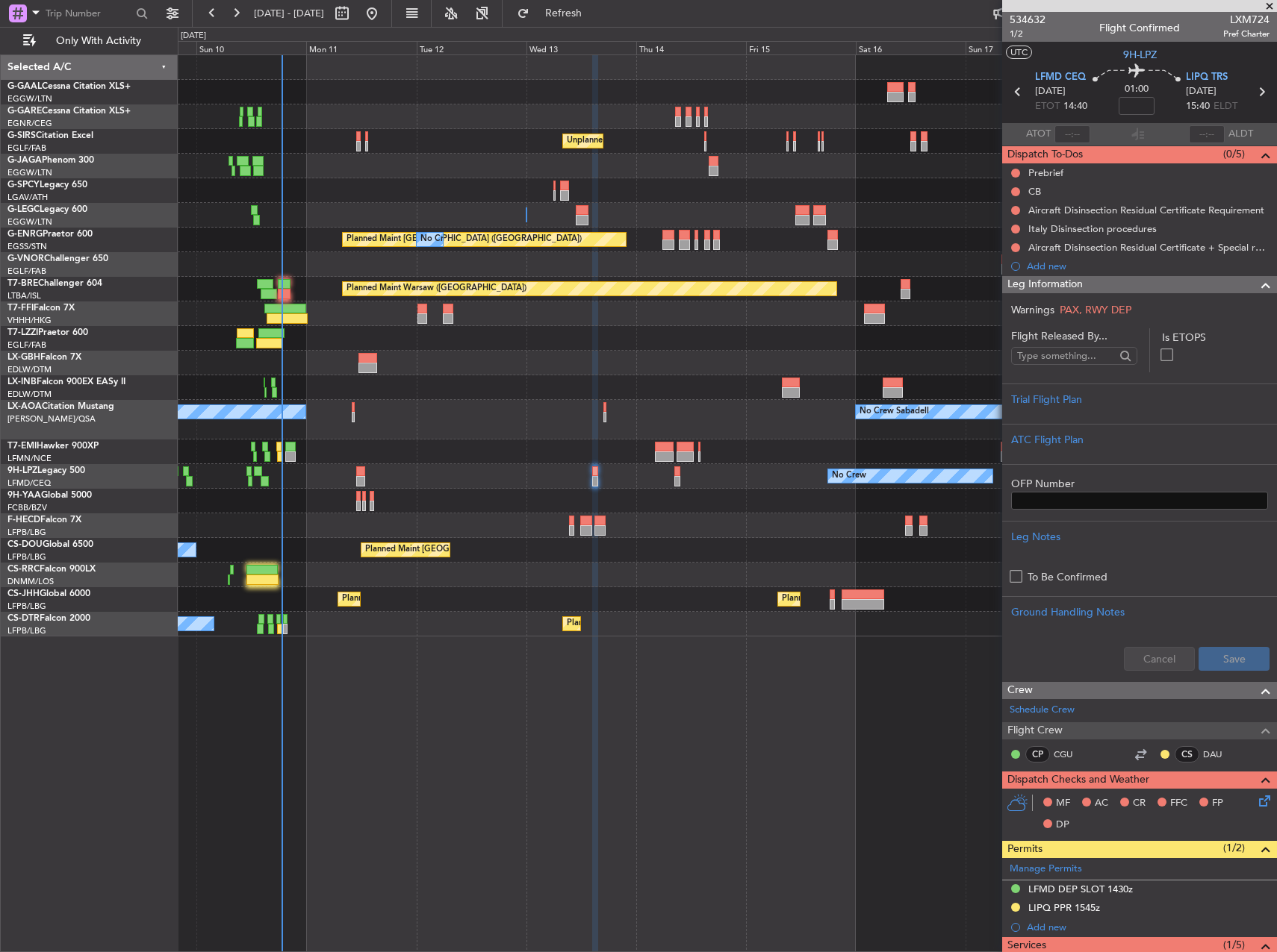
scroll to position [315, 0]
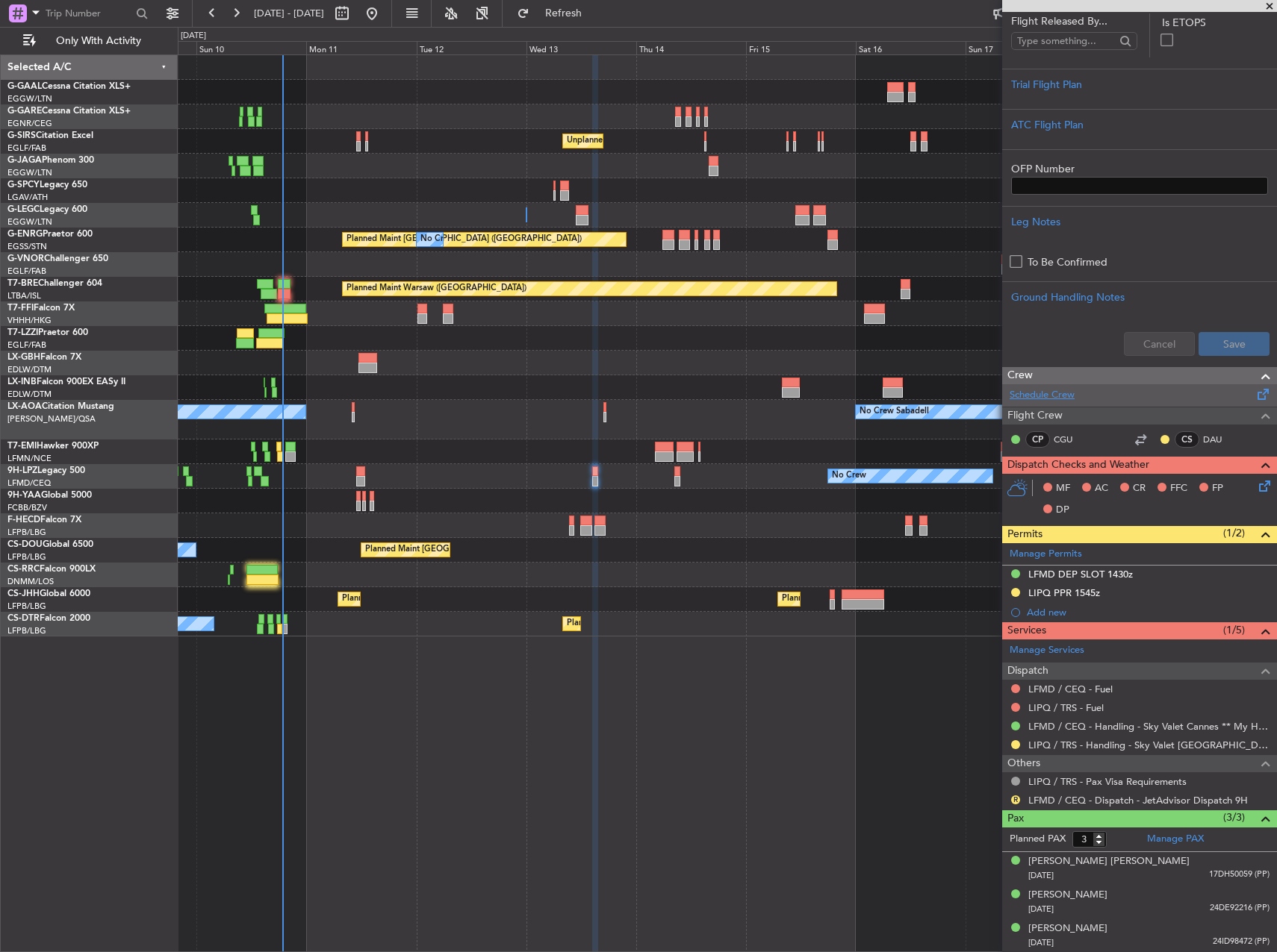
click at [1061, 394] on link "Schedule Crew" at bounding box center [1042, 395] width 65 height 15
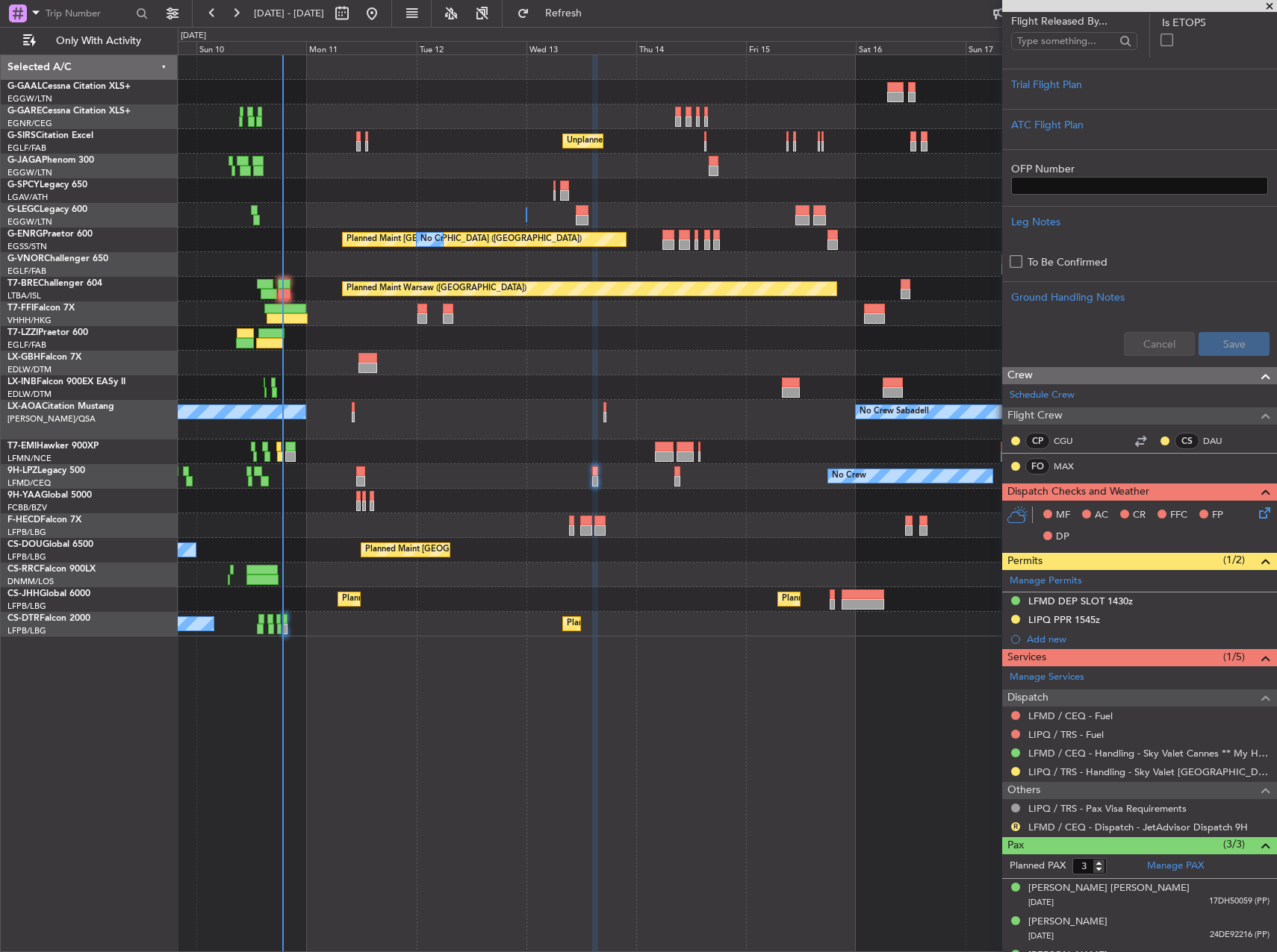
click at [364, 138] on div "Unplanned Maint [GEOGRAPHIC_DATA] ([GEOGRAPHIC_DATA])" at bounding box center [727, 141] width 1098 height 25
click at [354, 141] on div "Unplanned Maint [GEOGRAPHIC_DATA] ([GEOGRAPHIC_DATA])" at bounding box center [727, 141] width 1098 height 25
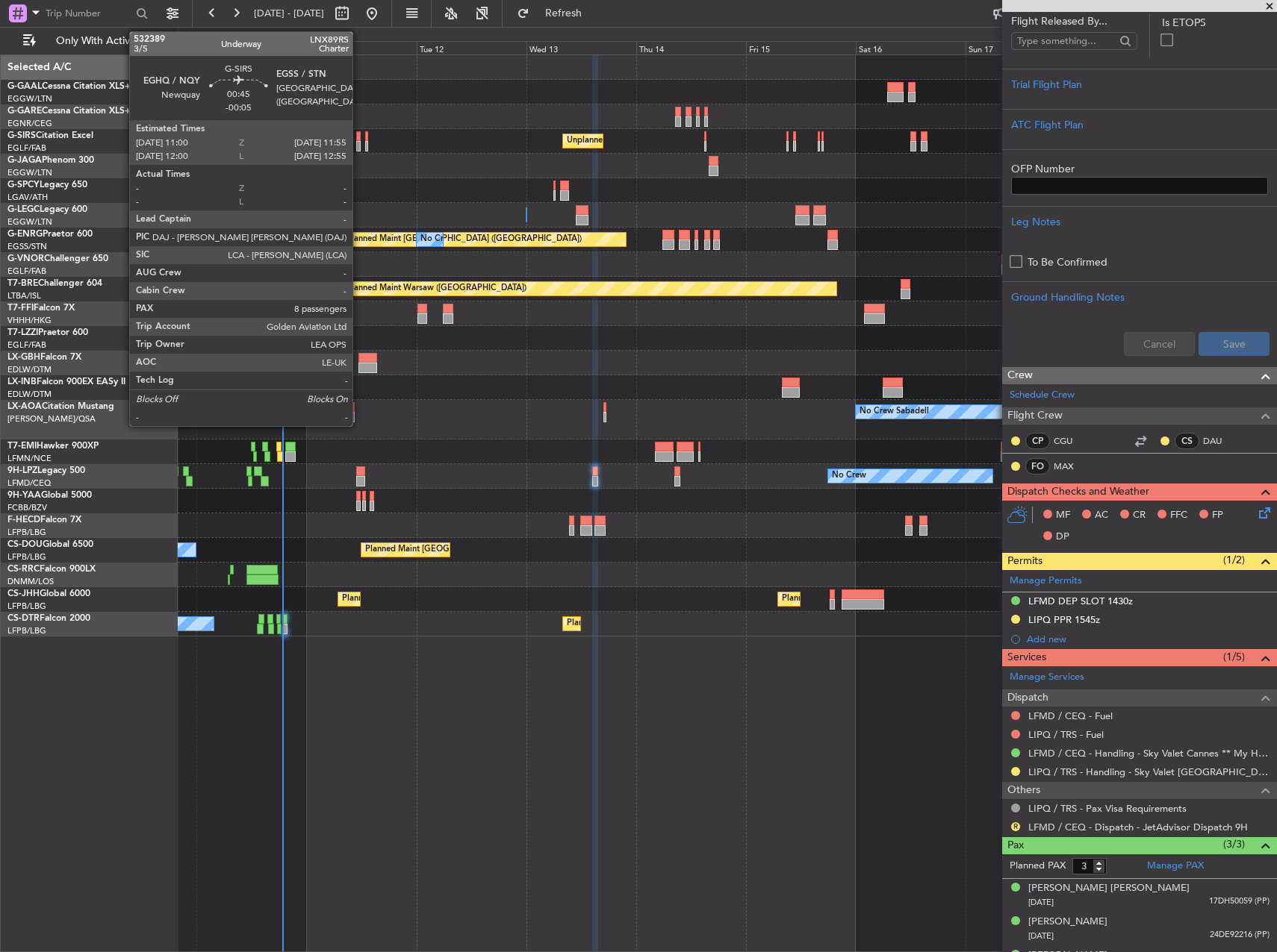
click at [359, 140] on div at bounding box center [358, 137] width 5 height 11
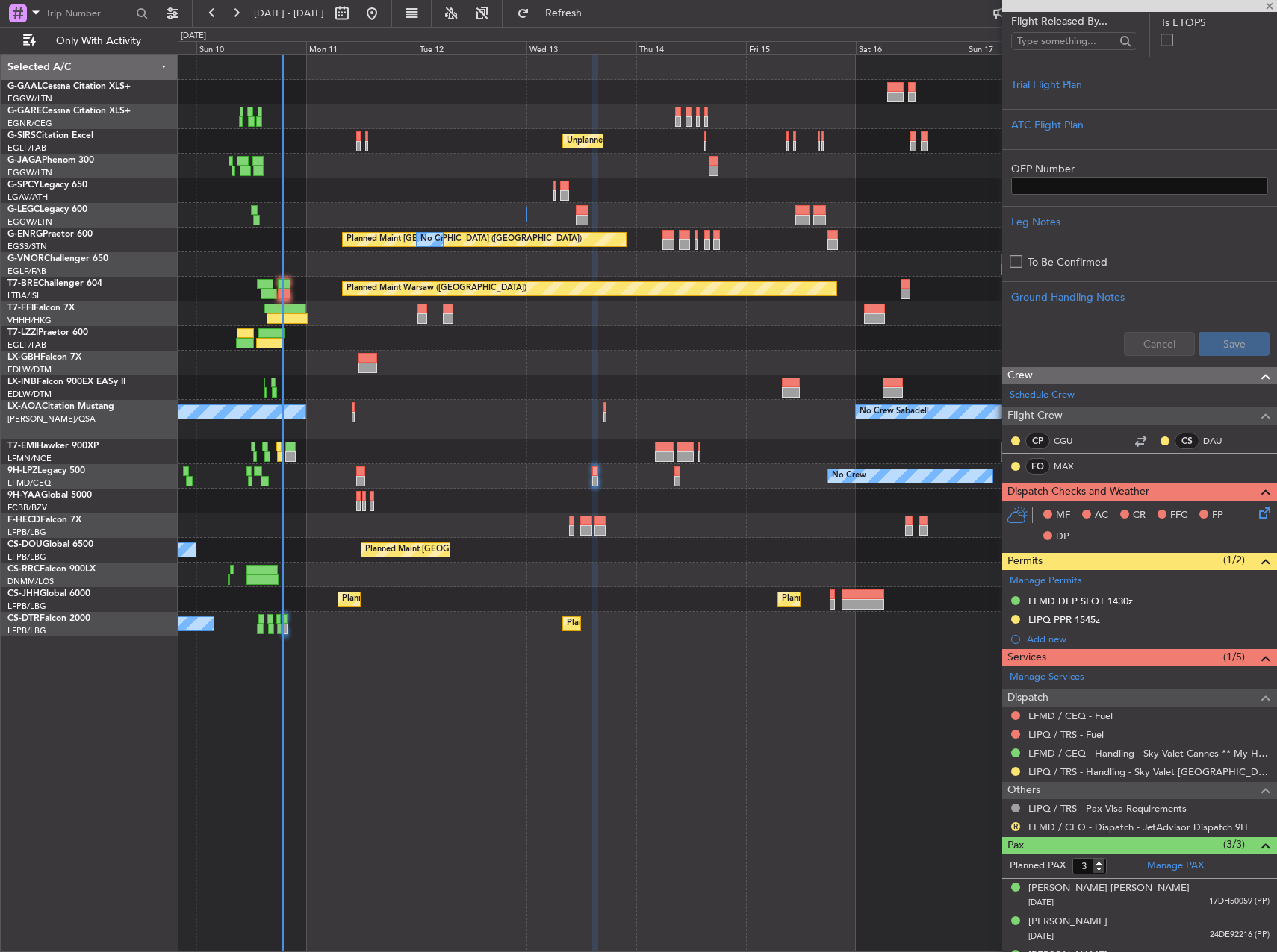
type input "-00:05"
type input "8"
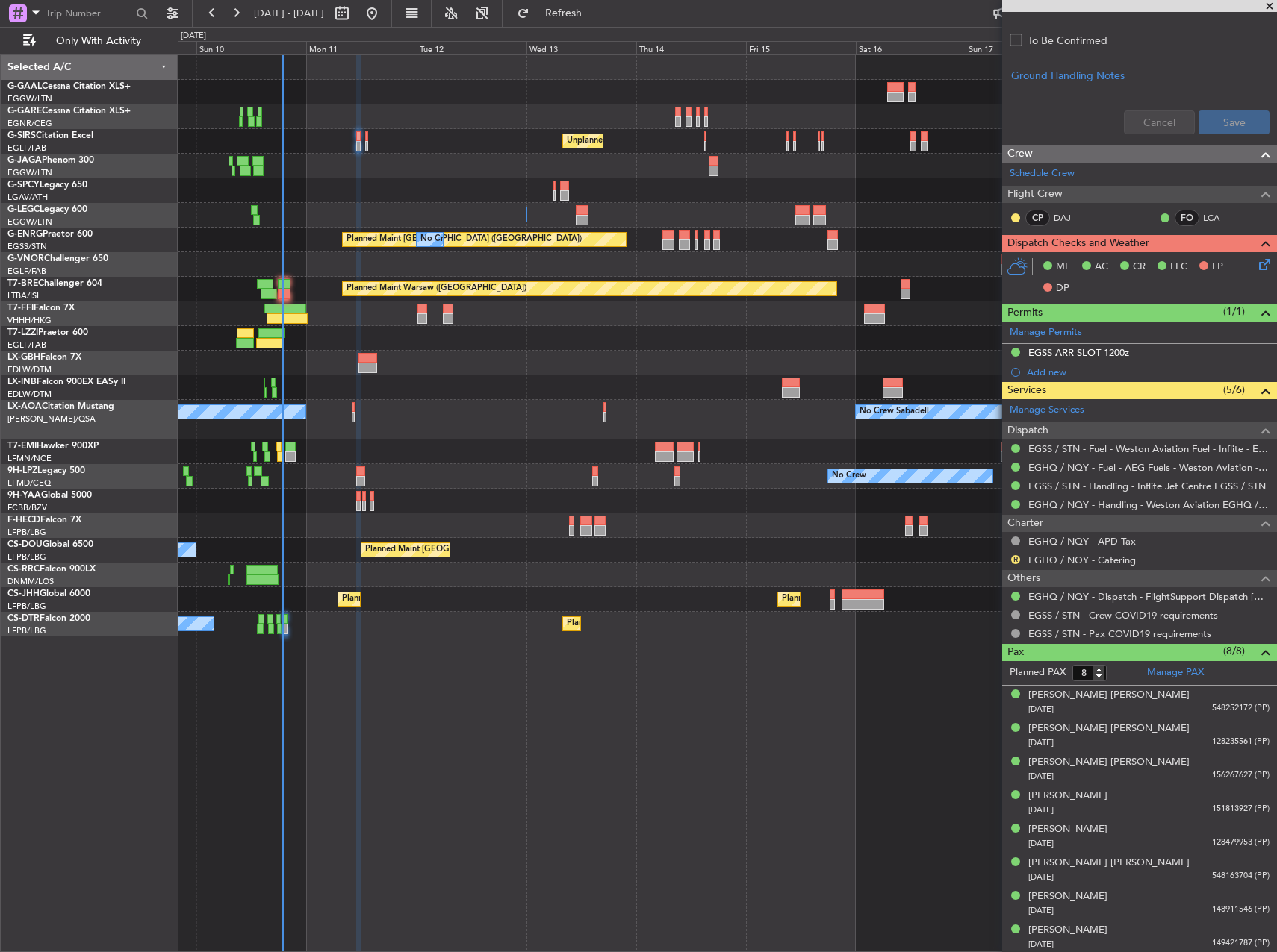
scroll to position [529, 0]
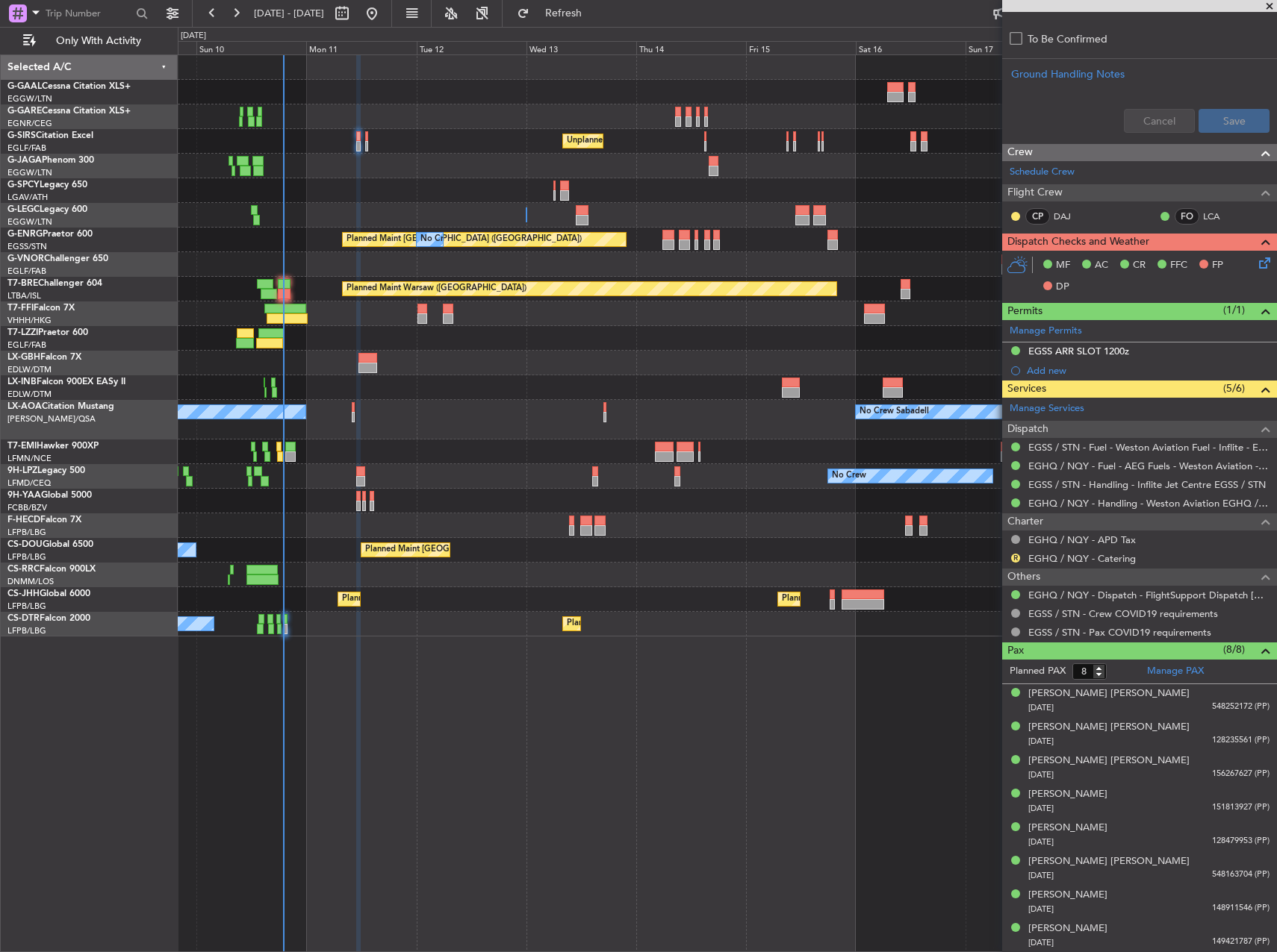
click at [1125, 357] on mat-tooltip-component "EGSS ARR SLOT 1200z" at bounding box center [1078, 376] width 113 height 39
click at [1131, 355] on div "EGSS ARR SLOT 1200z" at bounding box center [1139, 352] width 275 height 19
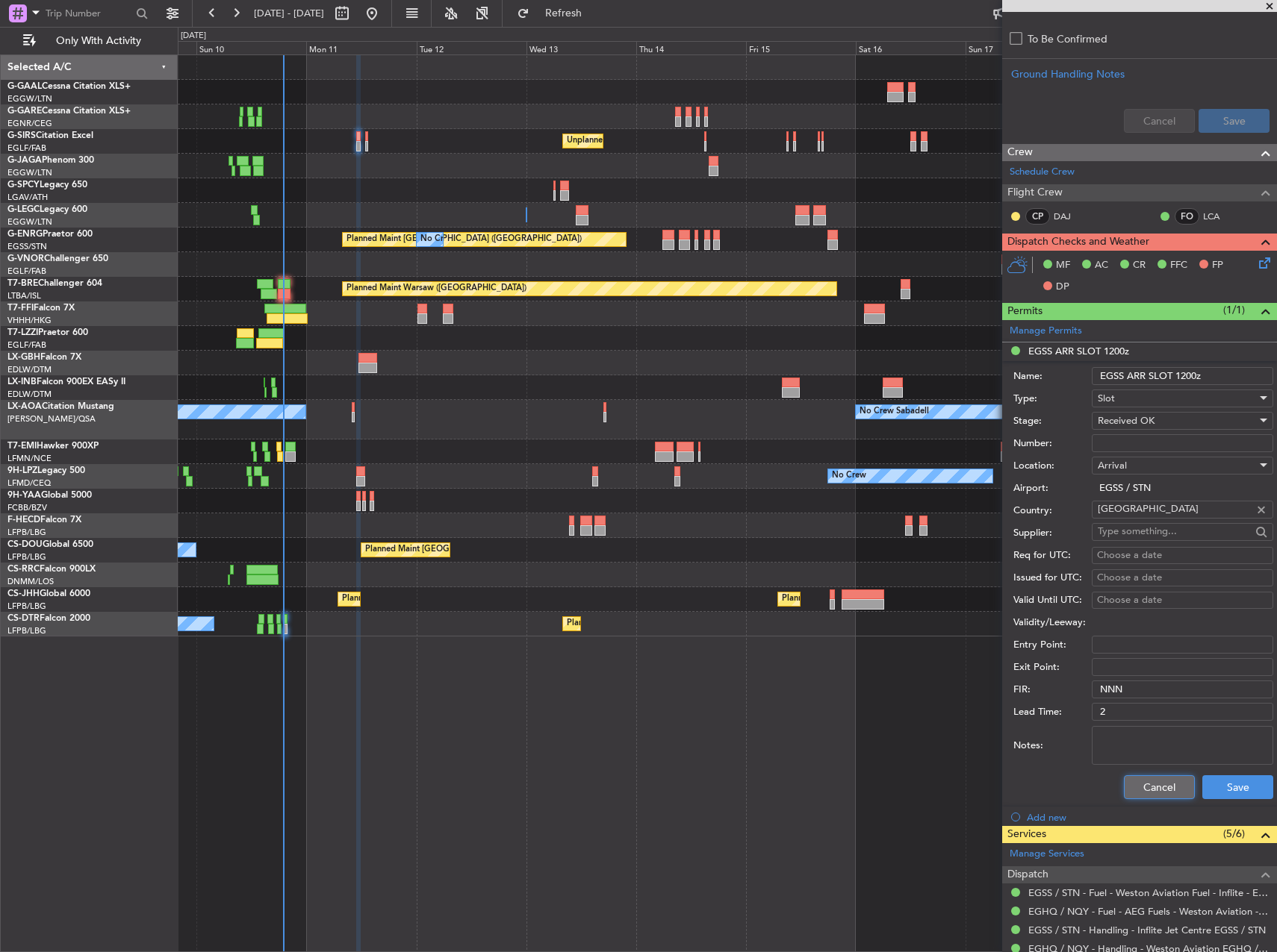
click at [1148, 788] on button "Cancel" at bounding box center [1159, 787] width 71 height 24
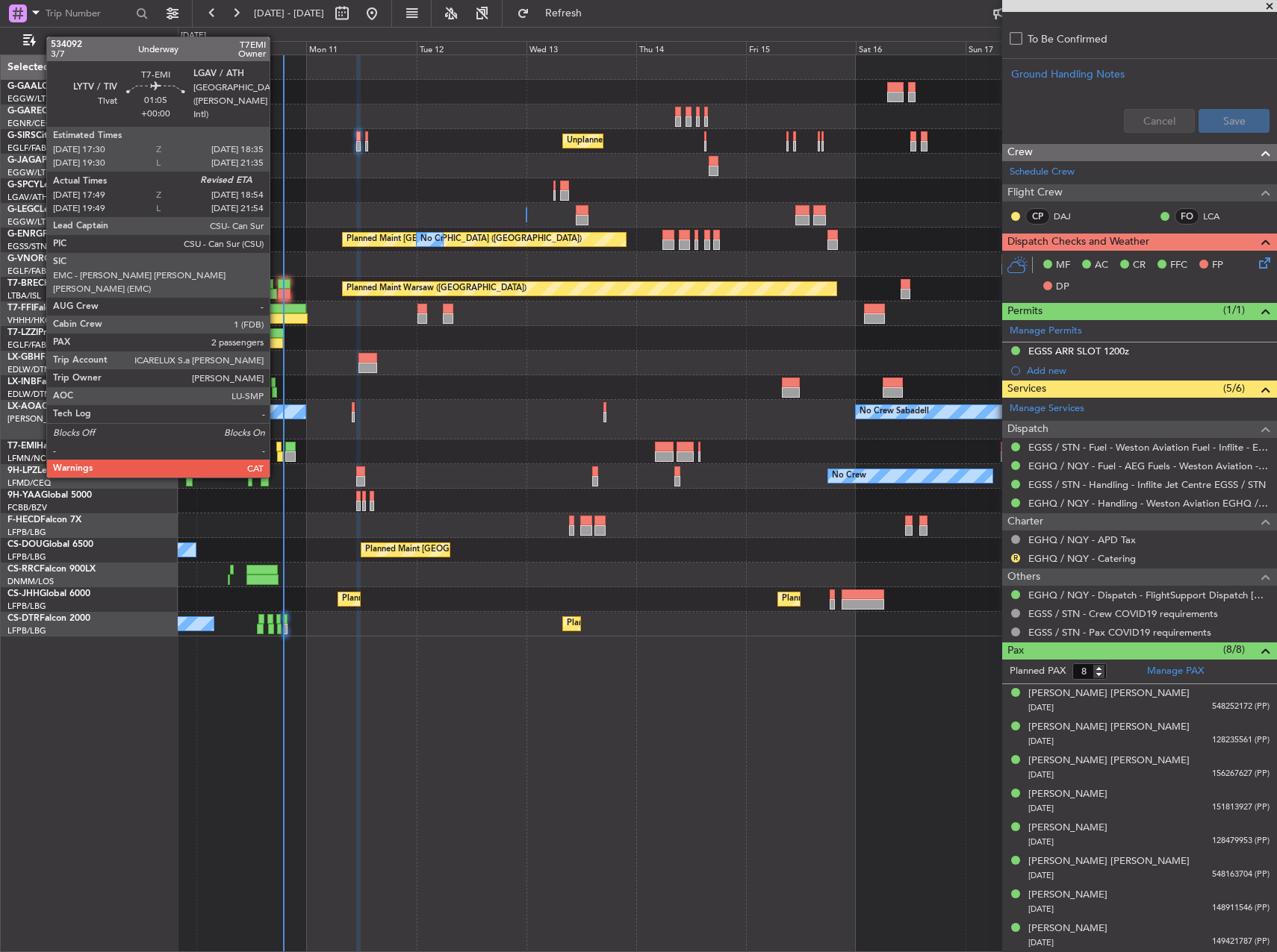
click at [276, 450] on div at bounding box center [278, 447] width 5 height 11
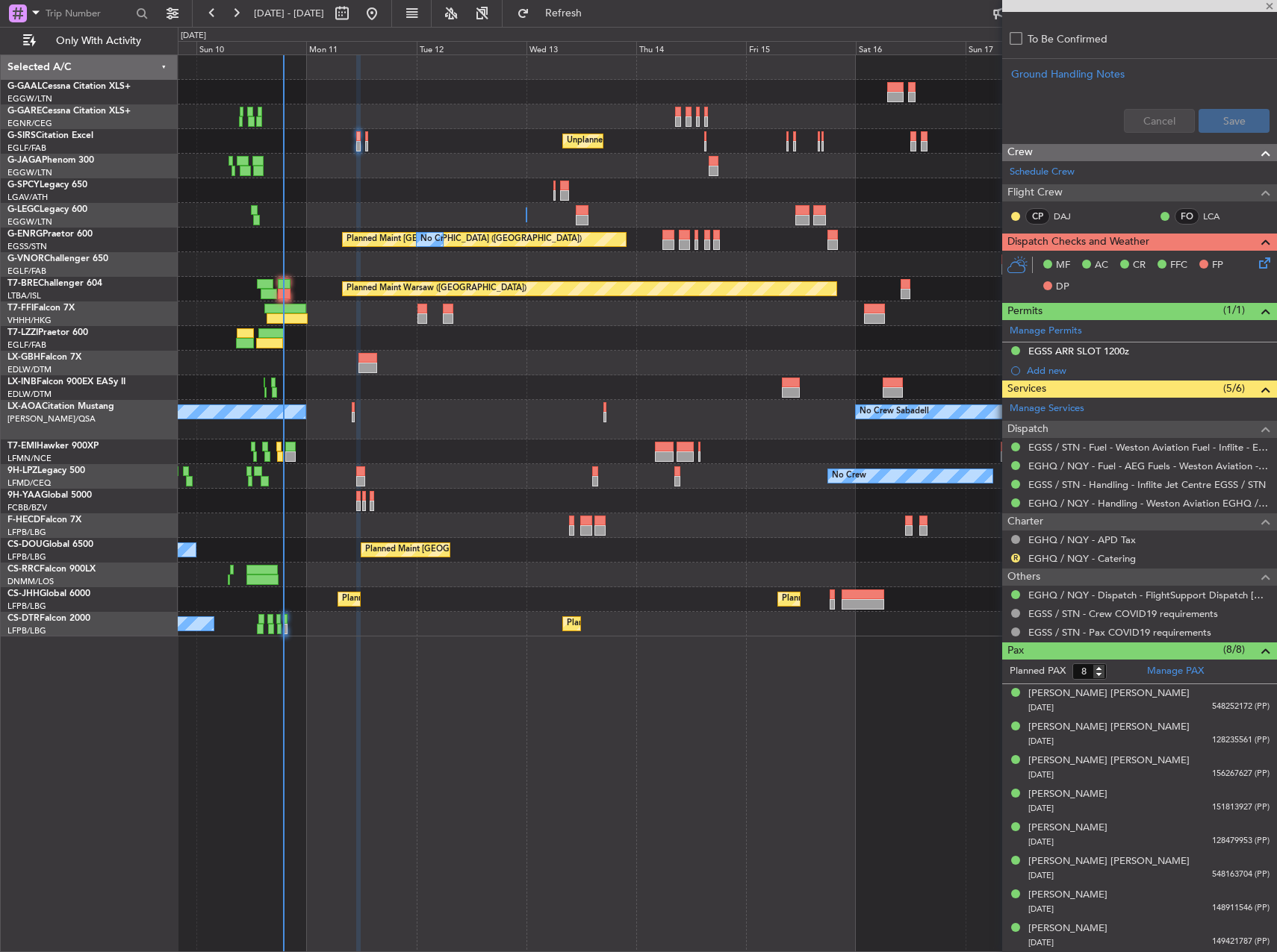
type input "17:49"
type input "2"
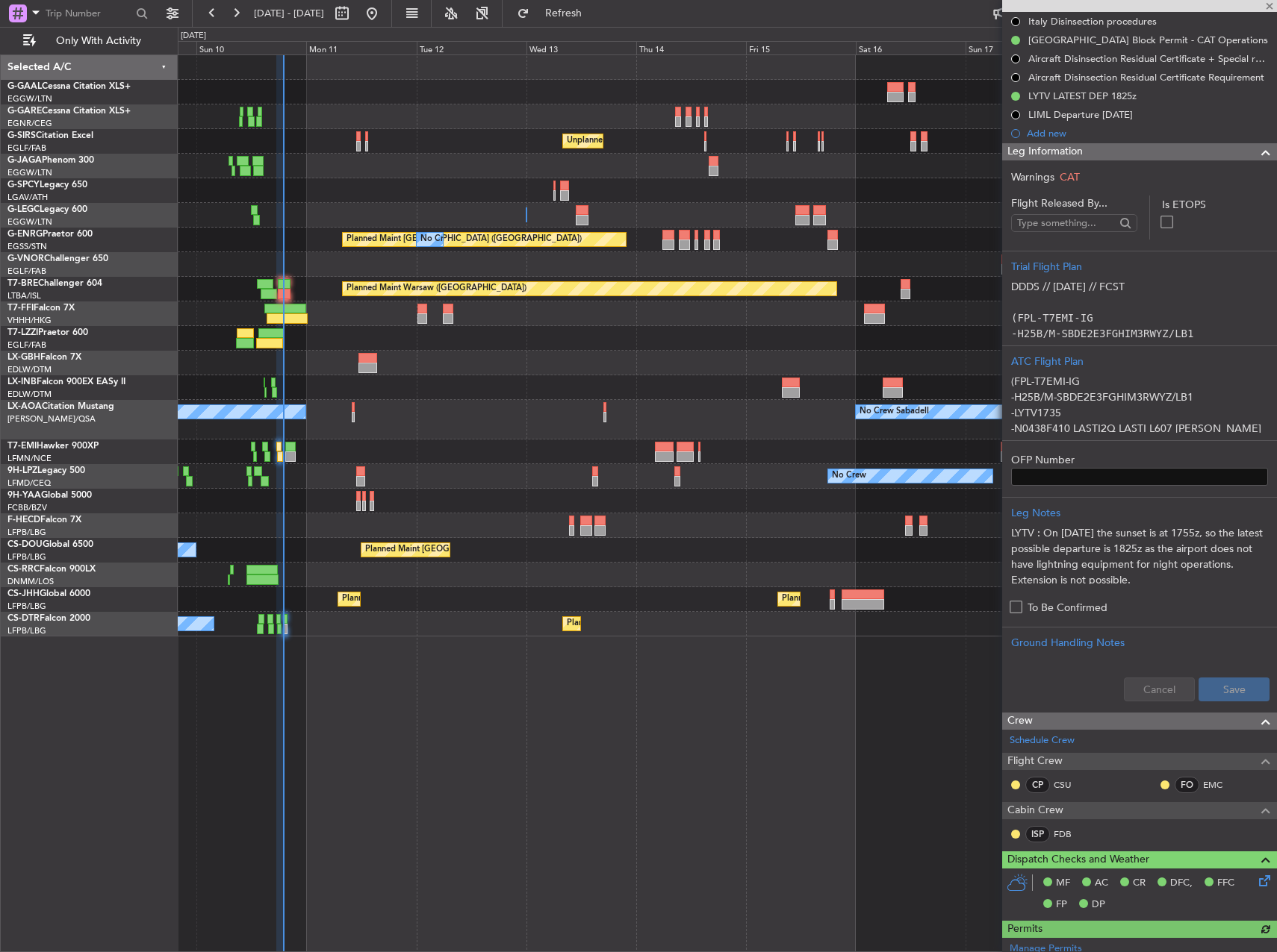
scroll to position [0, 0]
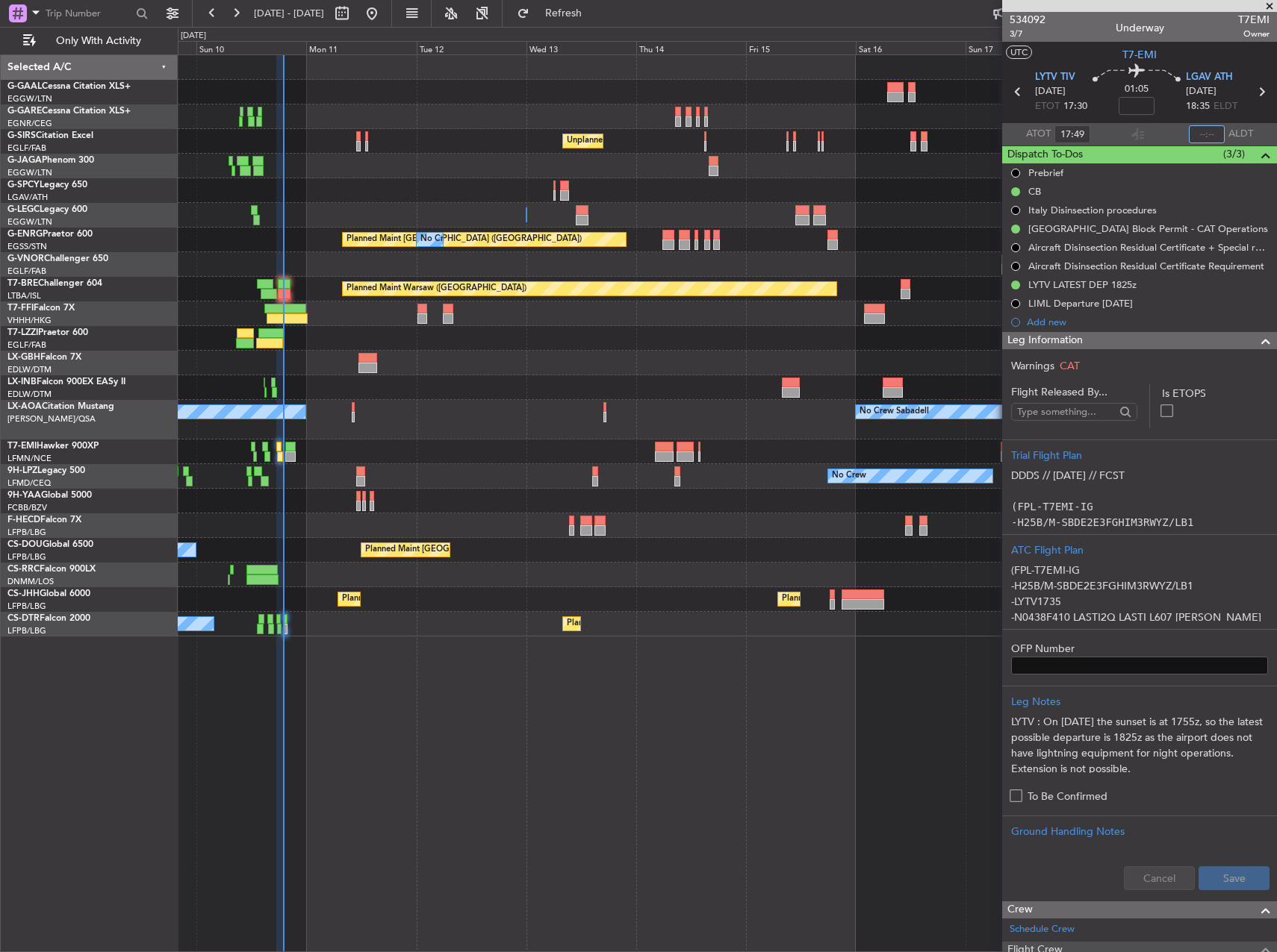
click at [1199, 136] on input "text" at bounding box center [1206, 134] width 36 height 18
type input "18:51"
click at [359, 137] on div at bounding box center [358, 137] width 5 height 11
type input "-00:05"
type input "8"
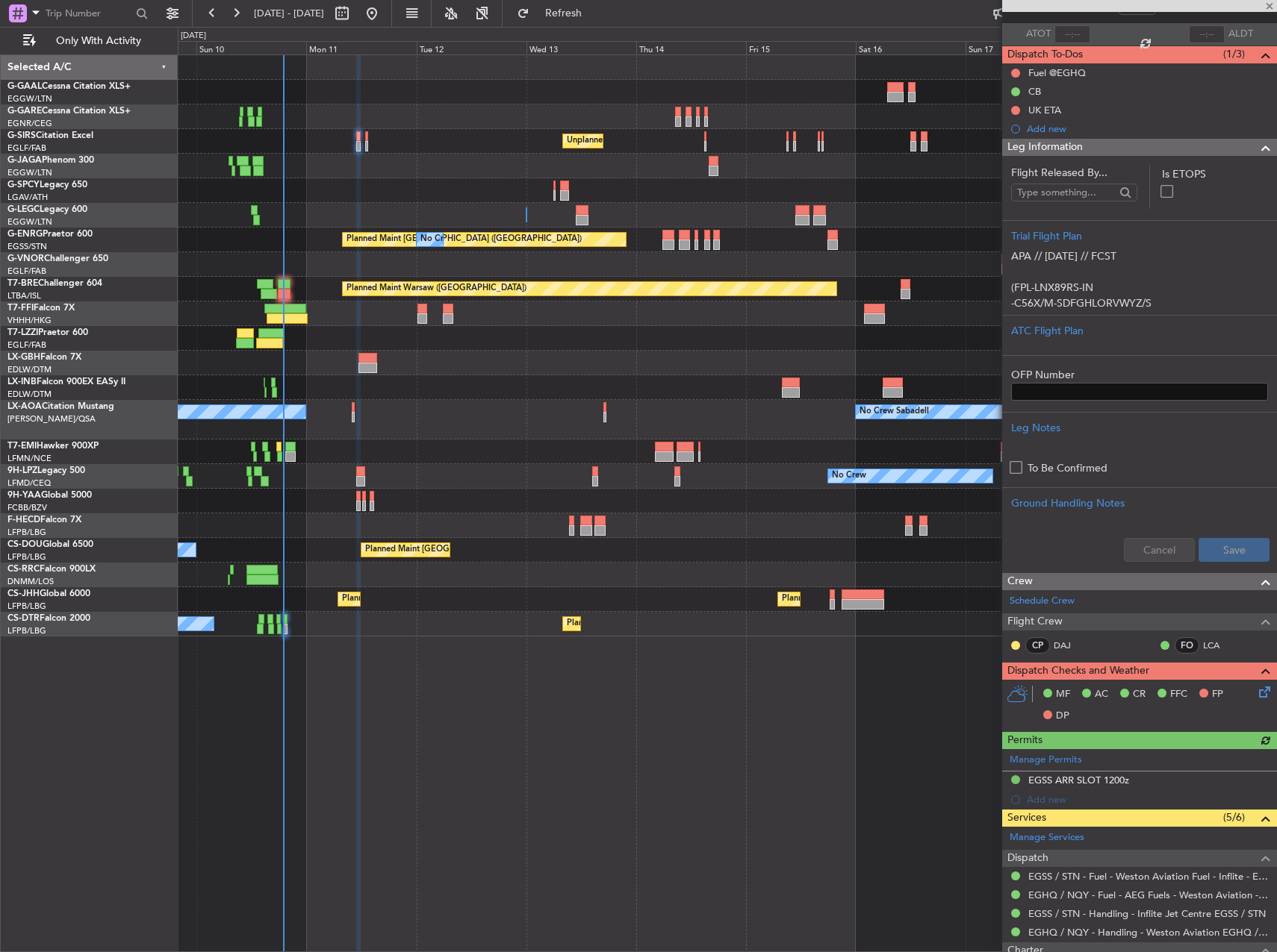
scroll to position [299, 0]
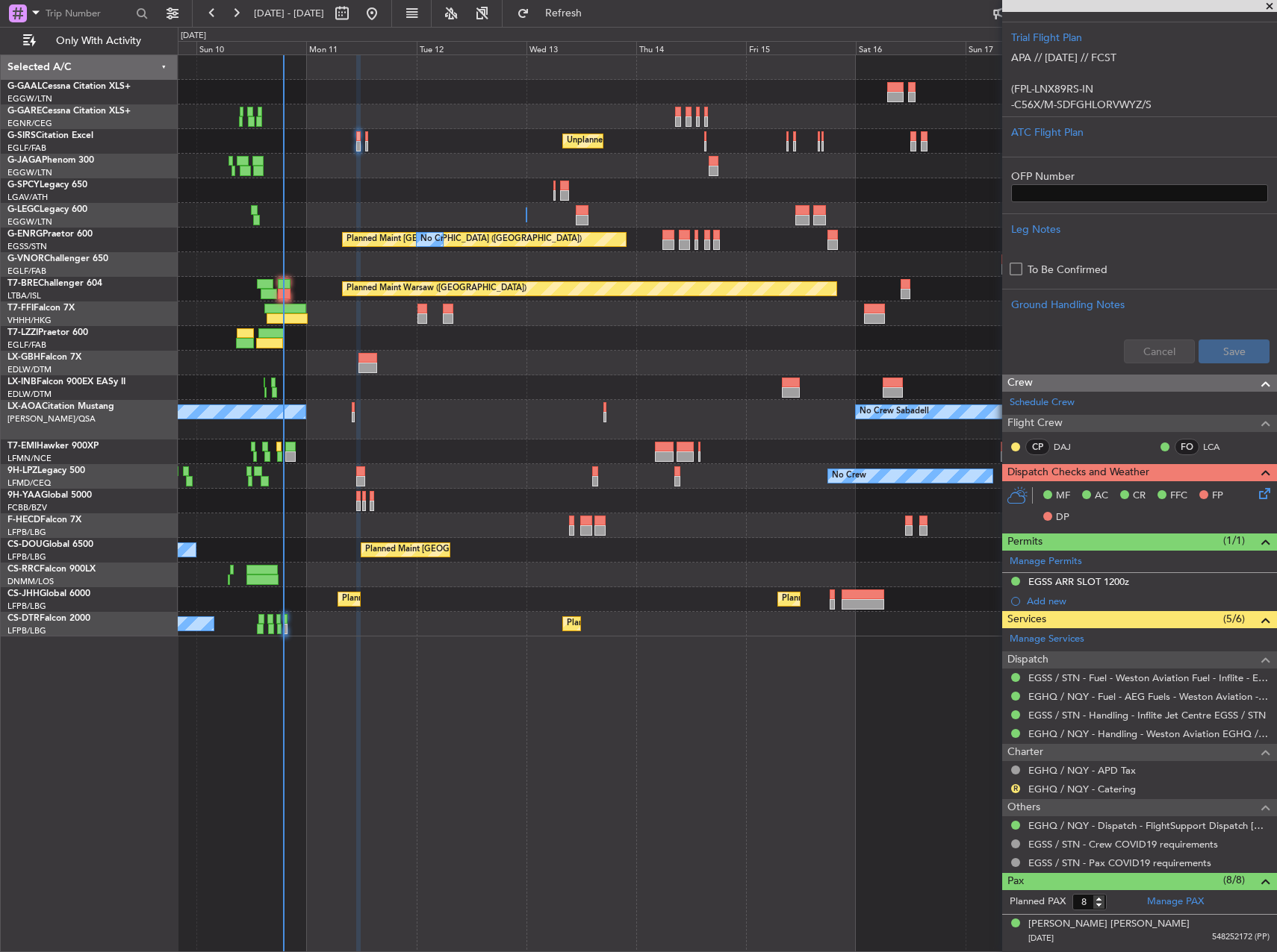
click at [1256, 494] on icon at bounding box center [1262, 491] width 12 height 12
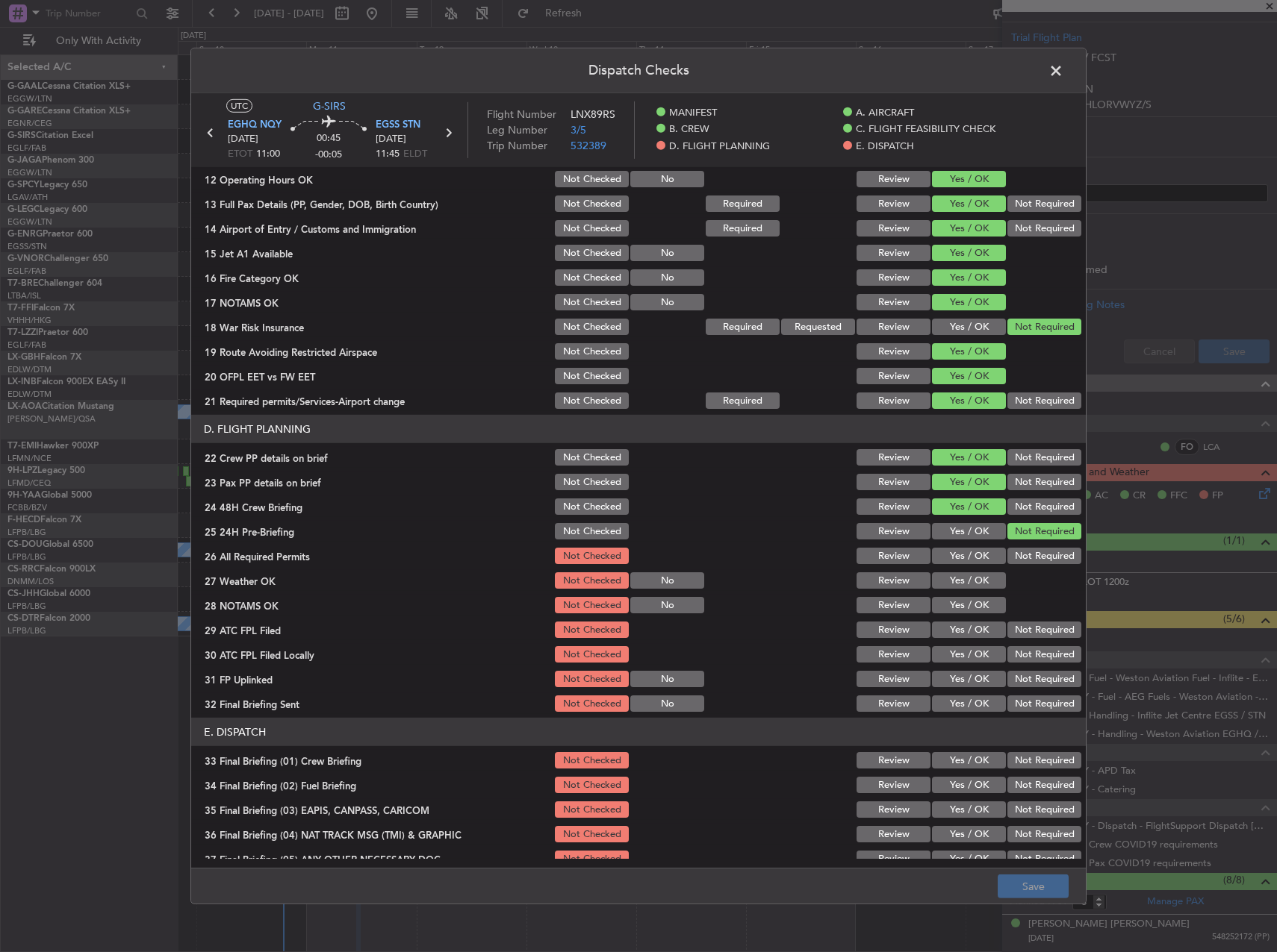
scroll to position [448, 0]
click at [972, 557] on button "Yes / OK" at bounding box center [968, 555] width 74 height 16
drag, startPoint x: 964, startPoint y: 570, endPoint x: 962, endPoint y: 582, distance: 12.2
click at [963, 578] on div "Yes / OK" at bounding box center [967, 580] width 75 height 21
click at [962, 582] on button "Yes / OK" at bounding box center [968, 580] width 74 height 16
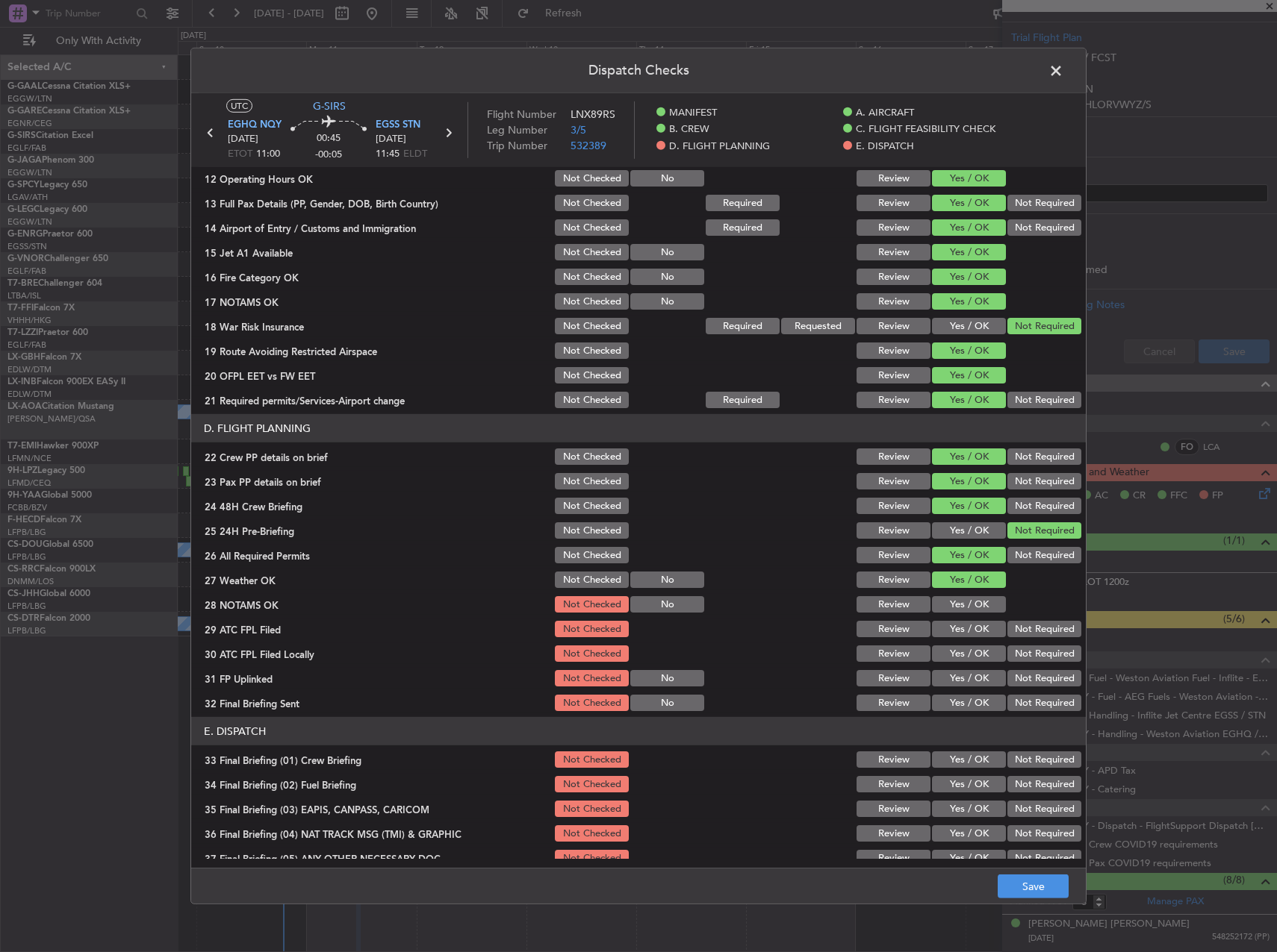
click at [947, 605] on button "Yes / OK" at bounding box center [968, 604] width 74 height 16
click at [947, 634] on button "Yes / OK" at bounding box center [968, 628] width 74 height 16
drag, startPoint x: 1038, startPoint y: 658, endPoint x: 1007, endPoint y: 659, distance: 31.0
click at [1035, 657] on button "Not Required" at bounding box center [1043, 653] width 74 height 16
drag, startPoint x: 973, startPoint y: 670, endPoint x: 985, endPoint y: 682, distance: 17.0
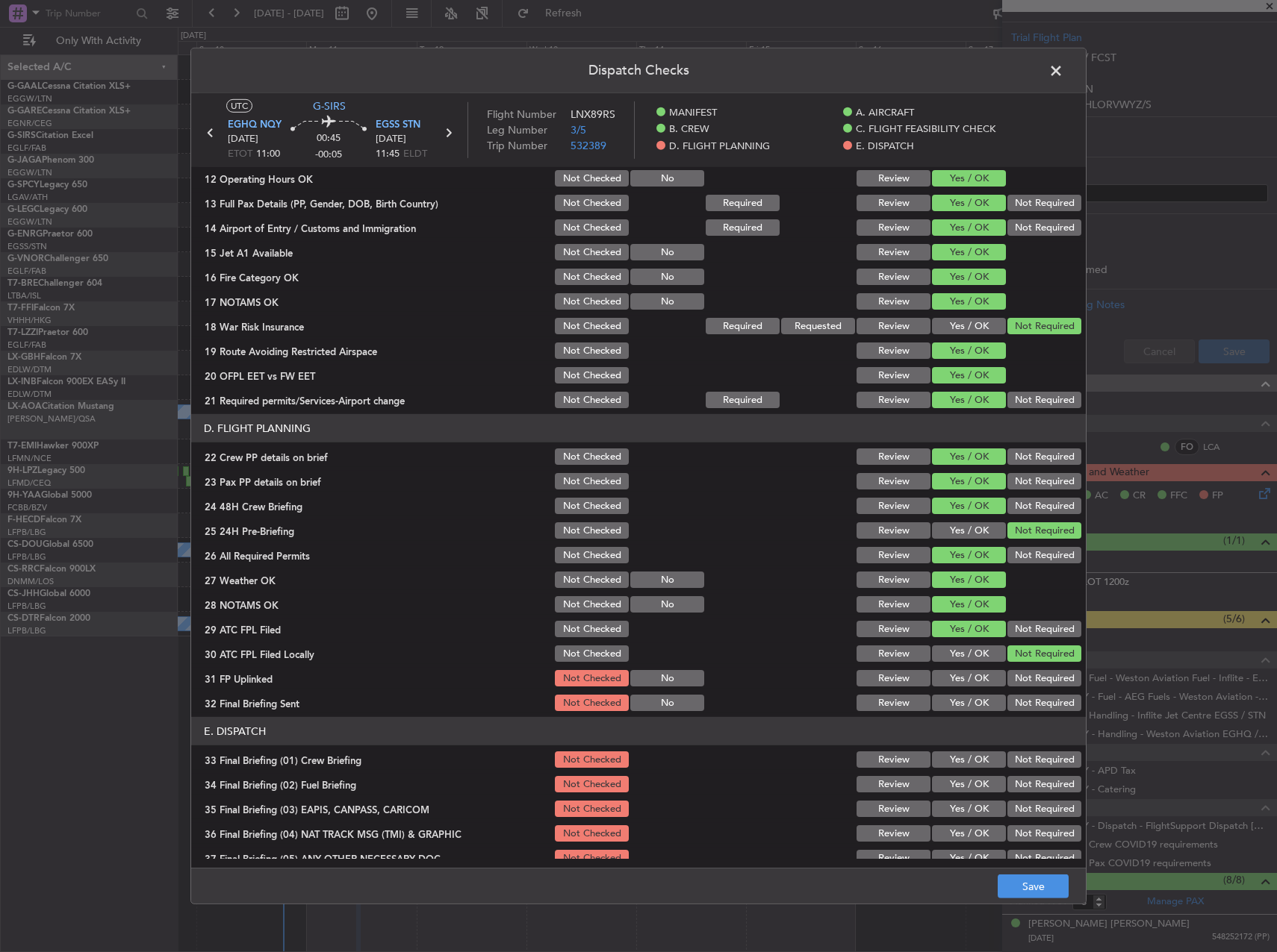
click at [972, 674] on button "Yes / OK" at bounding box center [968, 678] width 74 height 16
drag, startPoint x: 1016, startPoint y: 695, endPoint x: 1011, endPoint y: 706, distance: 12.1
click at [1015, 696] on button "Not Required" at bounding box center [1043, 703] width 74 height 16
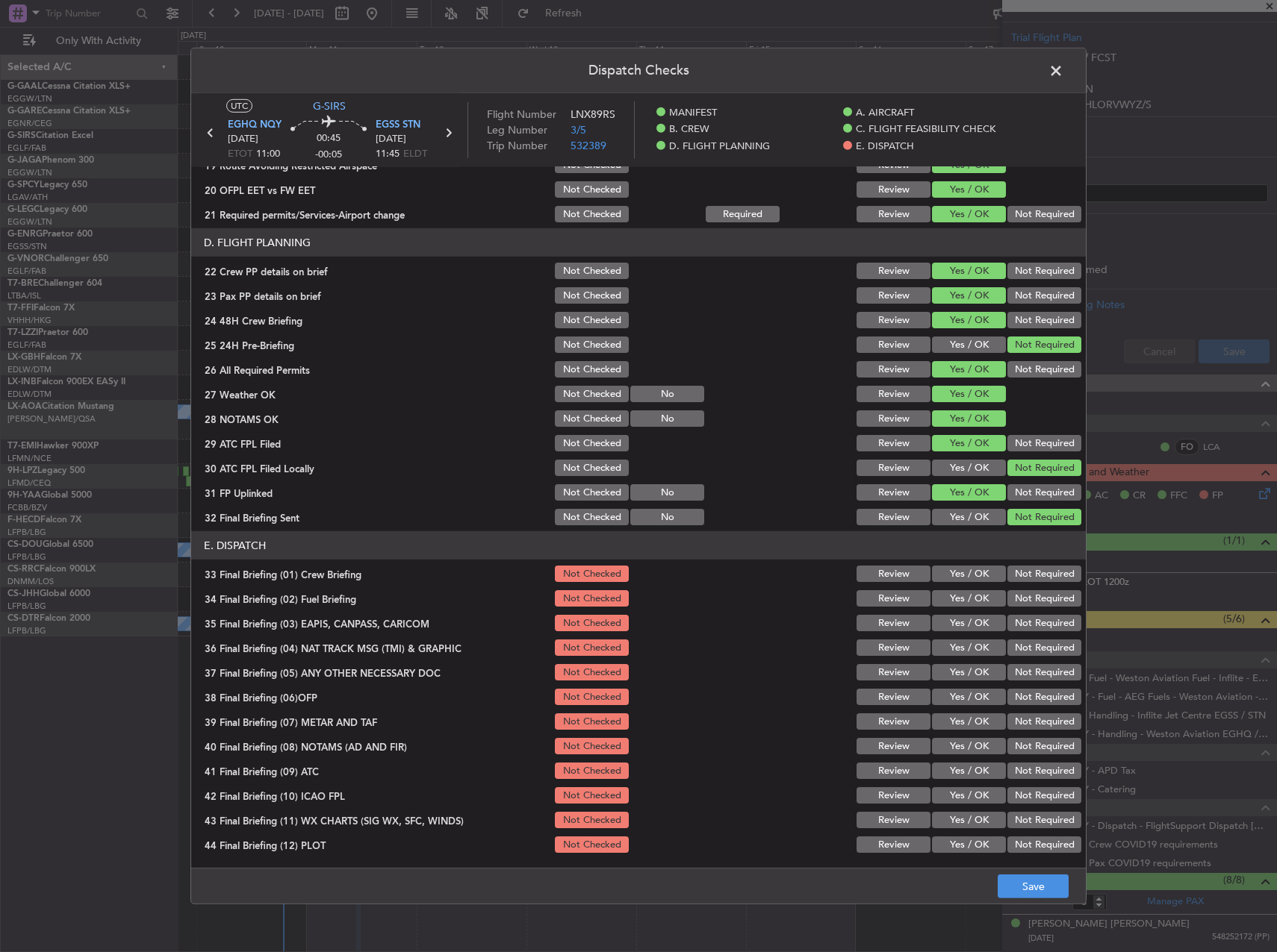
click at [953, 575] on button "Yes / OK" at bounding box center [968, 573] width 74 height 16
drag, startPoint x: 950, startPoint y: 588, endPoint x: 955, endPoint y: 595, distance: 8.6
click at [952, 593] on div "Yes / OK" at bounding box center [967, 599] width 75 height 21
click at [969, 606] on button "Yes / OK" at bounding box center [968, 598] width 74 height 16
drag, startPoint x: 1040, startPoint y: 620, endPoint x: 1040, endPoint y: 643, distance: 23.0
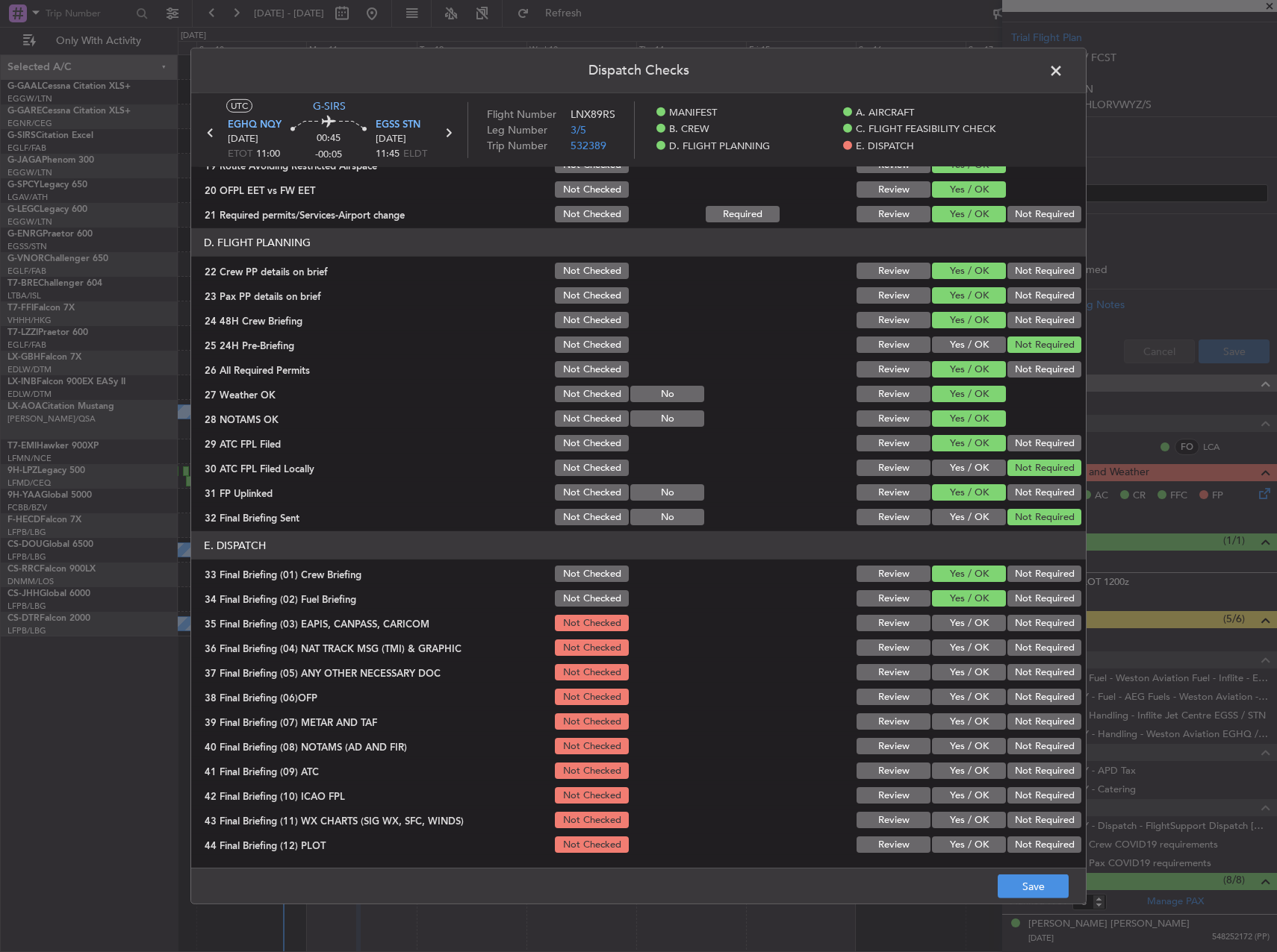
click at [1040, 621] on button "Not Required" at bounding box center [1043, 623] width 74 height 16
drag, startPoint x: 1040, startPoint y: 643, endPoint x: 1032, endPoint y: 665, distance: 23.4
click at [1040, 644] on button "Not Required" at bounding box center [1043, 647] width 74 height 16
click at [1032, 665] on button "Not Required" at bounding box center [1043, 672] width 74 height 16
drag, startPoint x: 979, startPoint y: 687, endPoint x: 969, endPoint y: 701, distance: 17.2
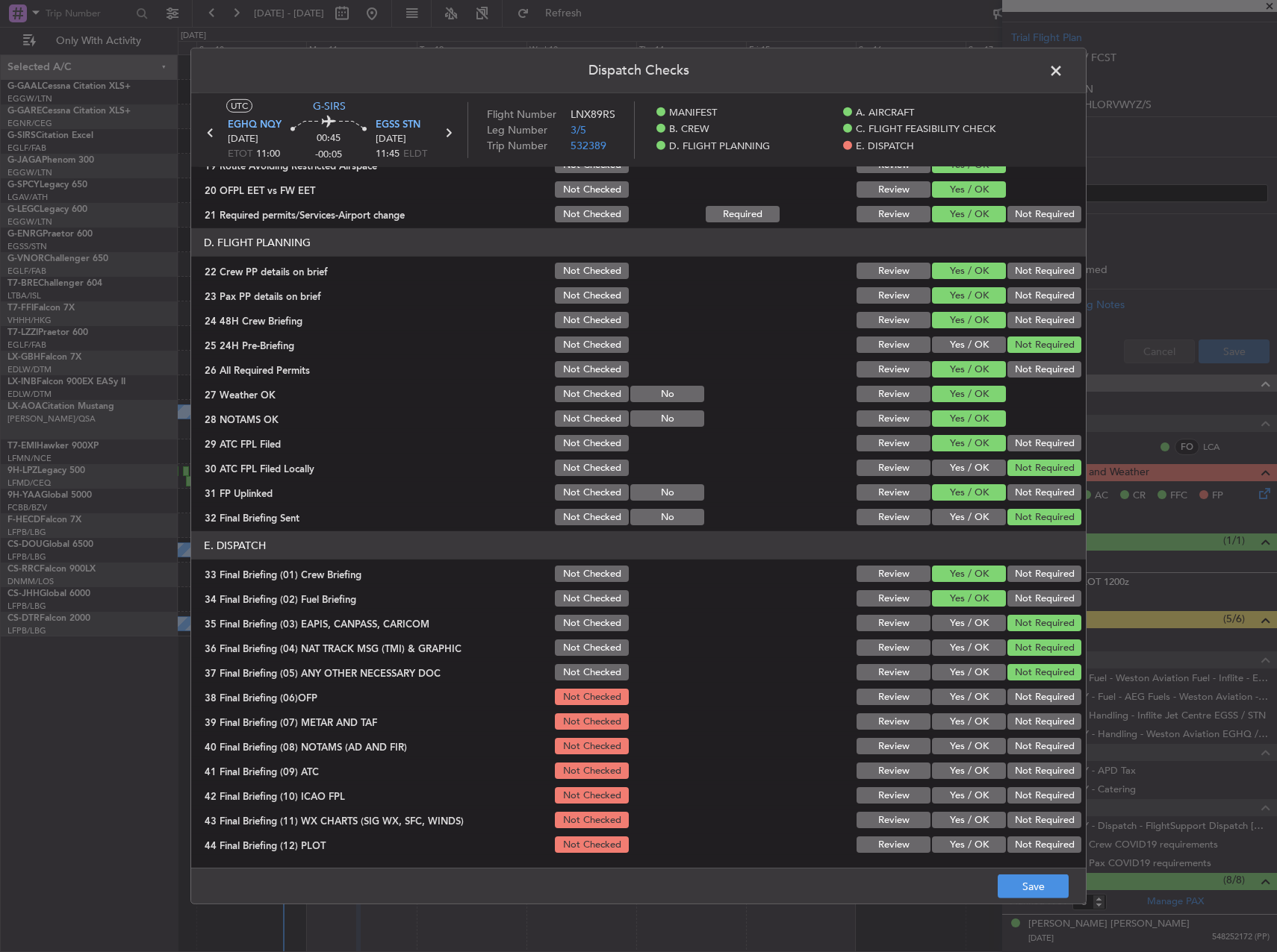
click at [976, 688] on div "Yes / OK" at bounding box center [967, 697] width 75 height 21
click at [969, 702] on button "Yes / OK" at bounding box center [968, 696] width 74 height 16
drag, startPoint x: 965, startPoint y: 716, endPoint x: 961, endPoint y: 727, distance: 11.7
click at [963, 721] on button "Yes / OK" at bounding box center [968, 721] width 74 height 16
drag, startPoint x: 957, startPoint y: 740, endPoint x: 955, endPoint y: 757, distance: 17.1
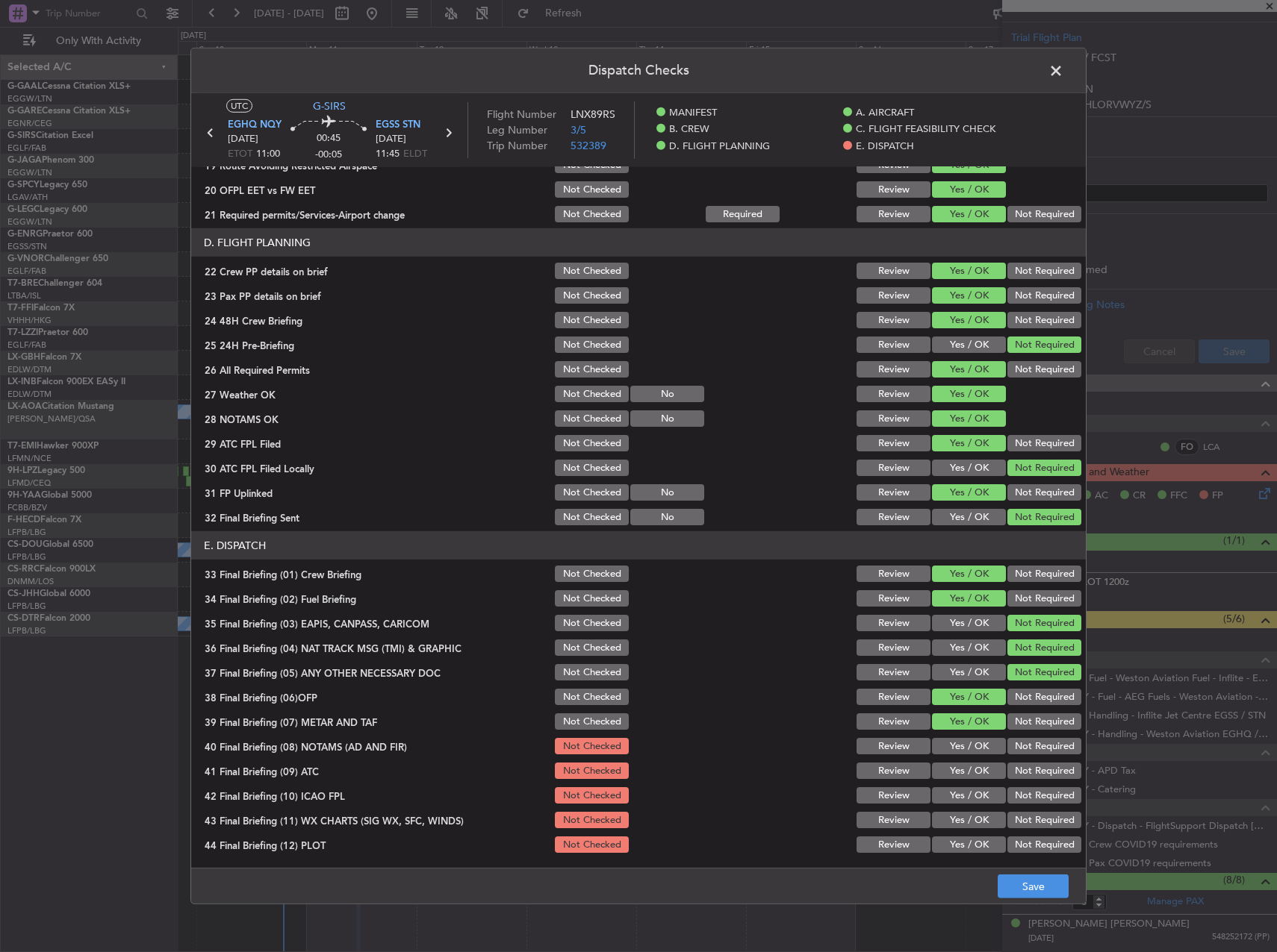
click at [956, 741] on button "Yes / OK" at bounding box center [968, 746] width 74 height 16
click at [955, 764] on button "Yes / OK" at bounding box center [968, 771] width 74 height 16
drag, startPoint x: 955, startPoint y: 779, endPoint x: 959, endPoint y: 789, distance: 10.8
click at [955, 780] on div "Yes / OK" at bounding box center [967, 771] width 75 height 21
click at [960, 794] on button "Yes / OK" at bounding box center [968, 795] width 74 height 16
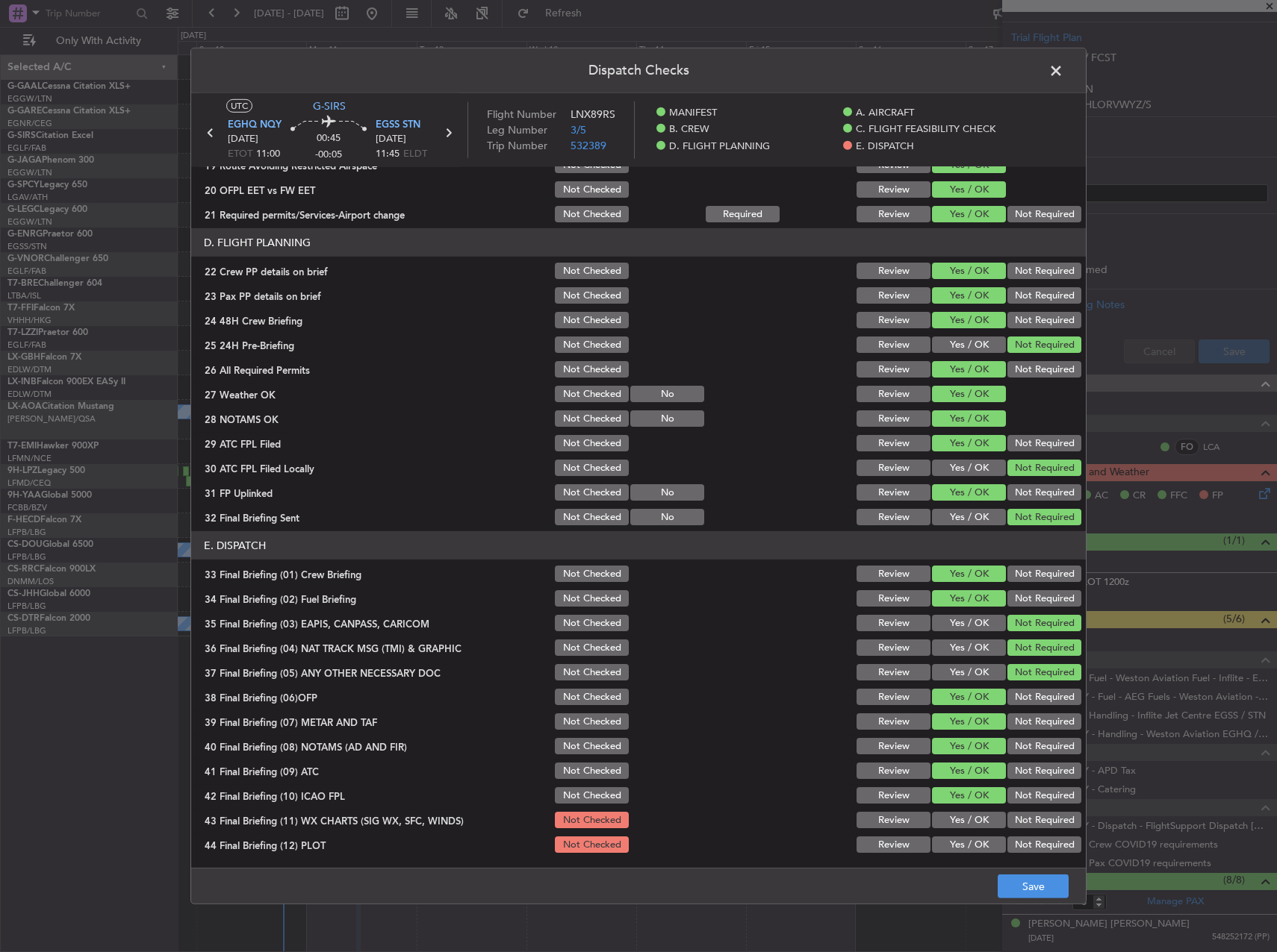
drag, startPoint x: 963, startPoint y: 819, endPoint x: 964, endPoint y: 838, distance: 19.0
click at [963, 820] on button "Yes / OK" at bounding box center [968, 819] width 74 height 16
click at [964, 839] on button "Yes / OK" at bounding box center [968, 844] width 74 height 16
click at [1008, 865] on main "UTC G-SIRS EGHQ NQY [DATE] ETOT 11:00 00:45 -00:05 EGSS STN [DATE] 11:45 ELDT F…" at bounding box center [638, 484] width 894 height 781
click at [1024, 878] on button "Save" at bounding box center [1032, 886] width 71 height 24
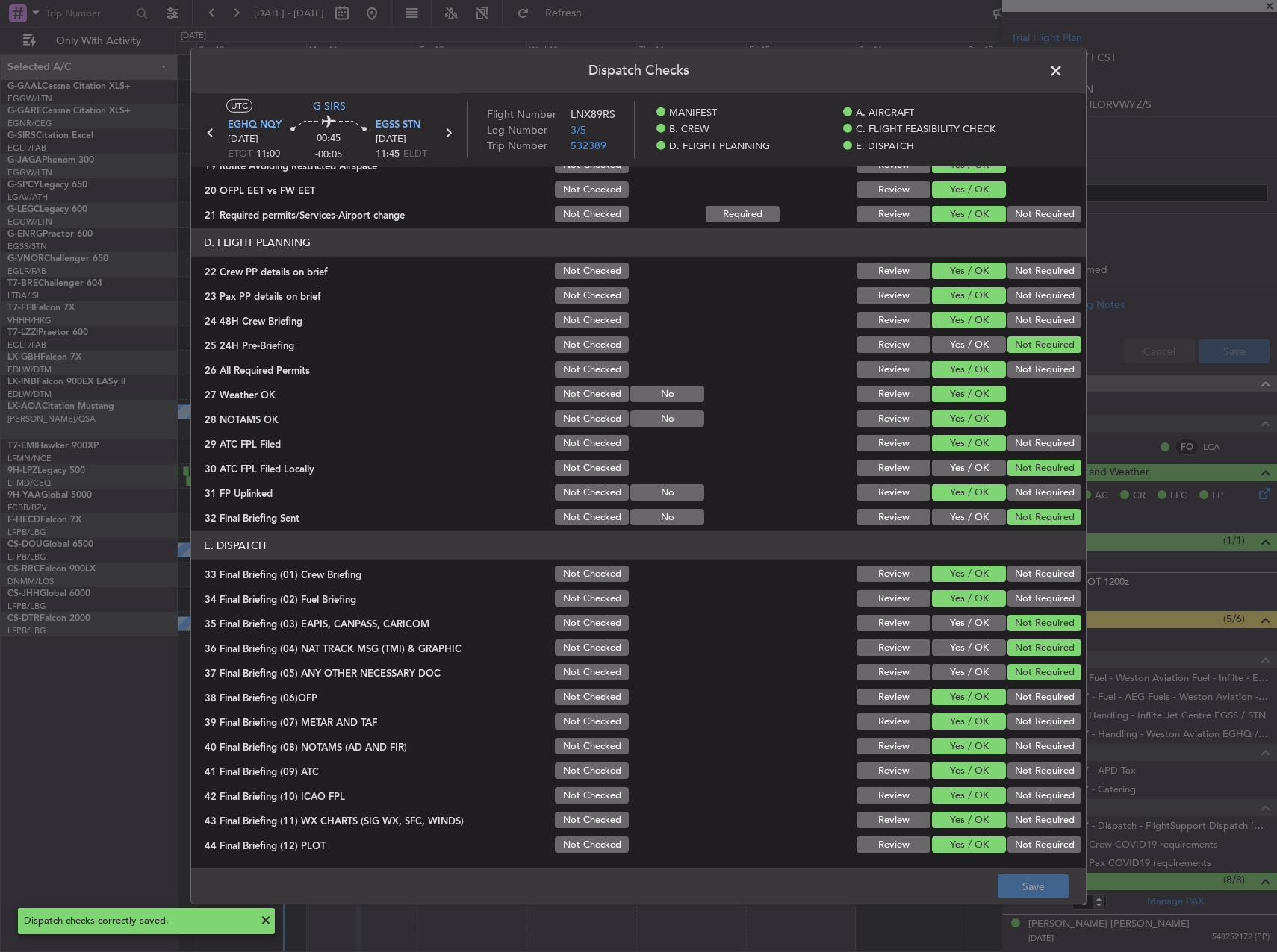
click at [1063, 73] on span at bounding box center [1063, 74] width 0 height 30
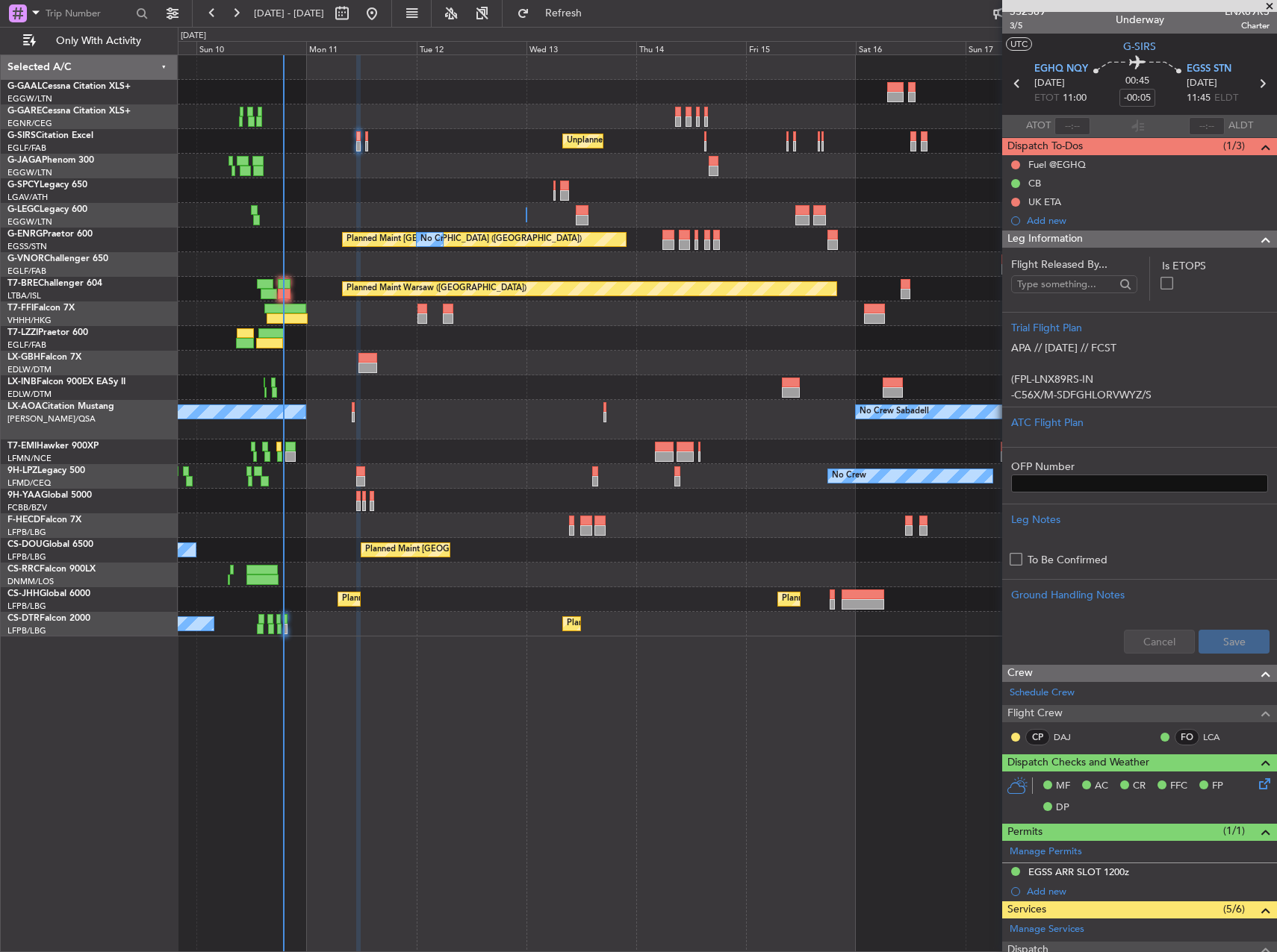
scroll to position [0, 0]
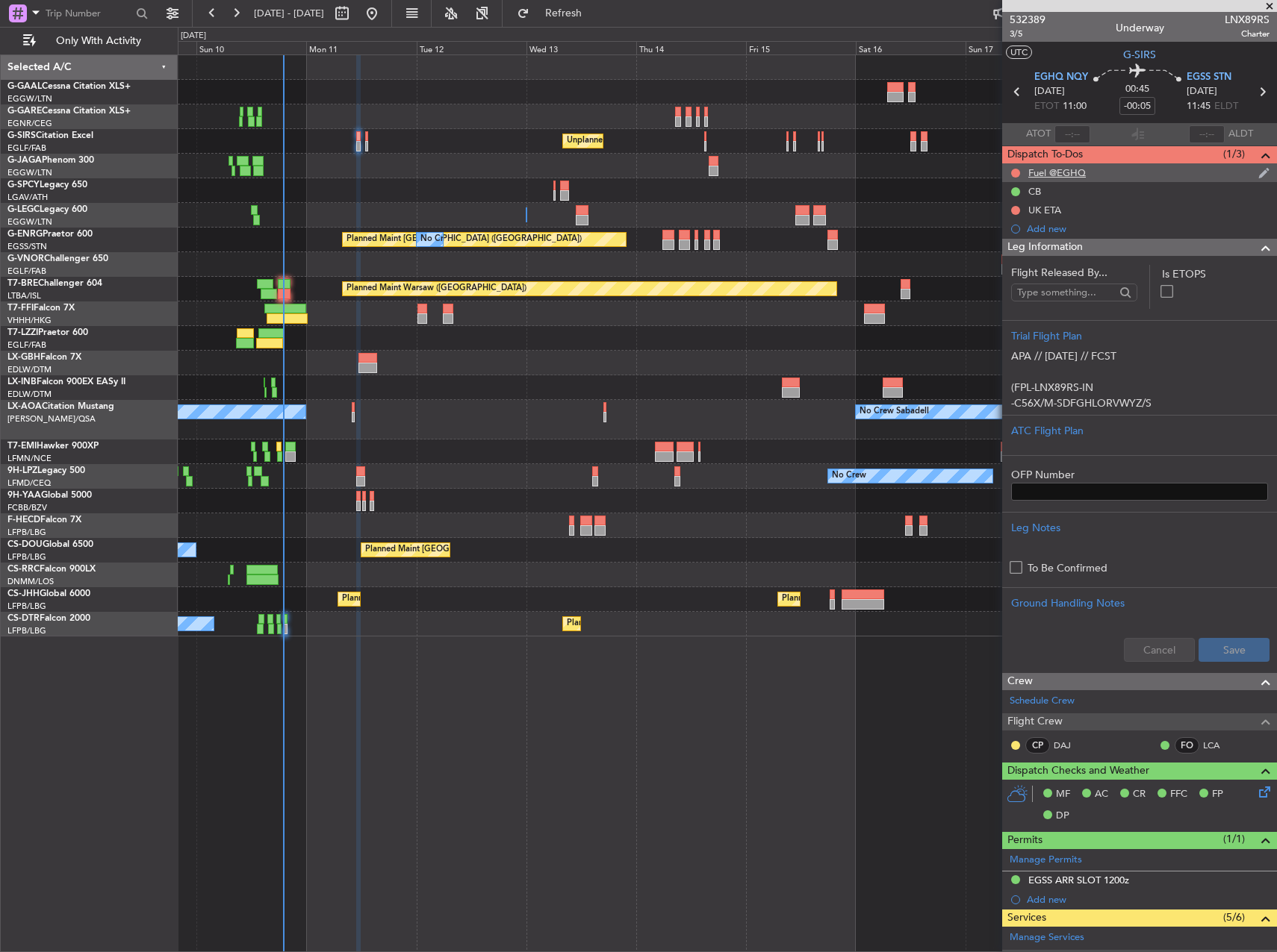
click at [1041, 172] on div "Fuel @EGHQ" at bounding box center [1056, 172] width 57 height 12
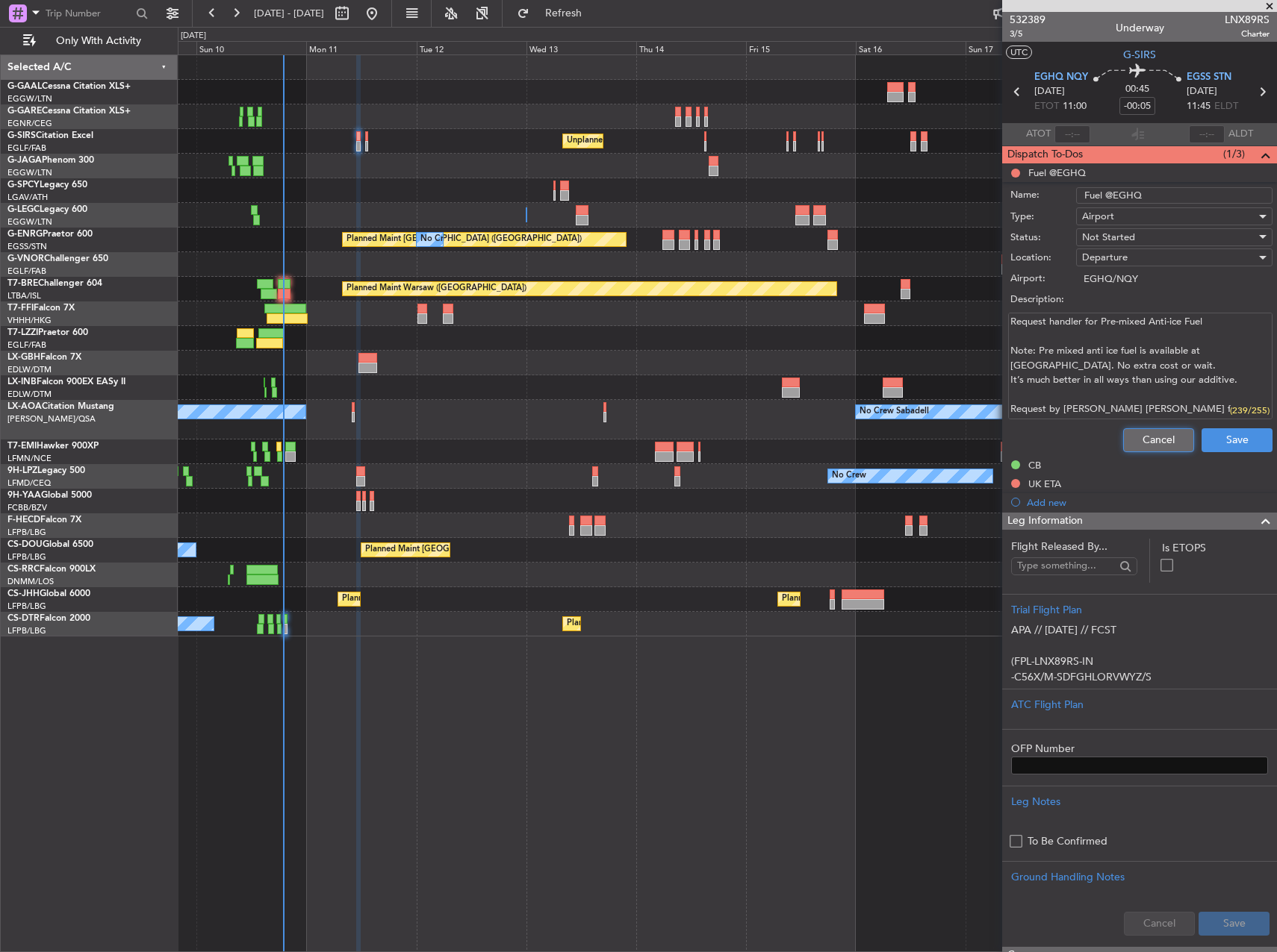
click at [1134, 439] on button "Cancel" at bounding box center [1159, 440] width 71 height 24
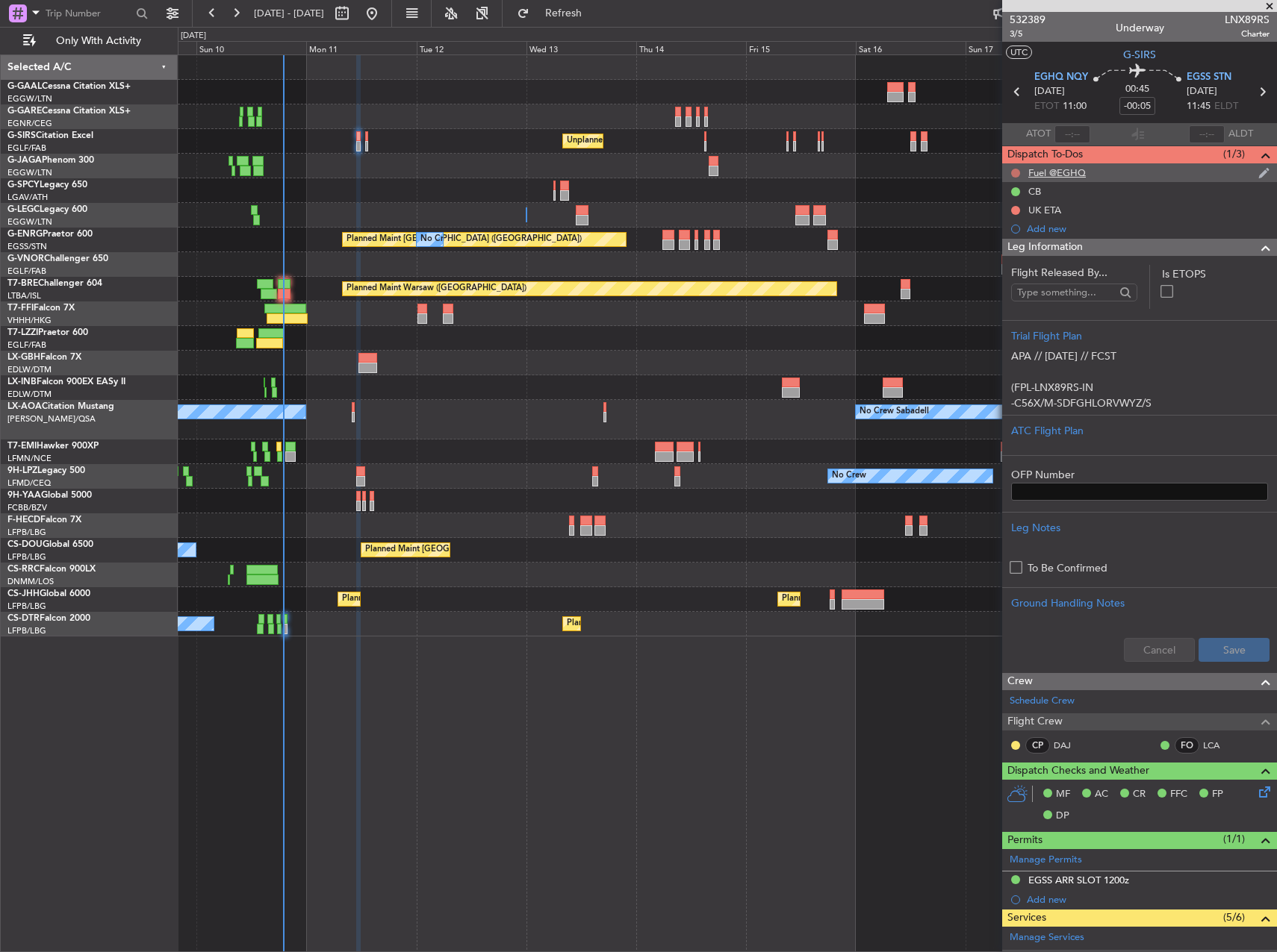
click at [1016, 176] on button at bounding box center [1014, 173] width 9 height 9
click at [1000, 266] on span "Cancelled" at bounding box center [1018, 262] width 43 height 15
click at [1013, 211] on button at bounding box center [1014, 210] width 9 height 9
click at [989, 307] on li "Cancelled" at bounding box center [1015, 298] width 79 height 22
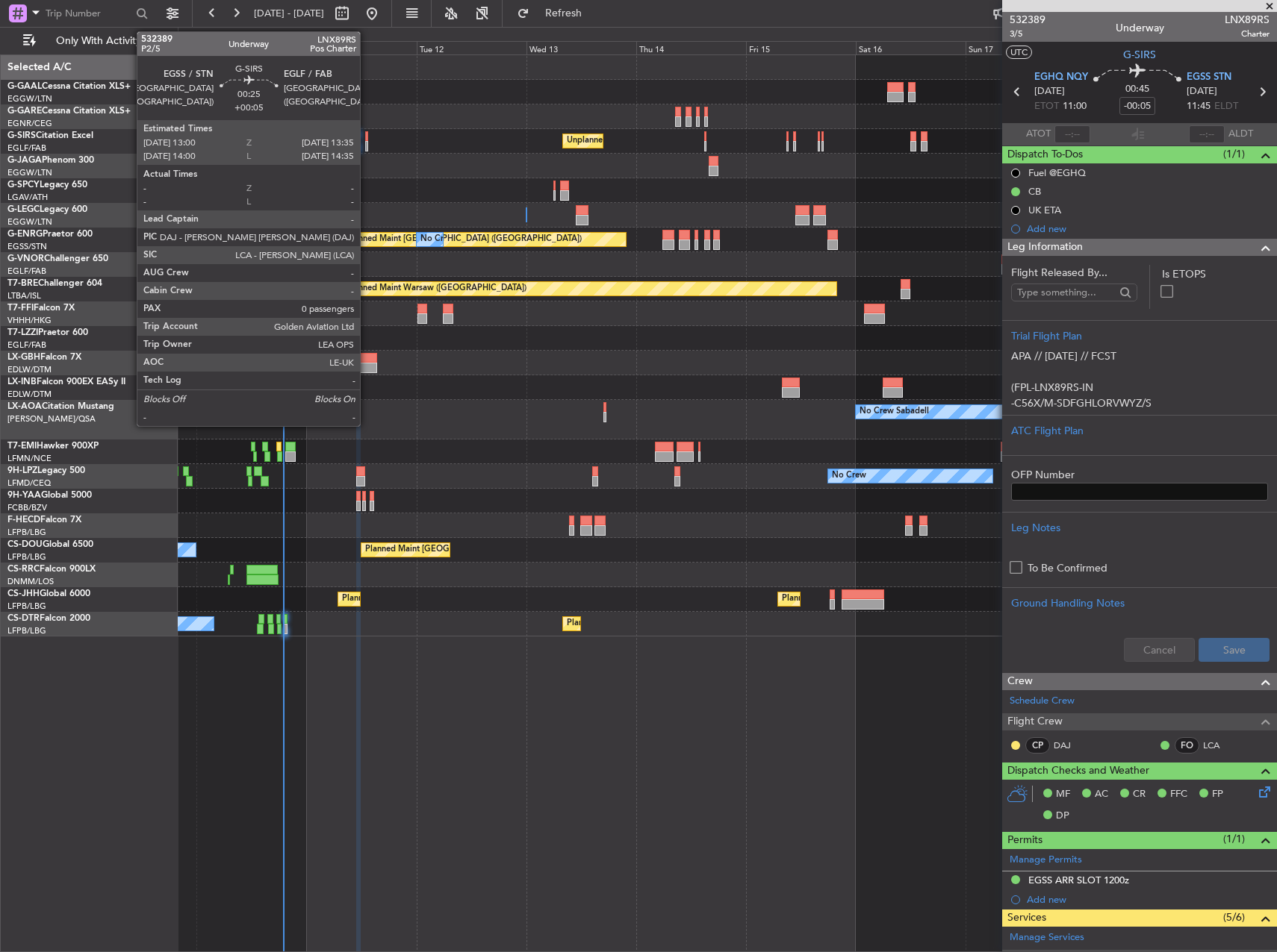
click at [367, 147] on div at bounding box center [366, 146] width 3 height 11
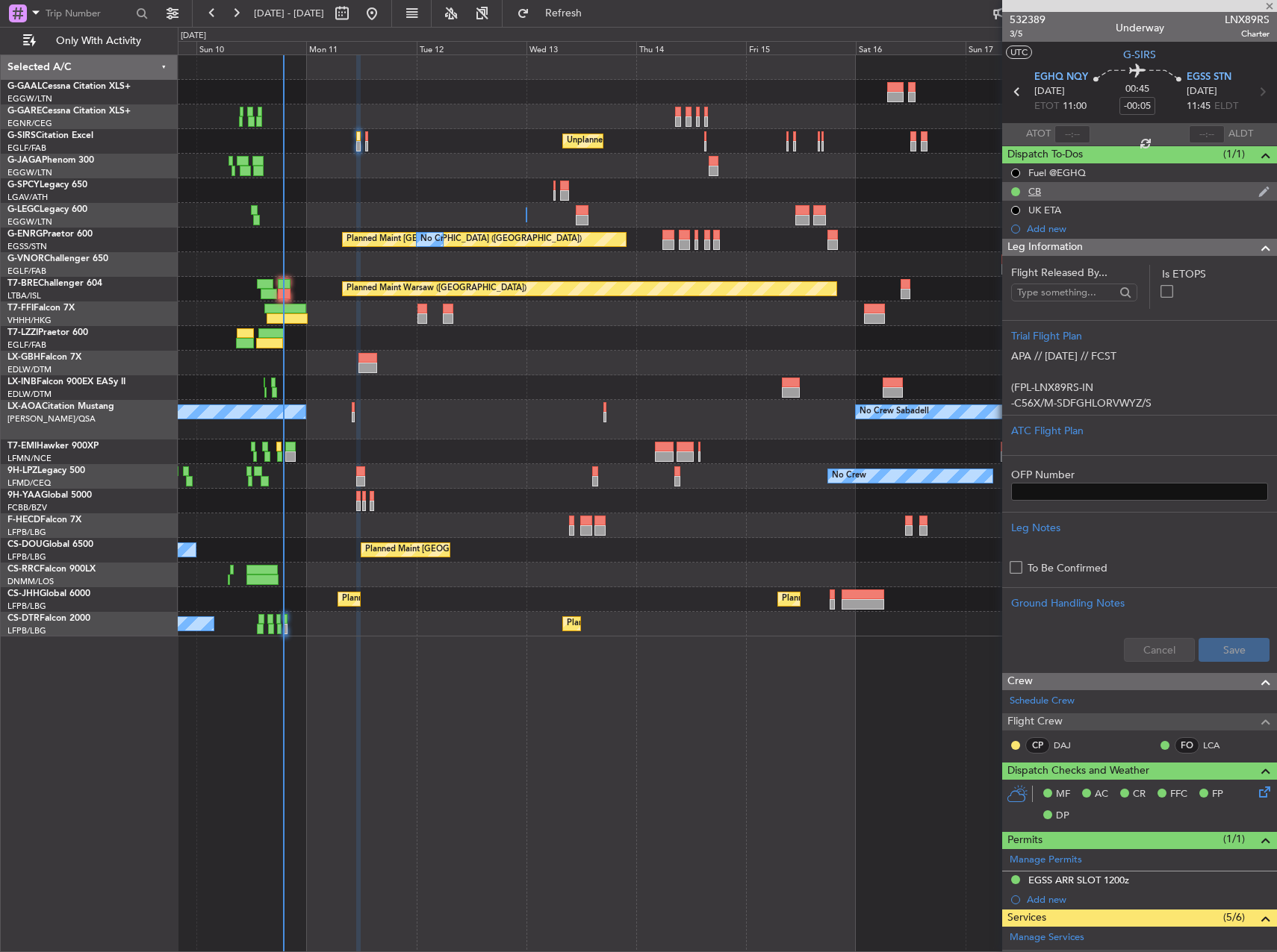
type input "+00:05"
type input "0"
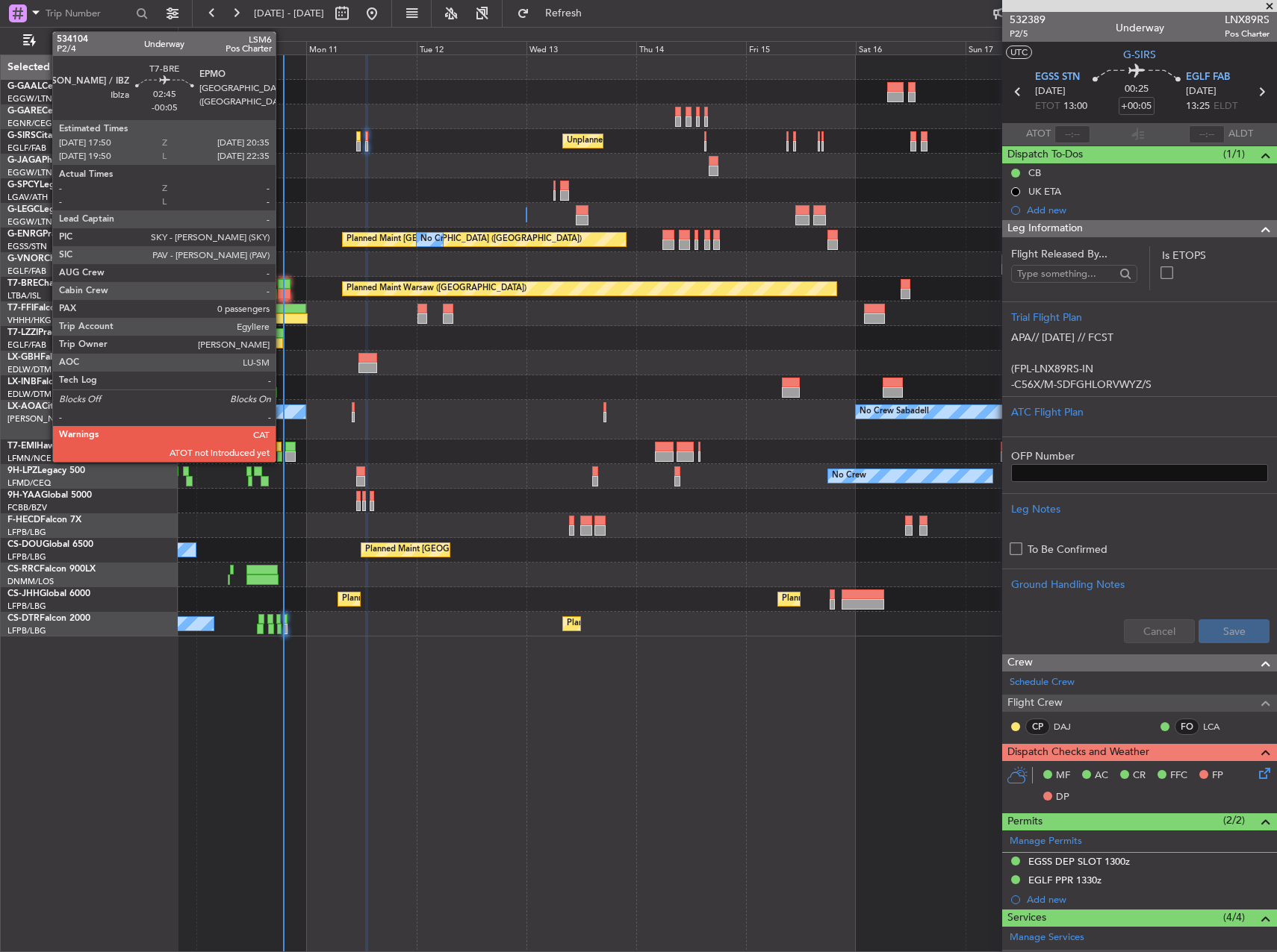
click at [282, 288] on div at bounding box center [284, 293] width 12 height 11
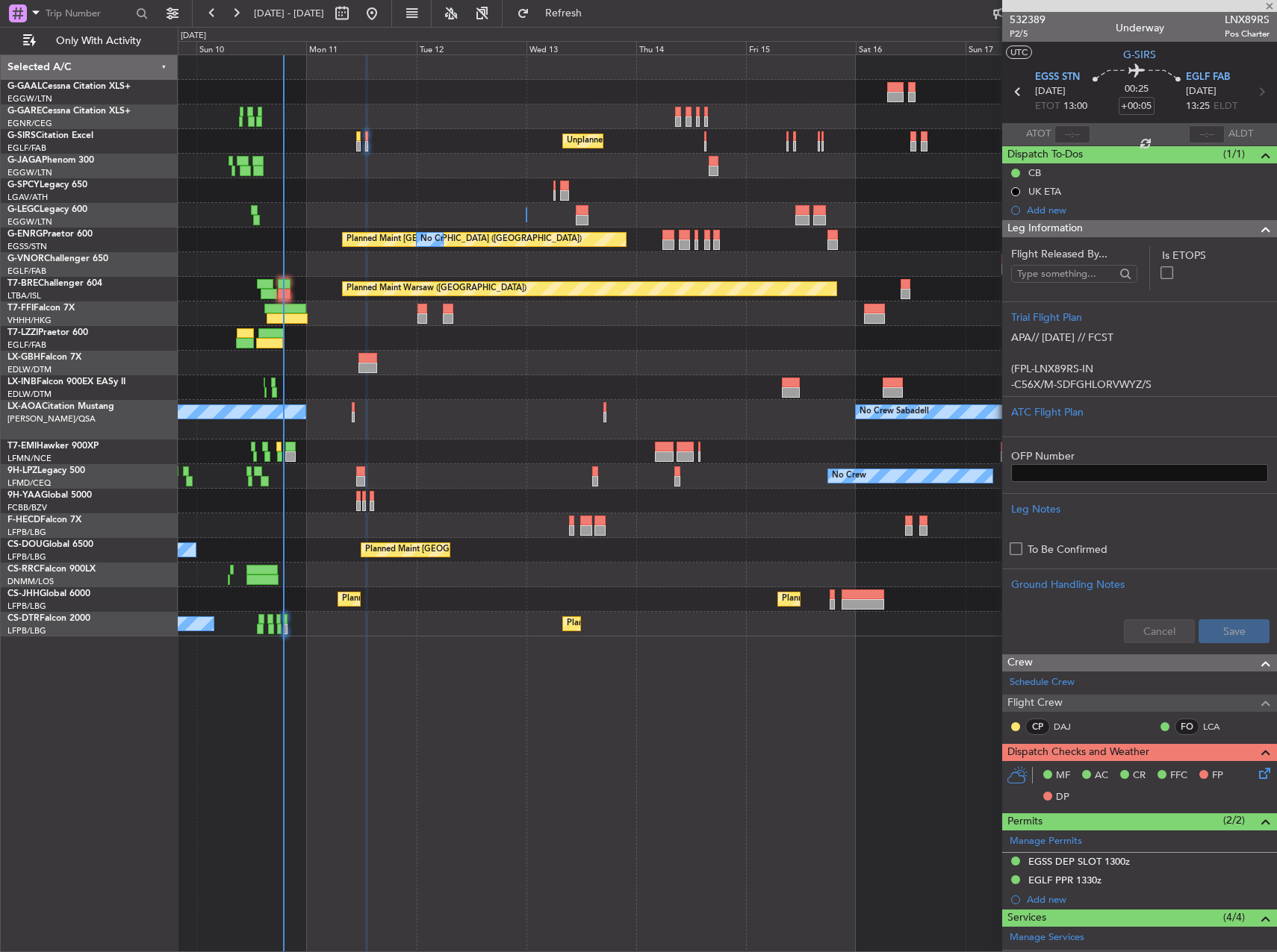
type input "-00:05"
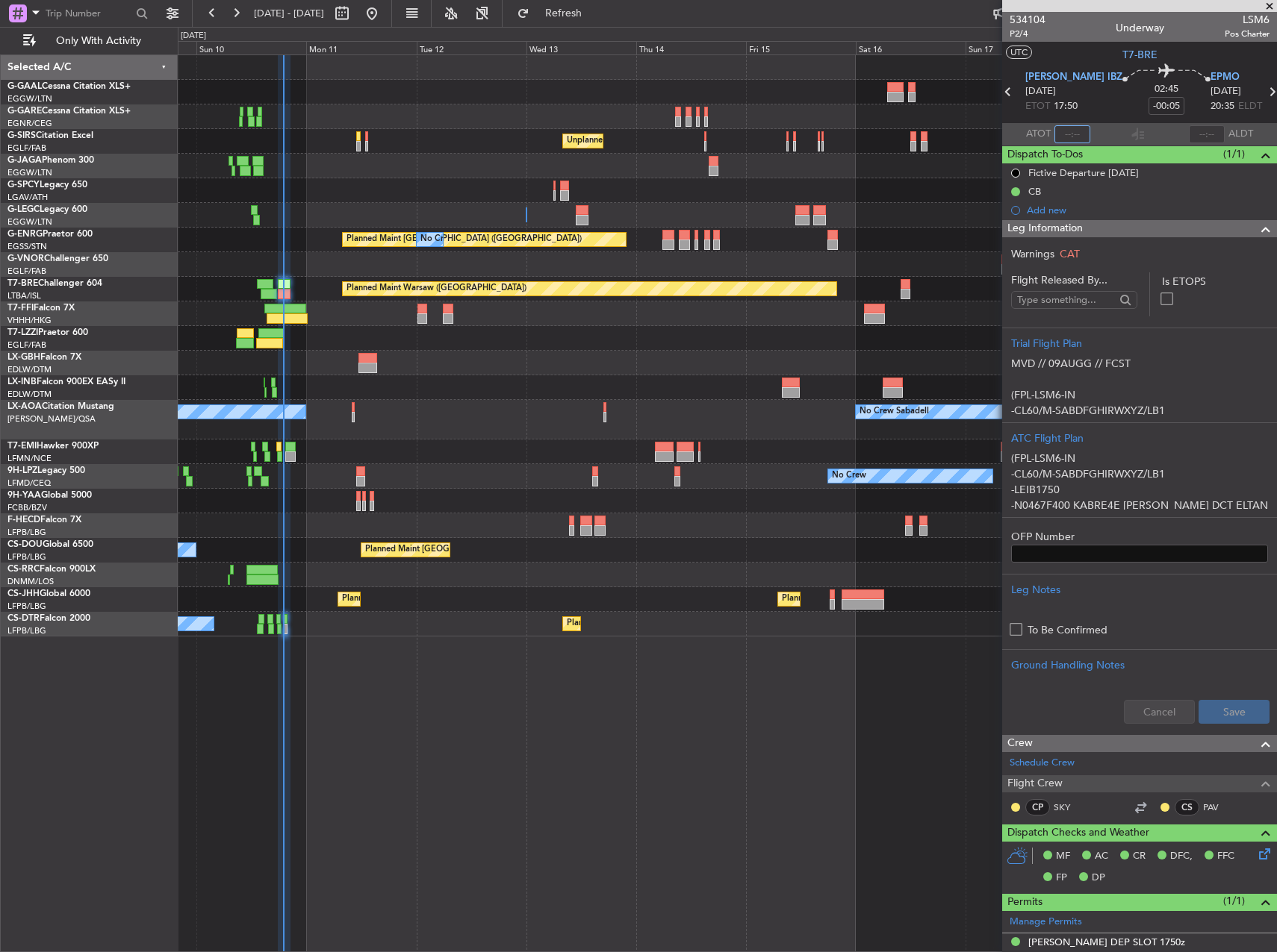
click at [1074, 133] on input "text" at bounding box center [1073, 134] width 36 height 18
type input "18:54"
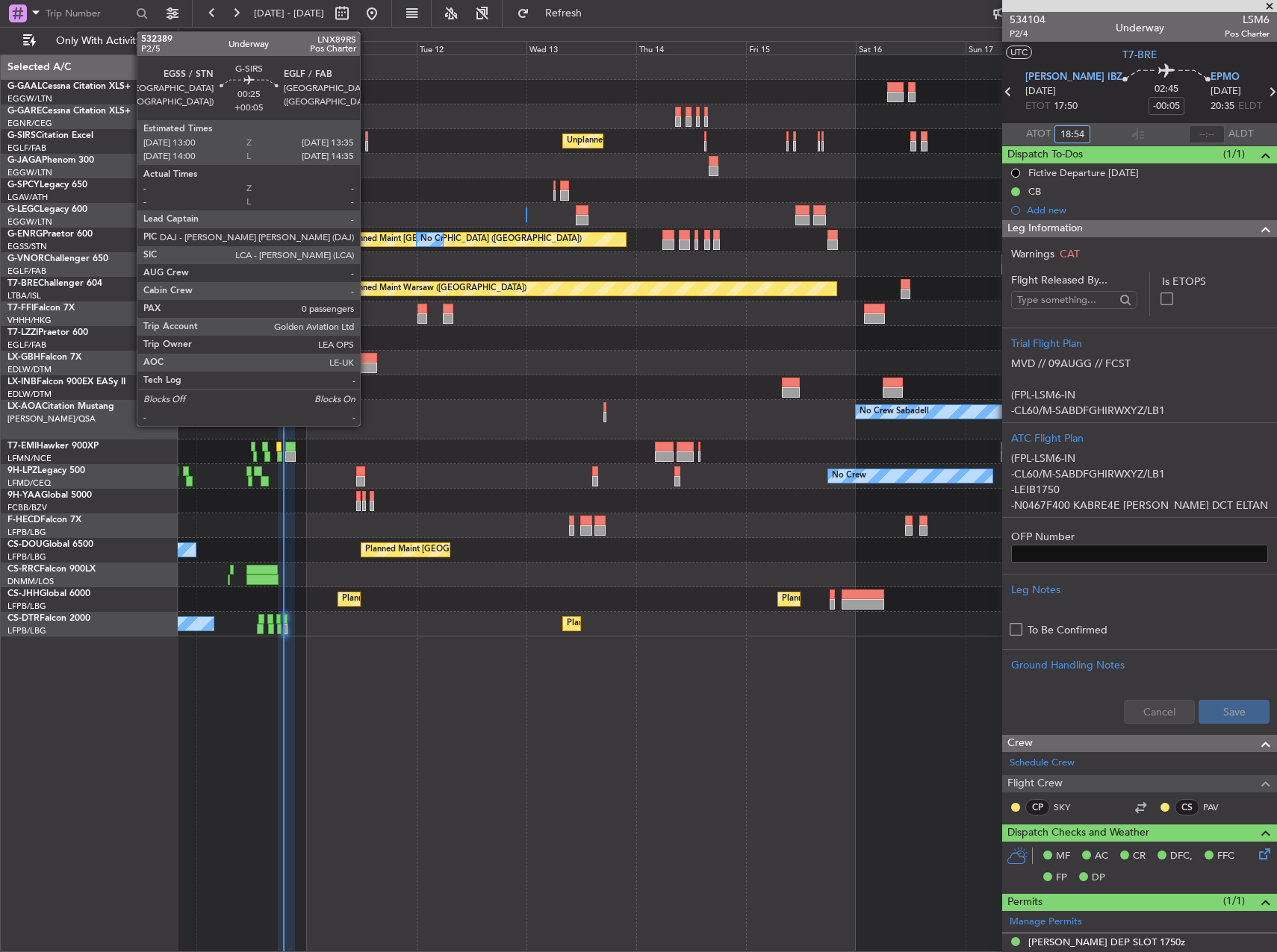
click at [367, 142] on div at bounding box center [366, 146] width 3 height 11
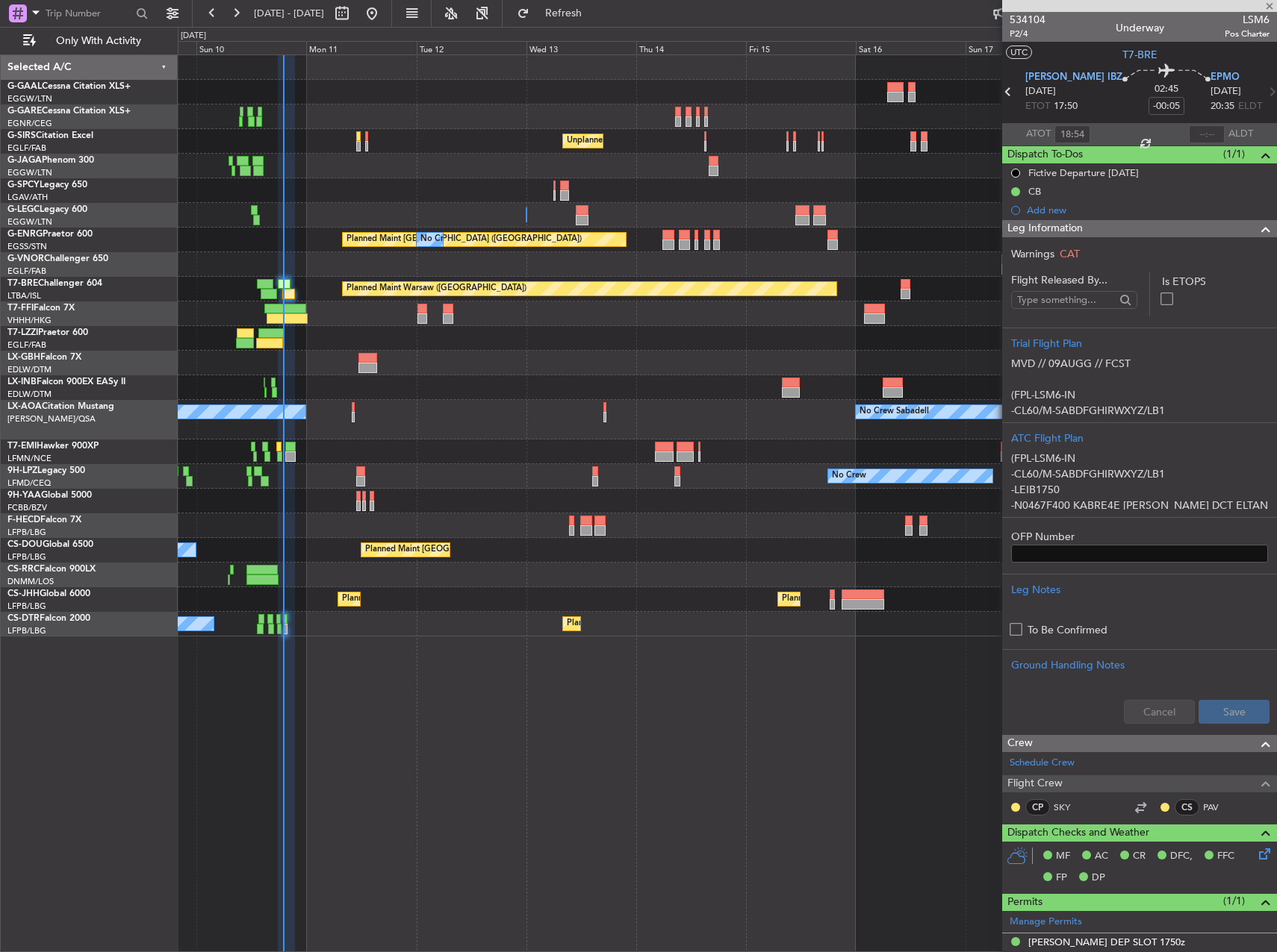
type input "+00:05"
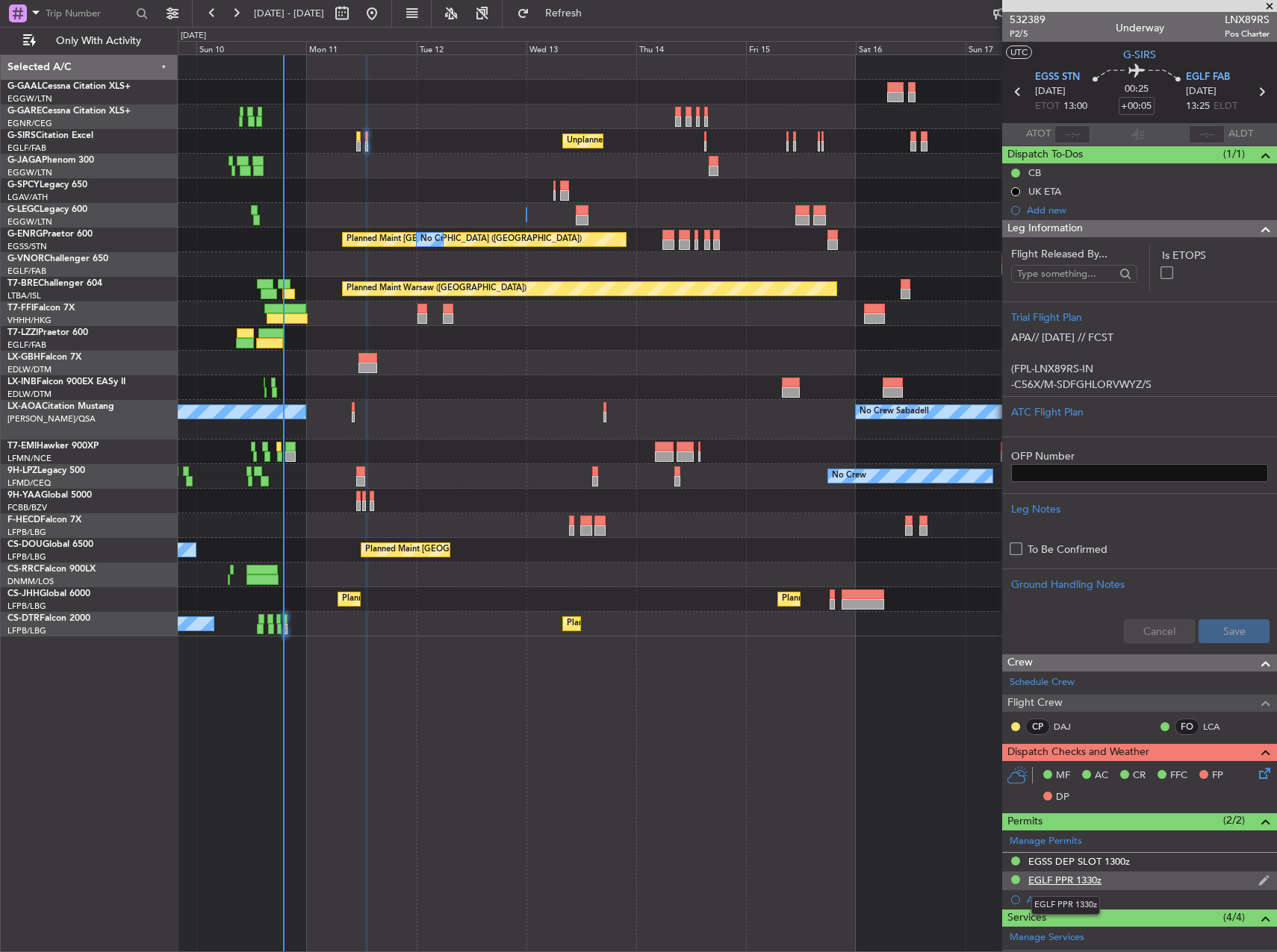
click at [1096, 883] on div "EGLF PPR 1330z" at bounding box center [1064, 879] width 74 height 12
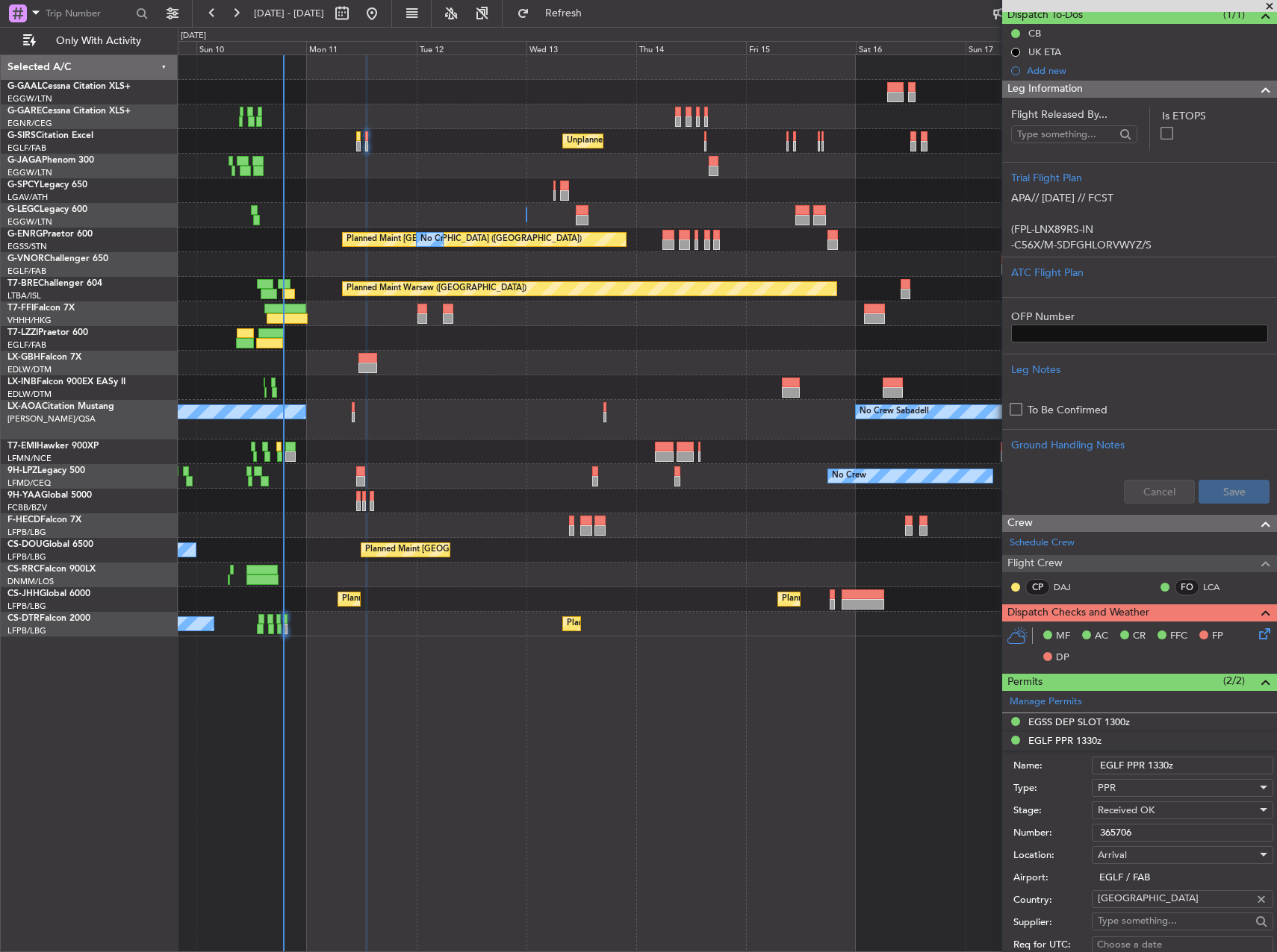
scroll to position [149, 0]
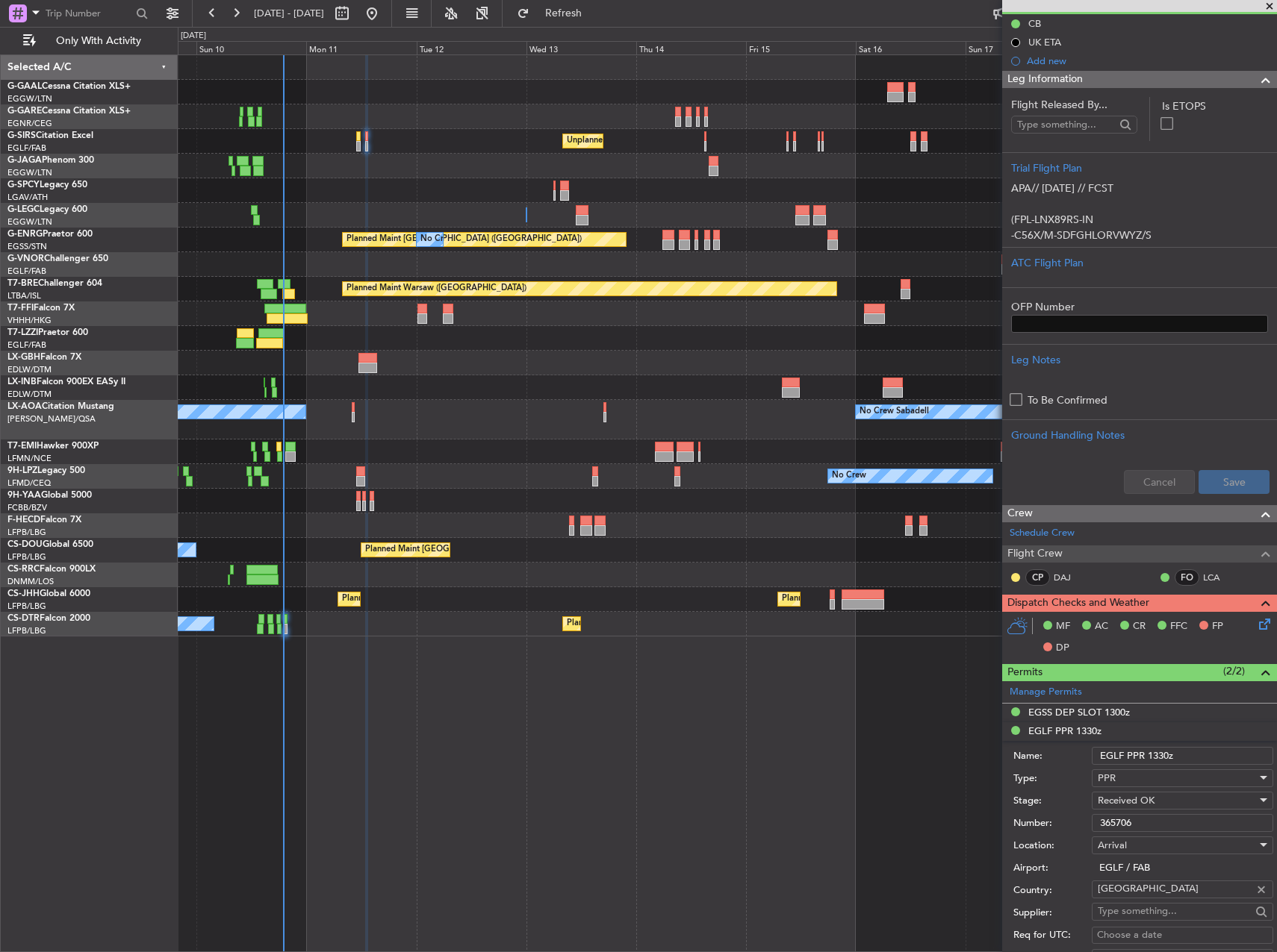
click at [1174, 825] on input "365706" at bounding box center [1182, 823] width 181 height 18
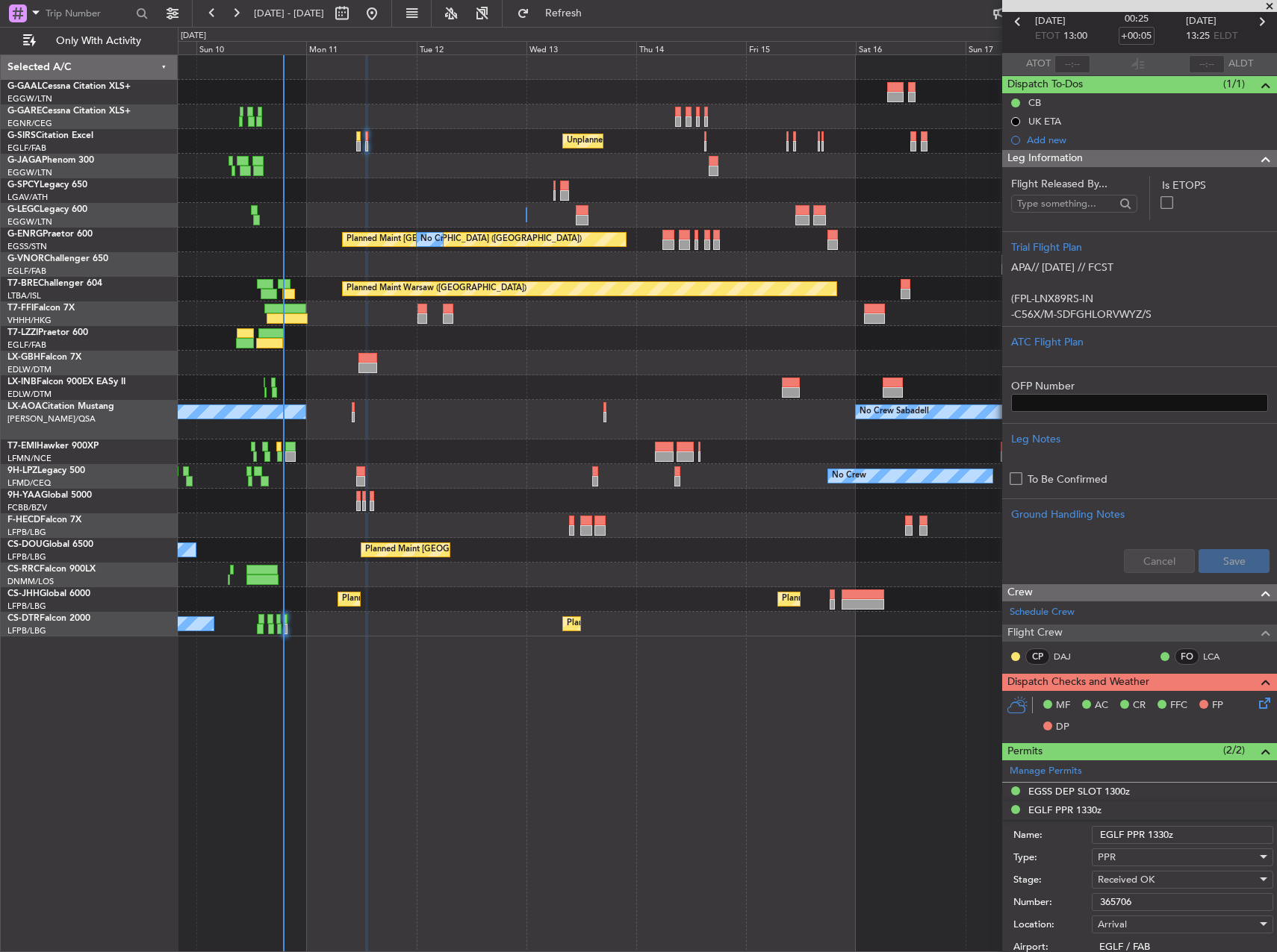
scroll to position [0, 0]
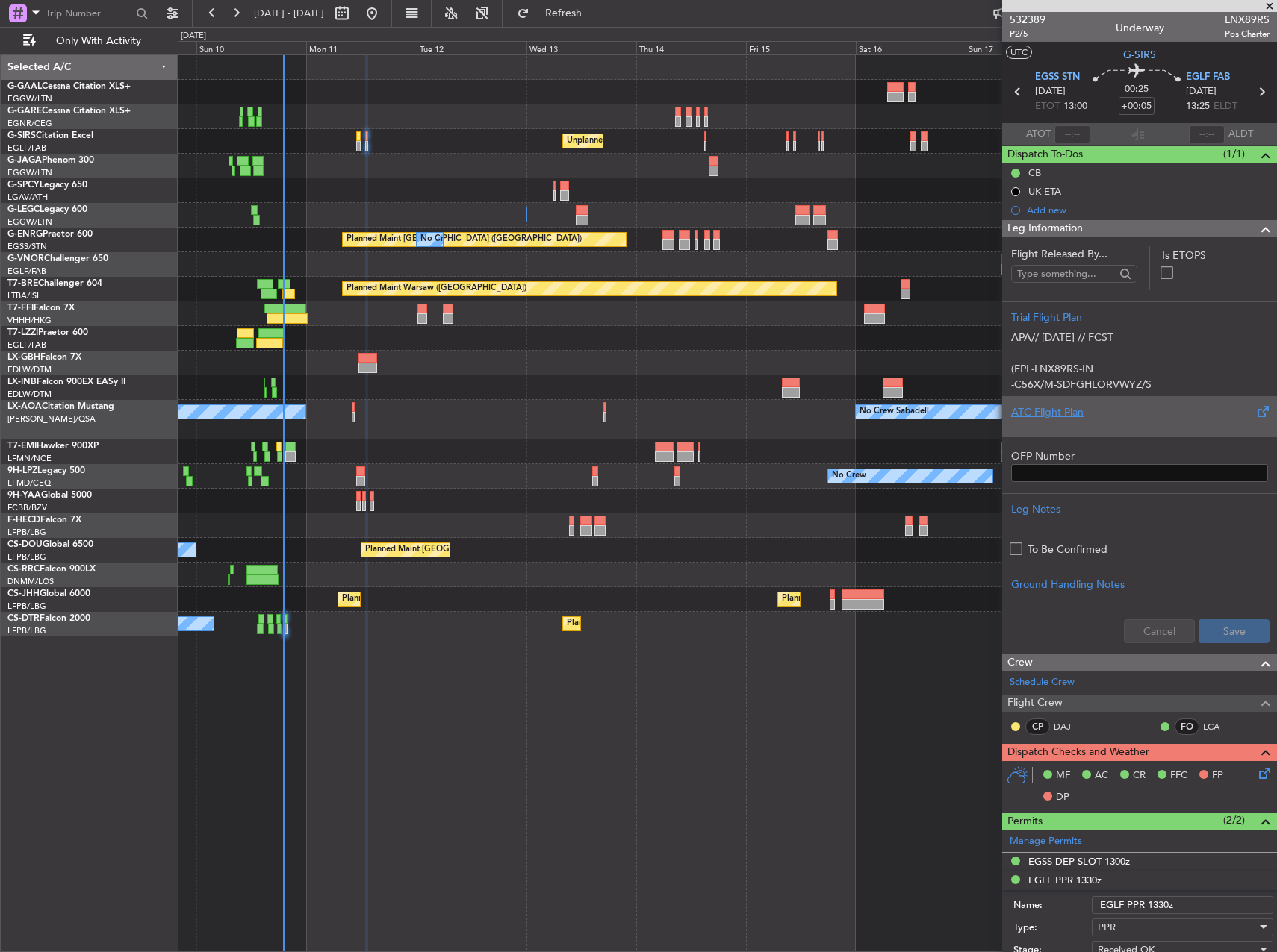
click at [1089, 409] on div "ATC Flight Plan" at bounding box center [1139, 413] width 257 height 15
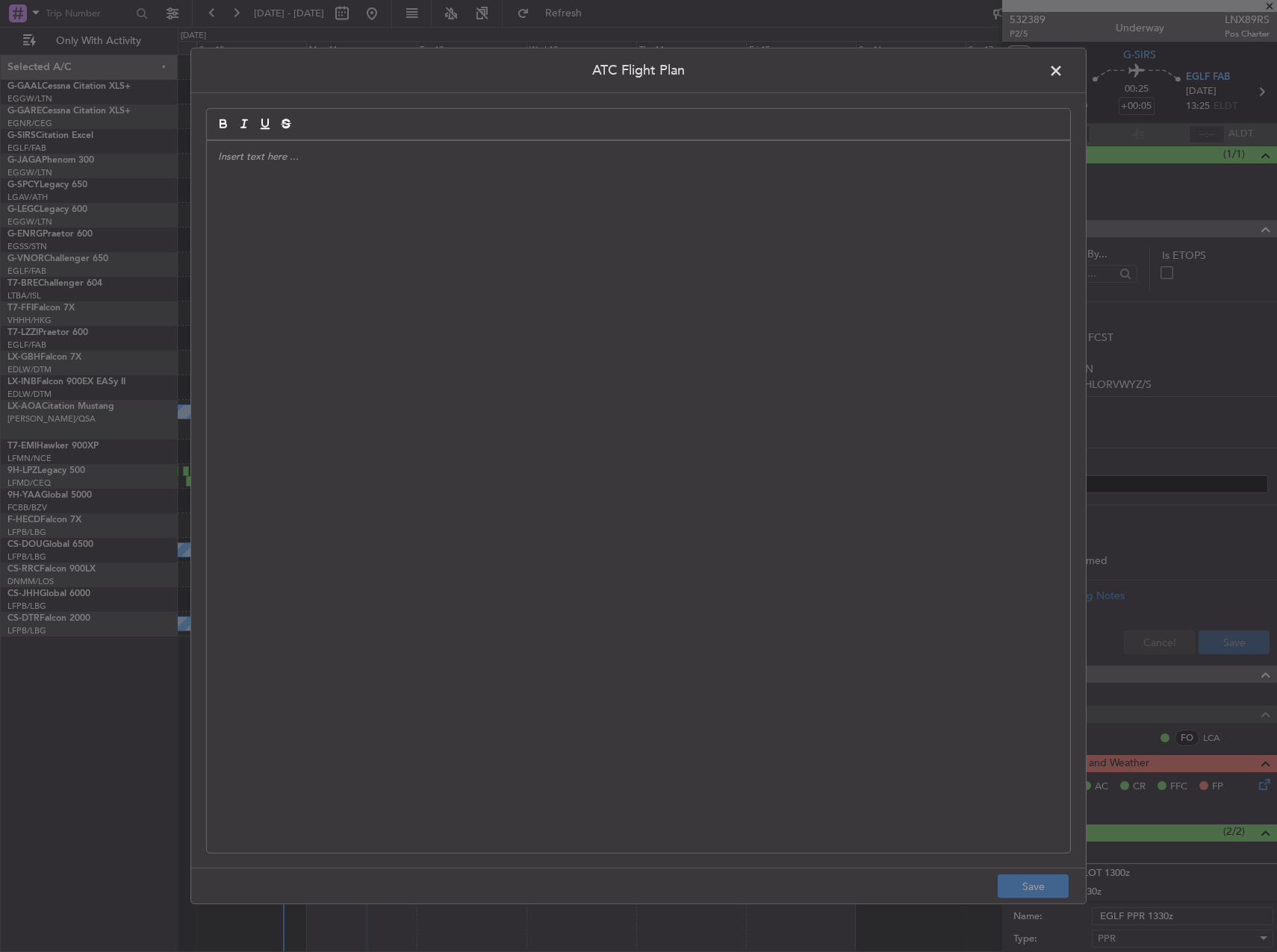
click at [873, 379] on div at bounding box center [639, 497] width 863 height 712
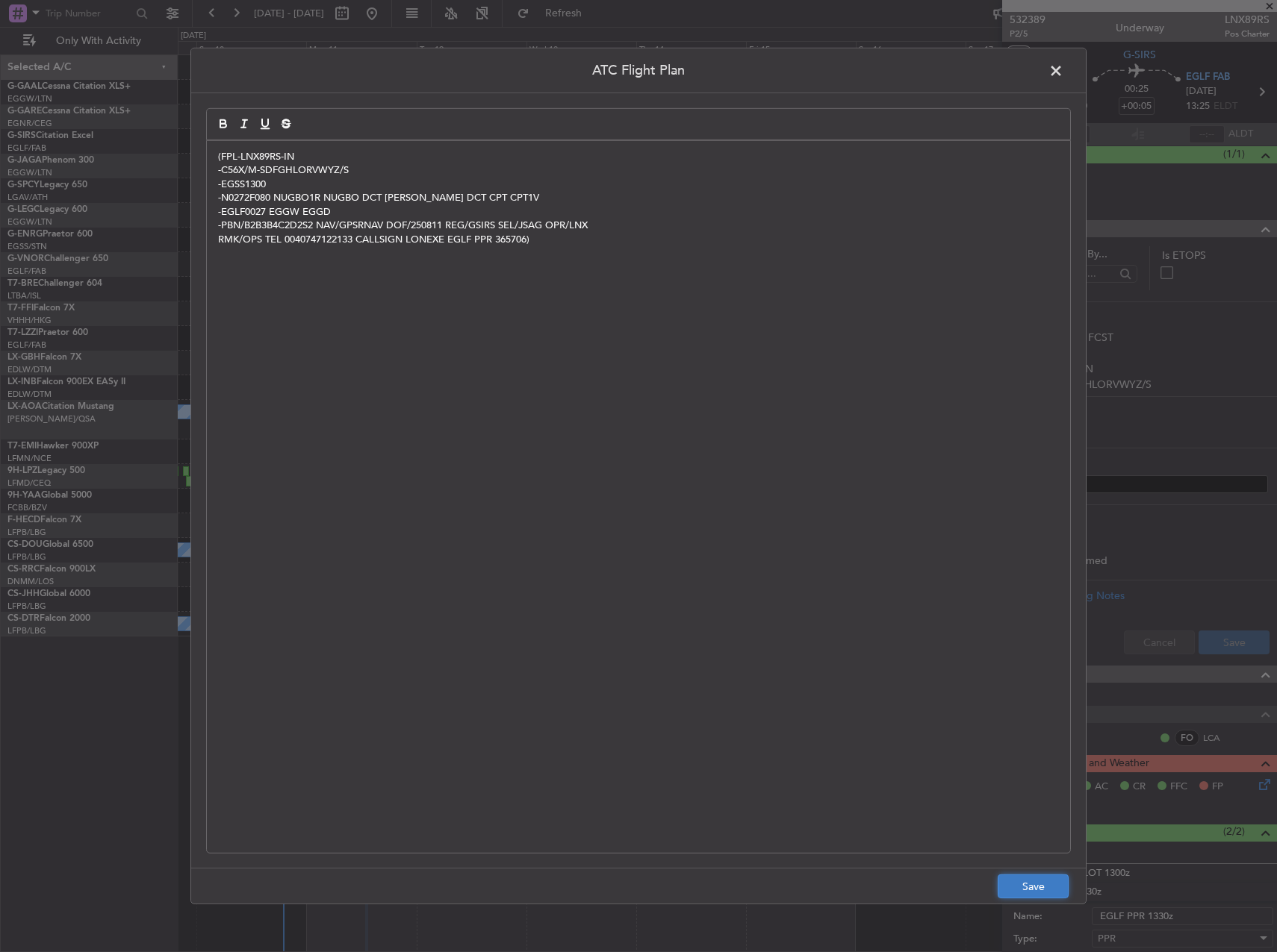
click at [1018, 893] on button "Save" at bounding box center [1032, 886] width 71 height 24
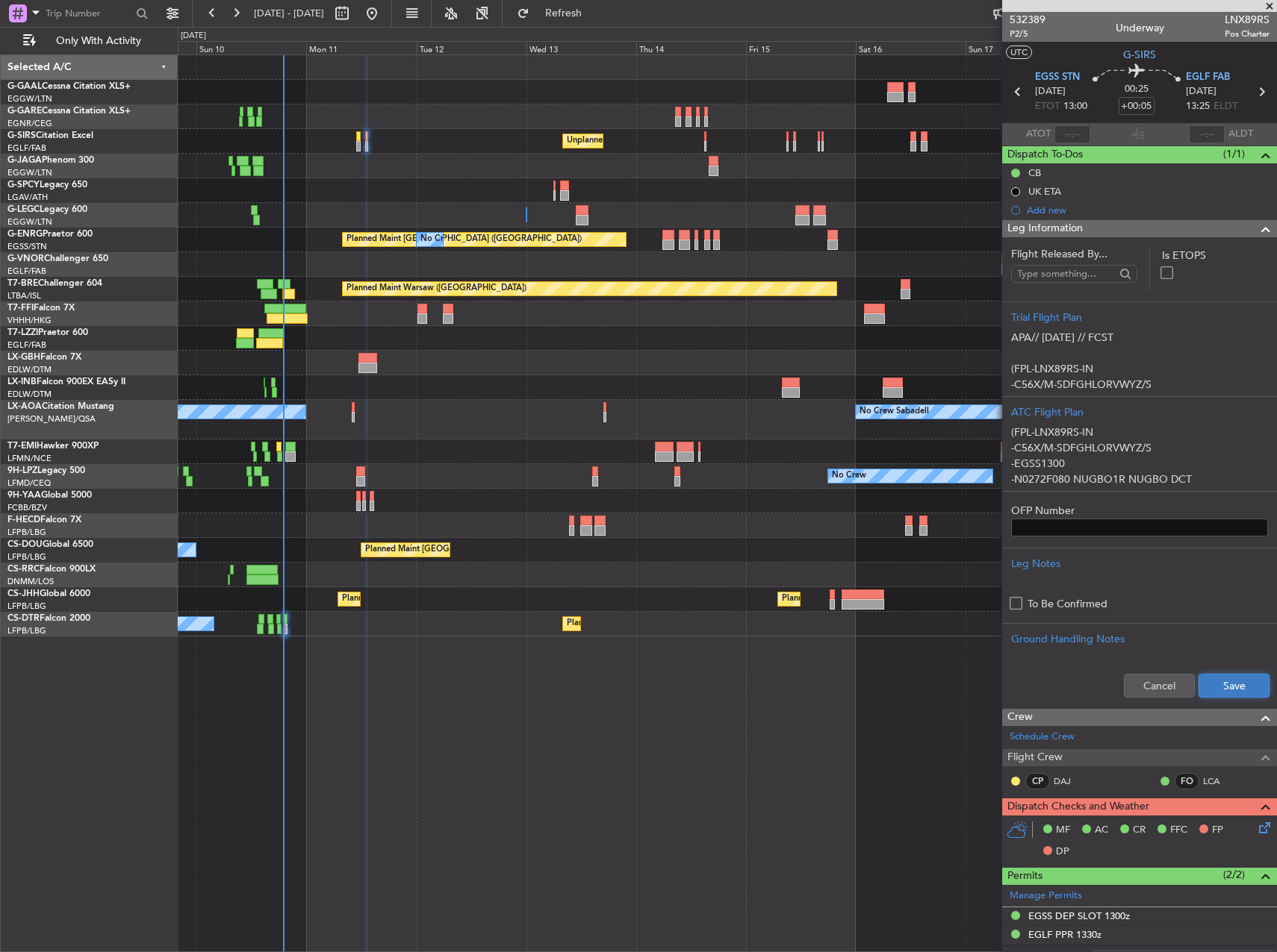
click at [1201, 697] on button "Save" at bounding box center [1234, 686] width 71 height 24
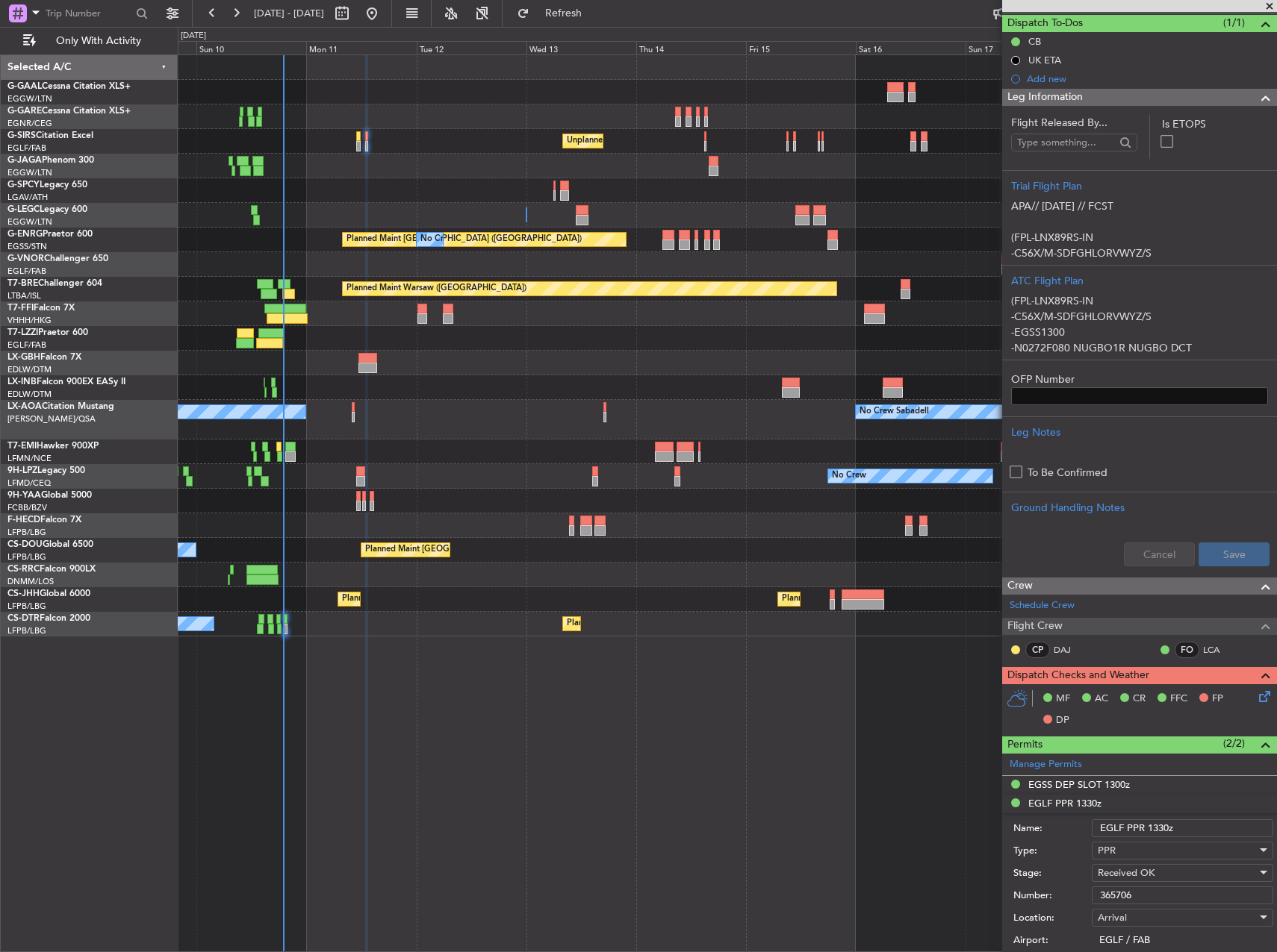
scroll to position [448, 0]
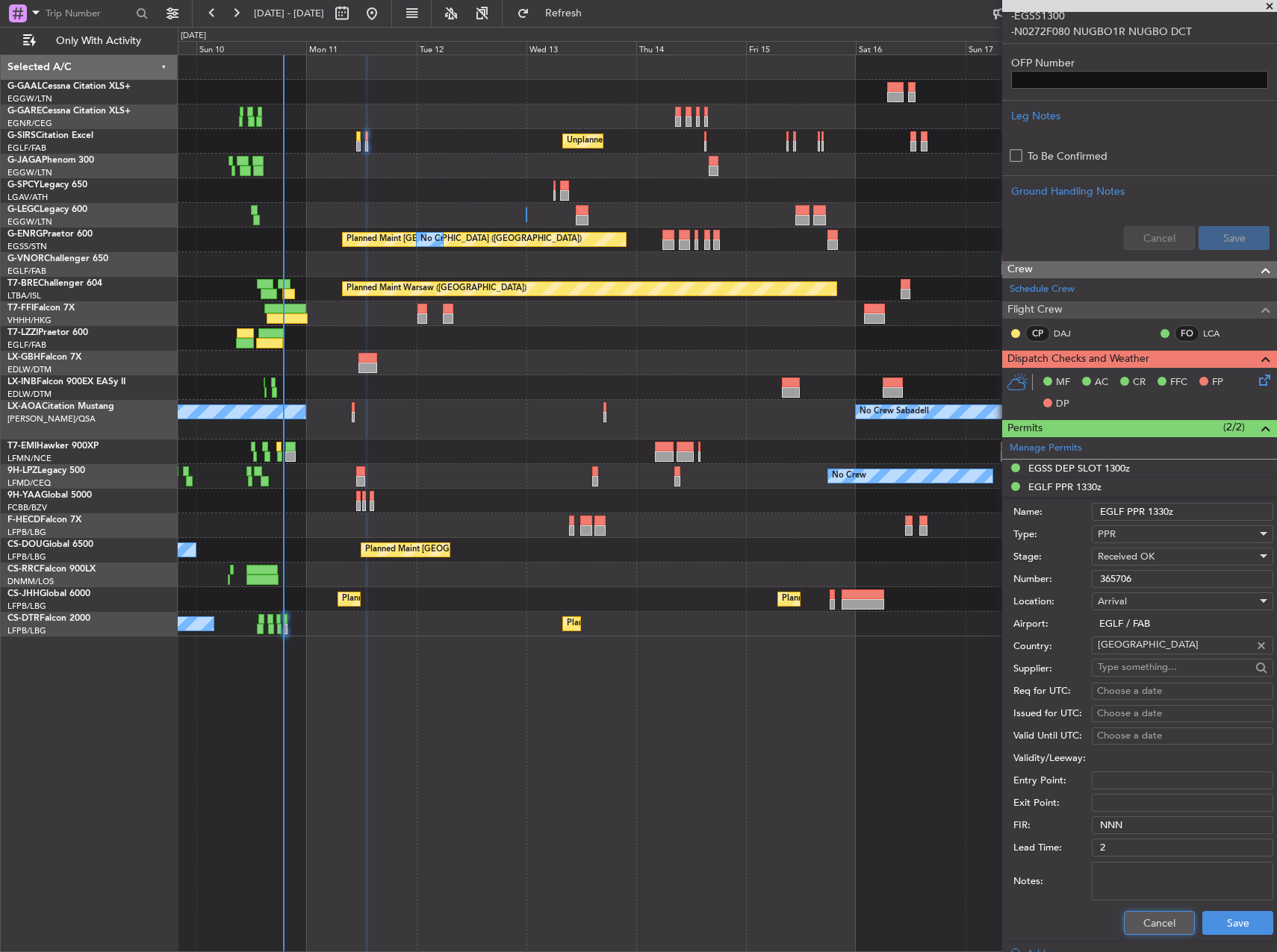
drag, startPoint x: 1133, startPoint y: 919, endPoint x: 1163, endPoint y: 799, distance: 123.7
click at [1133, 919] on button "Cancel" at bounding box center [1159, 922] width 71 height 24
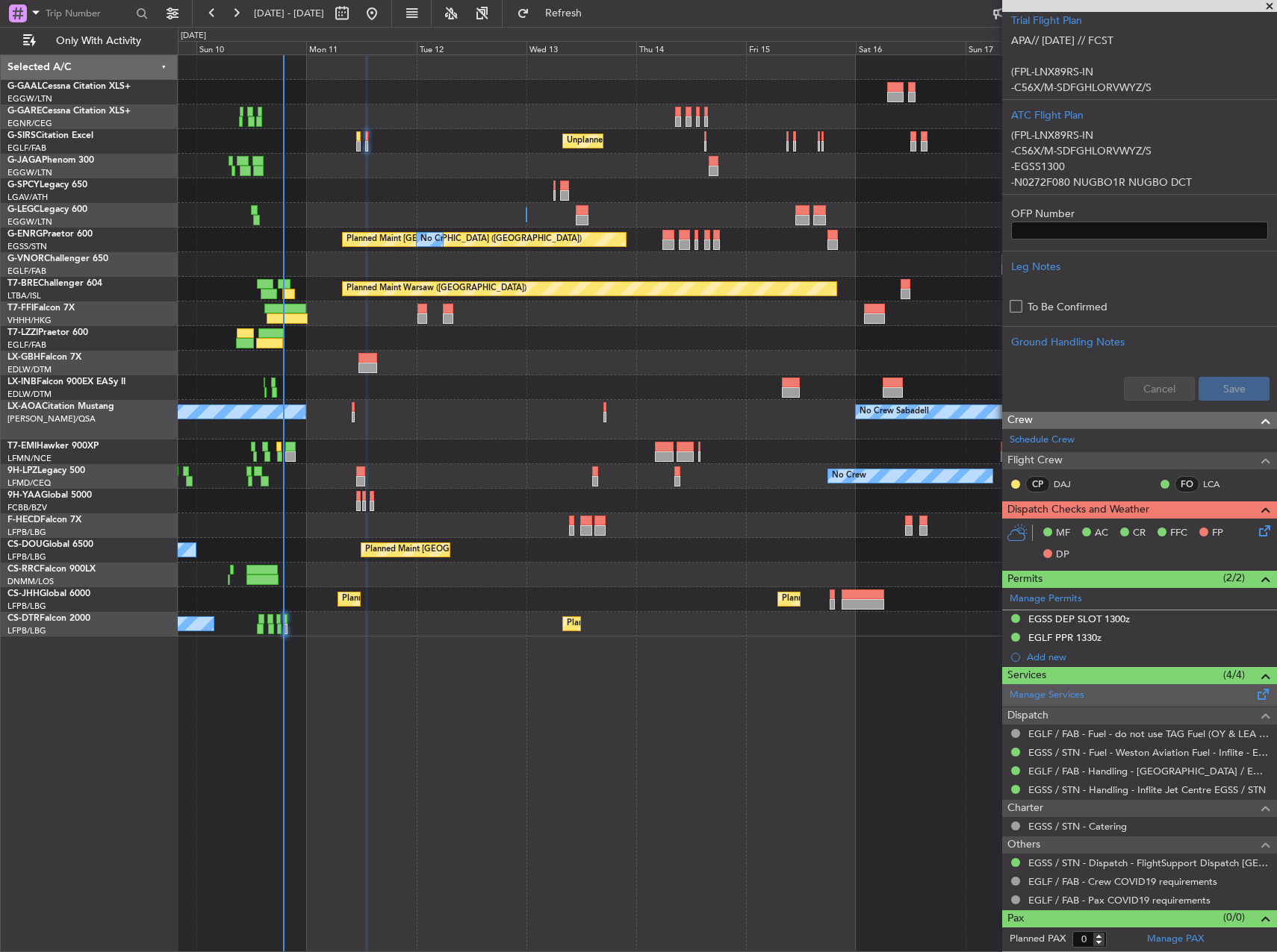
scroll to position [296, 0]
click at [1256, 527] on icon at bounding box center [1262, 529] width 12 height 12
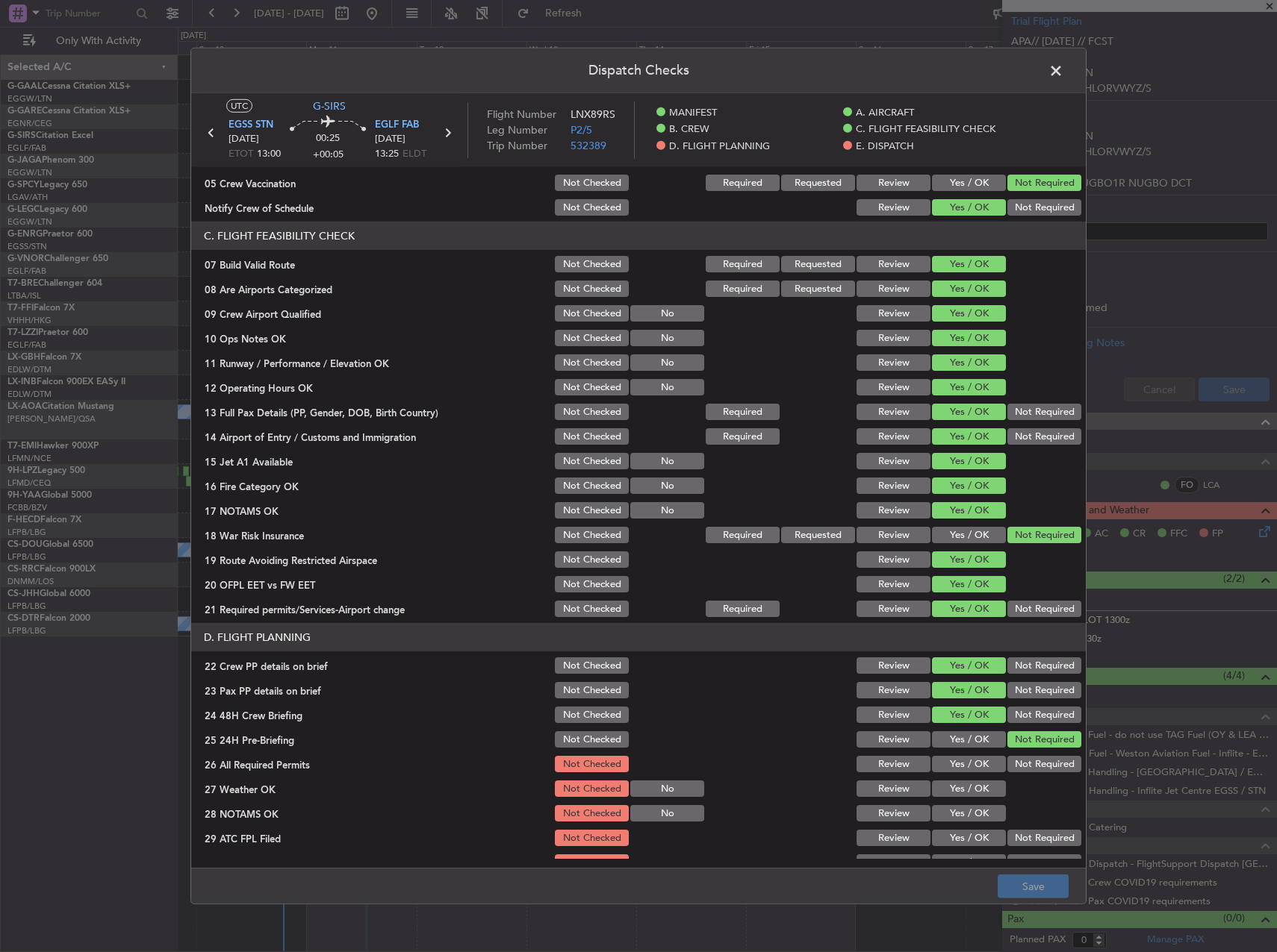
scroll to position [522, 0]
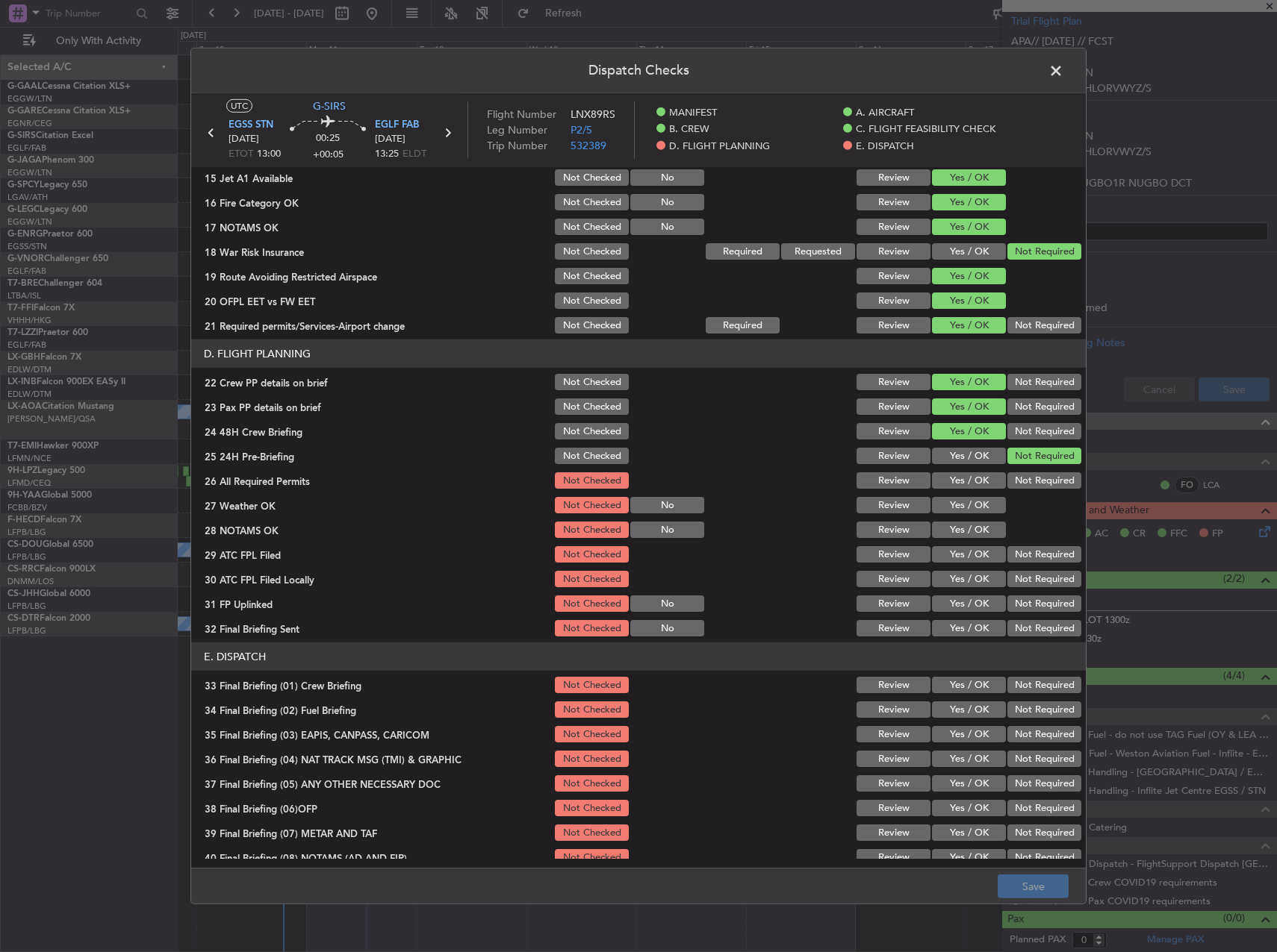
click at [960, 485] on button "Yes / OK" at bounding box center [968, 480] width 74 height 16
drag, startPoint x: 956, startPoint y: 494, endPoint x: 954, endPoint y: 500, distance: 6.3
click at [955, 496] on section "D. FLIGHT PLANNING 22 Crew PP details on brief Not Checked Review Yes / OK Not …" at bounding box center [638, 489] width 894 height 299
drag, startPoint x: 954, startPoint y: 500, endPoint x: 946, endPoint y: 533, distance: 34.0
click at [953, 501] on button "Yes / OK" at bounding box center [968, 505] width 74 height 16
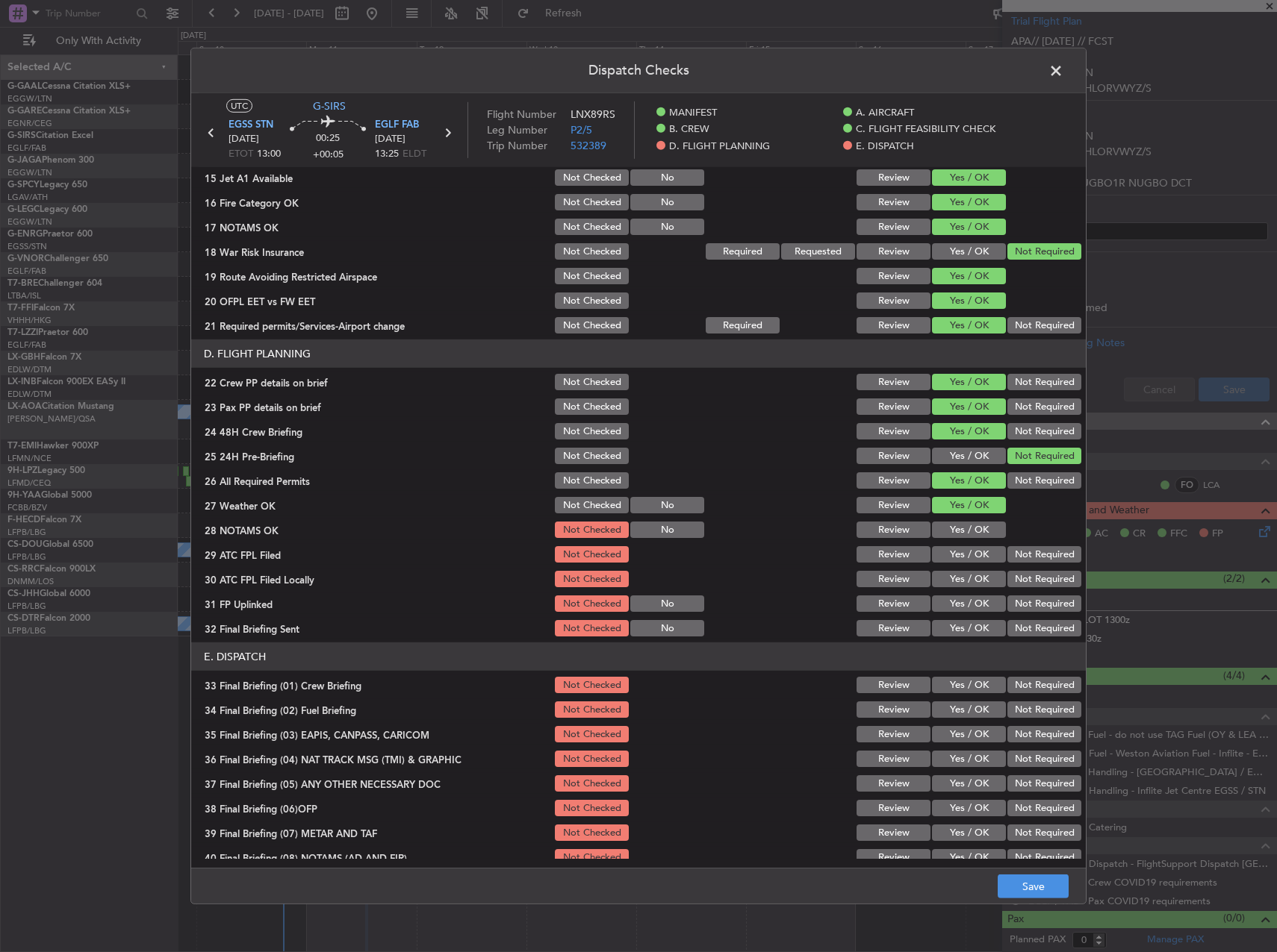
click at [946, 535] on button "Yes / OK" at bounding box center [968, 529] width 74 height 16
drag, startPoint x: 942, startPoint y: 557, endPoint x: 1000, endPoint y: 567, distance: 58.9
click at [944, 557] on button "Yes / OK" at bounding box center [968, 554] width 74 height 16
click at [1025, 584] on button "Not Required" at bounding box center [1043, 579] width 74 height 16
click at [965, 609] on button "Yes / OK" at bounding box center [968, 603] width 74 height 16
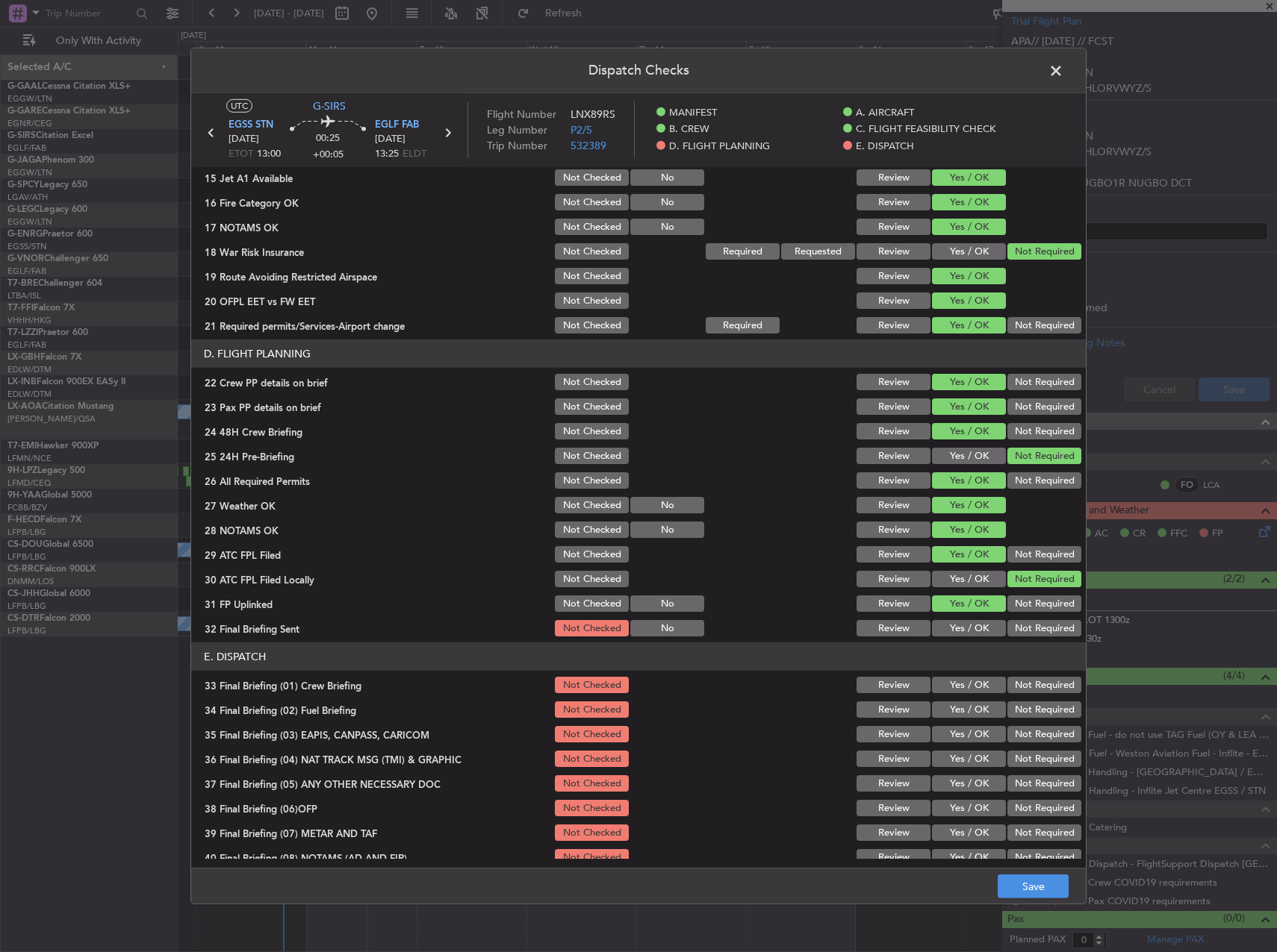
click at [1017, 624] on button "Not Required" at bounding box center [1043, 628] width 74 height 16
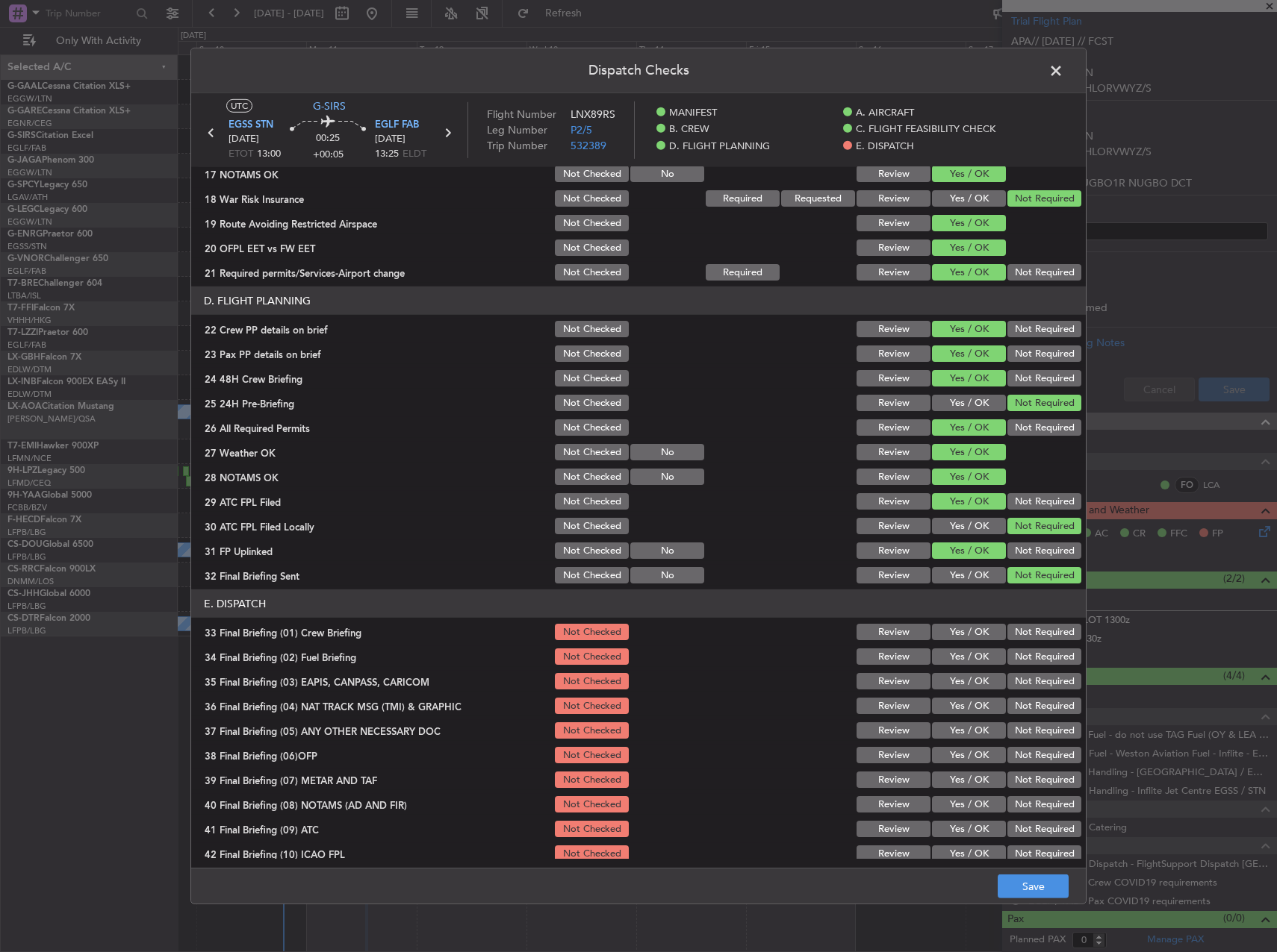
scroll to position [634, 0]
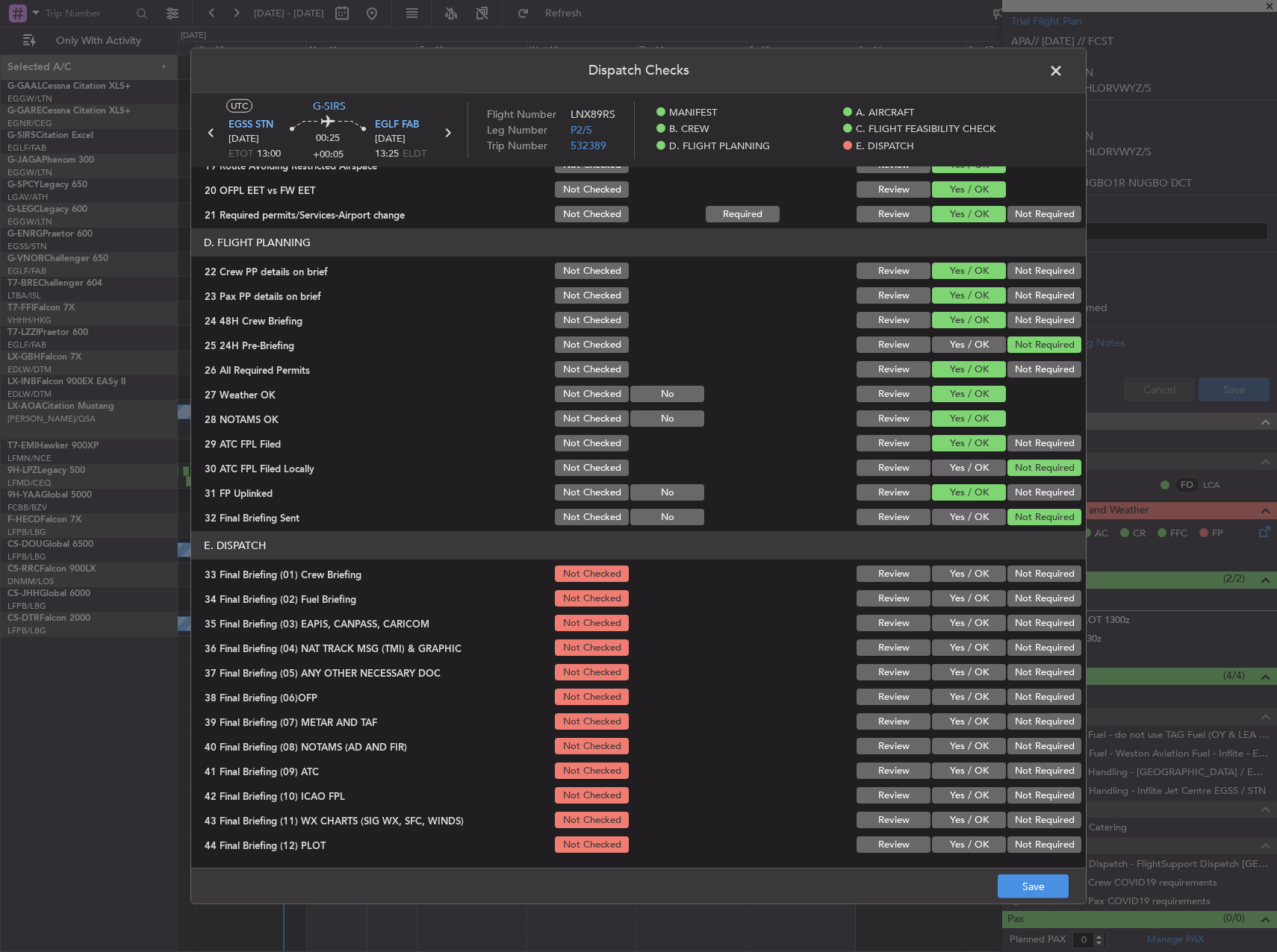
click at [952, 583] on div "Yes / OK" at bounding box center [967, 574] width 75 height 21
click at [952, 579] on button "Yes / OK" at bounding box center [968, 573] width 74 height 16
drag, startPoint x: 952, startPoint y: 594, endPoint x: 994, endPoint y: 606, distance: 43.7
click at [955, 595] on button "Yes / OK" at bounding box center [968, 598] width 74 height 16
click at [1005, 613] on div "Not Required" at bounding box center [1042, 624] width 75 height 21
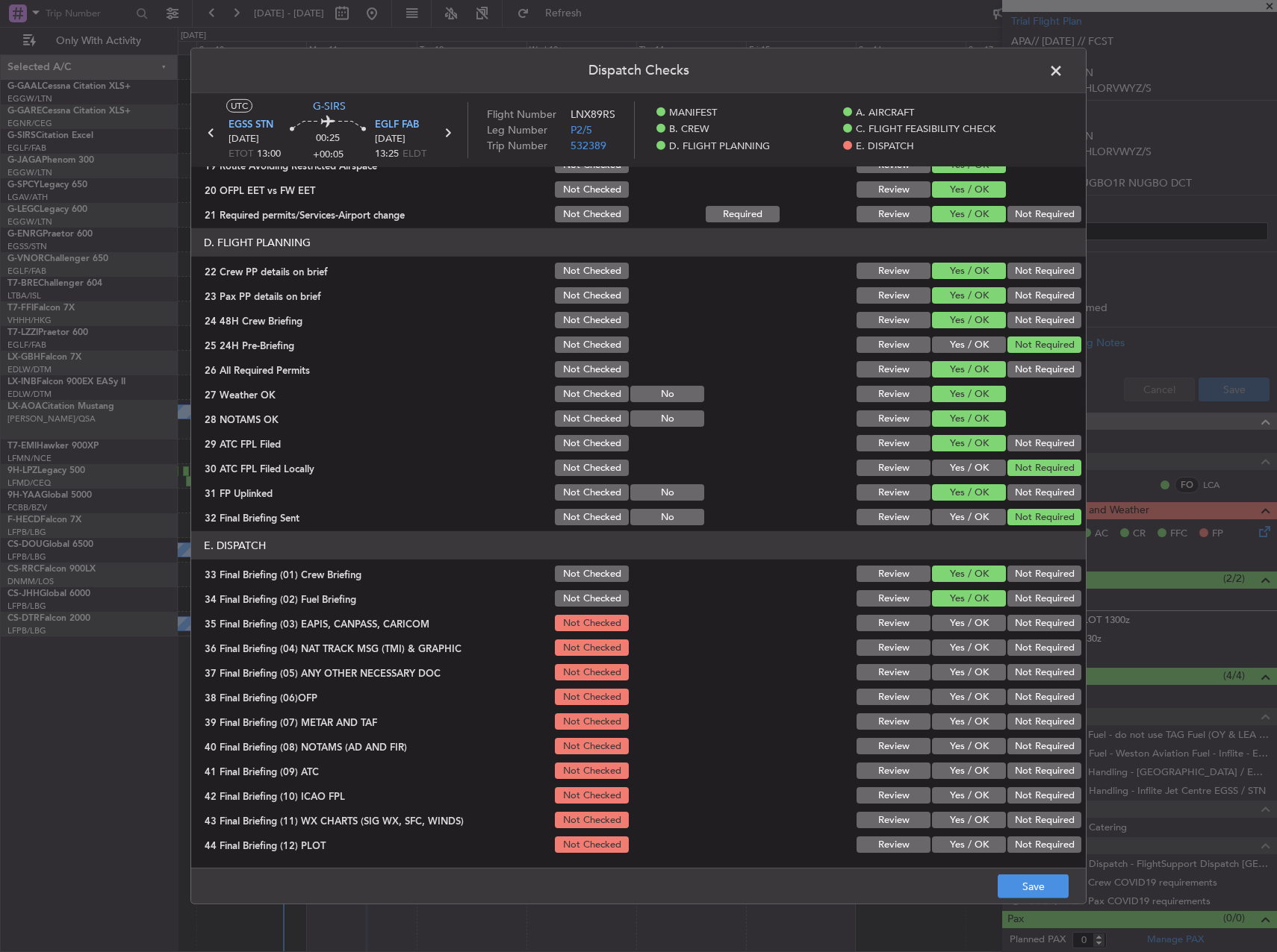
click at [1030, 645] on button "Not Required" at bounding box center [1043, 647] width 74 height 16
click at [1028, 625] on button "Not Required" at bounding box center [1043, 623] width 74 height 16
click at [1031, 675] on button "Not Required" at bounding box center [1043, 672] width 74 height 16
drag, startPoint x: 966, startPoint y: 691, endPoint x: 965, endPoint y: 699, distance: 8.1
click at [965, 695] on button "Yes / OK" at bounding box center [968, 696] width 74 height 16
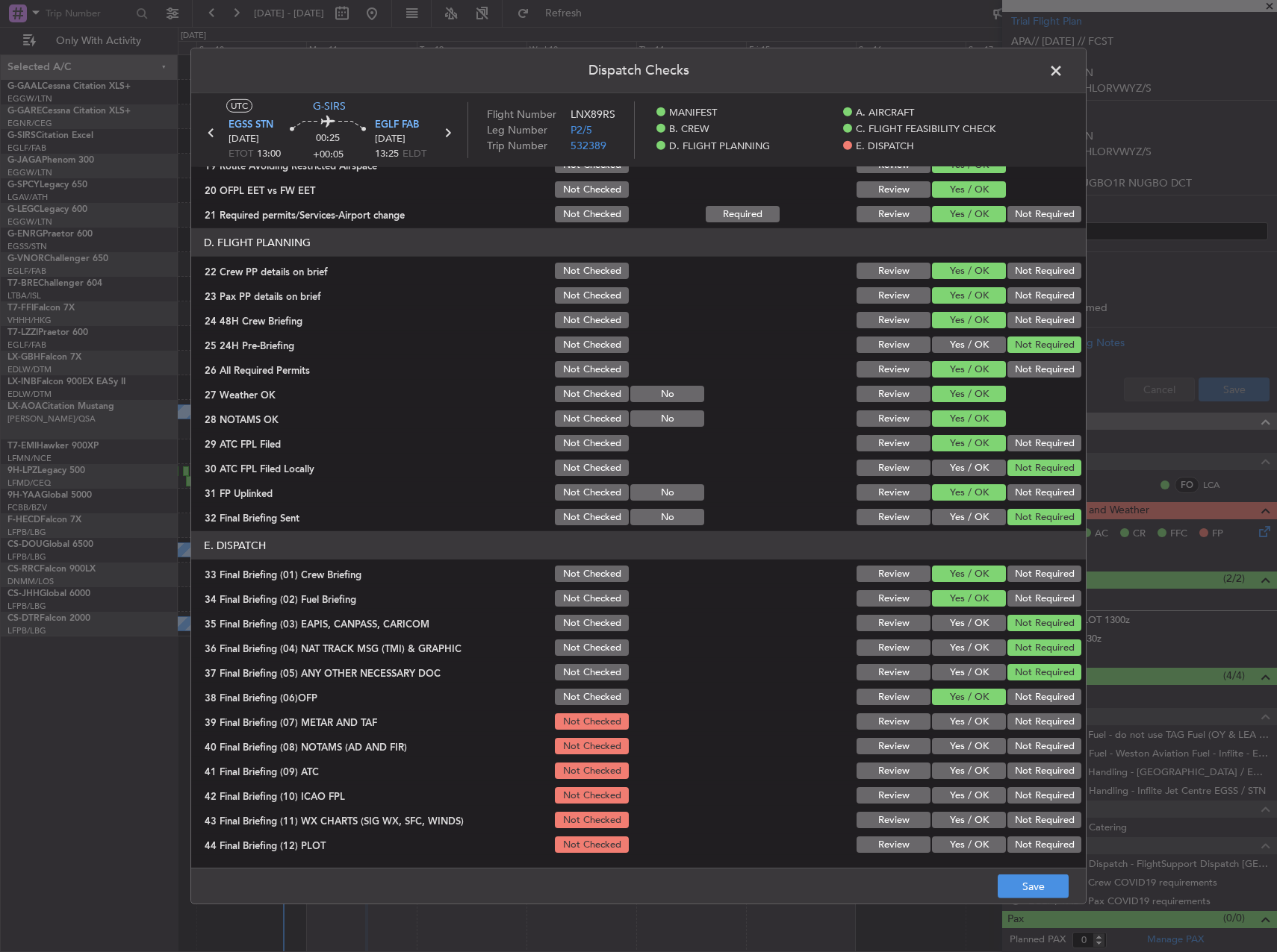
click at [957, 720] on button "Yes / OK" at bounding box center [968, 721] width 74 height 16
click at [949, 751] on button "Yes / OK" at bounding box center [968, 746] width 74 height 16
drag, startPoint x: 942, startPoint y: 766, endPoint x: 942, endPoint y: 785, distance: 19.0
click at [942, 767] on button "Yes / OK" at bounding box center [968, 771] width 74 height 16
click at [942, 789] on button "Yes / OK" at bounding box center [968, 795] width 74 height 16
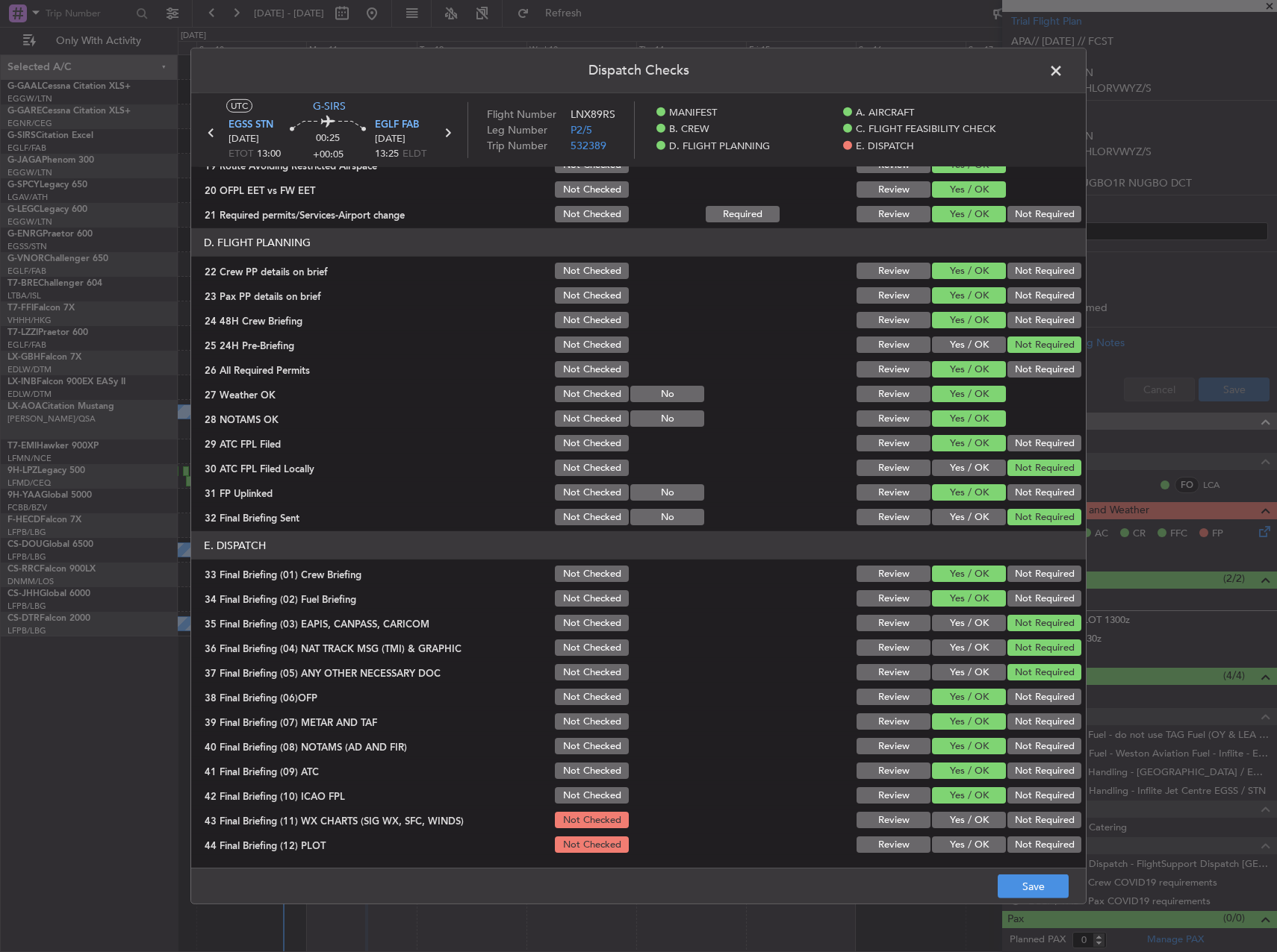
click at [953, 812] on button "Yes / OK" at bounding box center [968, 819] width 74 height 16
drag, startPoint x: 965, startPoint y: 836, endPoint x: 980, endPoint y: 850, distance: 20.5
click at [966, 836] on button "Yes / OK" at bounding box center [968, 844] width 74 height 16
click at [1019, 883] on button "Save" at bounding box center [1032, 886] width 71 height 24
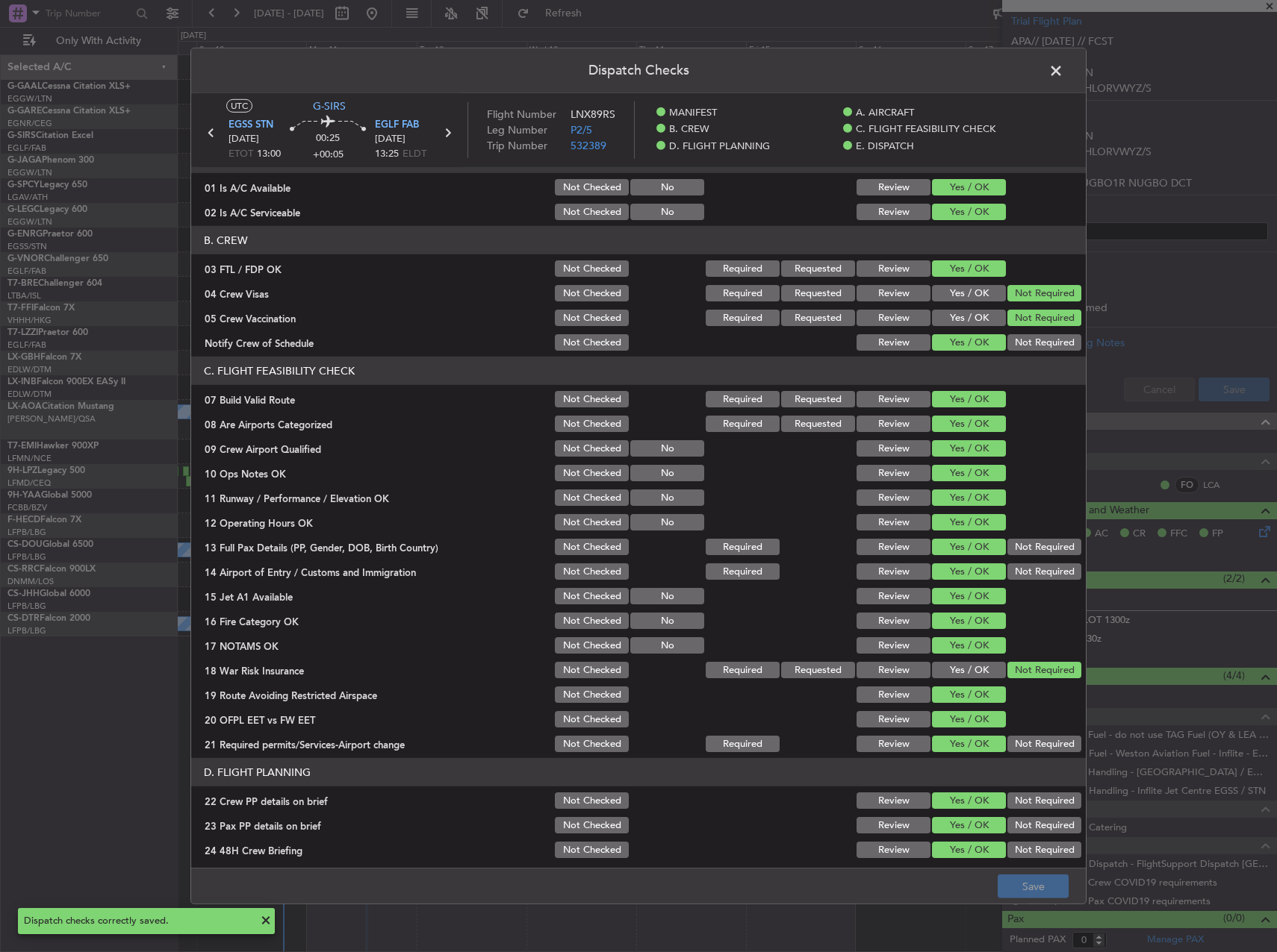
scroll to position [0, 0]
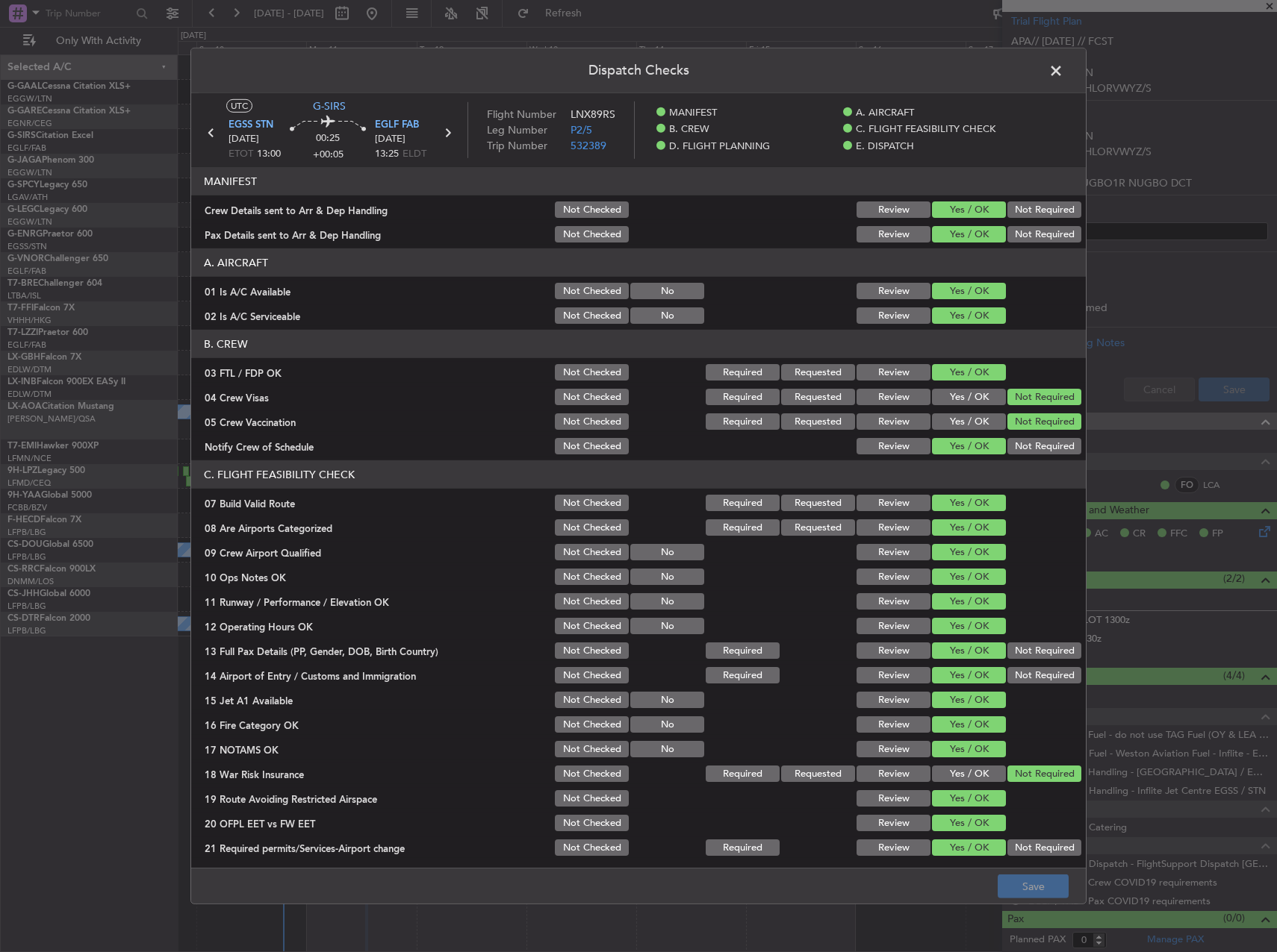
click at [1054, 56] on header "Dispatch Checks" at bounding box center [638, 71] width 894 height 45
click at [1063, 61] on span at bounding box center [1063, 74] width 0 height 30
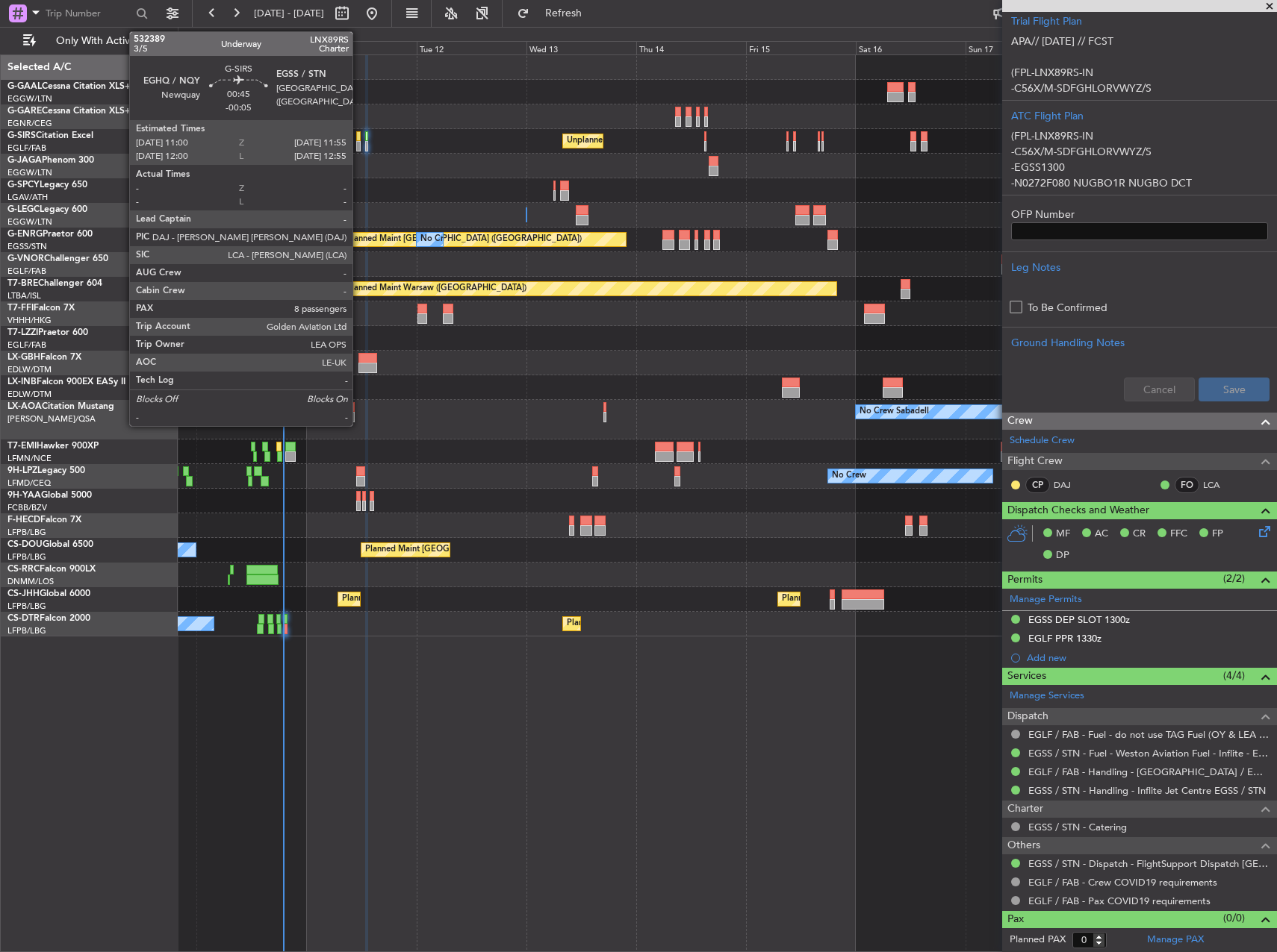
click at [359, 149] on div at bounding box center [358, 146] width 5 height 11
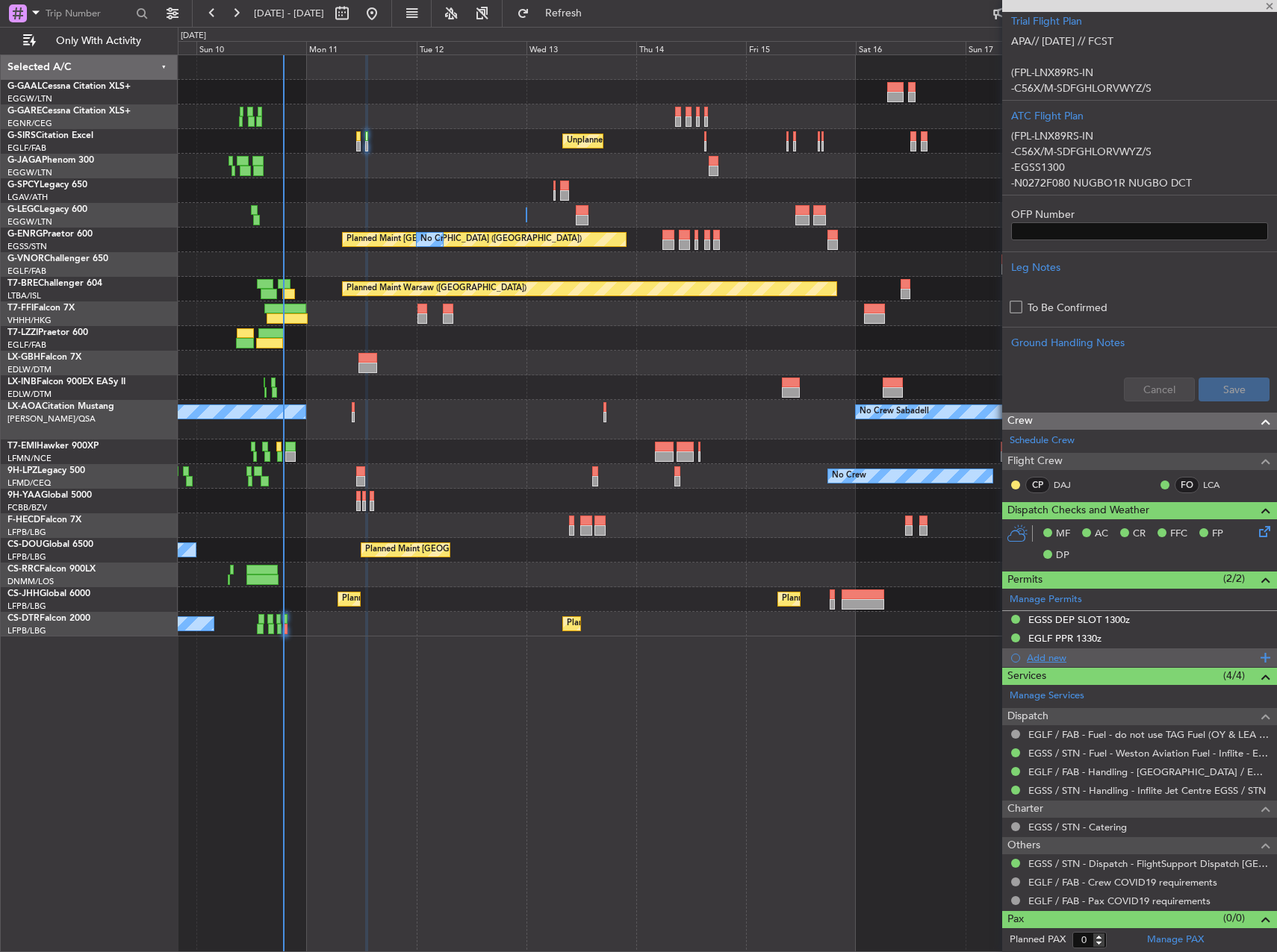
type input "-00:05"
type input "8"
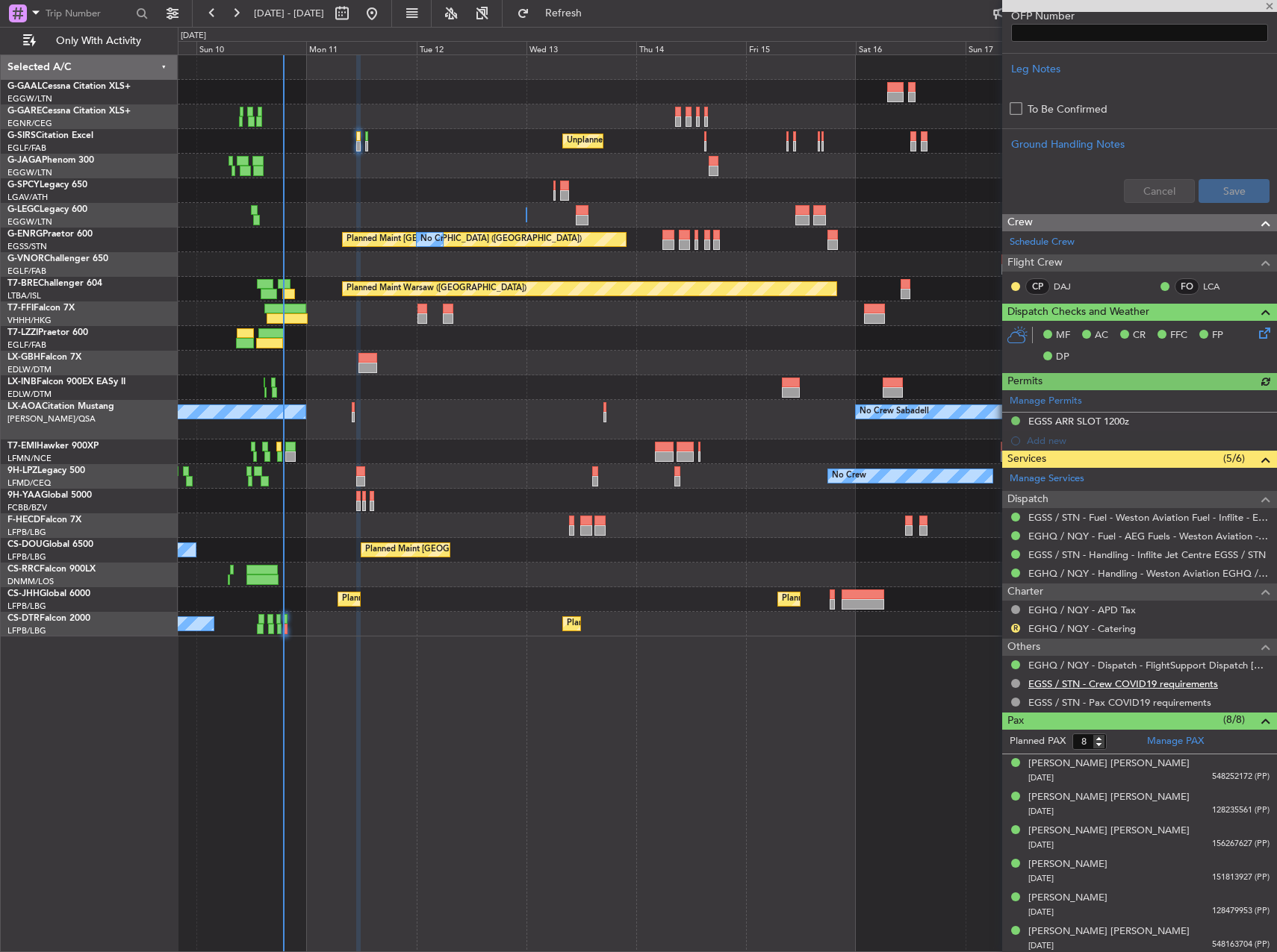
scroll to position [529, 0]
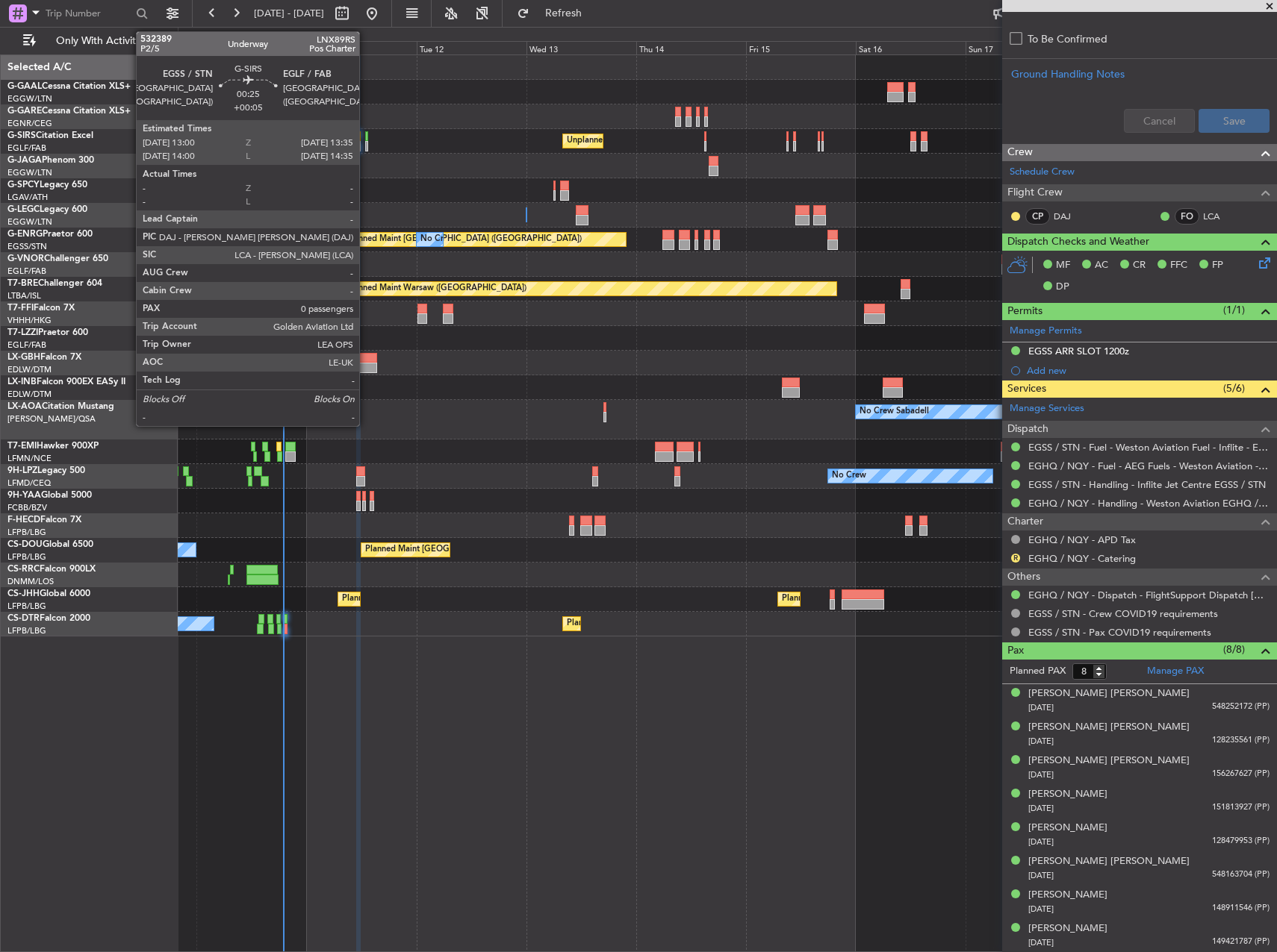
click at [366, 133] on div at bounding box center [366, 137] width 3 height 11
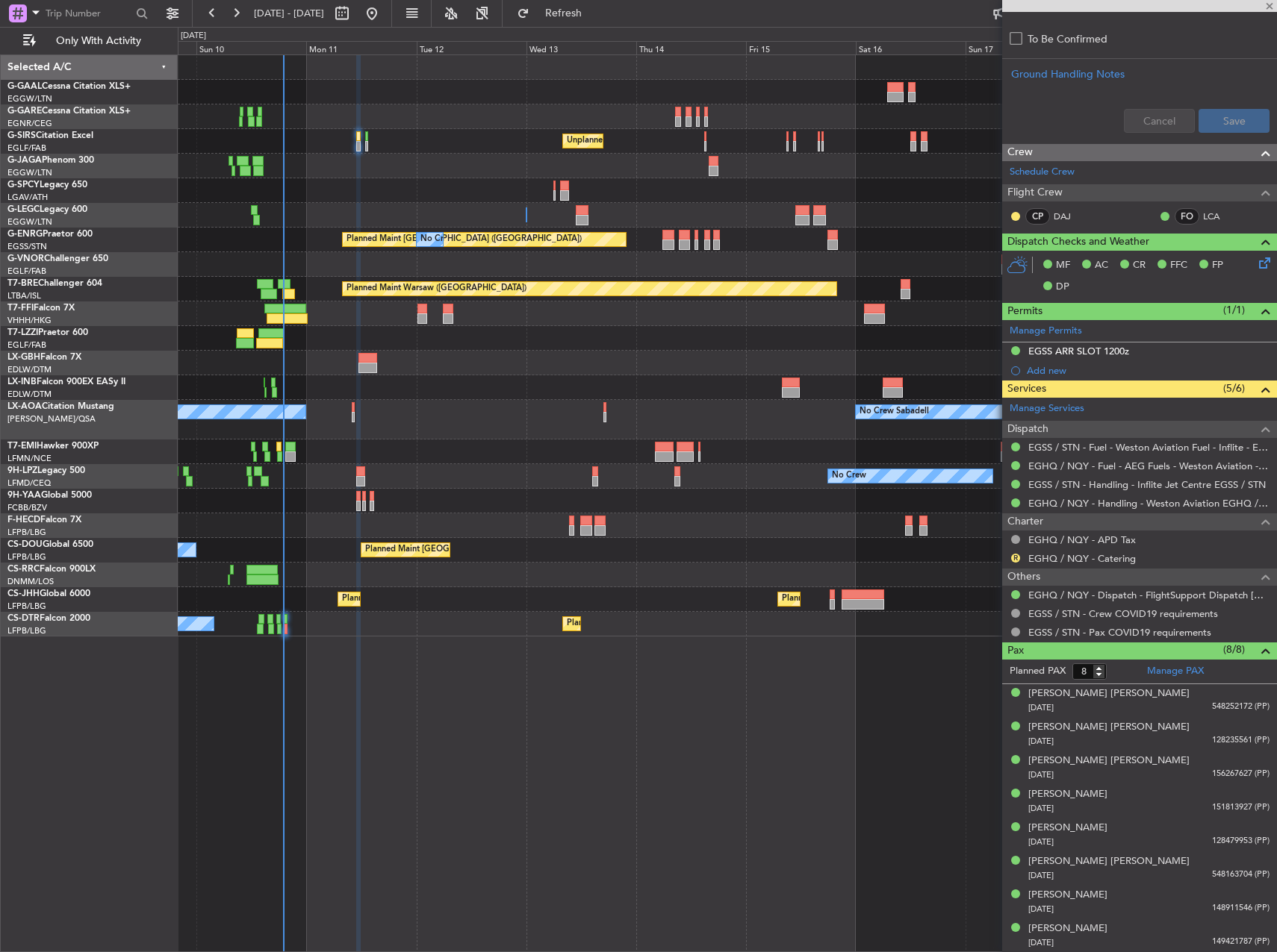
type input "+00:05"
type input "0"
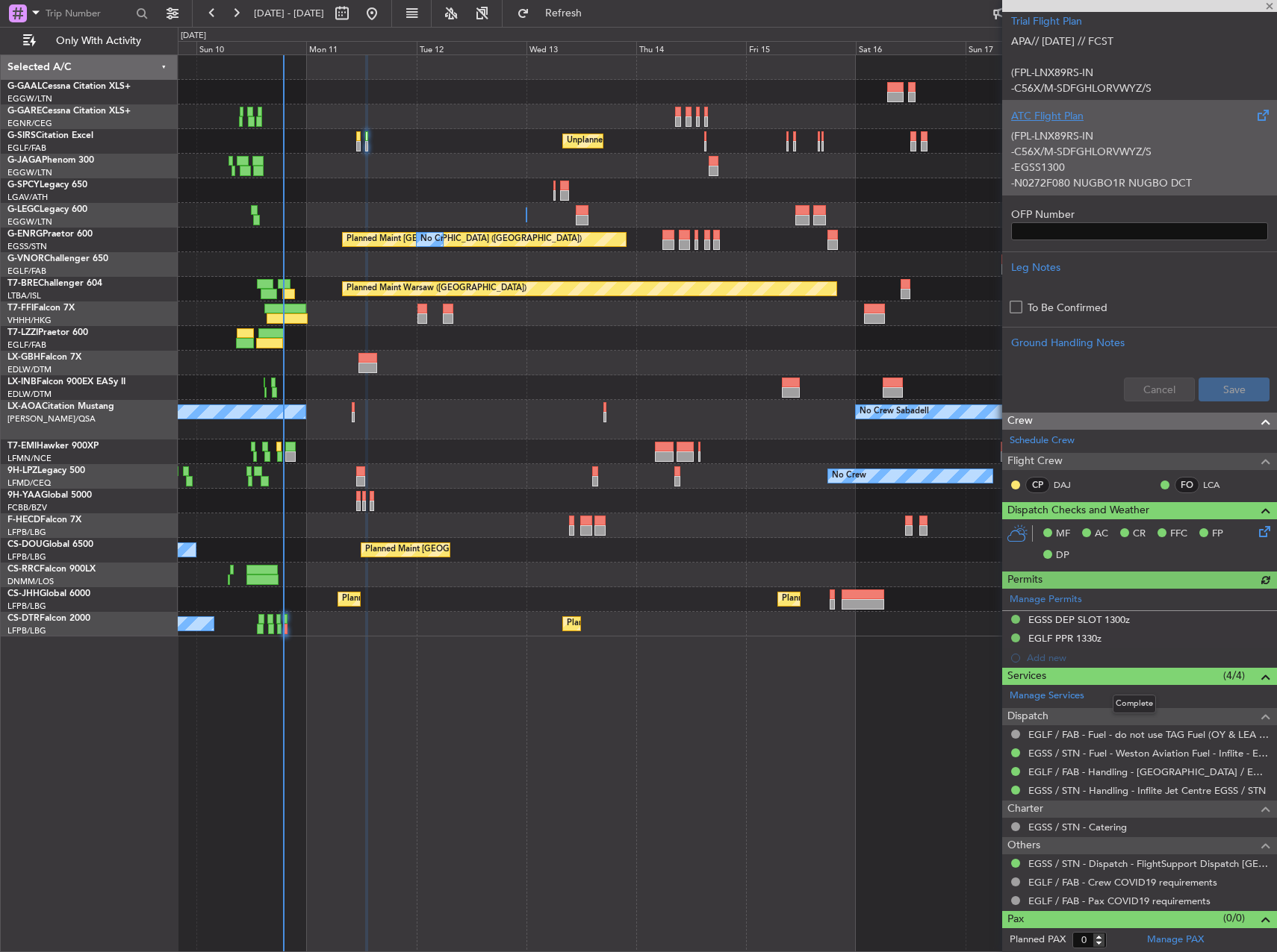
scroll to position [0, 0]
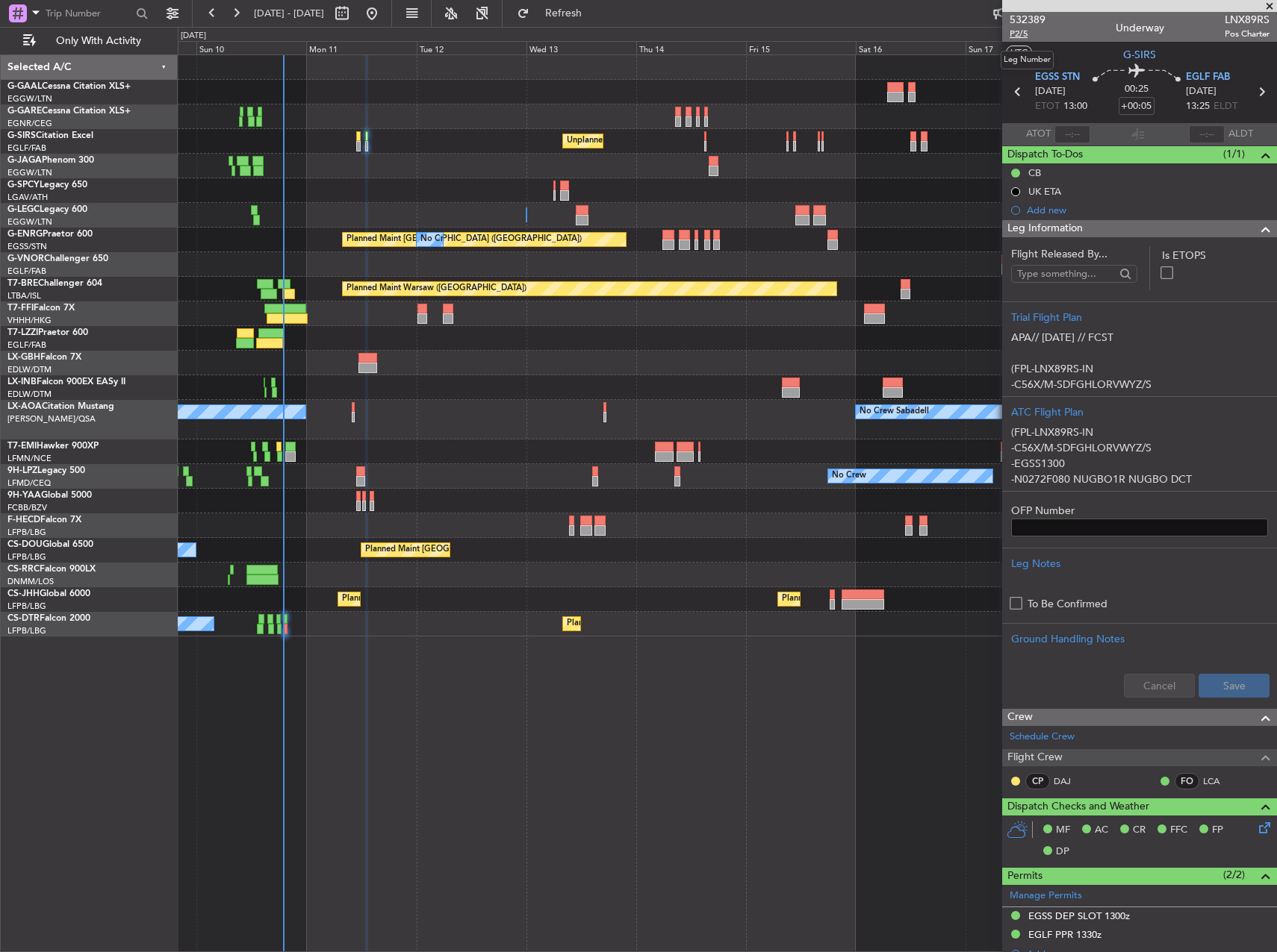
click at [1023, 32] on span "P2/5" at bounding box center [1028, 33] width 36 height 12
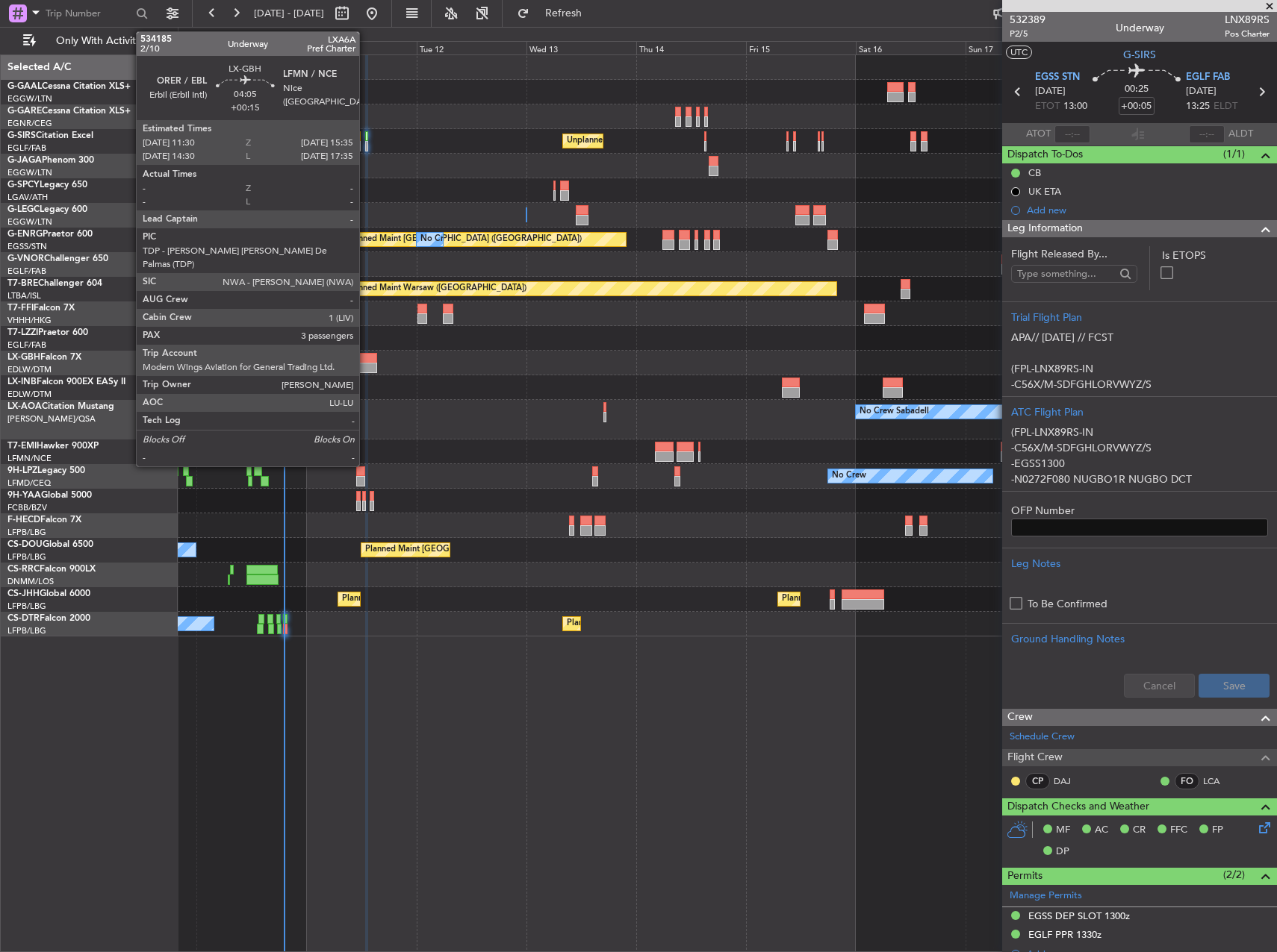
click at [368, 365] on div at bounding box center [368, 368] width 19 height 11
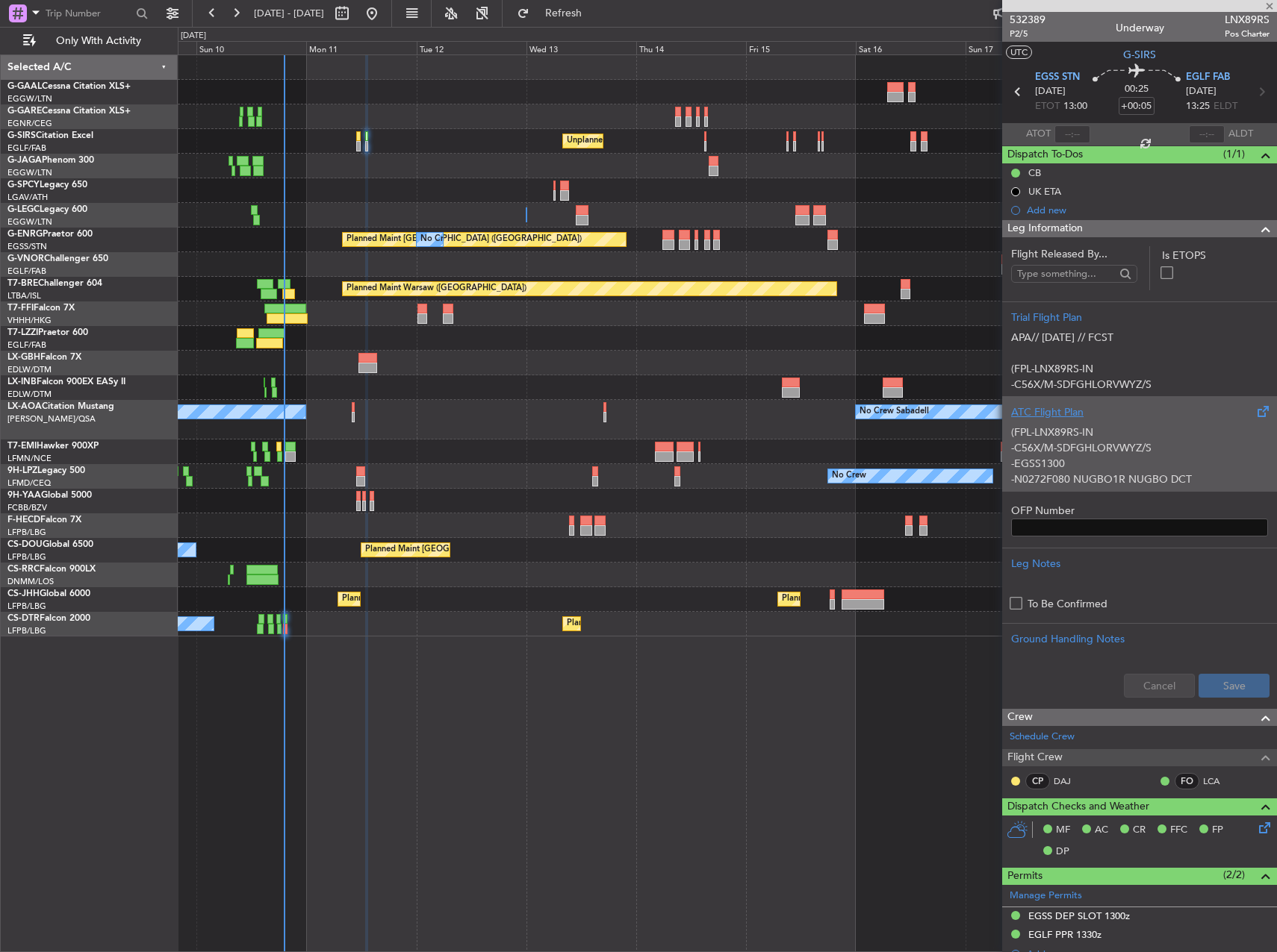
type input "+00:15"
type input "3"
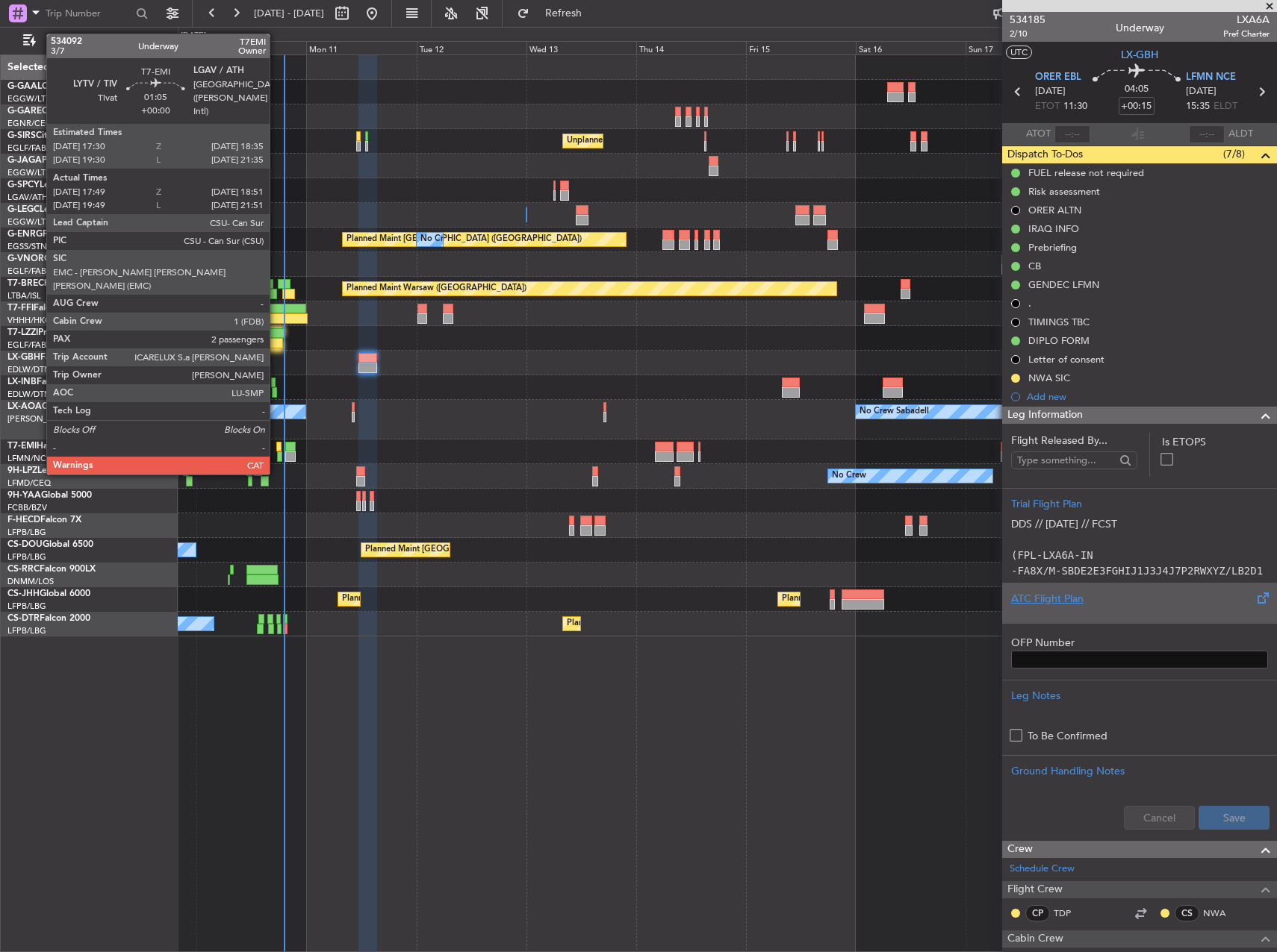
click at [276, 446] on div at bounding box center [278, 447] width 5 height 11
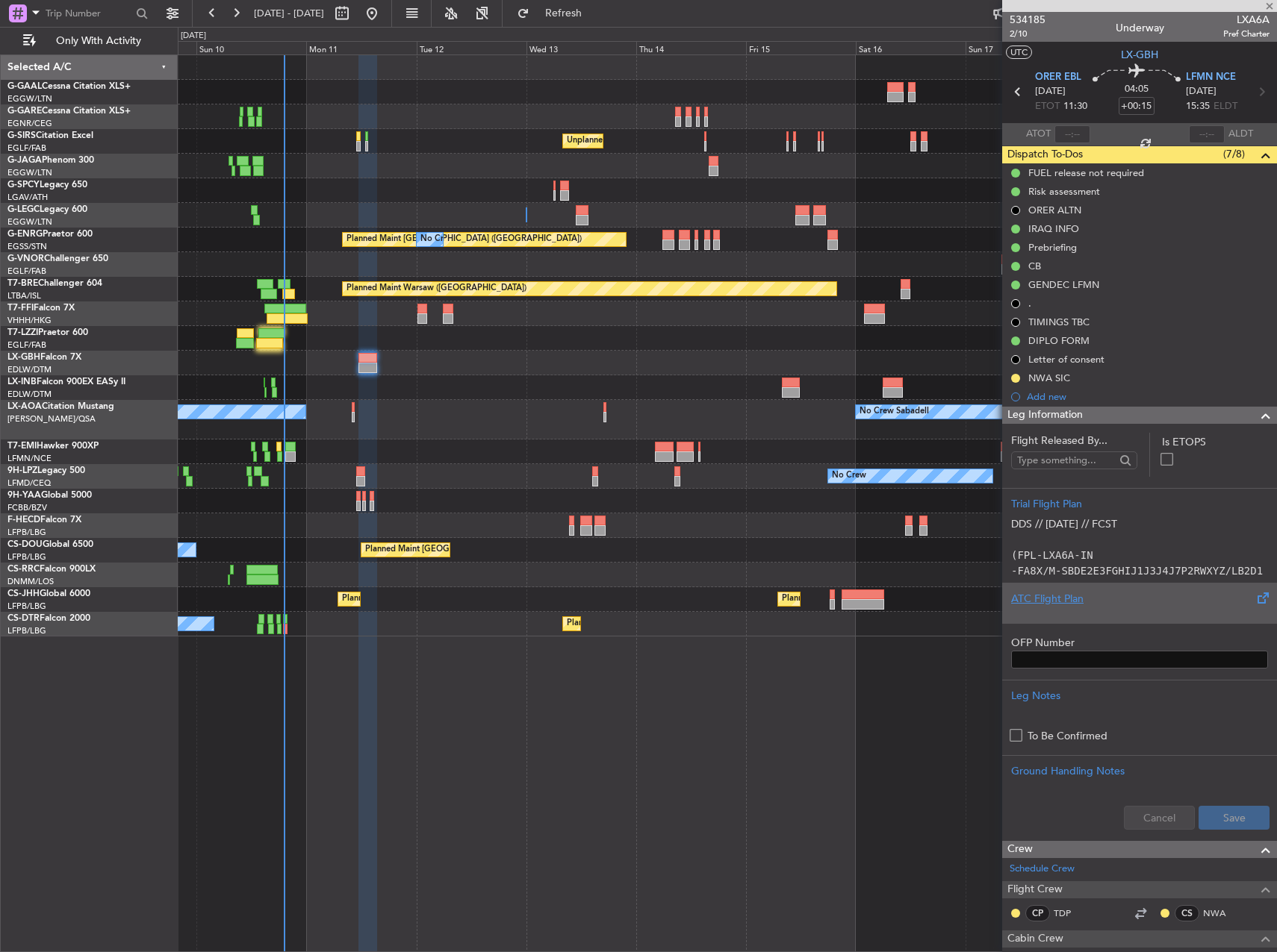
type input "17:49"
type input "18:51"
type input "2"
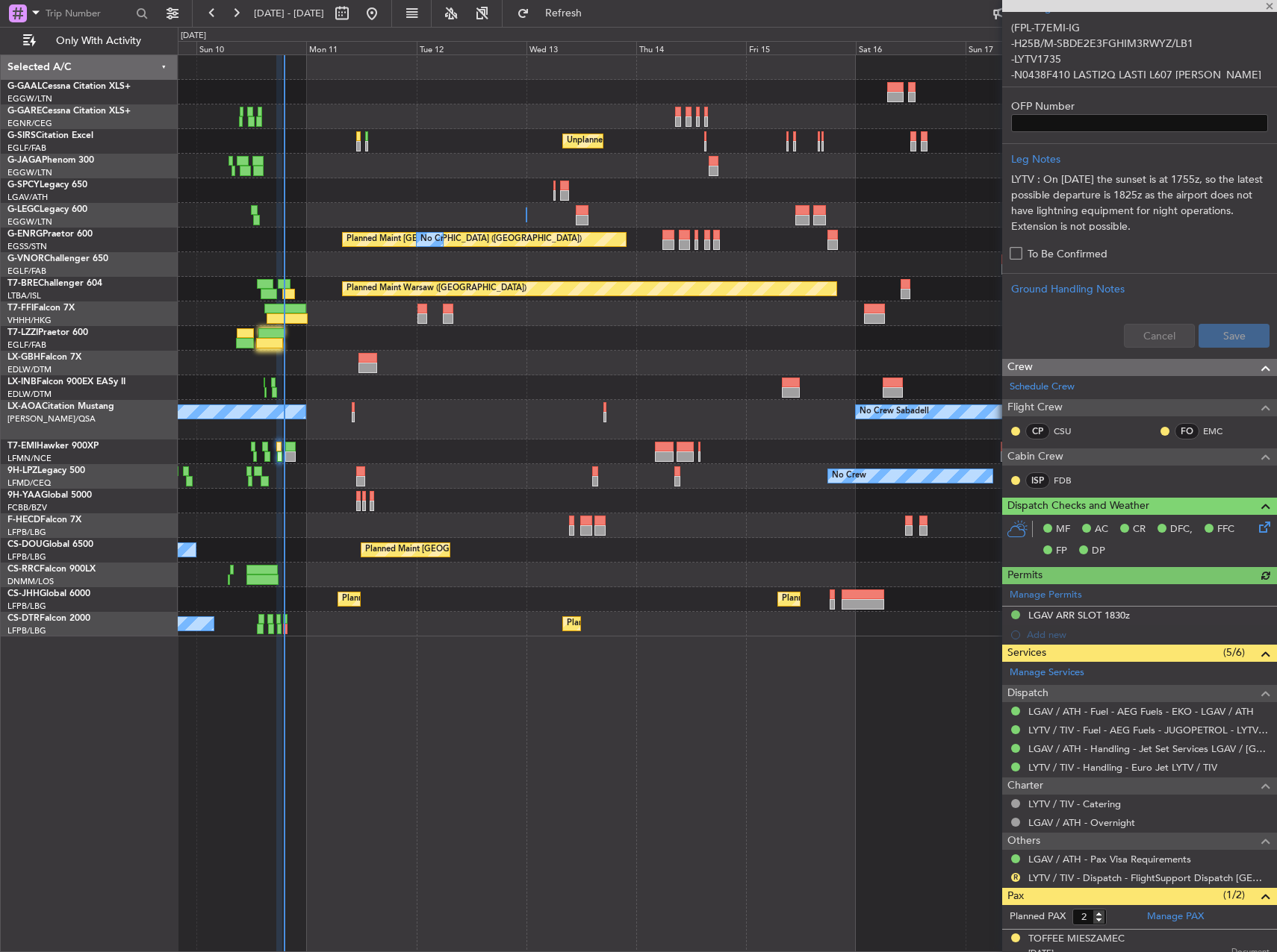
scroll to position [586, 0]
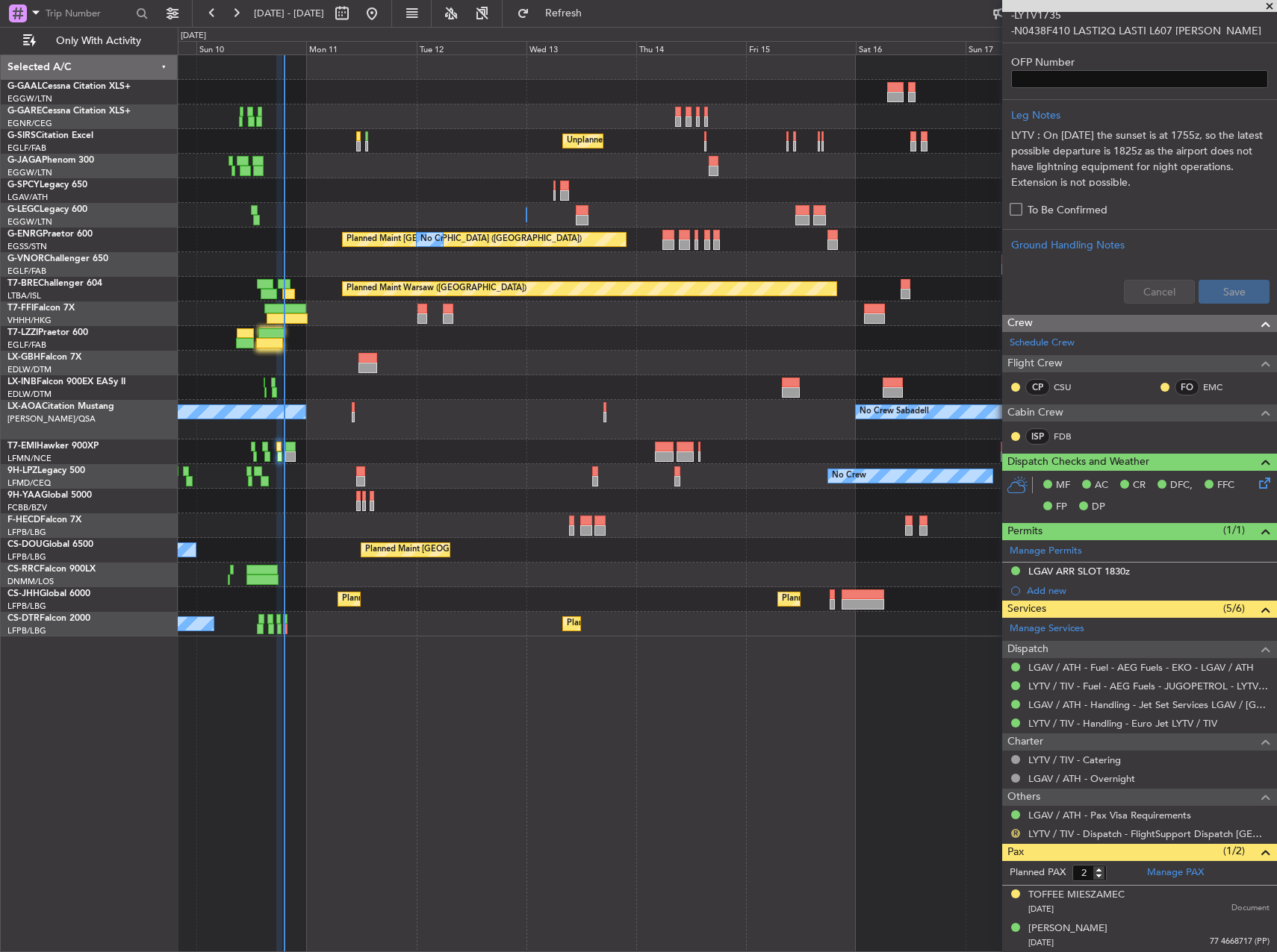
click at [1011, 836] on button "R" at bounding box center [1014, 833] width 9 height 9
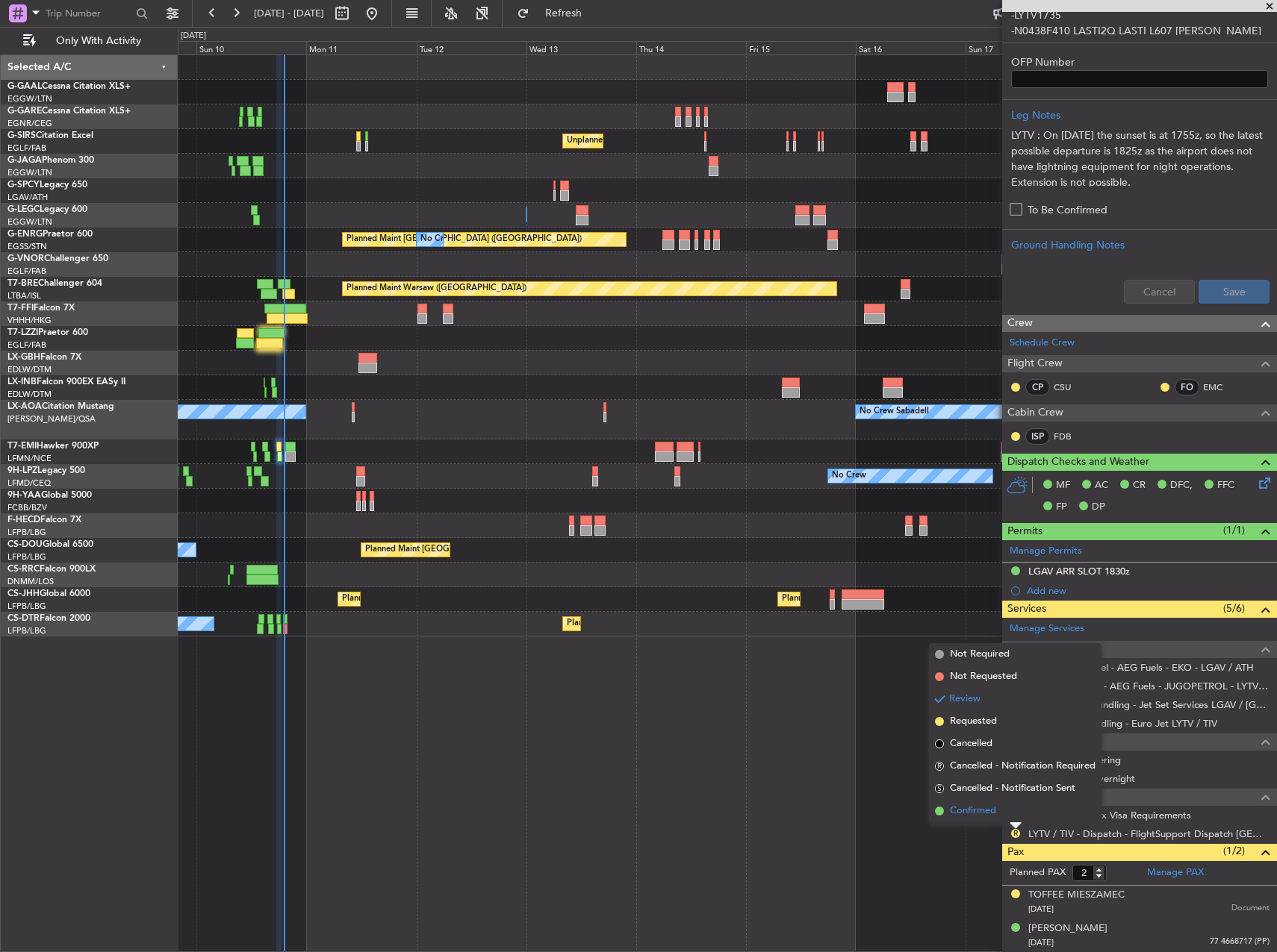
click at [1005, 807] on li "Confirmed" at bounding box center [1014, 811] width 173 height 22
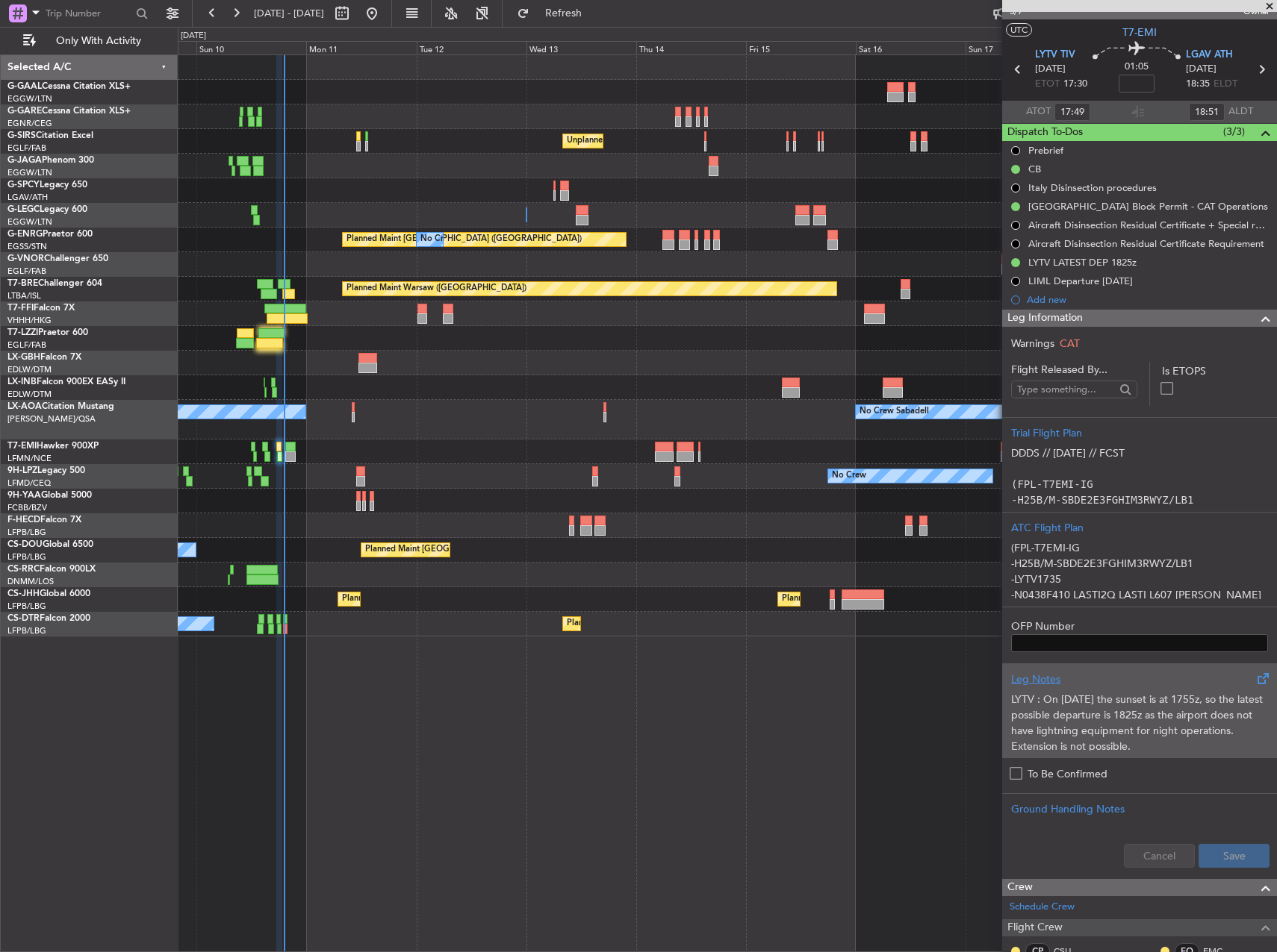
scroll to position [0, 0]
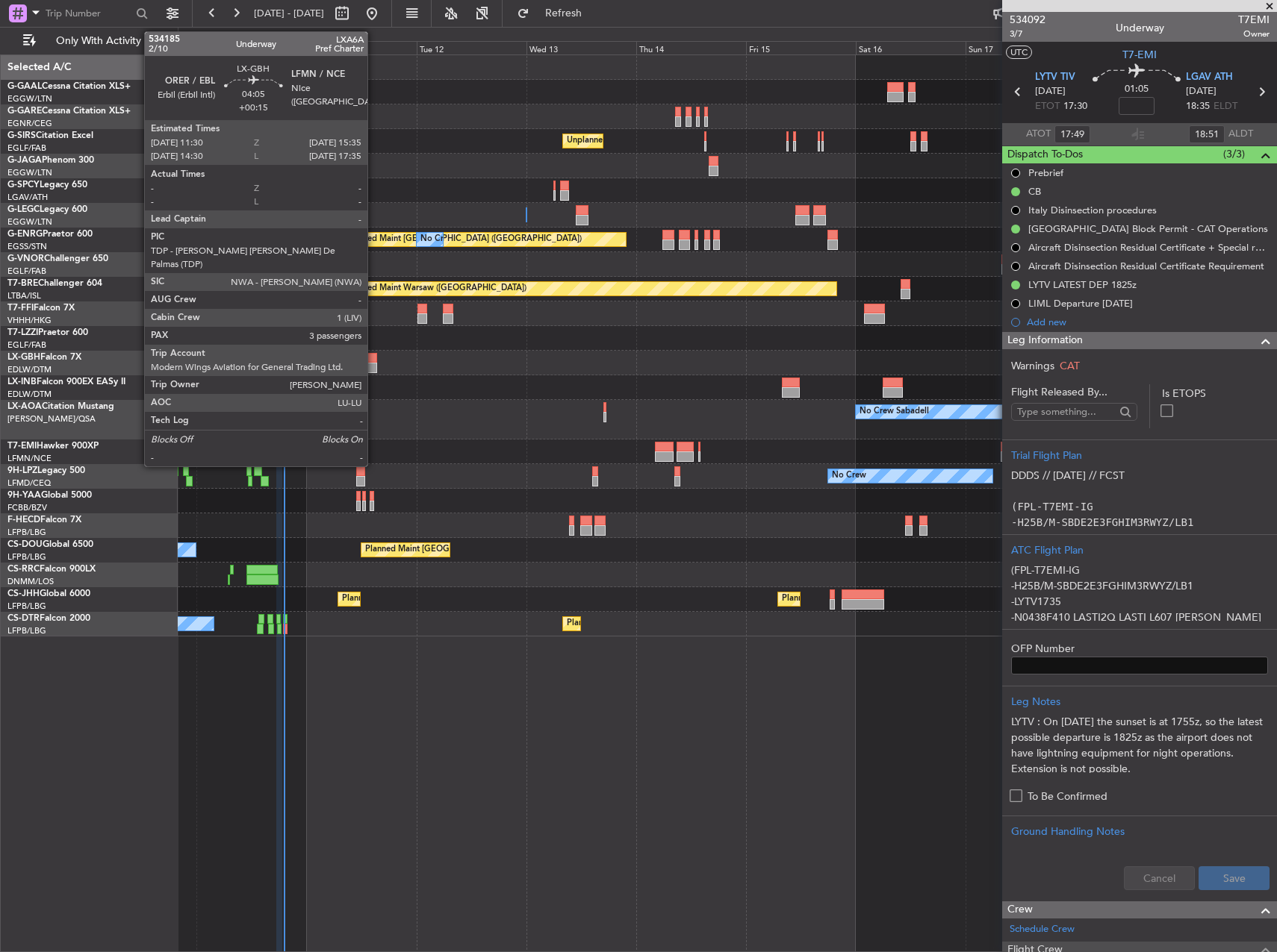
click at [374, 364] on div at bounding box center [368, 368] width 19 height 11
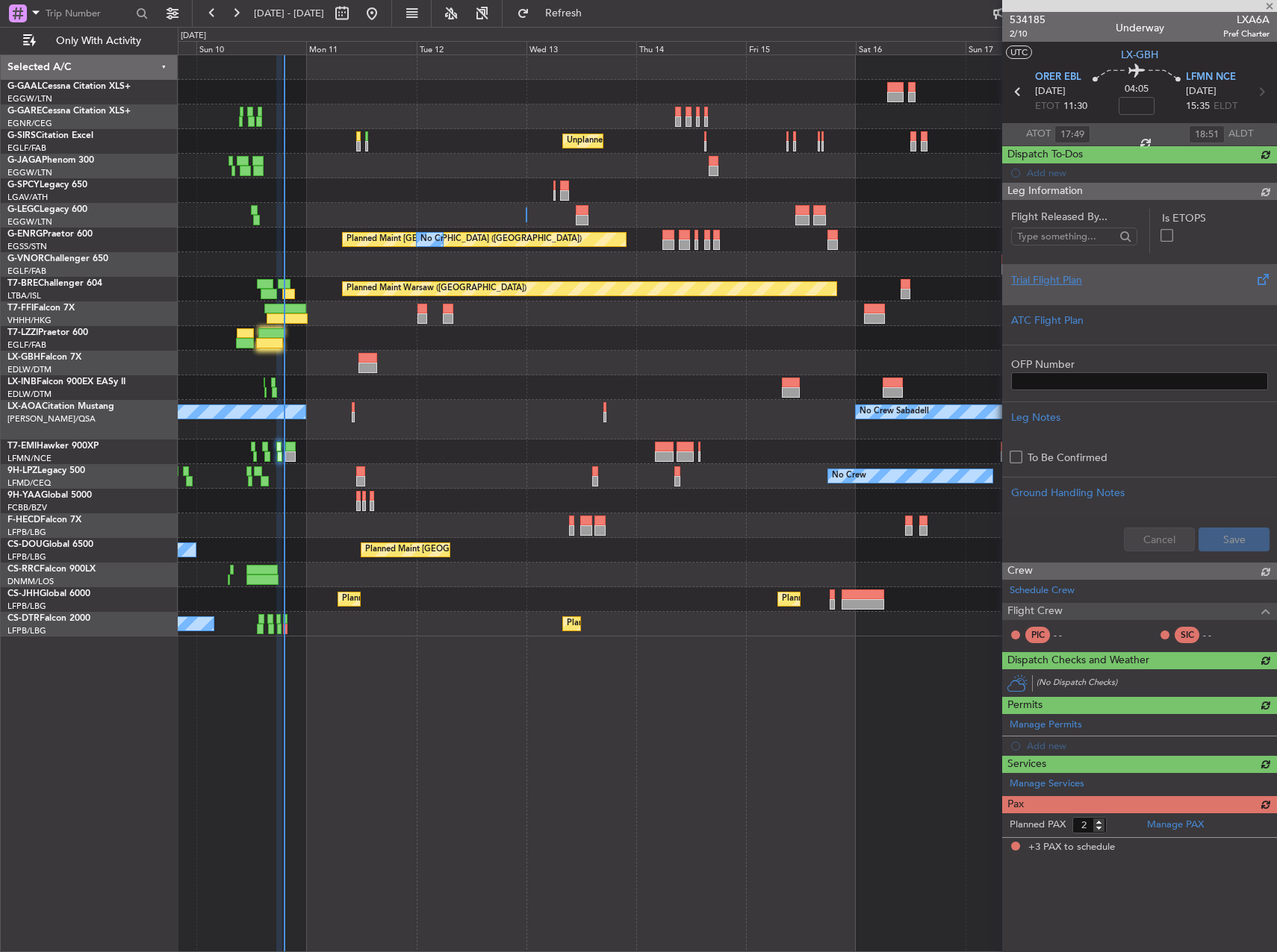
type input "+00:15"
type input "3"
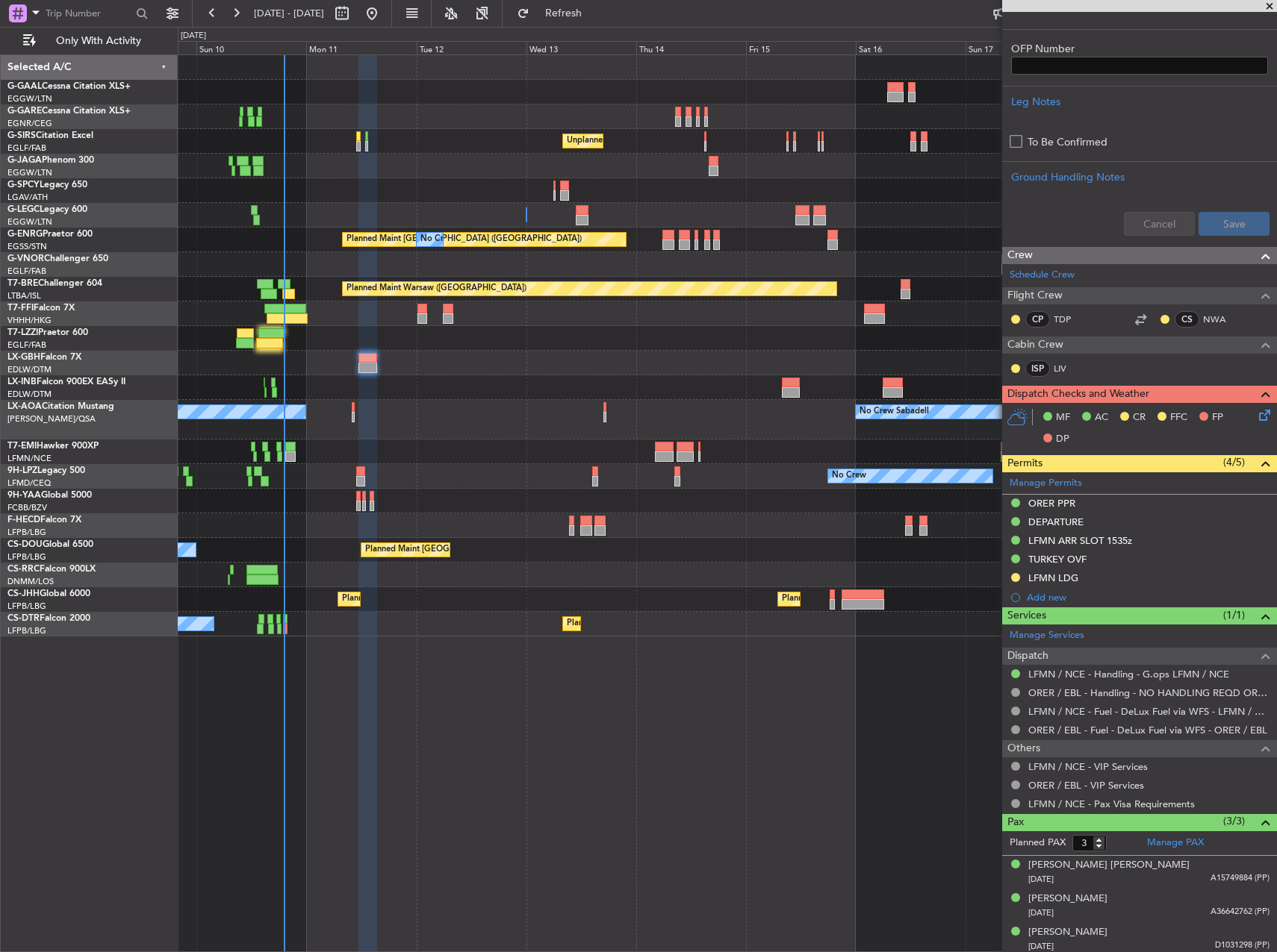
scroll to position [598, 0]
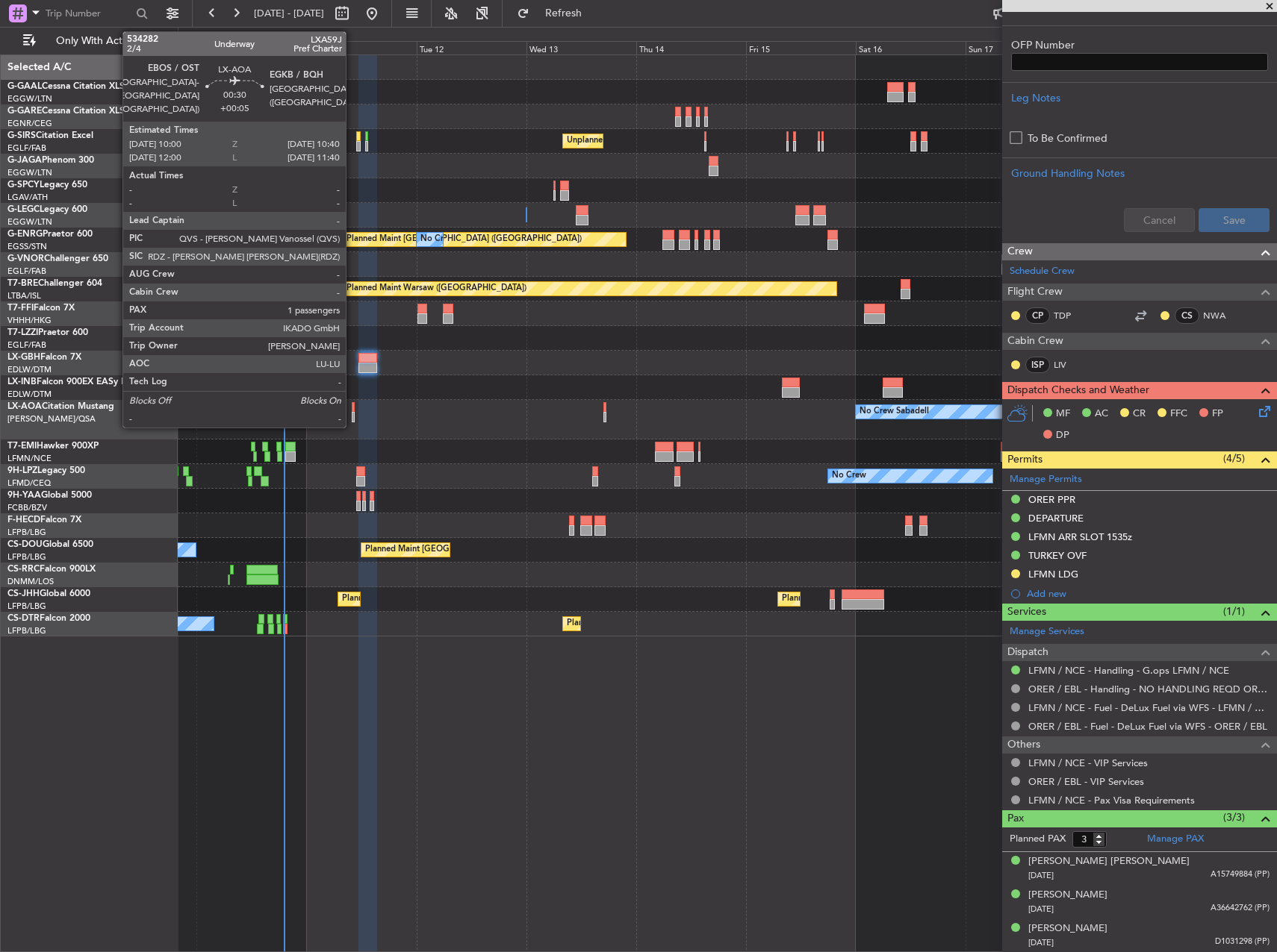
click at [352, 413] on div at bounding box center [353, 416] width 4 height 11
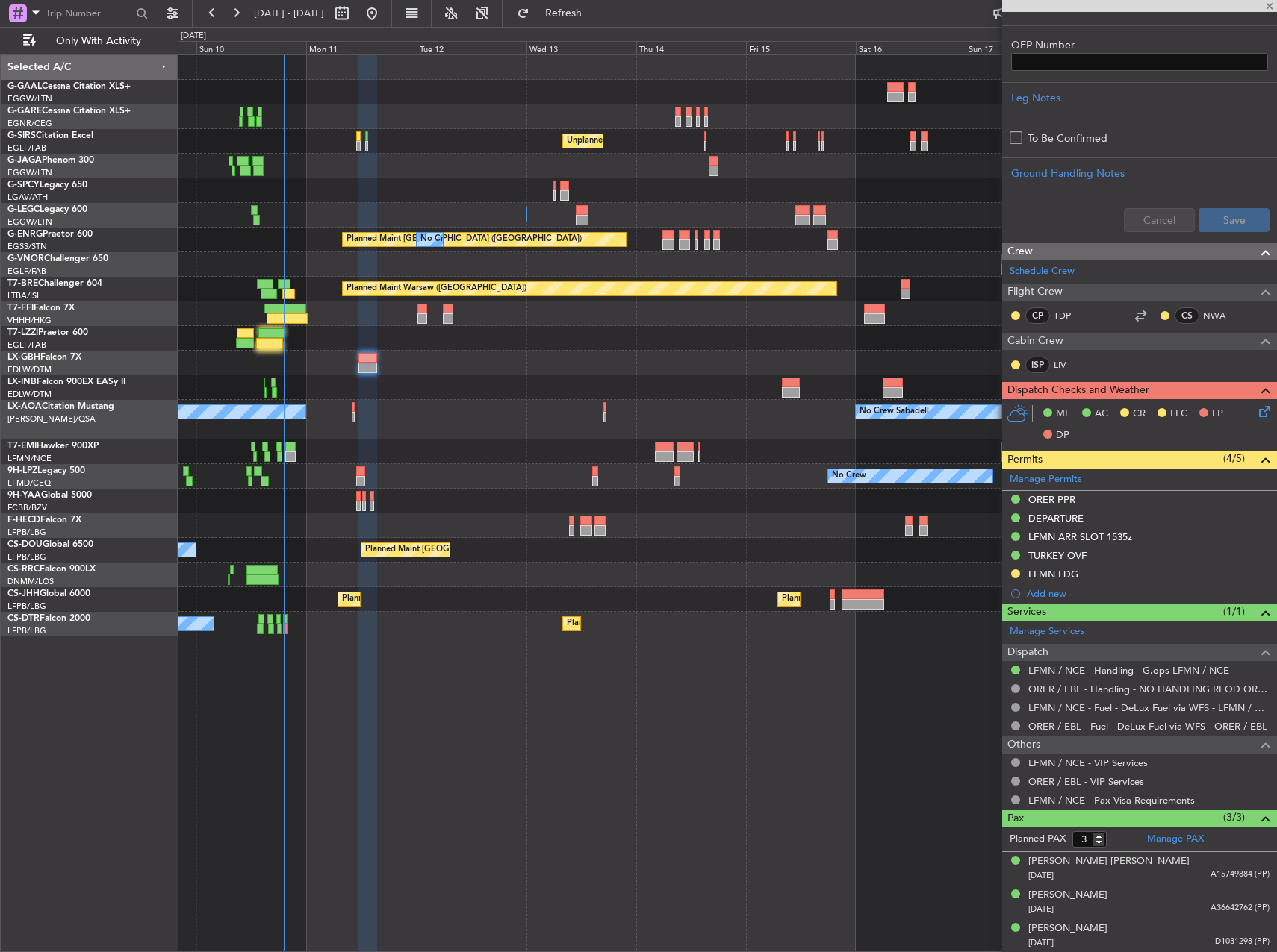
type input "+00:05"
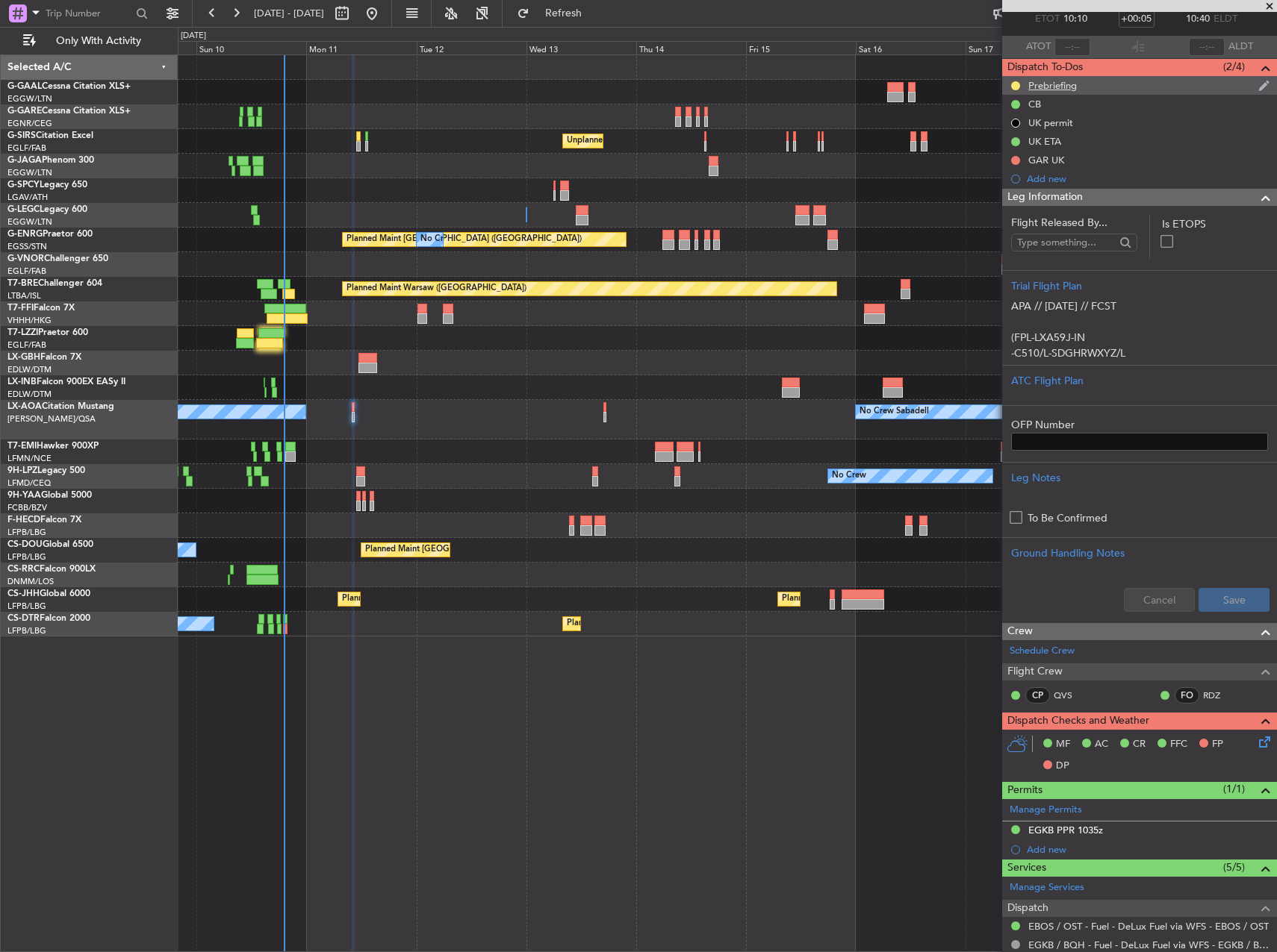
scroll to position [0, 0]
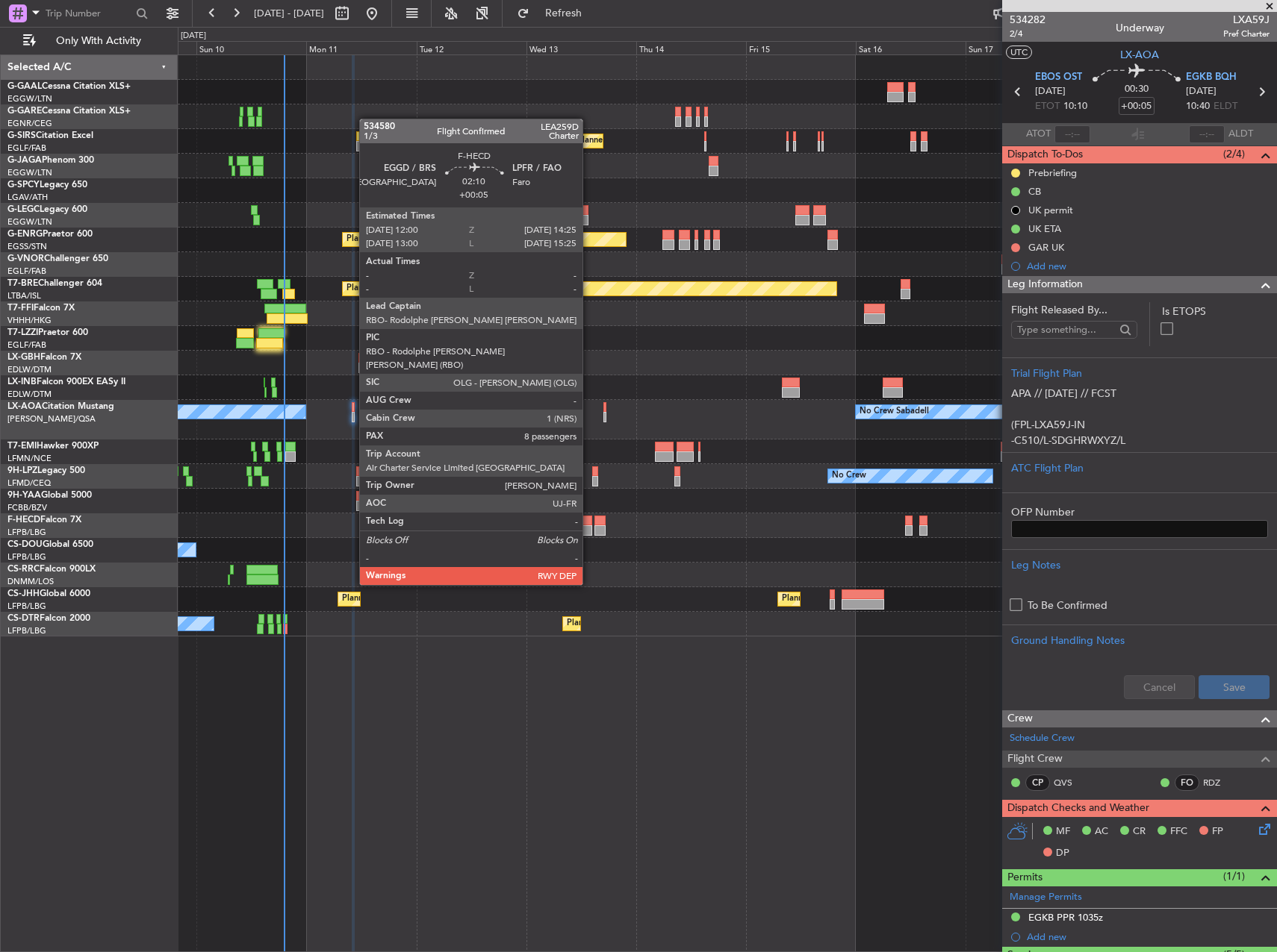
click at [589, 529] on div at bounding box center [585, 530] width 11 height 11
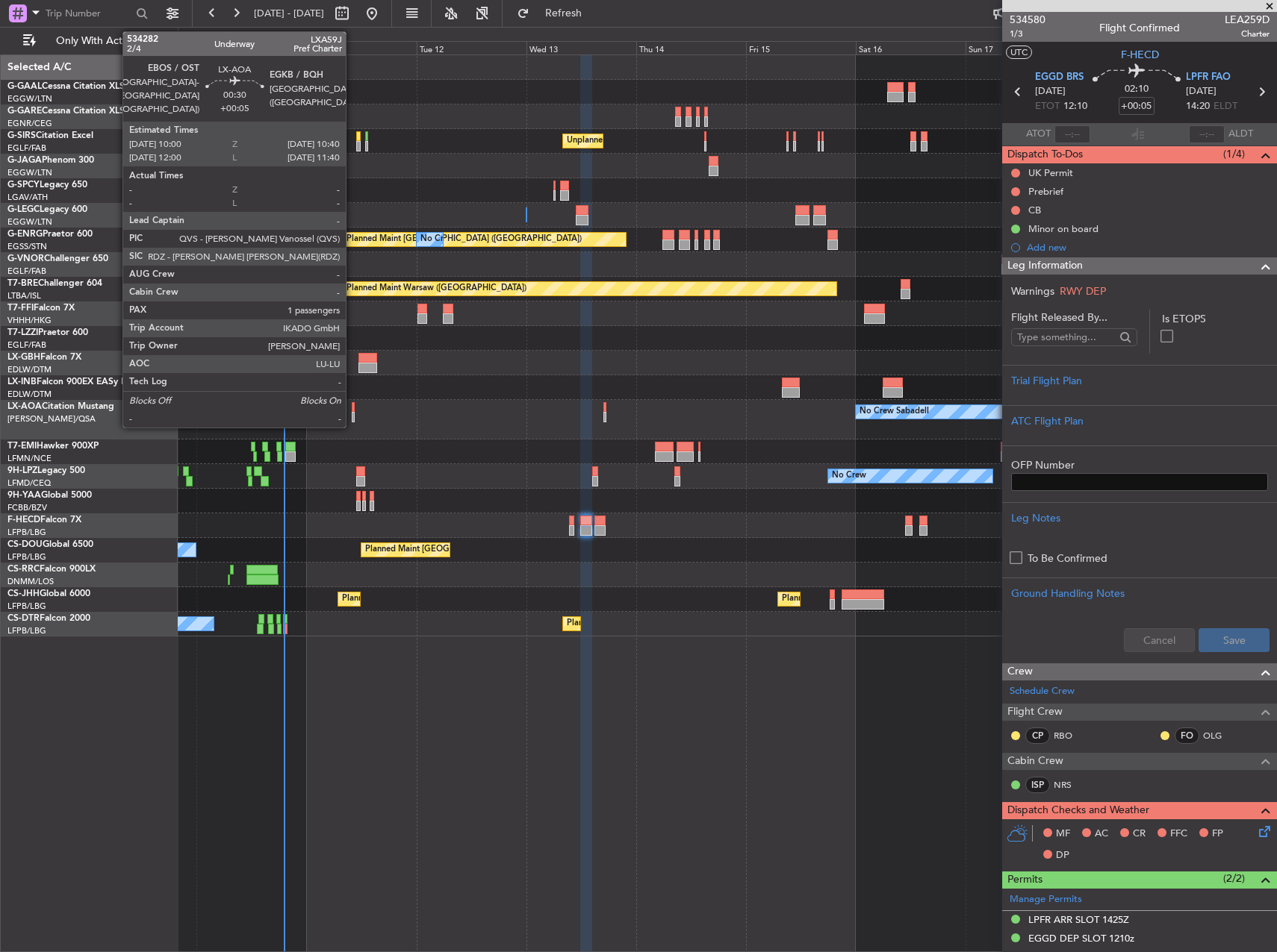
click at [352, 409] on div at bounding box center [353, 407] width 4 height 11
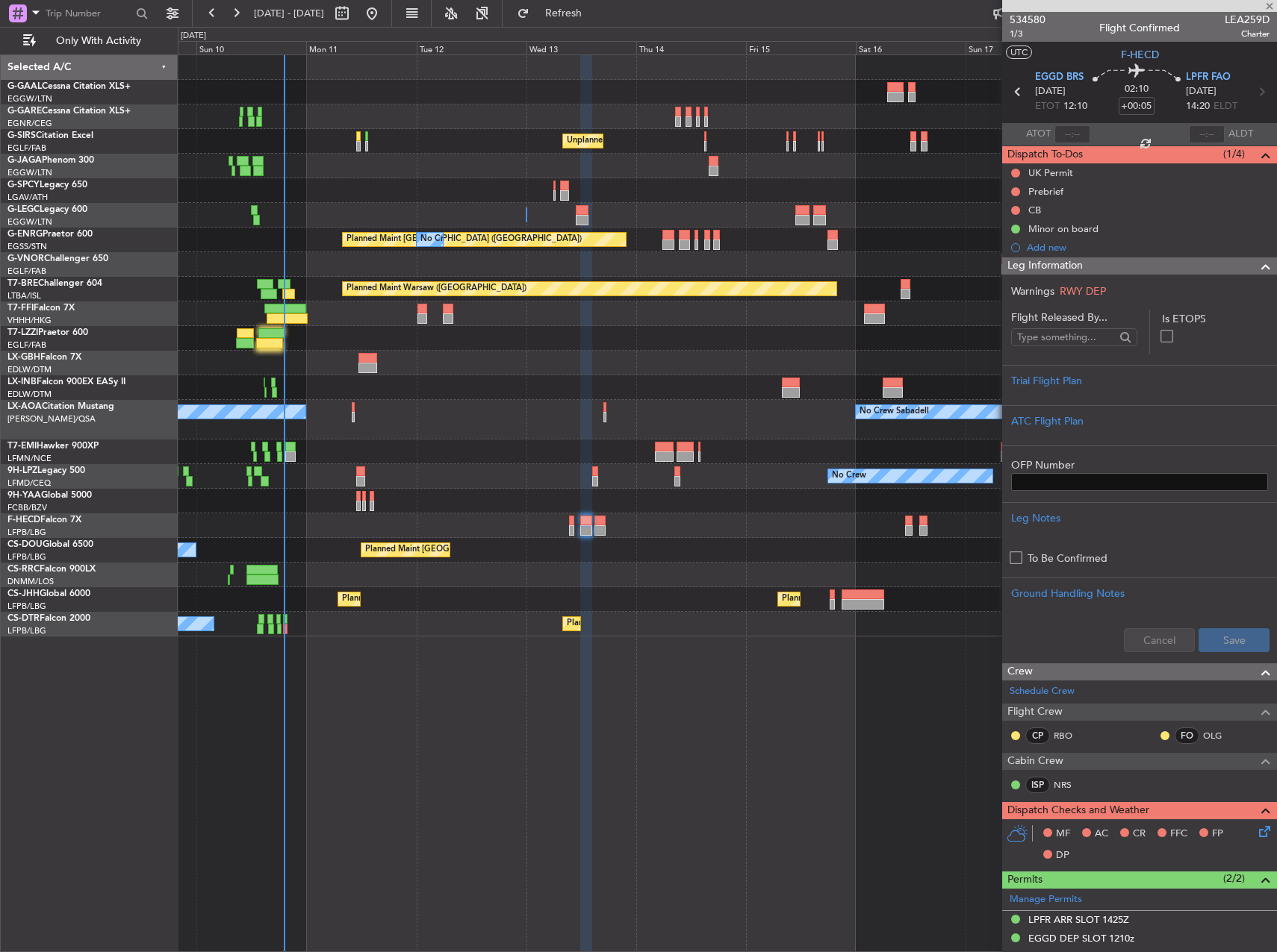
type input "1"
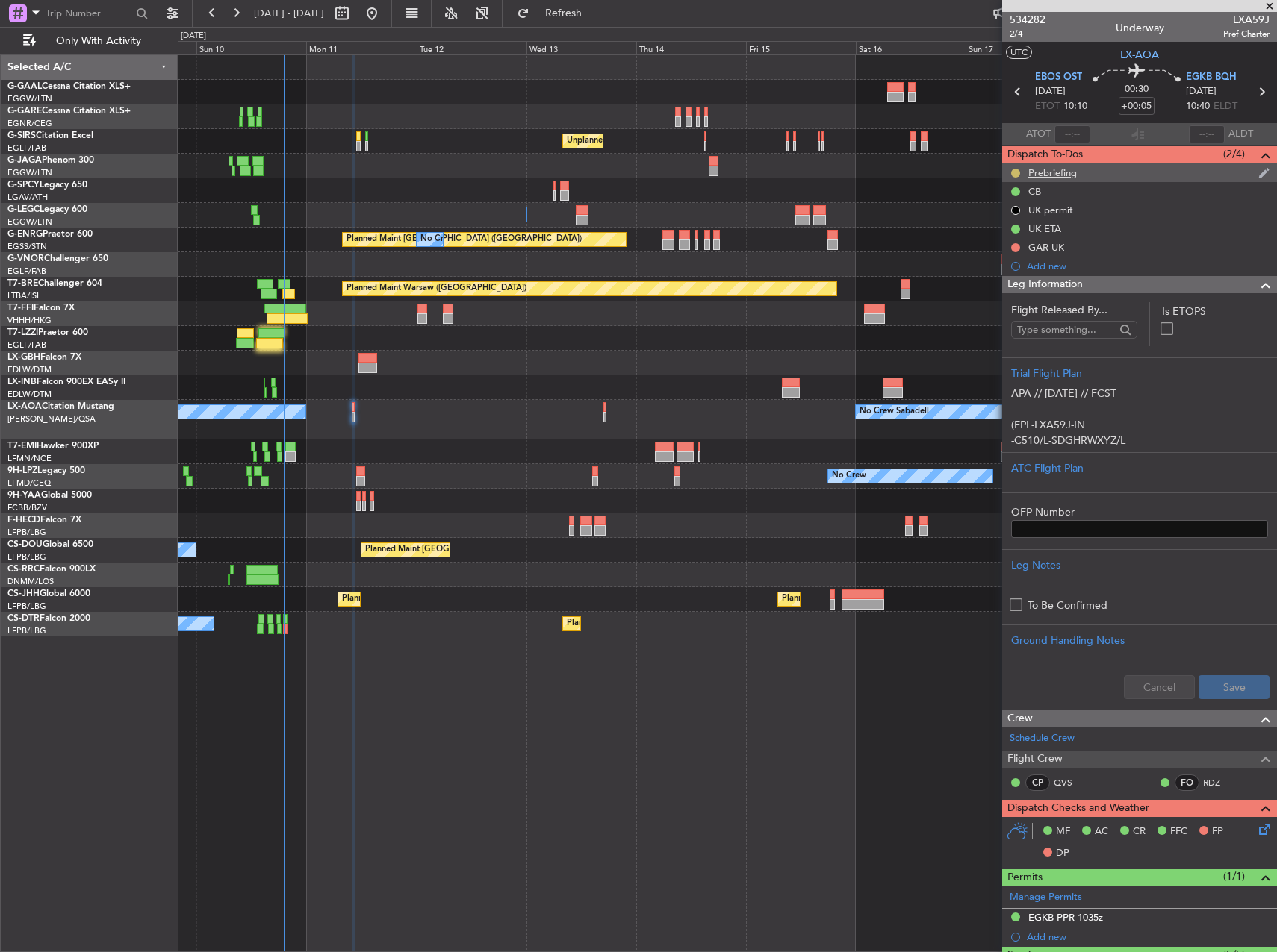
click at [1015, 171] on button at bounding box center [1014, 173] width 9 height 9
click at [1013, 255] on span "Cancelled" at bounding box center [1017, 262] width 43 height 15
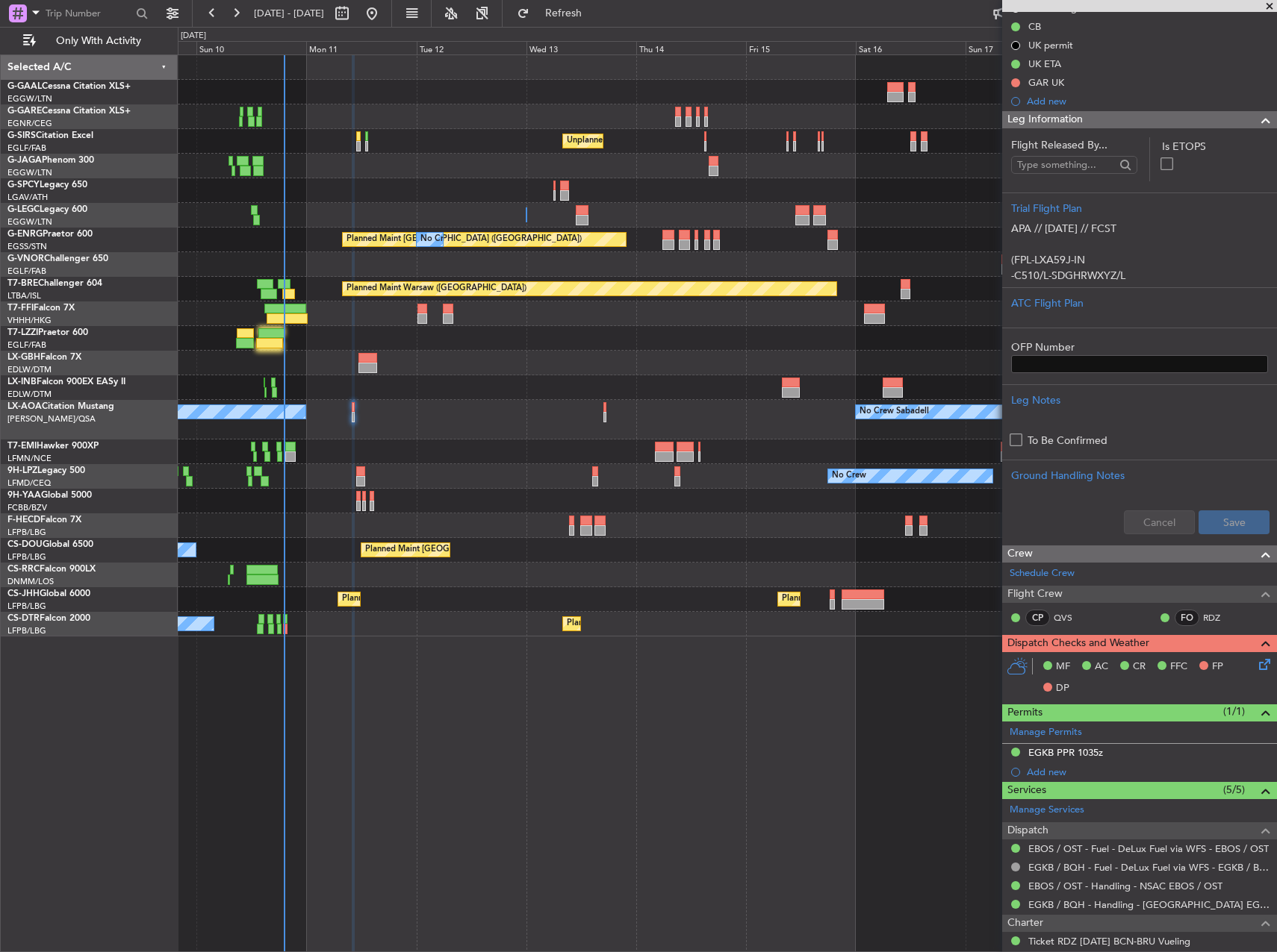
scroll to position [223, 0]
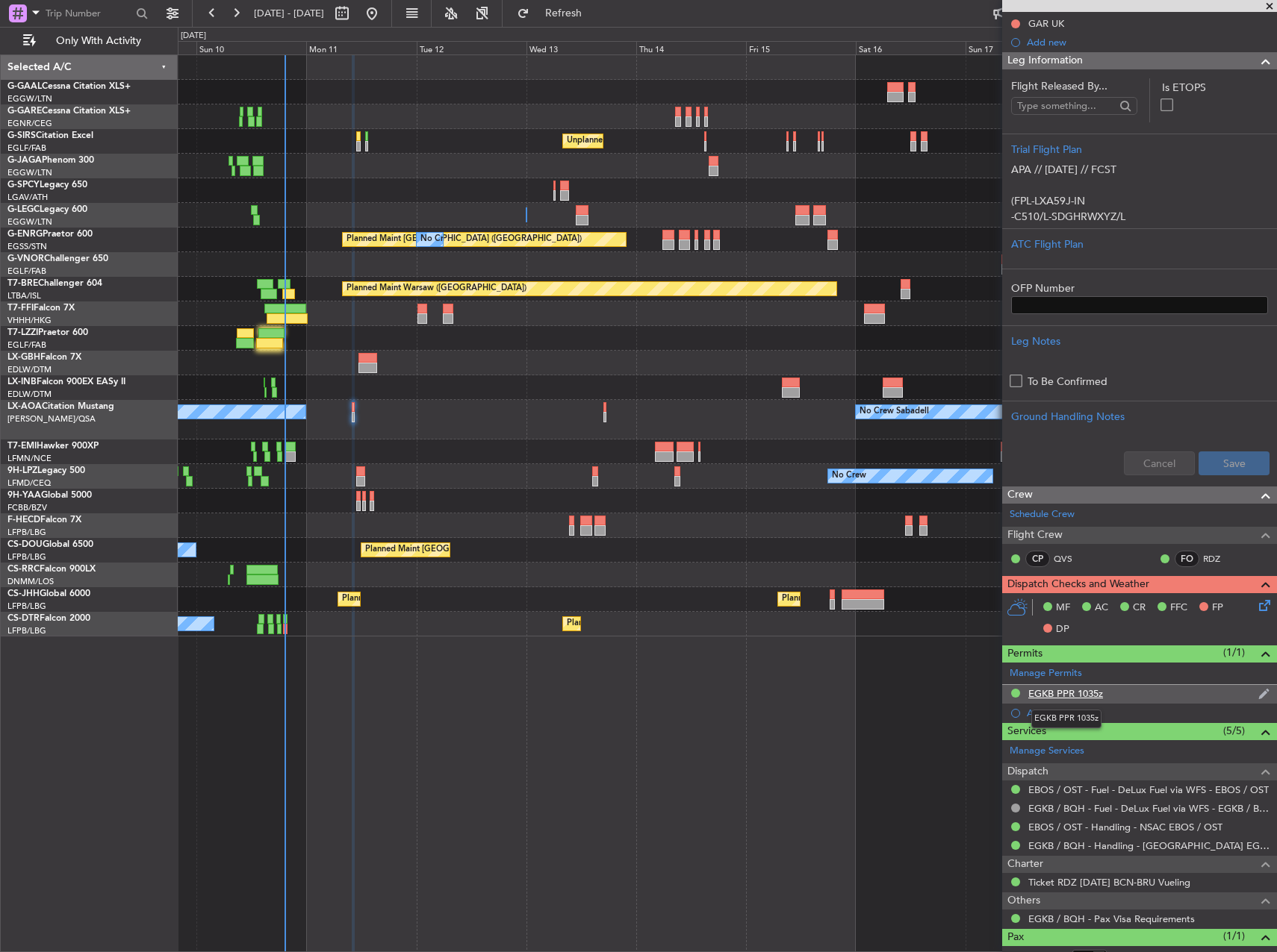
click at [1099, 696] on div "EGKB PPR 1035z" at bounding box center [1065, 693] width 74 height 12
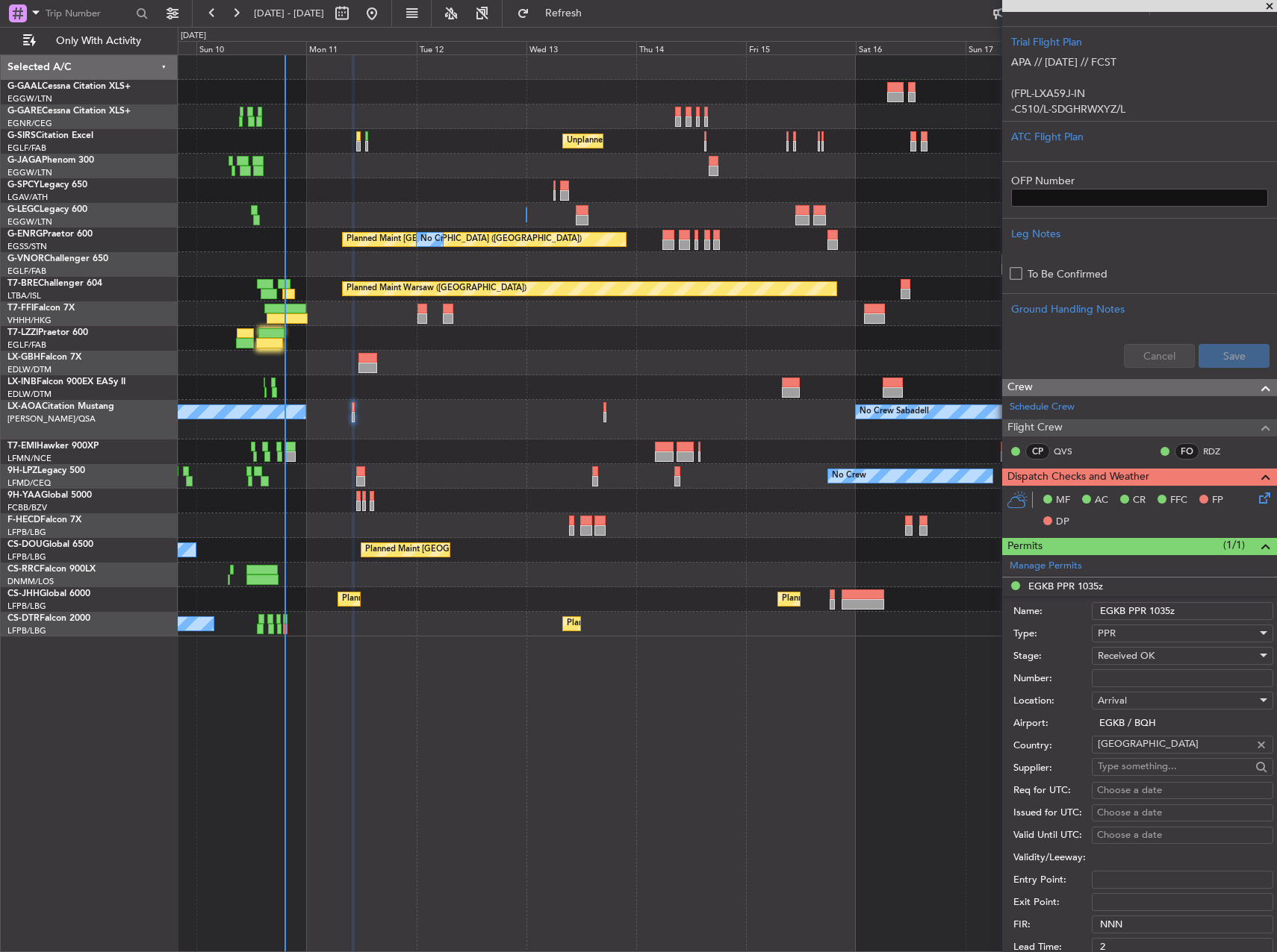
scroll to position [448, 0]
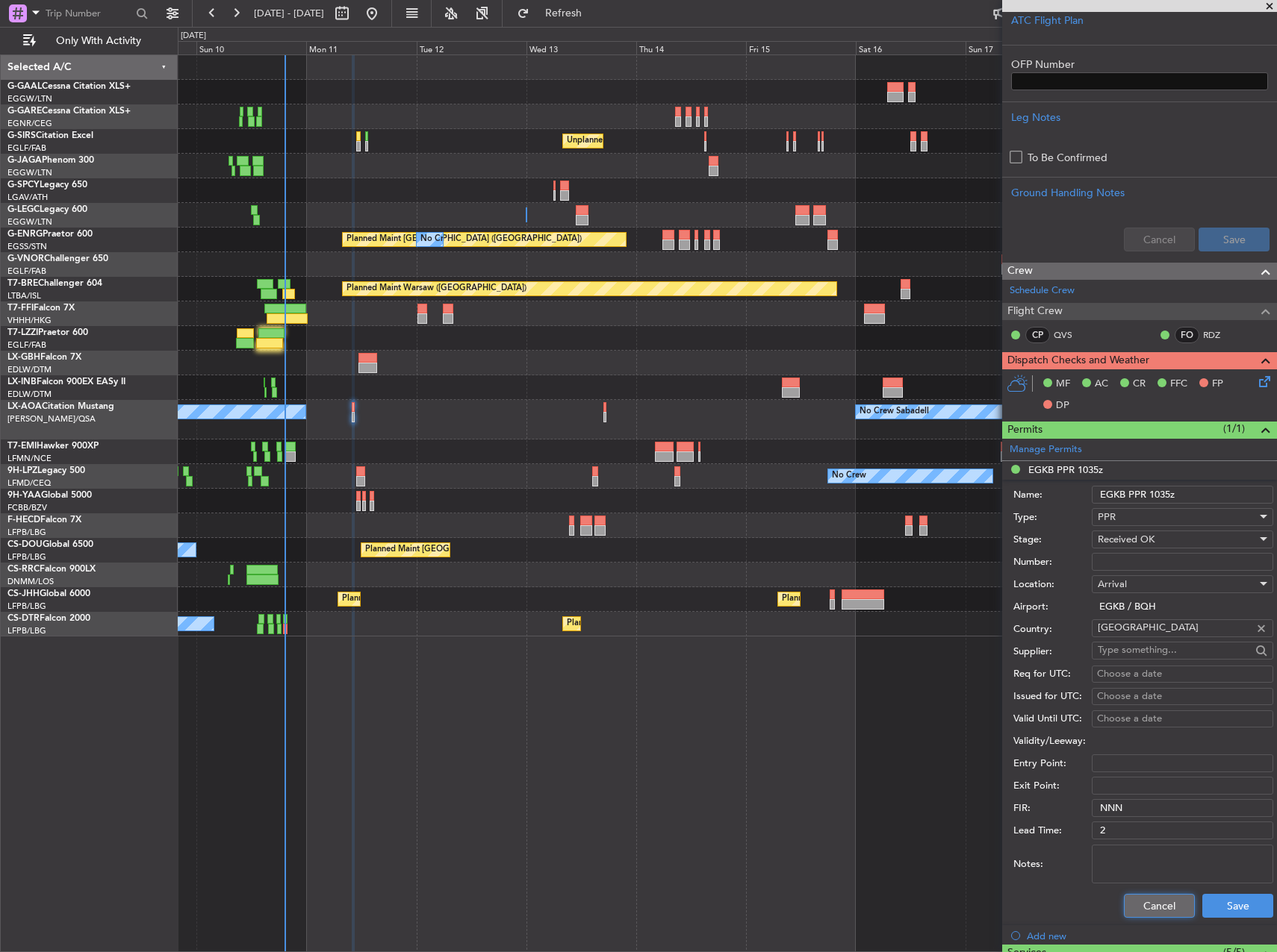
click at [1128, 896] on button "Cancel" at bounding box center [1159, 905] width 71 height 24
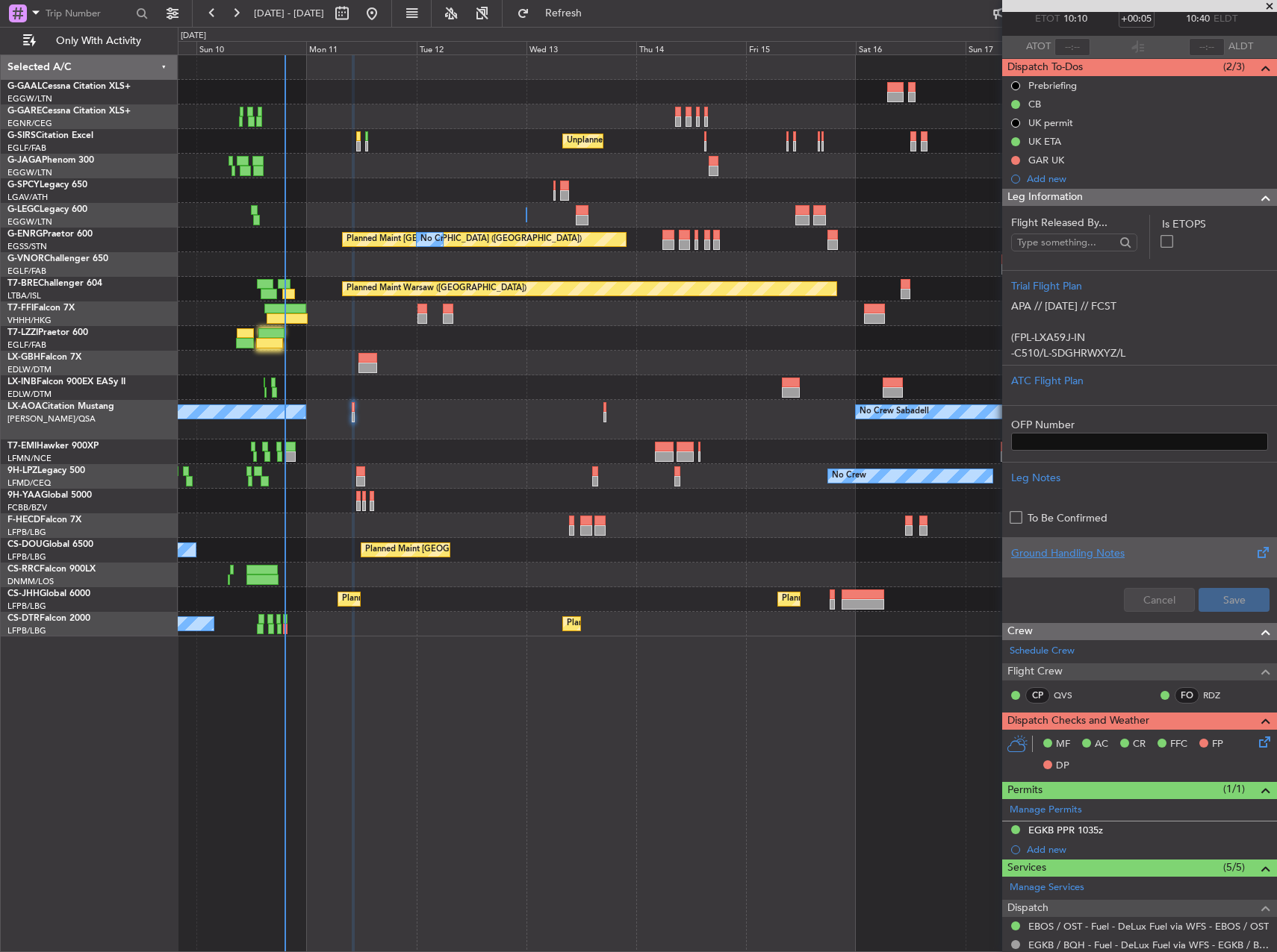
scroll to position [0, 0]
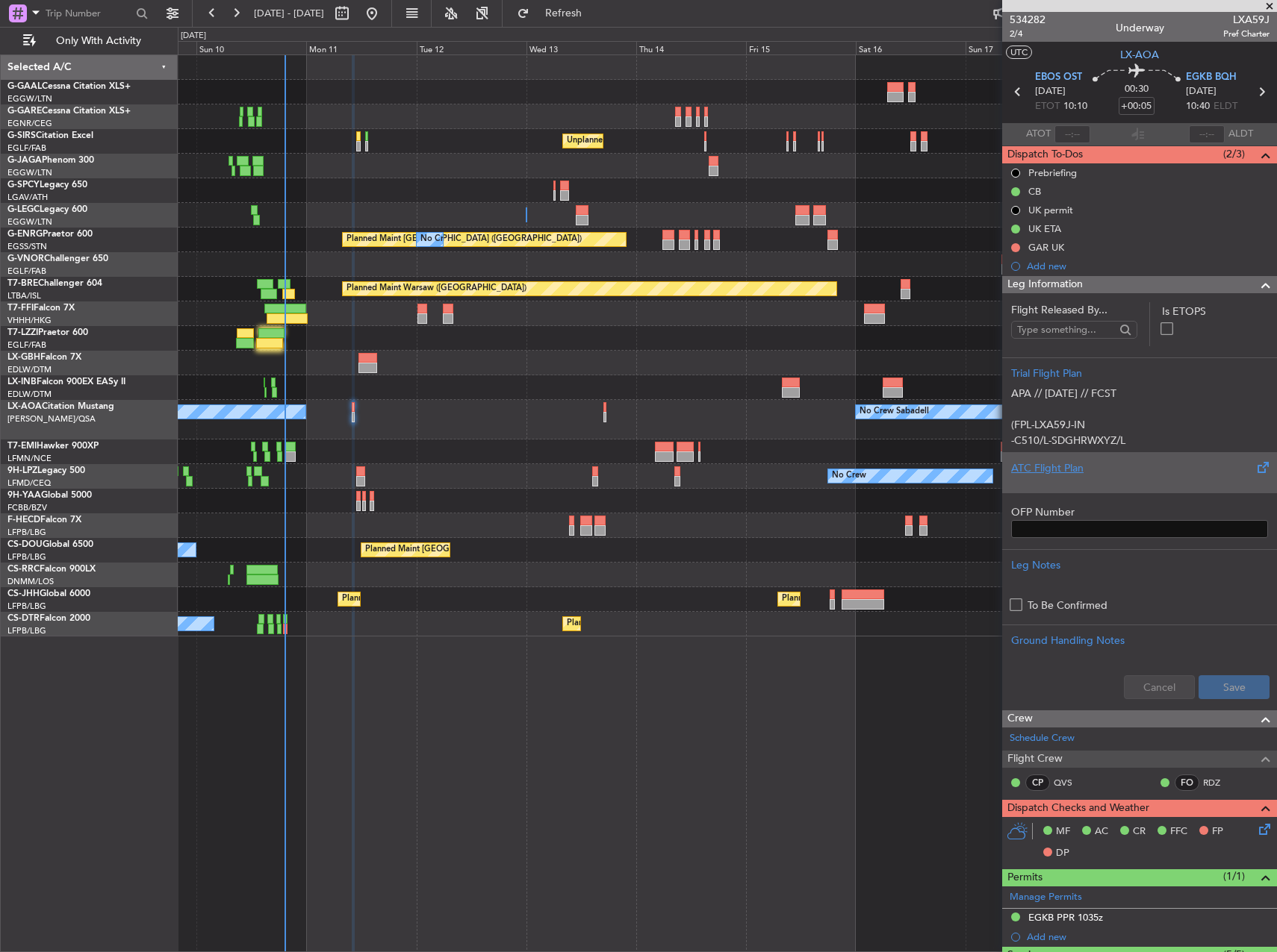
click at [1058, 474] on div "ATC Flight Plan" at bounding box center [1139, 468] width 257 height 15
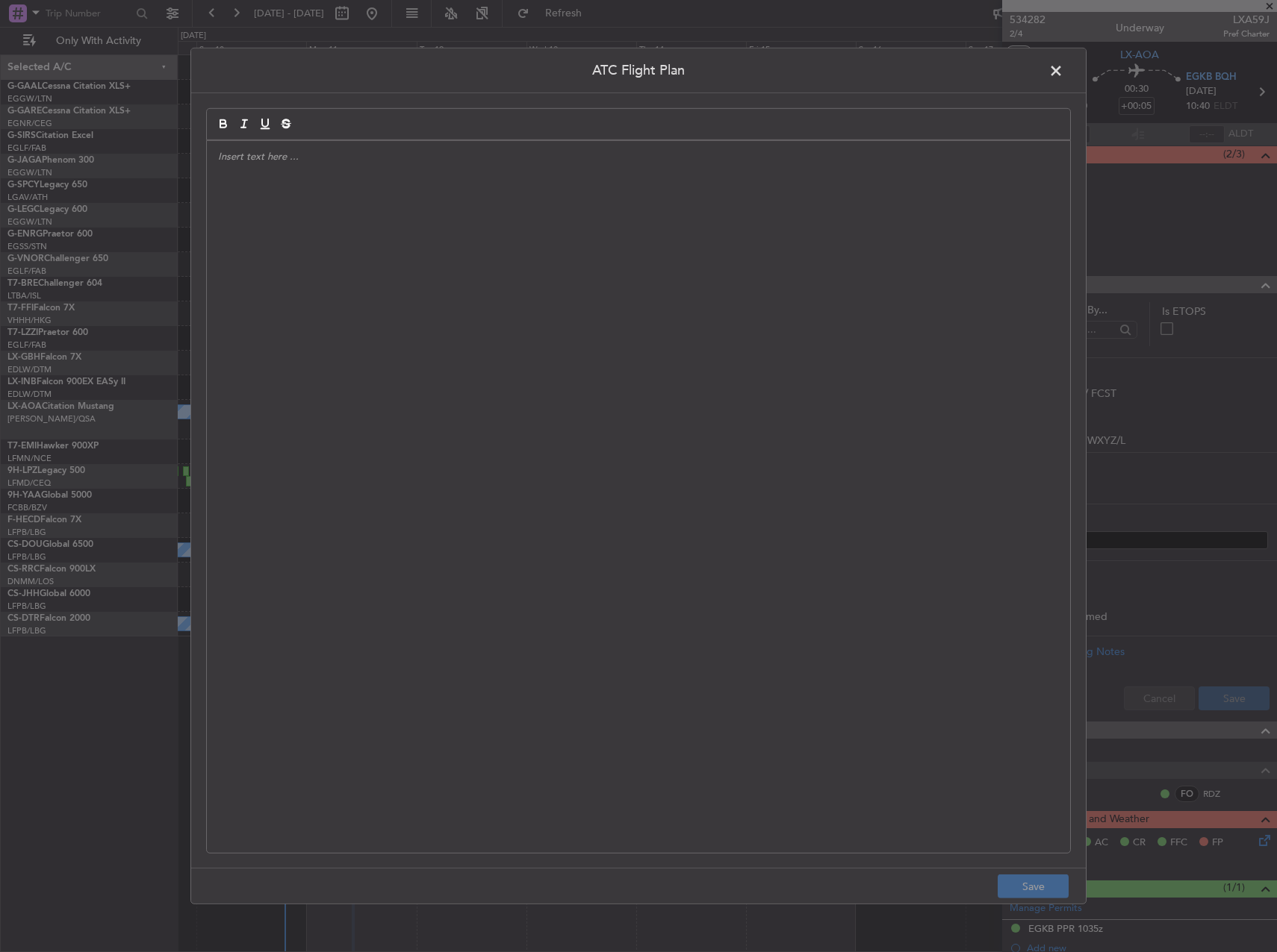
click at [743, 408] on div at bounding box center [639, 497] width 863 height 712
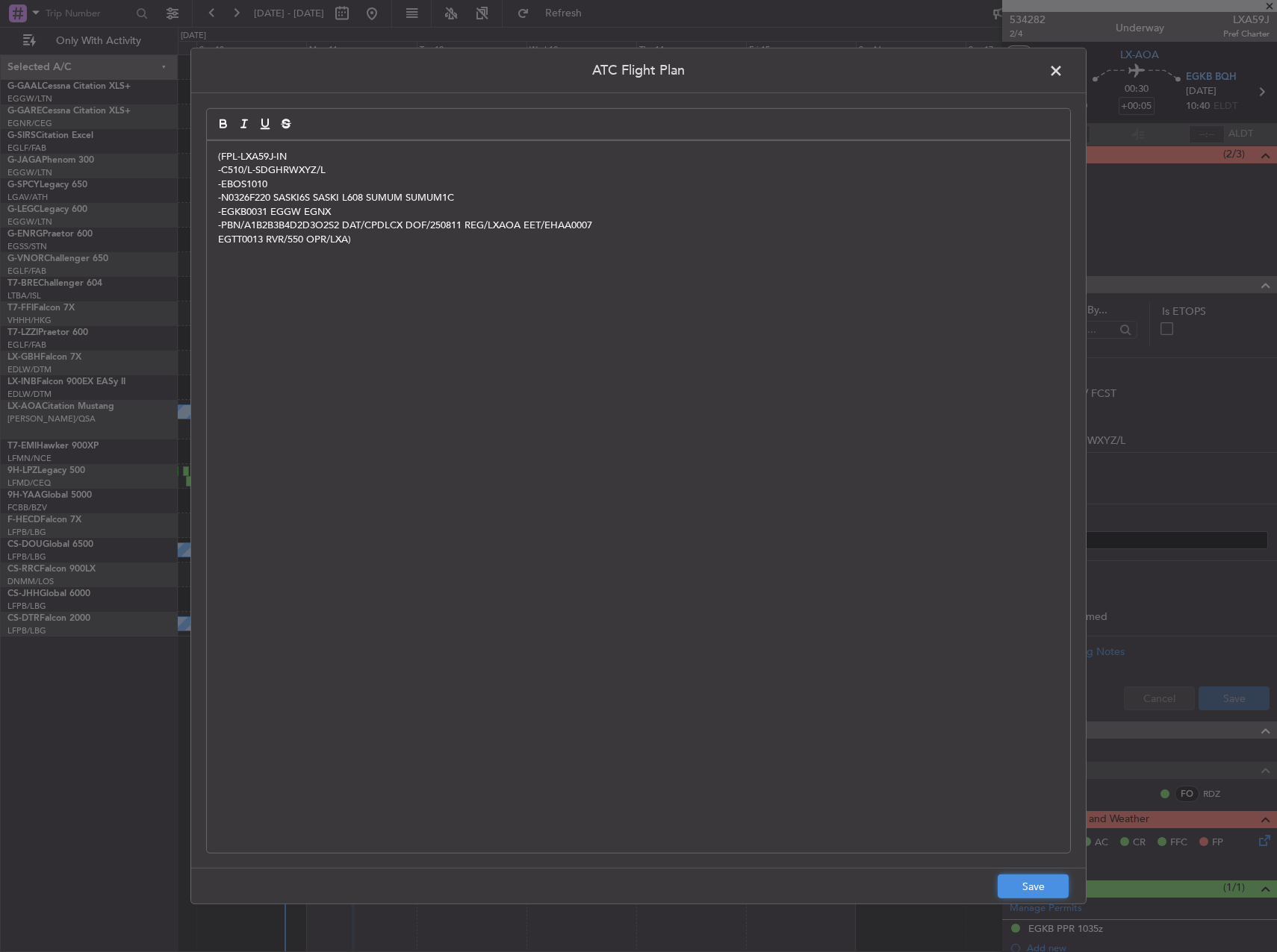
click at [1007, 880] on button "Save" at bounding box center [1032, 886] width 71 height 24
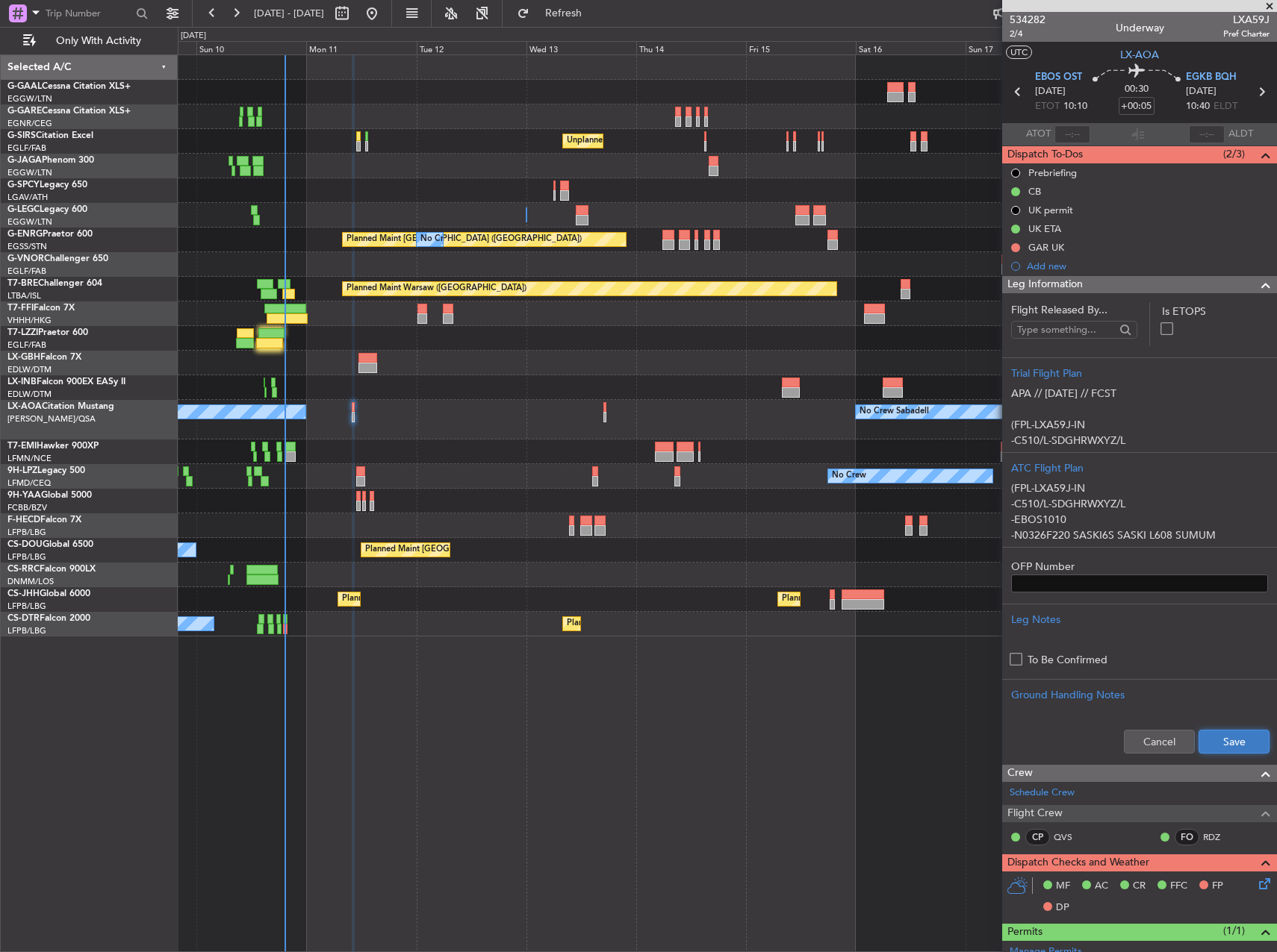
click at [1208, 742] on button "Save" at bounding box center [1234, 741] width 71 height 24
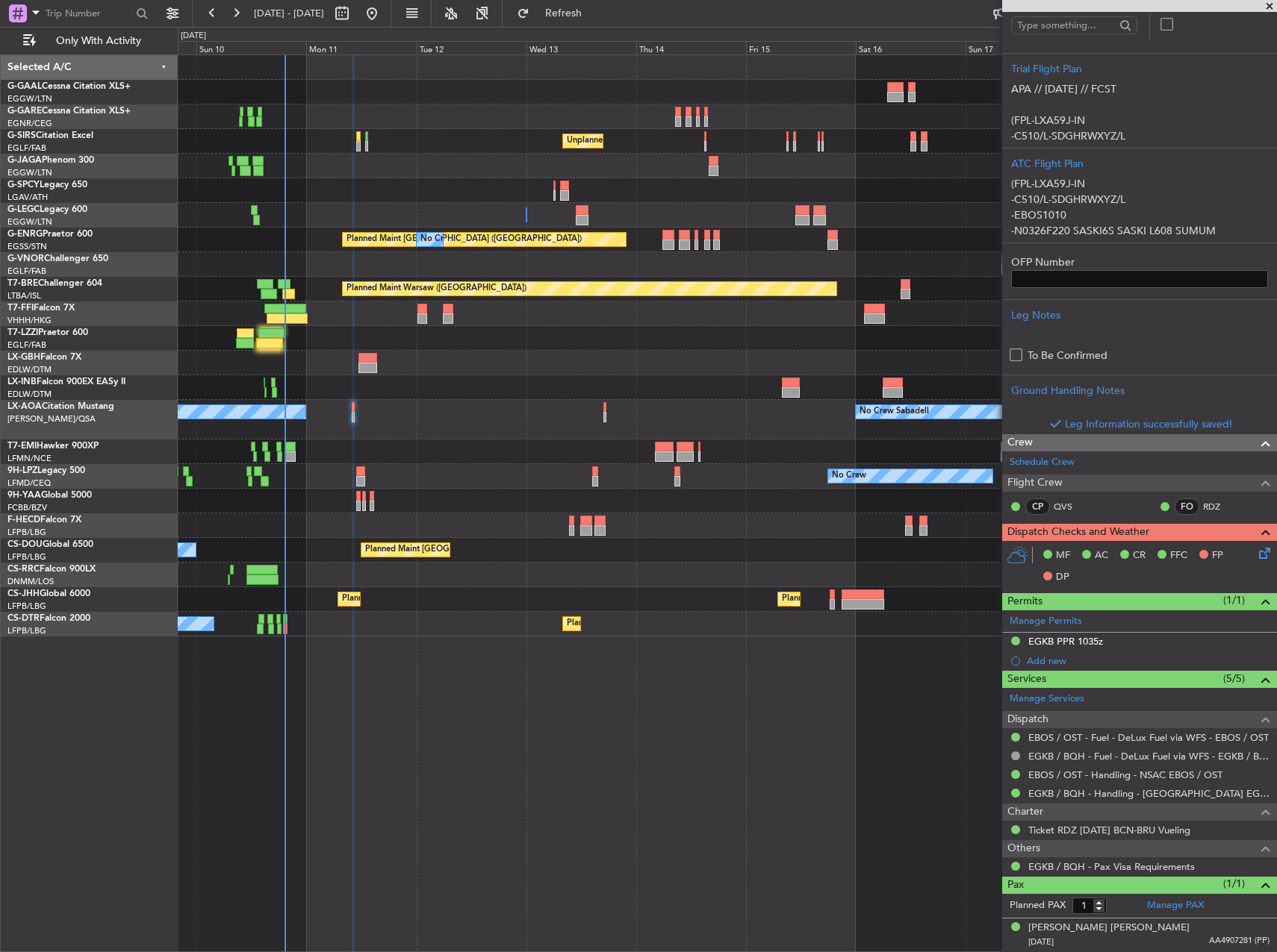
scroll to position [304, 0]
click at [1256, 556] on icon at bounding box center [1262, 551] width 12 height 12
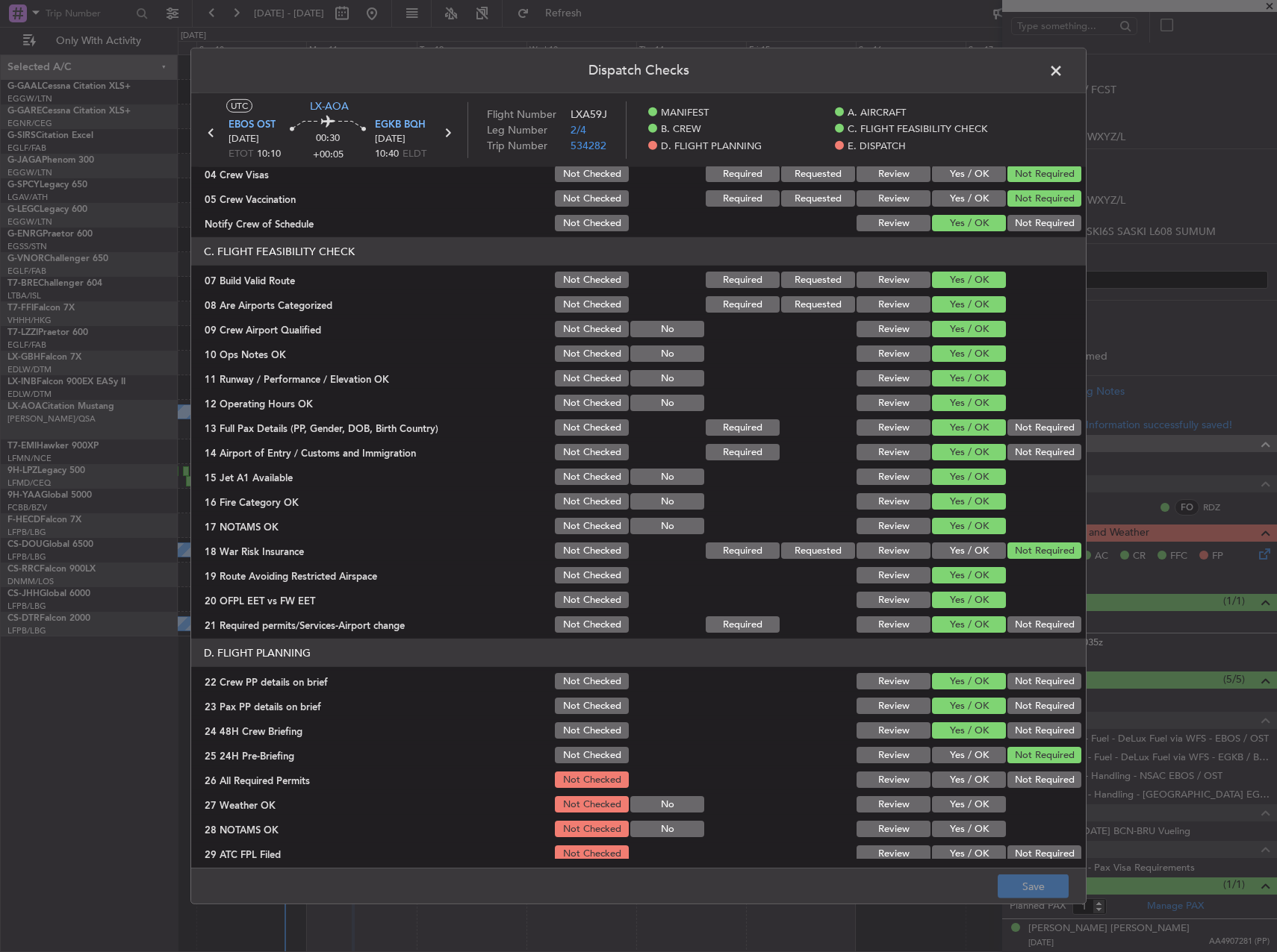
scroll to position [448, 0]
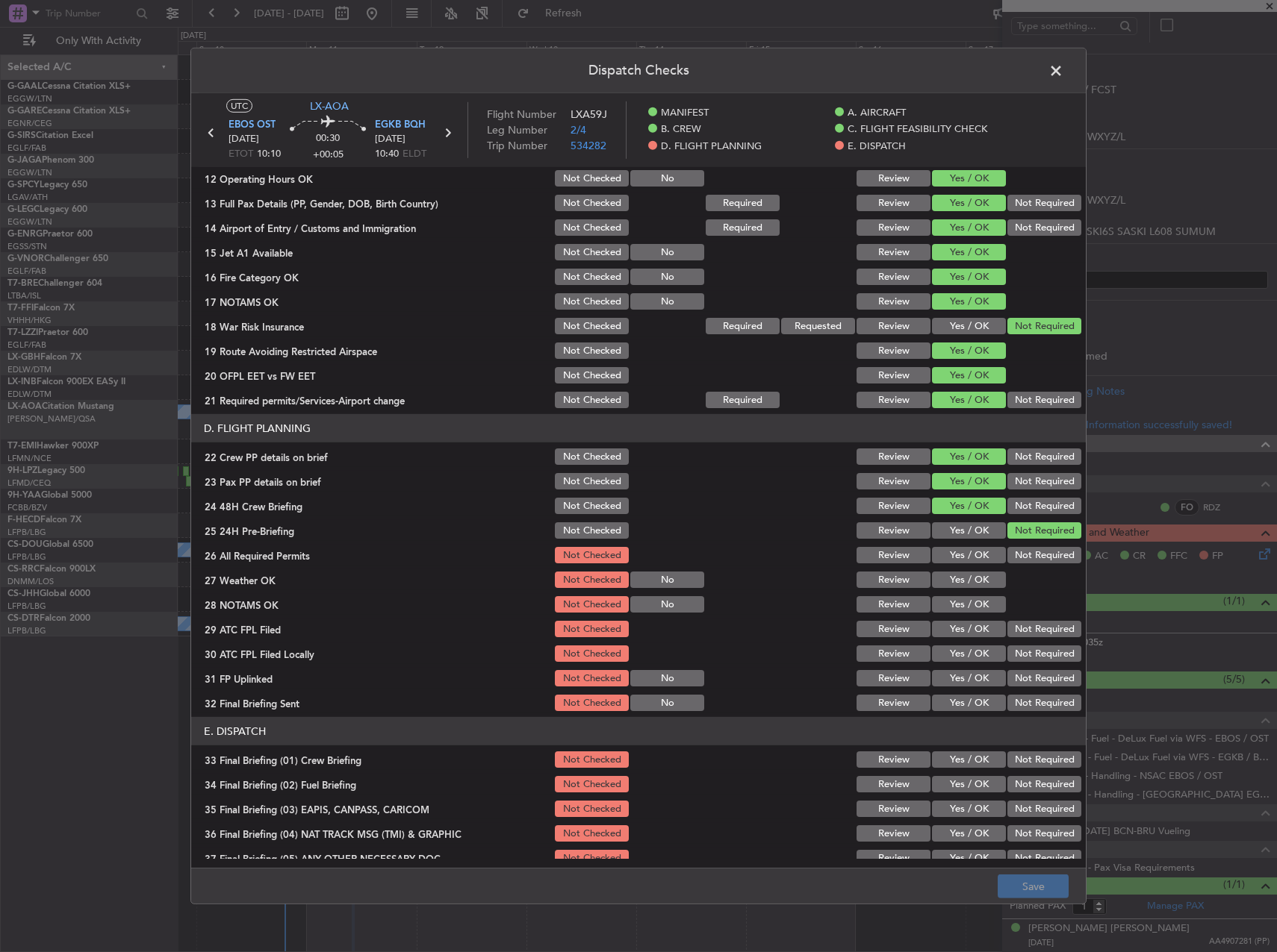
click at [966, 570] on div "Yes / OK" at bounding box center [967, 580] width 75 height 21
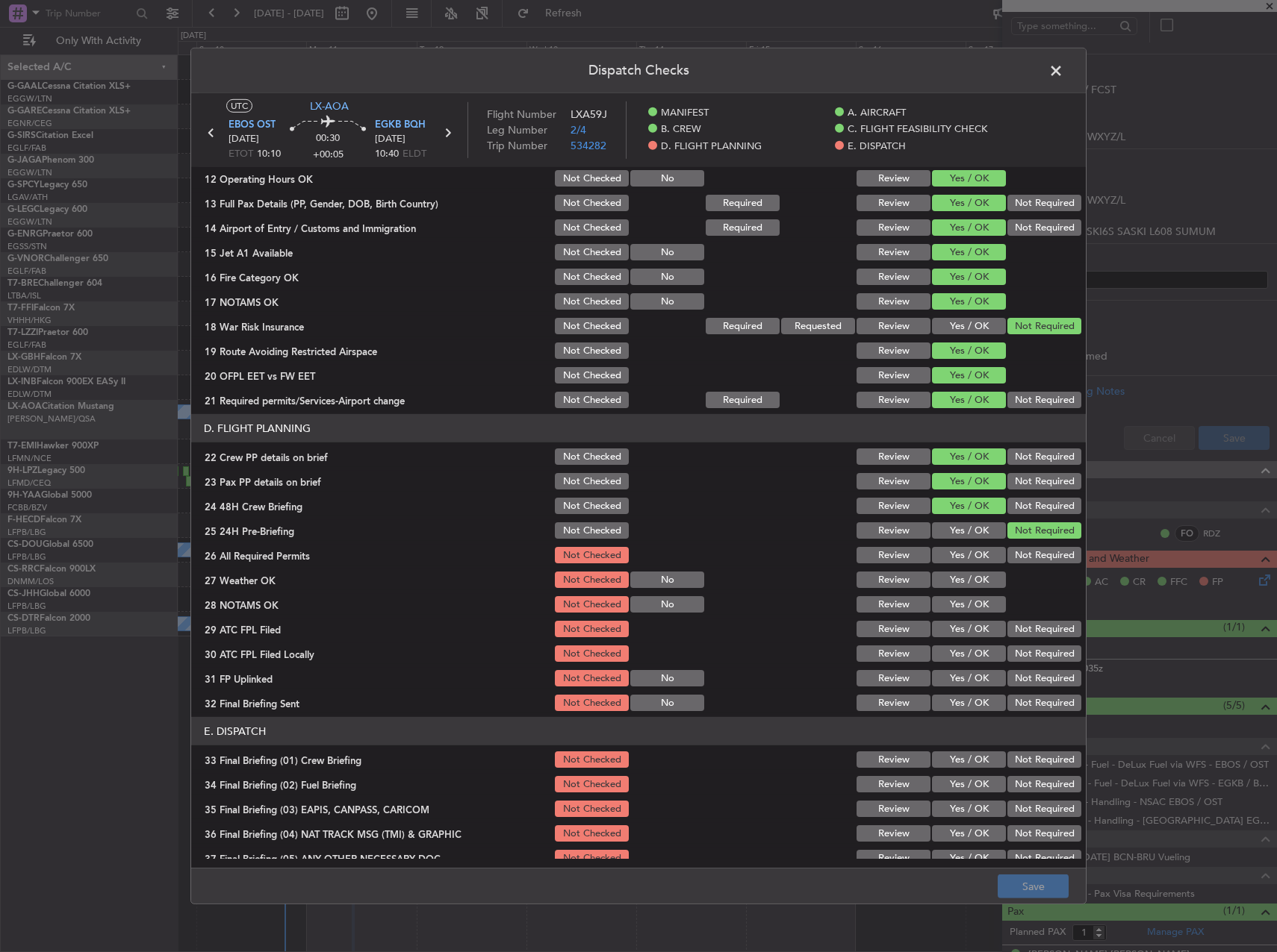
drag, startPoint x: 959, startPoint y: 556, endPoint x: 953, endPoint y: 583, distance: 27.7
click at [957, 562] on button "Yes / OK" at bounding box center [968, 555] width 74 height 16
click at [952, 586] on button "Yes / OK" at bounding box center [968, 580] width 74 height 16
click at [948, 611] on button "Yes / OK" at bounding box center [968, 604] width 74 height 16
drag, startPoint x: 952, startPoint y: 634, endPoint x: 1050, endPoint y: 658, distance: 100.9
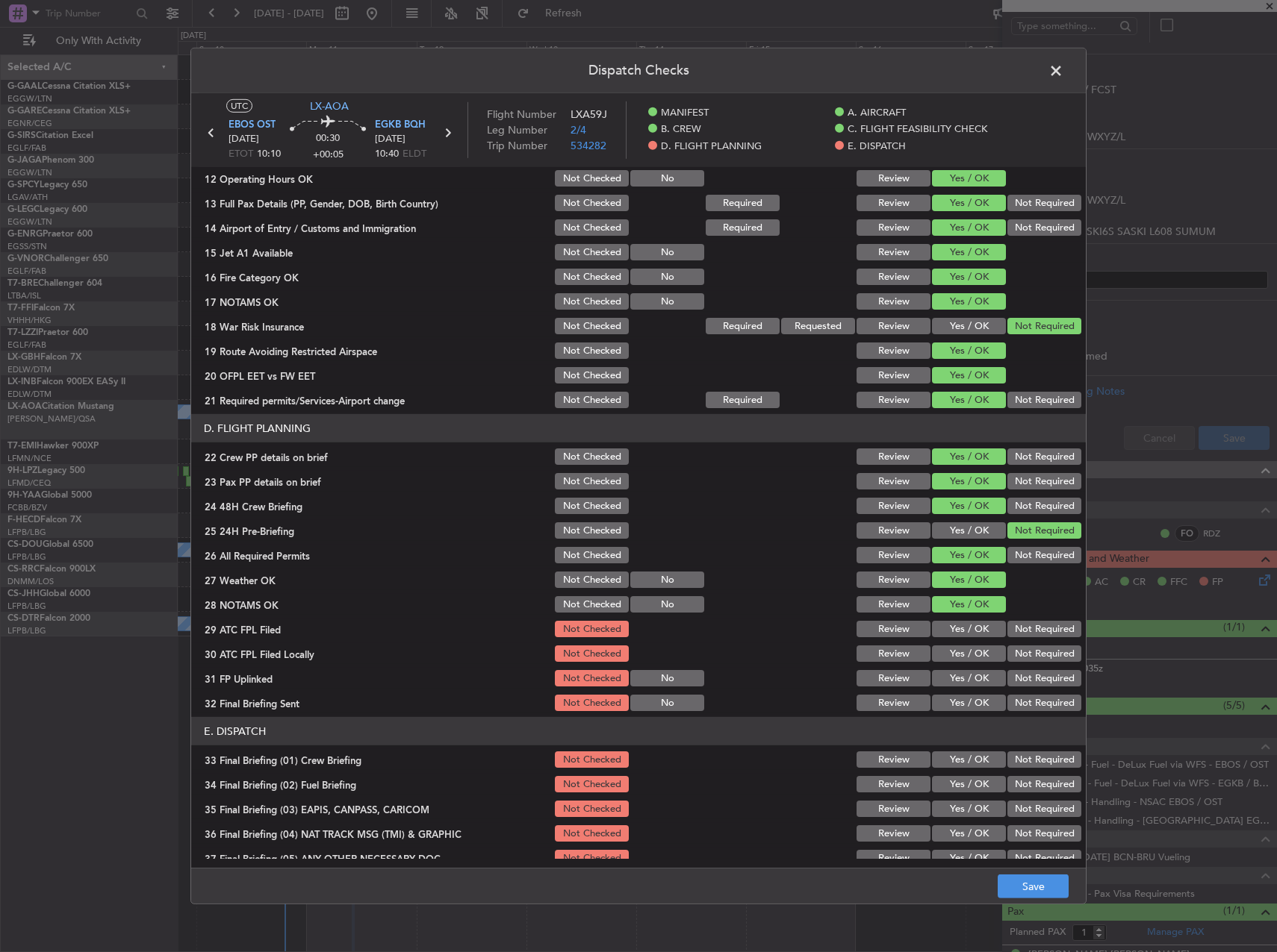
click at [952, 634] on button "Yes / OK" at bounding box center [968, 628] width 74 height 16
drag, startPoint x: 1041, startPoint y: 654, endPoint x: 965, endPoint y: 663, distance: 76.5
click at [1034, 651] on button "Not Required" at bounding box center [1043, 653] width 74 height 16
click at [952, 671] on button "Yes / OK" at bounding box center [968, 678] width 74 height 16
click at [1028, 706] on button "Not Required" at bounding box center [1043, 703] width 74 height 16
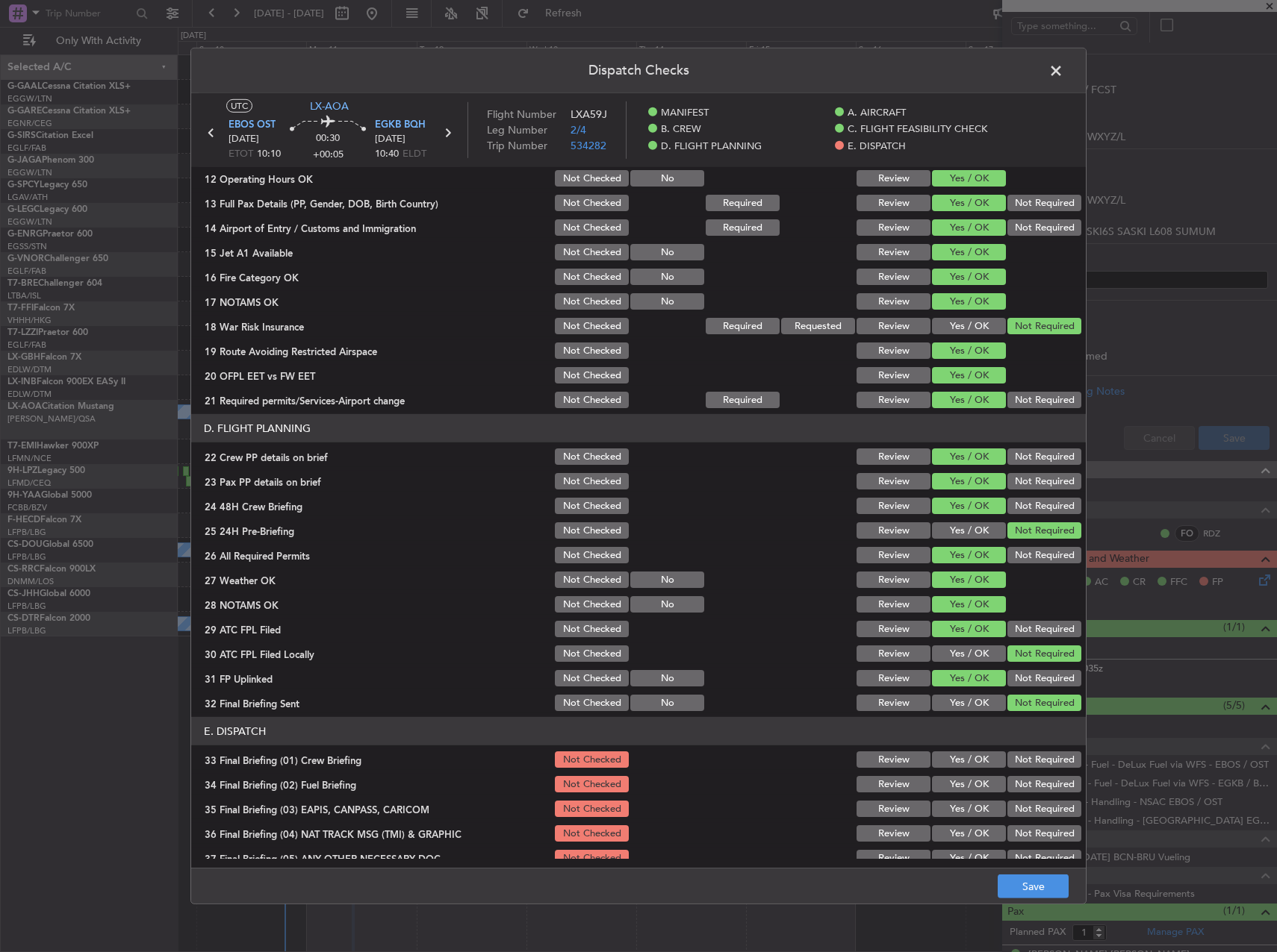
scroll to position [634, 0]
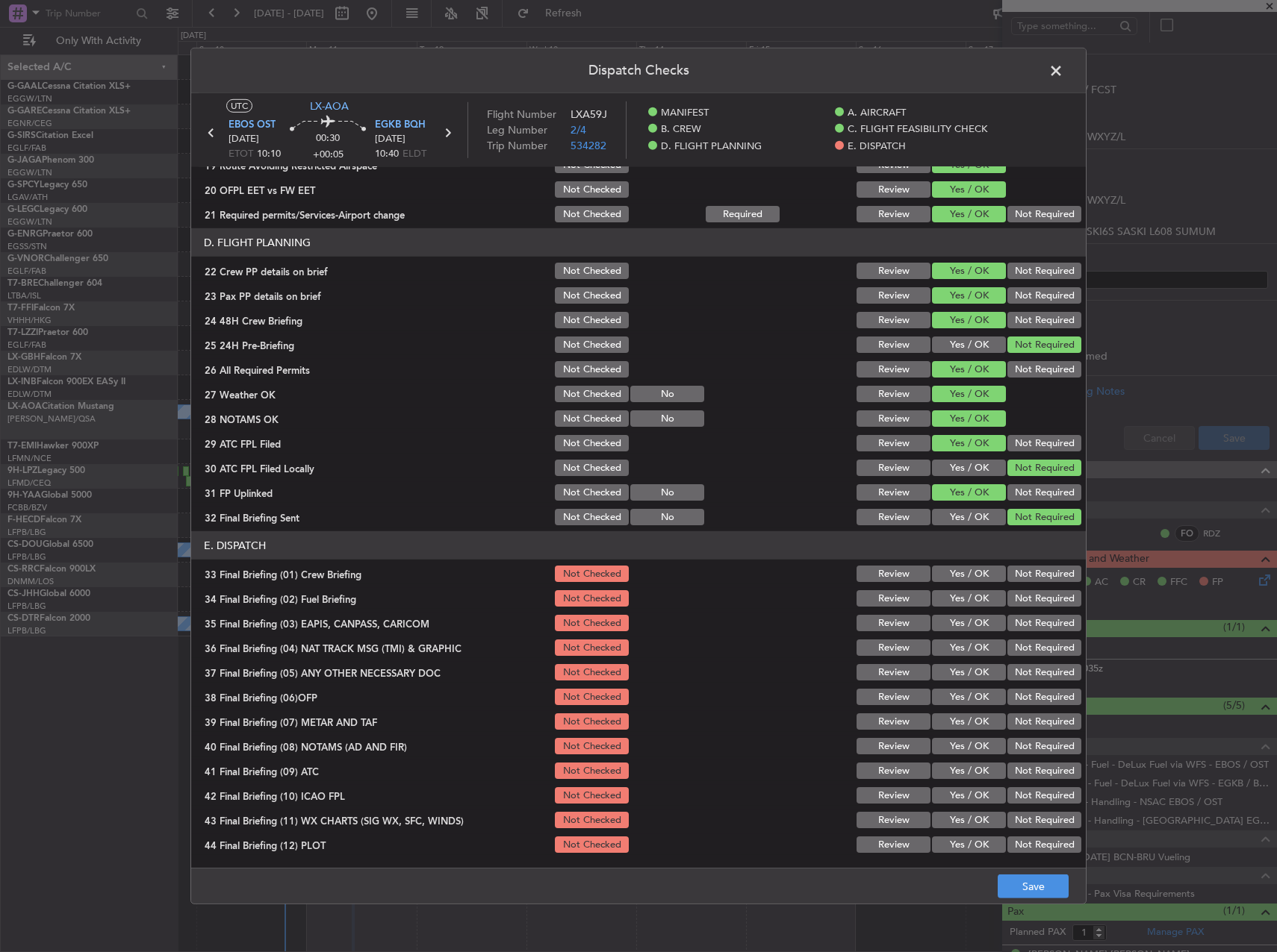
click at [950, 582] on button "Yes / OK" at bounding box center [968, 573] width 74 height 16
click at [948, 602] on button "Yes / OK" at bounding box center [968, 598] width 74 height 16
drag, startPoint x: 1068, startPoint y: 637, endPoint x: 1058, endPoint y: 641, distance: 10.8
click at [1067, 637] on section "E. DISPATCH 33 Final Briefing (01) Crew Briefing Not Checked Review Yes / OK No…" at bounding box center [638, 693] width 894 height 324
click at [1035, 624] on button "Not Required" at bounding box center [1043, 623] width 74 height 16
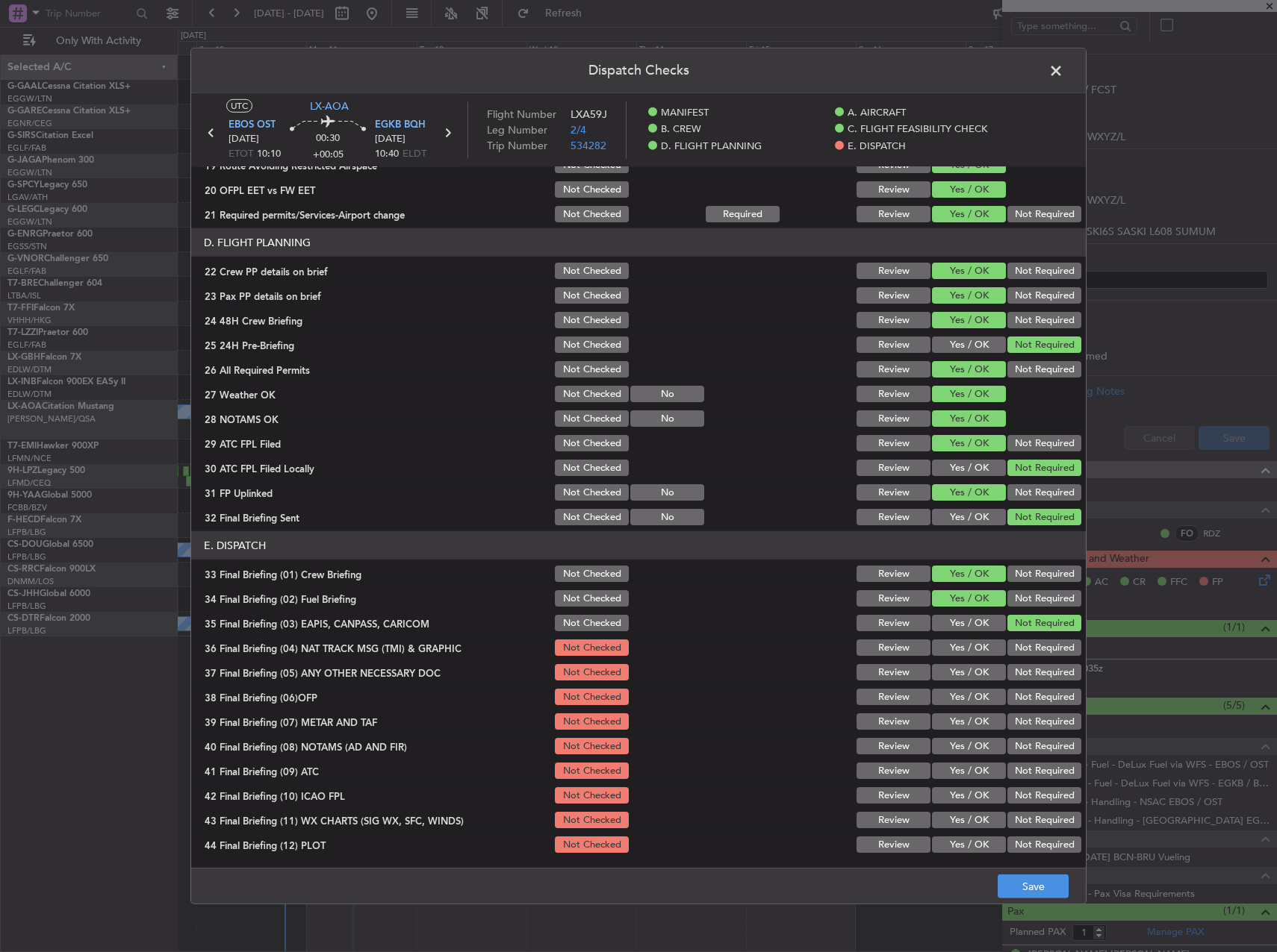
click at [1033, 653] on button "Not Required" at bounding box center [1043, 647] width 74 height 16
click at [1026, 684] on section "E. DISPATCH 33 Final Briefing (01) Crew Briefing Not Checked Review Yes / OK No…" at bounding box center [638, 693] width 894 height 324
click at [1011, 684] on section "E. DISPATCH 33 Final Briefing (01) Crew Briefing Not Checked Review Yes / OK No…" at bounding box center [638, 693] width 894 height 324
click at [1019, 675] on button "Not Required" at bounding box center [1043, 672] width 74 height 16
click at [974, 694] on button "Yes / OK" at bounding box center [968, 696] width 74 height 16
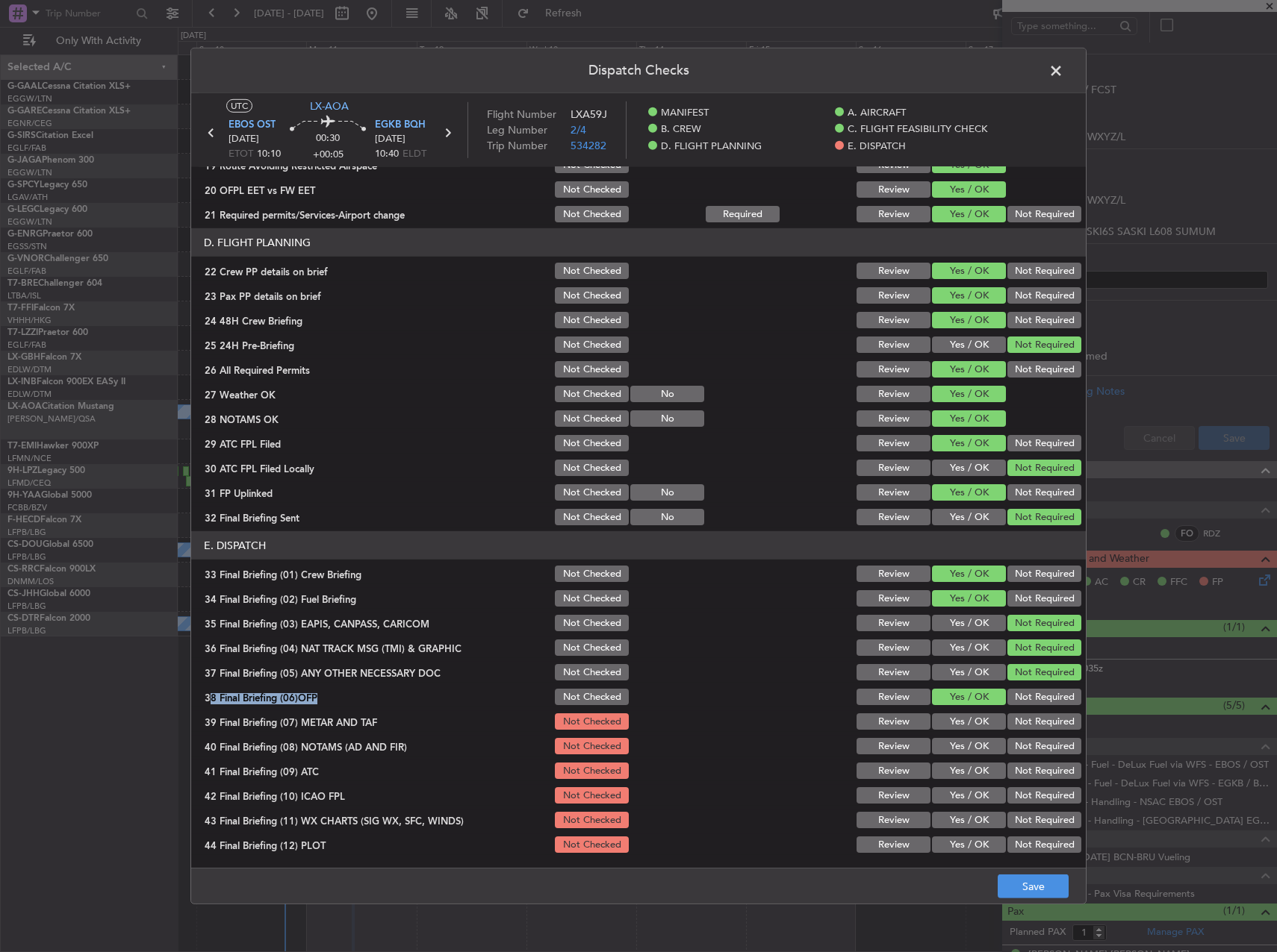
click at [959, 726] on button "Yes / OK" at bounding box center [968, 721] width 74 height 16
drag, startPoint x: 959, startPoint y: 740, endPoint x: 955, endPoint y: 767, distance: 27.3
click at [959, 742] on button "Yes / OK" at bounding box center [968, 746] width 74 height 16
drag, startPoint x: 955, startPoint y: 767, endPoint x: 956, endPoint y: 780, distance: 13.0
click at [955, 768] on button "Yes / OK" at bounding box center [968, 771] width 74 height 16
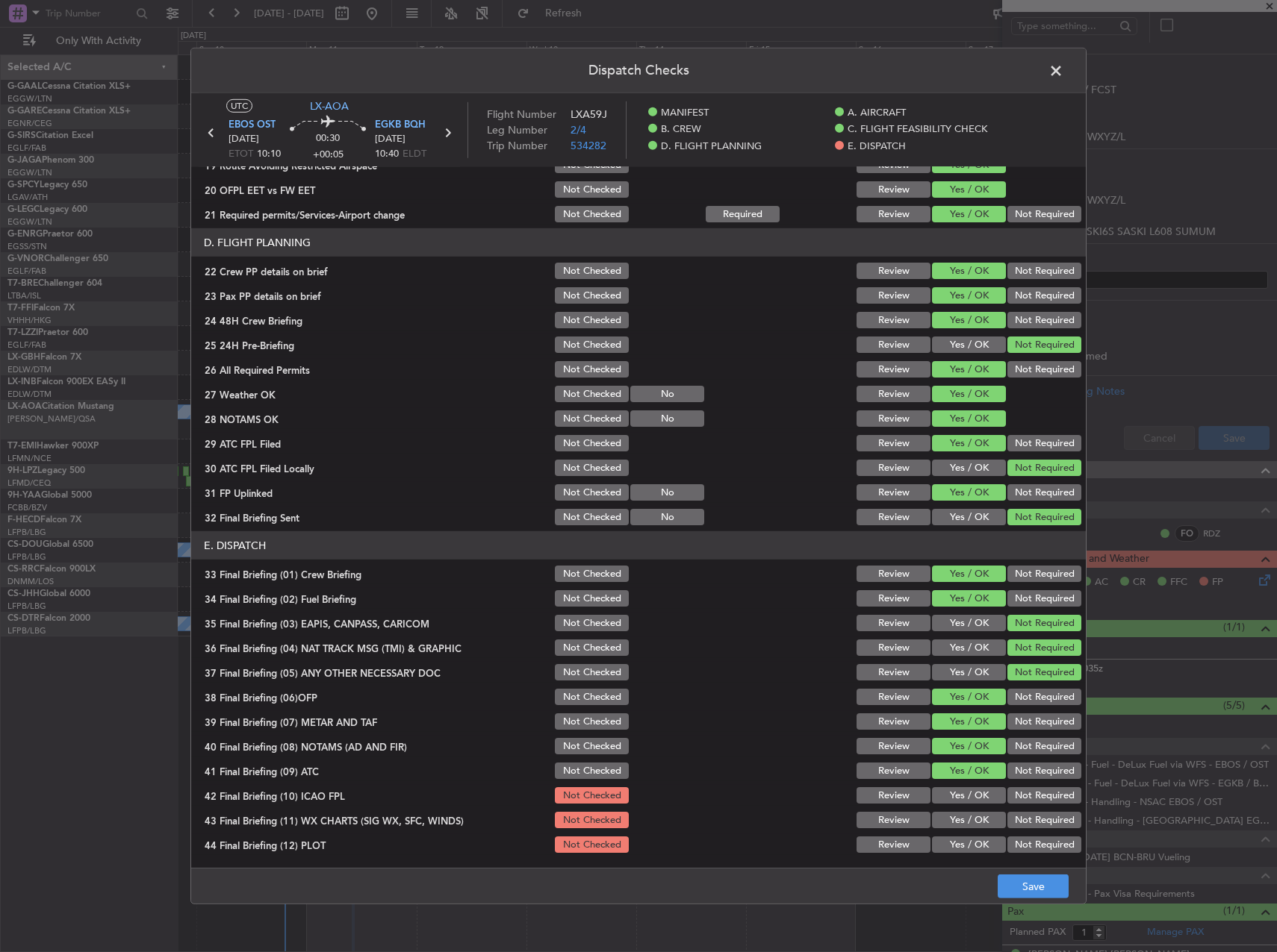
click at [953, 781] on div "Yes / OK" at bounding box center [967, 771] width 75 height 21
drag, startPoint x: 951, startPoint y: 800, endPoint x: 959, endPoint y: 833, distance: 34.0
click at [951, 803] on button "Yes / OK" at bounding box center [968, 795] width 74 height 16
click at [959, 833] on section "E. DISPATCH 33 Final Briefing (01) Crew Briefing Not Checked Review Yes / OK No…" at bounding box center [638, 693] width 894 height 324
drag, startPoint x: 952, startPoint y: 812, endPoint x: 951, endPoint y: 834, distance: 22.0
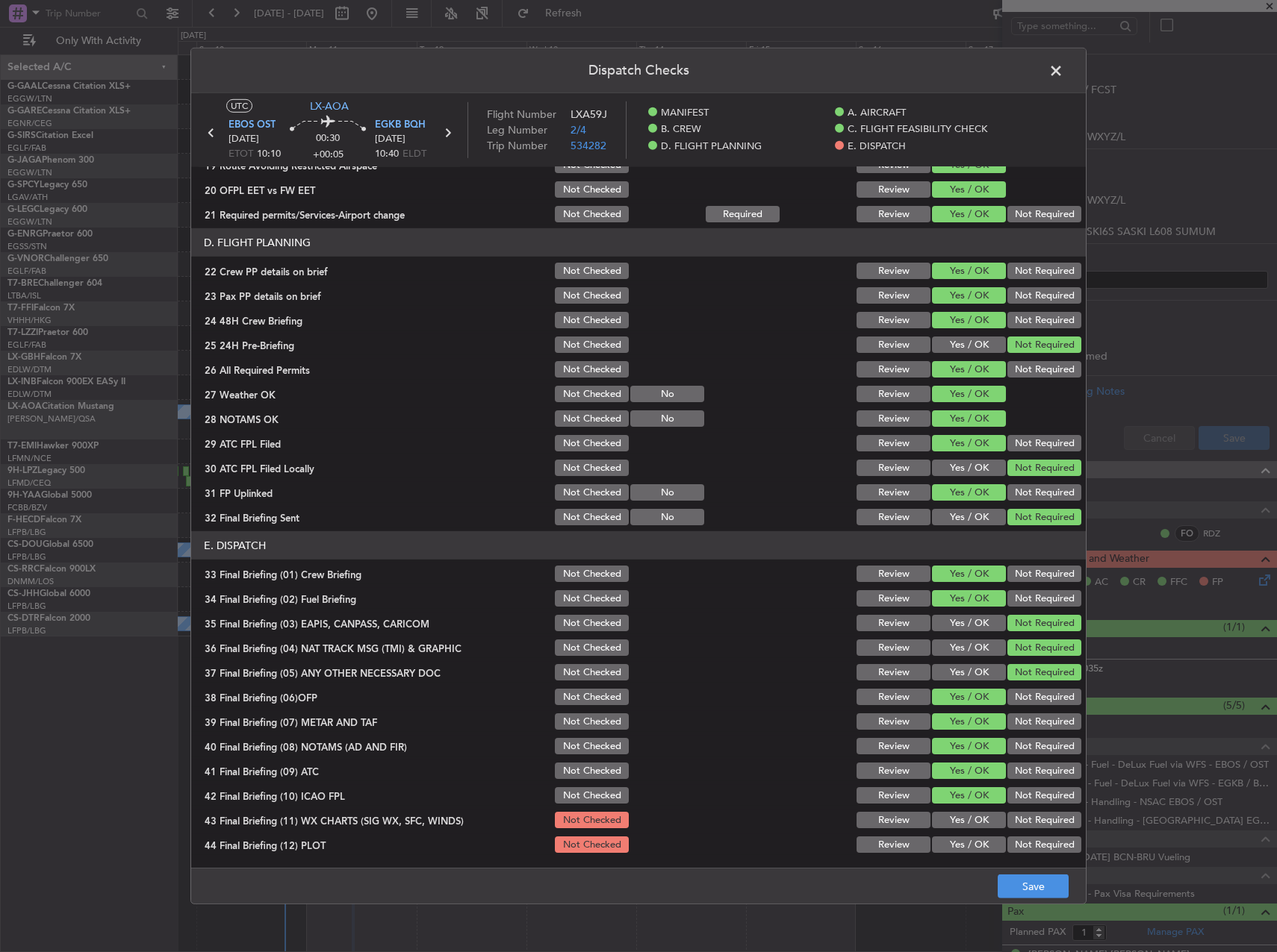
click at [952, 815] on button "Yes / OK" at bounding box center [968, 819] width 74 height 16
click at [950, 833] on section "E. DISPATCH 33 Final Briefing (01) Crew Briefing Not Checked Review Yes / OK No…" at bounding box center [638, 693] width 894 height 324
click at [950, 841] on button "Yes / OK" at bounding box center [968, 844] width 74 height 16
click at [1019, 885] on button "Save" at bounding box center [1032, 886] width 71 height 24
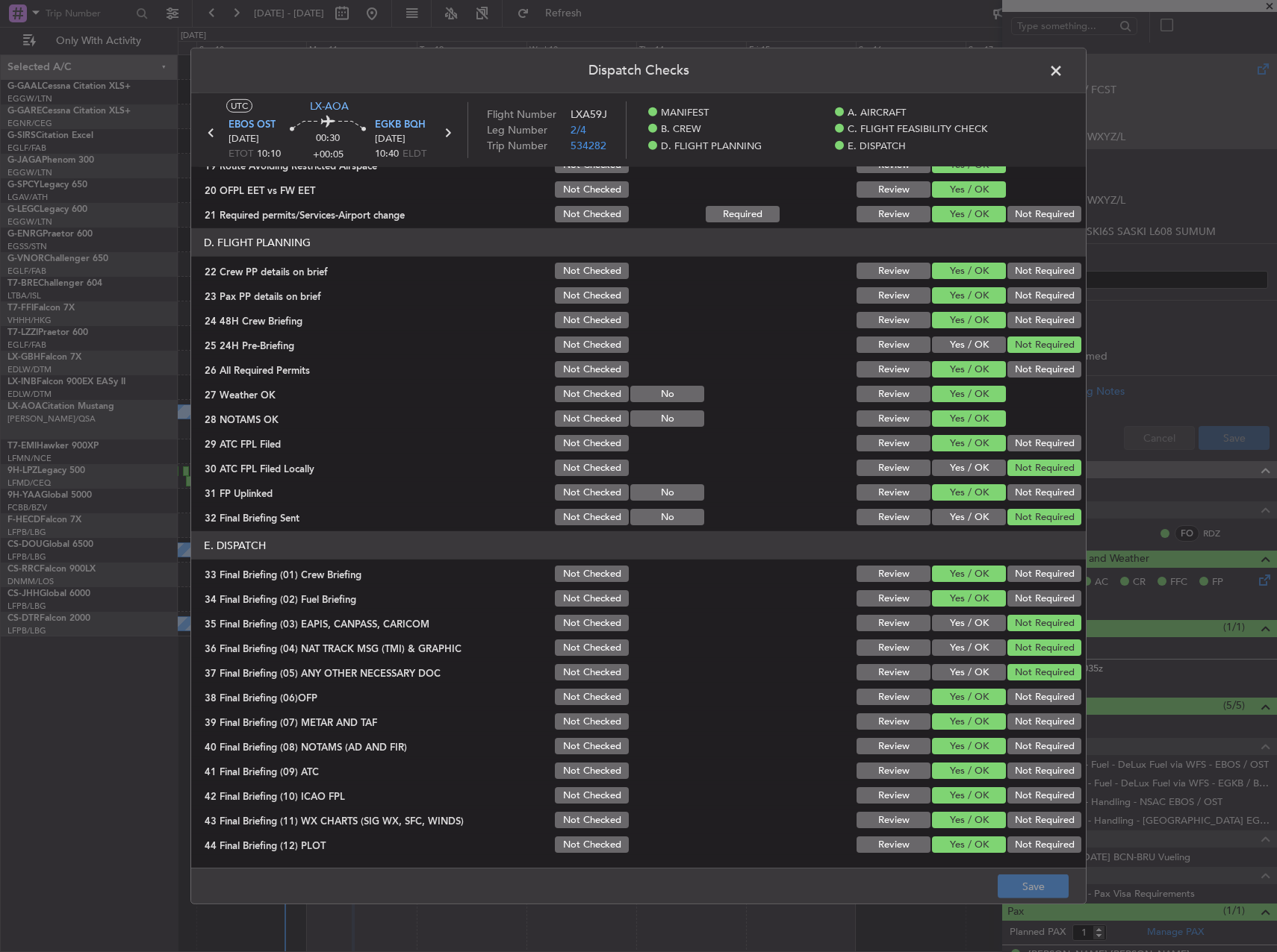
click at [1063, 68] on span at bounding box center [1063, 74] width 0 height 30
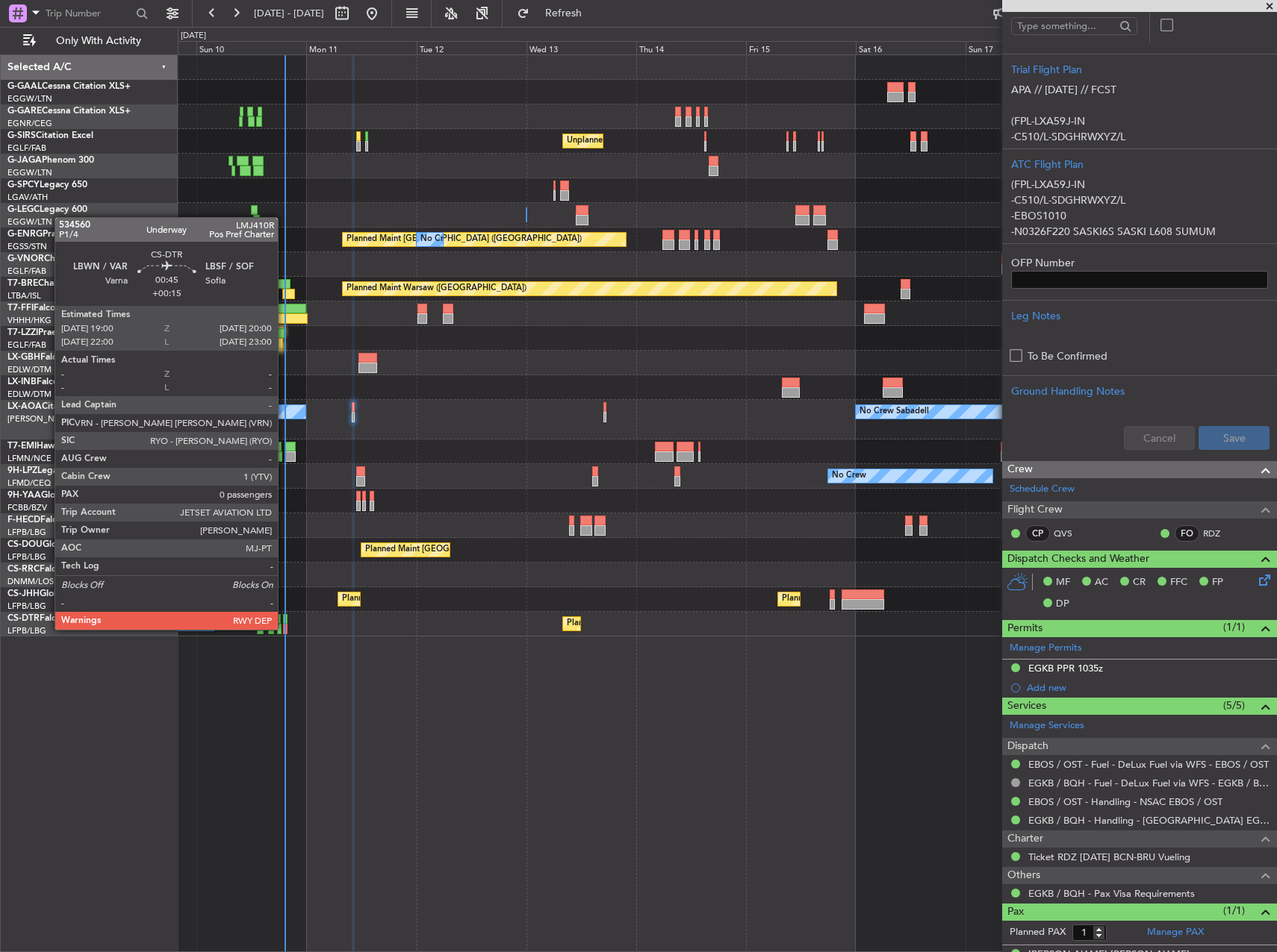
click at [285, 628] on div at bounding box center [285, 628] width 5 height 11
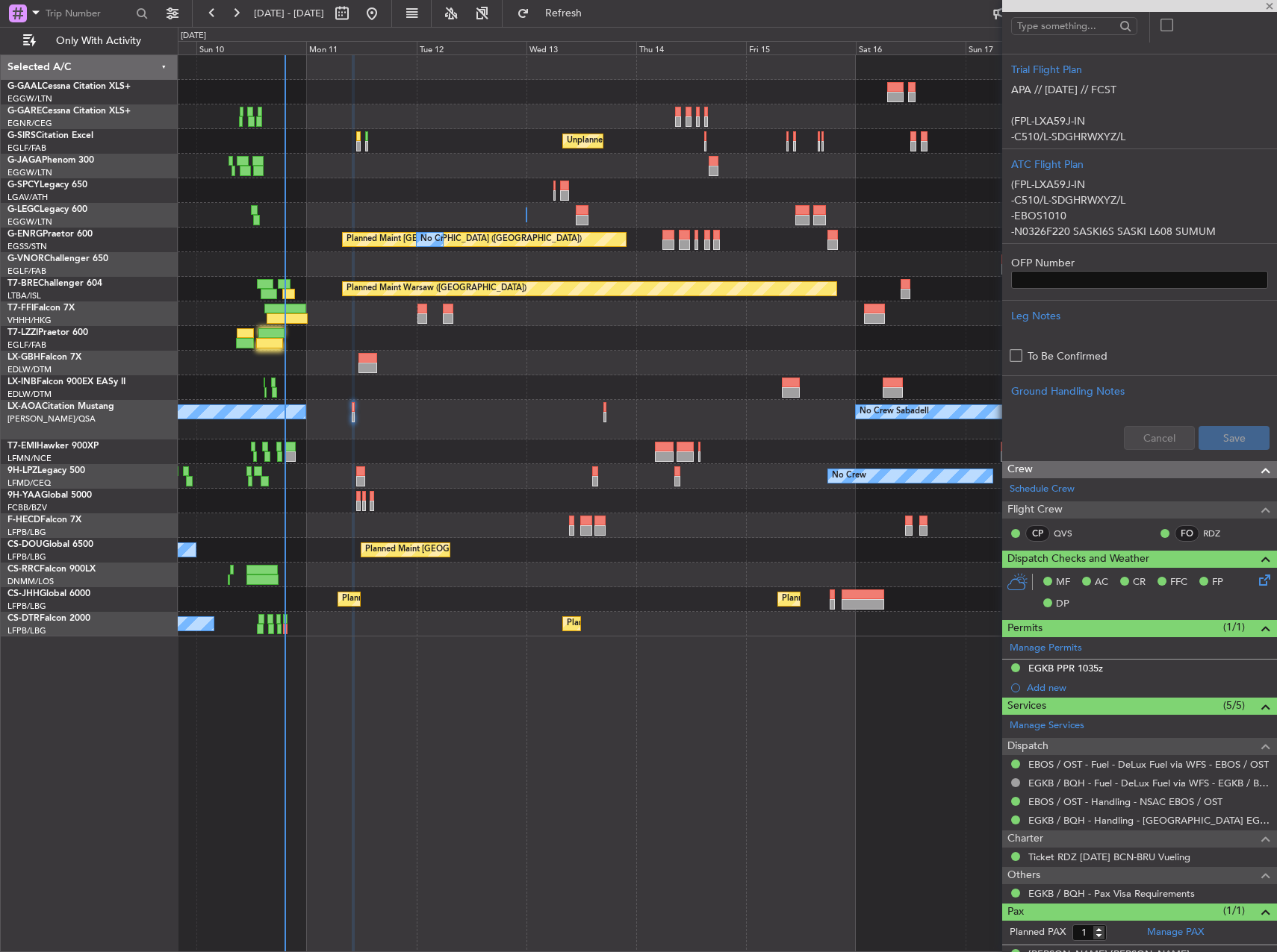
type input "+00:15"
type input "0"
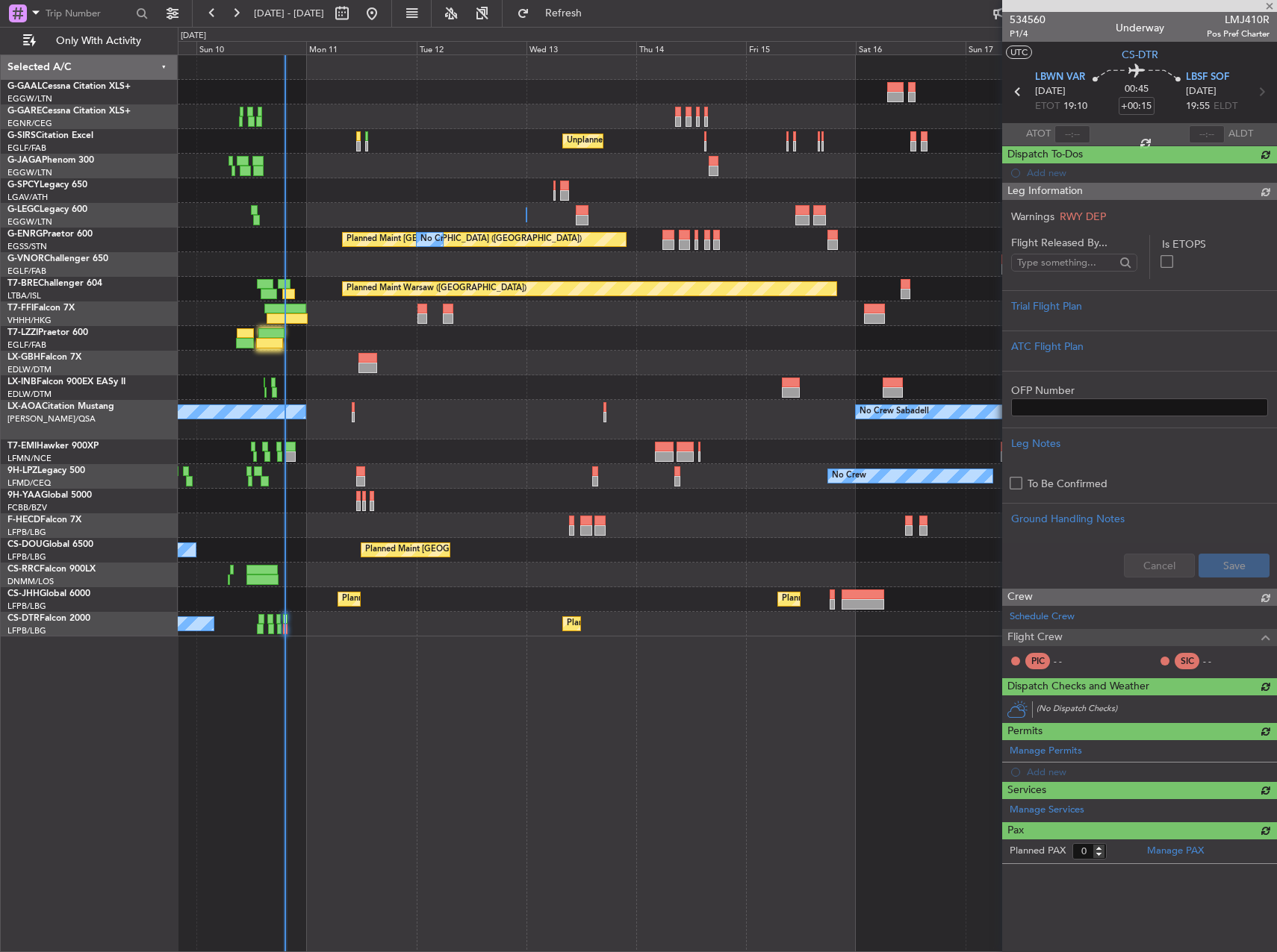
scroll to position [0, 0]
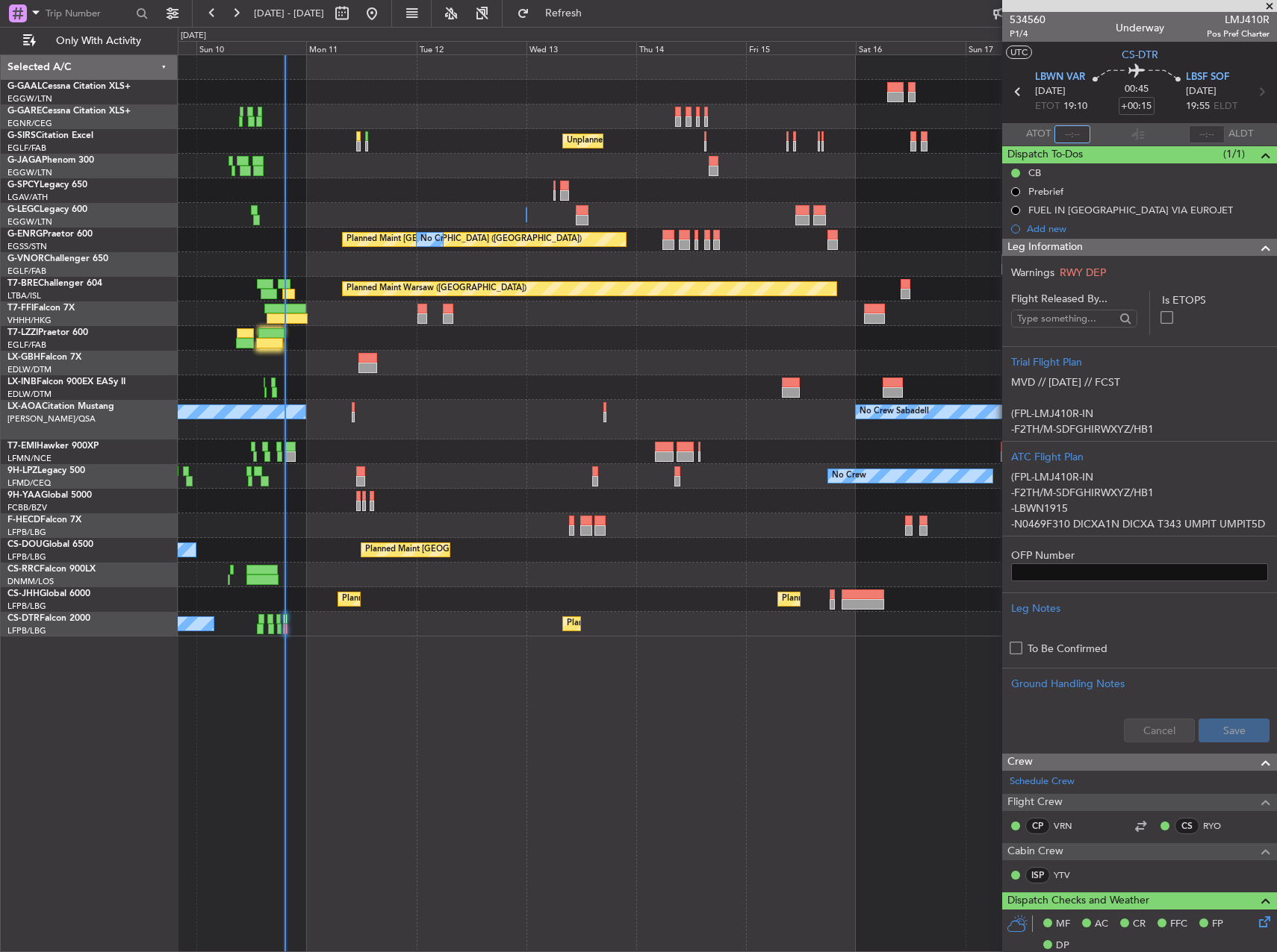
click at [1067, 140] on input "text" at bounding box center [1073, 134] width 36 height 18
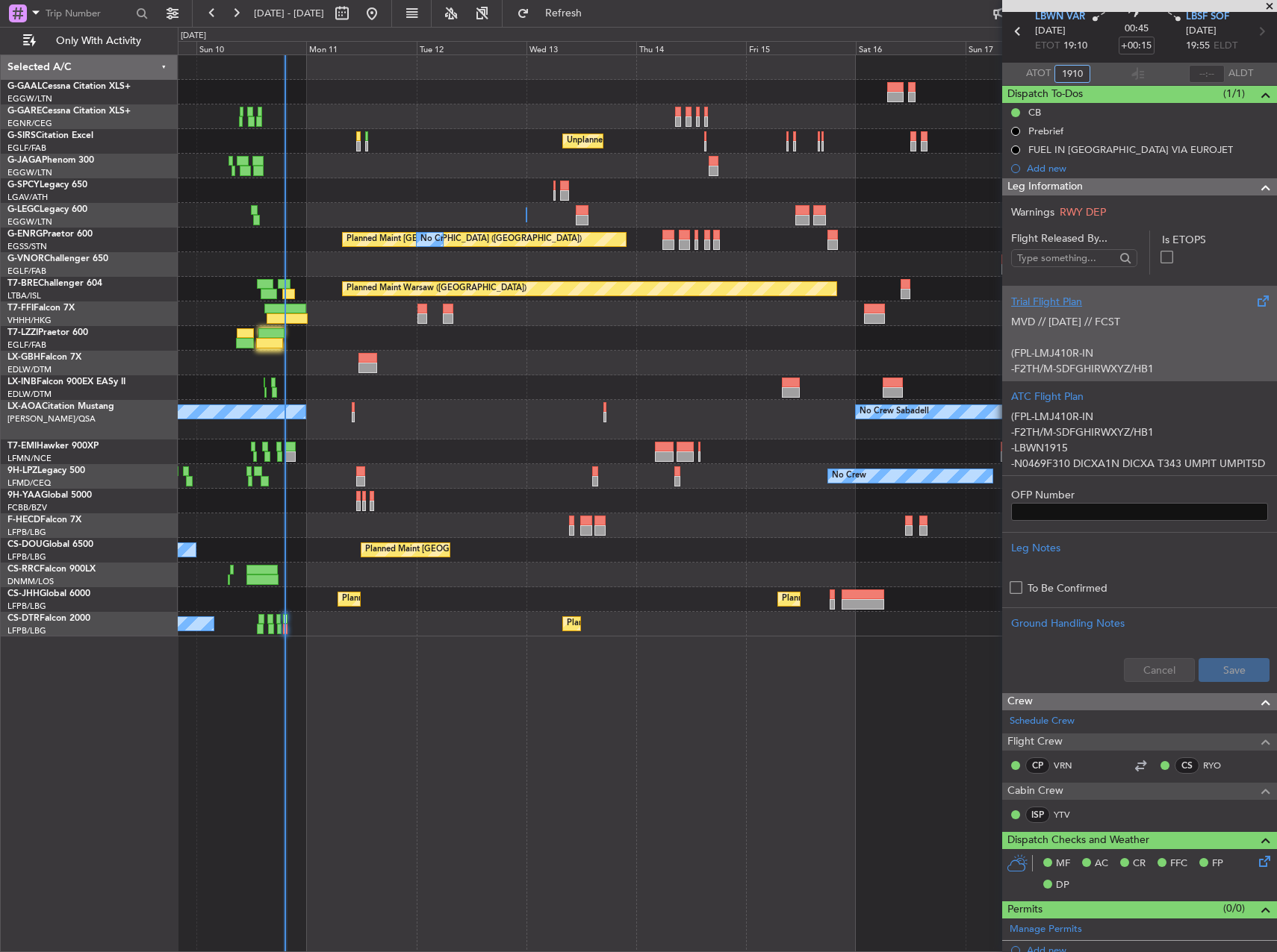
scroll to position [74, 0]
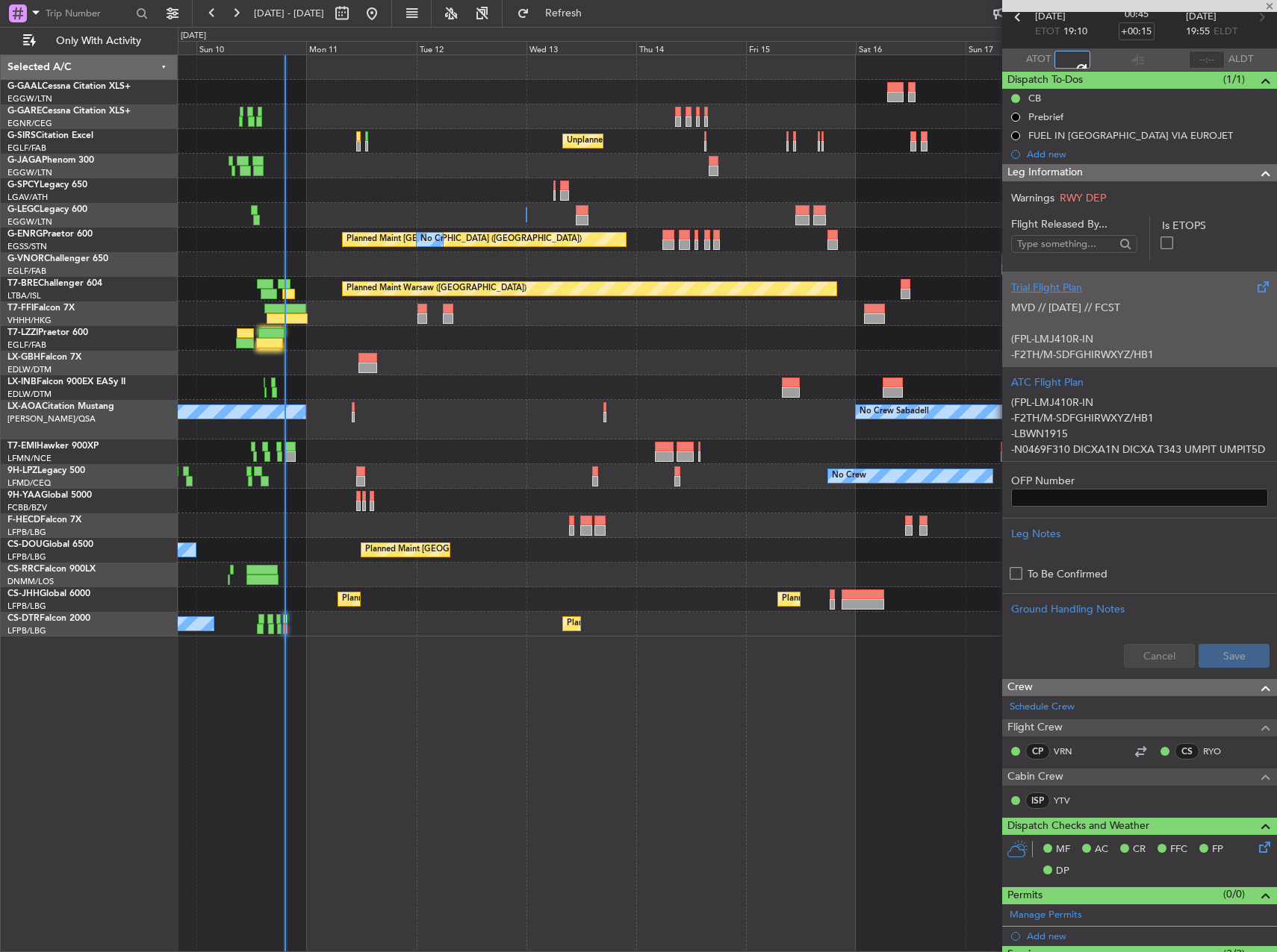
type input "19:10"
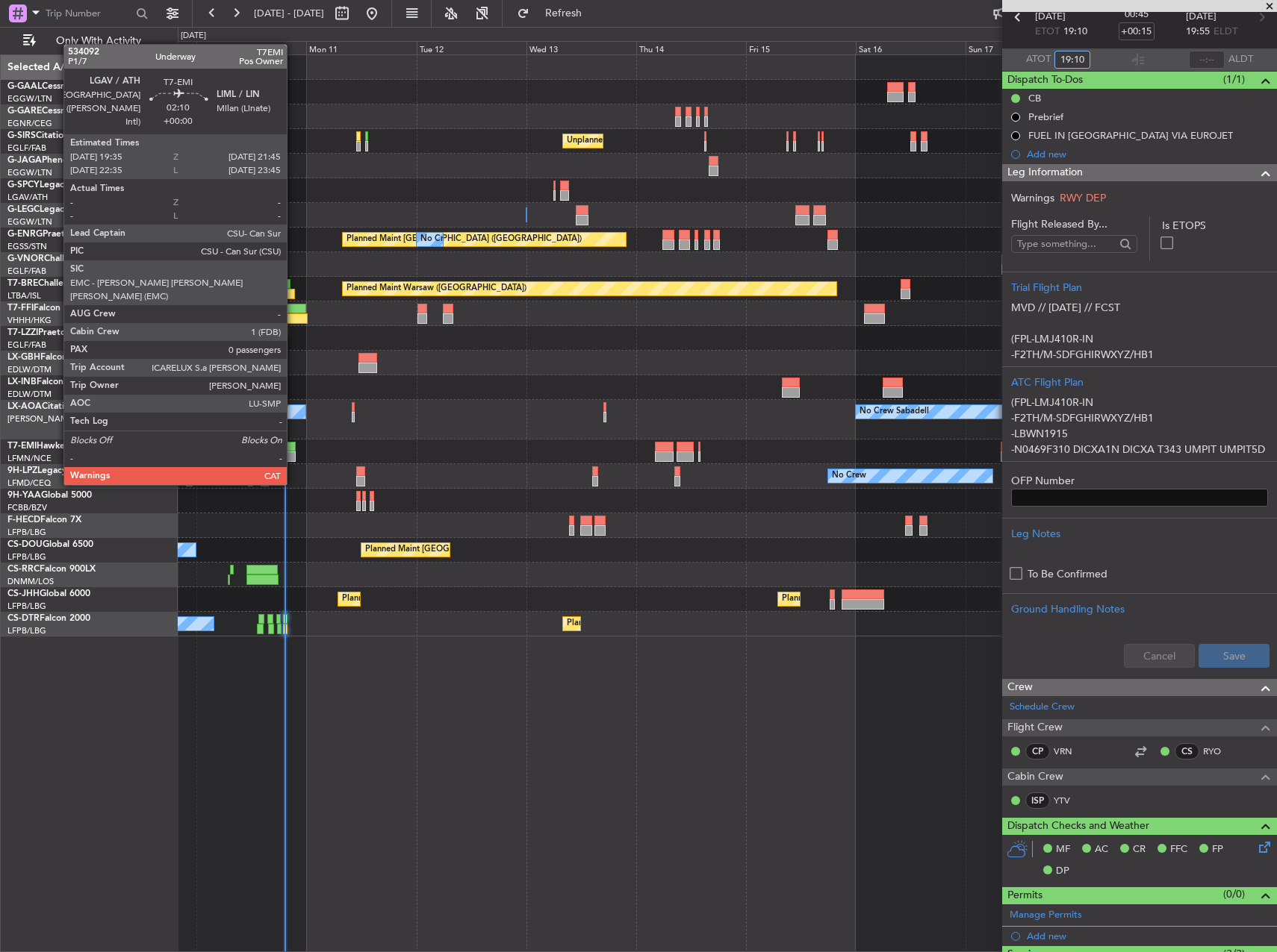
click at [293, 456] on div at bounding box center [290, 456] width 11 height 11
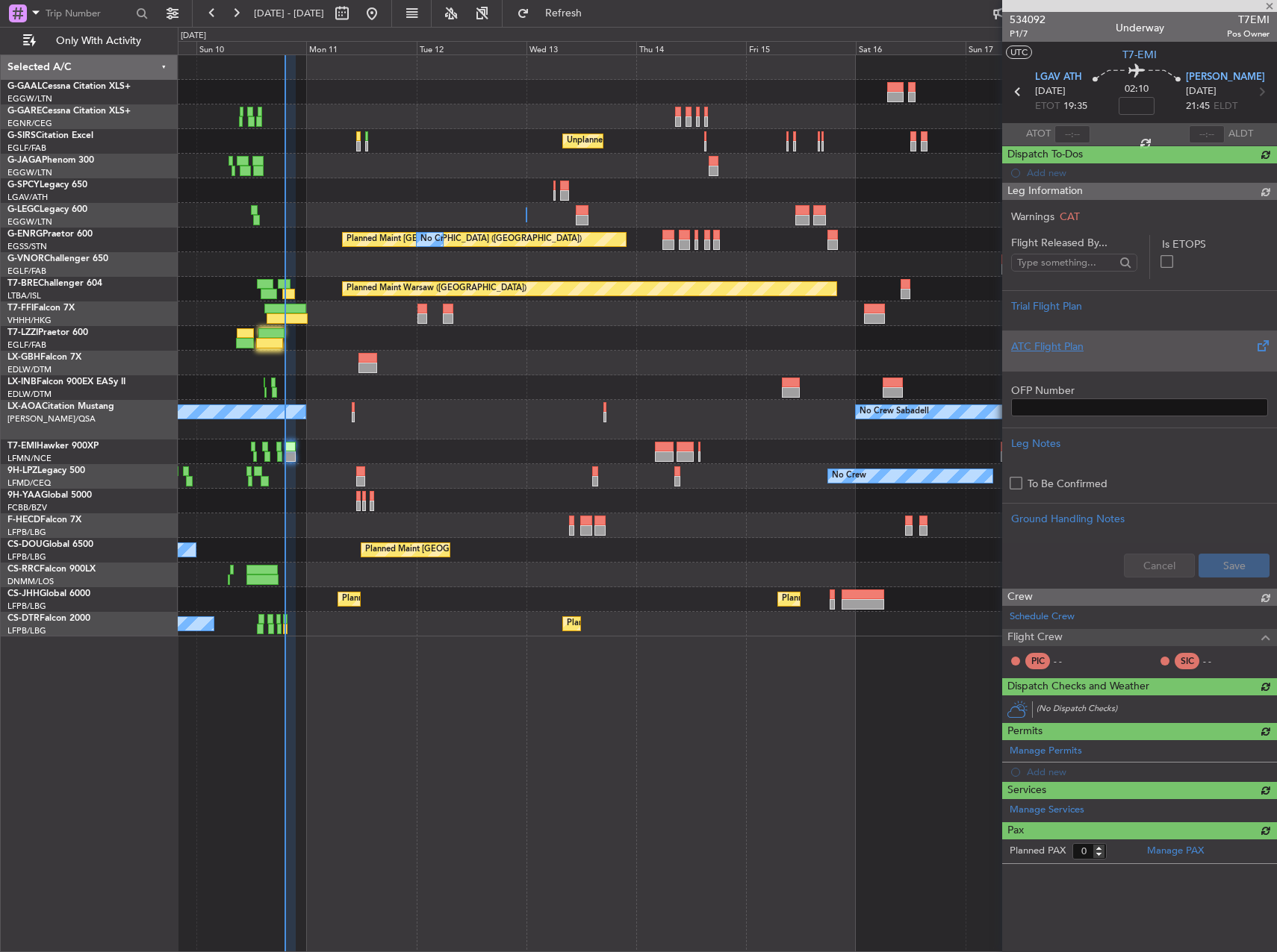
scroll to position [0, 0]
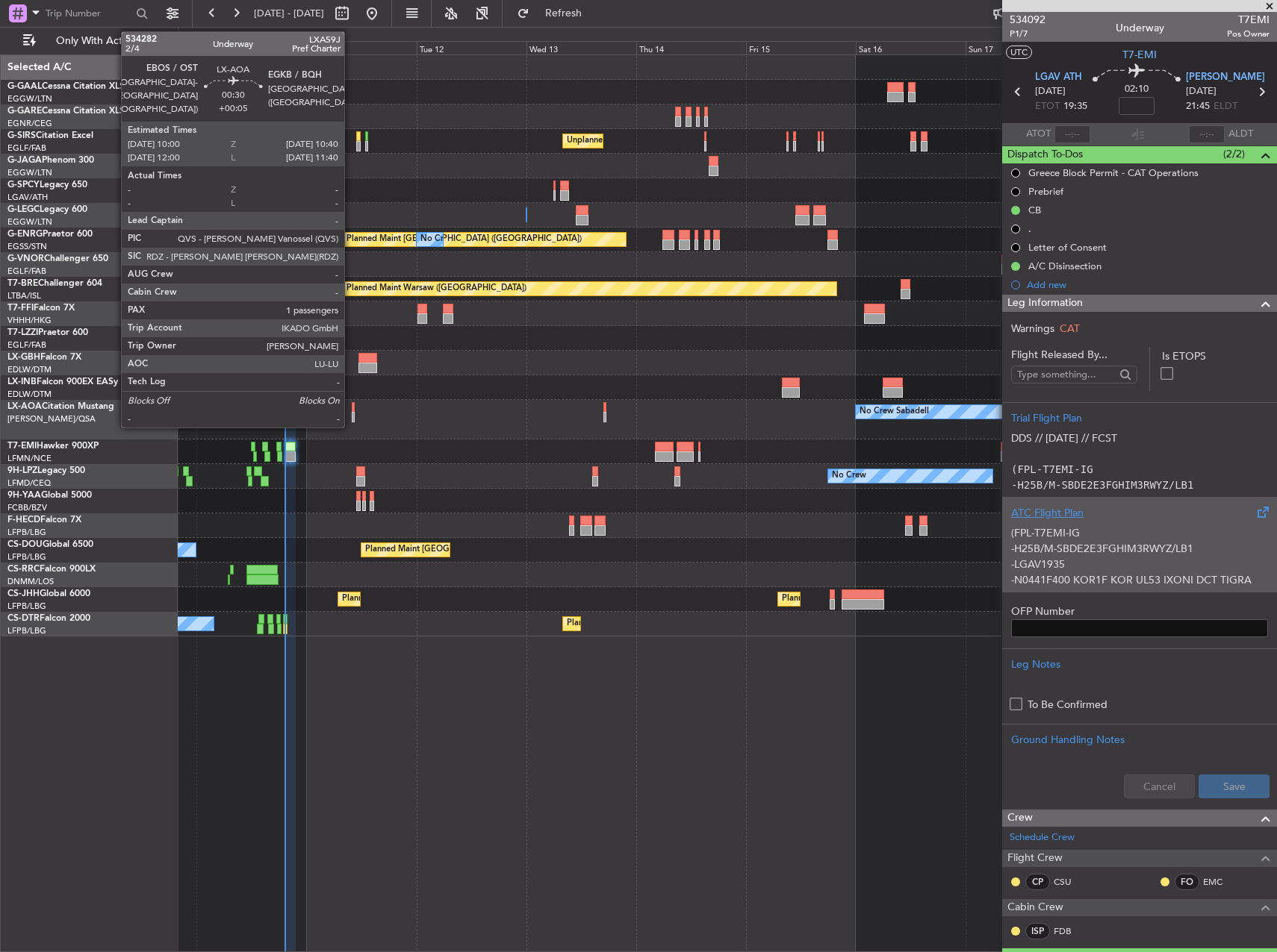
click at [351, 409] on div at bounding box center [353, 407] width 4 height 11
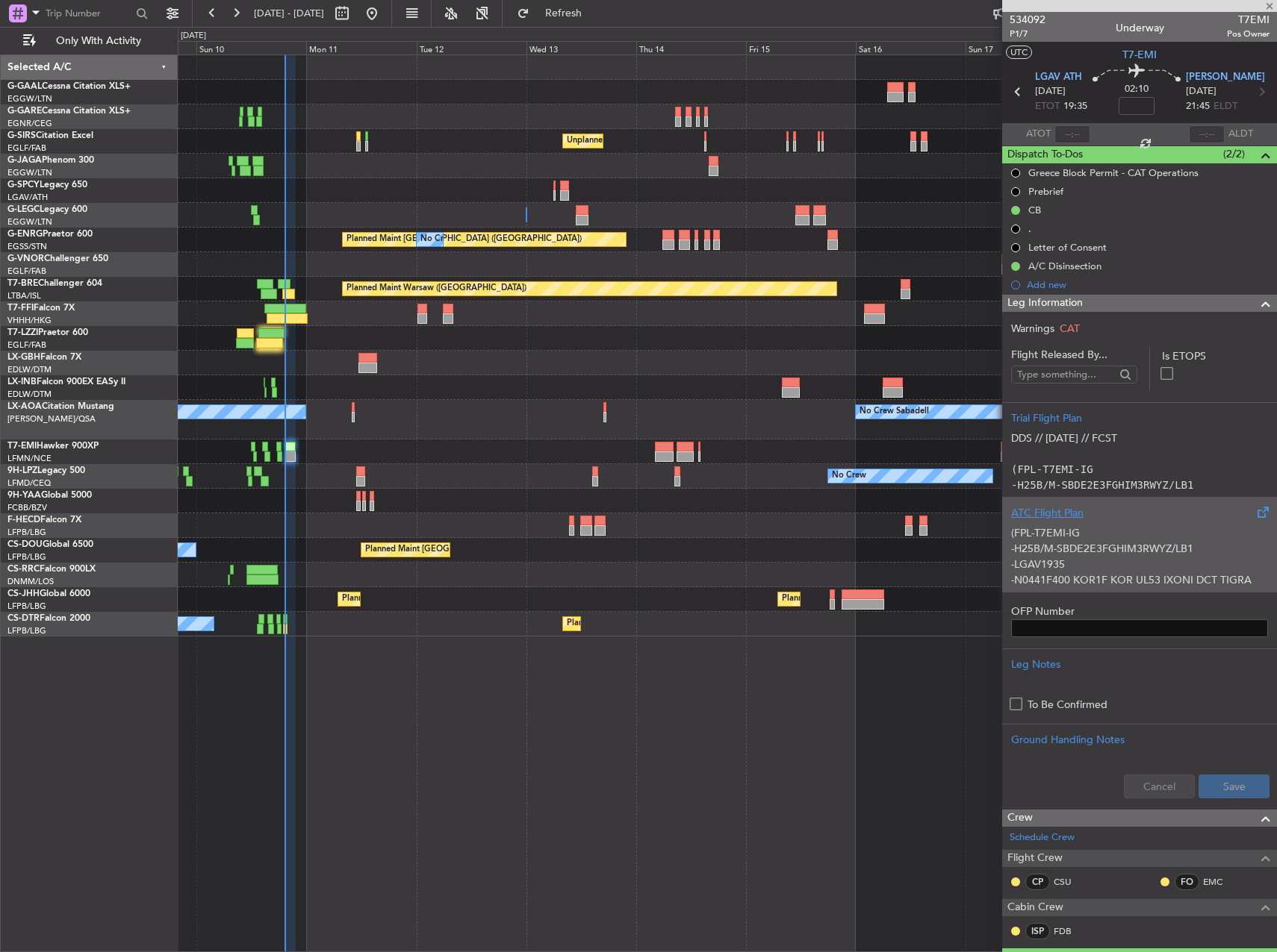
type input "+00:05"
type input "1"
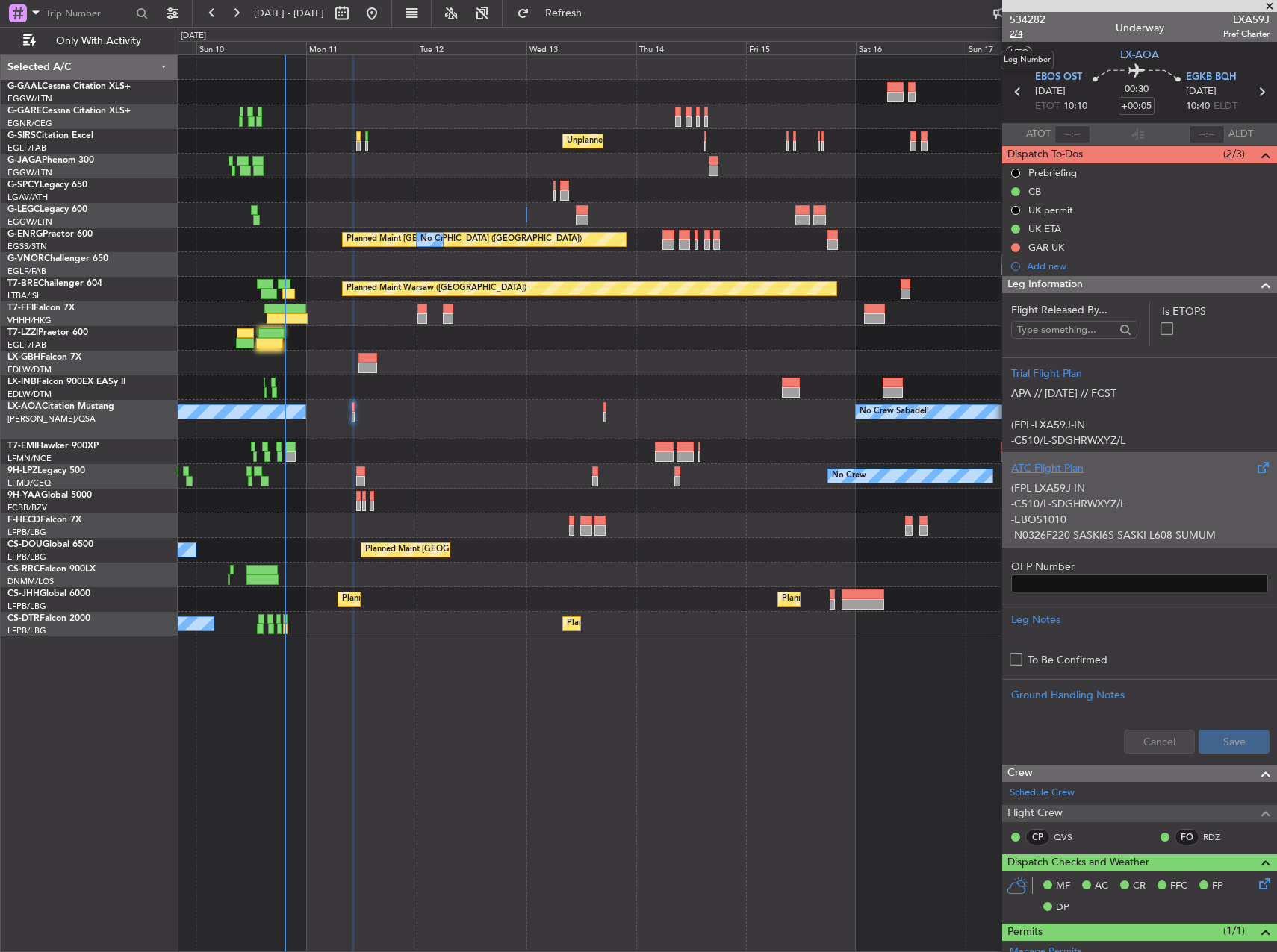
click at [1023, 32] on span "2/4" at bounding box center [1028, 33] width 36 height 12
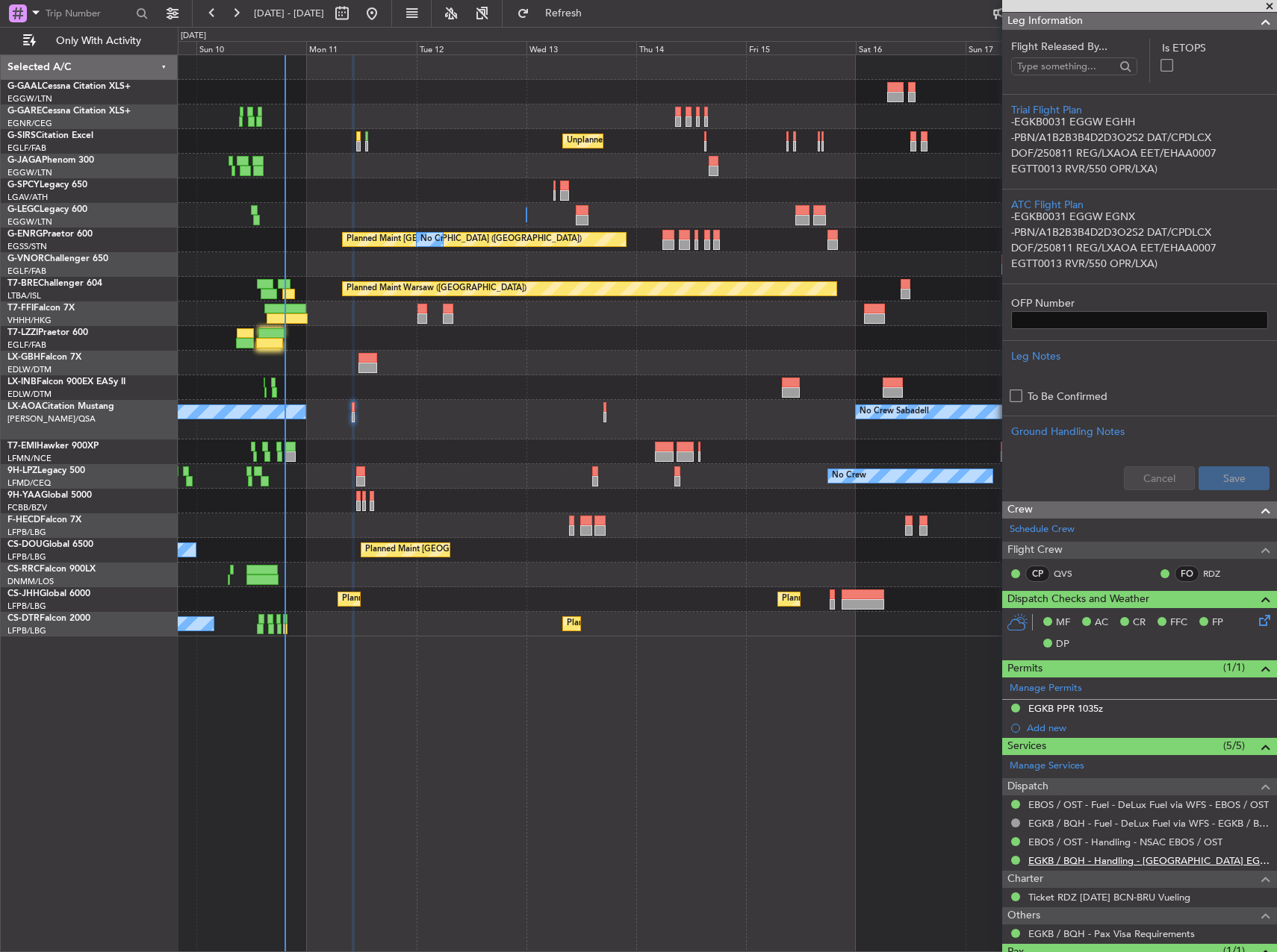
scroll to position [329, 0]
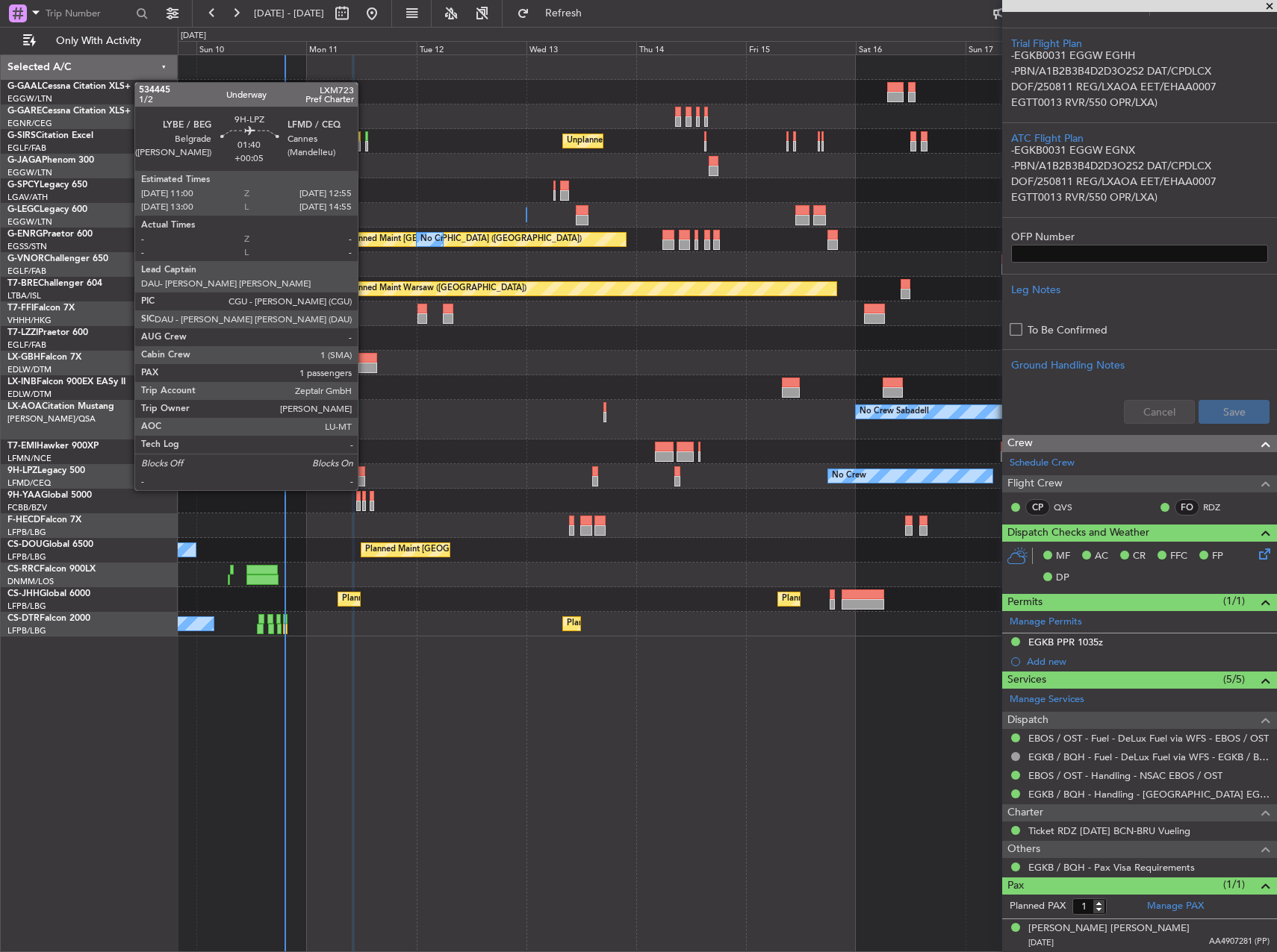
click at [365, 476] on div at bounding box center [360, 472] width 9 height 11
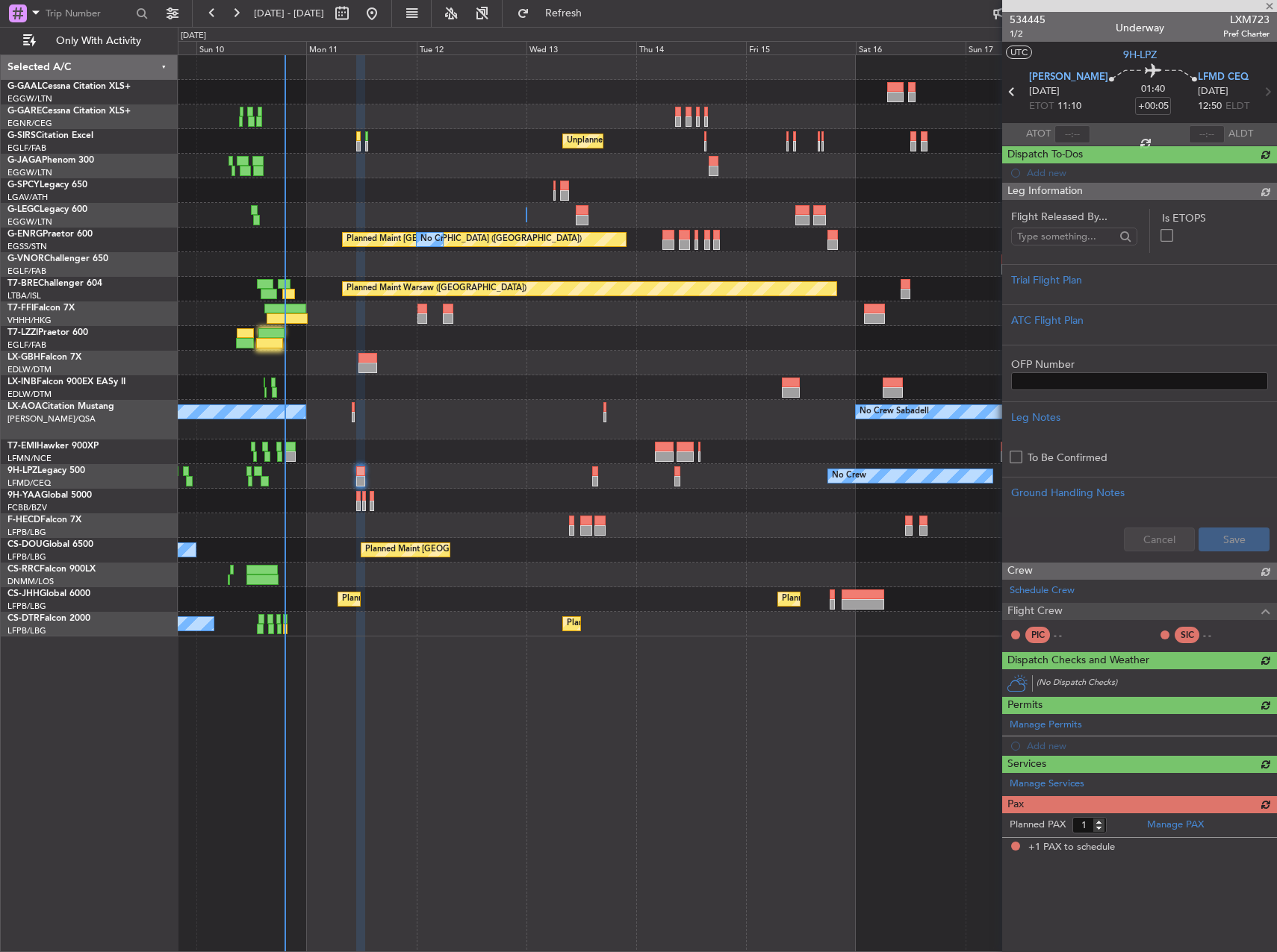
scroll to position [0, 0]
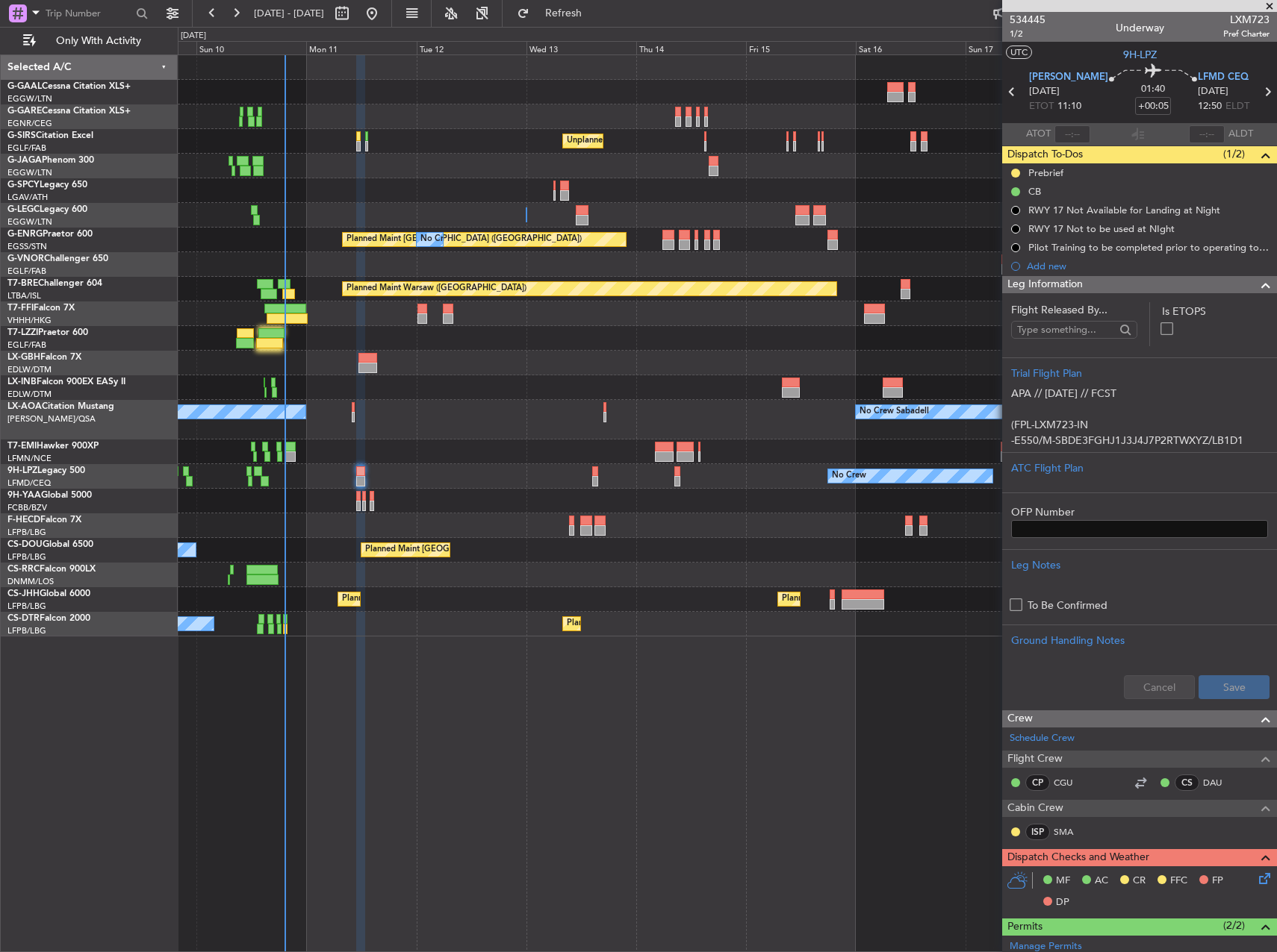
click at [367, 374] on div "No Crew Unplanned Maint [GEOGRAPHIC_DATA] ([GEOGRAPHIC_DATA]) A/C Unavailable […" at bounding box center [727, 346] width 1098 height 582
click at [353, 349] on div at bounding box center [727, 339] width 1098 height 25
click at [367, 350] on div at bounding box center [727, 363] width 1098 height 25
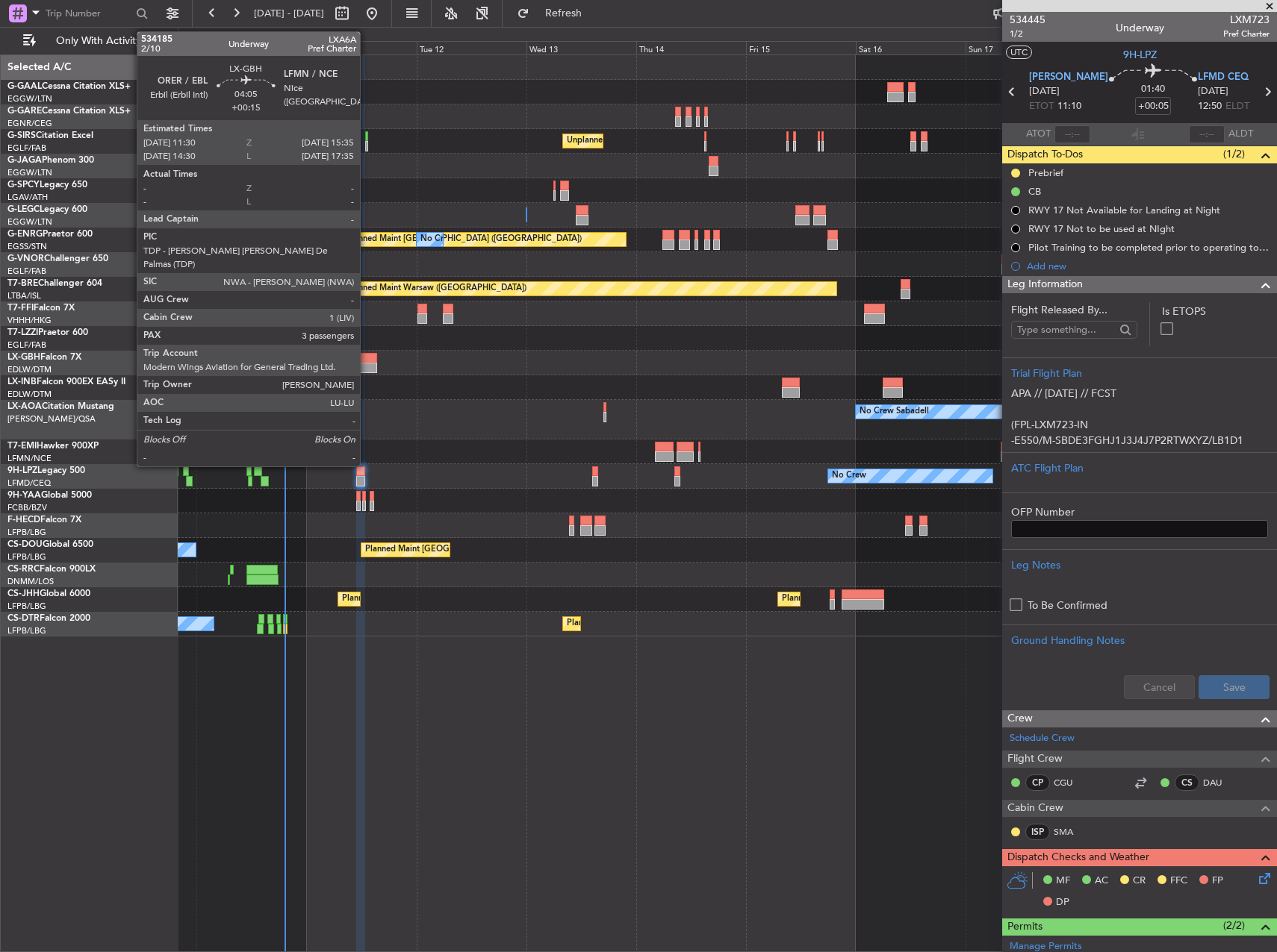
click at [367, 364] on div at bounding box center [368, 368] width 19 height 11
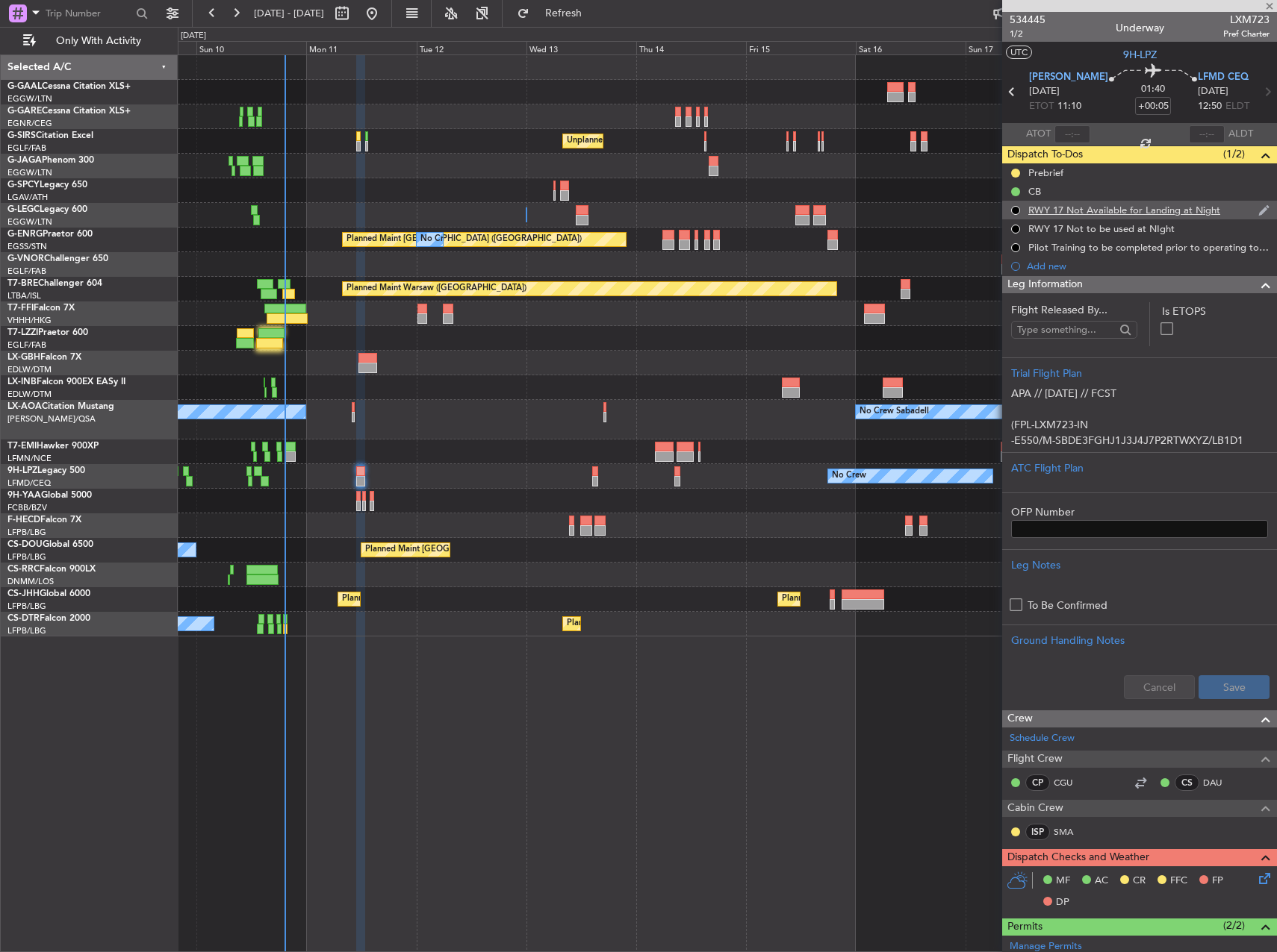
type input "+00:15"
type input "3"
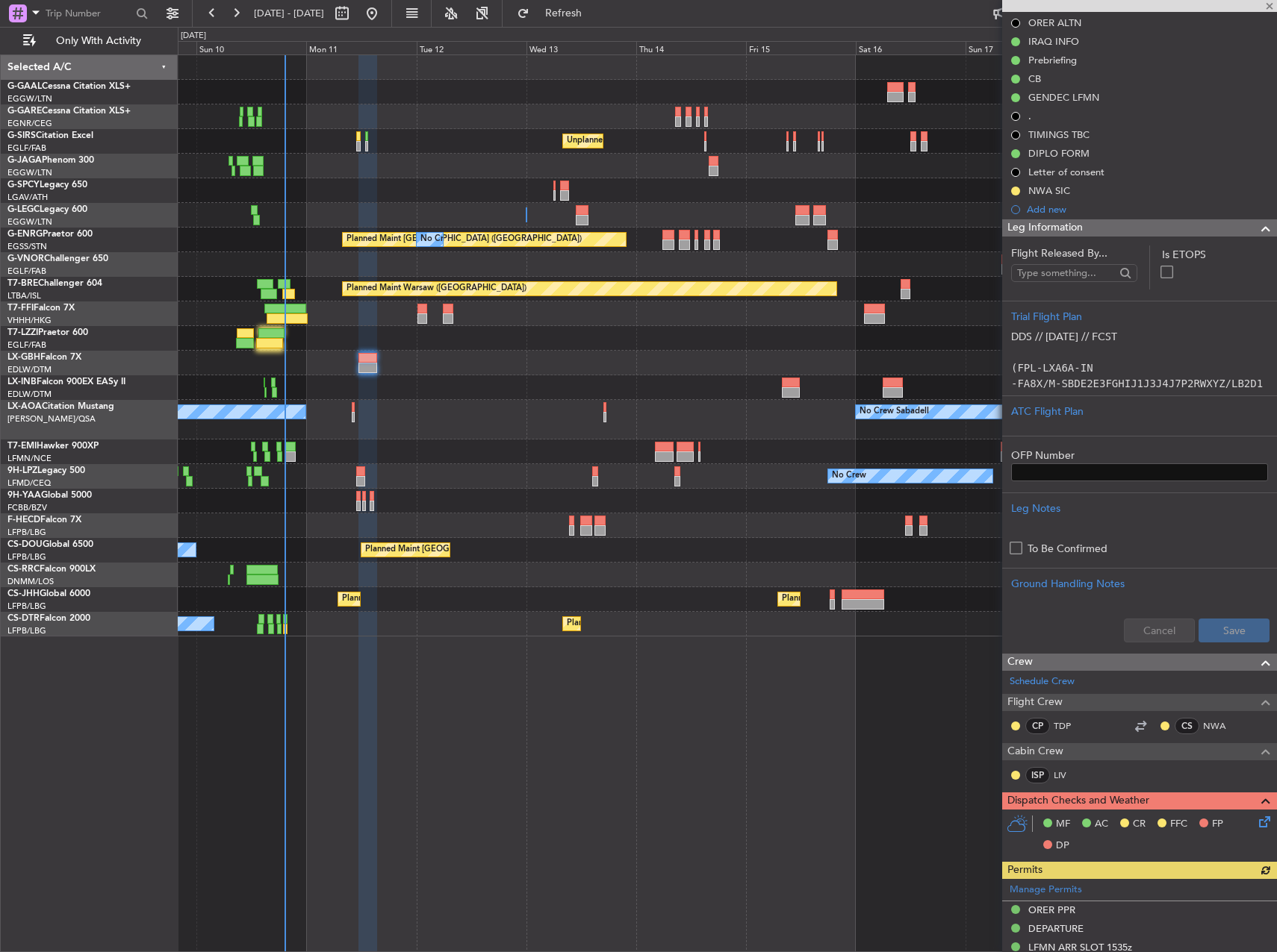
scroll to position [522, 0]
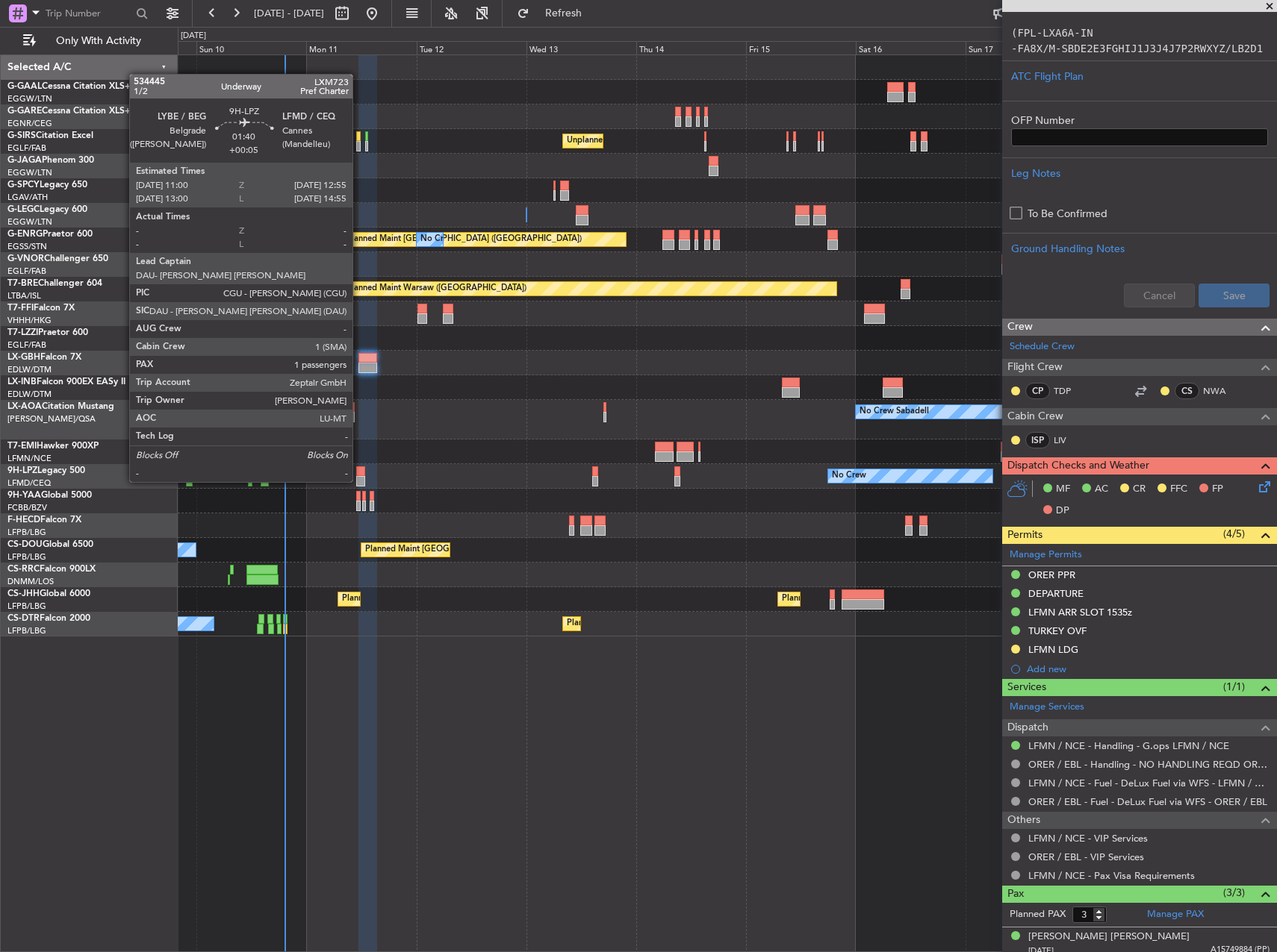
click at [359, 468] on div at bounding box center [360, 472] width 9 height 11
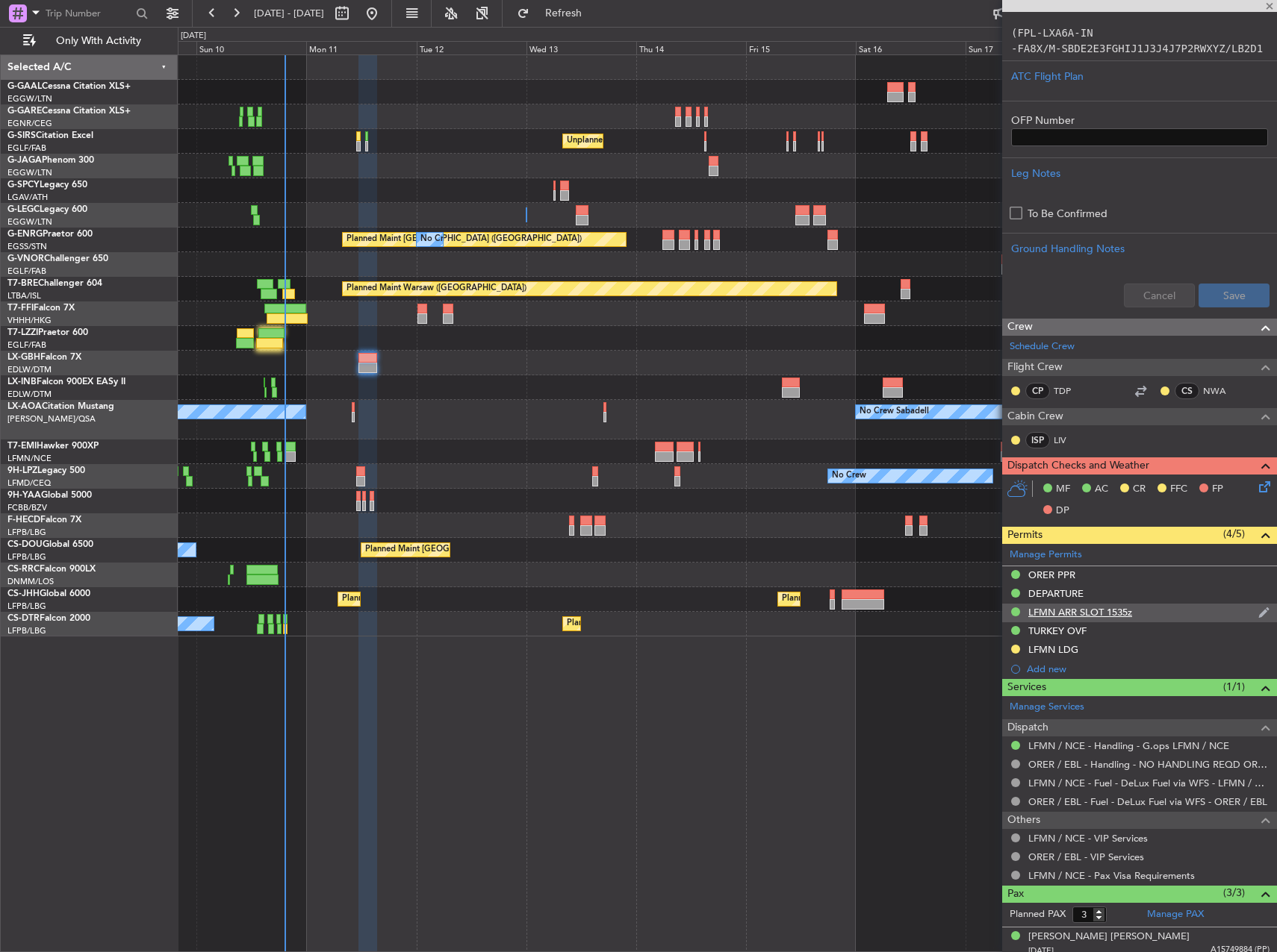
type input "+00:05"
type input "1"
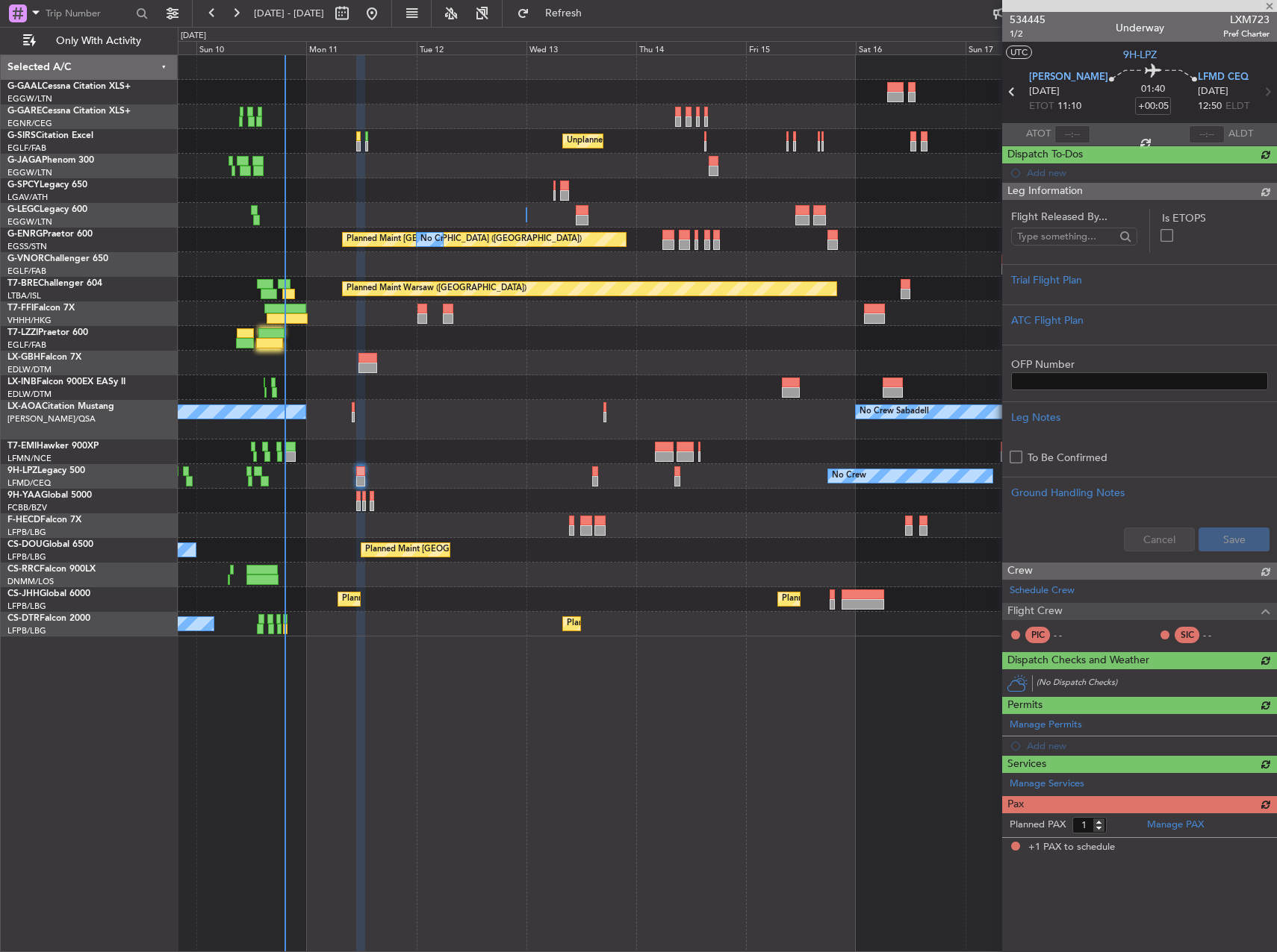
scroll to position [0, 0]
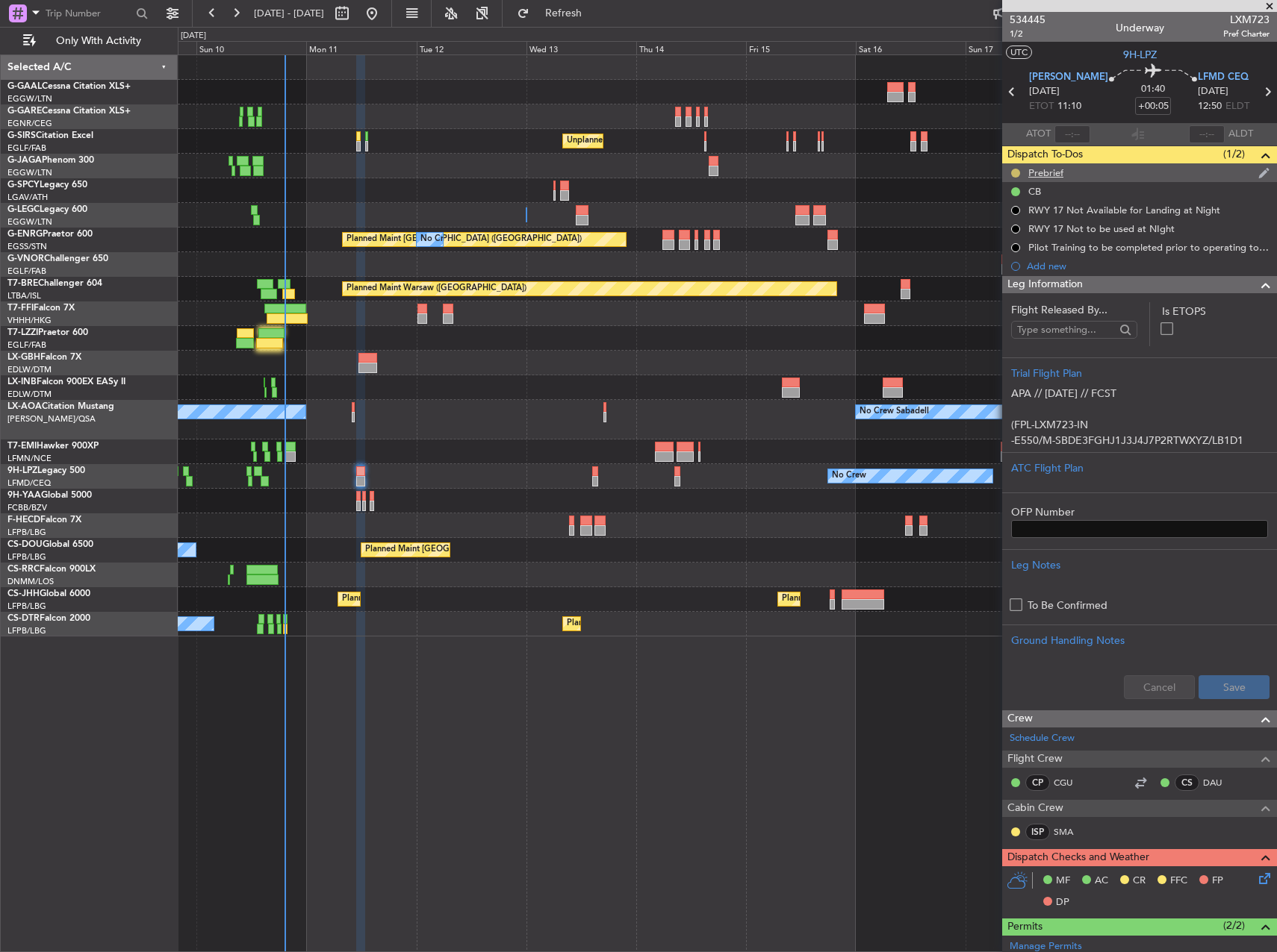
click at [1011, 169] on button at bounding box center [1014, 173] width 9 height 9
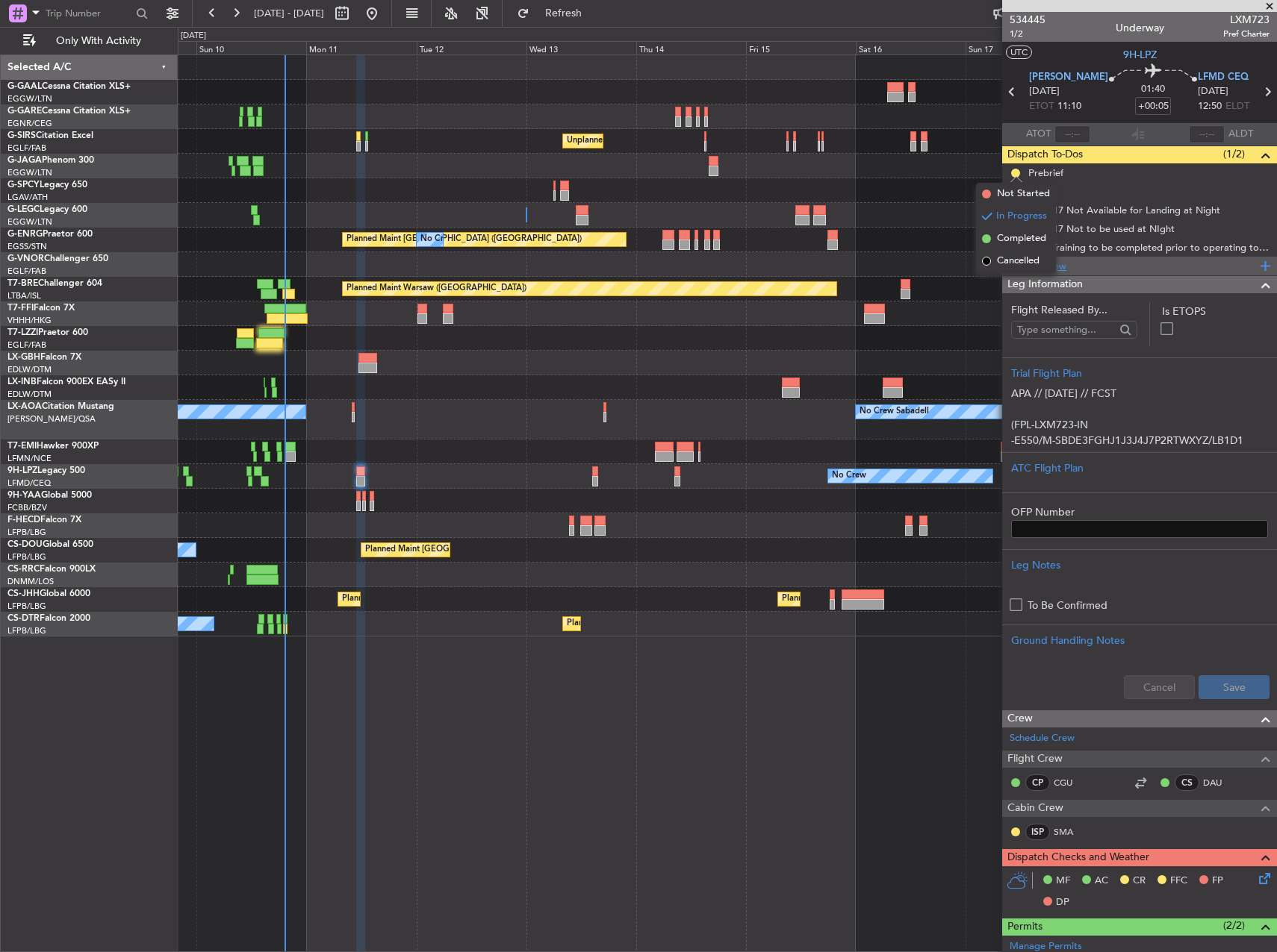
drag, startPoint x: 1008, startPoint y: 262, endPoint x: 1236, endPoint y: 262, distance: 228.0
click at [1009, 262] on span "Cancelled" at bounding box center [1017, 262] width 43 height 15
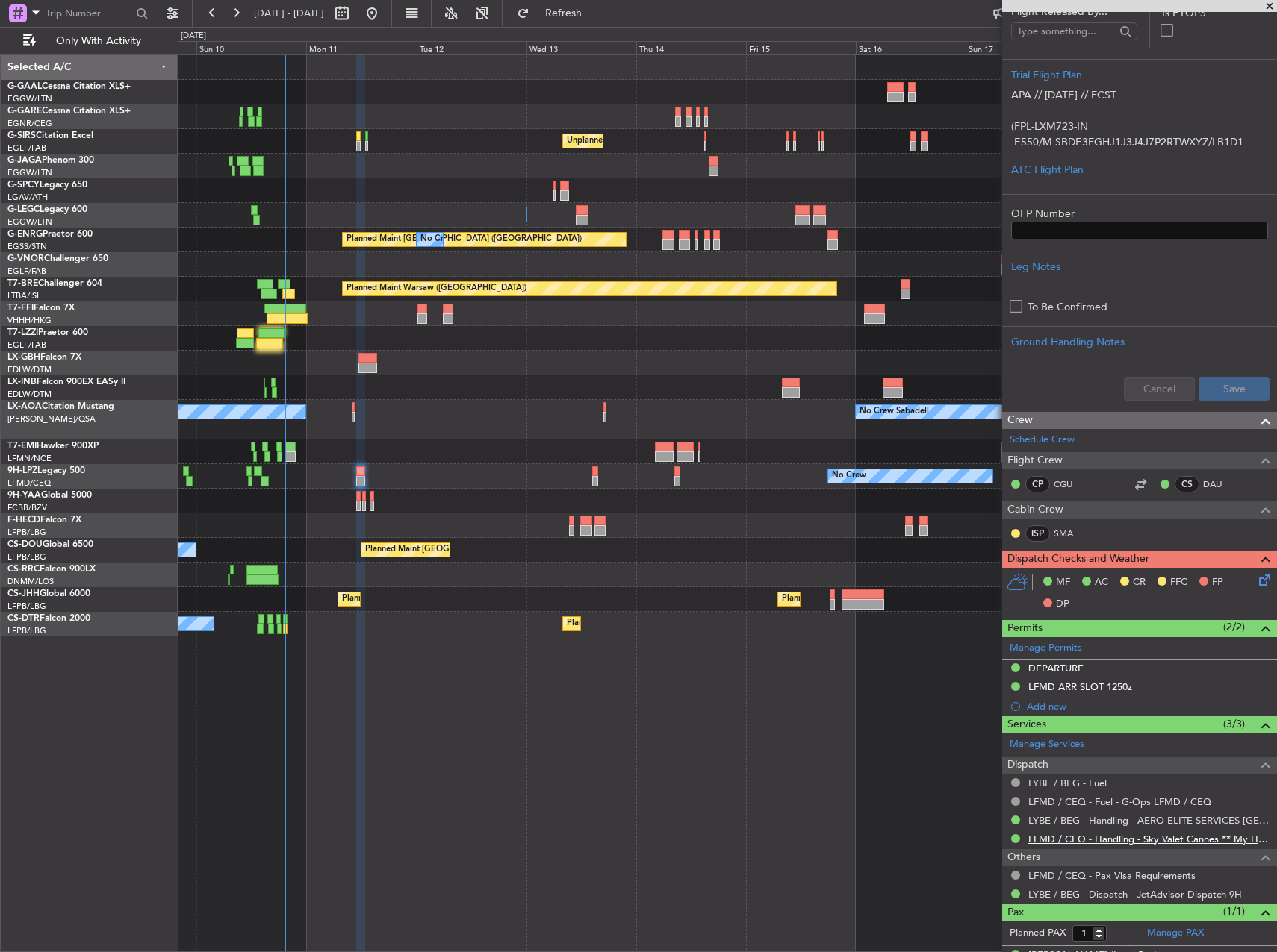
scroll to position [326, 0]
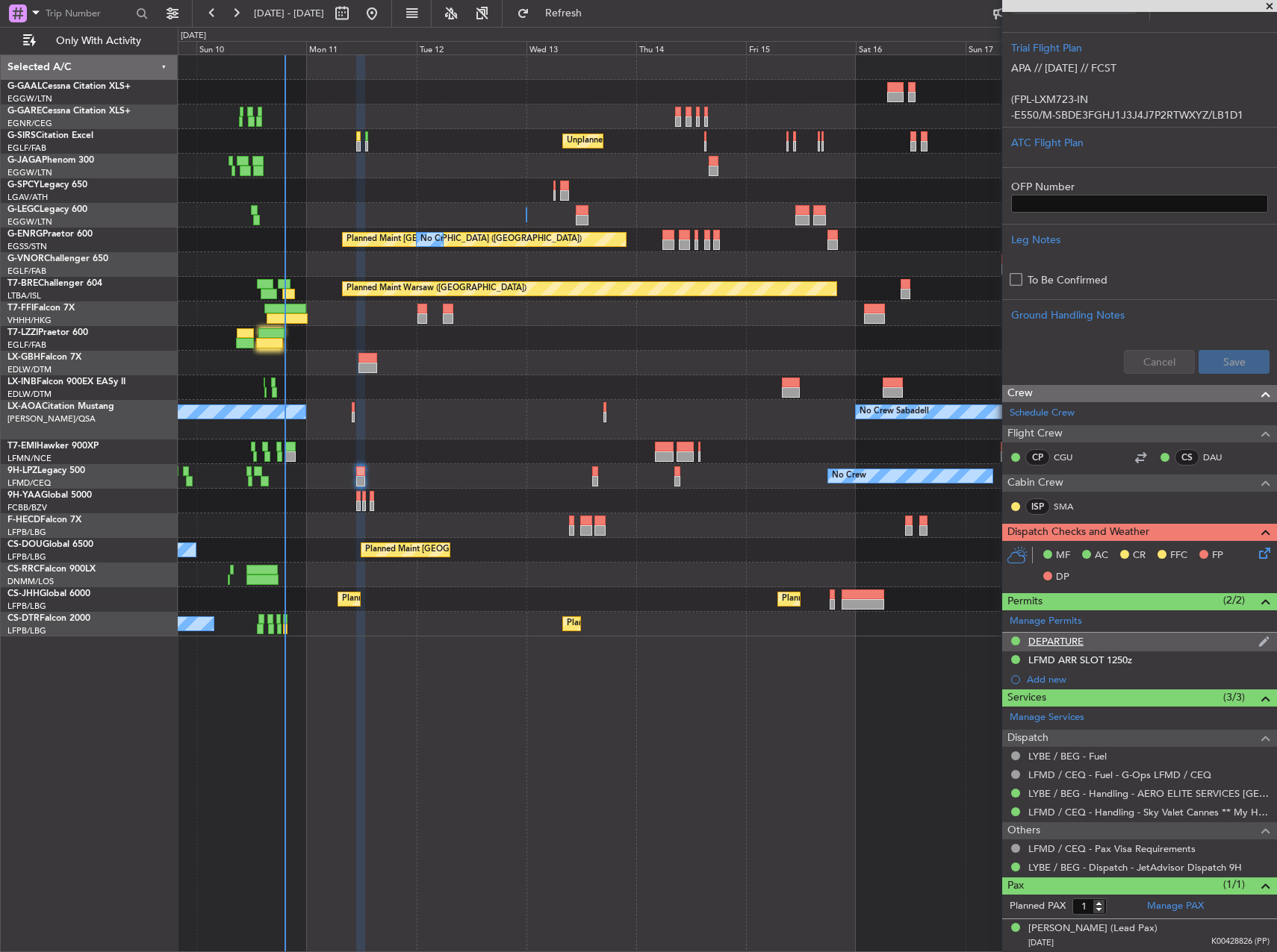
click at [1096, 643] on div "DEPARTURE" at bounding box center [1139, 643] width 275 height 19
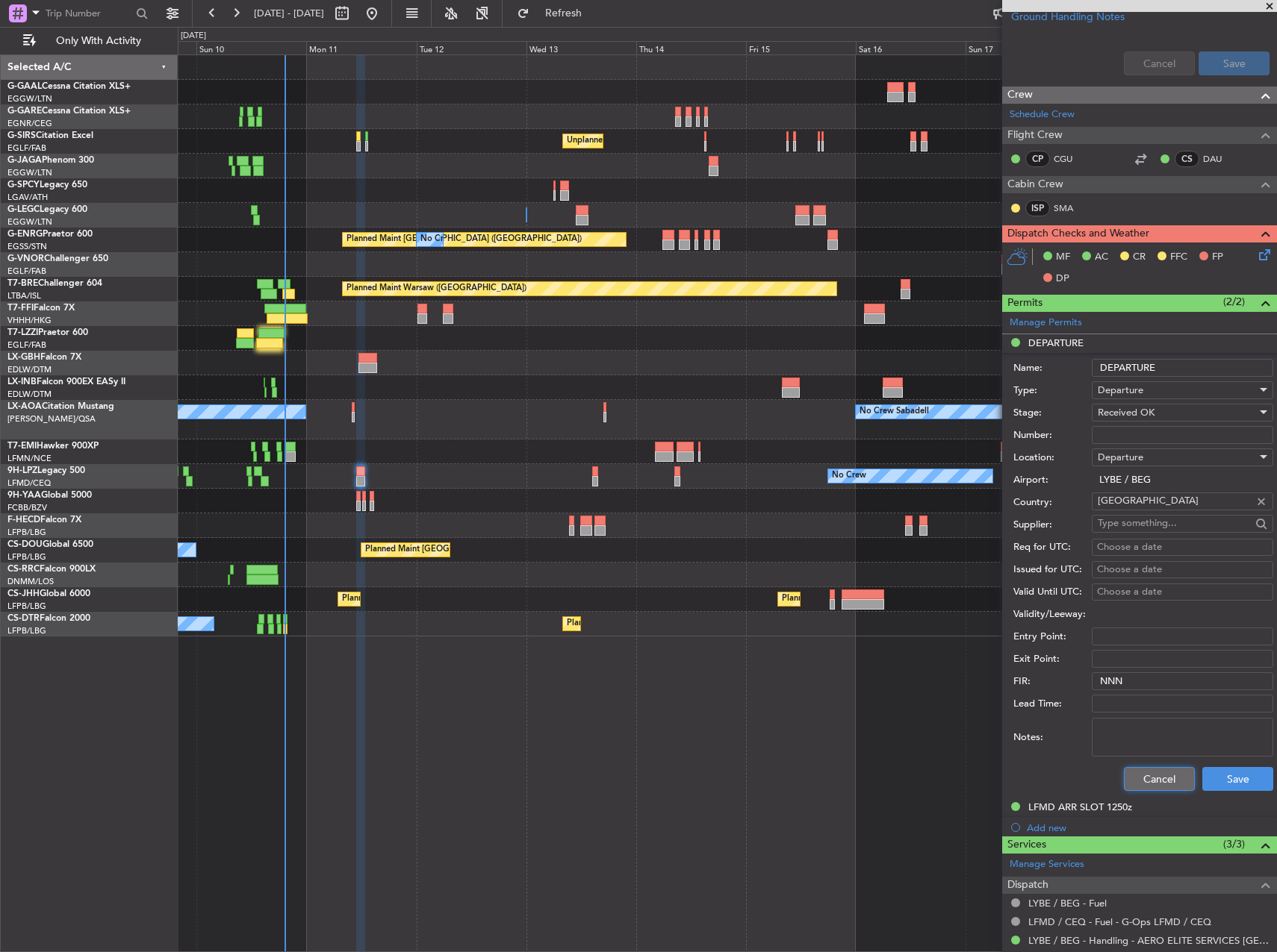
click at [1123, 783] on button "Cancel" at bounding box center [1159, 779] width 71 height 24
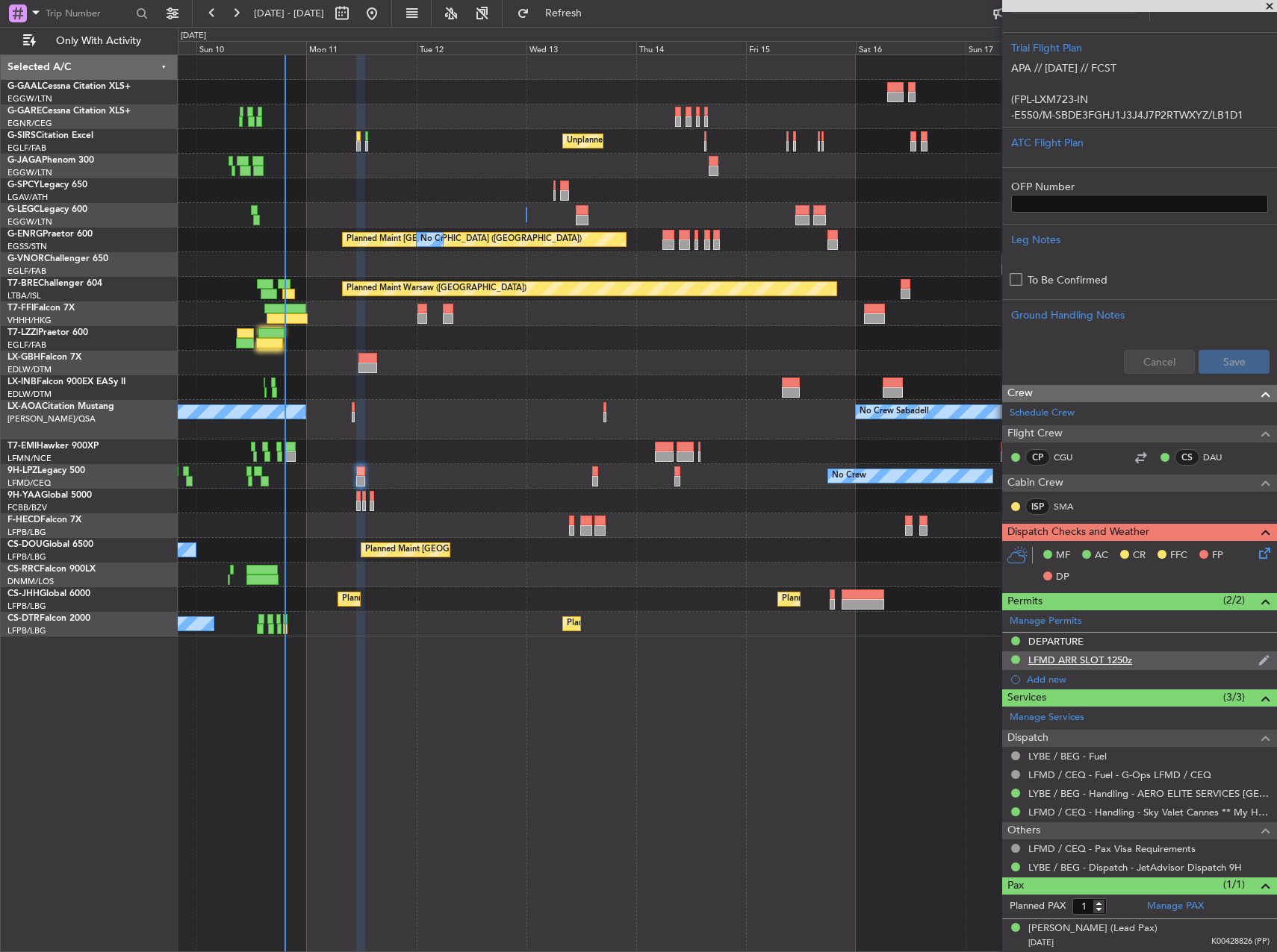
click at [1095, 658] on div "LFMD ARR SLOT 1250z" at bounding box center [1079, 660] width 104 height 12
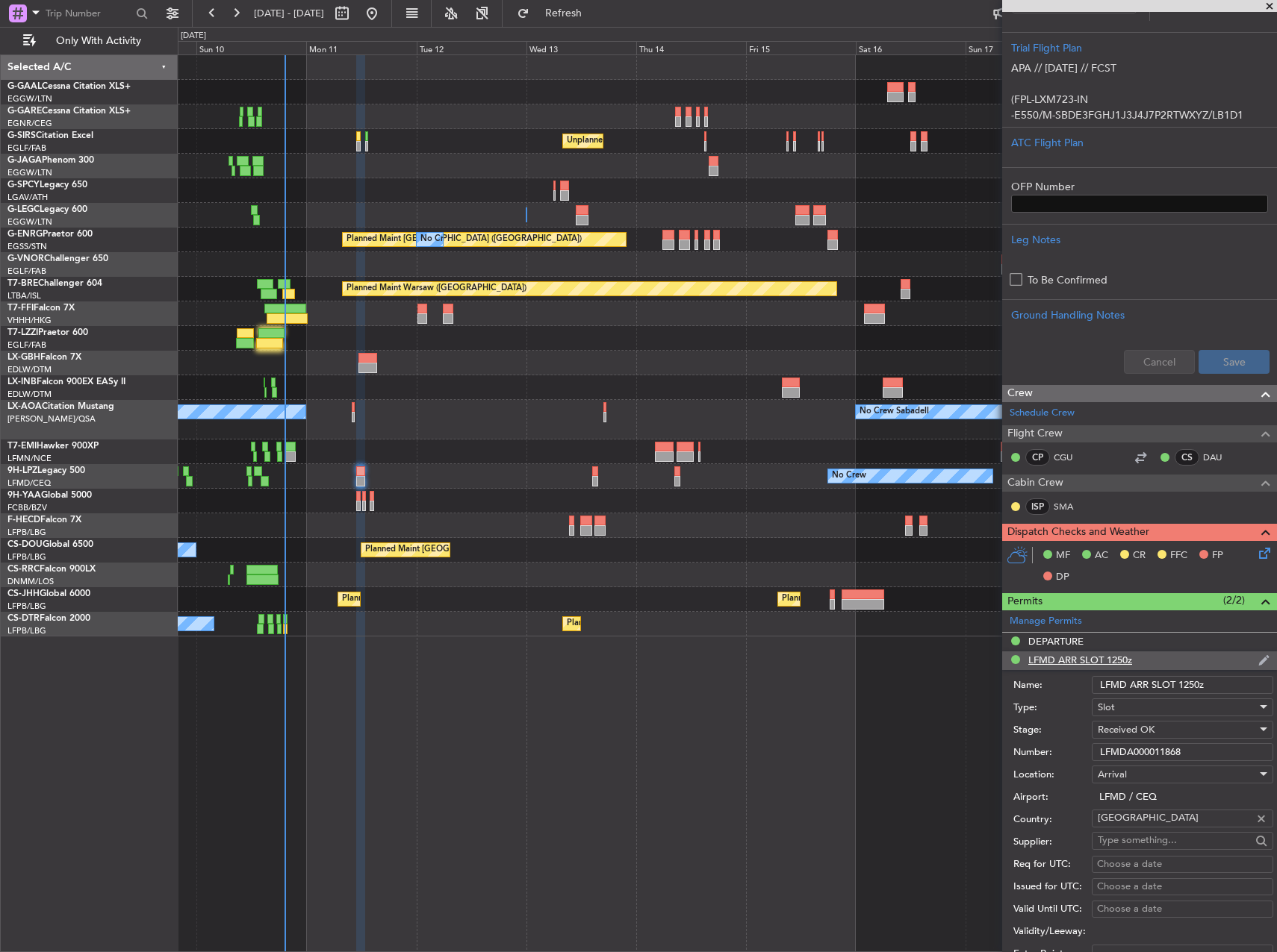
scroll to position [624, 0]
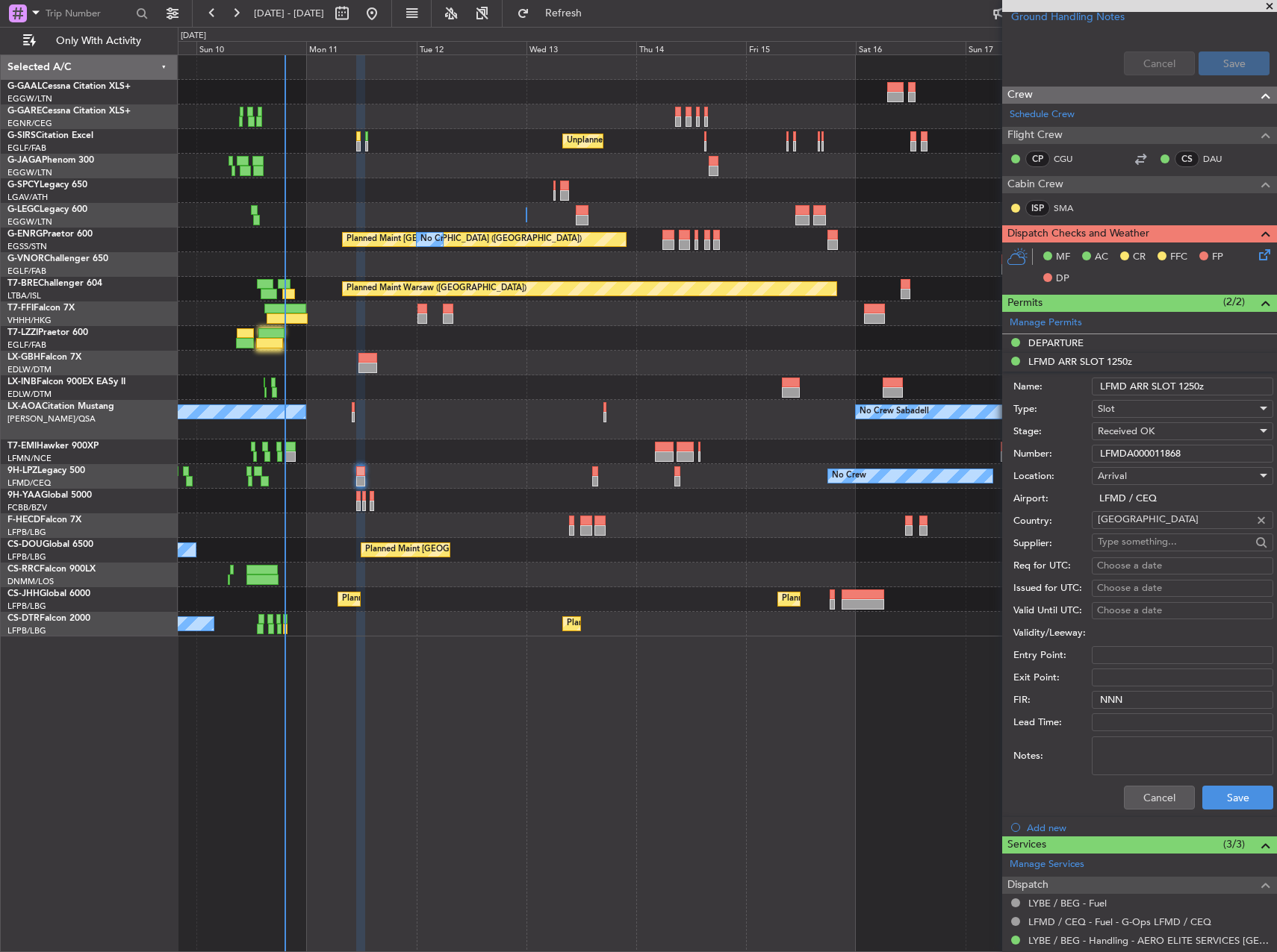
click at [1134, 441] on div "Received OK" at bounding box center [1177, 431] width 159 height 22
click at [1147, 439] on div at bounding box center [638, 476] width 1277 height 952
click at [1154, 453] on input "LFMDA000011868" at bounding box center [1182, 454] width 181 height 18
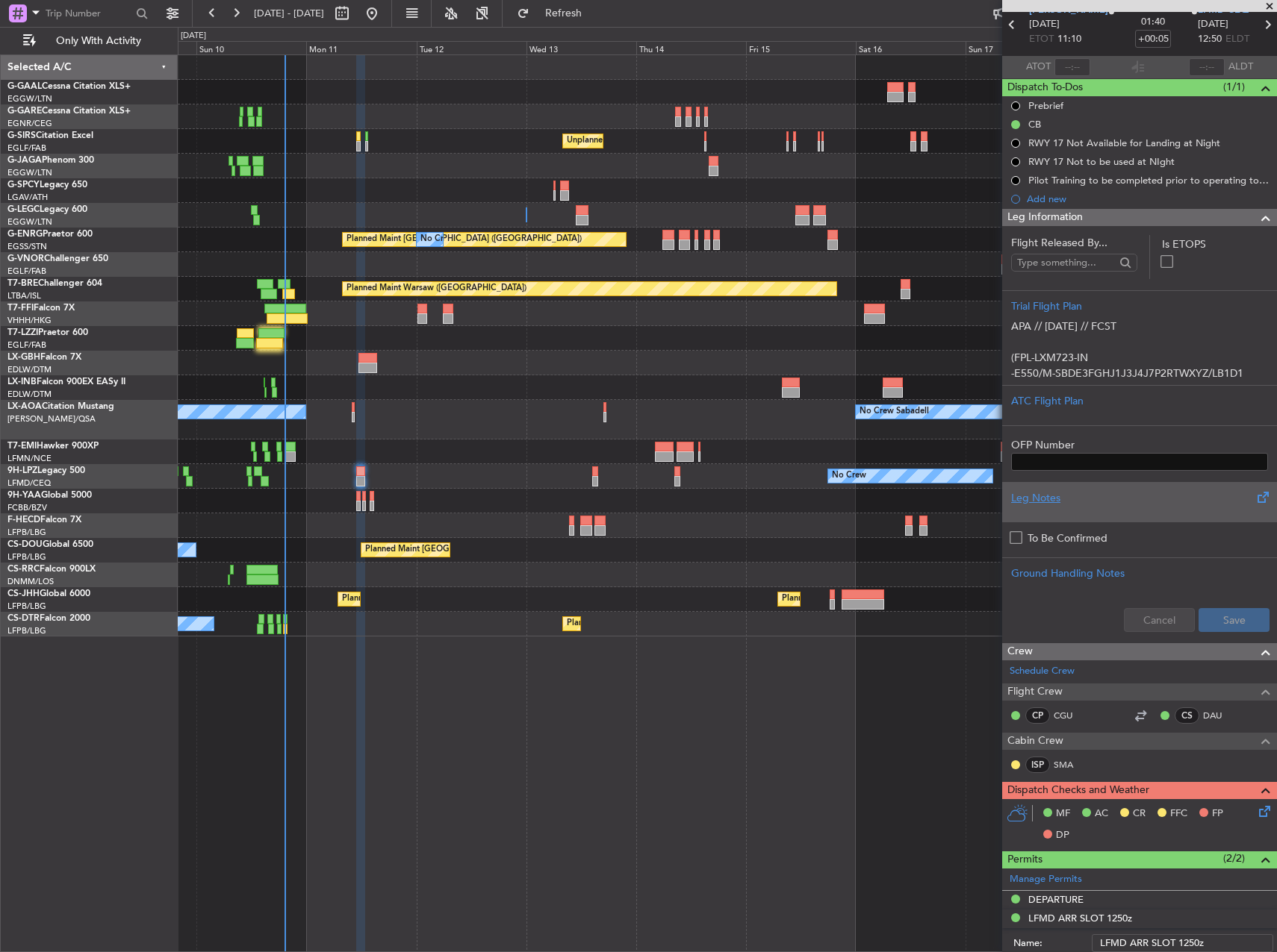
scroll to position [0, 0]
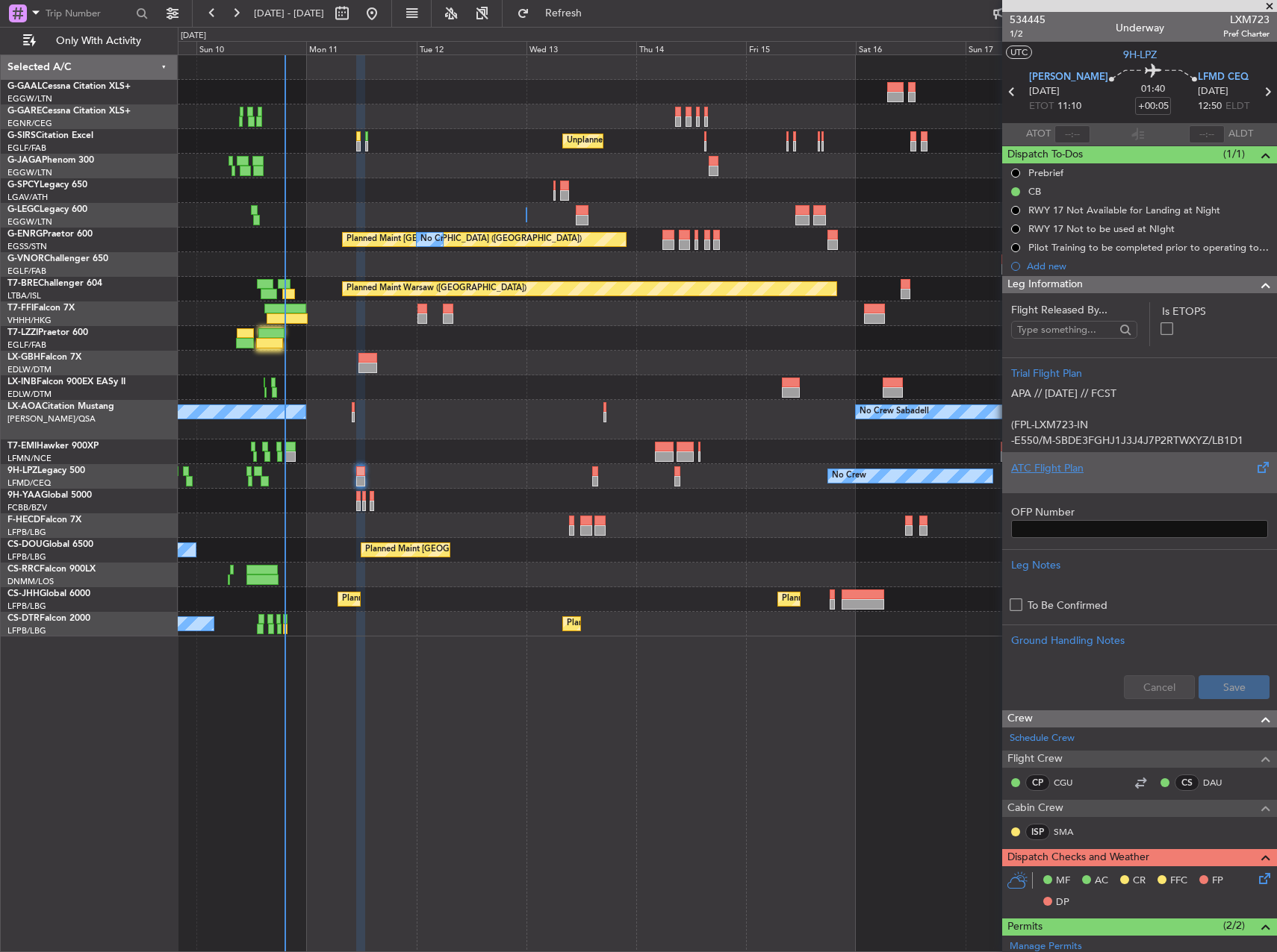
click at [1072, 459] on div "ATC Flight Plan" at bounding box center [1139, 473] width 275 height 40
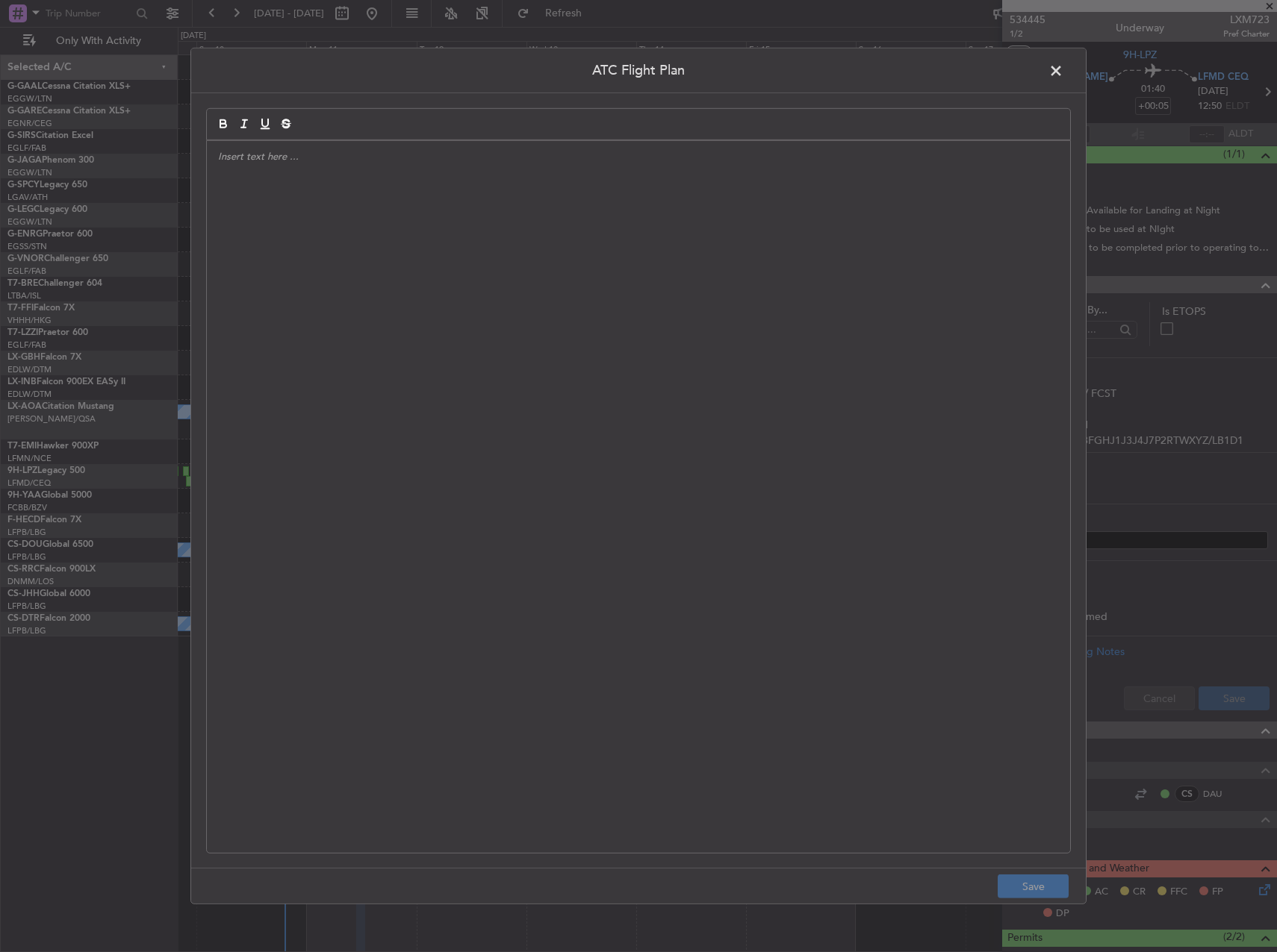
click at [692, 407] on div at bounding box center [639, 497] width 863 height 712
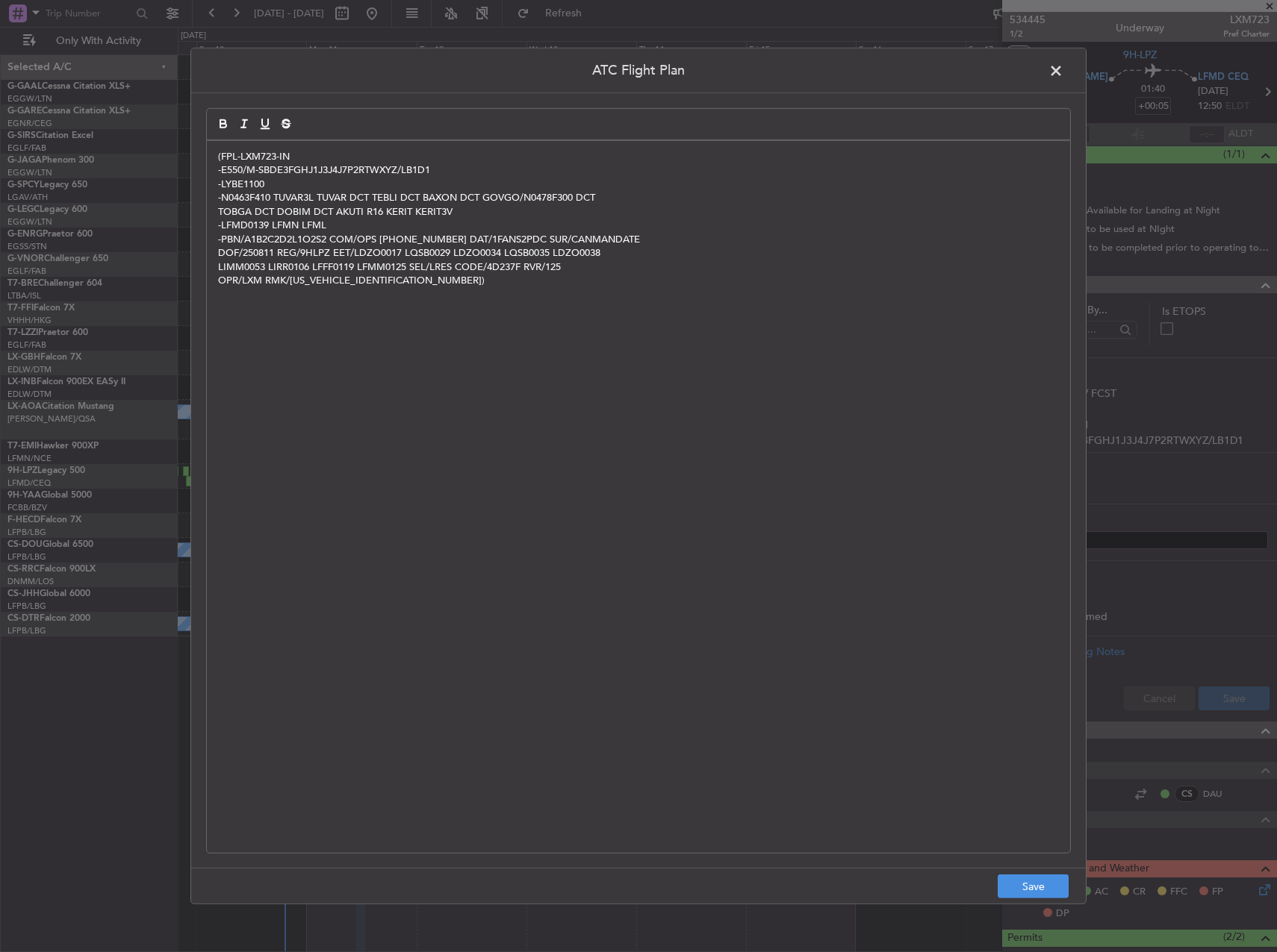
click at [1000, 902] on footer "Save" at bounding box center [638, 886] width 894 height 36
click at [1004, 887] on button "Save" at bounding box center [1032, 886] width 71 height 24
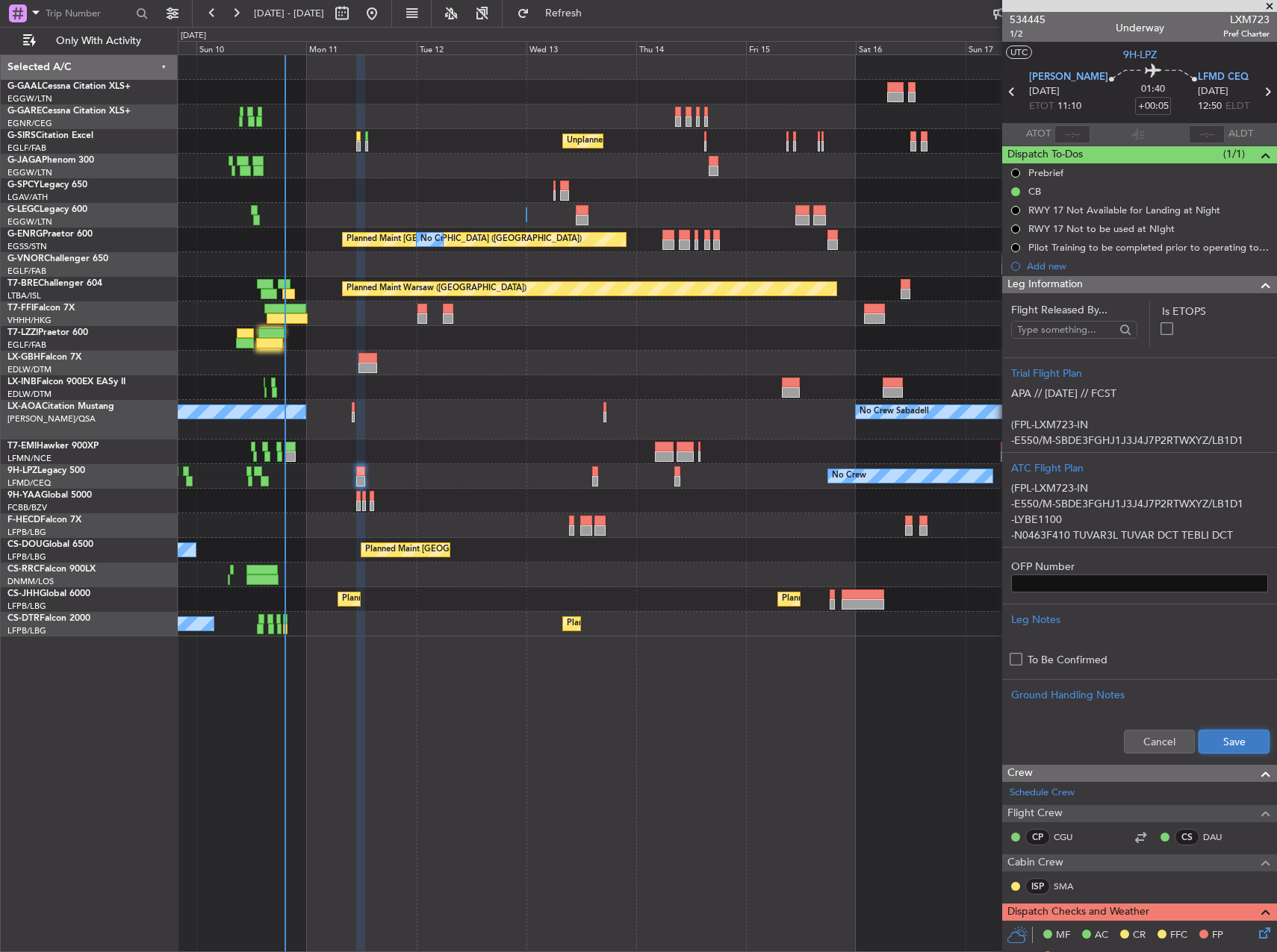
click at [1213, 737] on button "Save" at bounding box center [1234, 741] width 71 height 24
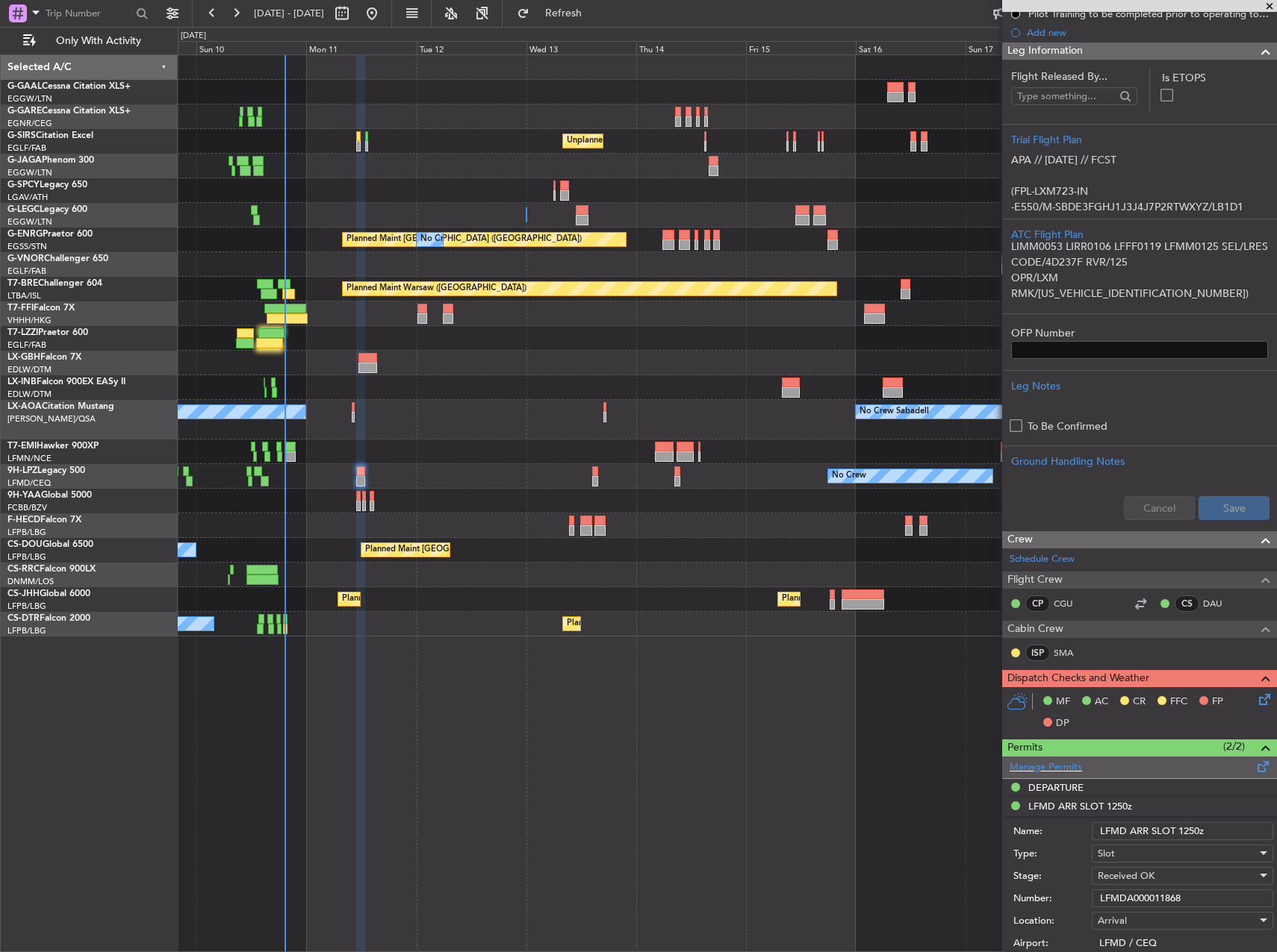
scroll to position [299, 0]
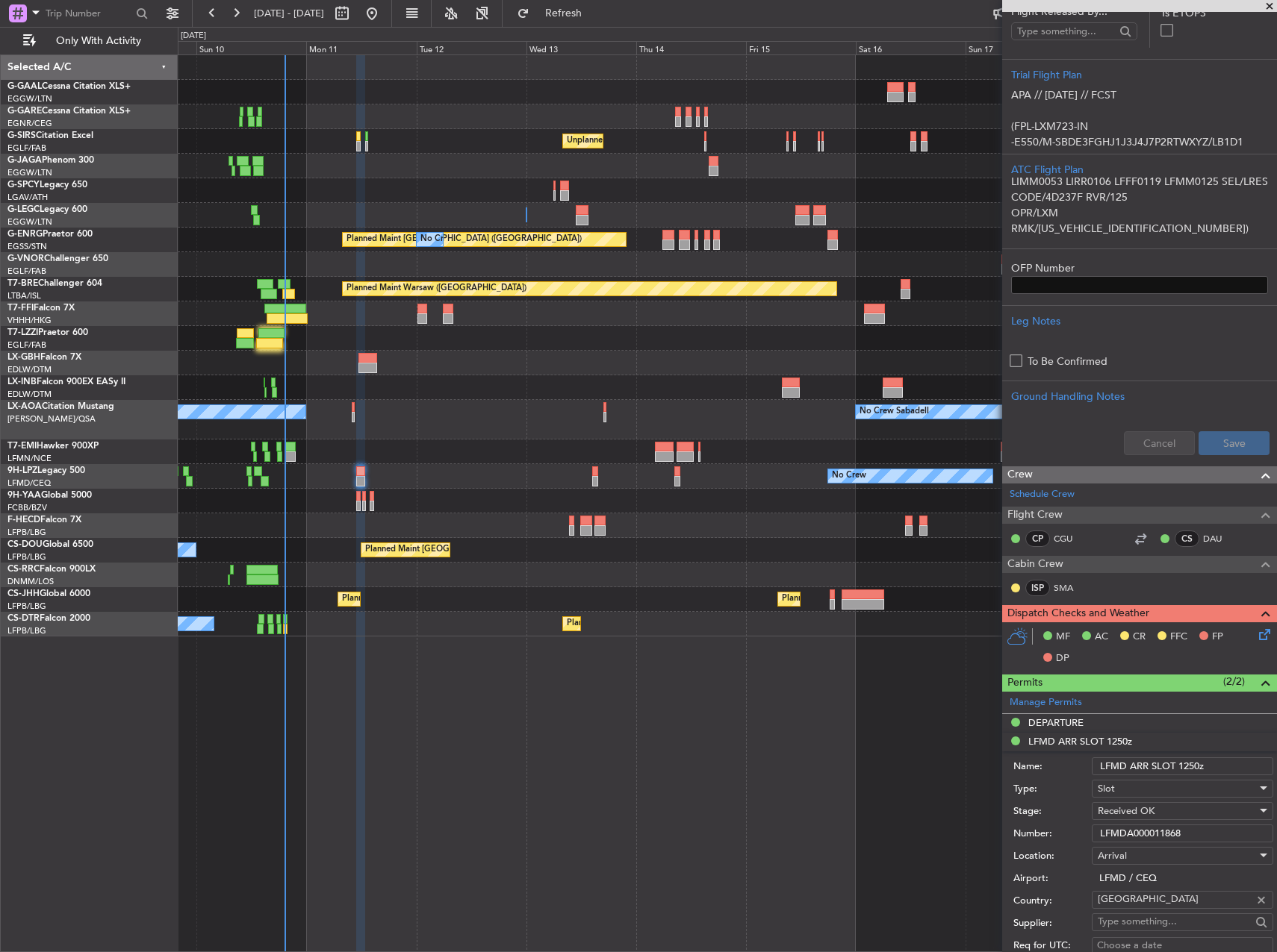
click at [1256, 638] on icon at bounding box center [1262, 632] width 12 height 12
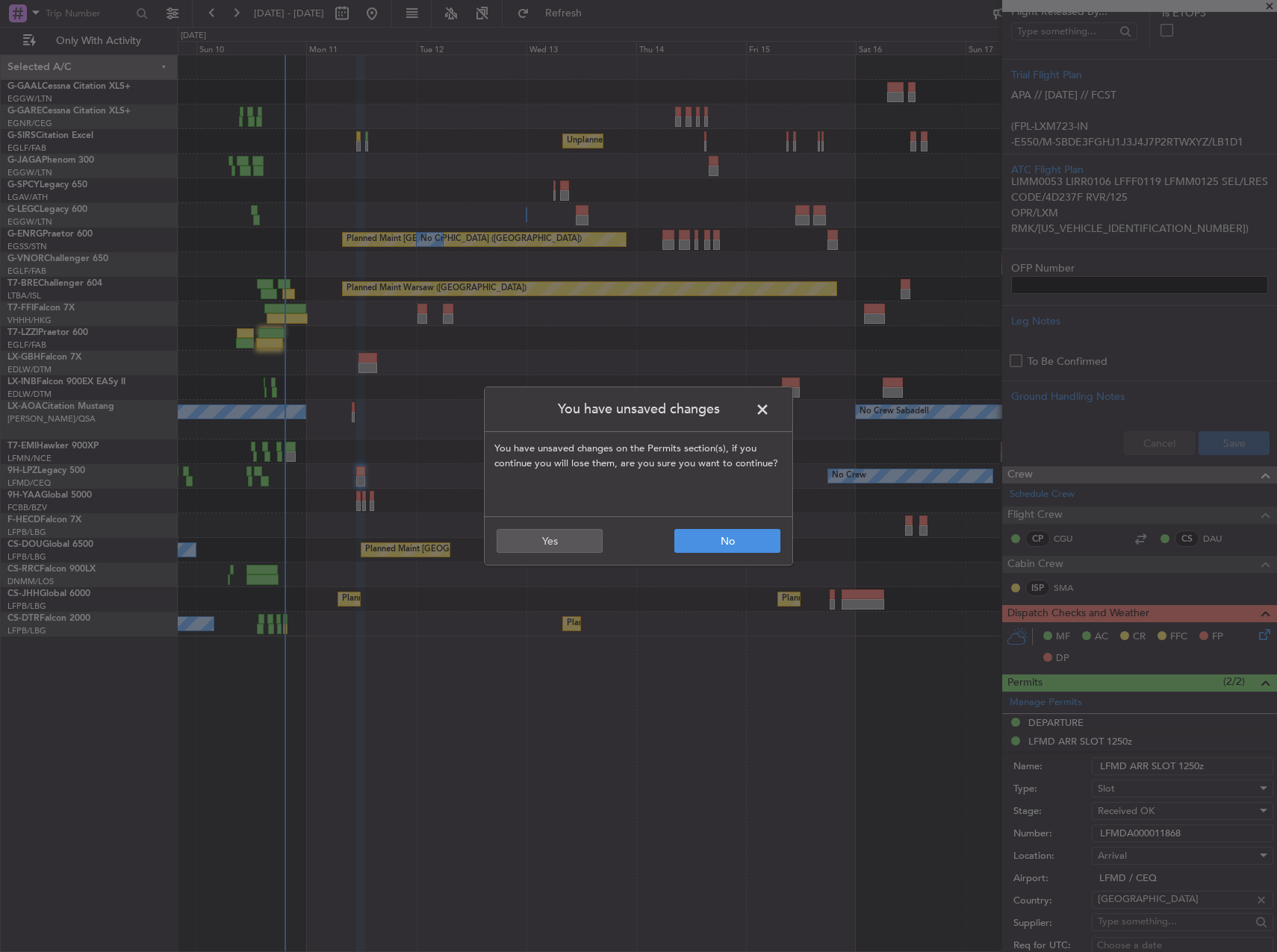
click at [760, 426] on header "You have unsaved changes" at bounding box center [638, 410] width 308 height 45
click at [770, 402] on span at bounding box center [770, 413] width 0 height 30
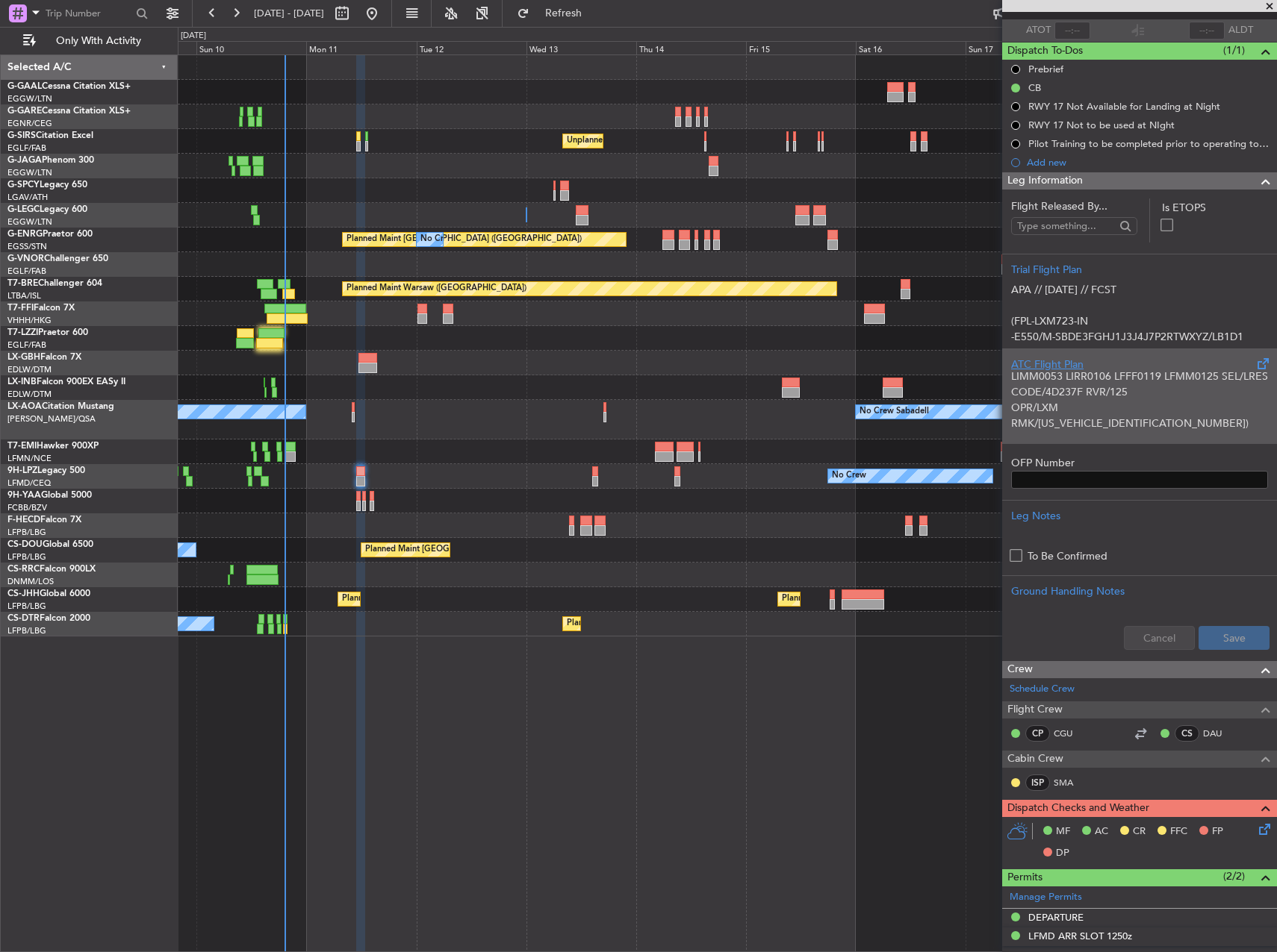
scroll to position [0, 0]
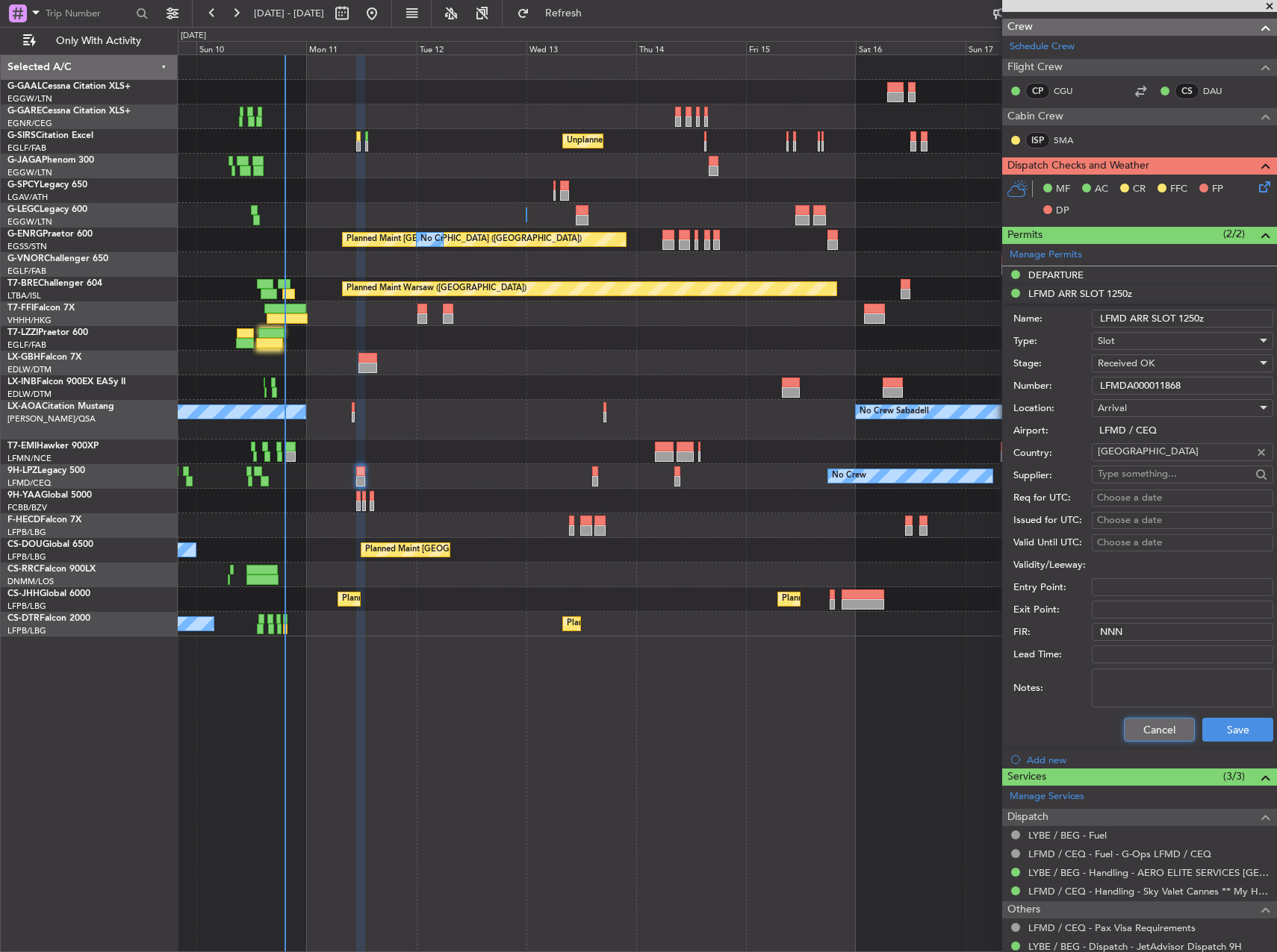
click at [1138, 721] on button "Cancel" at bounding box center [1159, 730] width 71 height 24
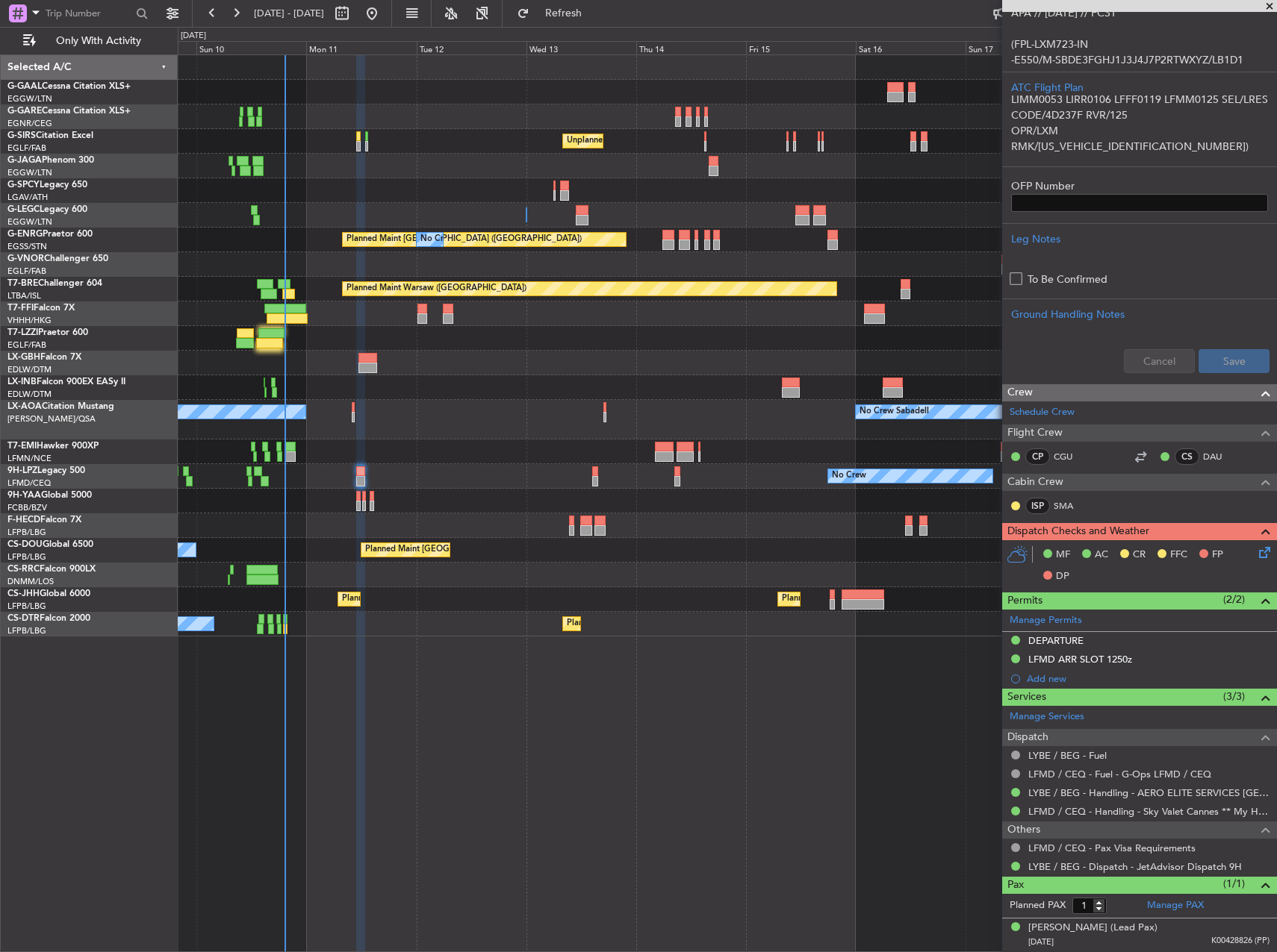
scroll to position [380, 0]
click at [1256, 556] on icon at bounding box center [1262, 551] width 12 height 12
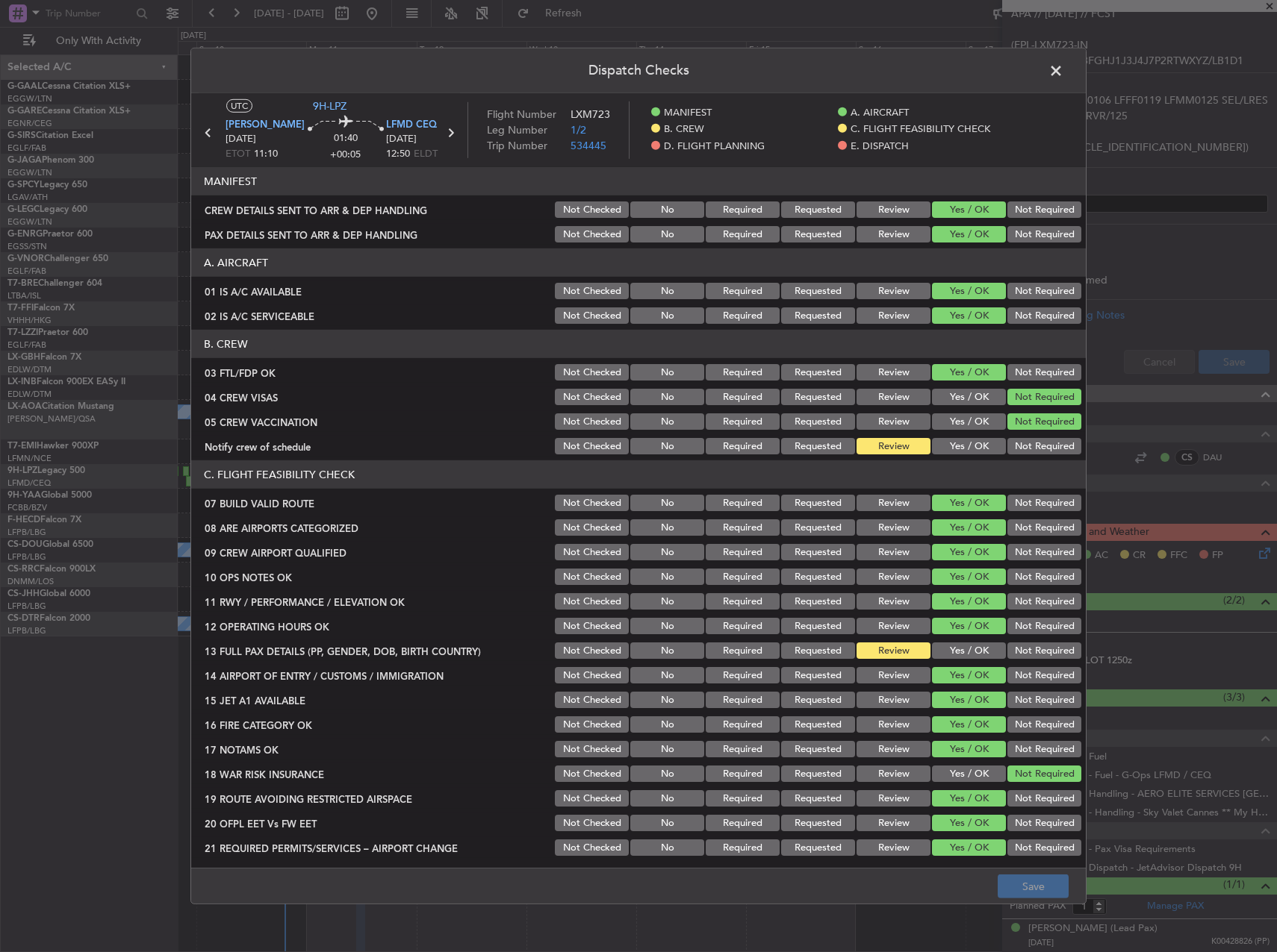
click at [950, 447] on button "Yes / OK" at bounding box center [968, 446] width 74 height 16
click at [955, 650] on button "Yes / OK" at bounding box center [968, 650] width 74 height 16
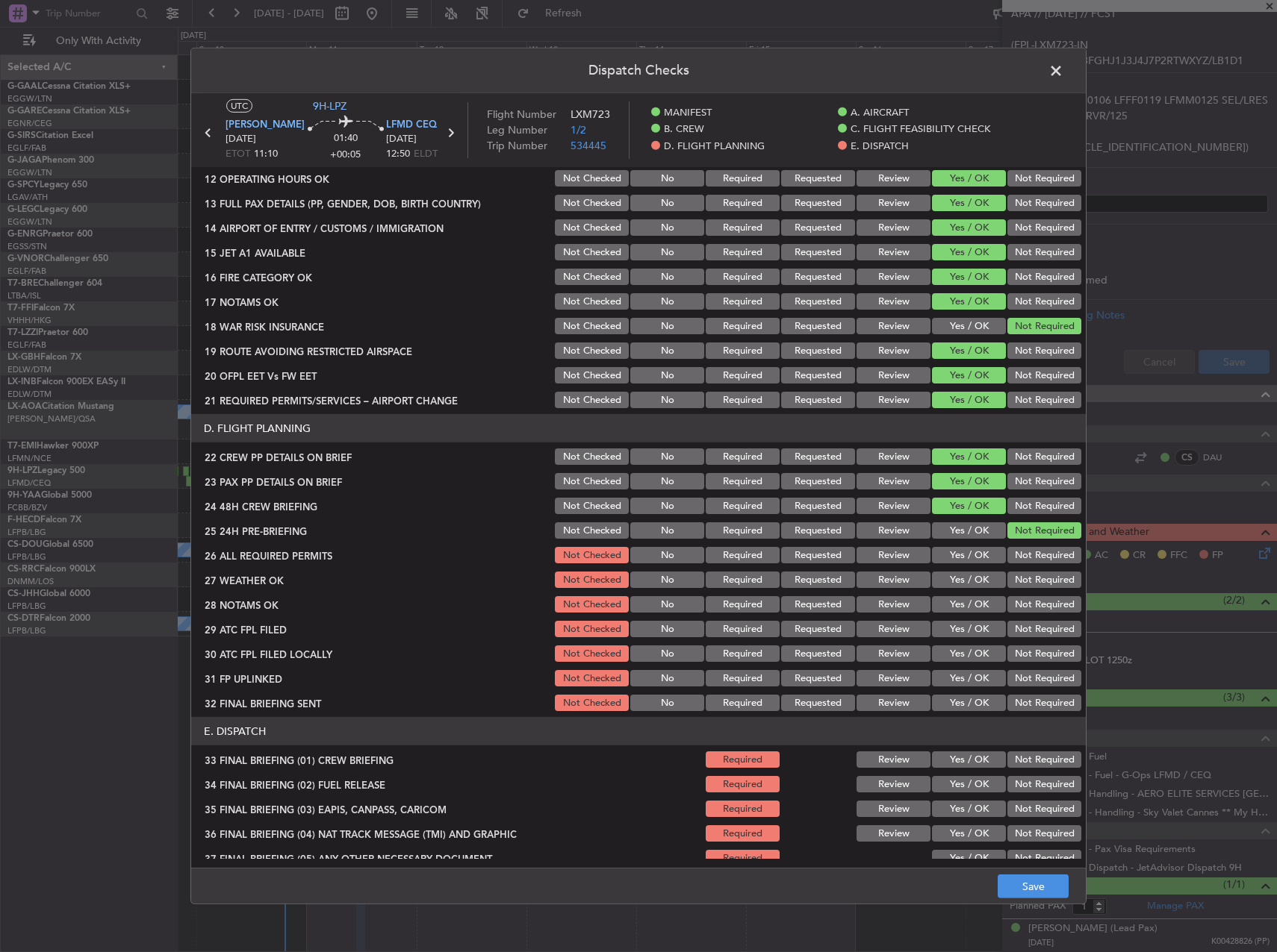
click at [964, 562] on button "Yes / OK" at bounding box center [968, 555] width 74 height 16
drag, startPoint x: 899, startPoint y: 582, endPoint x: 887, endPoint y: 597, distance: 19.2
click at [897, 584] on button "Review" at bounding box center [893, 580] width 74 height 16
click at [887, 598] on button "Review" at bounding box center [893, 604] width 74 height 16
click at [939, 637] on button "Yes / OK" at bounding box center [968, 628] width 74 height 16
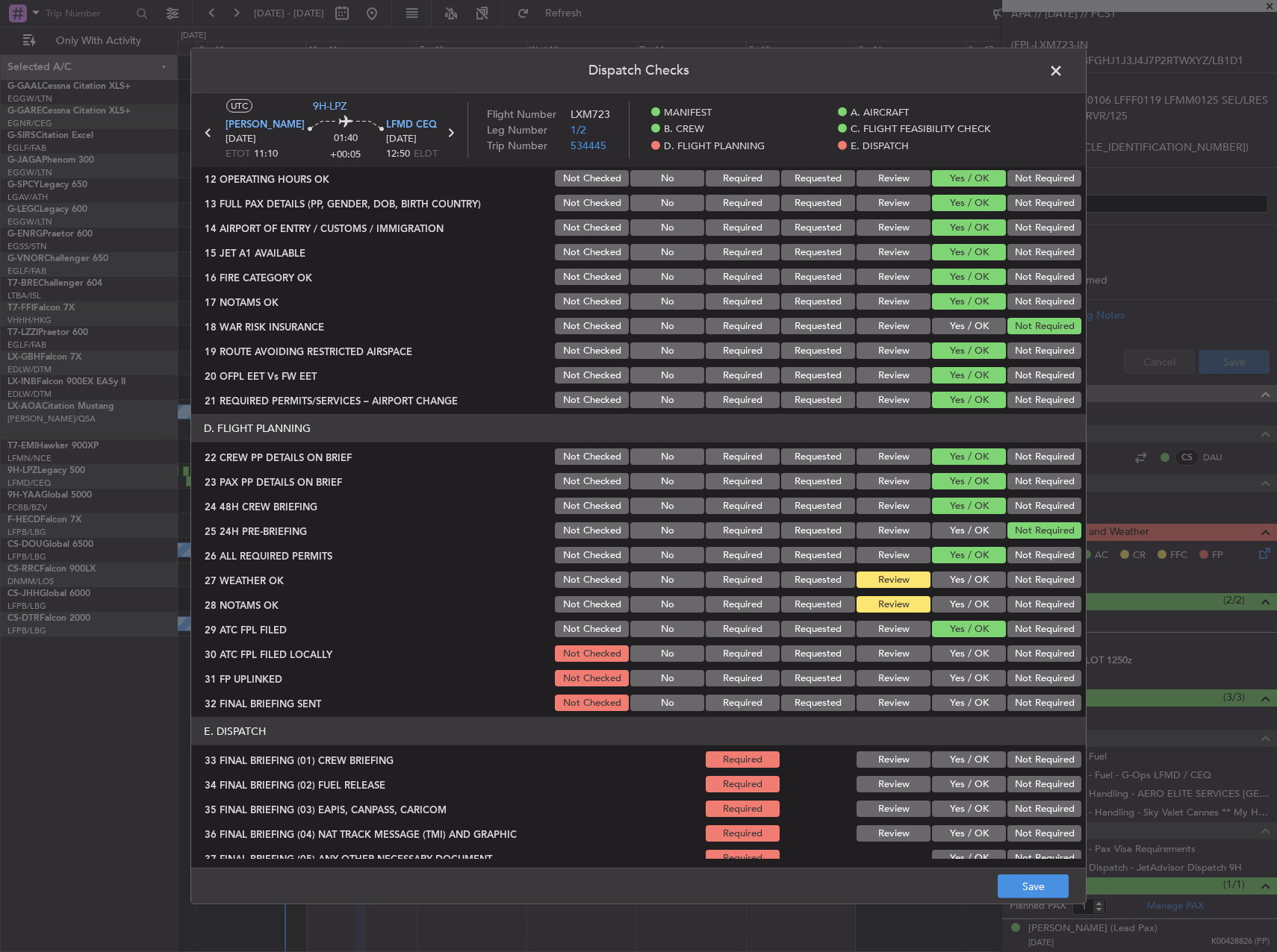
click at [1005, 663] on div "Not Required" at bounding box center [1042, 654] width 75 height 21
click at [1034, 652] on button "Not Required" at bounding box center [1043, 653] width 74 height 16
drag, startPoint x: 963, startPoint y: 678, endPoint x: 1011, endPoint y: 691, distance: 49.7
click at [968, 678] on button "Yes / OK" at bounding box center [968, 678] width 74 height 16
click at [1048, 710] on div "Not Required" at bounding box center [1042, 703] width 75 height 21
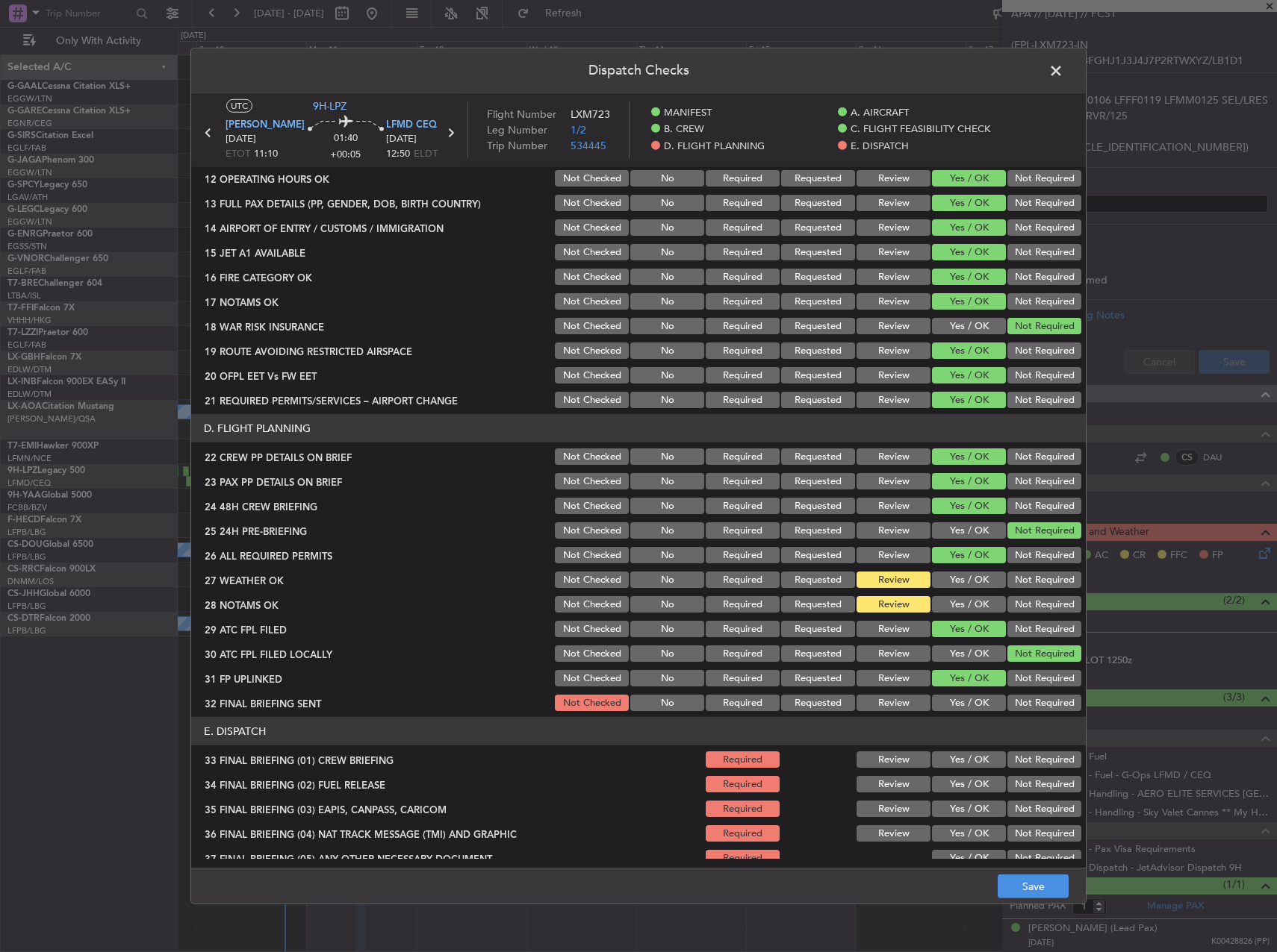
click at [1044, 701] on button "Not Required" at bounding box center [1043, 703] width 74 height 16
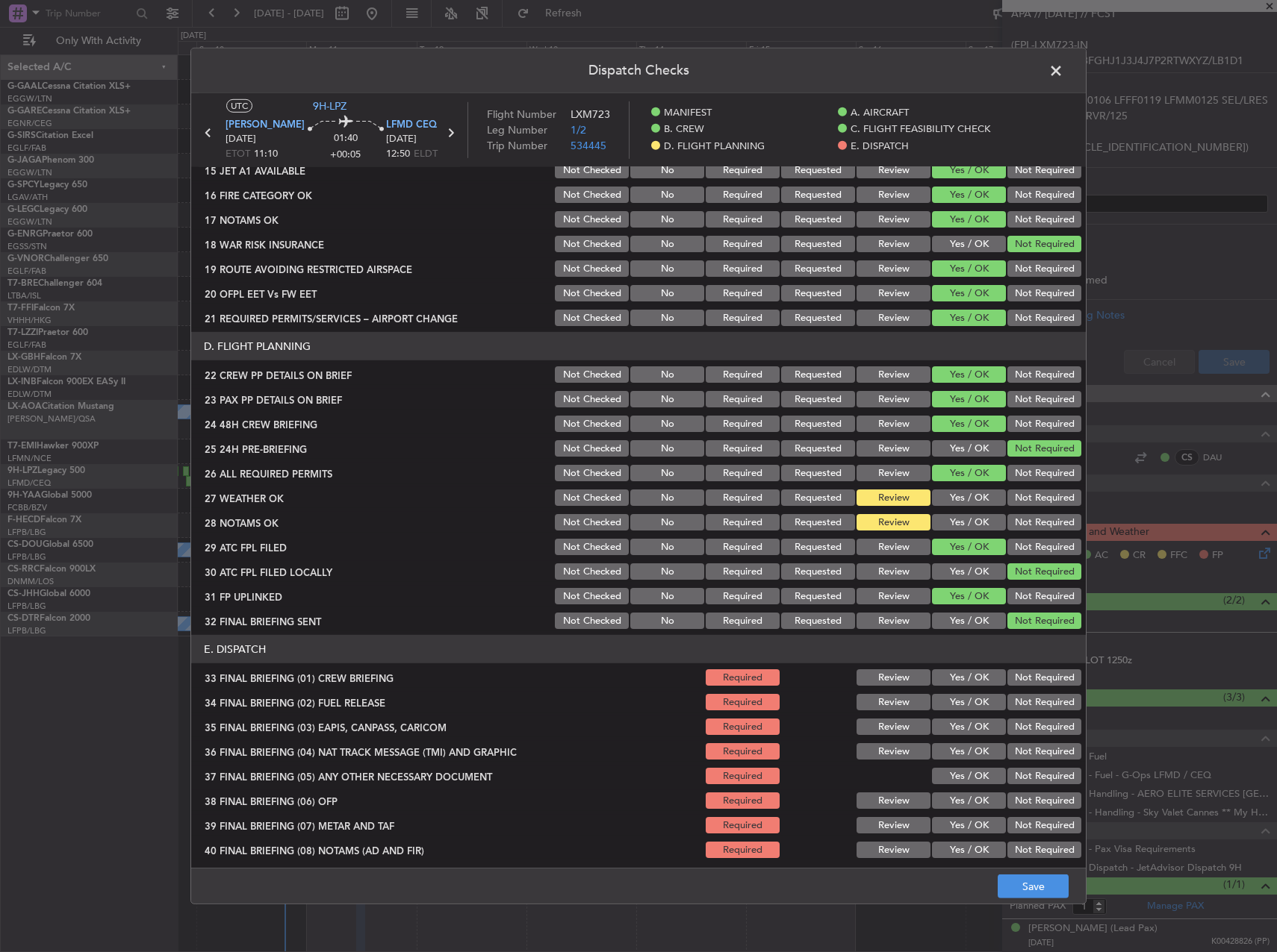
scroll to position [634, 0]
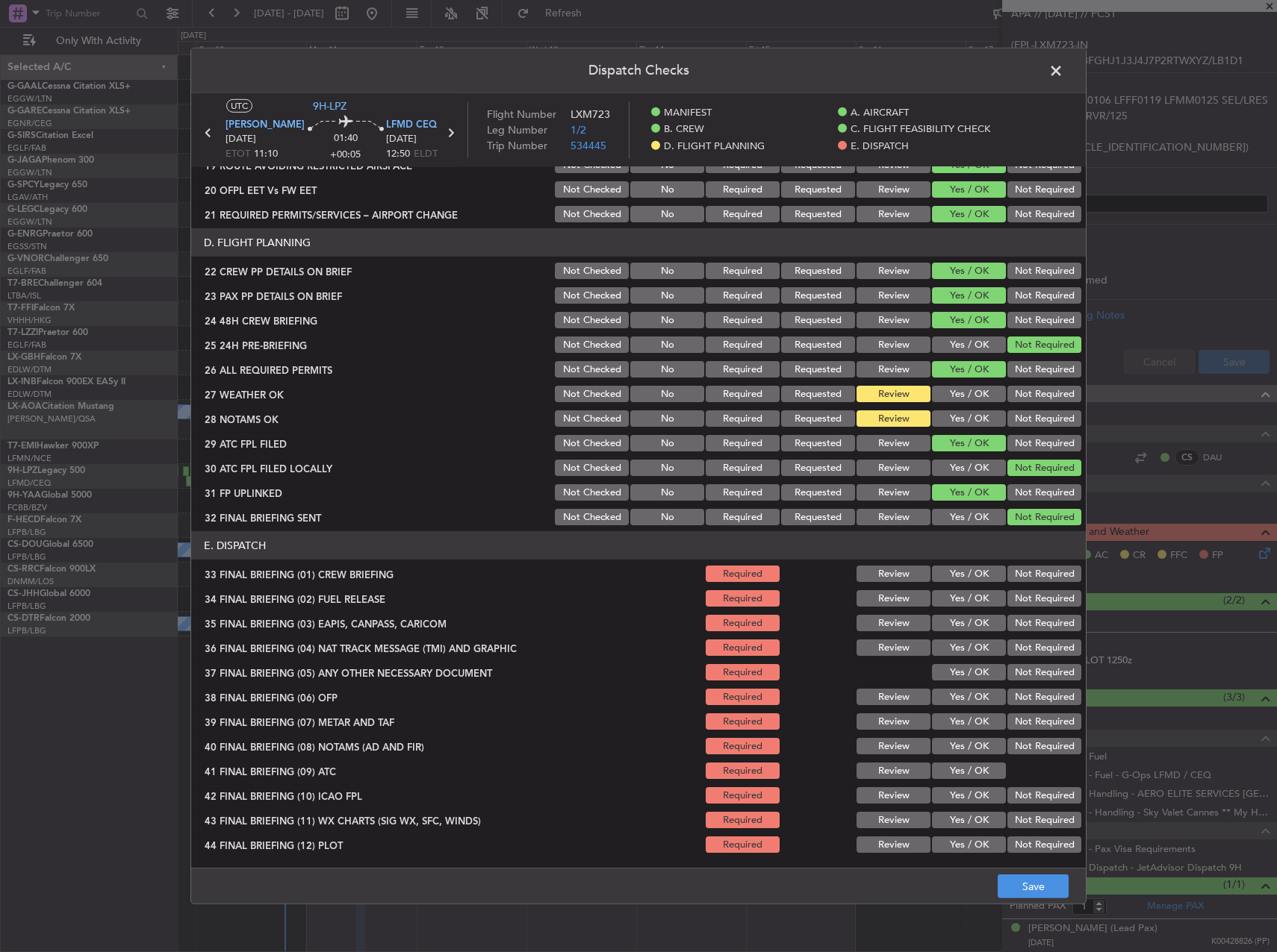
drag, startPoint x: 968, startPoint y: 568, endPoint x: 962, endPoint y: 584, distance: 17.1
click at [967, 572] on button "Yes / OK" at bounding box center [968, 573] width 74 height 16
drag, startPoint x: 962, startPoint y: 584, endPoint x: 962, endPoint y: 593, distance: 9.0
click at [962, 586] on section "E. DISPATCH 33 FINAL BRIEFING (01) CREW BRIEFING Required Review Yes / OK Not R…" at bounding box center [638, 693] width 894 height 324
click at [965, 602] on button "Yes / OK" at bounding box center [968, 598] width 74 height 16
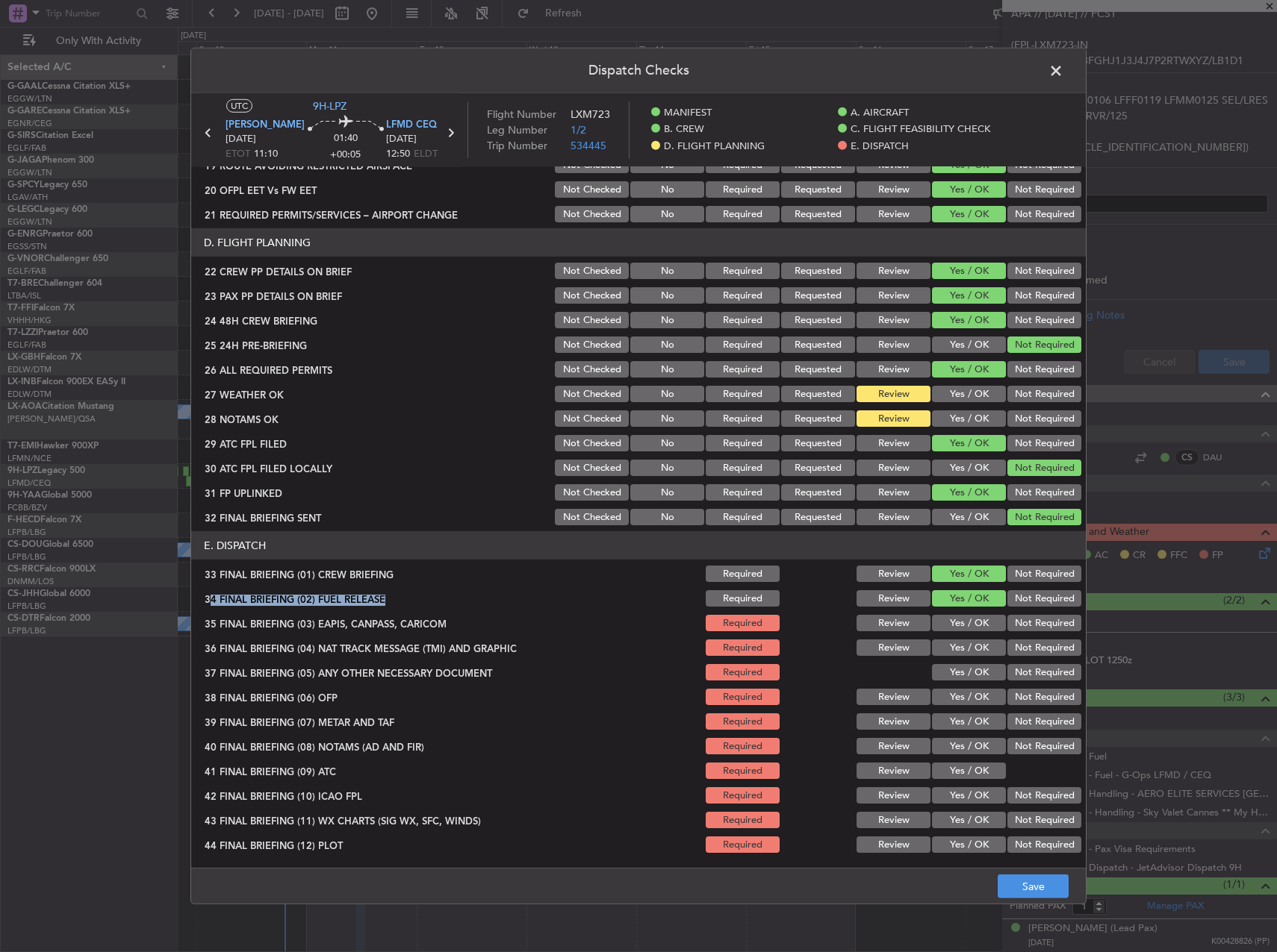
click at [1027, 627] on button "Not Required" at bounding box center [1043, 623] width 74 height 16
drag, startPoint x: 1028, startPoint y: 641, endPoint x: 1024, endPoint y: 647, distance: 7.2
click at [1025, 641] on button "Not Required" at bounding box center [1043, 647] width 74 height 16
click at [1028, 674] on button "Not Required" at bounding box center [1043, 672] width 74 height 16
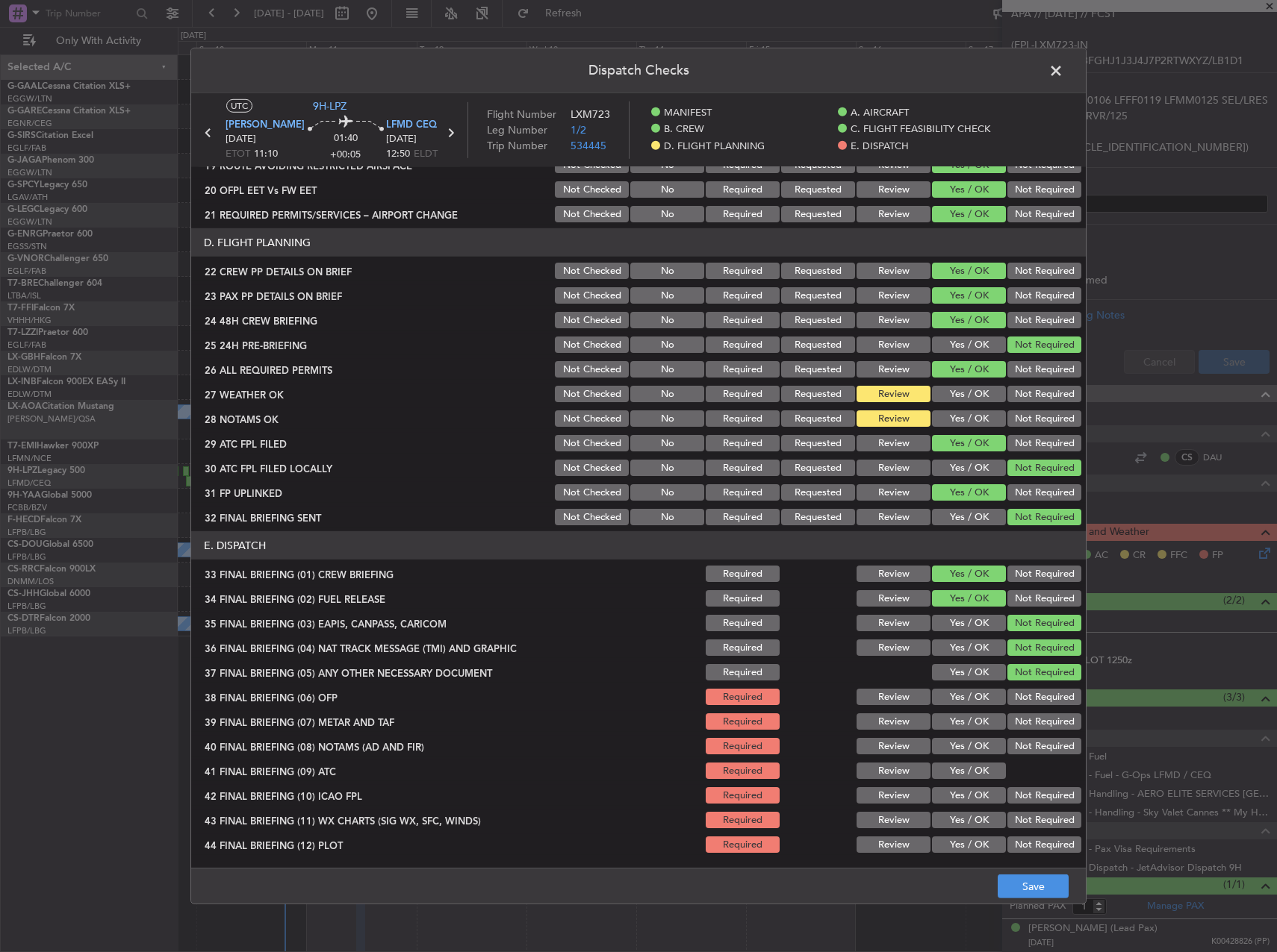
drag, startPoint x: 990, startPoint y: 688, endPoint x: 980, endPoint y: 696, distance: 12.8
click at [986, 692] on div "Yes / OK" at bounding box center [967, 697] width 75 height 21
drag, startPoint x: 980, startPoint y: 696, endPoint x: 966, endPoint y: 717, distance: 25.2
click at [972, 708] on div "Yes / OK" at bounding box center [967, 697] width 75 height 21
drag, startPoint x: 964, startPoint y: 722, endPoint x: 961, endPoint y: 742, distance: 20.2
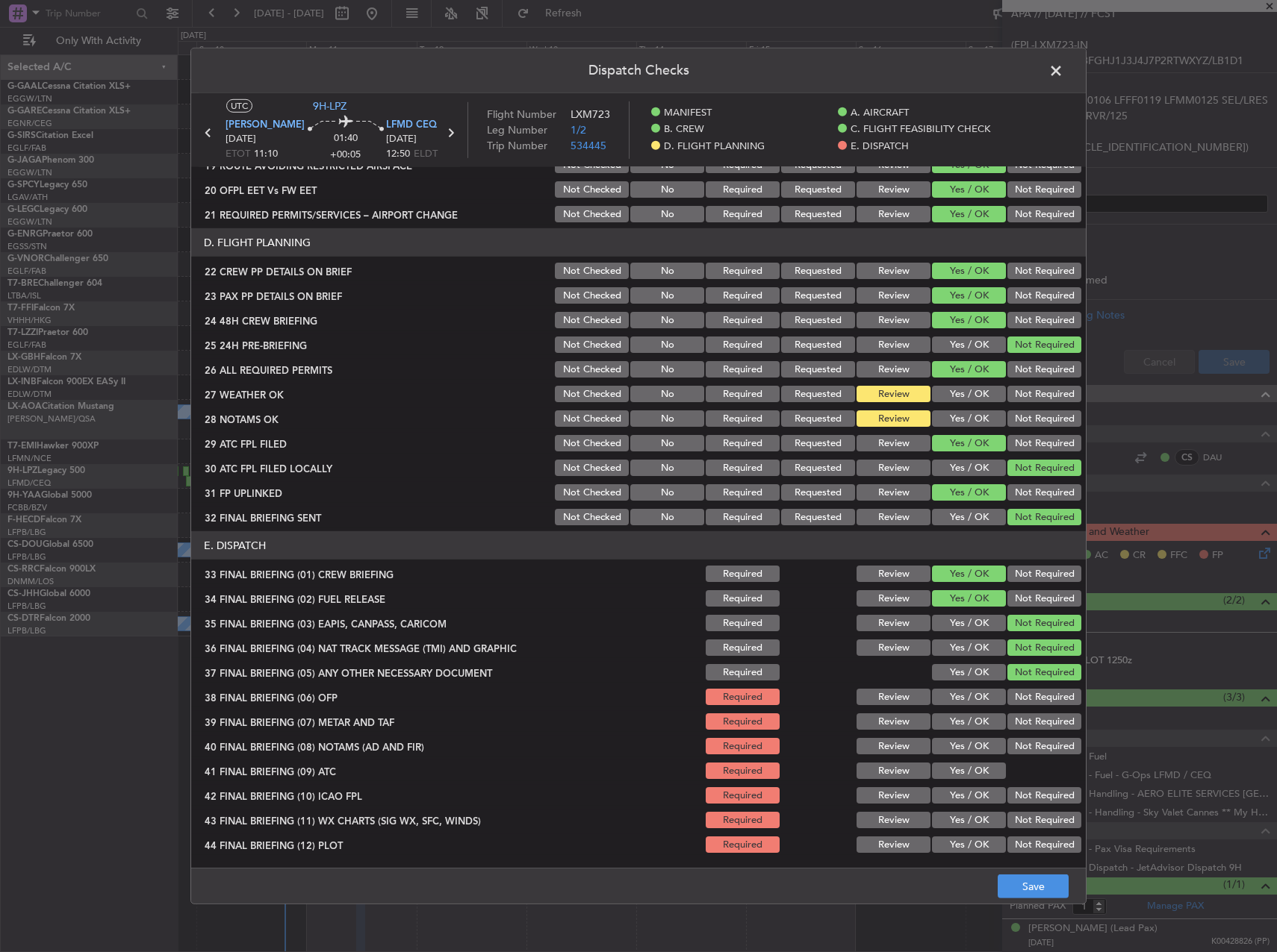
click at [963, 729] on button "Yes / OK" at bounding box center [968, 721] width 74 height 16
drag, startPoint x: 961, startPoint y: 742, endPoint x: 958, endPoint y: 762, distance: 20.2
click at [959, 747] on button "Yes / OK" at bounding box center [968, 746] width 74 height 16
drag, startPoint x: 955, startPoint y: 771, endPoint x: 952, endPoint y: 781, distance: 10.4
click at [955, 776] on button "Yes / OK" at bounding box center [968, 771] width 74 height 16
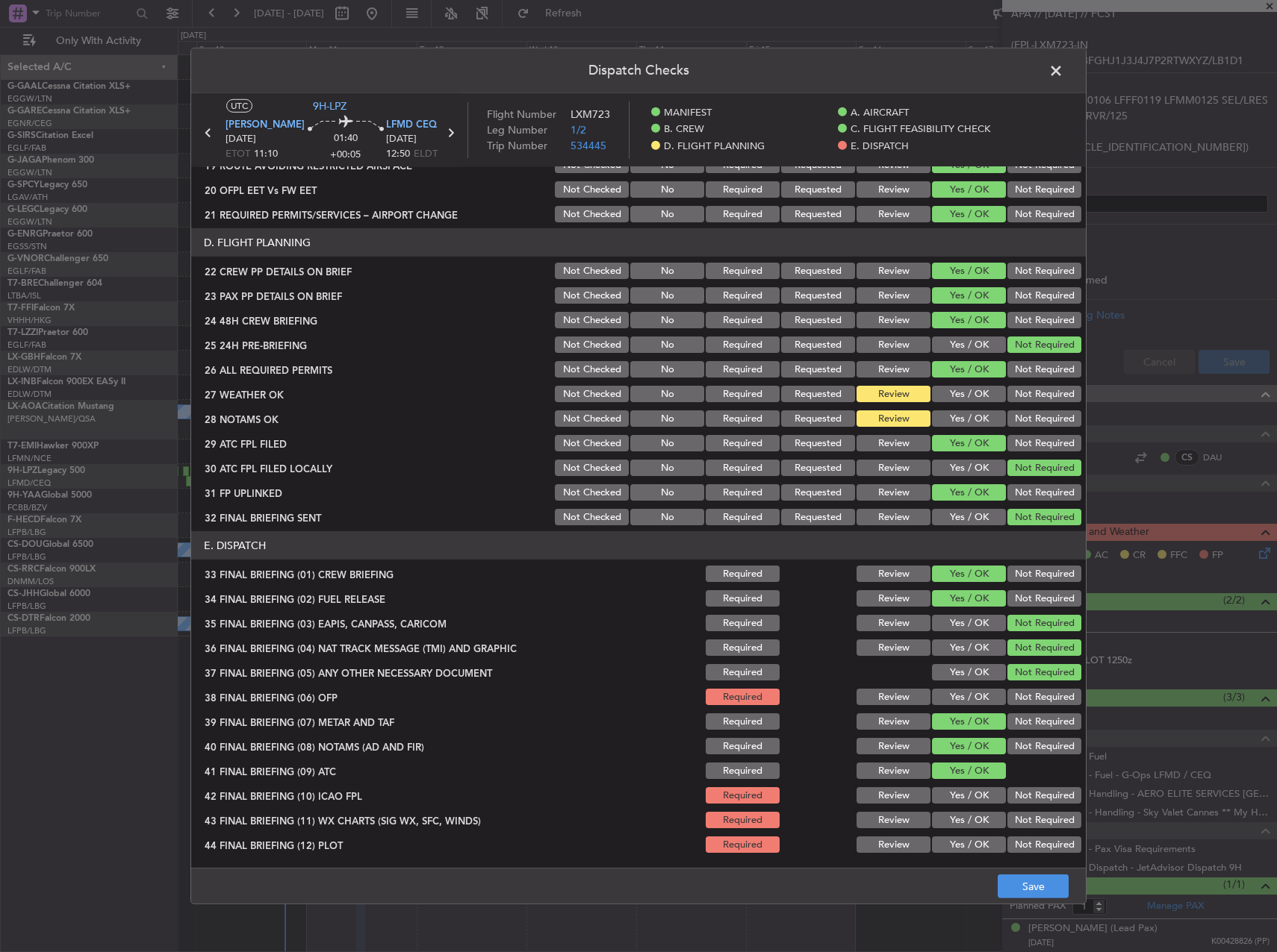
click at [950, 796] on section "E. DISPATCH 33 FINAL BRIEFING (01) CREW BRIEFING Required Review Yes / OK Not R…" at bounding box center [638, 693] width 894 height 324
click at [952, 812] on div "Yes / OK" at bounding box center [967, 820] width 75 height 21
click at [946, 683] on div "Yes / OK" at bounding box center [967, 672] width 75 height 21
click at [945, 690] on button "Yes / OK" at bounding box center [968, 696] width 74 height 16
click at [948, 794] on button "Yes / OK" at bounding box center [968, 795] width 74 height 16
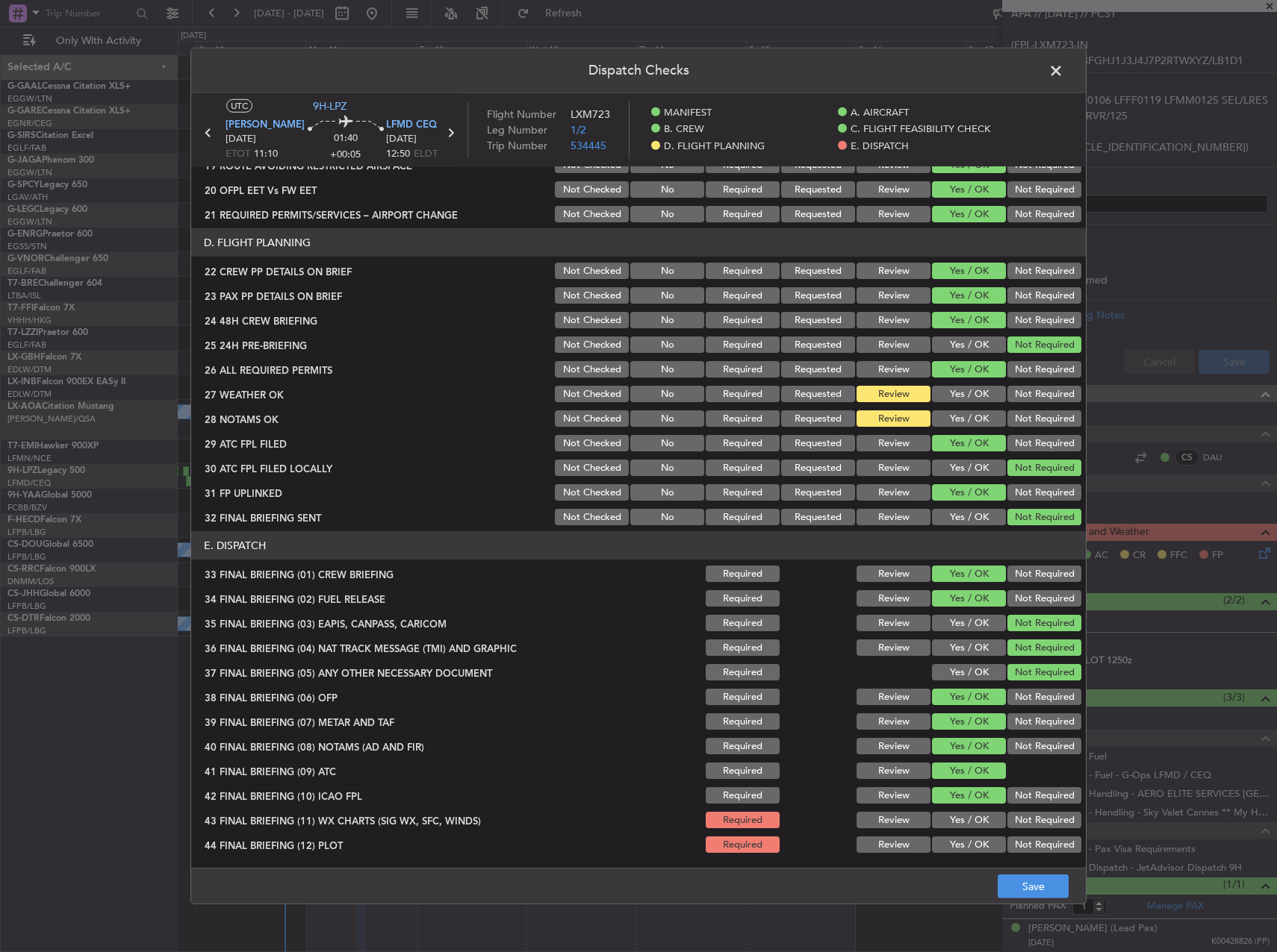
click at [952, 825] on button "Yes / OK" at bounding box center [968, 819] width 74 height 16
click at [949, 841] on button "Yes / OK" at bounding box center [968, 844] width 74 height 16
drag, startPoint x: 1008, startPoint y: 885, endPoint x: 1011, endPoint y: 894, distance: 9.5
click at [1008, 889] on button "Save" at bounding box center [1032, 886] width 71 height 24
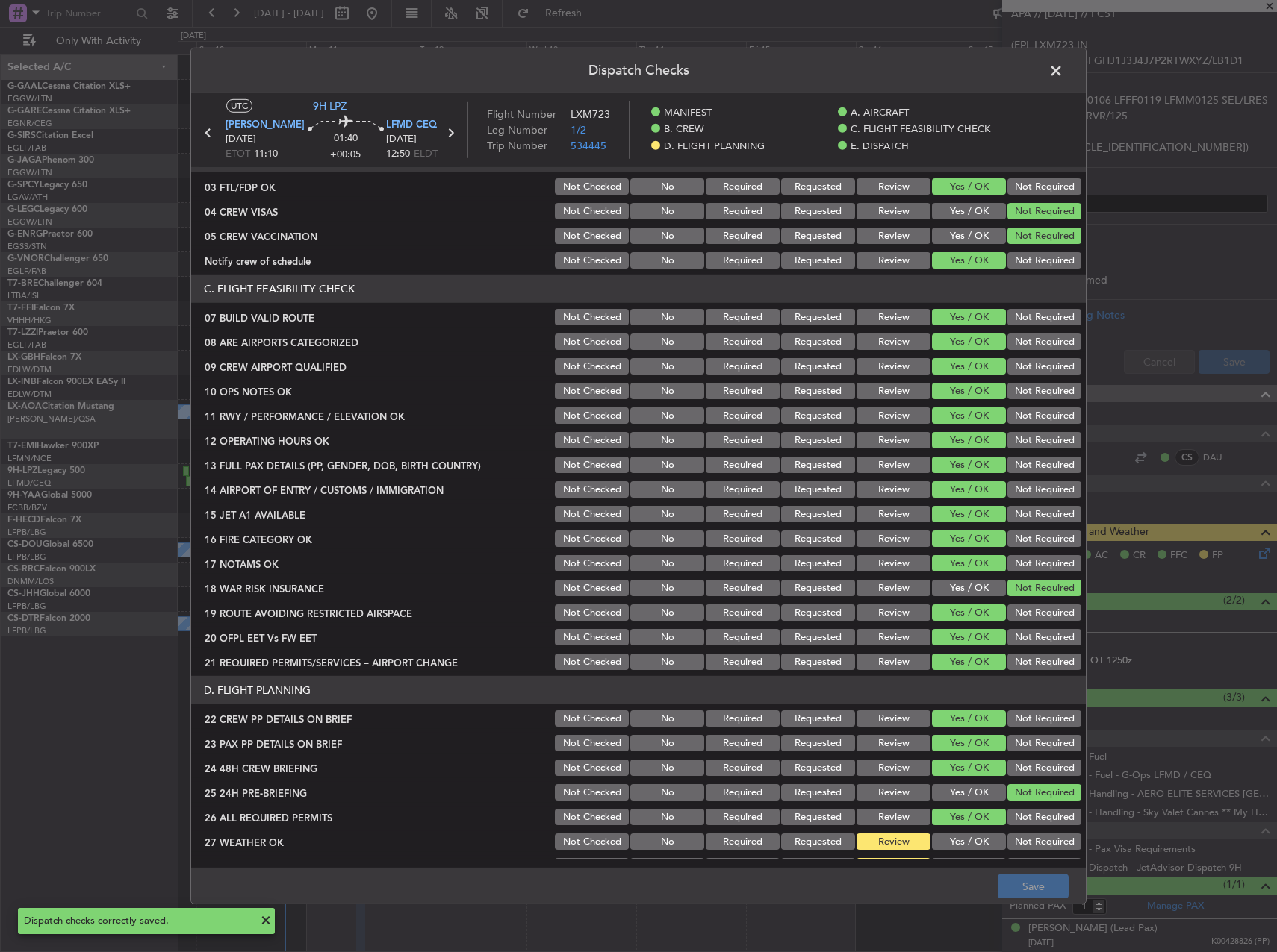
scroll to position [0, 0]
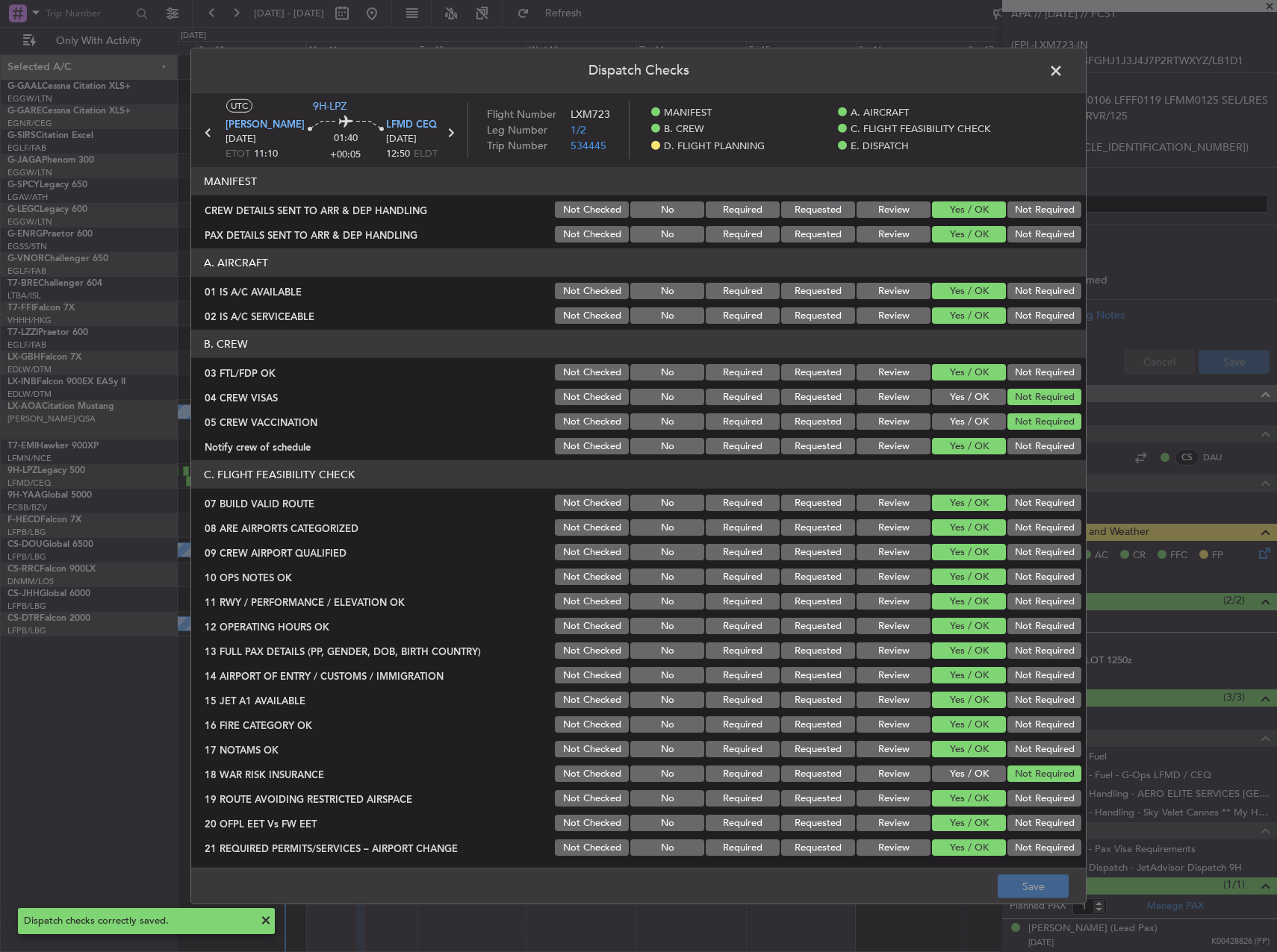
click at [1063, 70] on span at bounding box center [1063, 74] width 0 height 30
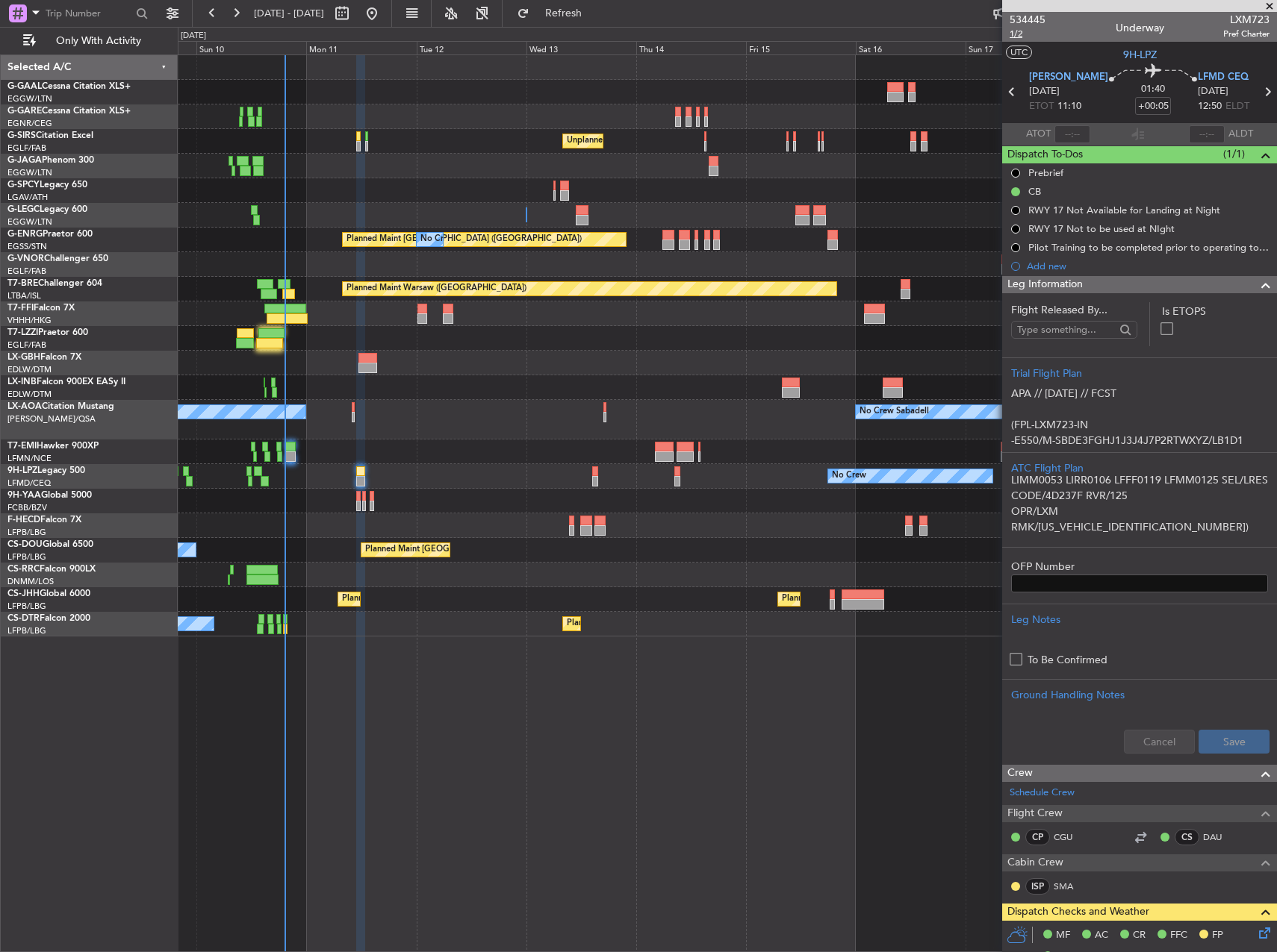
click at [1017, 29] on span "1/2" at bounding box center [1028, 33] width 36 height 12
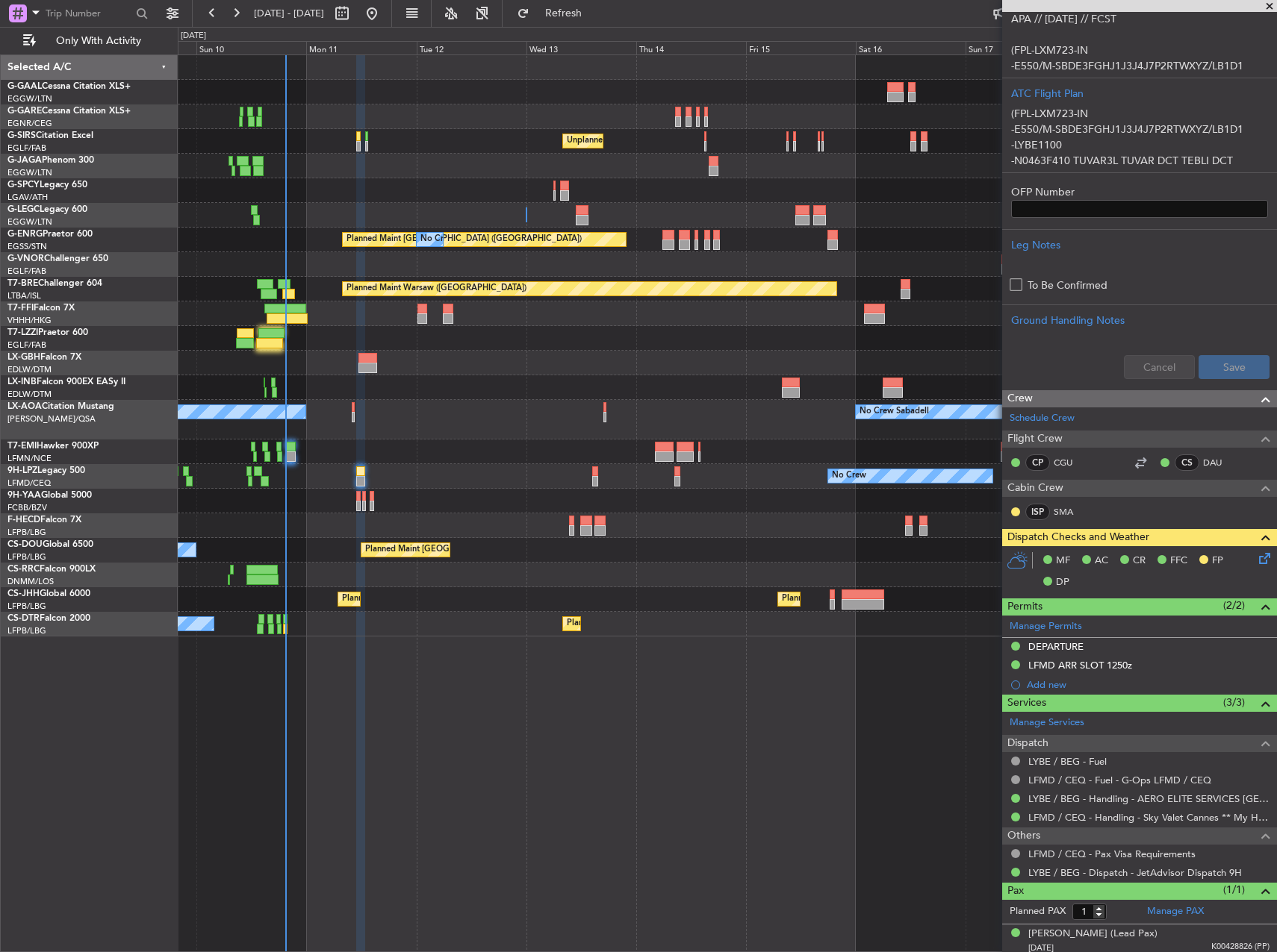
scroll to position [380, 0]
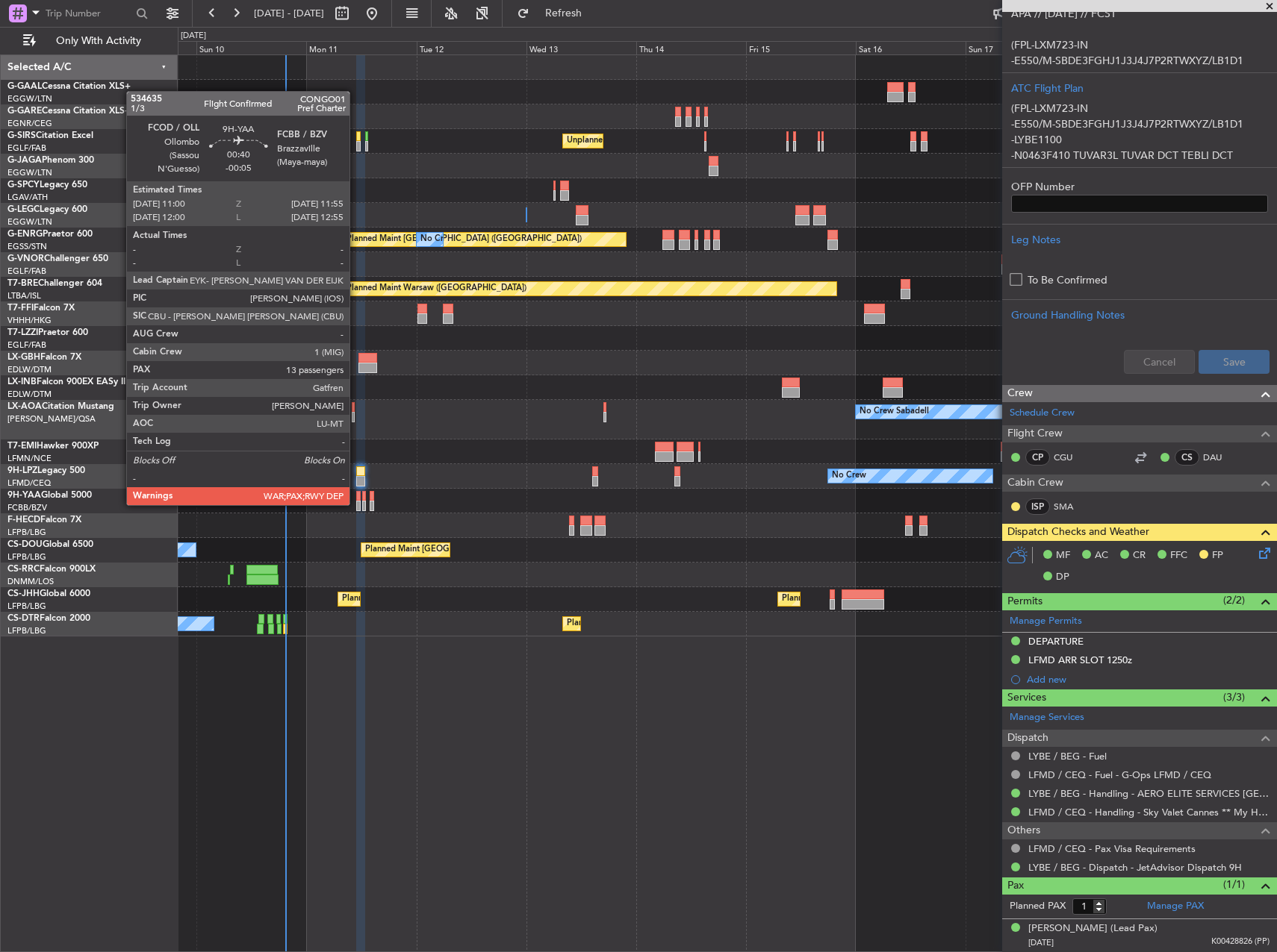
click at [356, 504] on div at bounding box center [358, 505] width 5 height 11
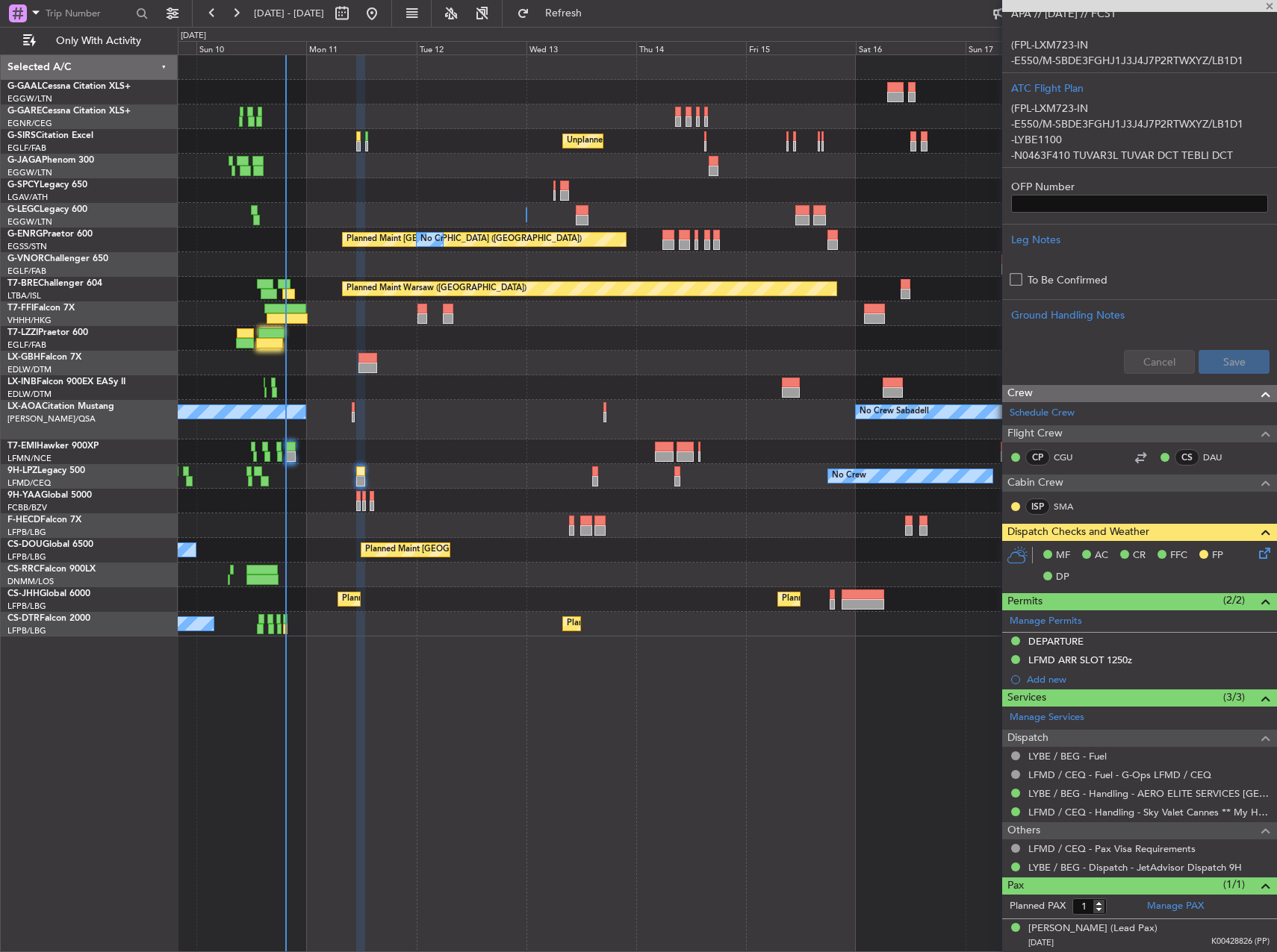
type input "-00:05"
type input "13"
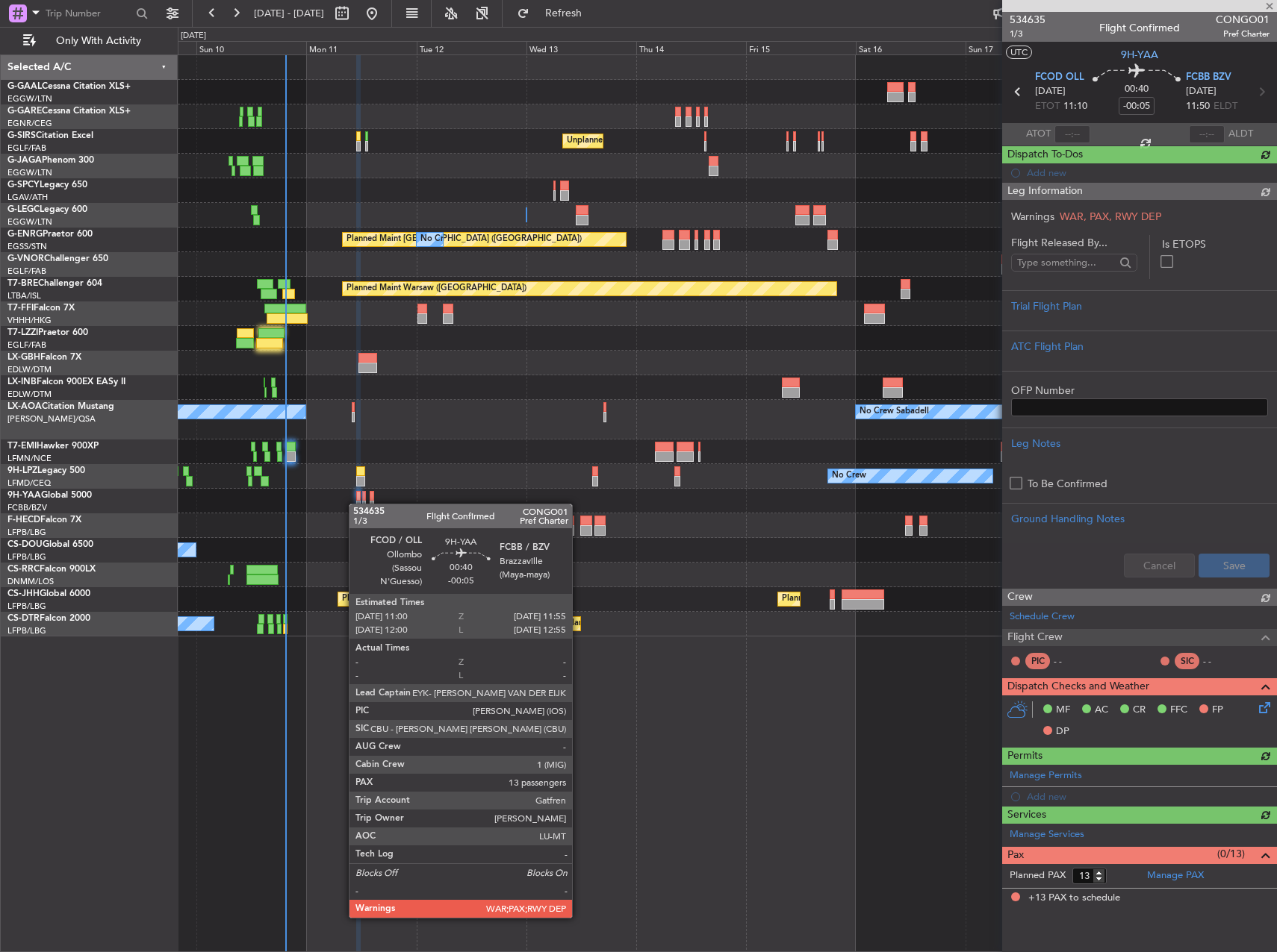
scroll to position [0, 0]
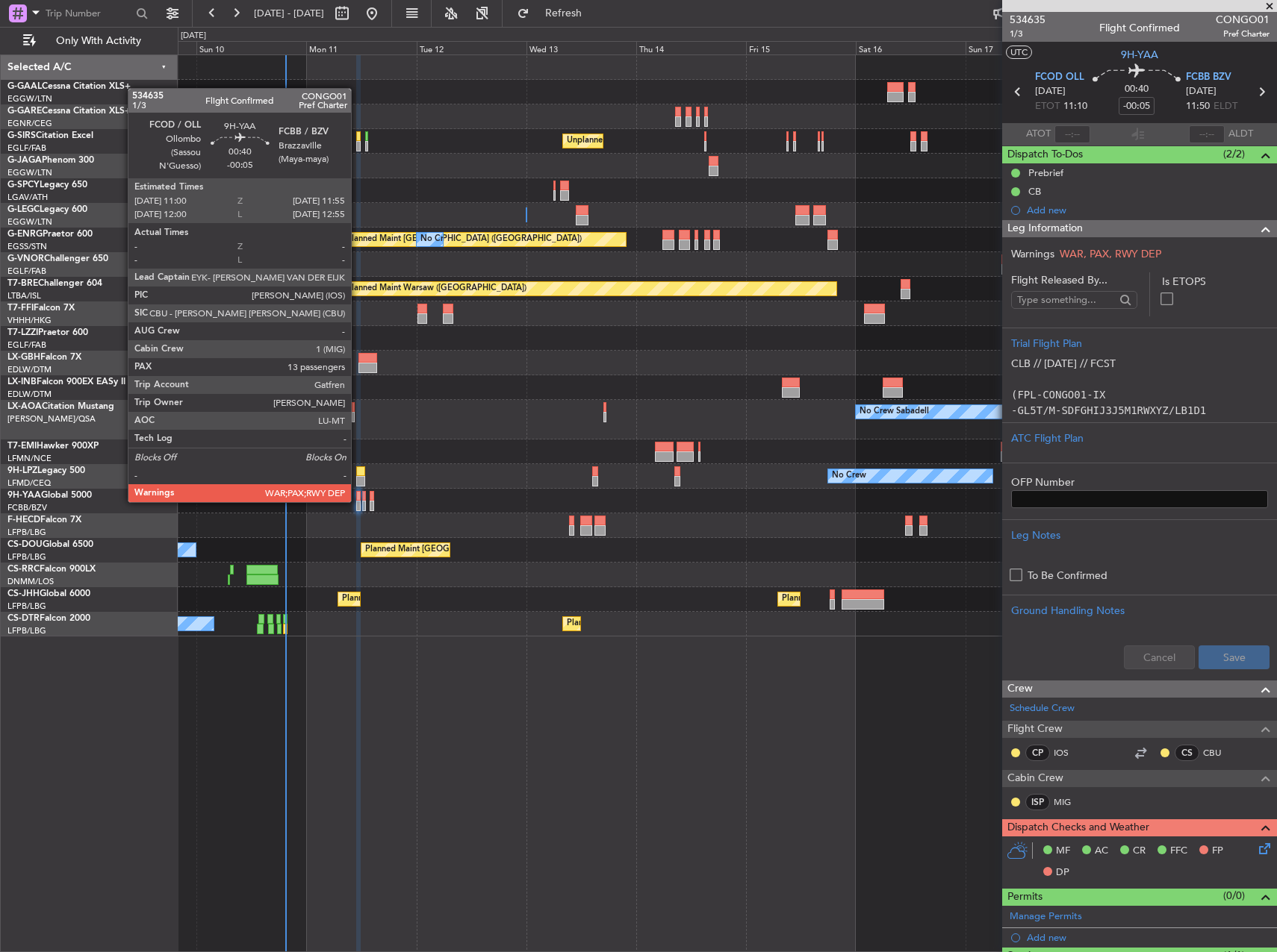
click at [357, 500] on div at bounding box center [358, 505] width 5 height 11
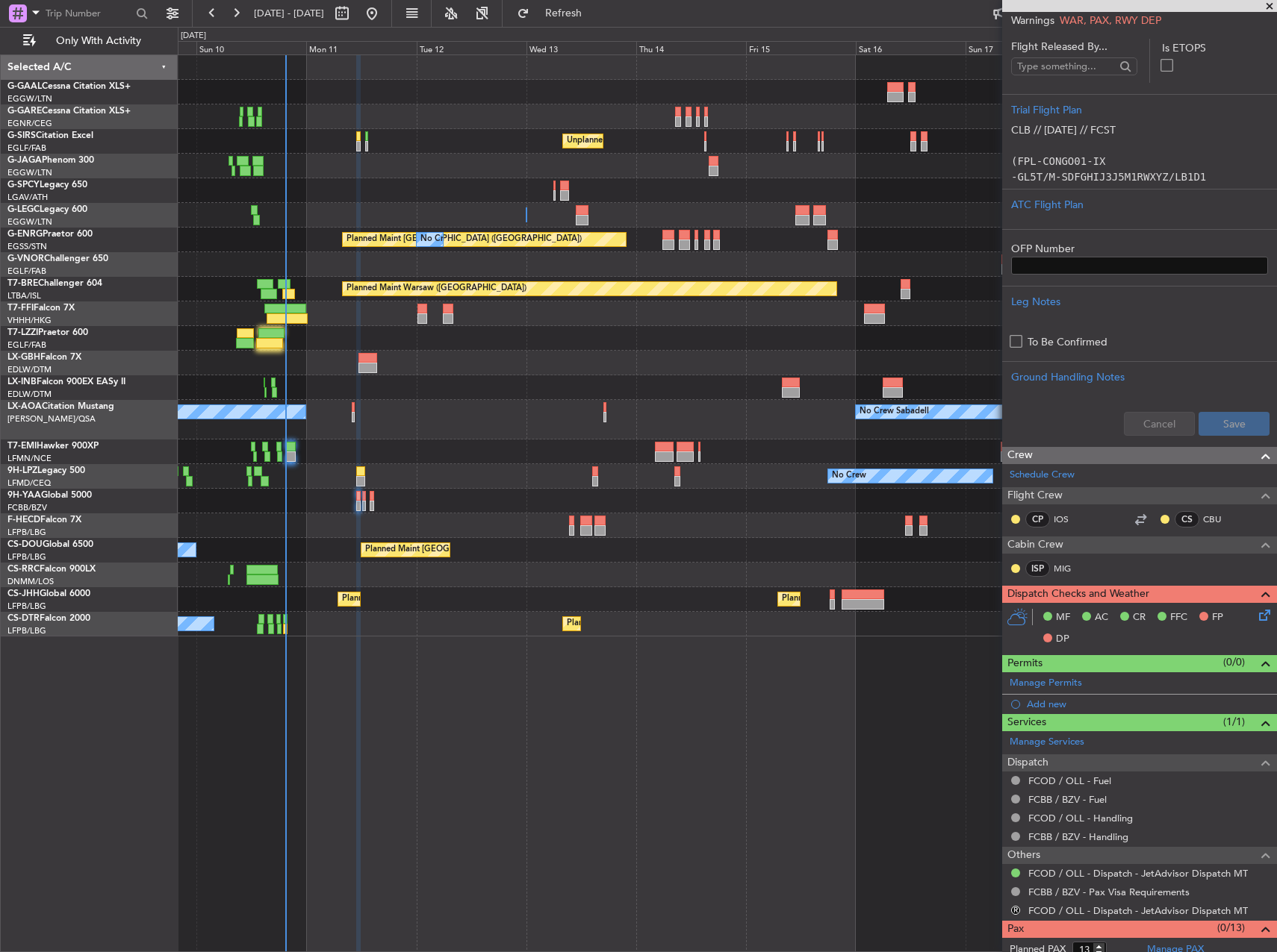
scroll to position [262, 0]
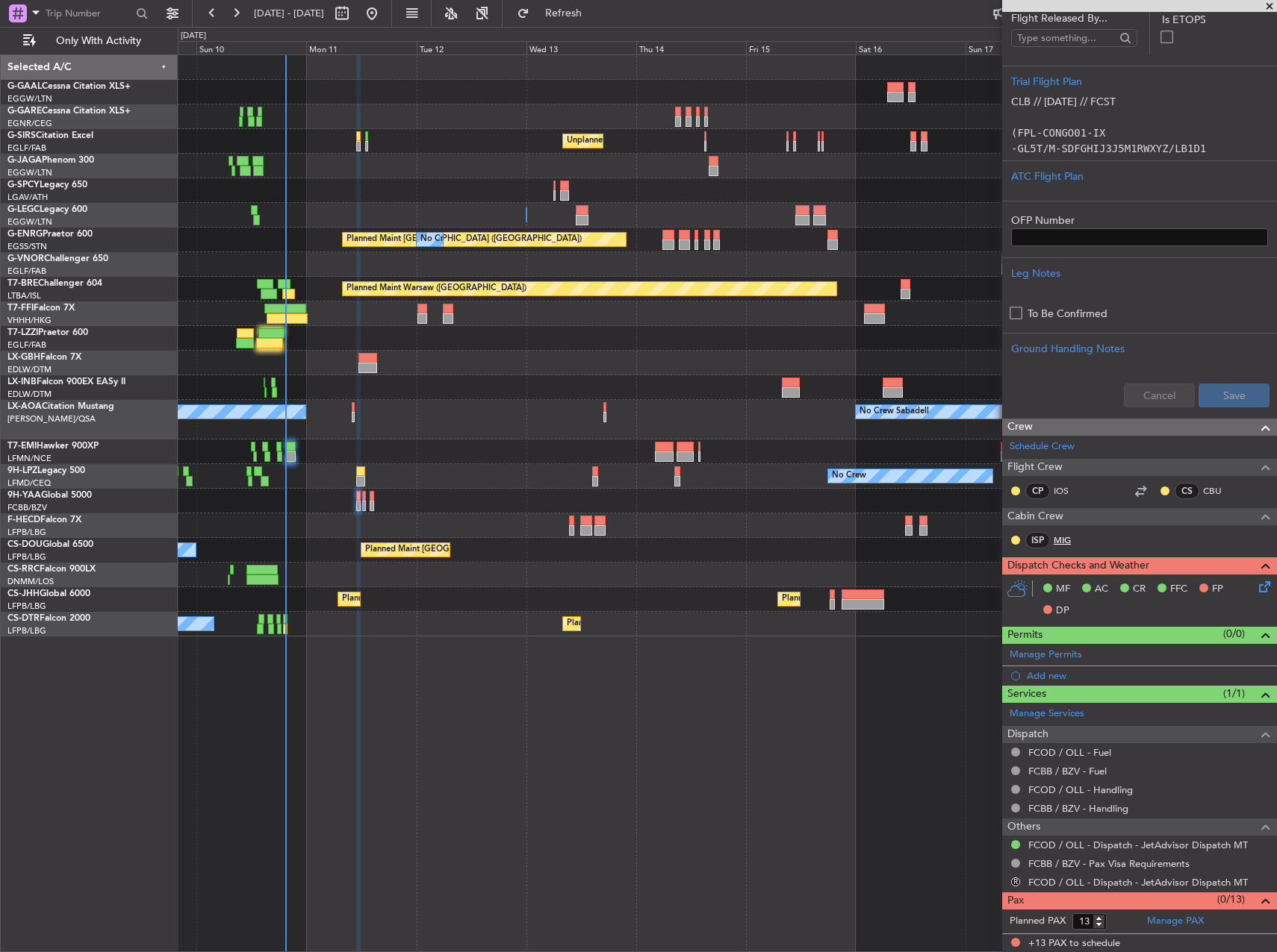
click at [1069, 544] on link "MIG" at bounding box center [1070, 540] width 33 height 13
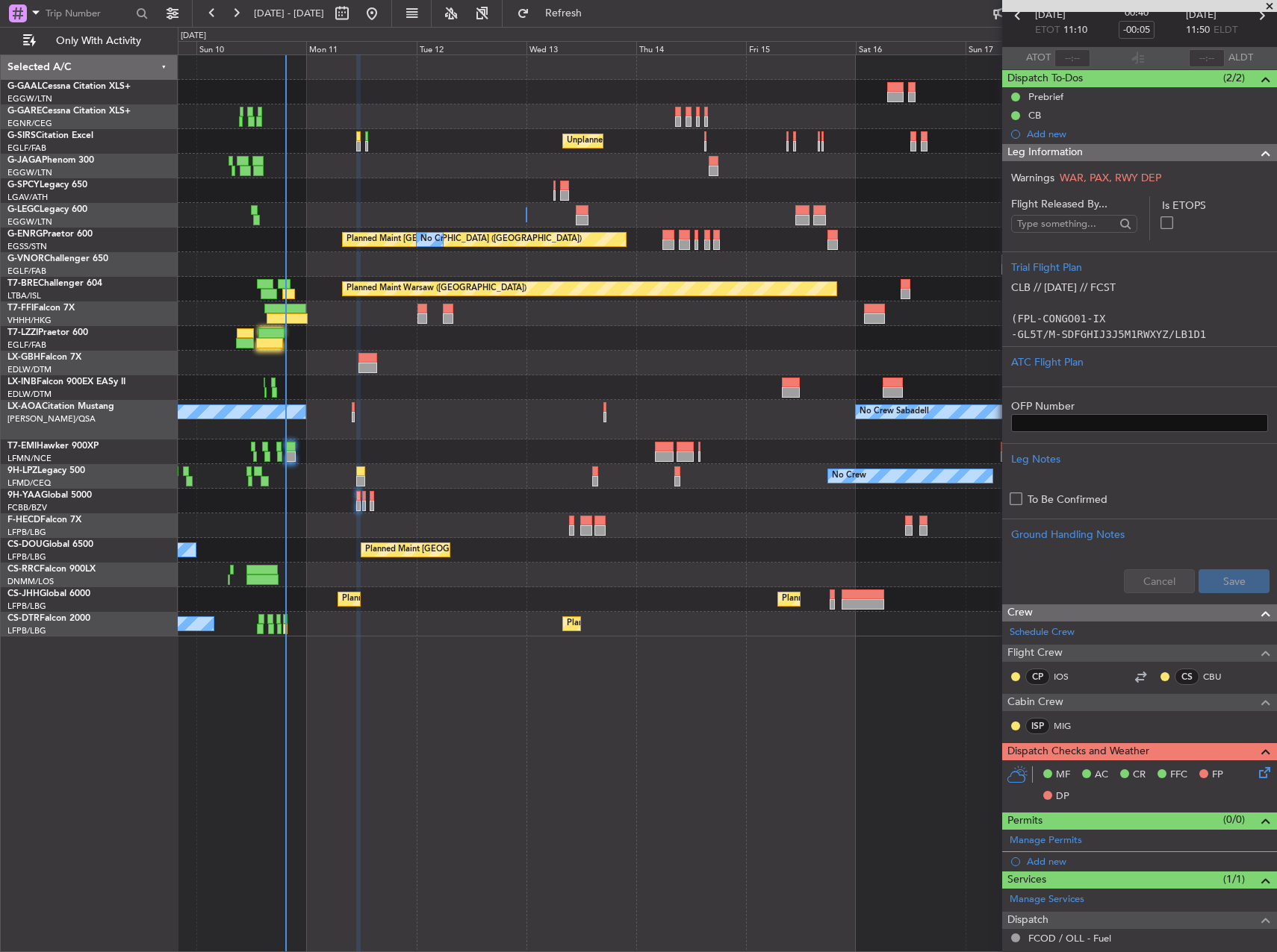
scroll to position [0, 0]
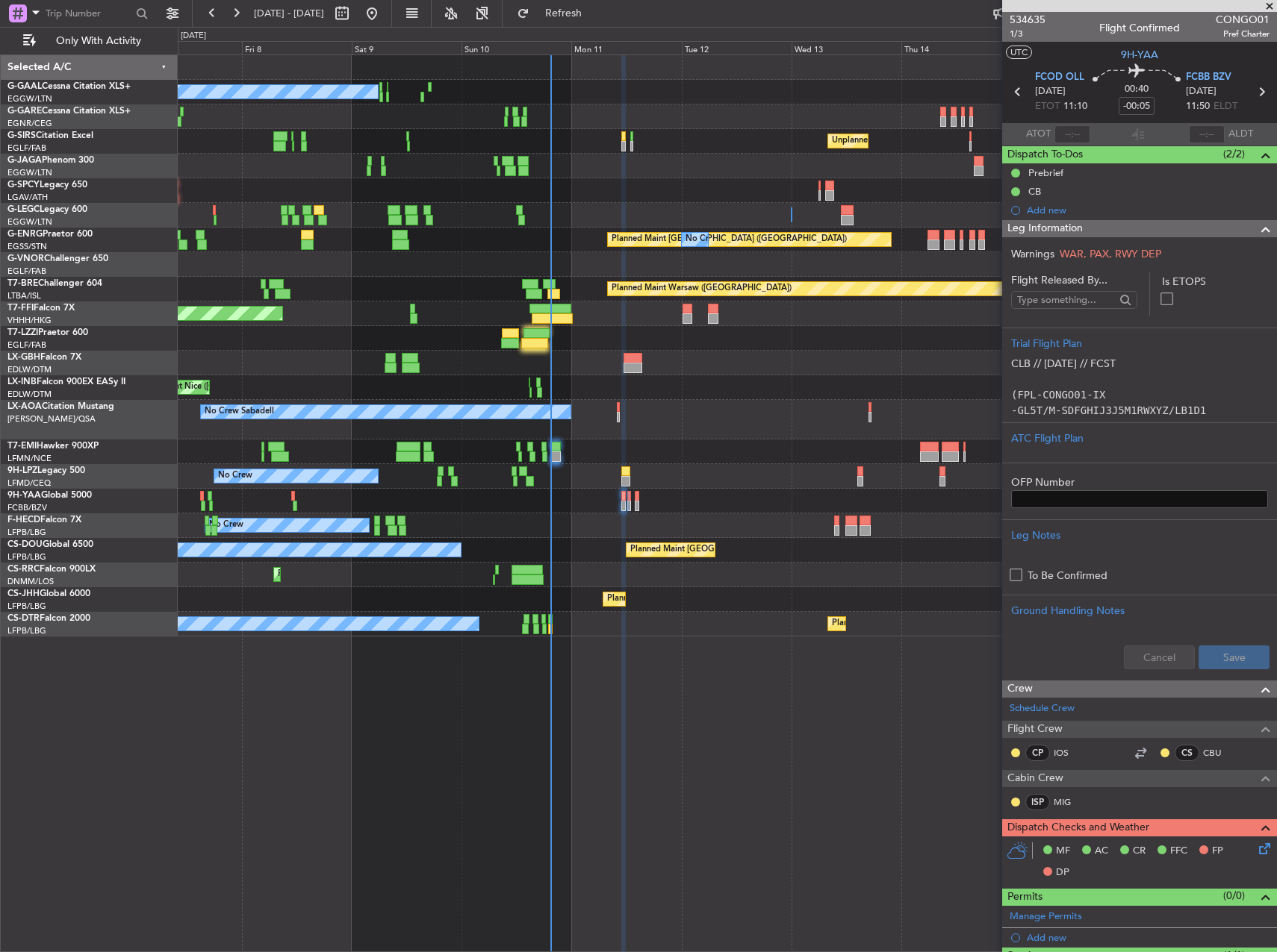
click at [543, 503] on div at bounding box center [727, 501] width 1098 height 25
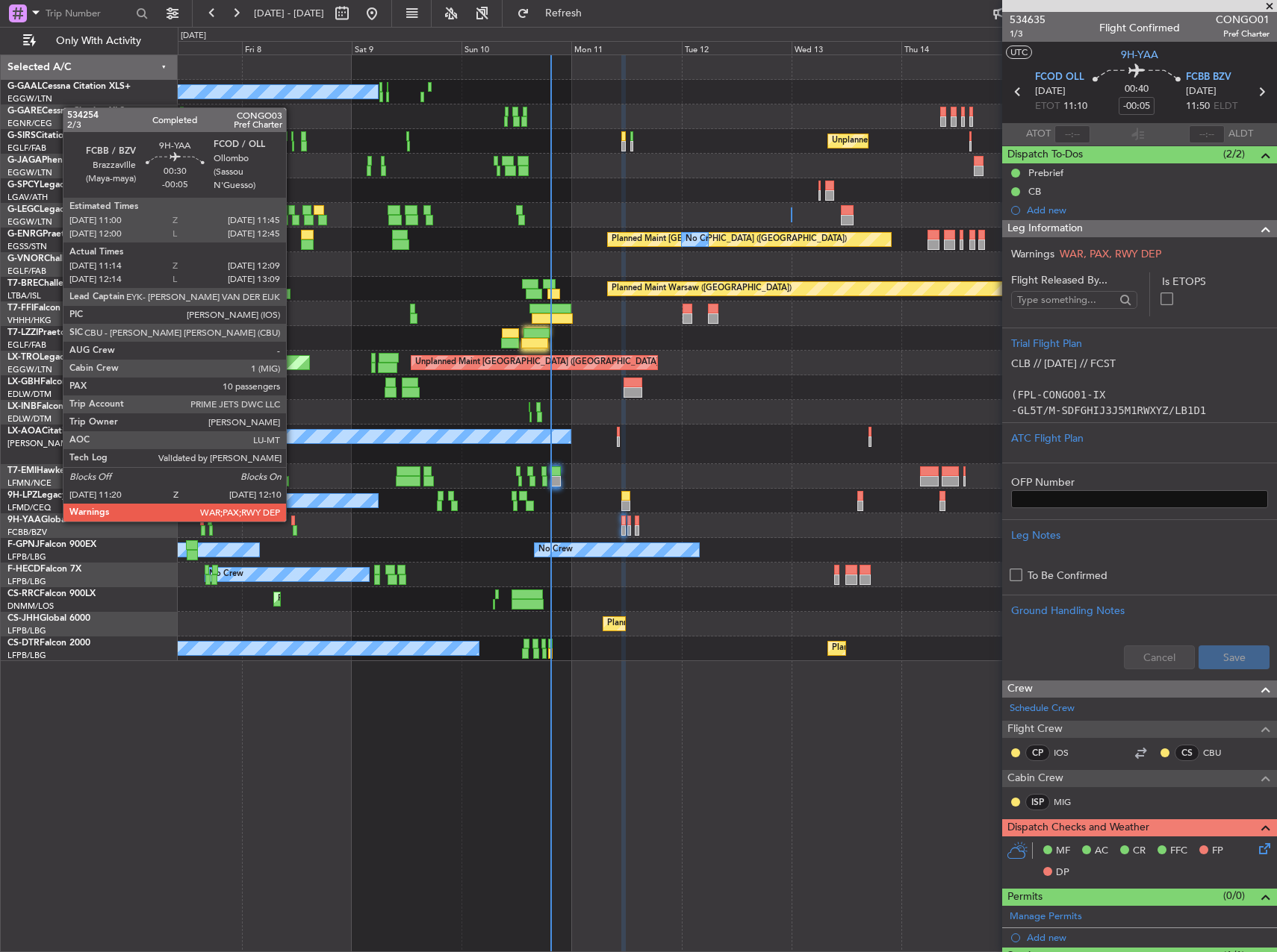
click at [292, 520] on div at bounding box center [293, 520] width 4 height 11
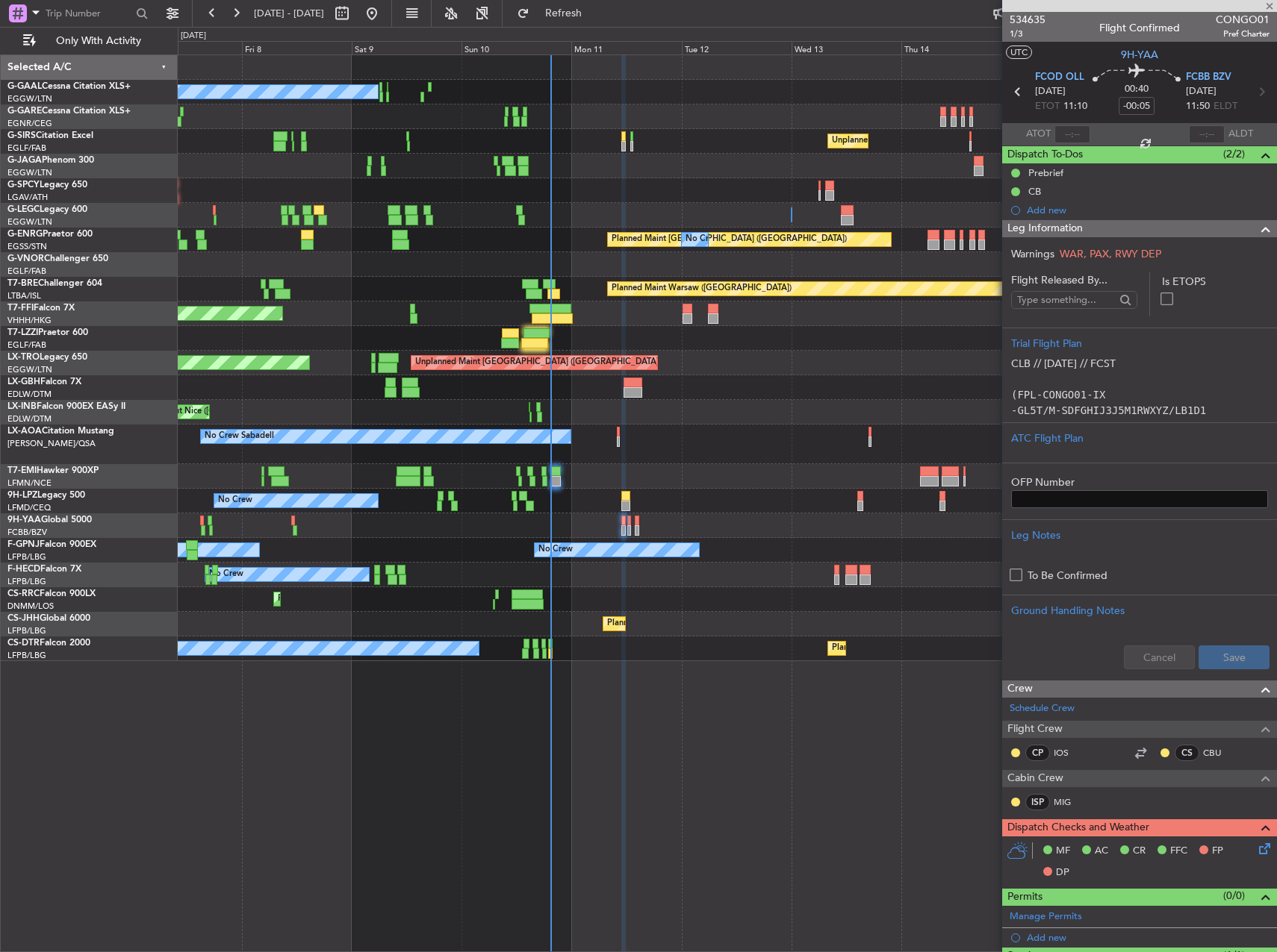
type input "11:24"
type input "12:04"
type input "10"
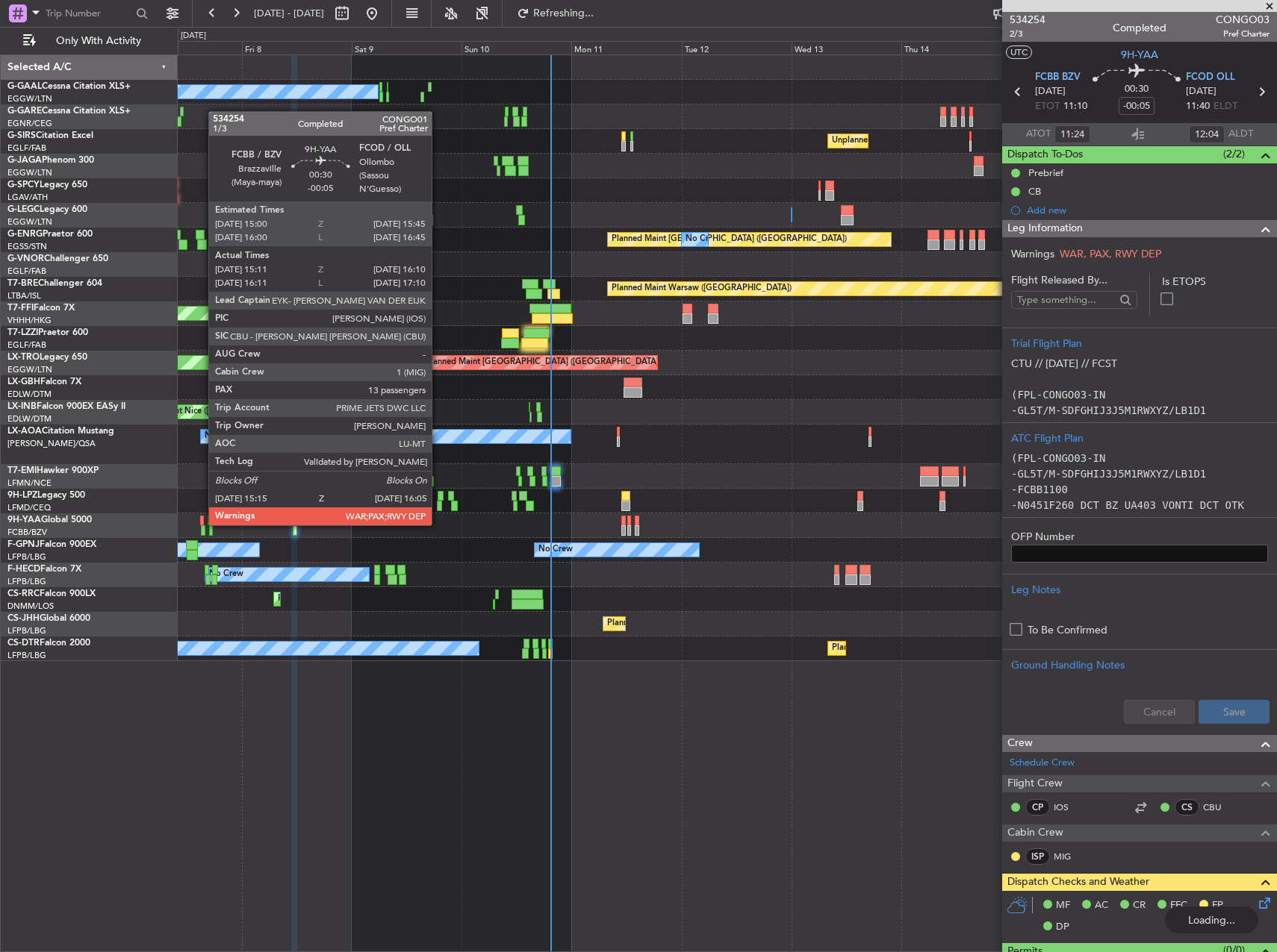
click at [201, 524] on div at bounding box center [202, 520] width 4 height 11
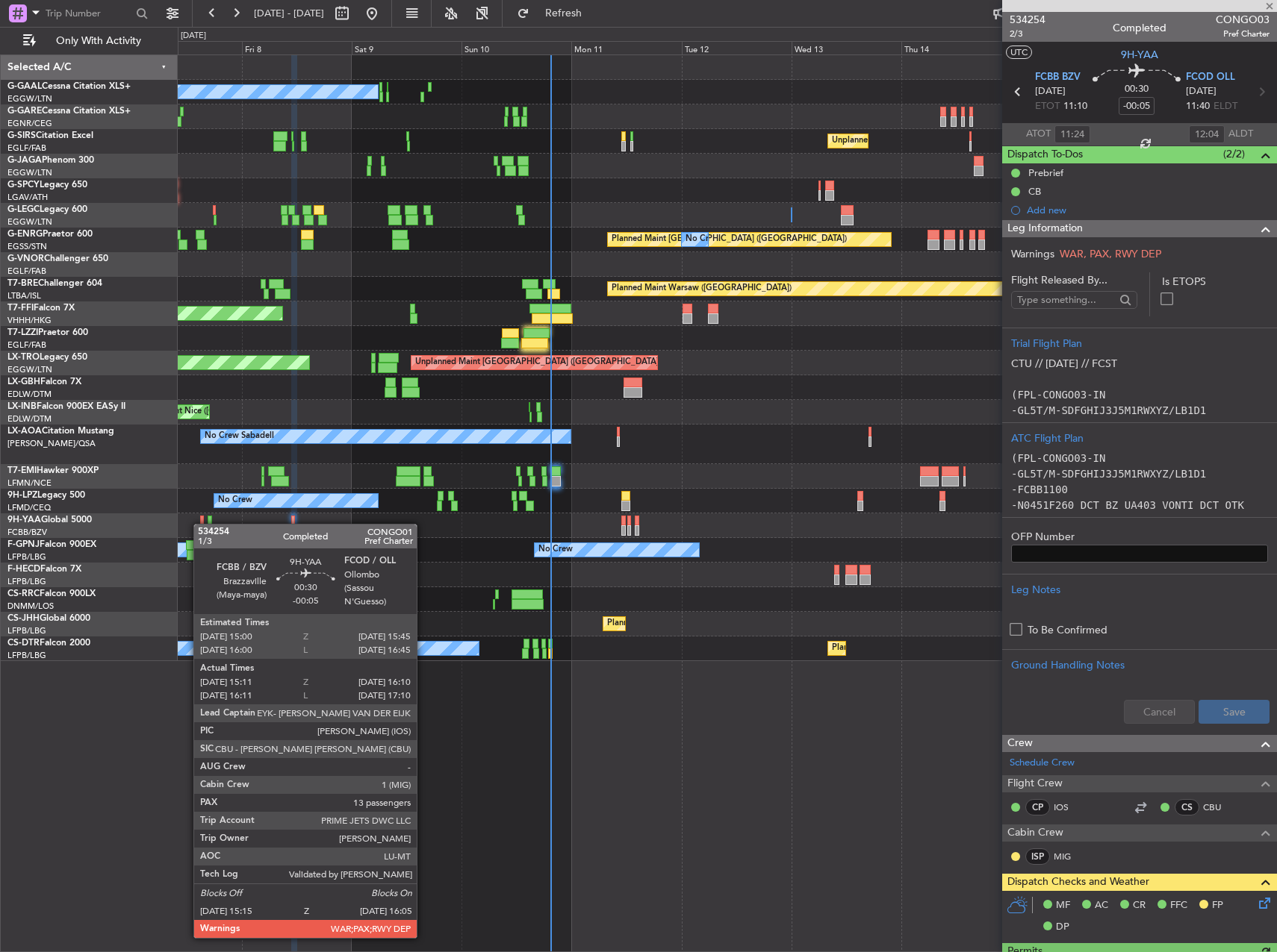
type input "15:21"
type input "16:05"
type input "13"
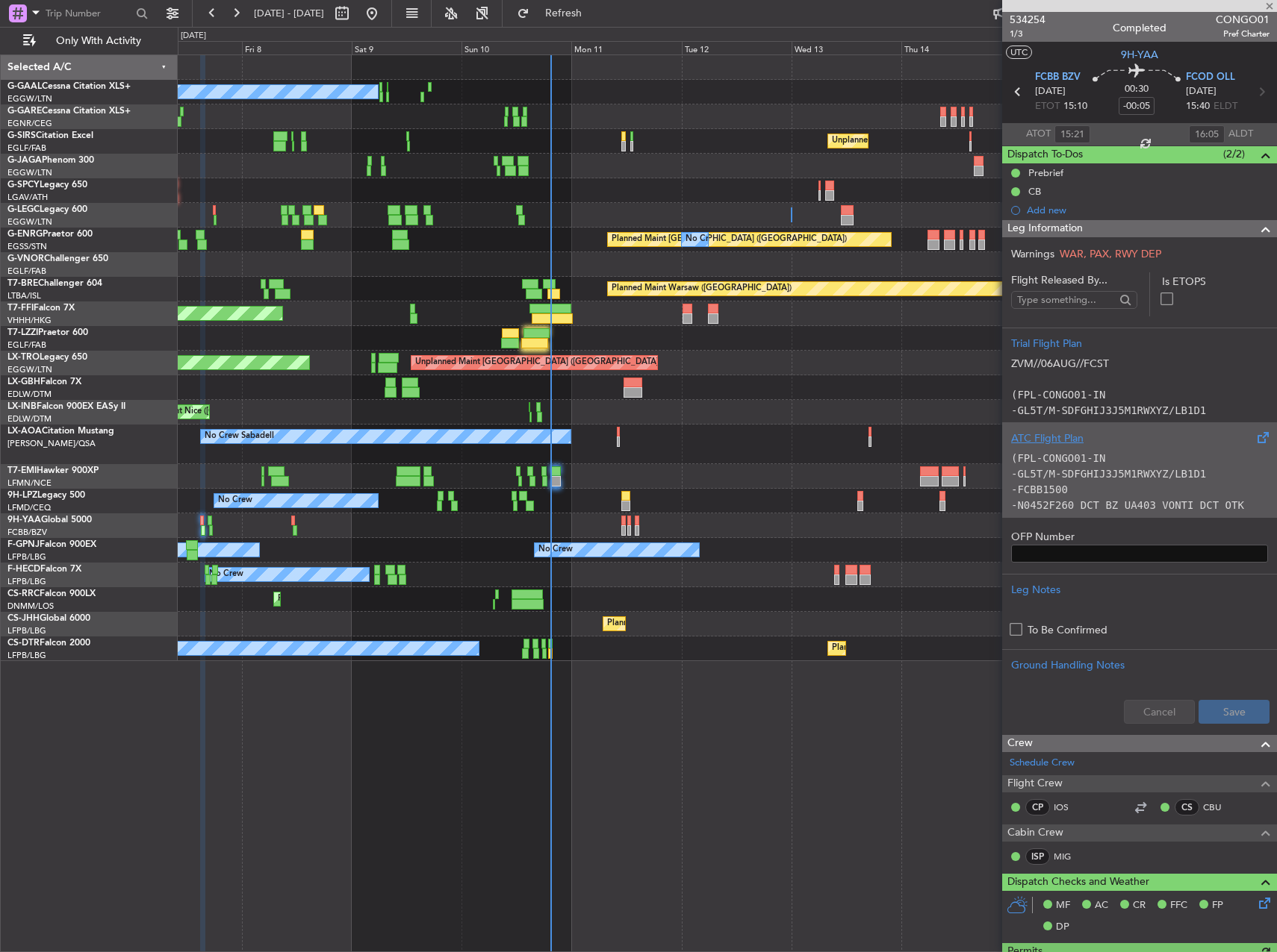
click at [1139, 467] on p "-GL5T/M-SDFGHIJ3J5M1RWXYZ/LB1D1" at bounding box center [1139, 475] width 257 height 15
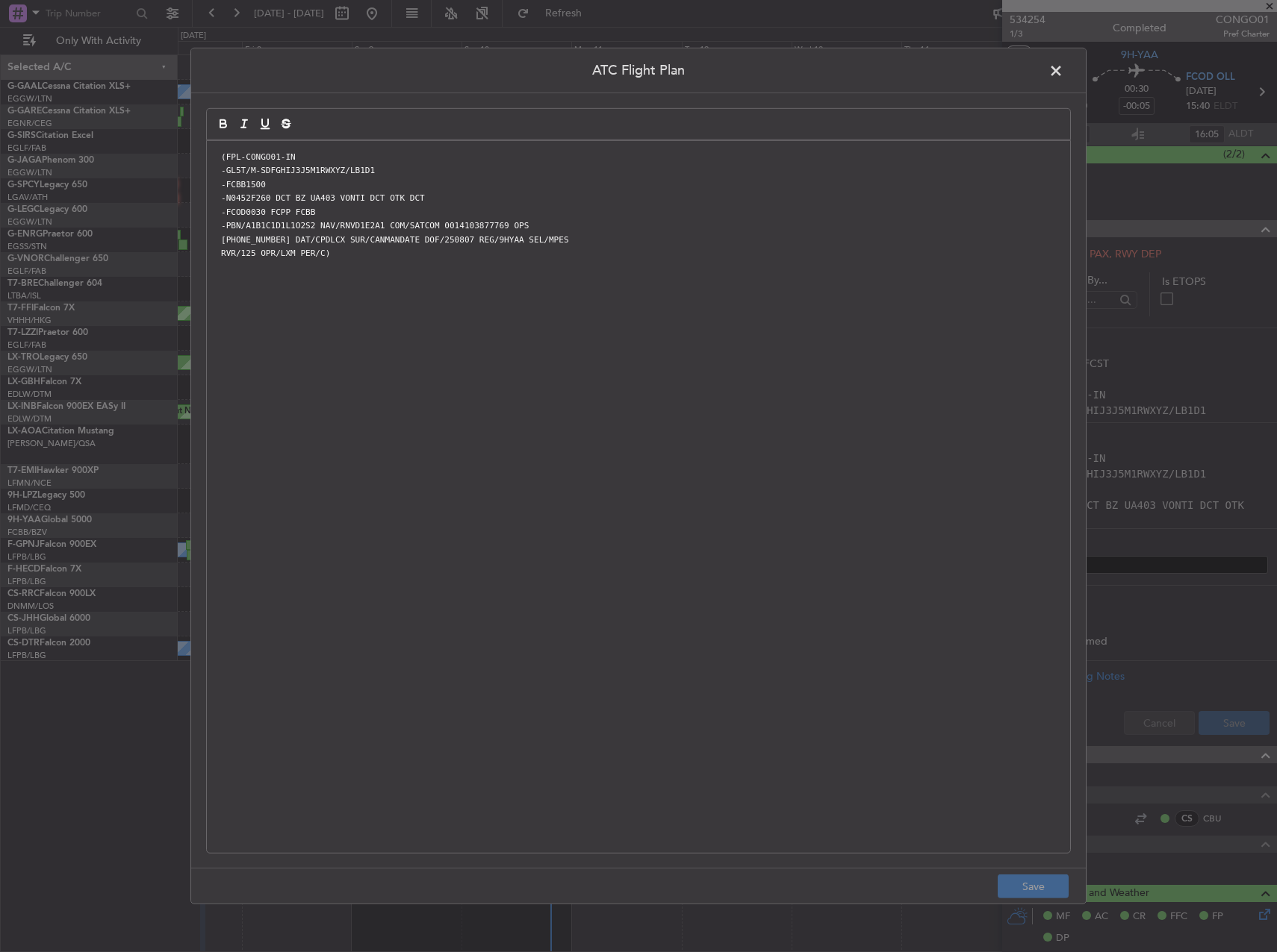
click at [1063, 80] on span at bounding box center [1063, 74] width 0 height 30
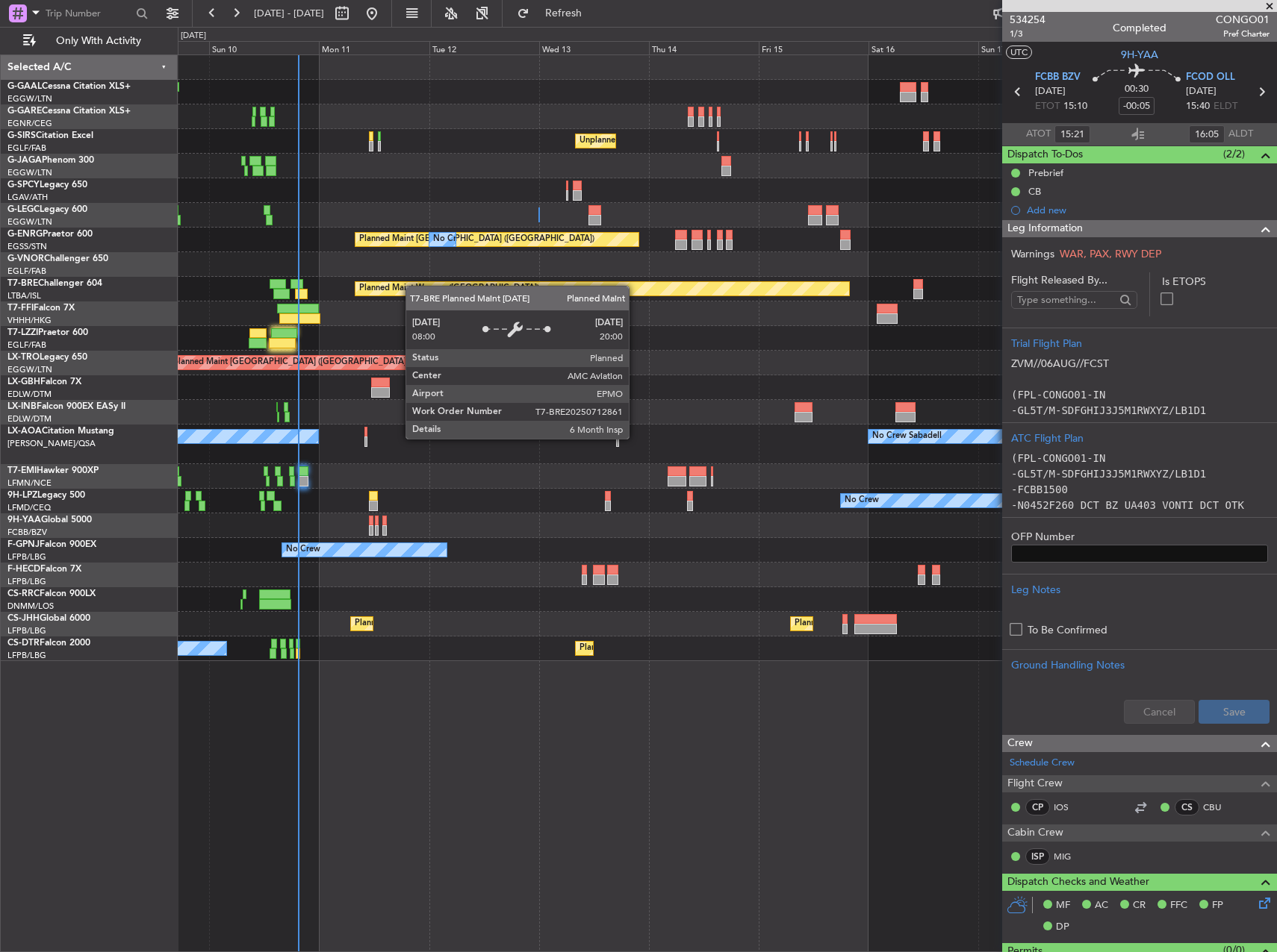
click at [406, 289] on div "No Crew Unplanned Maint [GEOGRAPHIC_DATA] ([GEOGRAPHIC_DATA]) A/C Unavailable […" at bounding box center [727, 358] width 1098 height 606
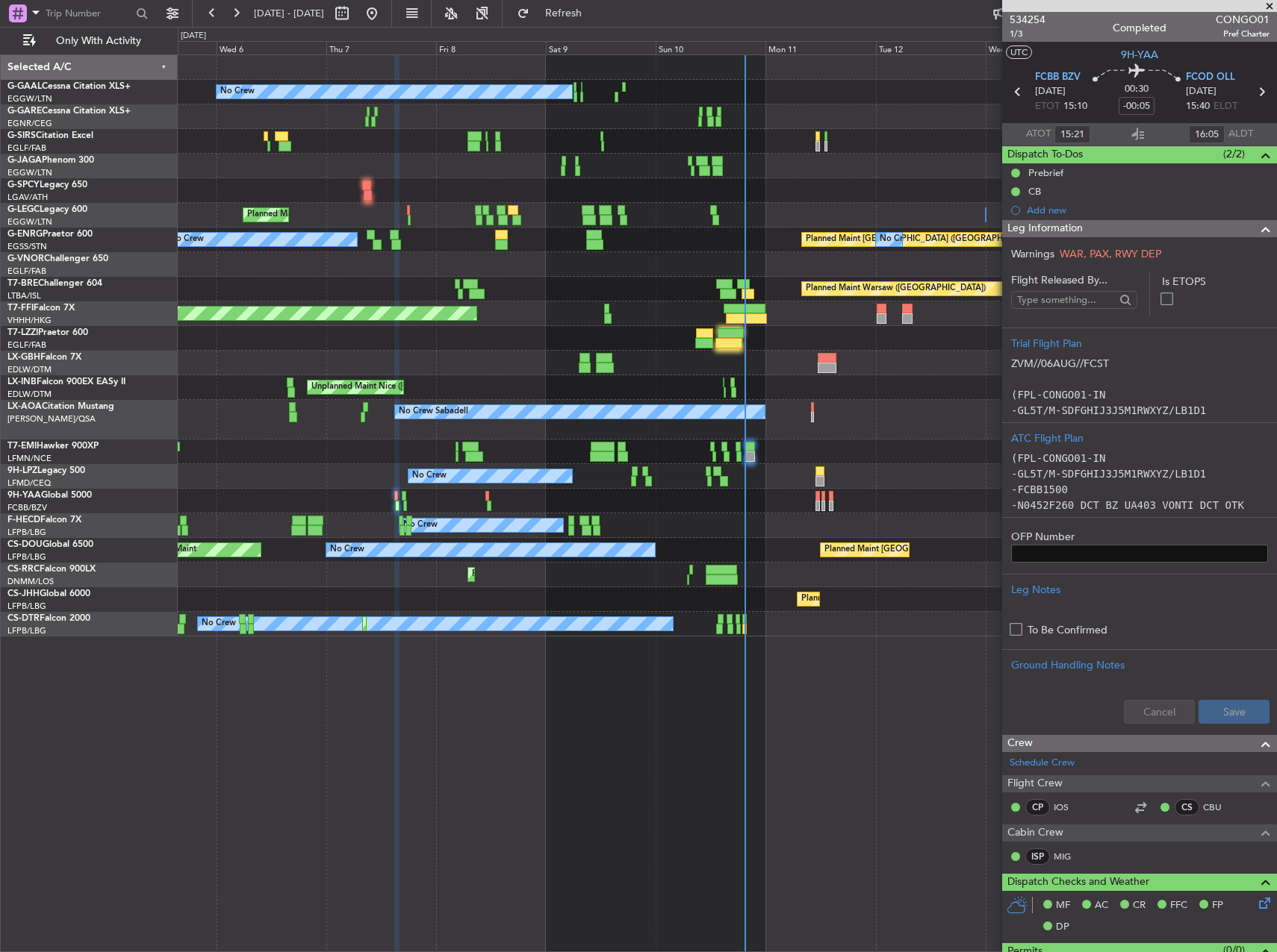
click at [1064, 335] on fb-app "09 Aug 2025 - 19 Aug 2025 Refresh Quick Links Only With Activity No Crew Unplan…" at bounding box center [638, 482] width 1277 height 941
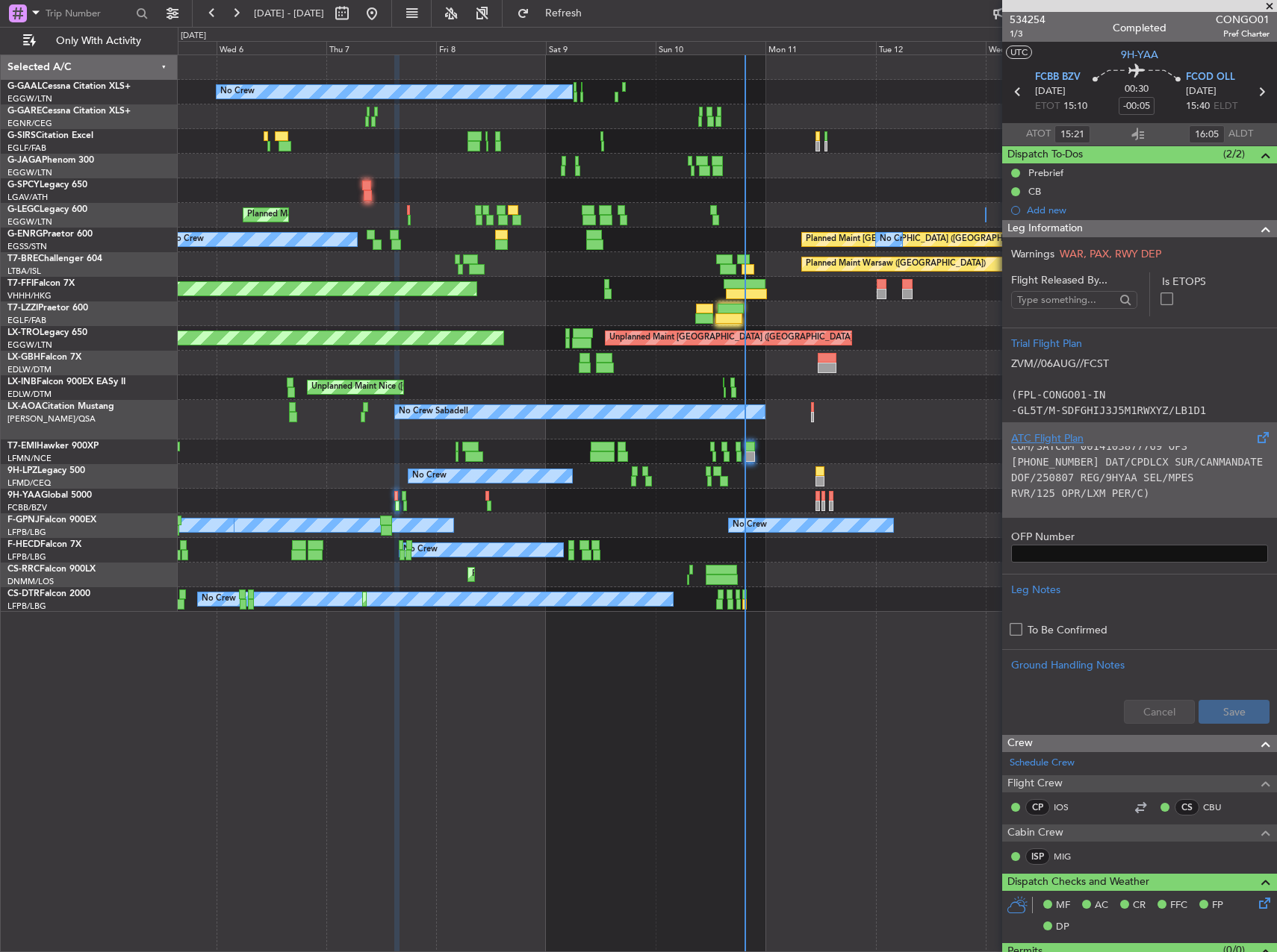
scroll to position [134, 0]
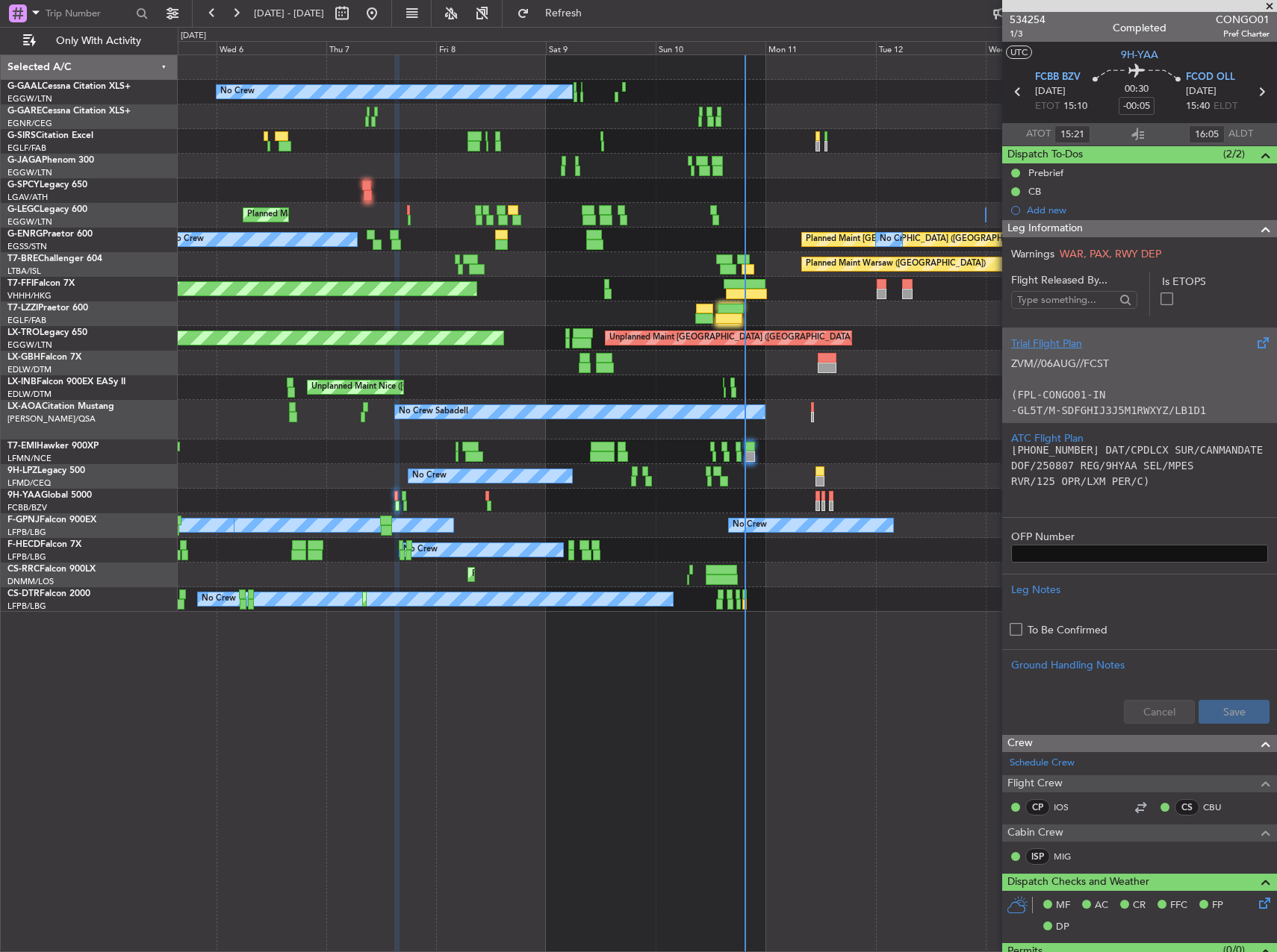
click at [1130, 405] on code "-GL5T/M-SDFGHIJ3J5M1RWXYZ/LB1D1" at bounding box center [1108, 411] width 195 height 12
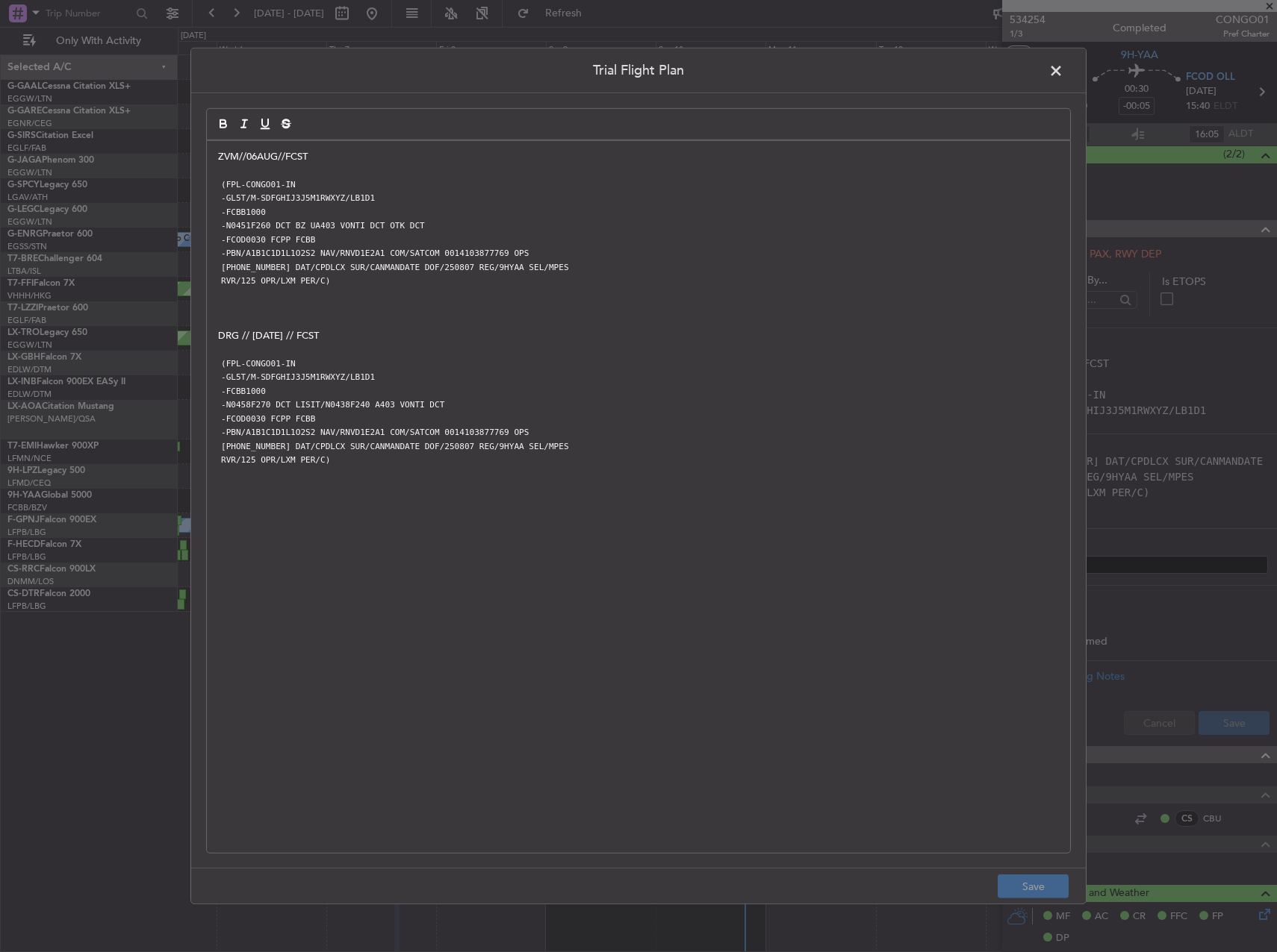
click at [1063, 67] on span at bounding box center [1063, 74] width 0 height 30
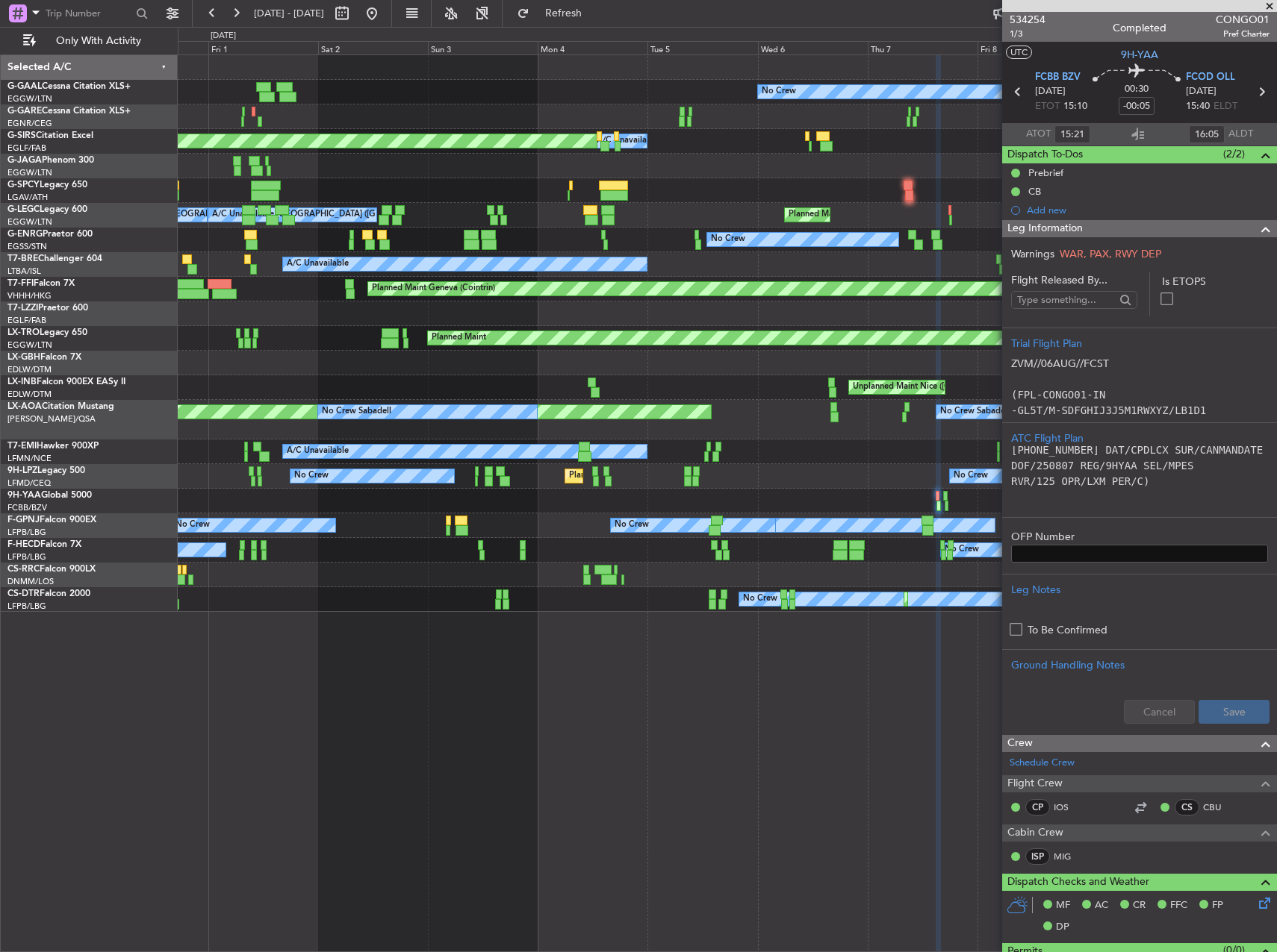
click at [935, 477] on div "No Crew A/C Unavailable Planned Maint Oxford (Kidlington) Planned Maint London …" at bounding box center [727, 333] width 1098 height 557
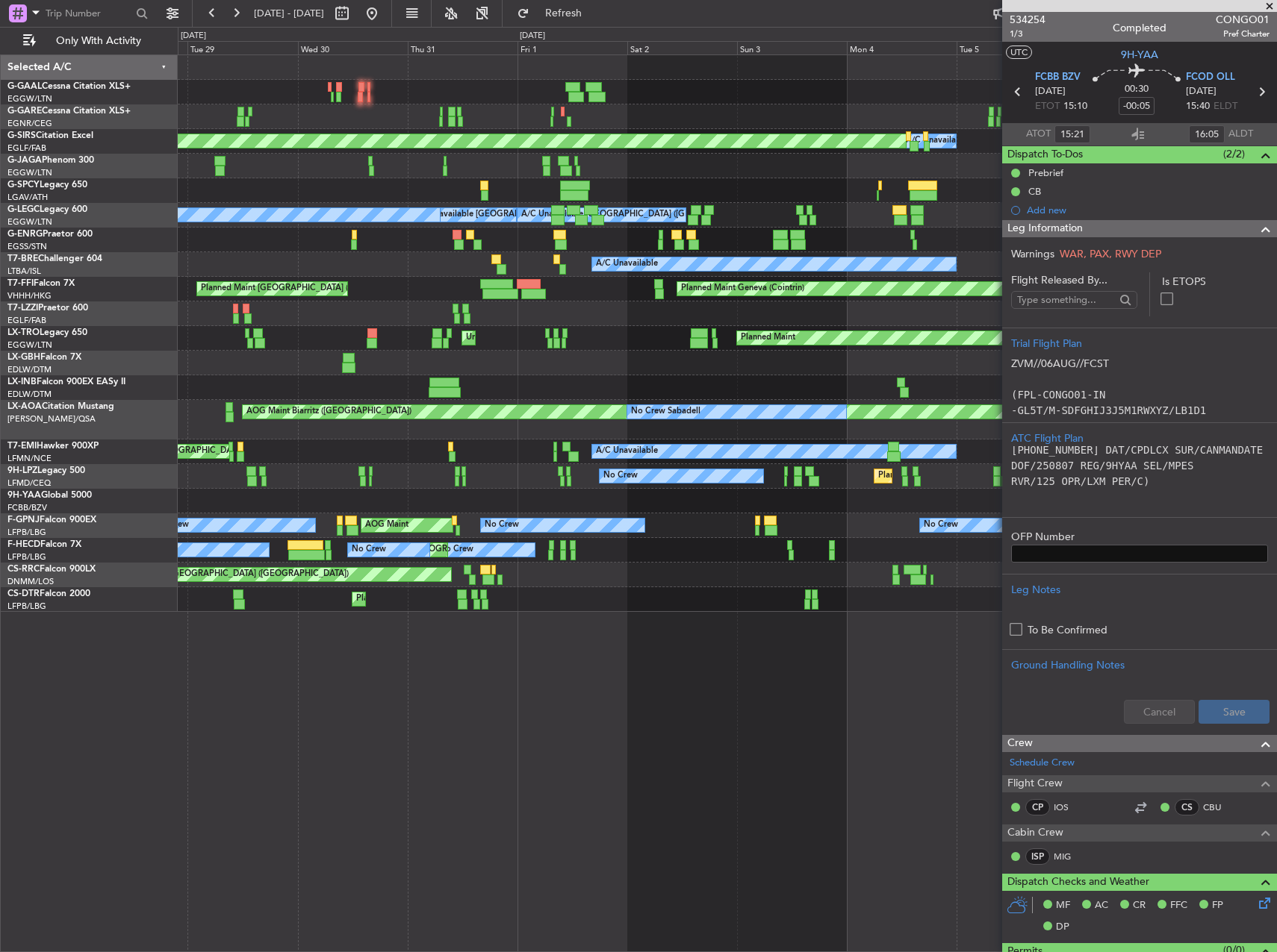
click at [835, 545] on div "No Crew Unplanned Maint London (Luton) A/C Unavailable Planned Maint Oxford (Ki…" at bounding box center [727, 333] width 1098 height 557
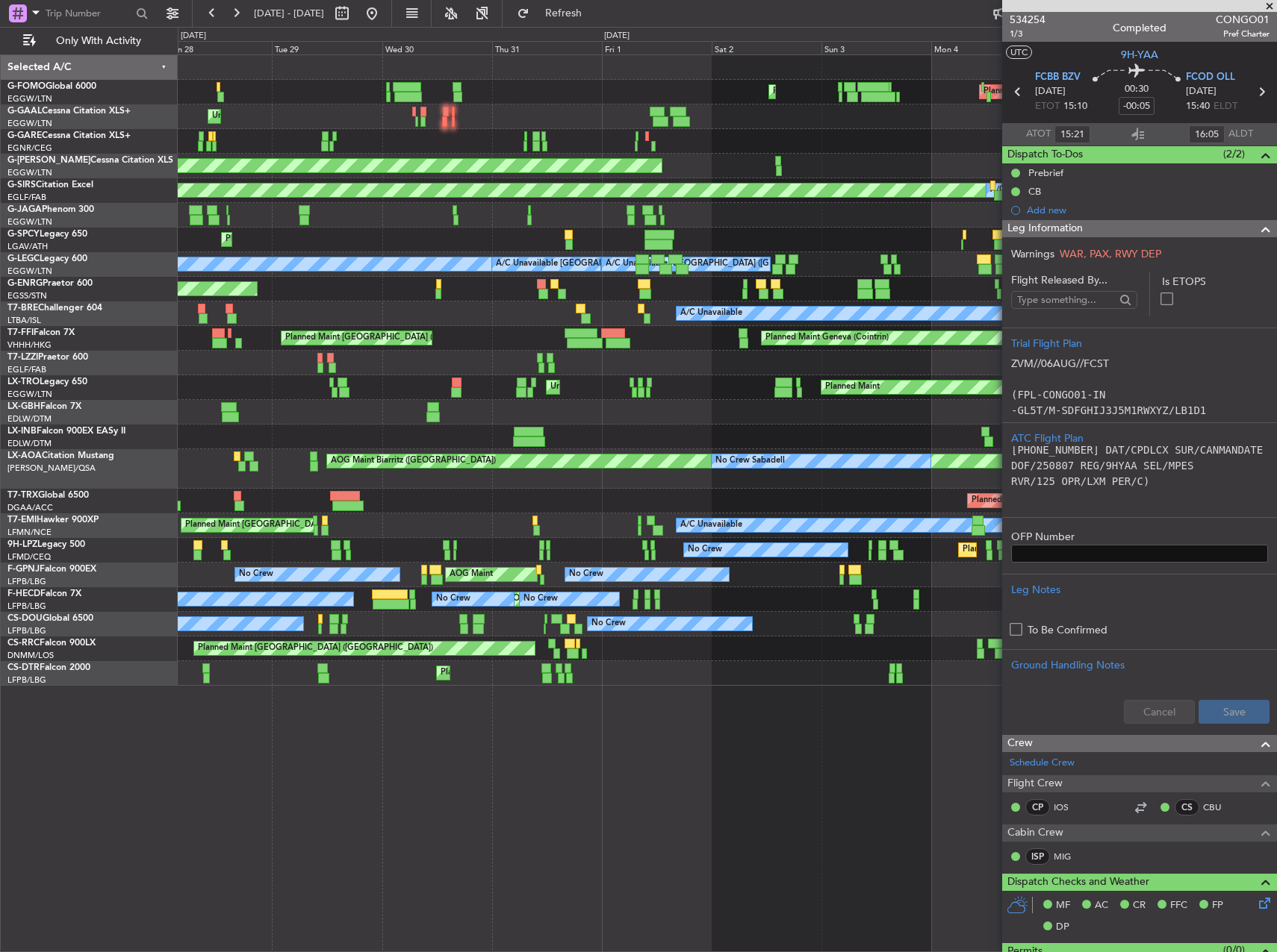
click at [95, 520] on div "Planned Maint Windsor Locks (Bradley Intl) Planned Maint Palma De Mallorca No C…" at bounding box center [638, 489] width 1277 height 925
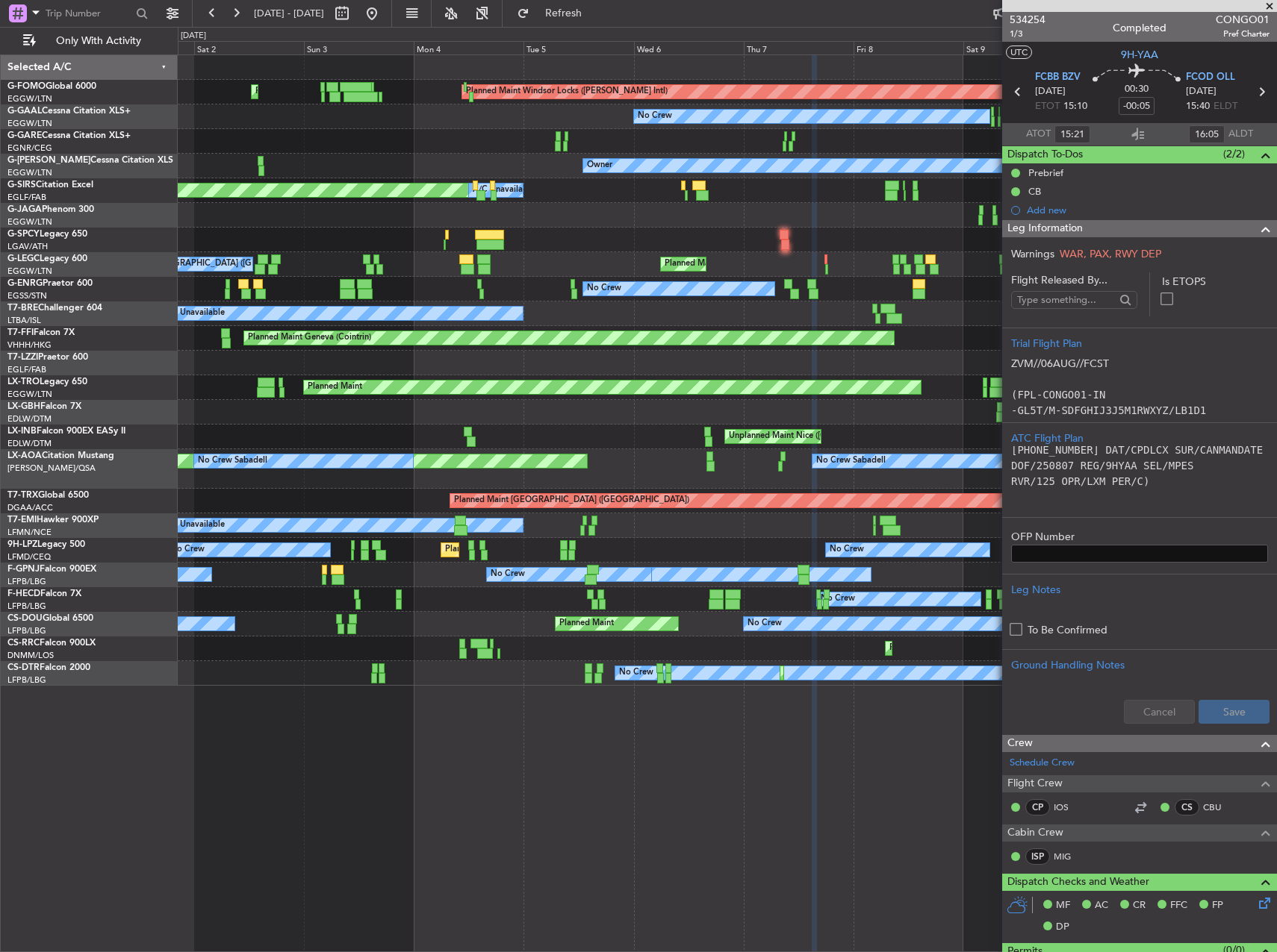
click at [317, 548] on div "Planned Maint Windsor Locks (Bradley Intl) Planned Maint Palma De Mallorca No C…" at bounding box center [727, 370] width 1098 height 630
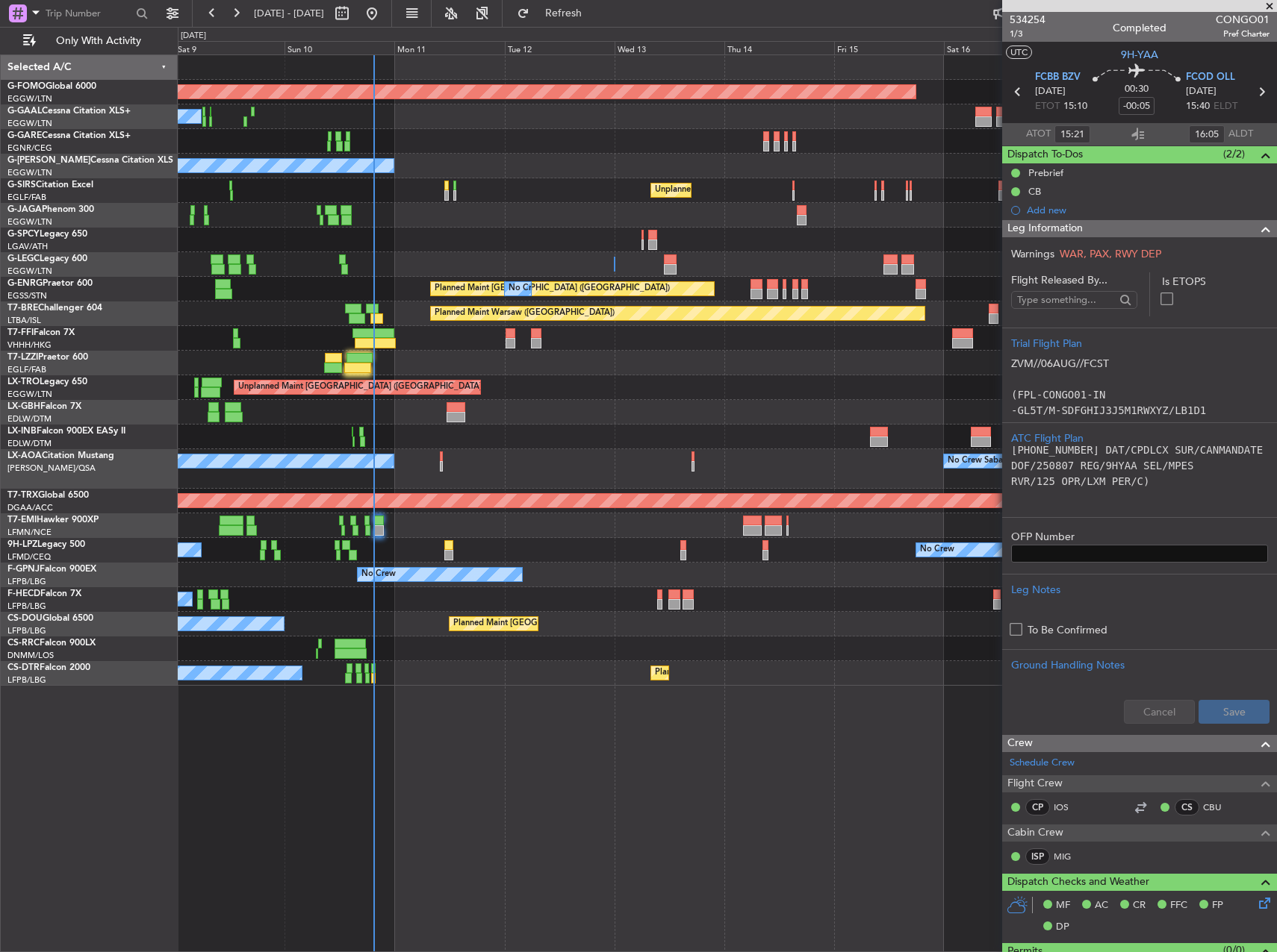
click at [241, 566] on div "Planned Maint Windsor Locks (Bradley Intl) No Crew Owner Unplanned Maint London…" at bounding box center [727, 370] width 1098 height 630
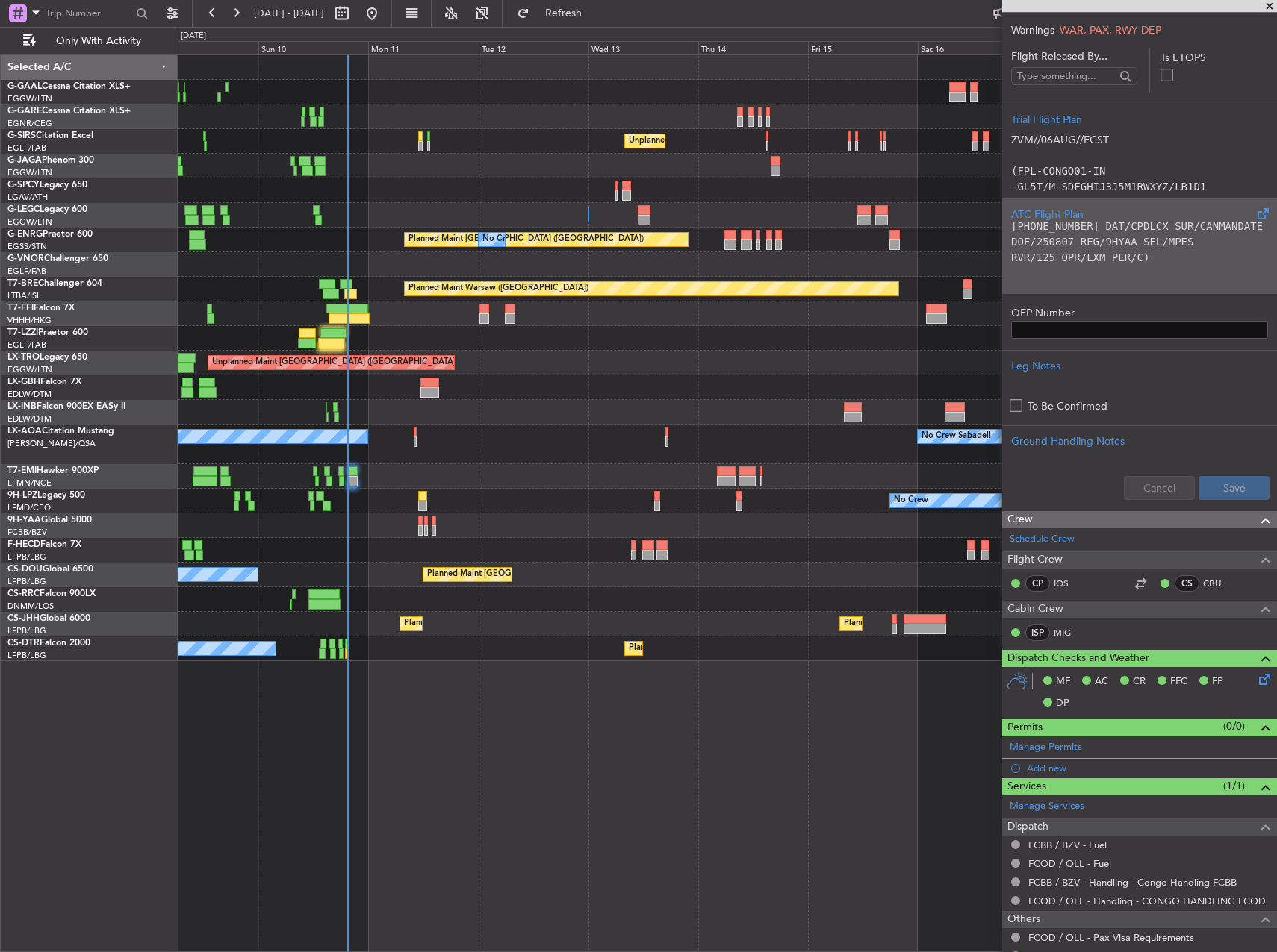
scroll to position [0, 0]
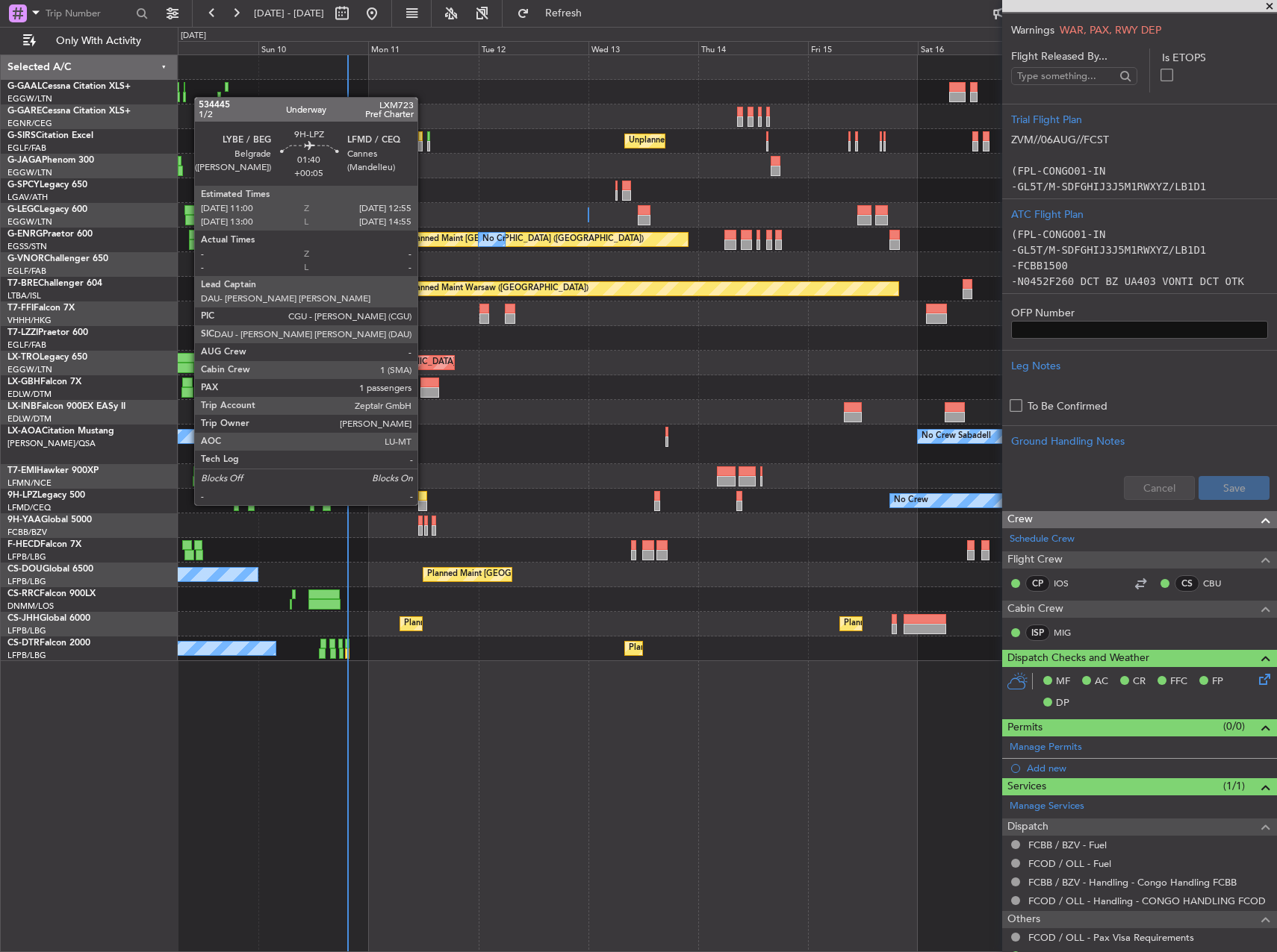
click at [424, 491] on div at bounding box center [422, 496] width 9 height 11
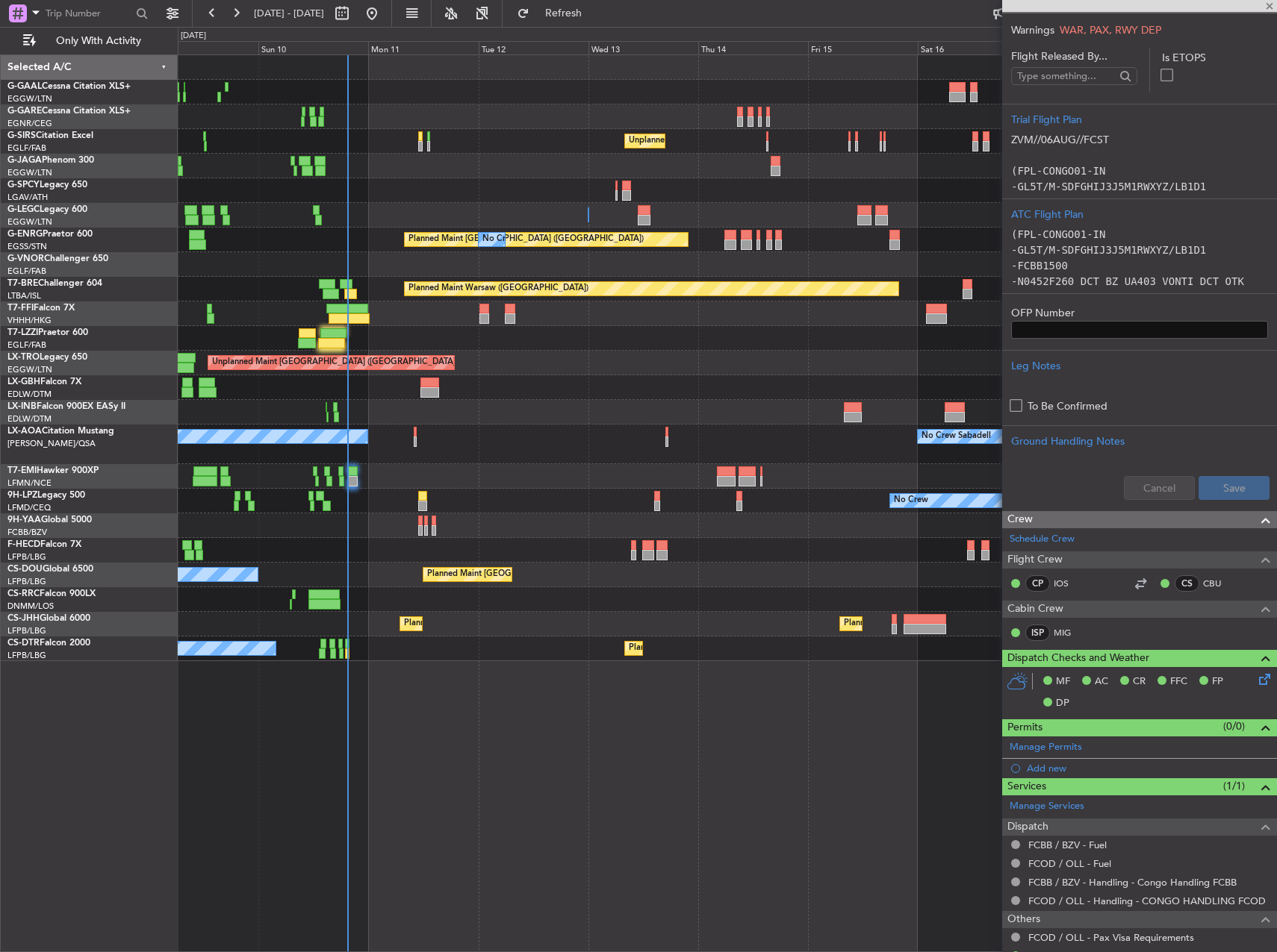
type input "+00:05"
type input "1"
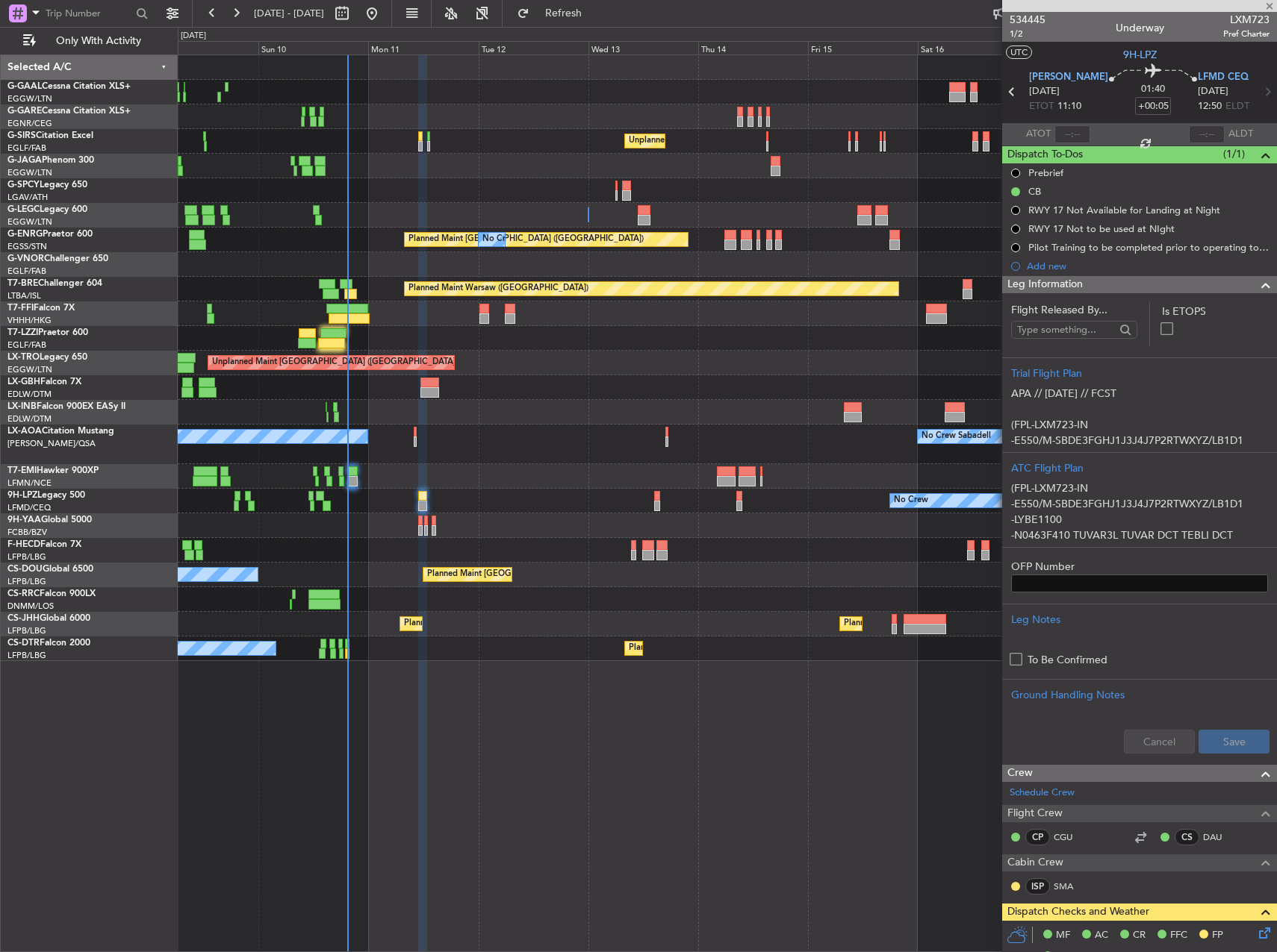
type input "-00:05"
type input "13"
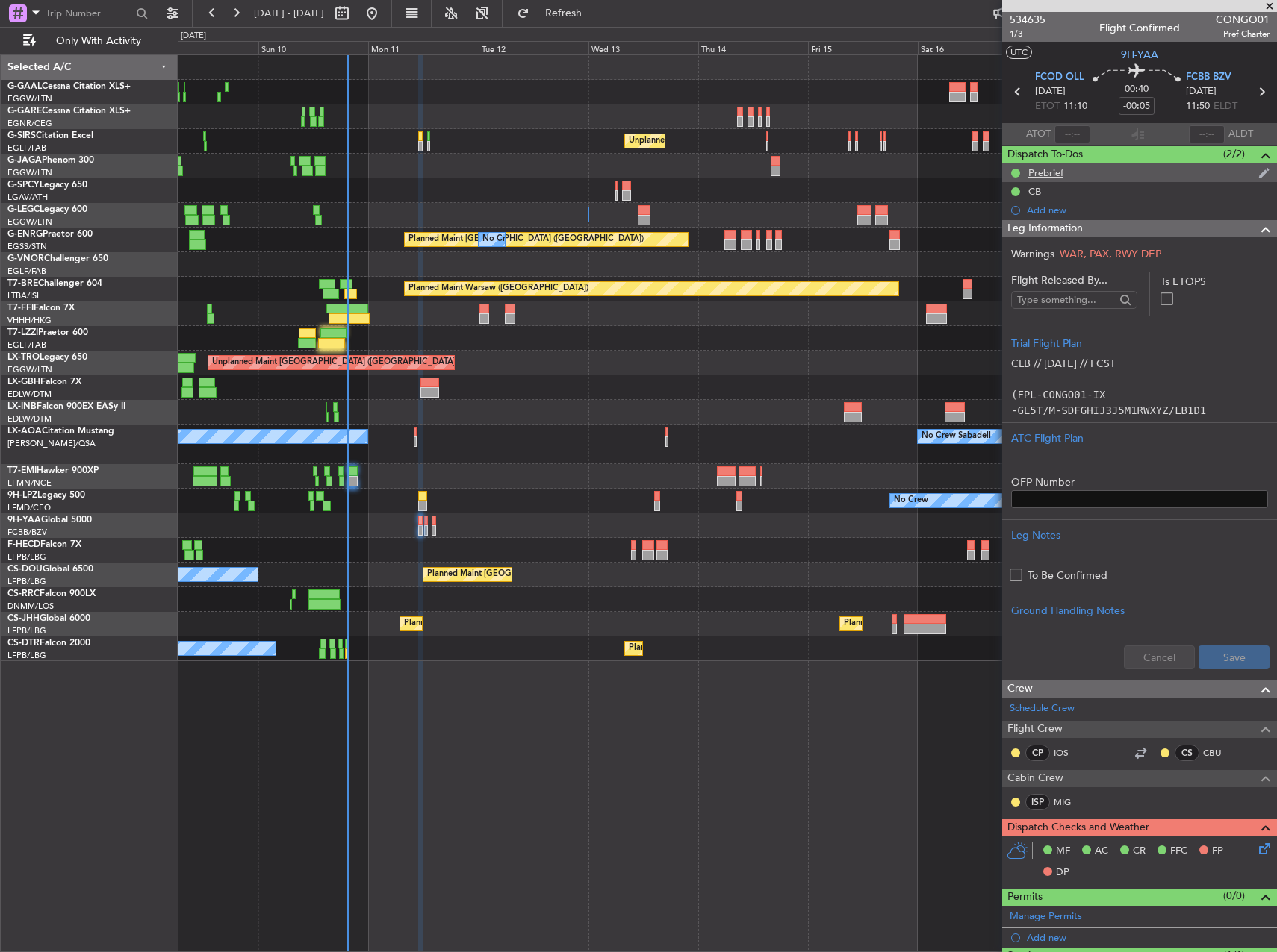
click at [1109, 177] on div "Prebrief" at bounding box center [1139, 173] width 275 height 19
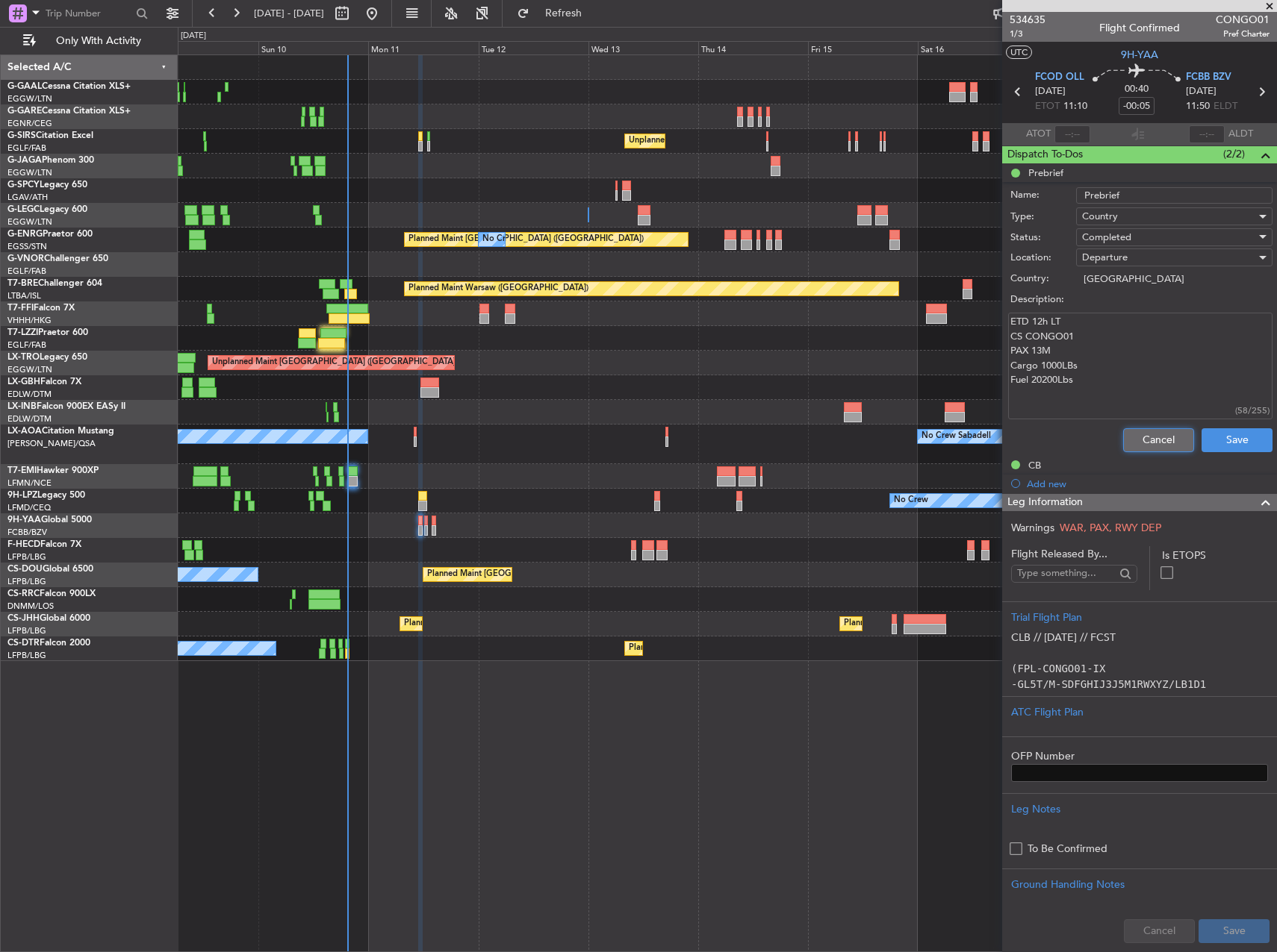
click at [1151, 432] on button "Cancel" at bounding box center [1159, 440] width 71 height 24
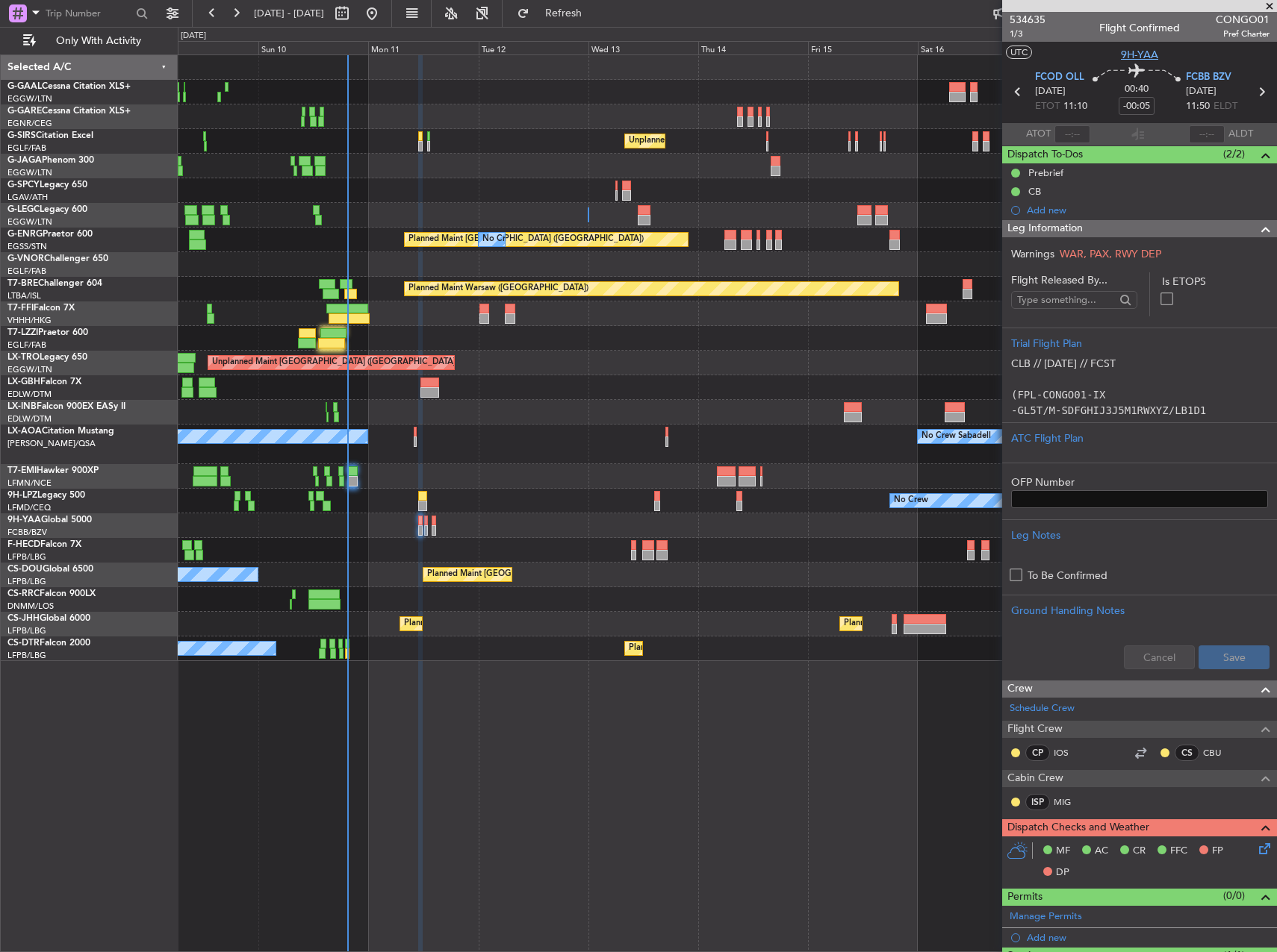
click at [1139, 53] on span "9H-YAA" at bounding box center [1139, 54] width 37 height 15
click at [574, 489] on div "No Crew Unplanned Maint London (Farnborough) A/C Unavailable London (Luton) Pla…" at bounding box center [727, 358] width 1098 height 606
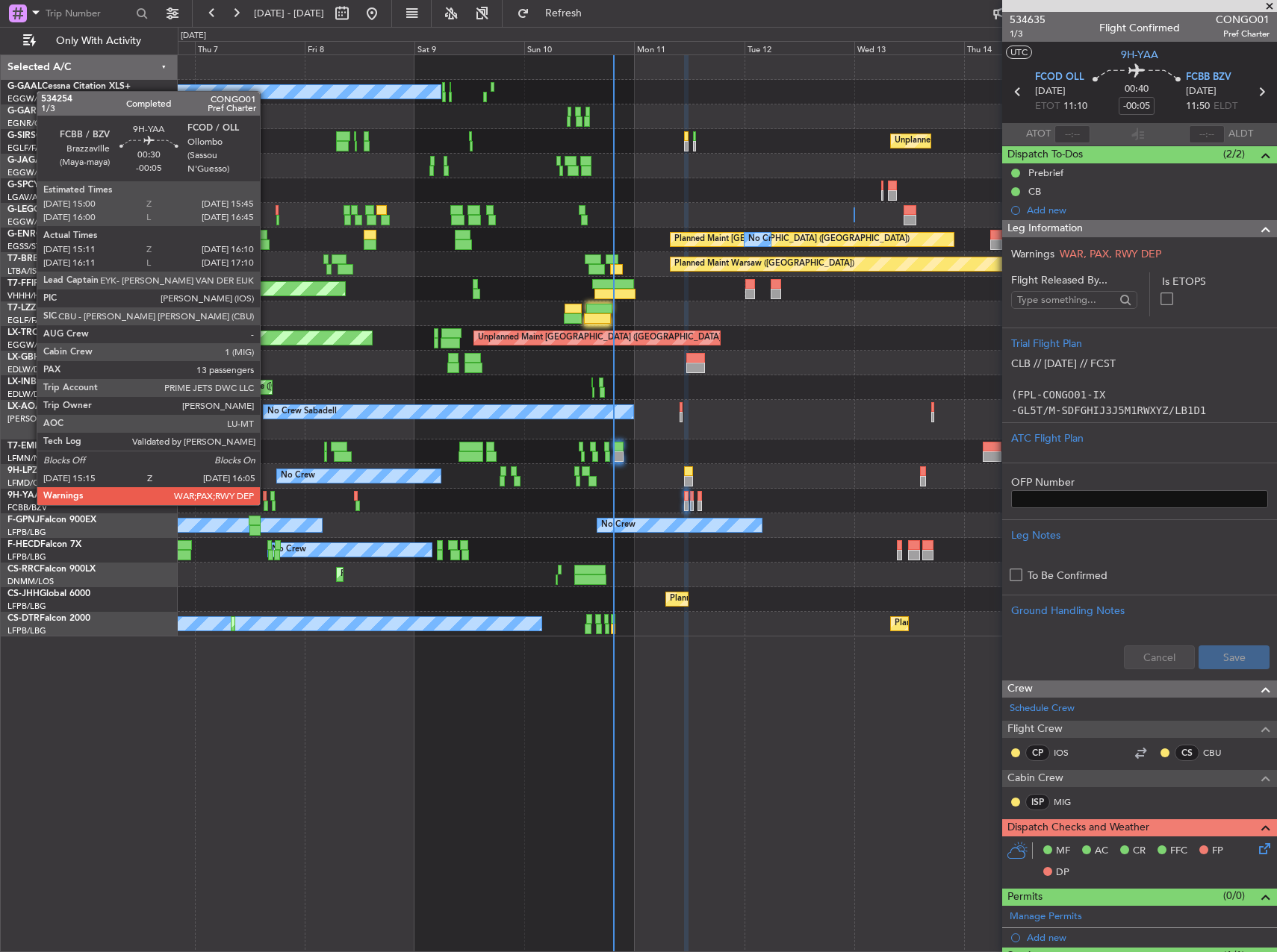
click at [266, 504] on div at bounding box center [266, 505] width 5 height 11
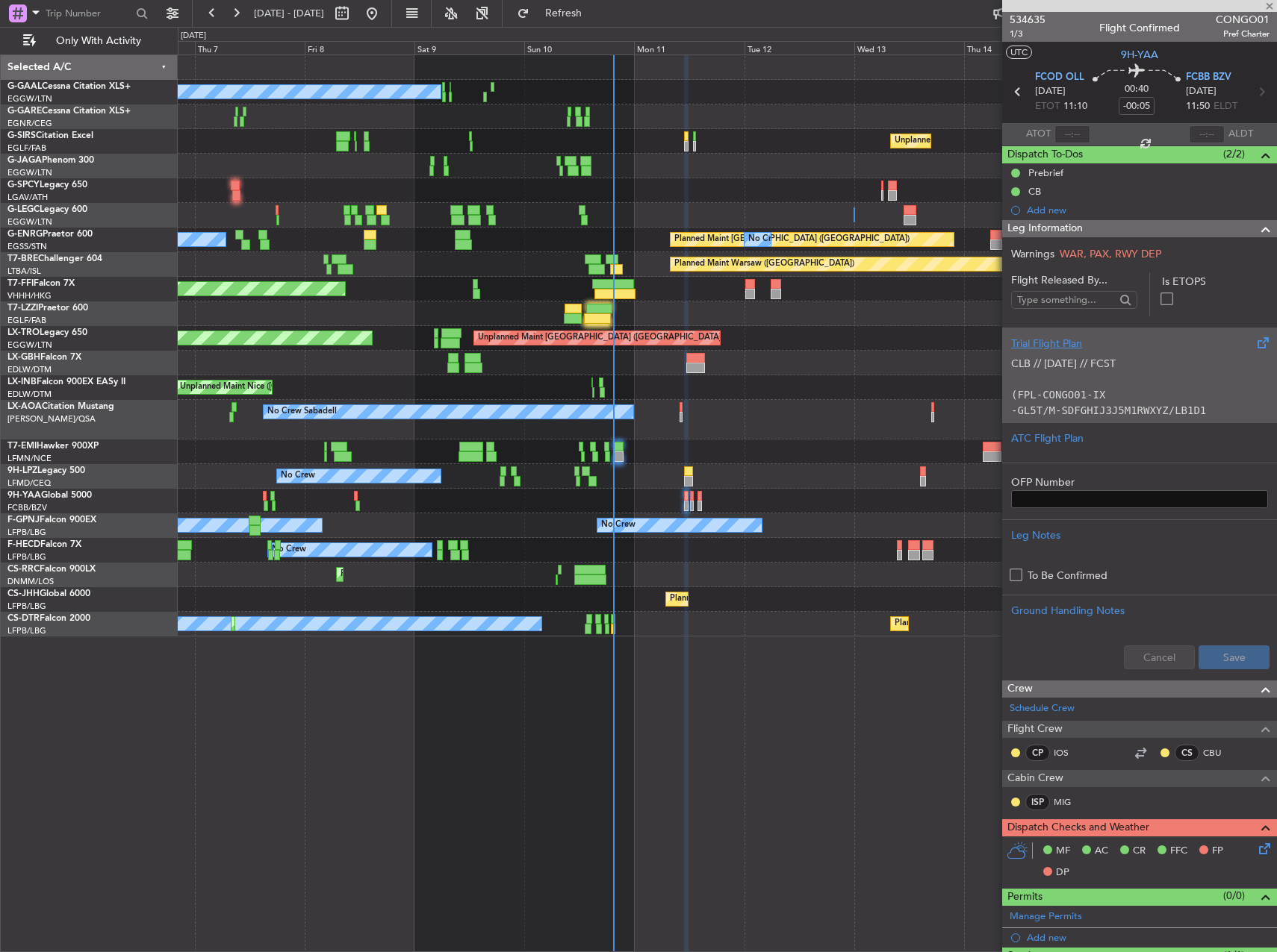
type input "15:21"
type input "16:05"
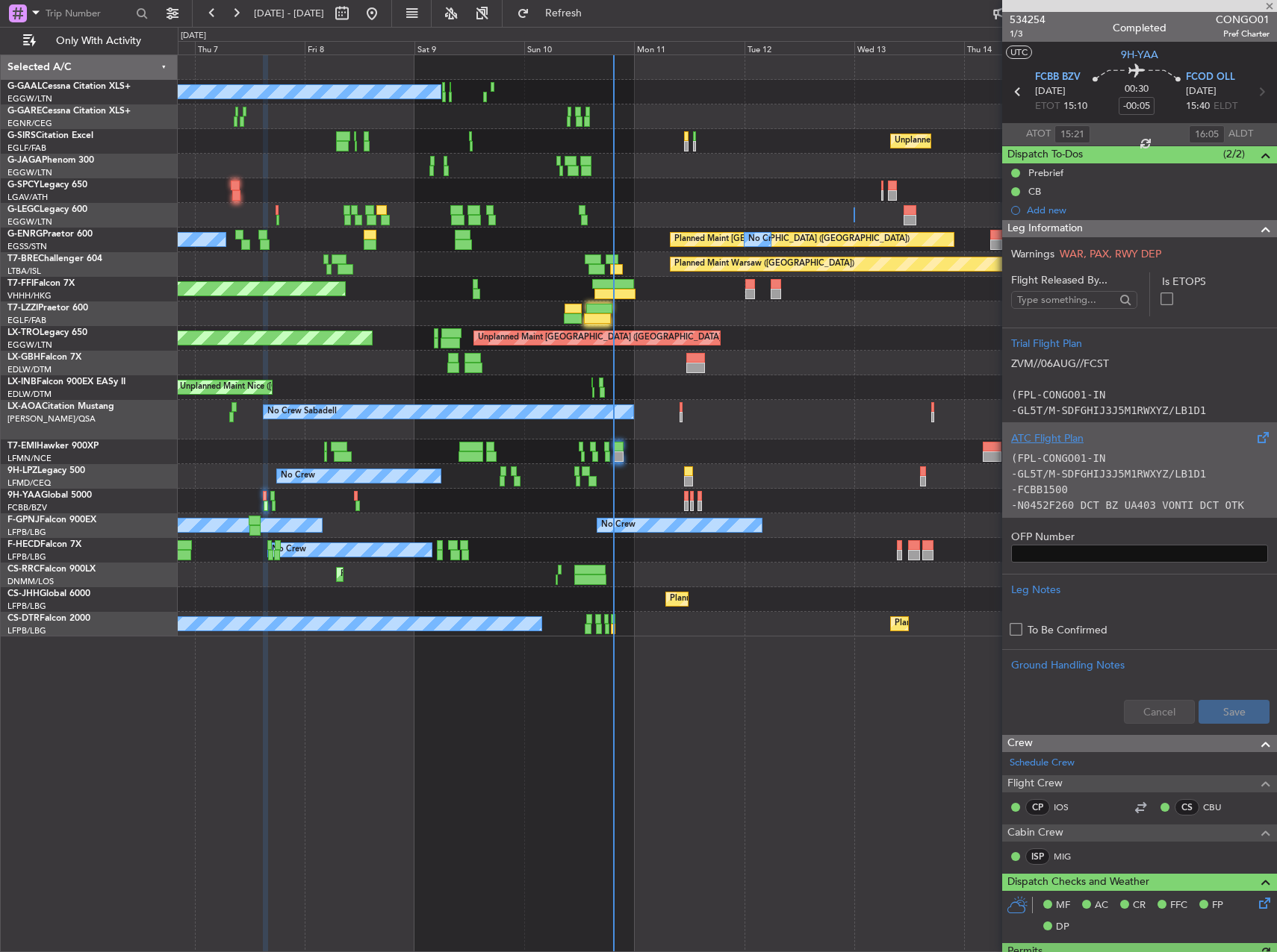
click at [1160, 479] on code "-GL5T/M-SDFGHIJ3J5M1RWXYZ/LB1D1" at bounding box center [1108, 474] width 195 height 12
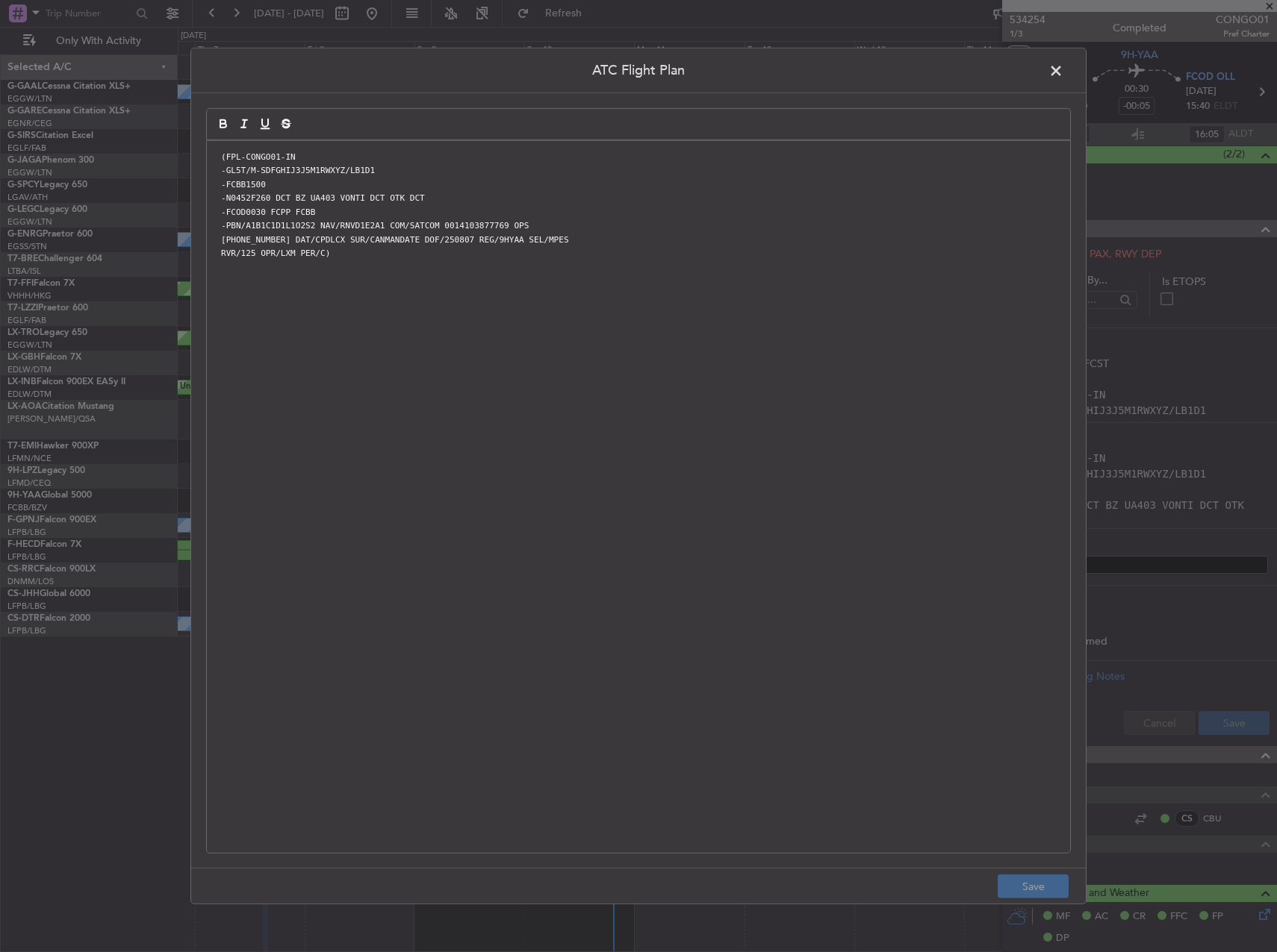
click at [1063, 74] on span at bounding box center [1063, 74] width 0 height 30
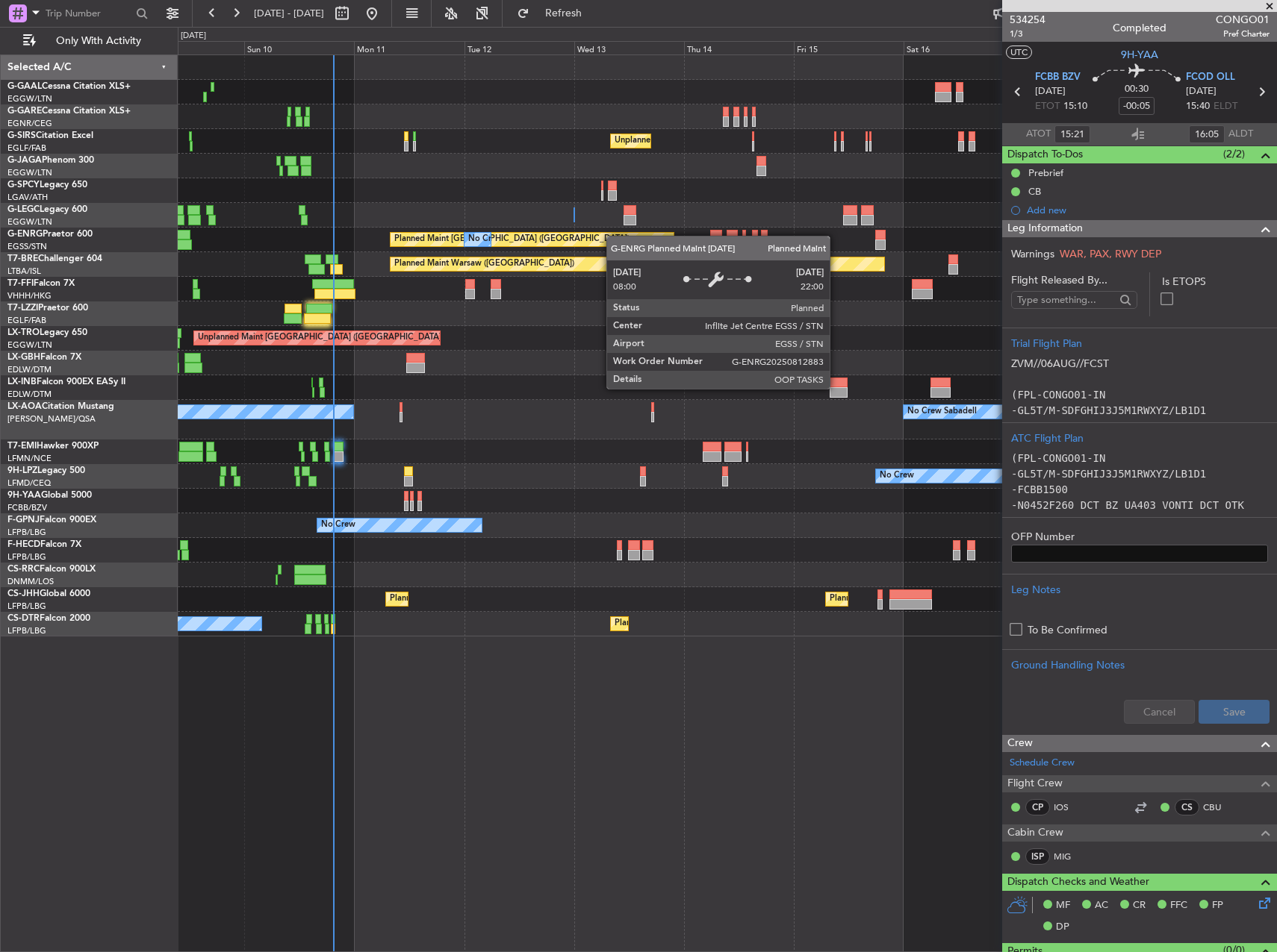
click at [609, 236] on div "No Crew Unplanned Maint [GEOGRAPHIC_DATA] ([GEOGRAPHIC_DATA]) A/C Unavailable […" at bounding box center [727, 346] width 1098 height 582
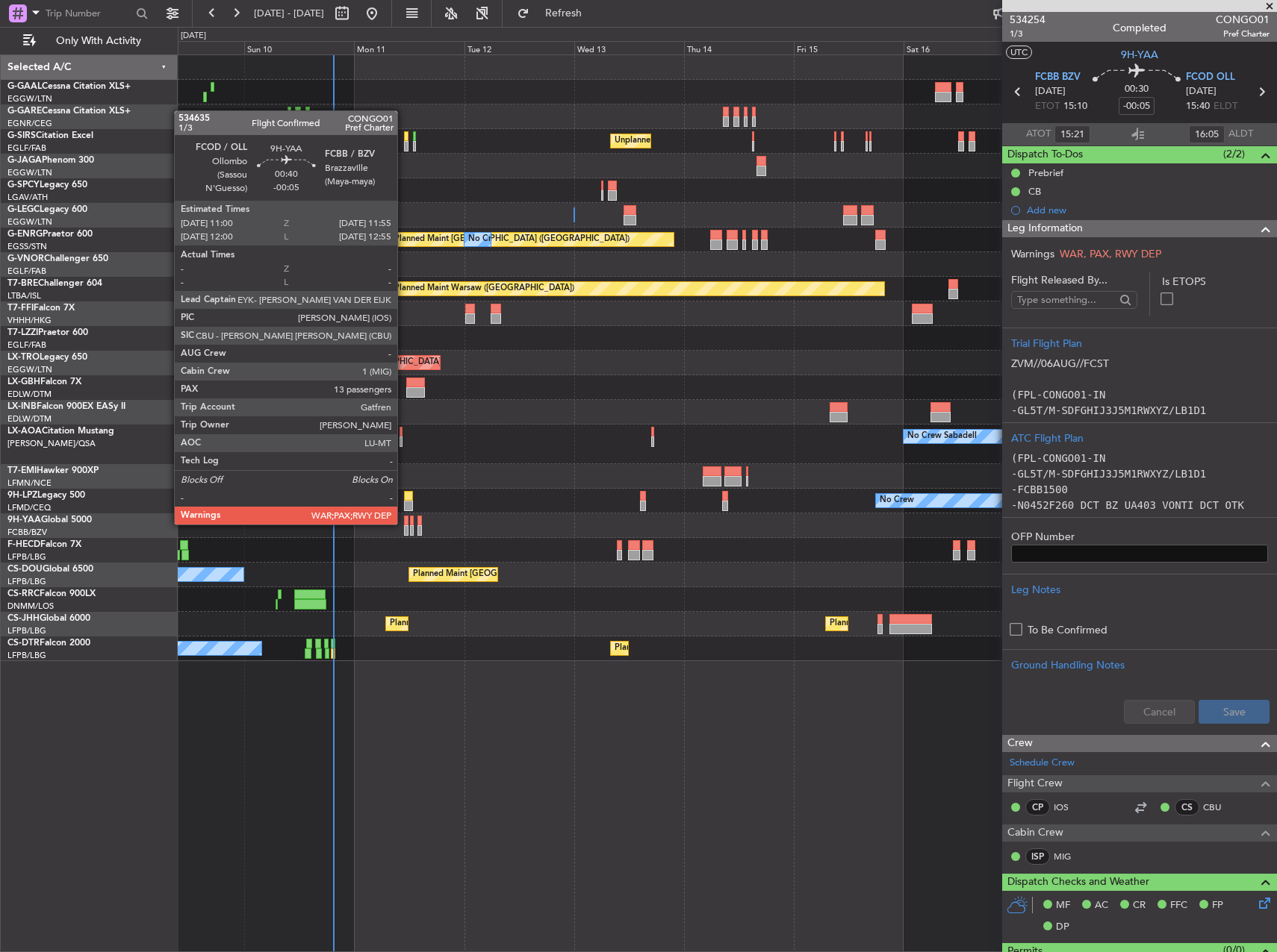
click at [404, 523] on div at bounding box center [406, 520] width 5 height 11
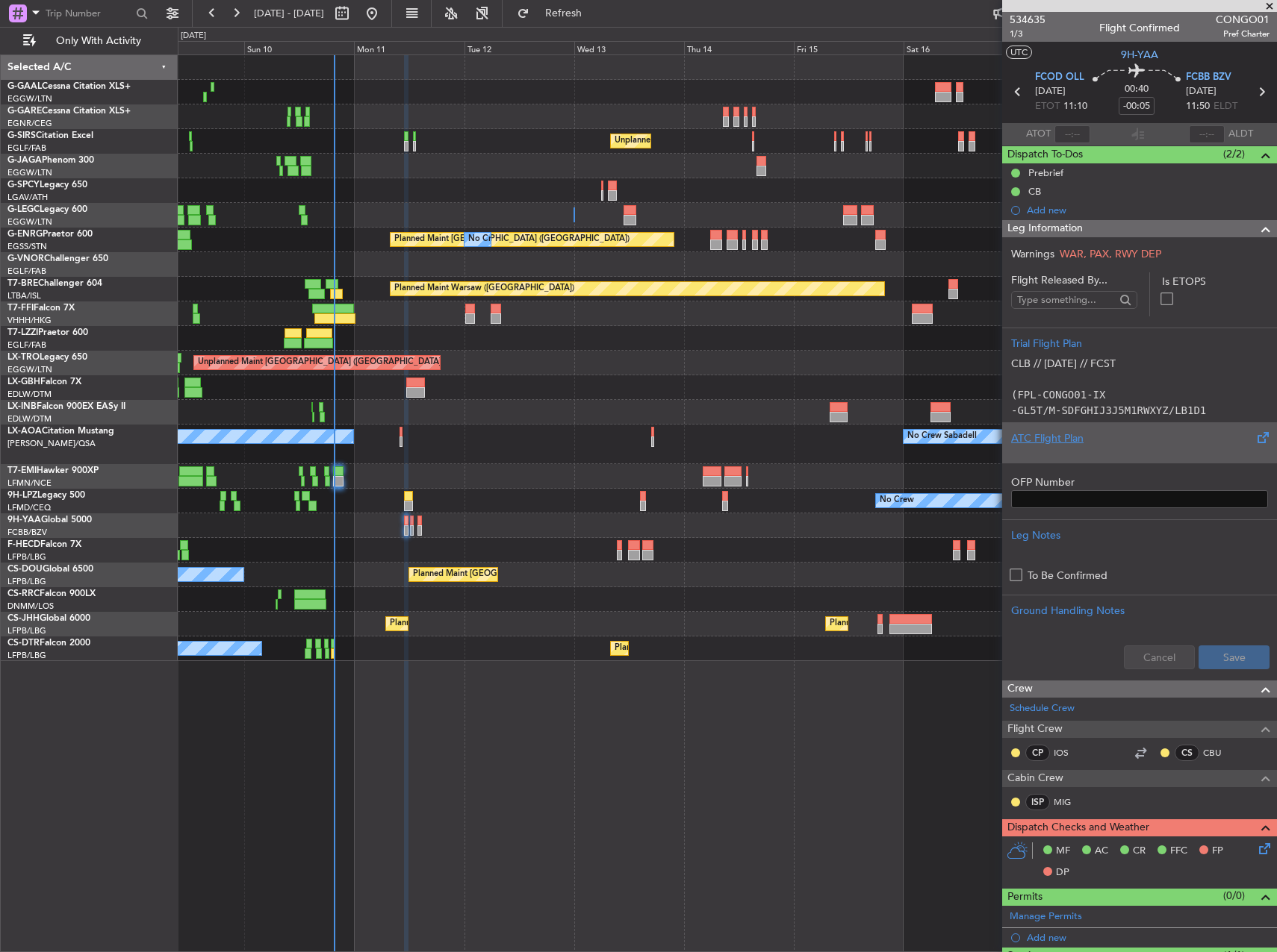
click at [1043, 450] on div at bounding box center [1139, 450] width 257 height 9
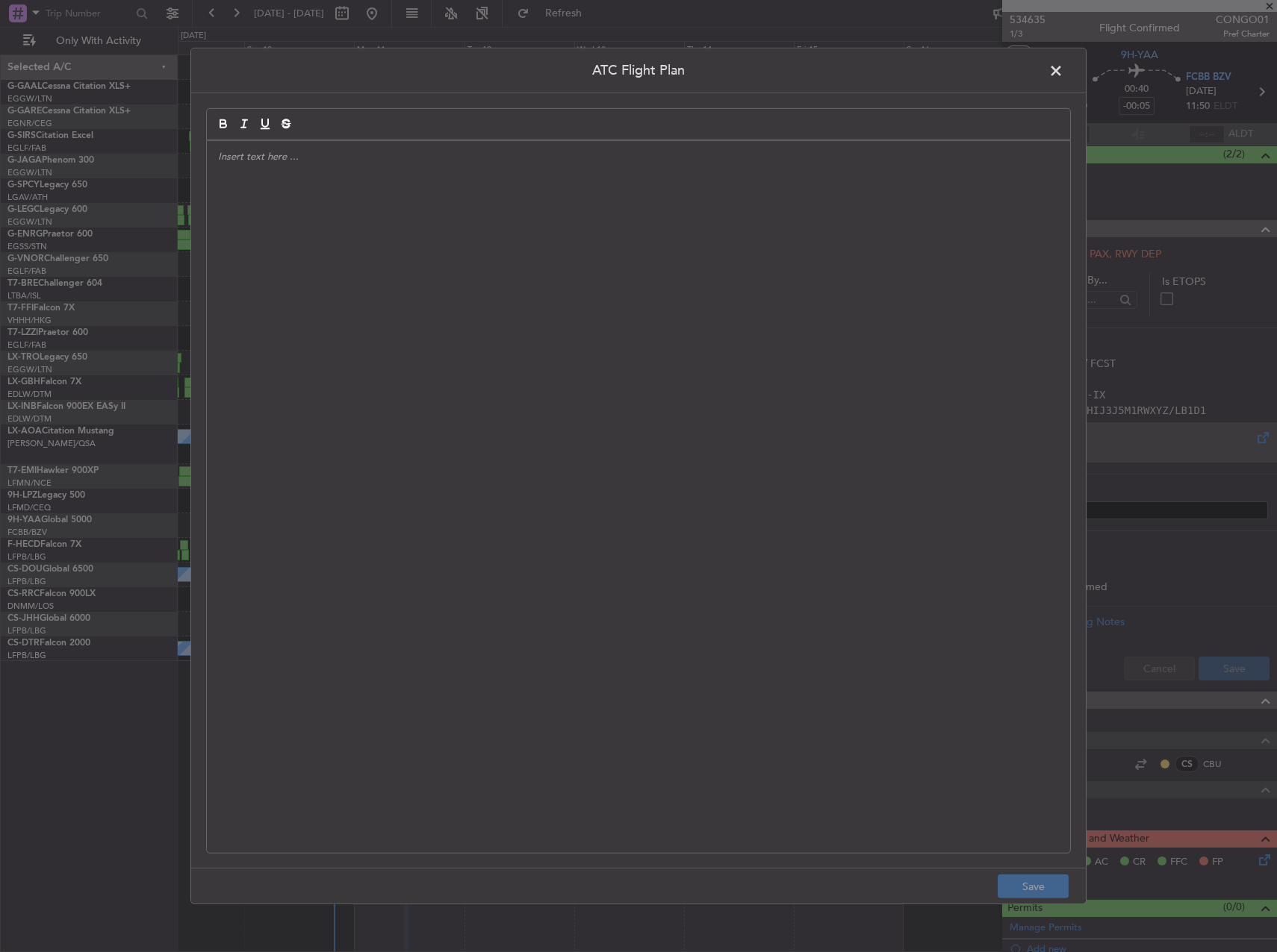
click at [759, 482] on div at bounding box center [639, 497] width 863 height 712
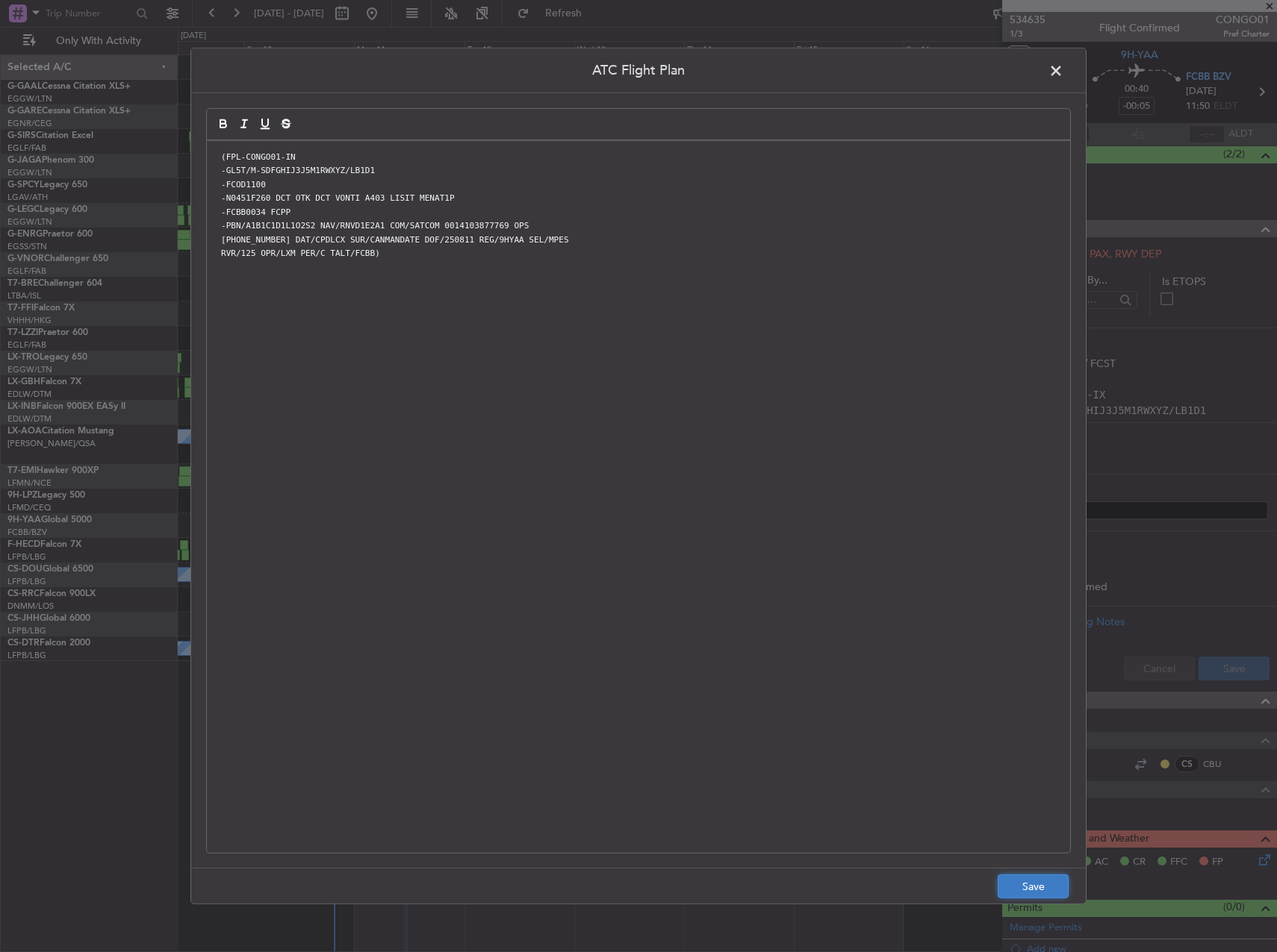
click at [1013, 886] on button "Save" at bounding box center [1032, 886] width 71 height 24
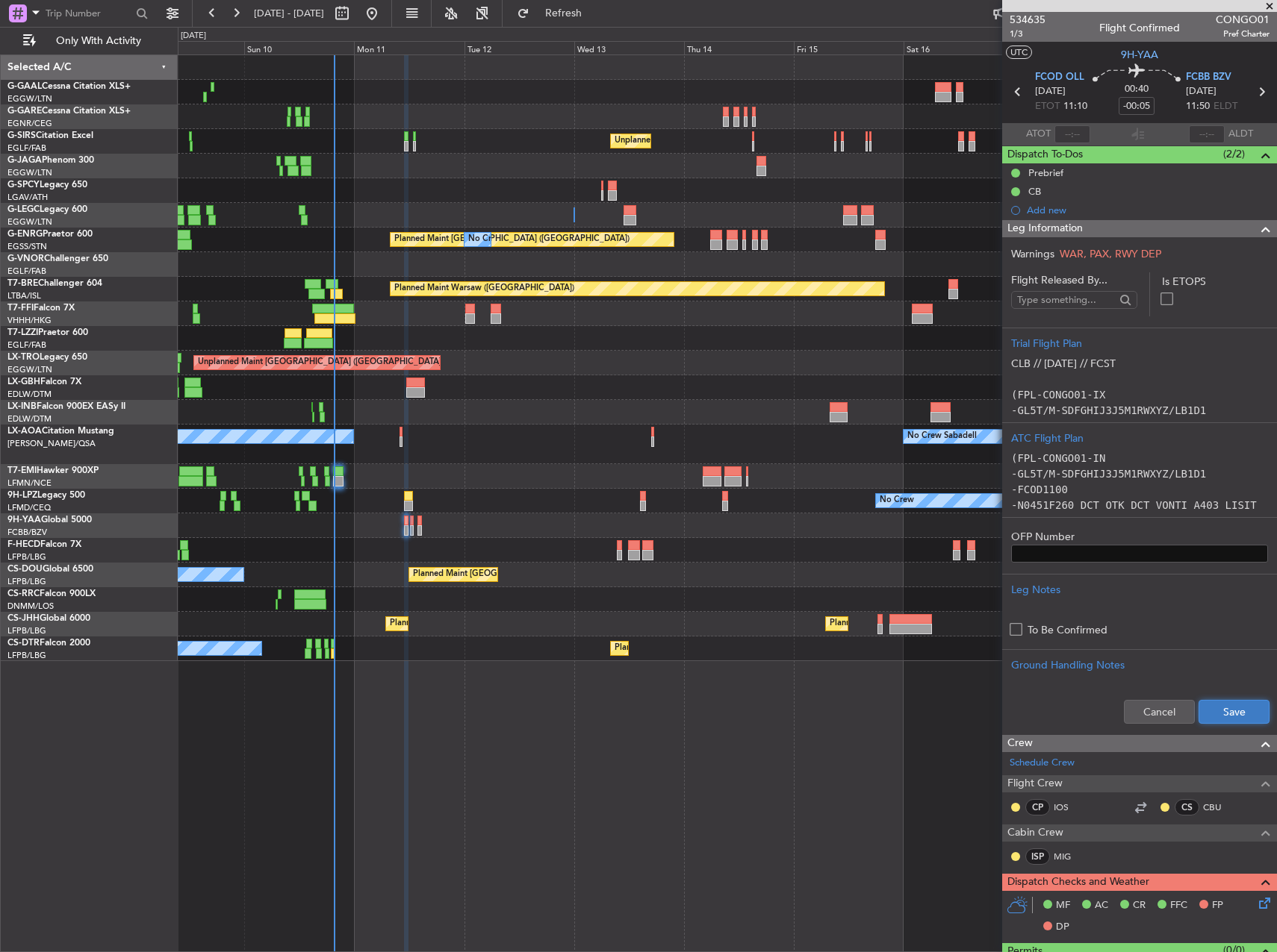
click at [1229, 702] on button "Save" at bounding box center [1234, 711] width 71 height 24
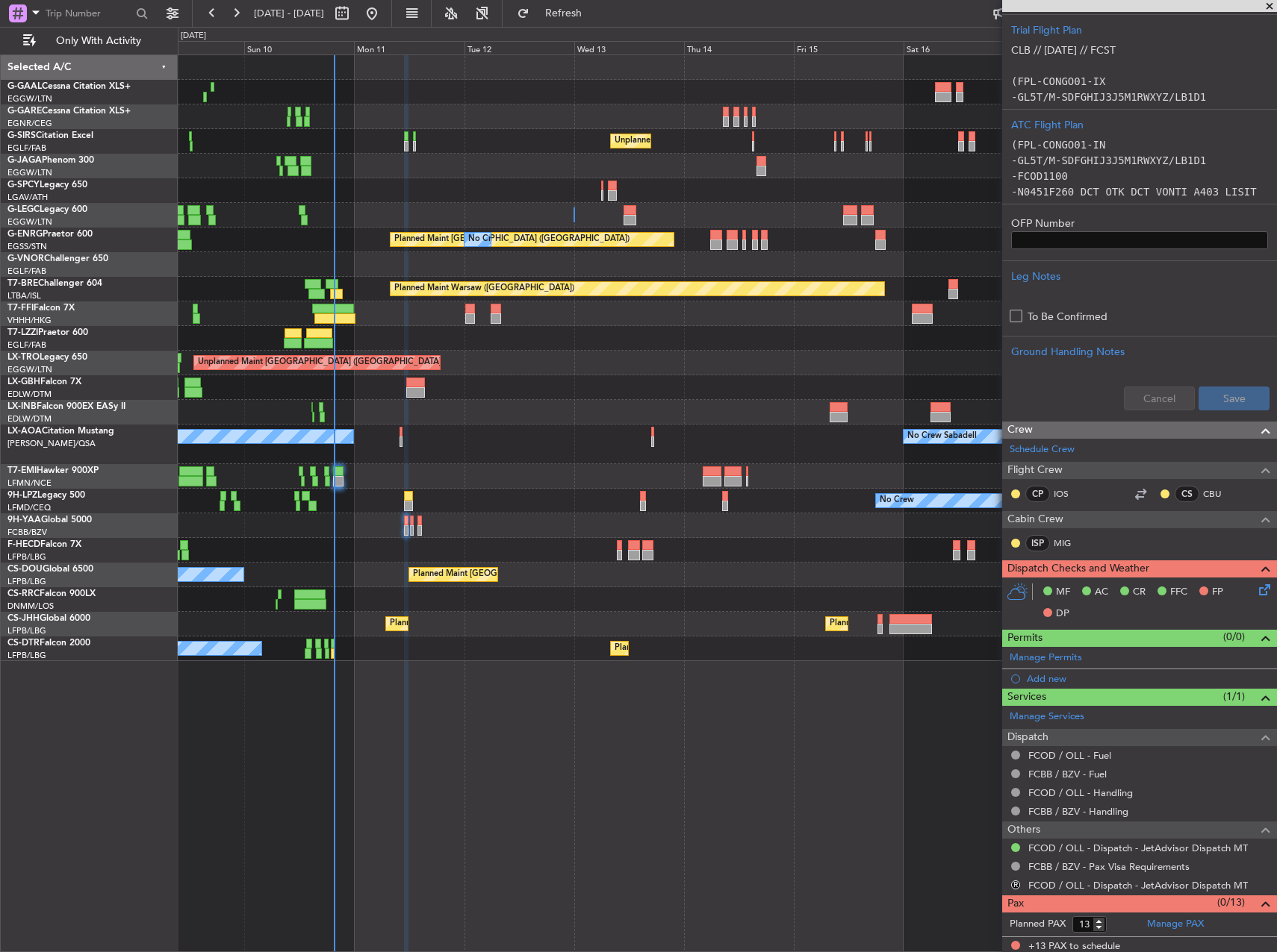
scroll to position [316, 0]
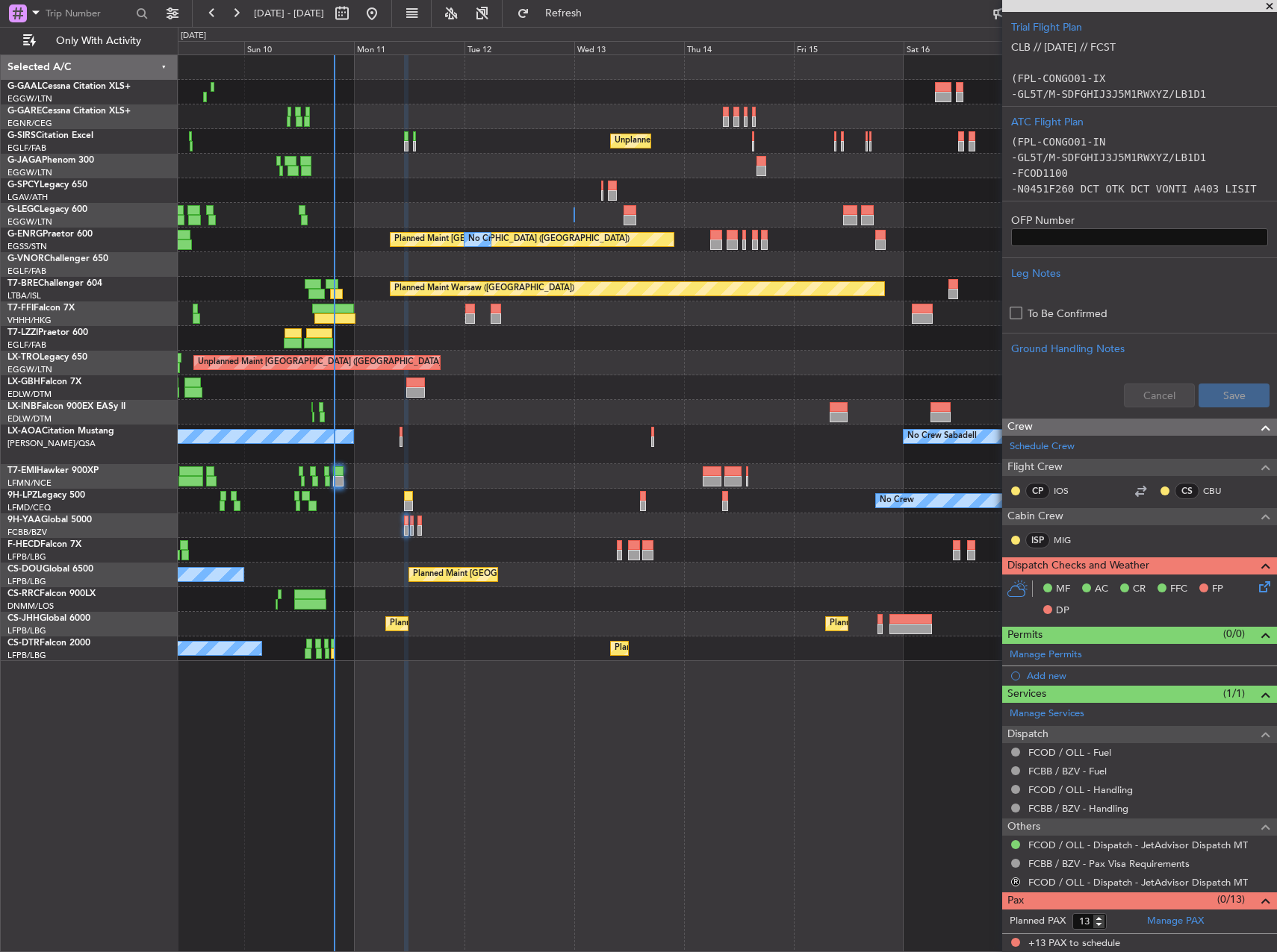
click at [1256, 582] on icon at bounding box center [1262, 584] width 12 height 12
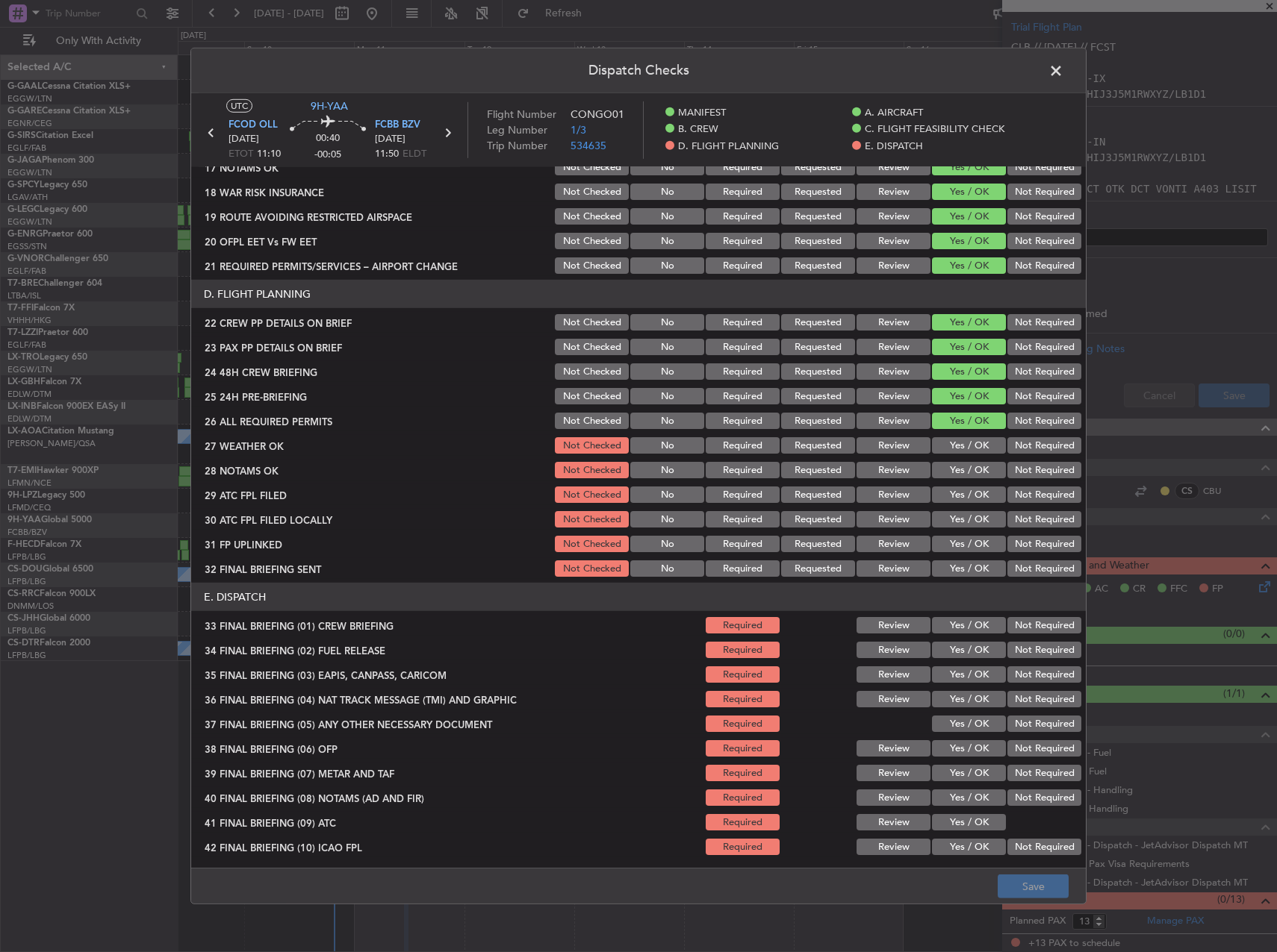
scroll to position [597, 0]
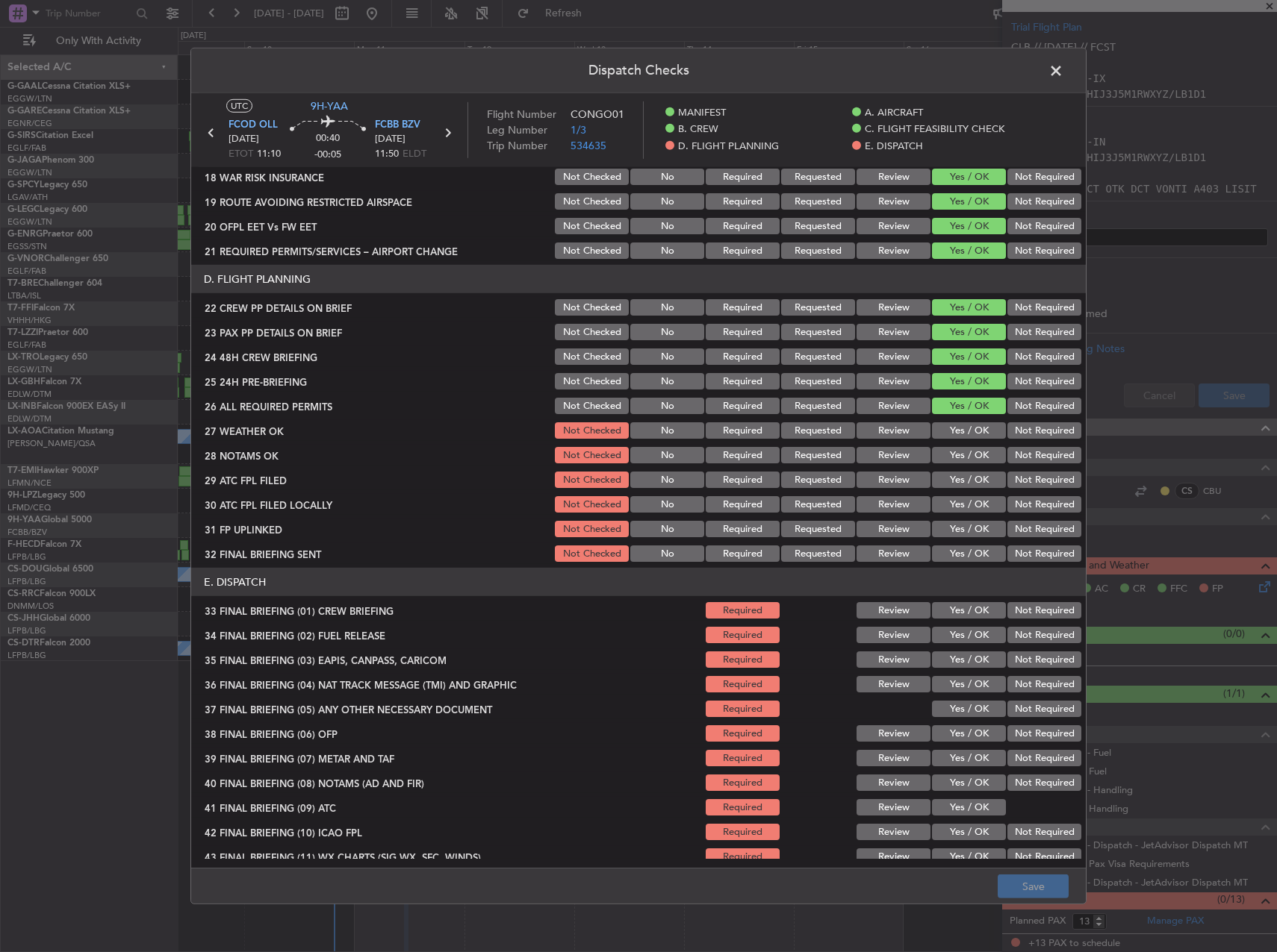
click at [966, 426] on button "Yes / OK" at bounding box center [968, 430] width 74 height 16
click at [951, 452] on button "Yes / OK" at bounding box center [968, 455] width 74 height 16
click at [959, 491] on div "Yes / OK" at bounding box center [967, 480] width 75 height 21
drag, startPoint x: 899, startPoint y: 429, endPoint x: 887, endPoint y: 435, distance: 13.4
click at [895, 429] on button "Review" at bounding box center [893, 430] width 74 height 16
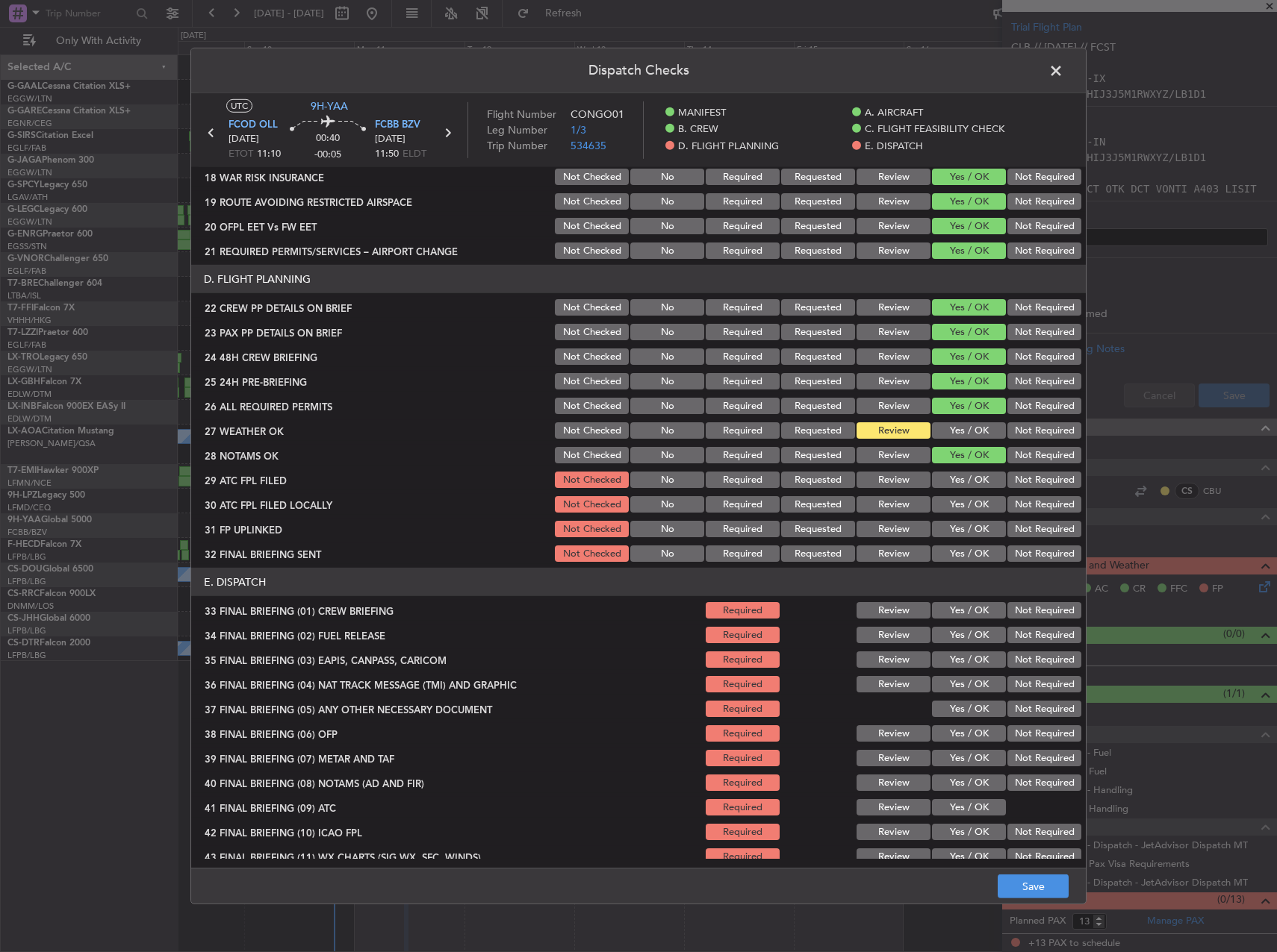
click at [883, 454] on button "Review" at bounding box center [893, 455] width 74 height 16
click at [970, 483] on button "Yes / OK" at bounding box center [968, 479] width 74 height 16
click at [965, 500] on button "Yes / OK" at bounding box center [968, 504] width 74 height 16
click at [898, 505] on button "Review" at bounding box center [893, 504] width 74 height 16
drag, startPoint x: 946, startPoint y: 529, endPoint x: 957, endPoint y: 539, distance: 14.9
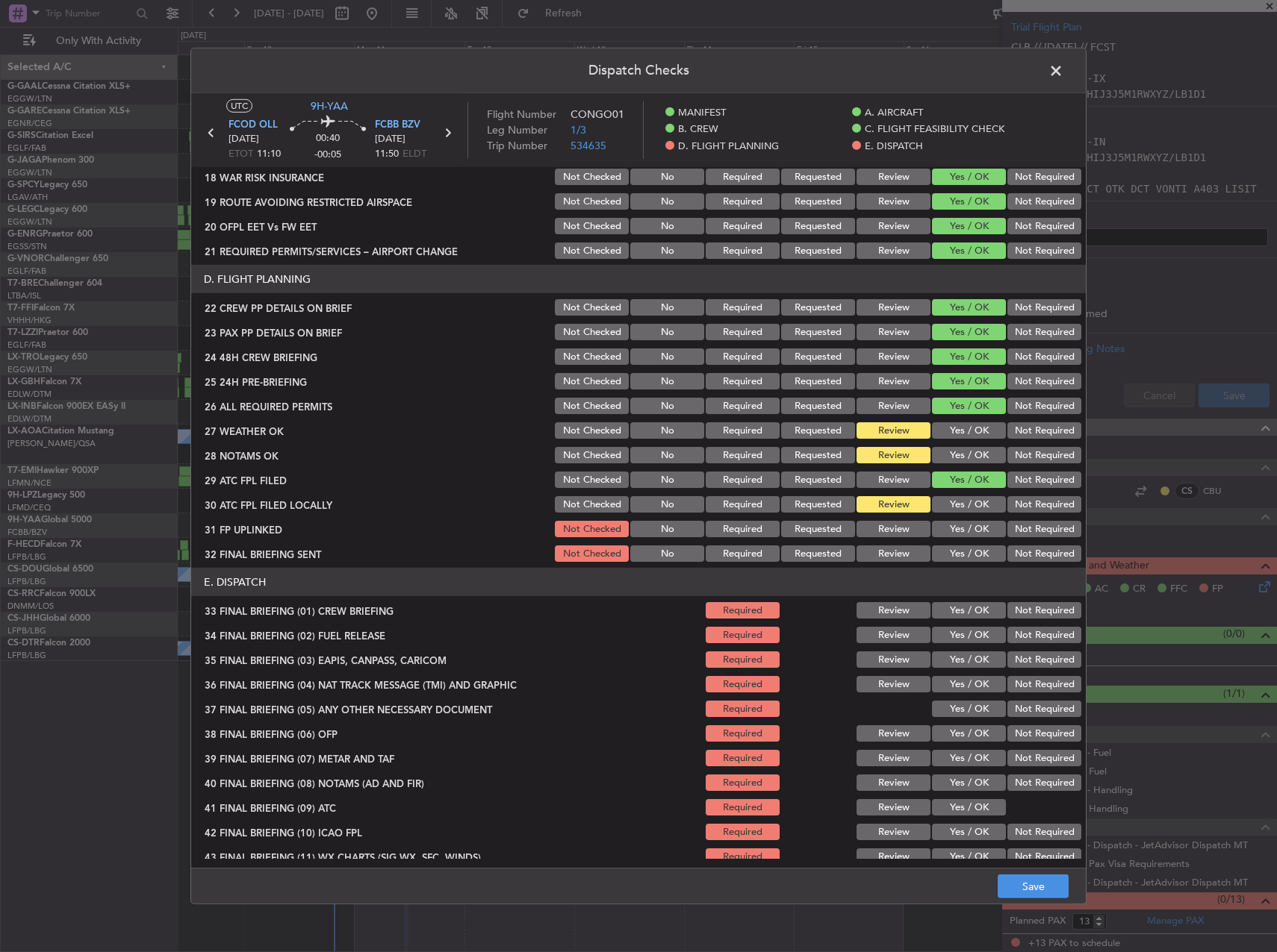
click at [947, 531] on button "Yes / OK" at bounding box center [968, 529] width 74 height 16
click at [1015, 567] on article "MANIFEST CREW DETAILS SENT TO ARR & DEP HANDLING Not Checked No Required Reques…" at bounding box center [638, 513] width 894 height 691
click at [1017, 552] on button "Not Required" at bounding box center [1043, 553] width 74 height 16
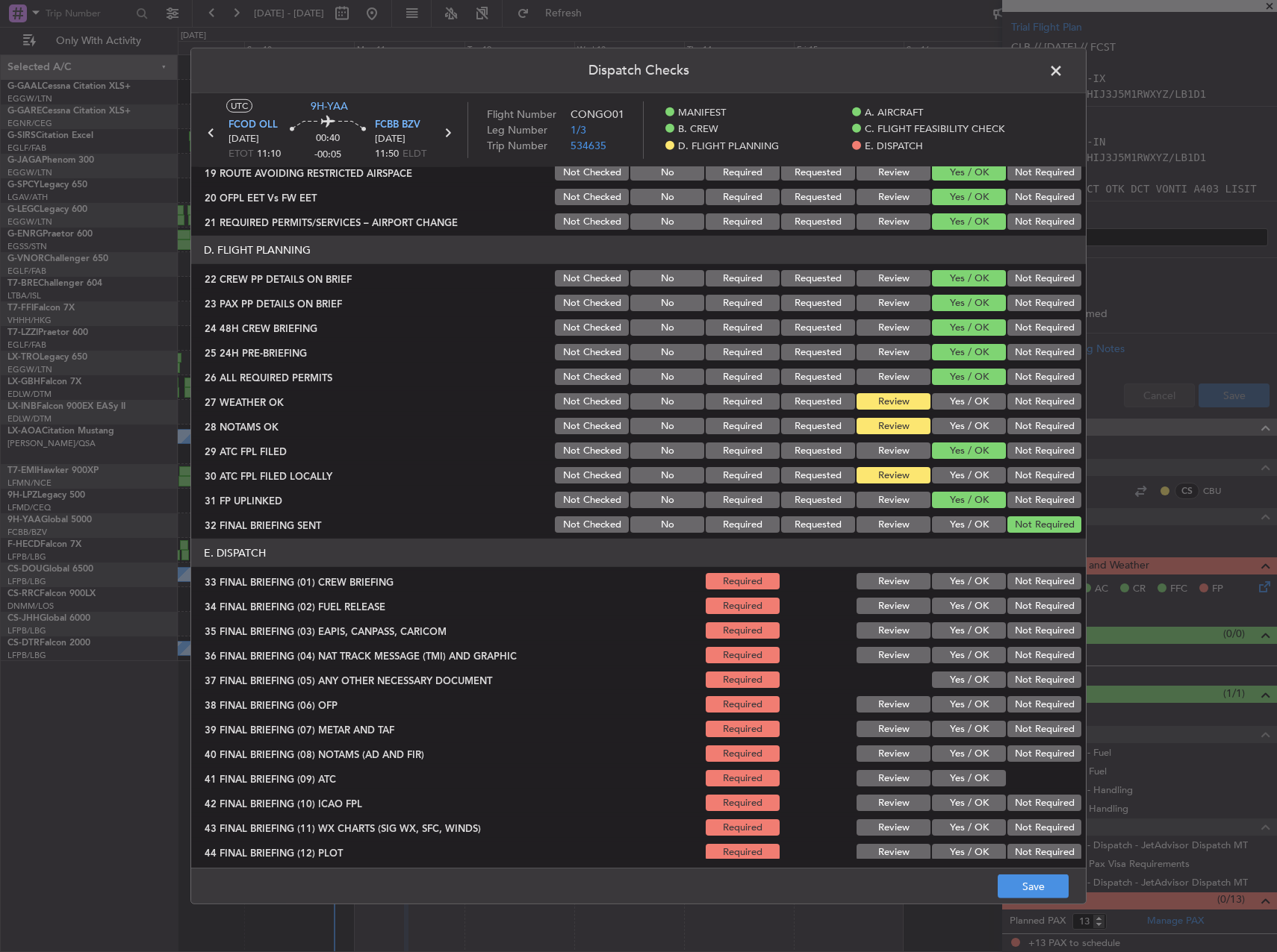
scroll to position [634, 0]
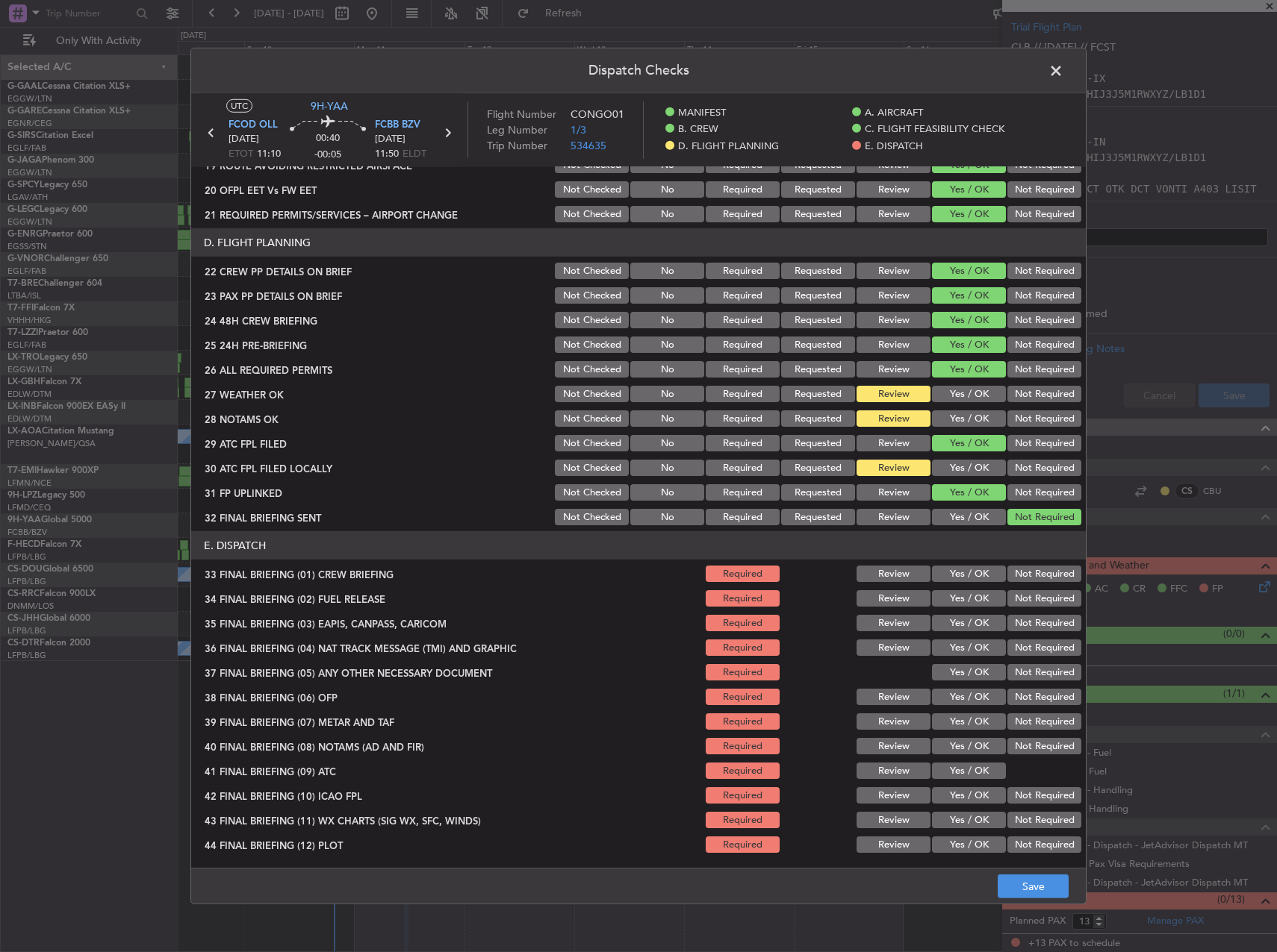
click at [958, 572] on button "Yes / OK" at bounding box center [968, 573] width 74 height 16
drag, startPoint x: 956, startPoint y: 594, endPoint x: 969, endPoint y: 602, distance: 15.3
click at [957, 596] on button "Yes / OK" at bounding box center [968, 598] width 74 height 16
click at [1007, 614] on div "Not Required" at bounding box center [1042, 624] width 75 height 21
click at [1017, 634] on section "E. DISPATCH 33 FINAL BRIEFING (01) CREW BRIEFING Required Review Yes / OK Not R…" at bounding box center [638, 693] width 894 height 324
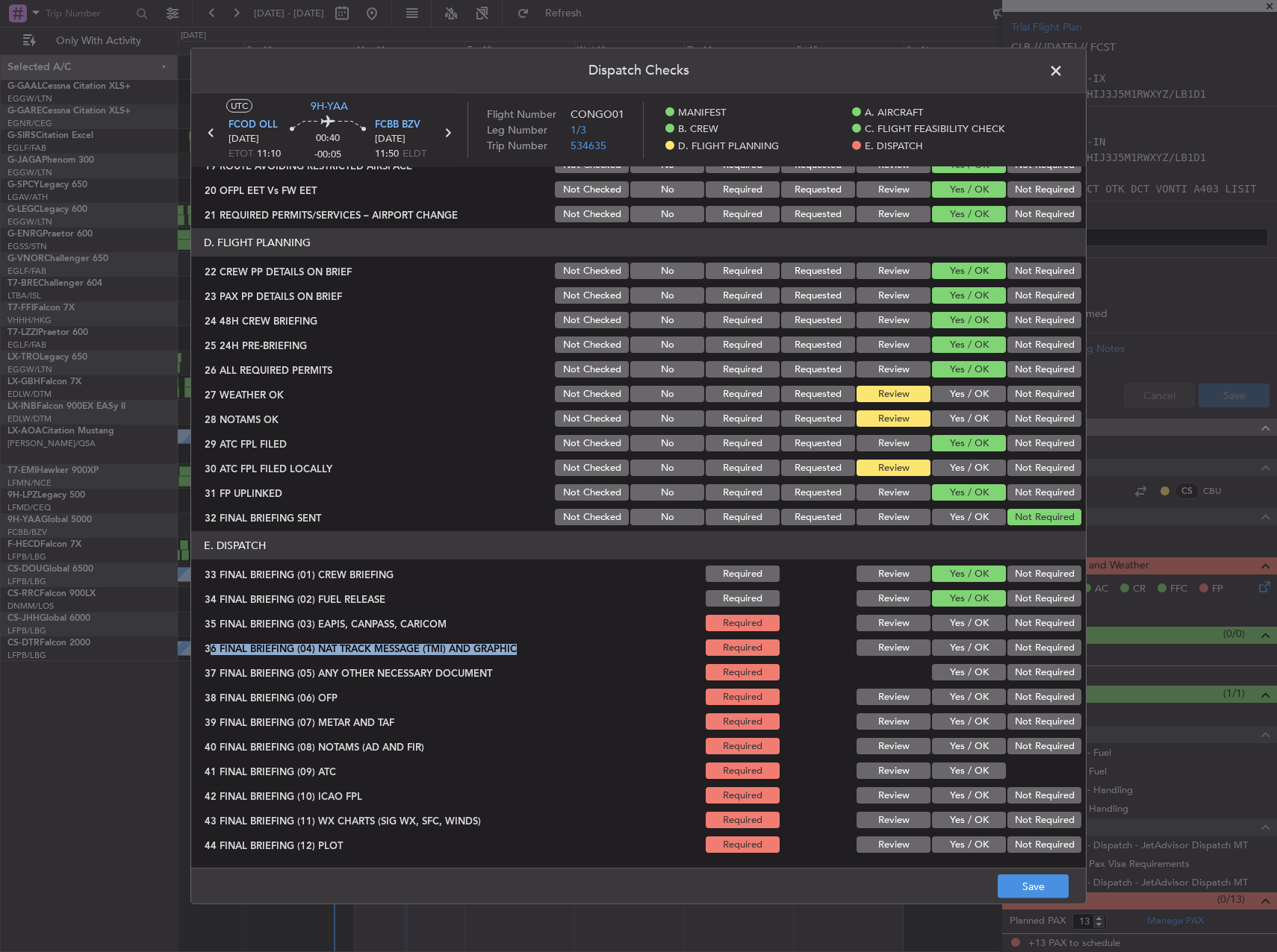
click at [1012, 629] on button "Not Required" at bounding box center [1043, 623] width 74 height 16
click at [1011, 668] on button "Not Required" at bounding box center [1043, 672] width 74 height 16
click at [1011, 645] on button "Not Required" at bounding box center [1043, 647] width 74 height 16
drag, startPoint x: 975, startPoint y: 691, endPoint x: 946, endPoint y: 720, distance: 41.0
click at [971, 695] on button "Yes / OK" at bounding box center [968, 696] width 74 height 16
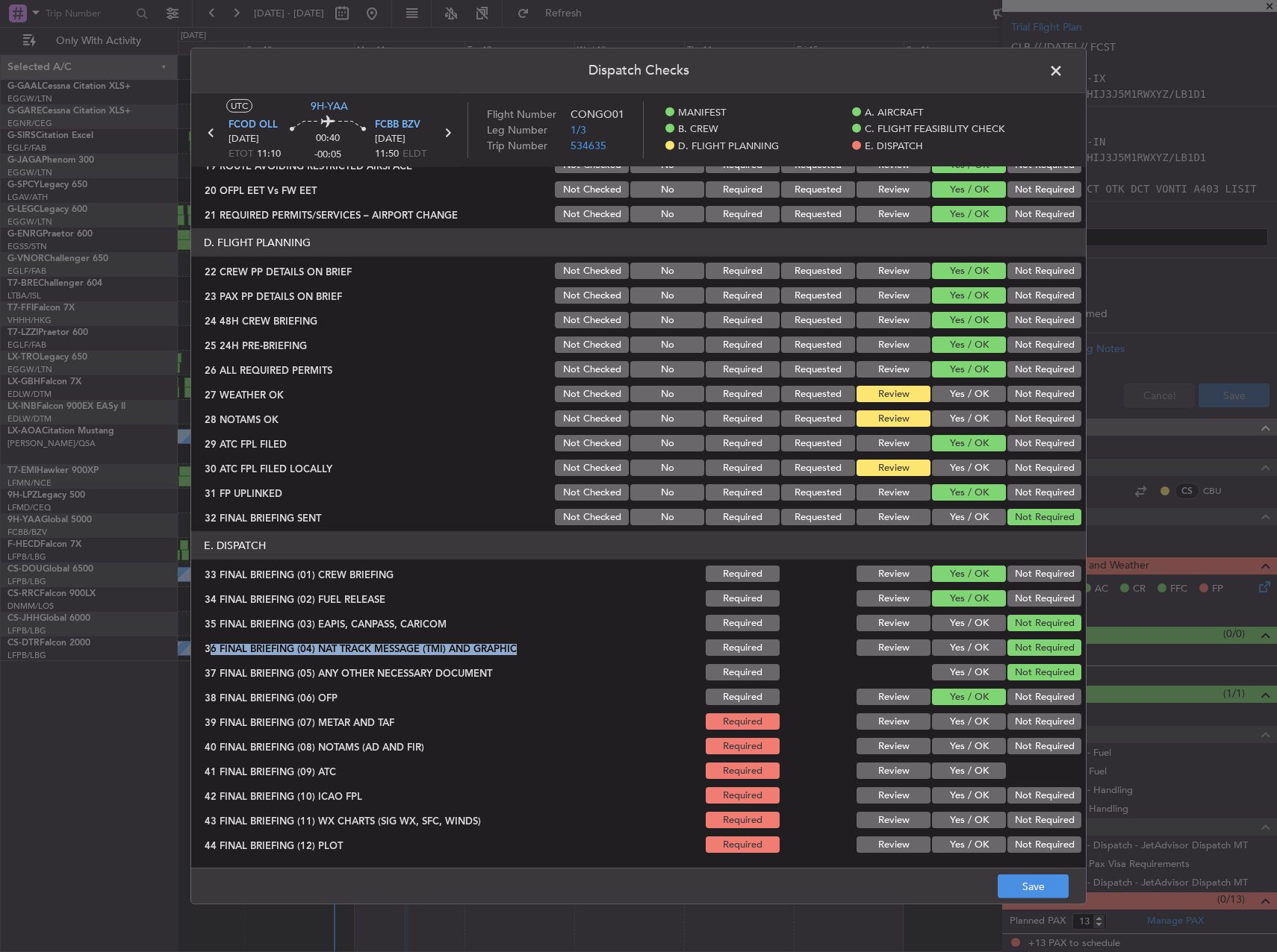
drag, startPoint x: 946, startPoint y: 720, endPoint x: 945, endPoint y: 737, distance: 17.0
click at [946, 728] on button "Yes / OK" at bounding box center [968, 721] width 74 height 16
click at [948, 757] on div "Yes / OK" at bounding box center [967, 747] width 75 height 21
click at [950, 759] on section "E. DISPATCH 33 FINAL BRIEFING (01) CREW BRIEFING Required Review Yes / OK Not R…" at bounding box center [638, 693] width 894 height 324
click at [947, 747] on button "Yes / OK" at bounding box center [968, 746] width 74 height 16
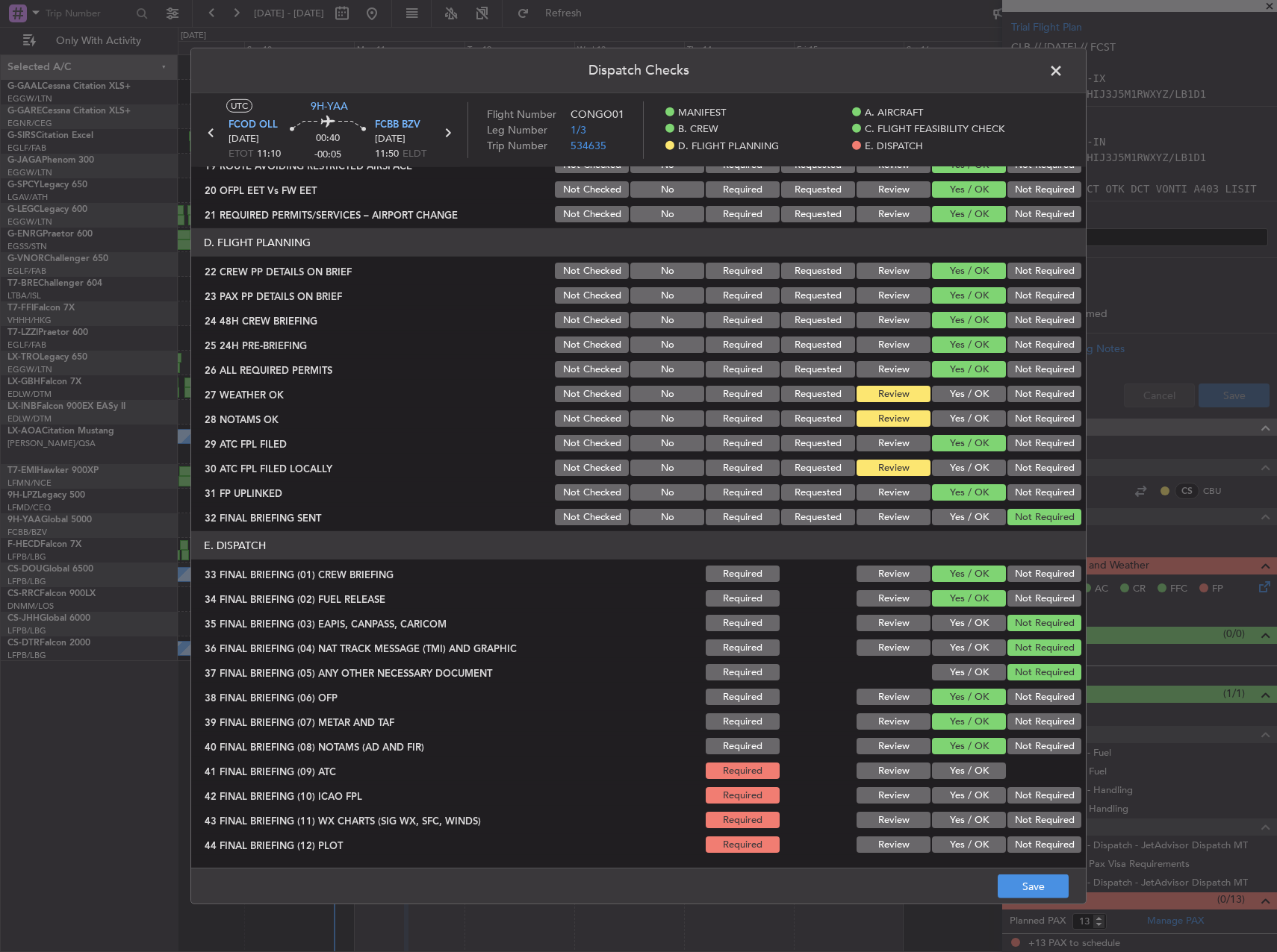
click at [957, 769] on button "Yes / OK" at bounding box center [968, 771] width 74 height 16
drag, startPoint x: 955, startPoint y: 806, endPoint x: 948, endPoint y: 797, distance: 11.4
click at [954, 804] on div "Yes / OK" at bounding box center [967, 795] width 75 height 21
click at [942, 791] on button "Yes / OK" at bounding box center [968, 795] width 74 height 16
drag, startPoint x: 938, startPoint y: 809, endPoint x: 939, endPoint y: 822, distance: 13.0
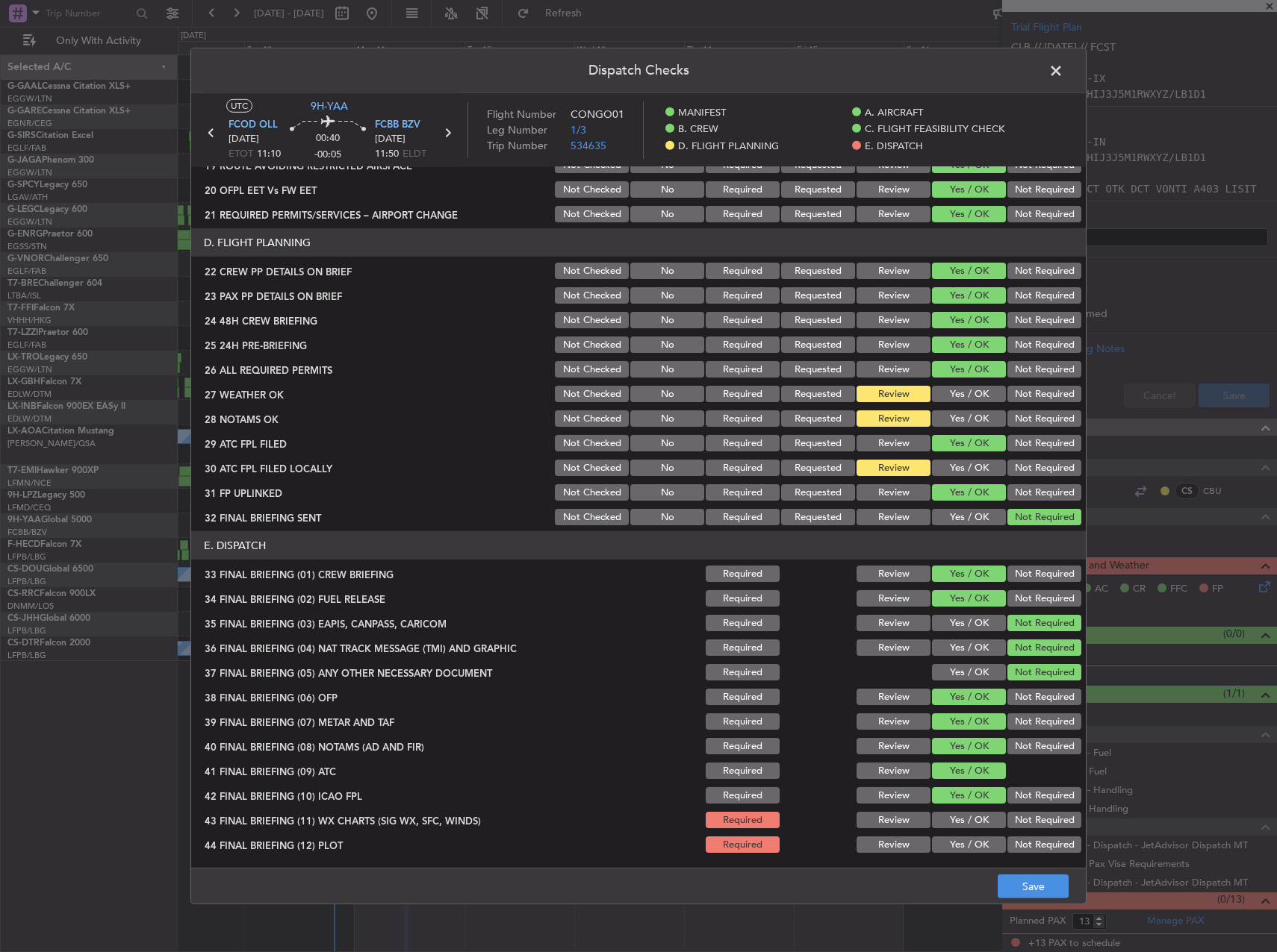
click at [938, 818] on section "E. DISPATCH 33 FINAL BRIEFING (01) CREW BRIEFING Required Review Yes / OK Not R…" at bounding box center [638, 693] width 894 height 324
drag, startPoint x: 940, startPoint y: 822, endPoint x: 939, endPoint y: 846, distance: 24.0
click at [940, 829] on div "Yes / OK" at bounding box center [967, 820] width 75 height 21
click at [938, 850] on button "Yes / OK" at bounding box center [968, 844] width 74 height 16
click at [1054, 878] on button "Save" at bounding box center [1032, 886] width 71 height 24
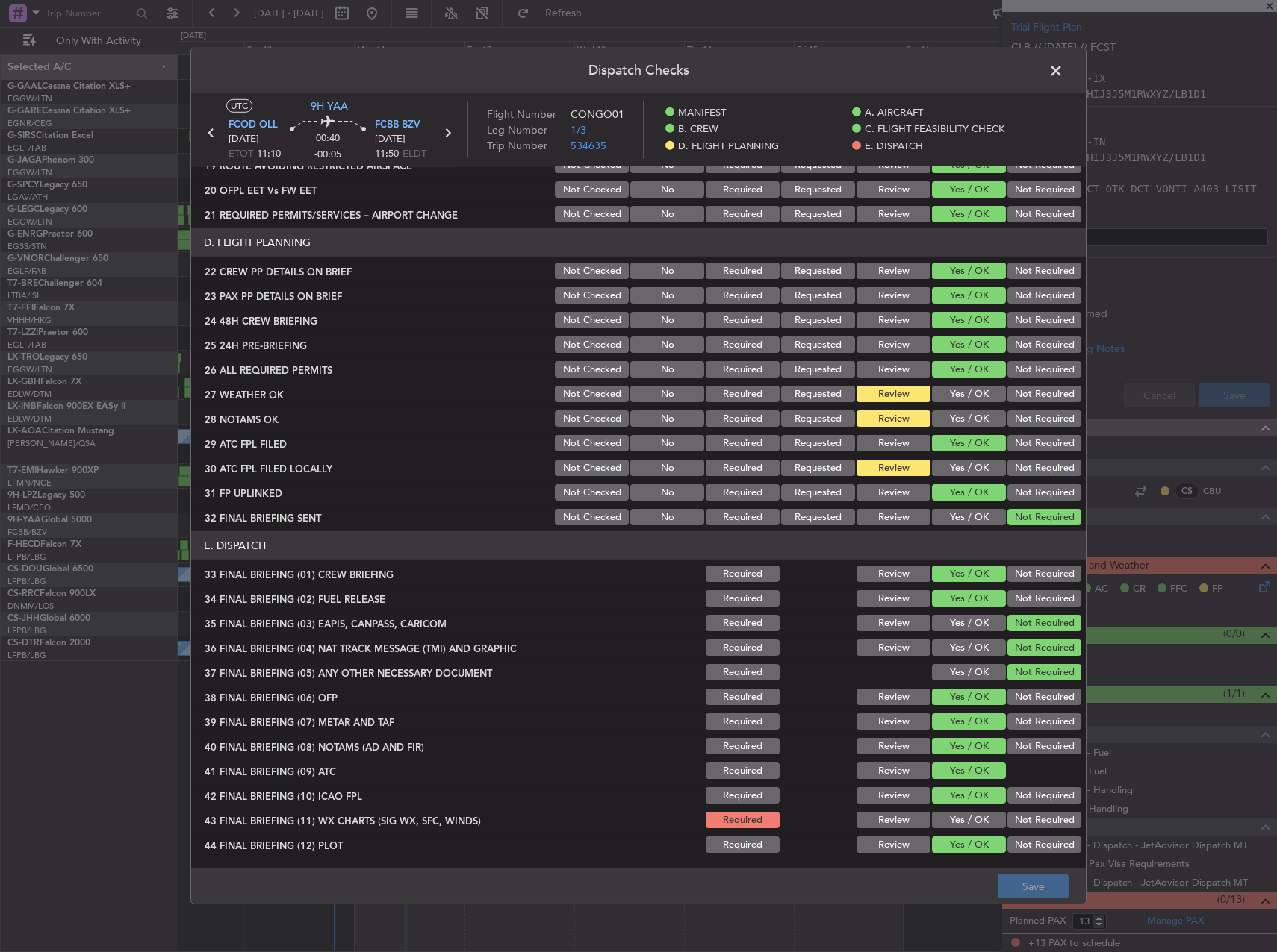
drag, startPoint x: 968, startPoint y: 835, endPoint x: 960, endPoint y: 821, distance: 16.1
click at [968, 835] on div "Yes / OK" at bounding box center [967, 845] width 75 height 21
click at [960, 821] on button "Yes / OK" at bounding box center [968, 819] width 74 height 16
click at [1031, 888] on button "Save" at bounding box center [1032, 886] width 71 height 24
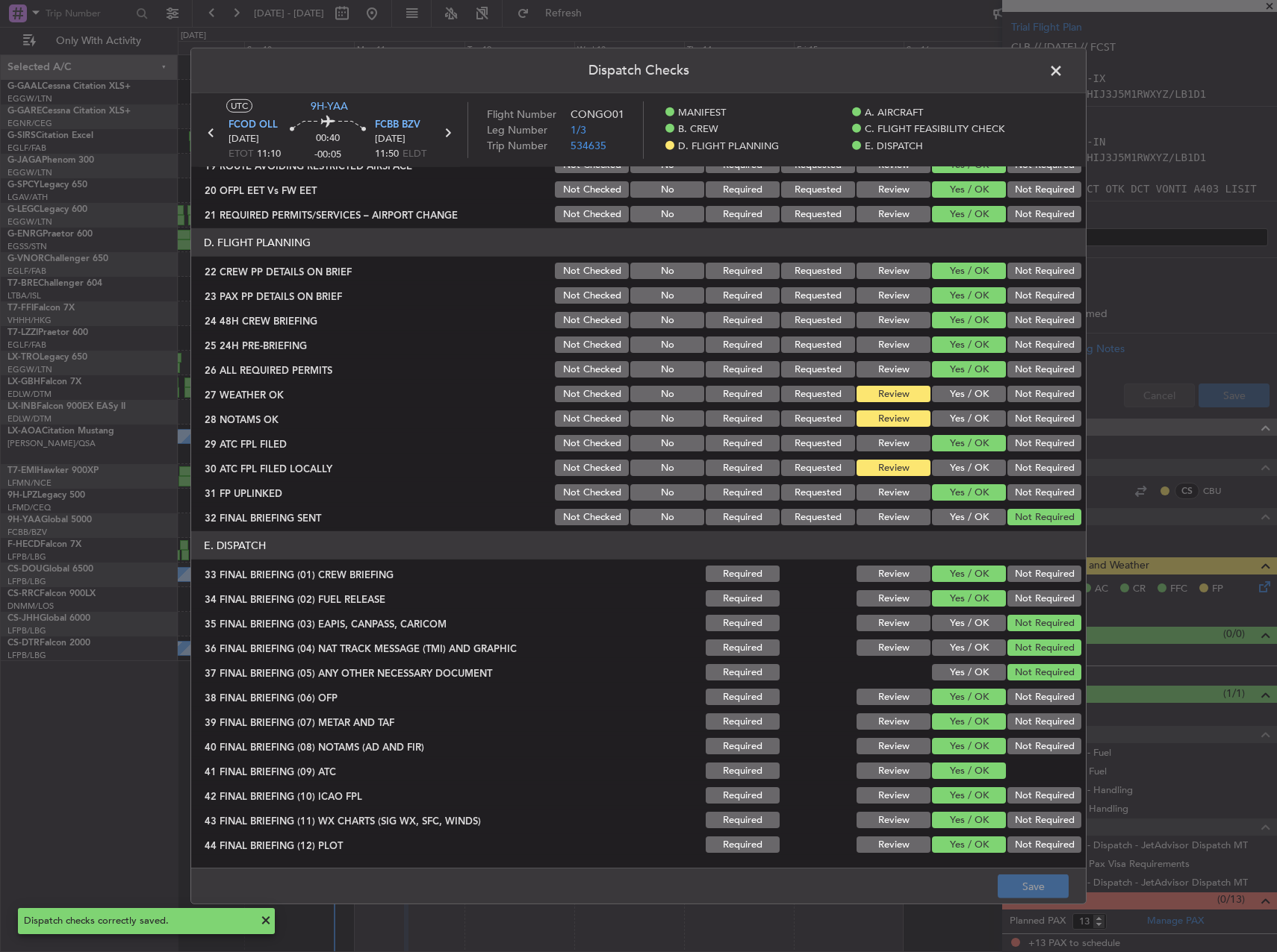
click at [1063, 68] on span at bounding box center [1063, 74] width 0 height 30
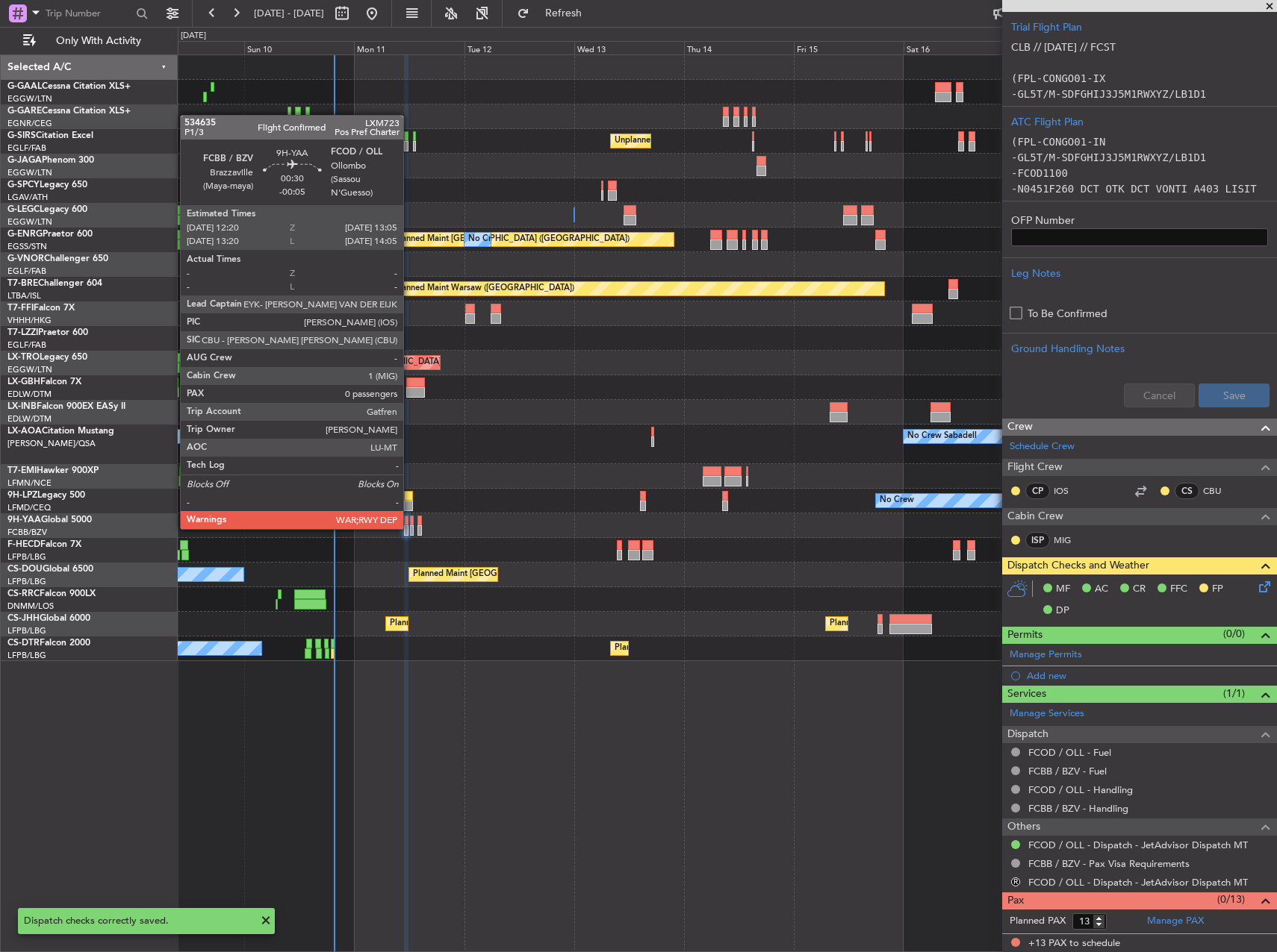
click at [410, 528] on div at bounding box center [412, 530] width 4 height 11
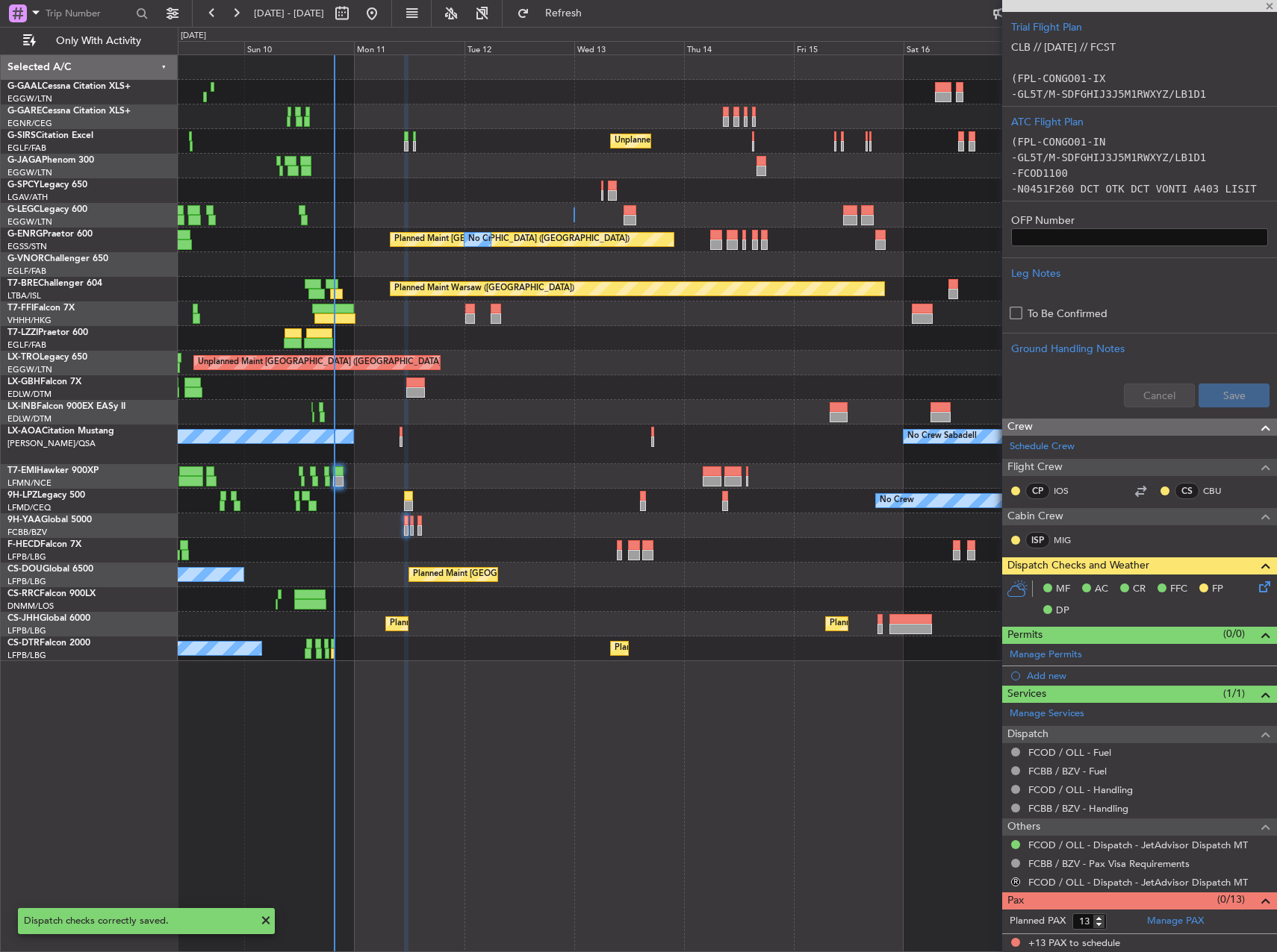
scroll to position [0, 0]
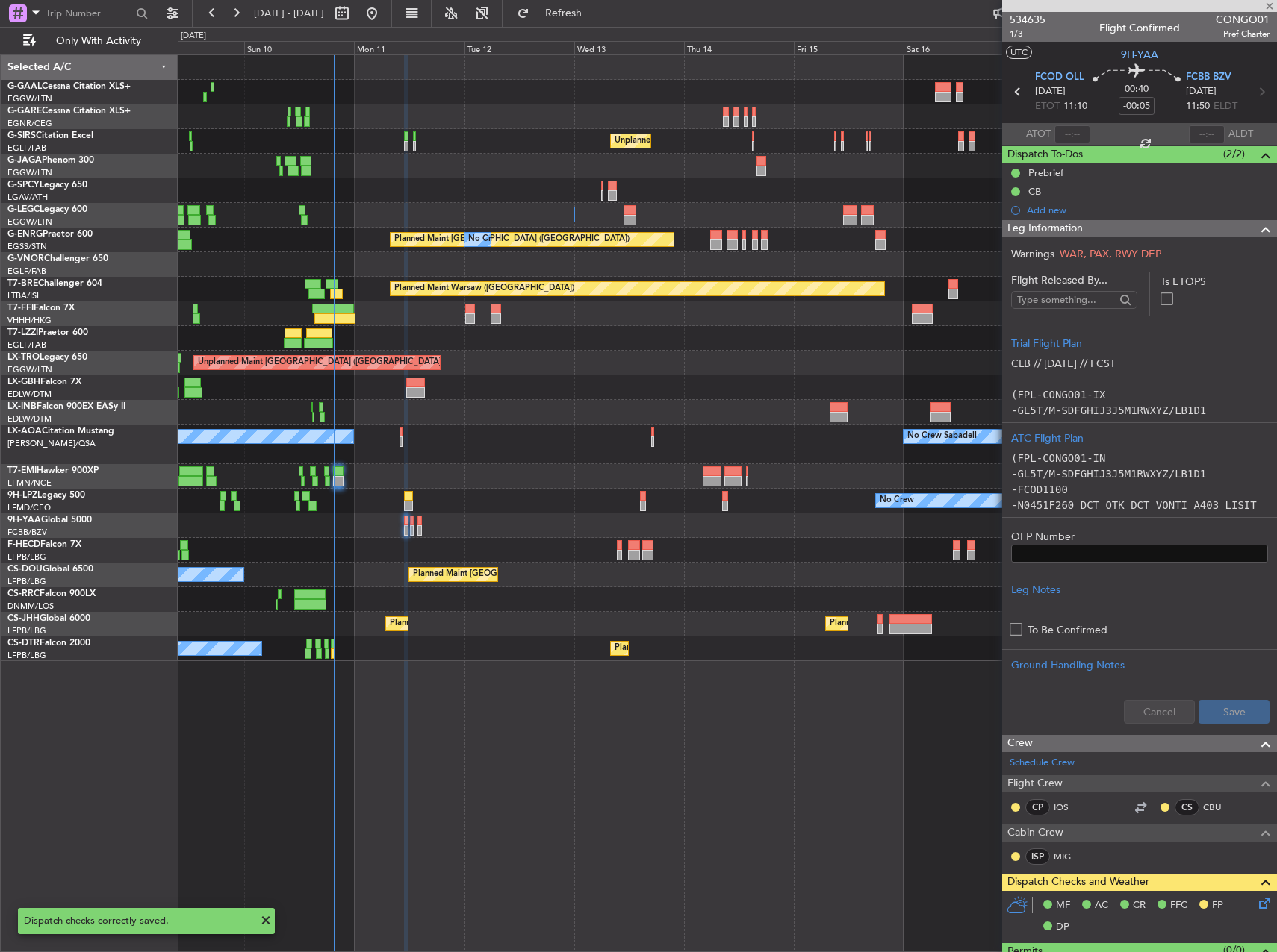
type input "0"
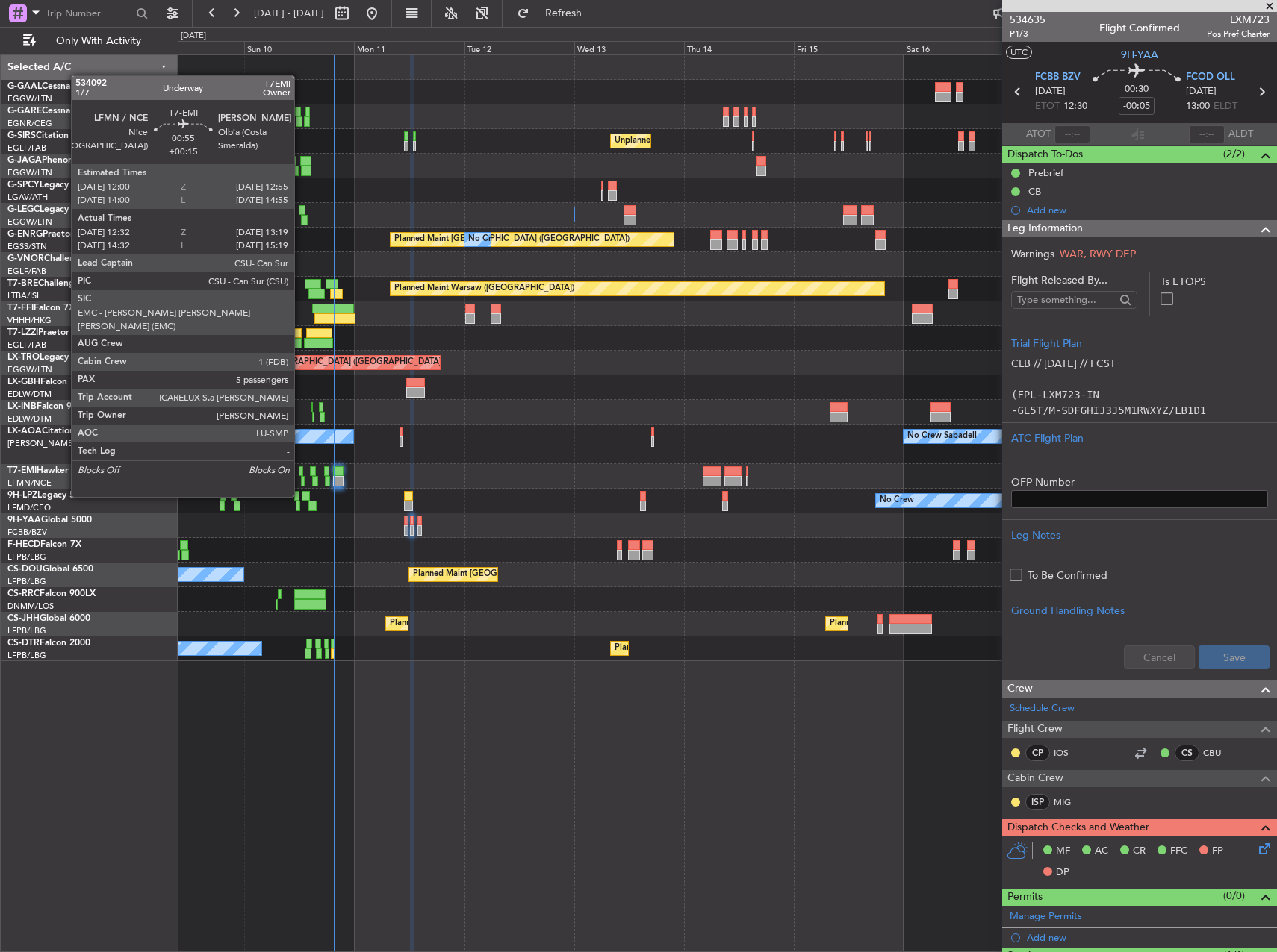
click at [301, 469] on div at bounding box center [301, 472] width 5 height 11
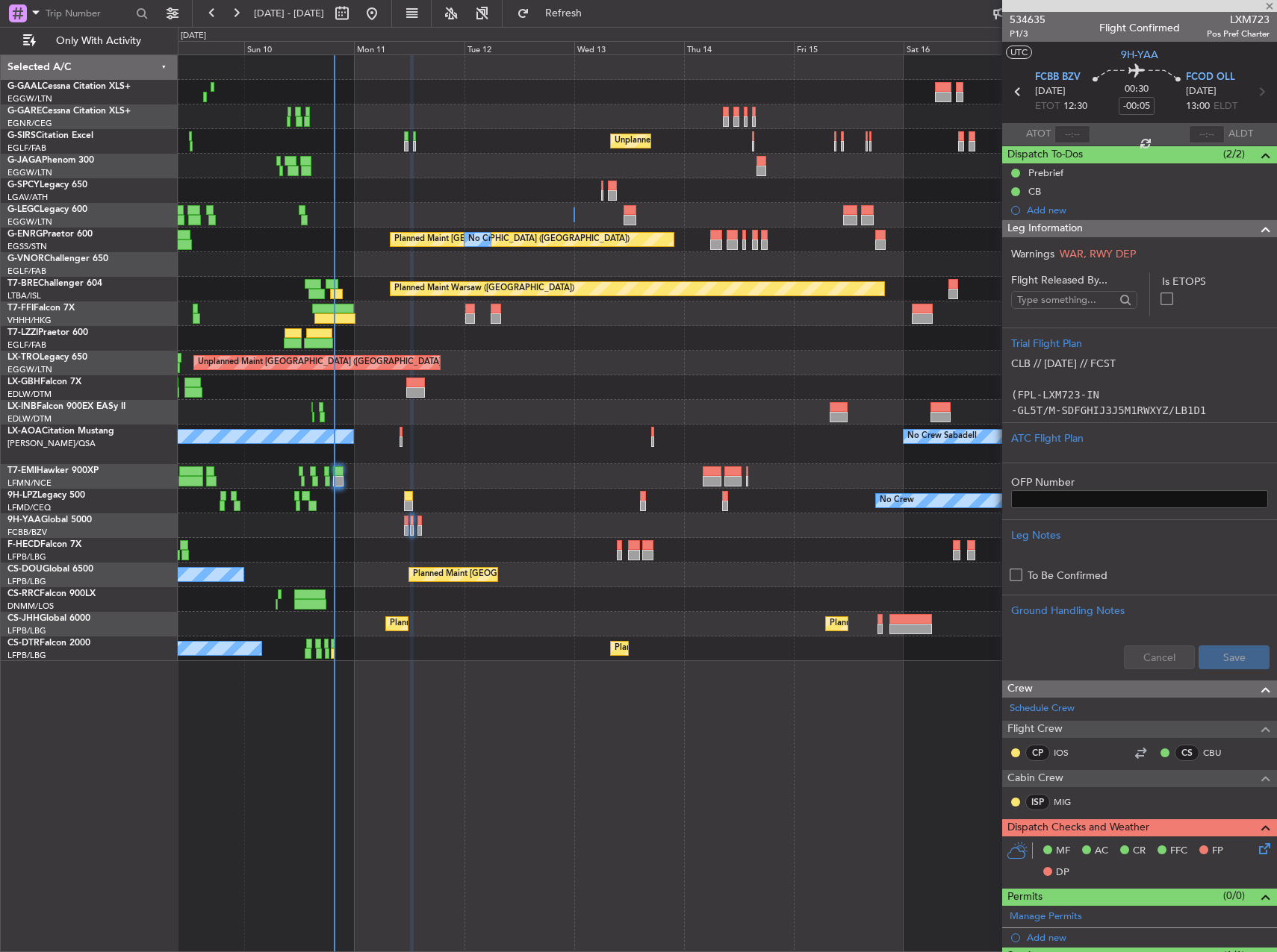
type input "+00:15"
type input "12:32"
type input "13:19"
type input "5"
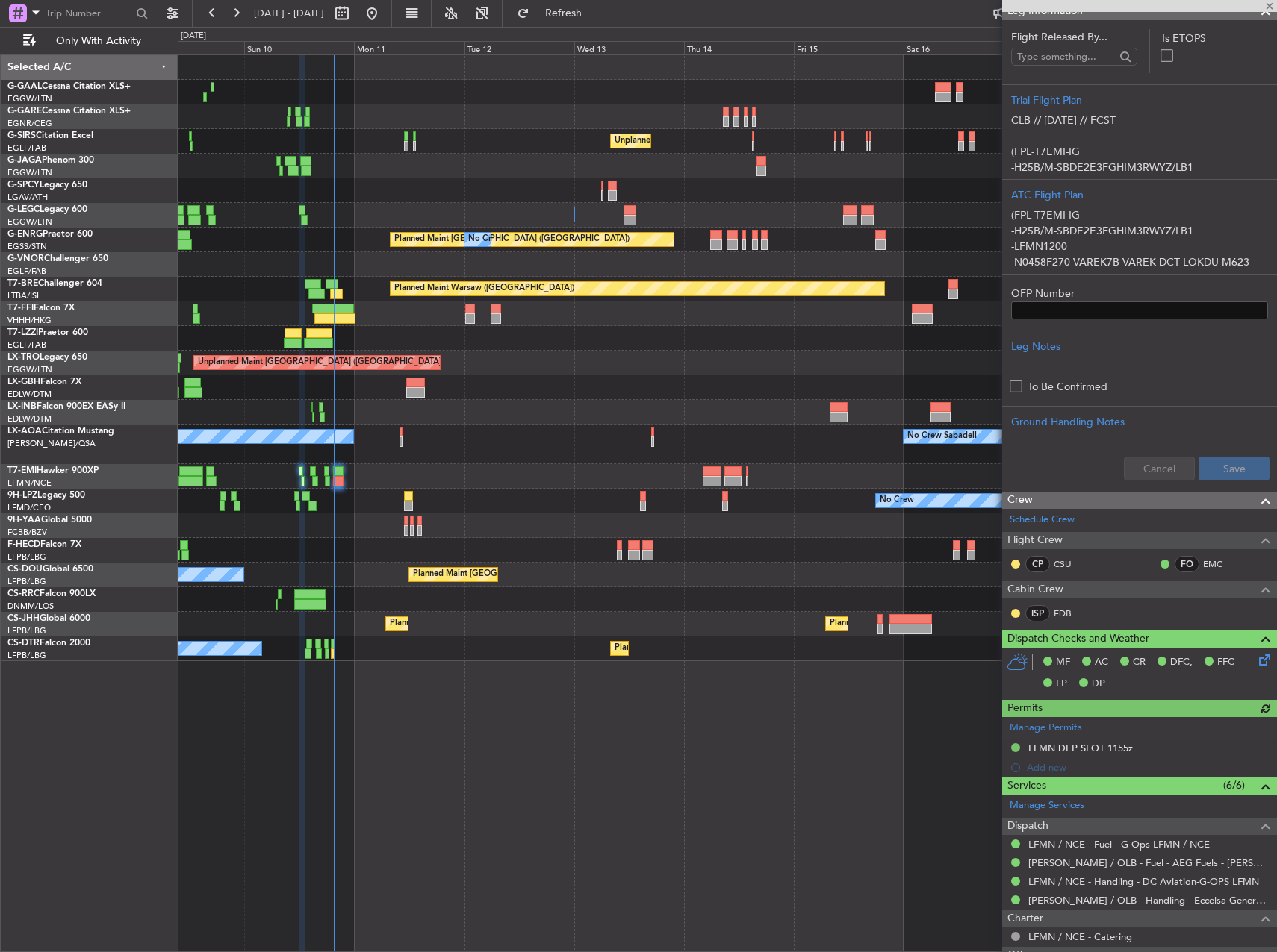
scroll to position [299, 0]
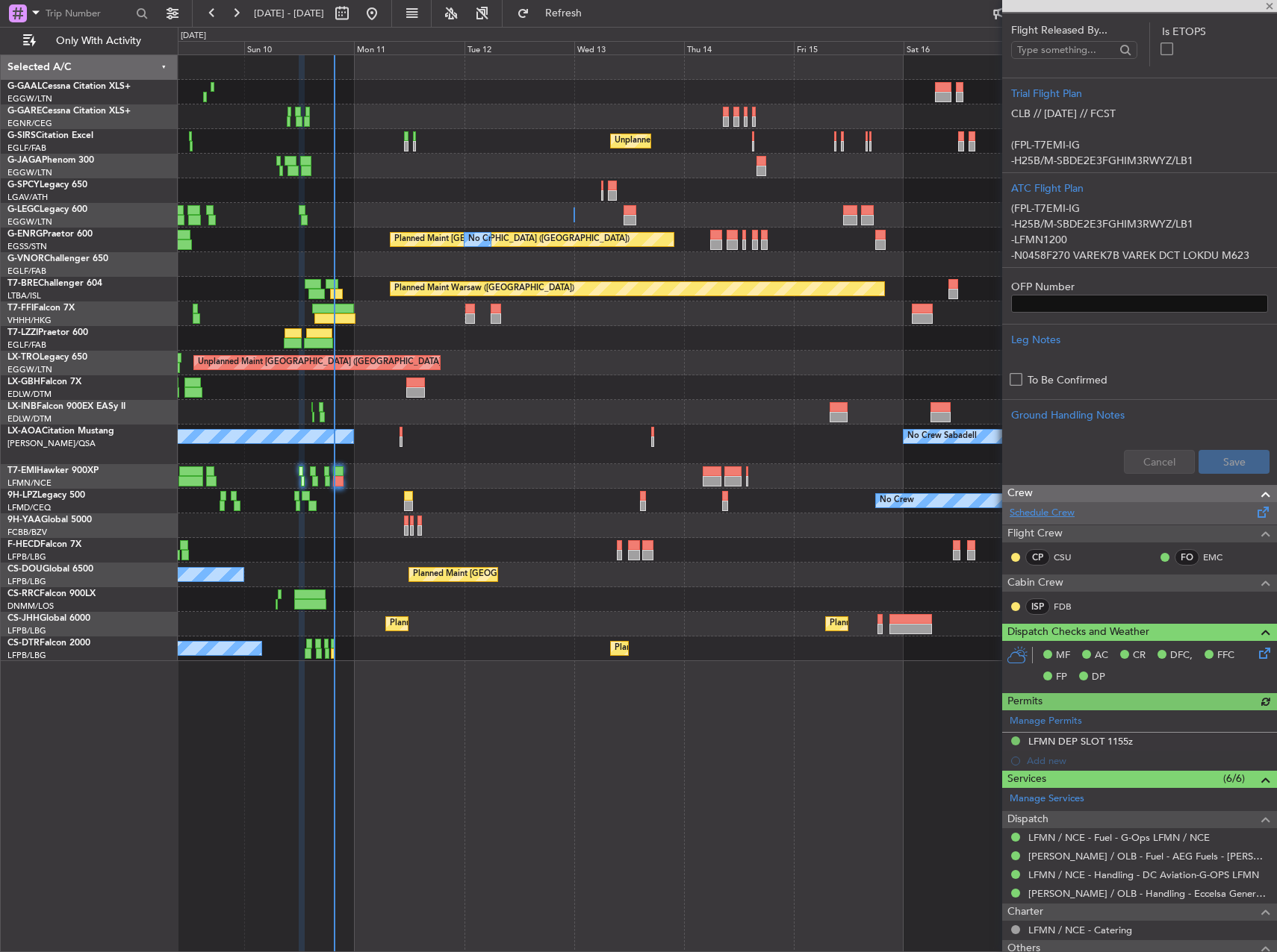
click at [1058, 510] on link "Schedule Crew" at bounding box center [1042, 514] width 65 height 15
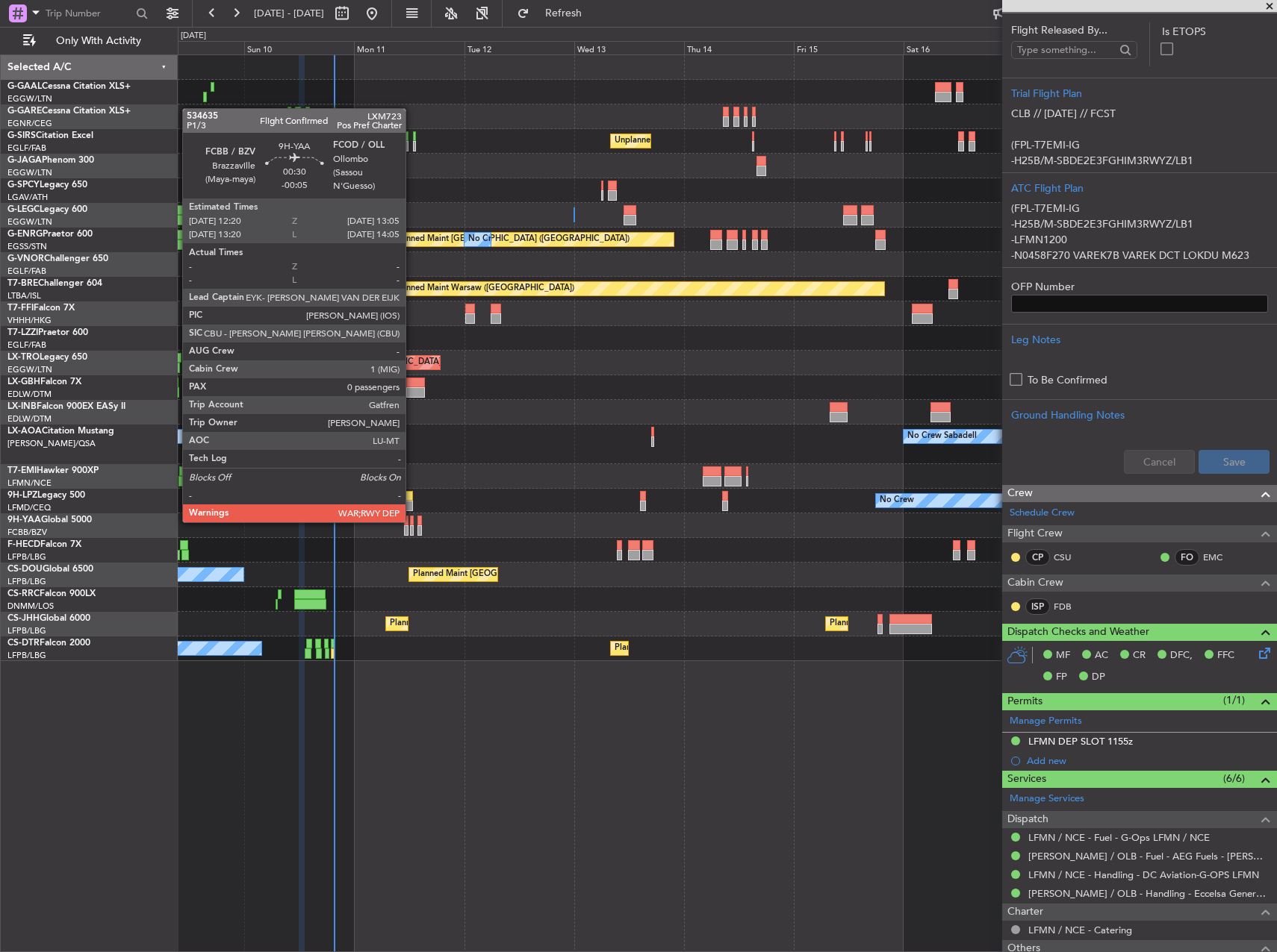
click at [412, 521] on div at bounding box center [412, 520] width 4 height 11
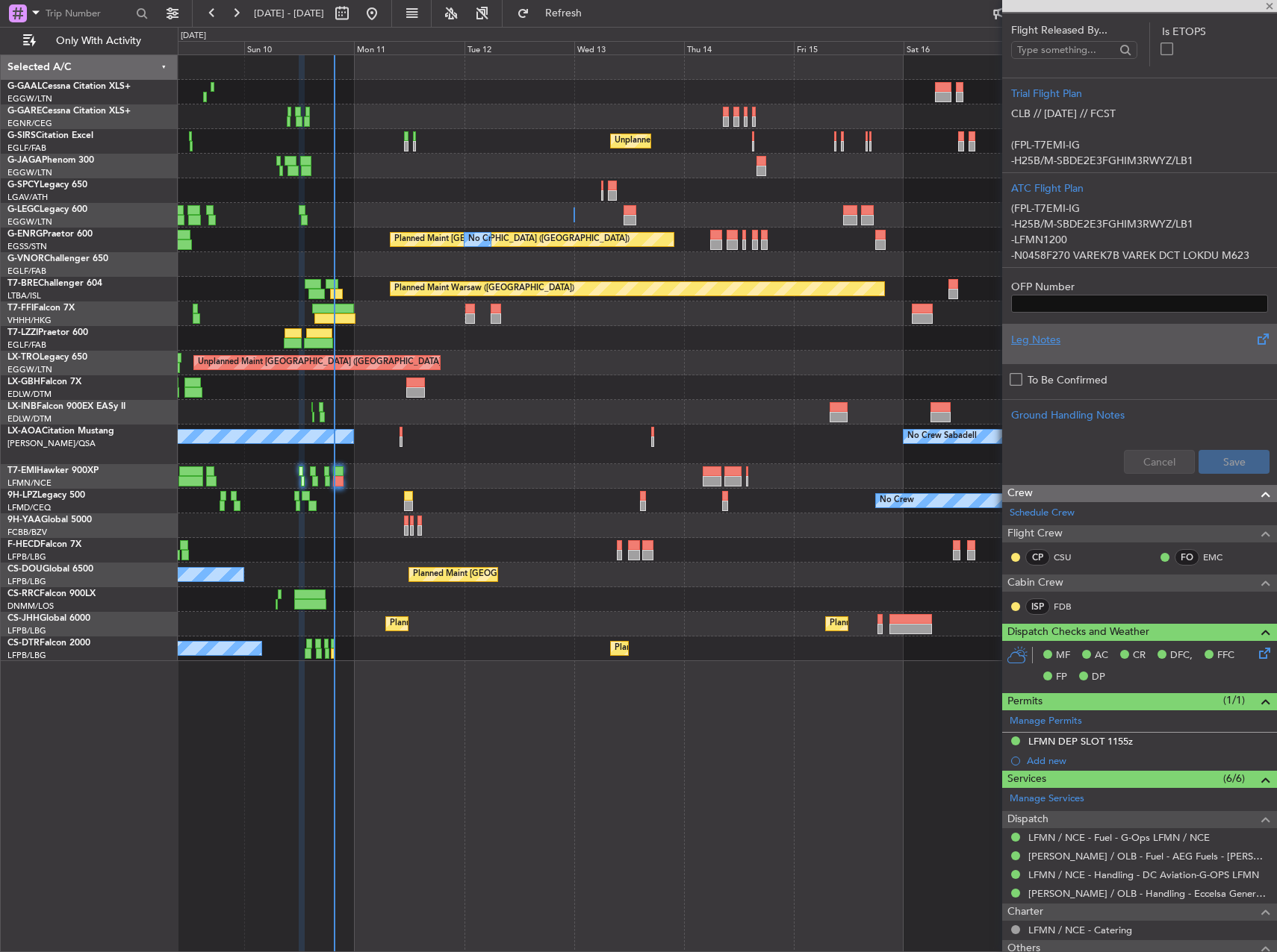
type input "-00:05"
type input "0"
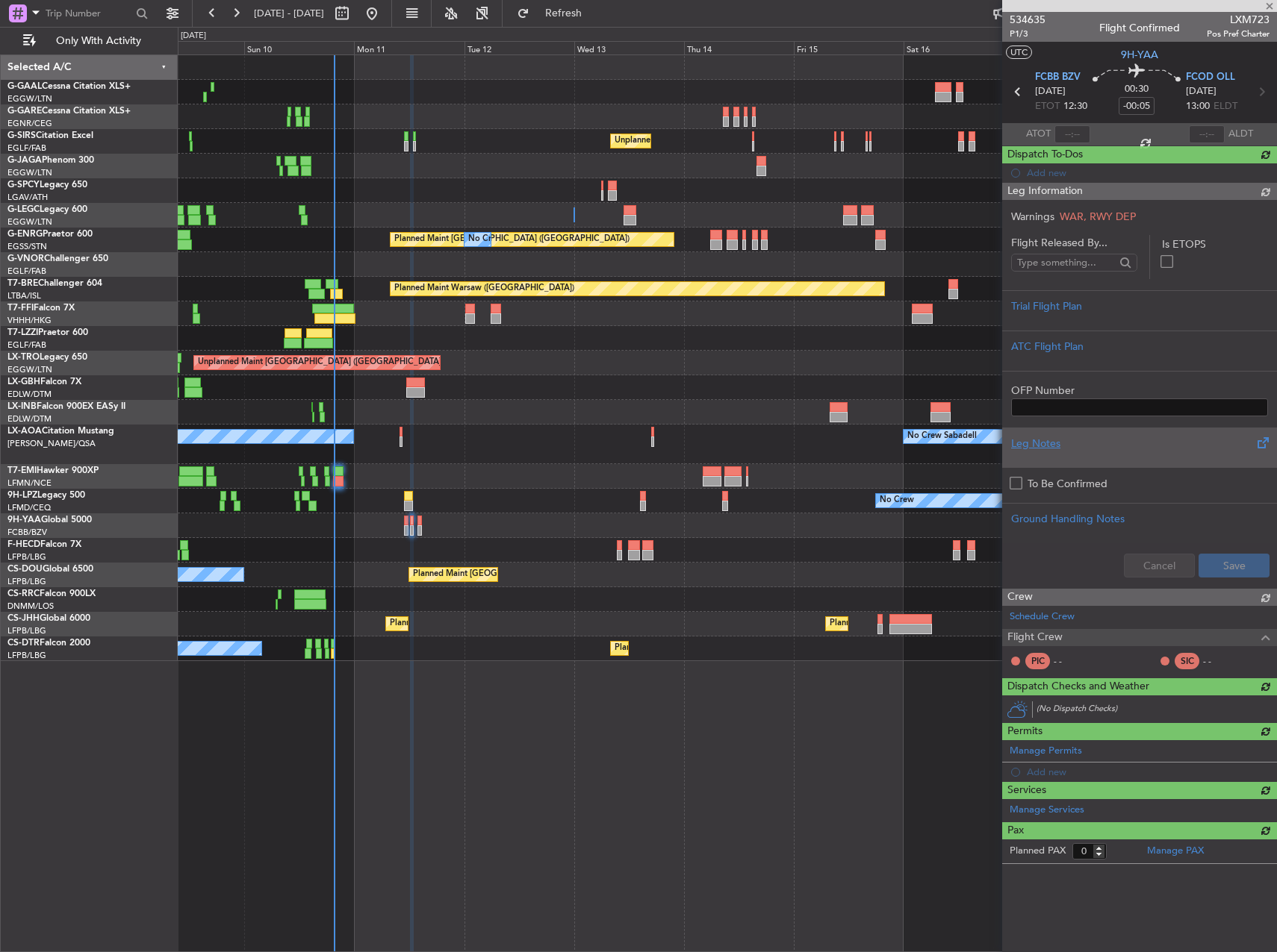
scroll to position [0, 0]
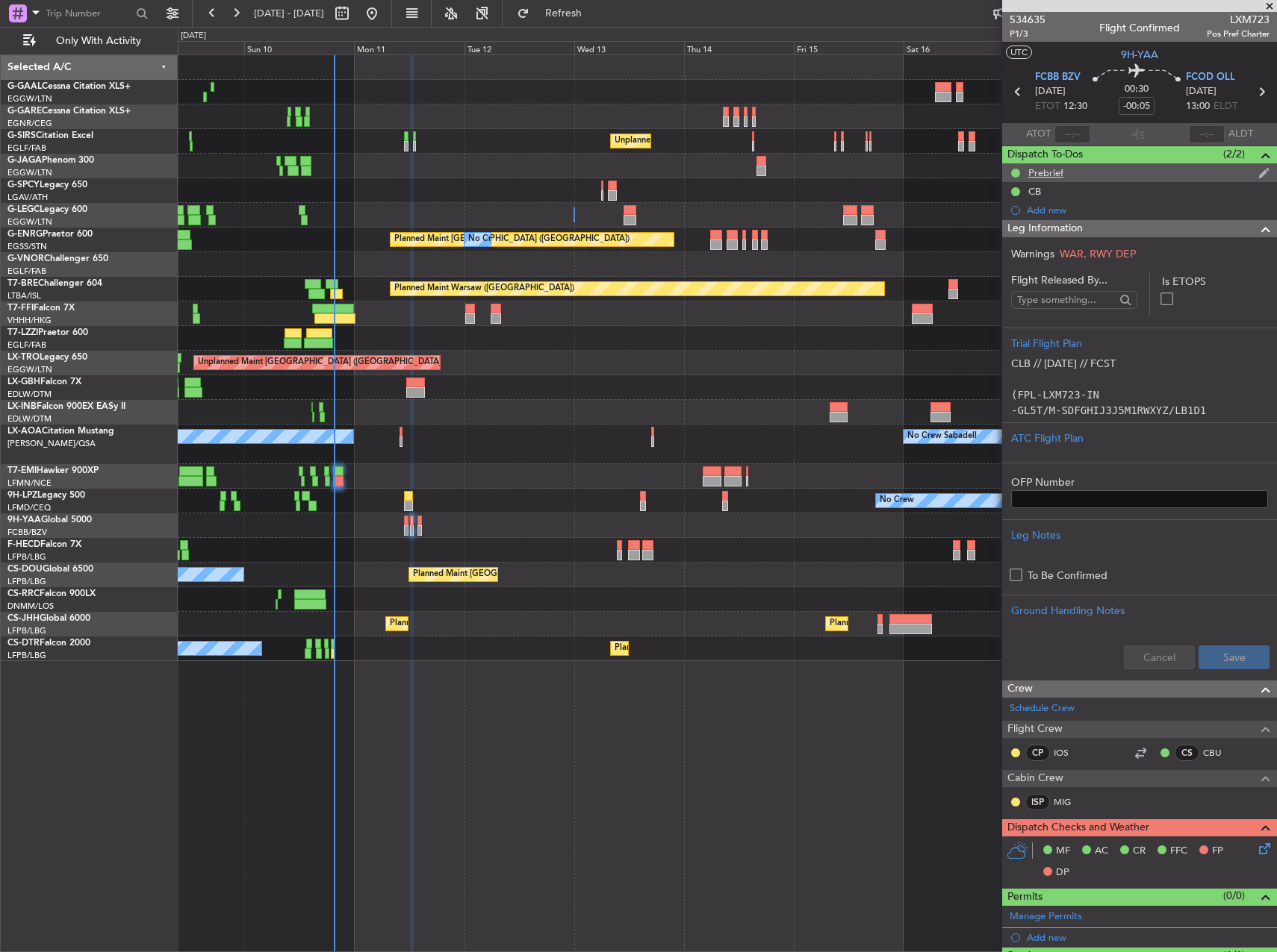
click at [1167, 177] on div "Prebrief" at bounding box center [1139, 173] width 275 height 19
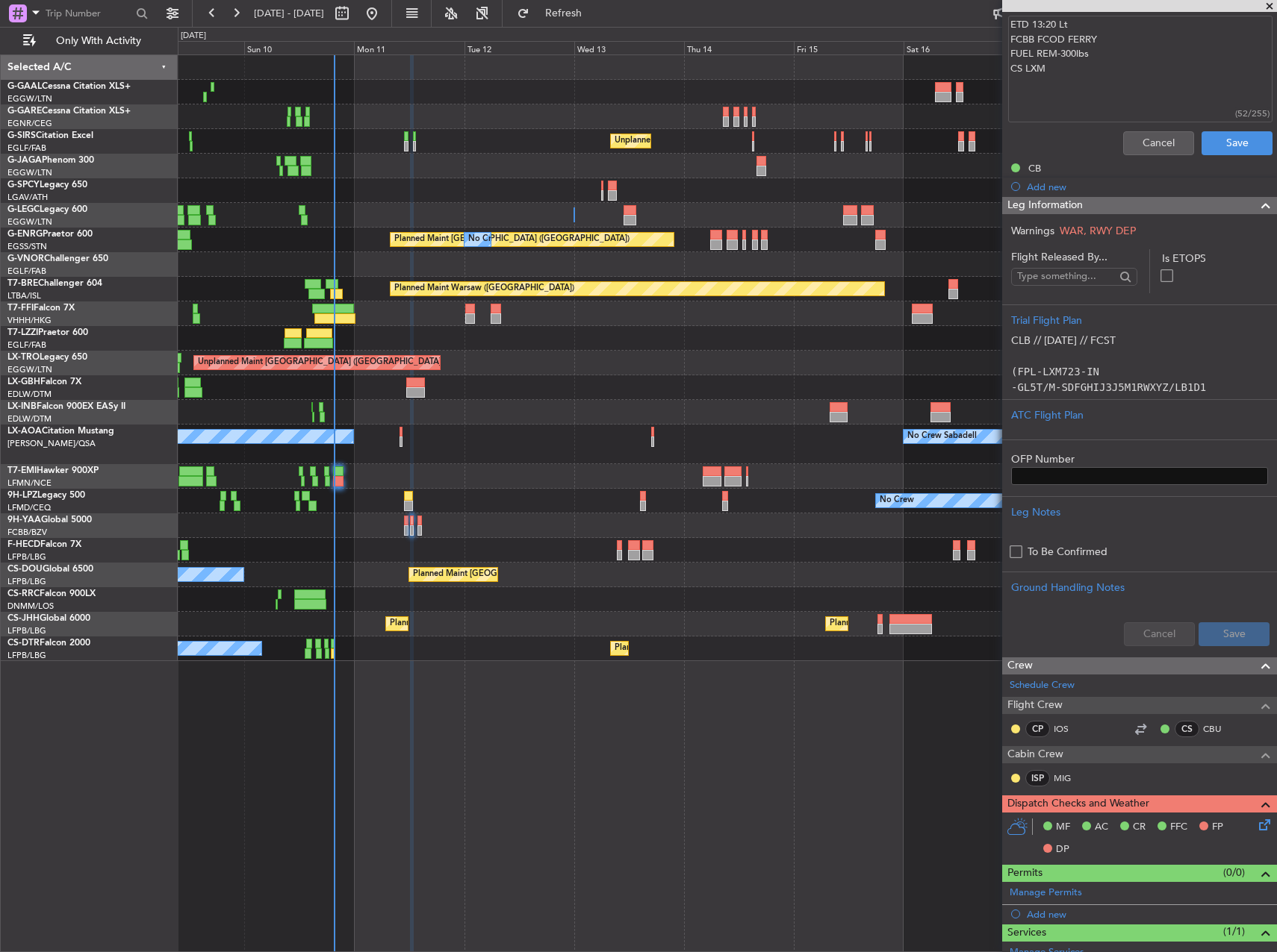
scroll to position [448, 0]
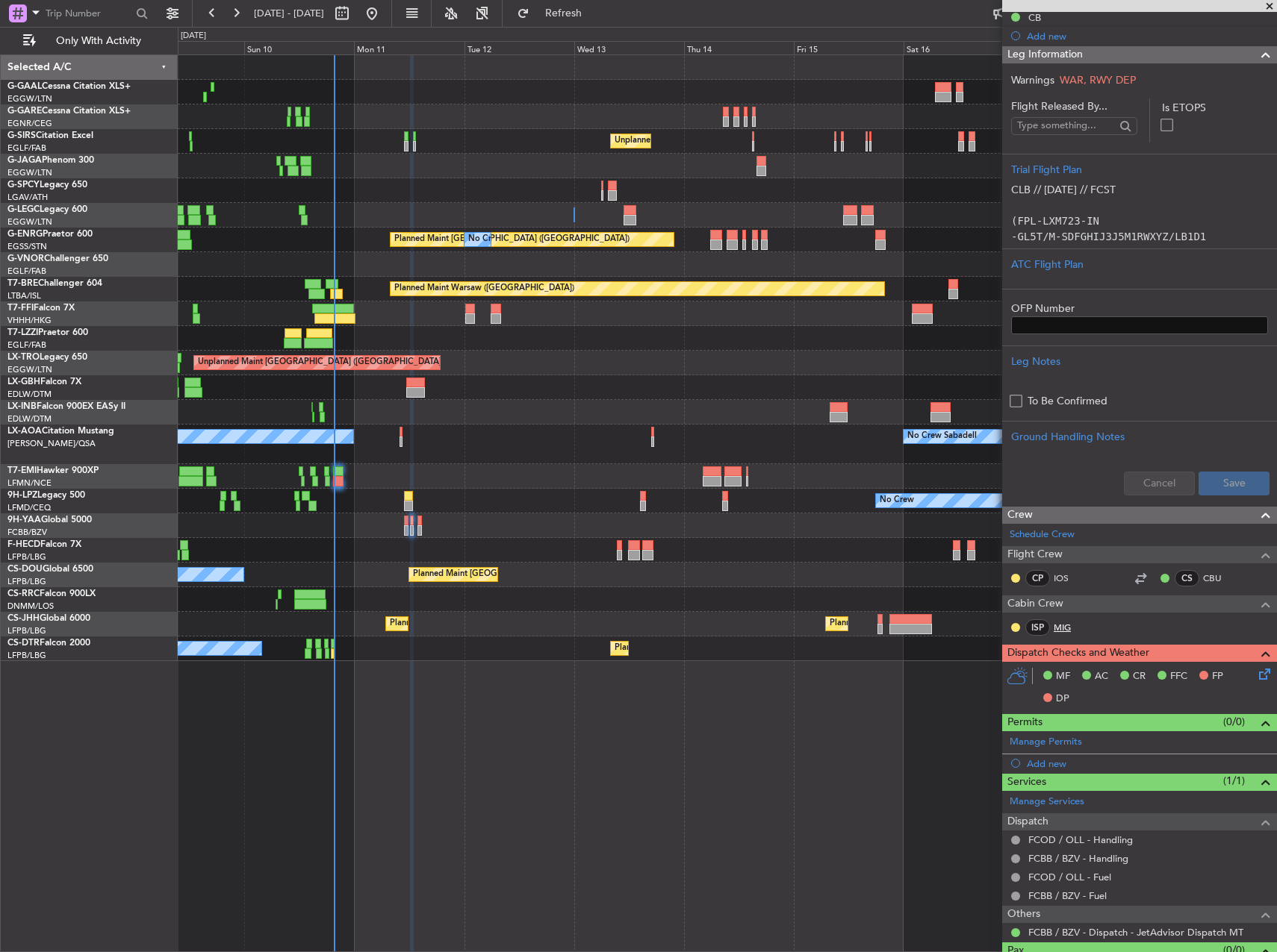
click at [1063, 624] on link "MIG" at bounding box center [1070, 627] width 33 height 13
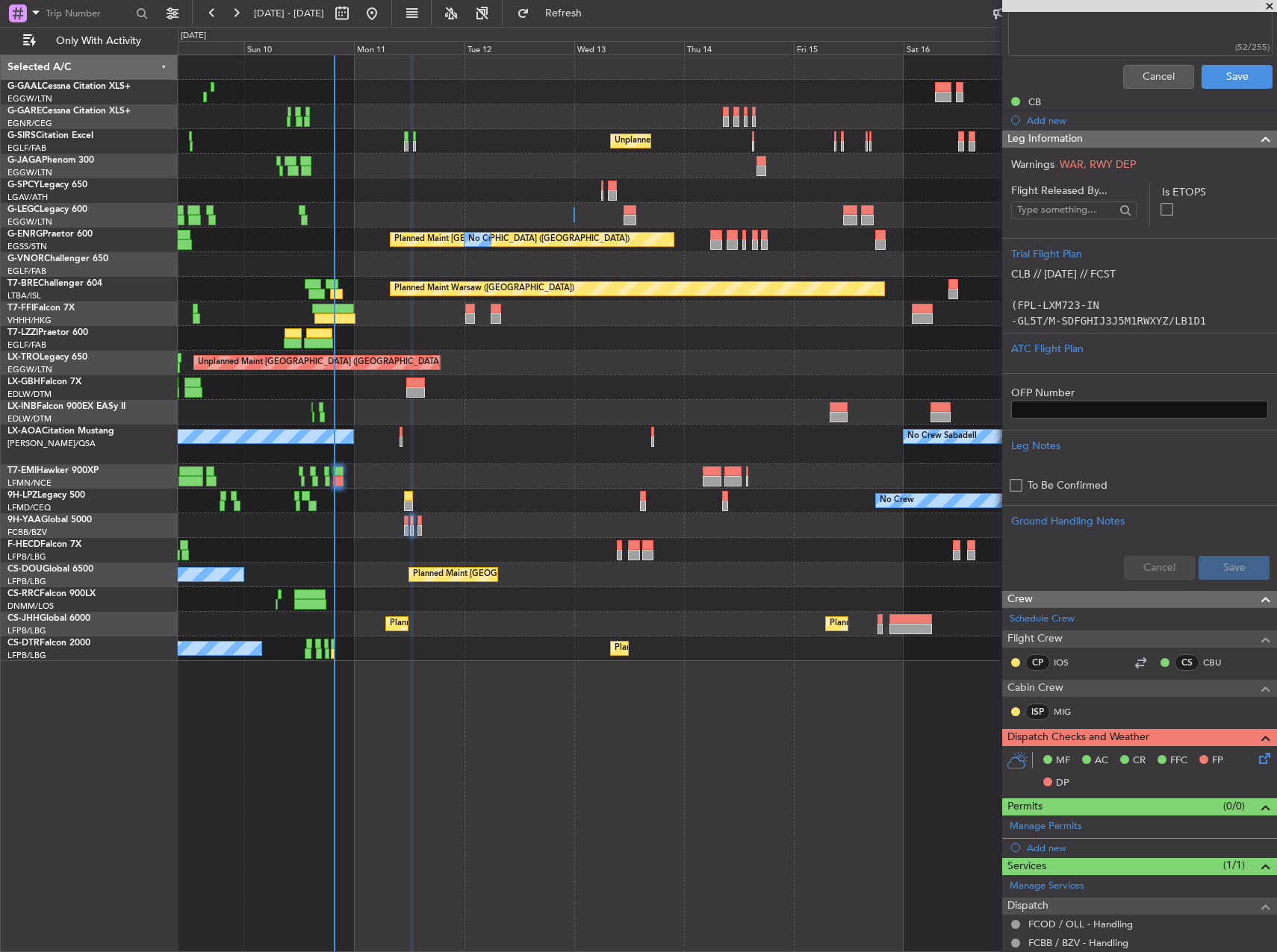
scroll to position [479, 0]
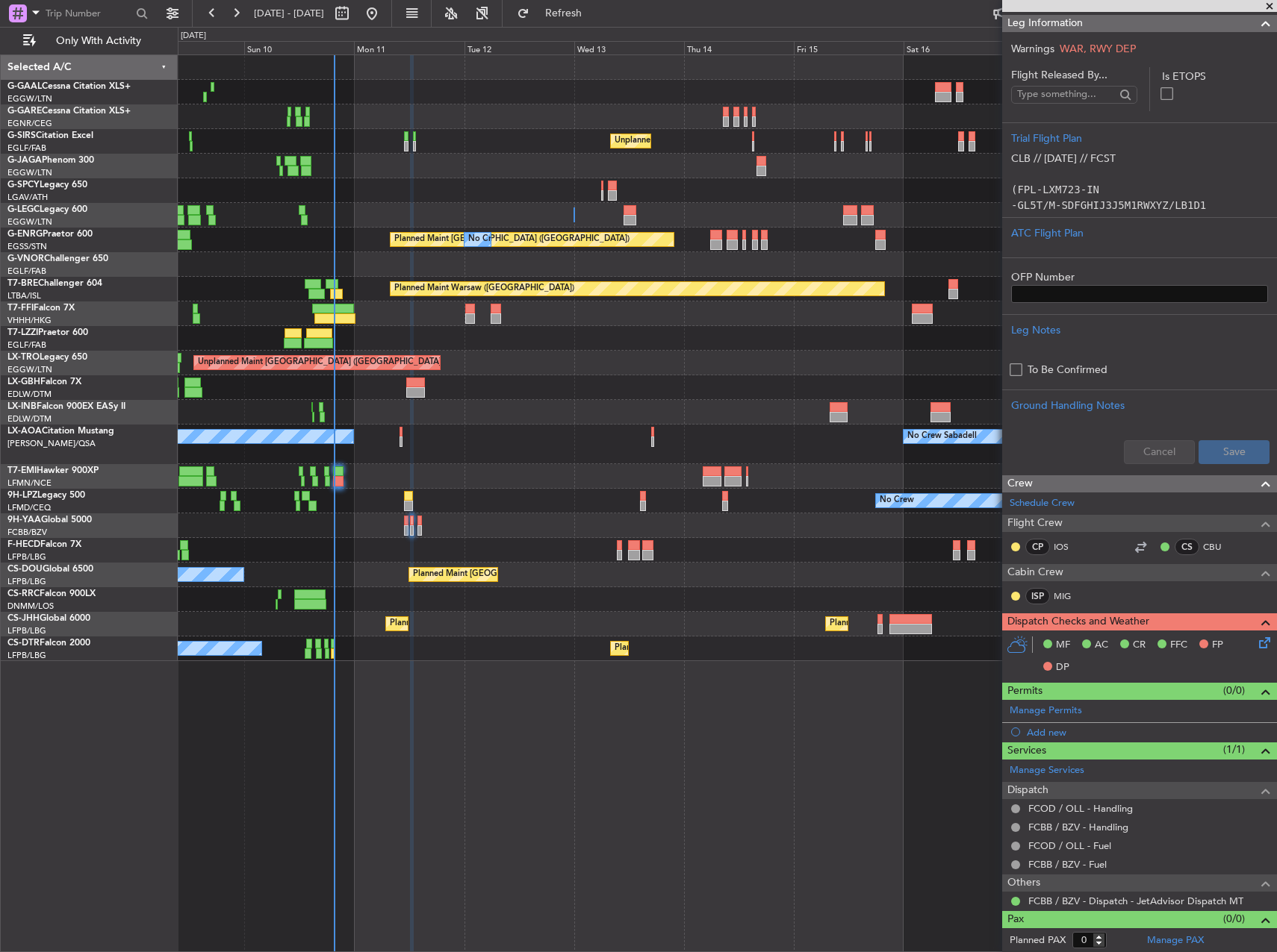
click at [1072, 258] on div "OFP Number" at bounding box center [1139, 281] width 275 height 46
click at [1068, 238] on div "ATC Flight Plan" at bounding box center [1139, 233] width 257 height 15
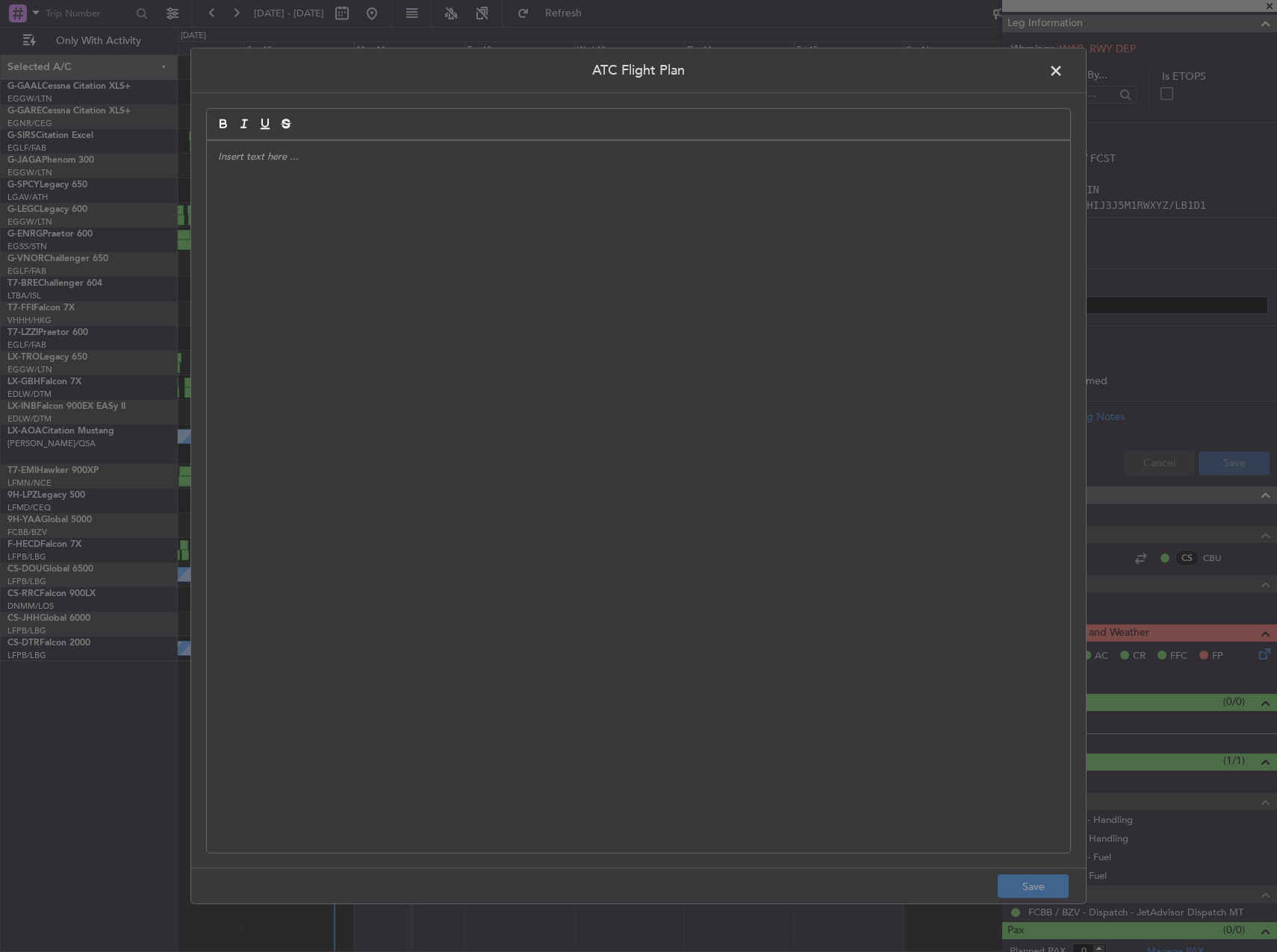
click at [915, 286] on div at bounding box center [639, 497] width 863 height 712
paste div
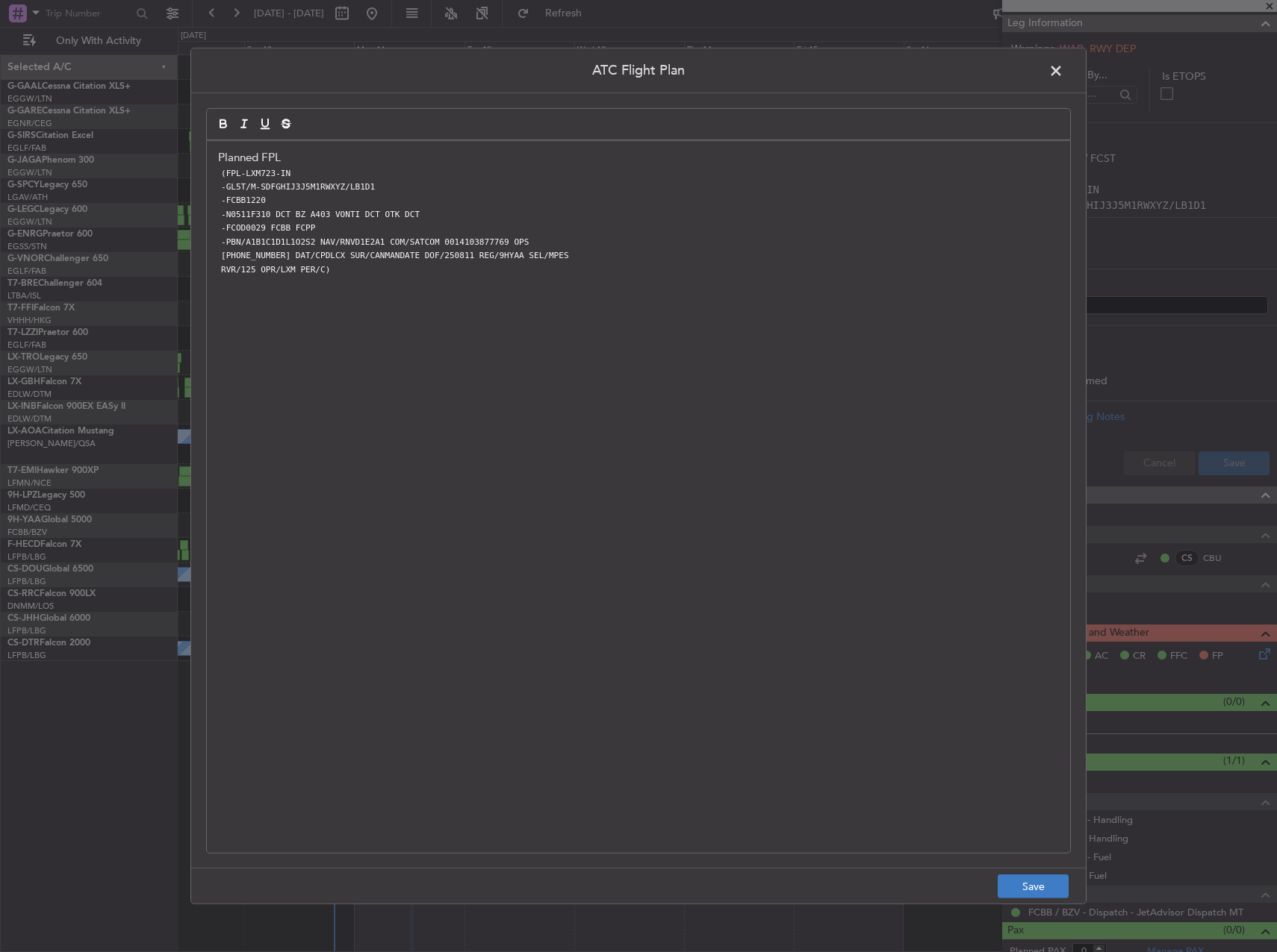
scroll to position [0, 0]
click at [1042, 880] on button "Save" at bounding box center [1032, 886] width 71 height 24
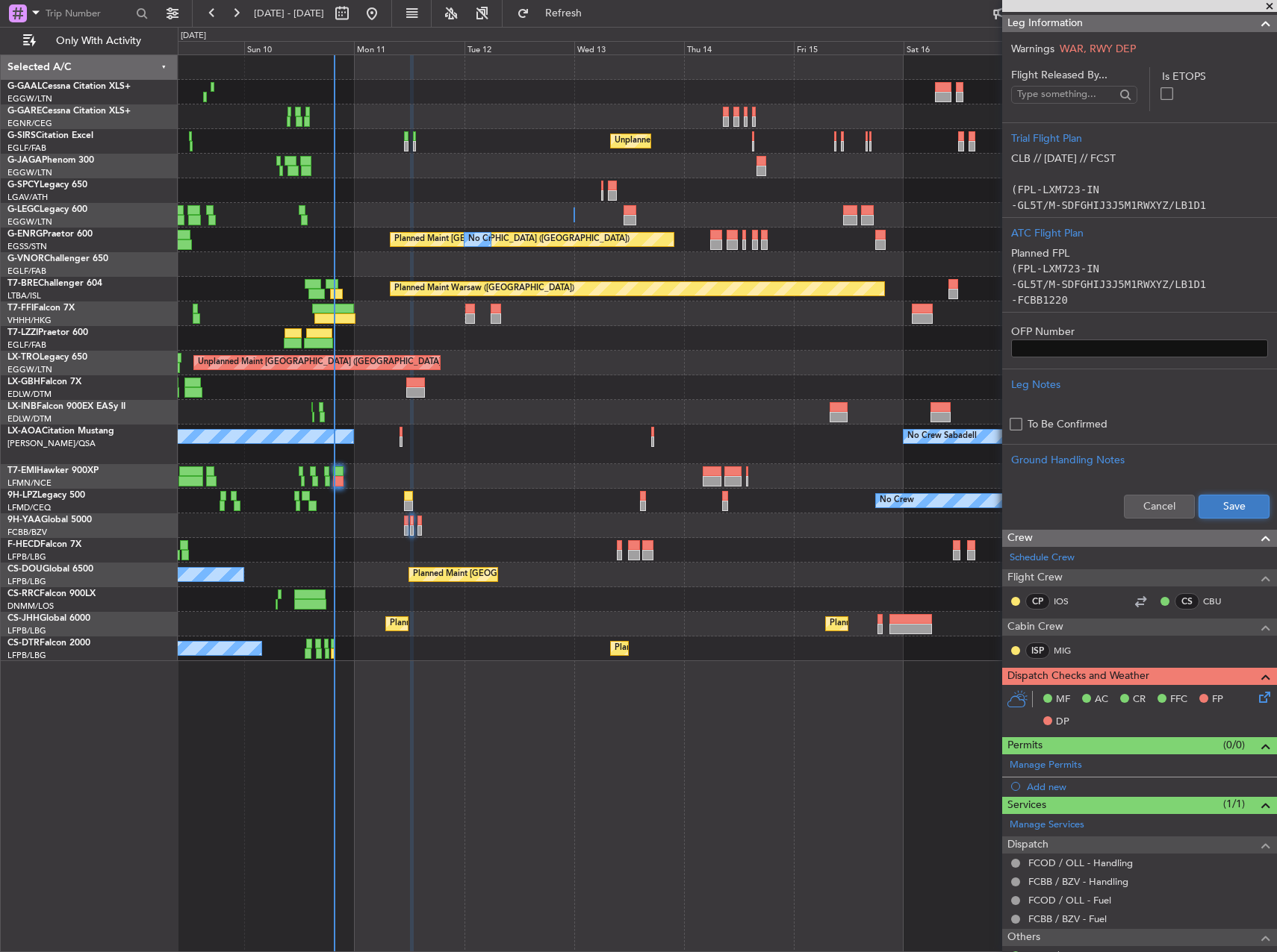
click at [1206, 503] on button "Save" at bounding box center [1234, 506] width 71 height 24
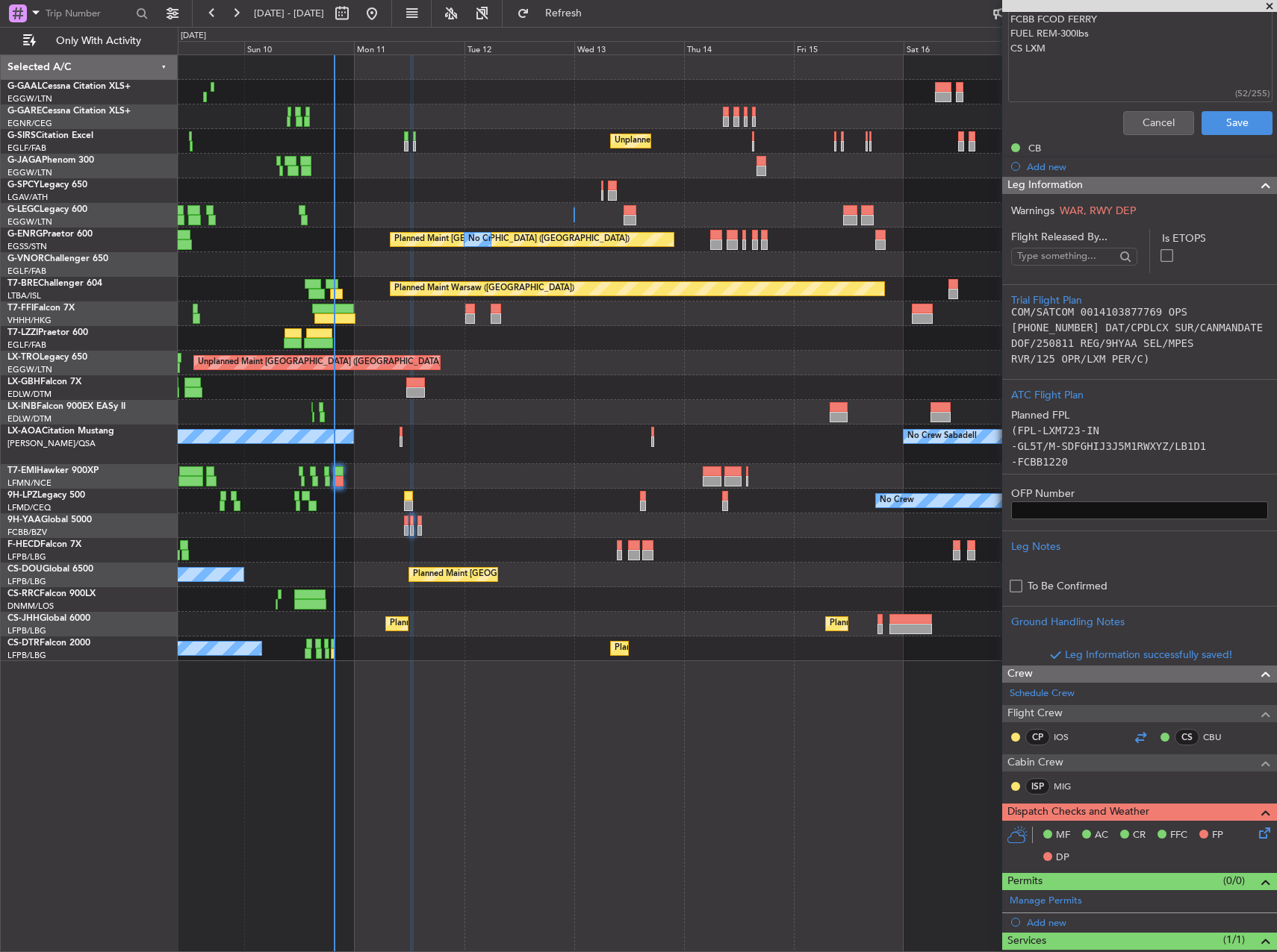
scroll to position [508, 0]
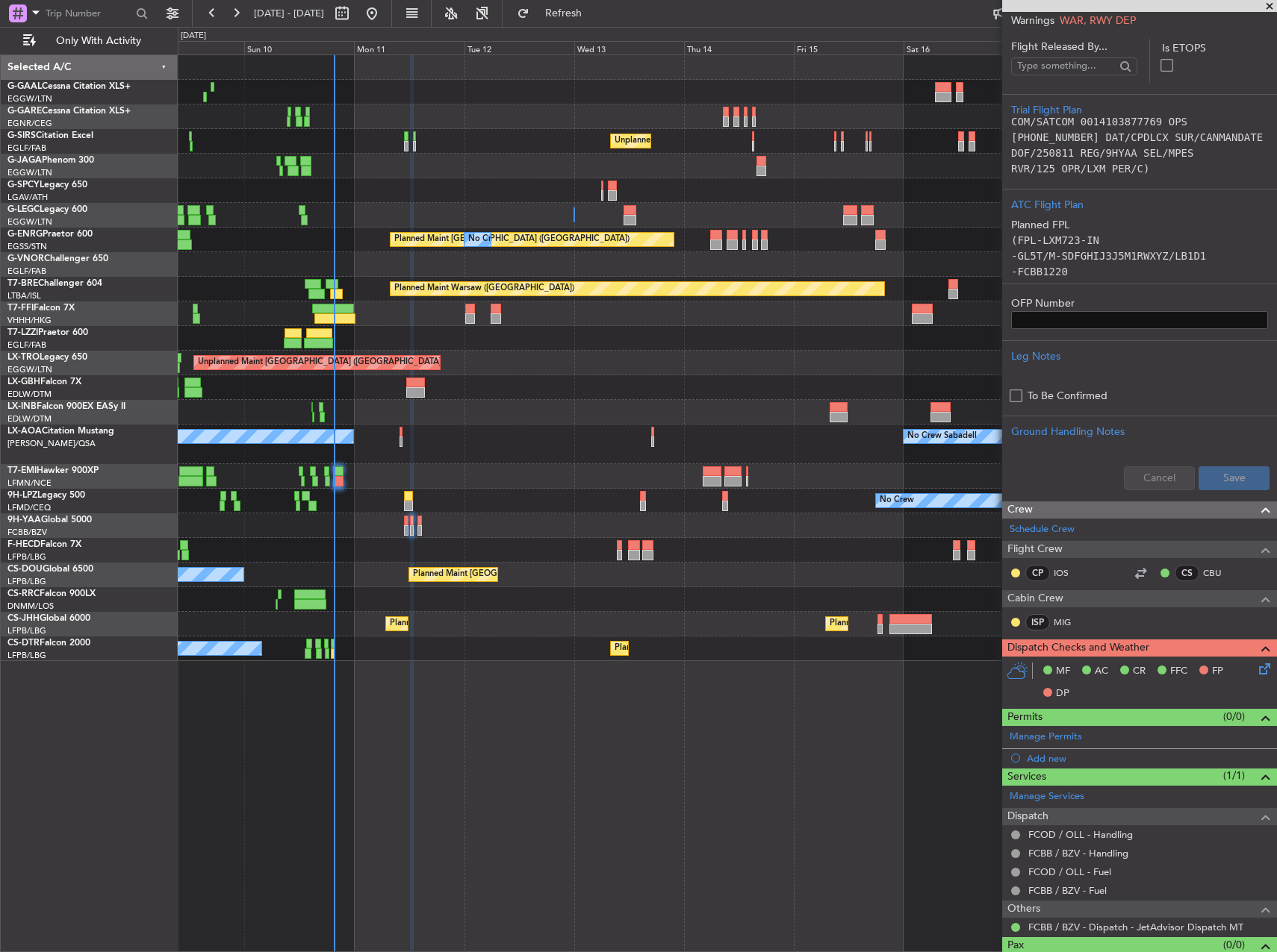
click at [1256, 672] on icon at bounding box center [1262, 666] width 12 height 12
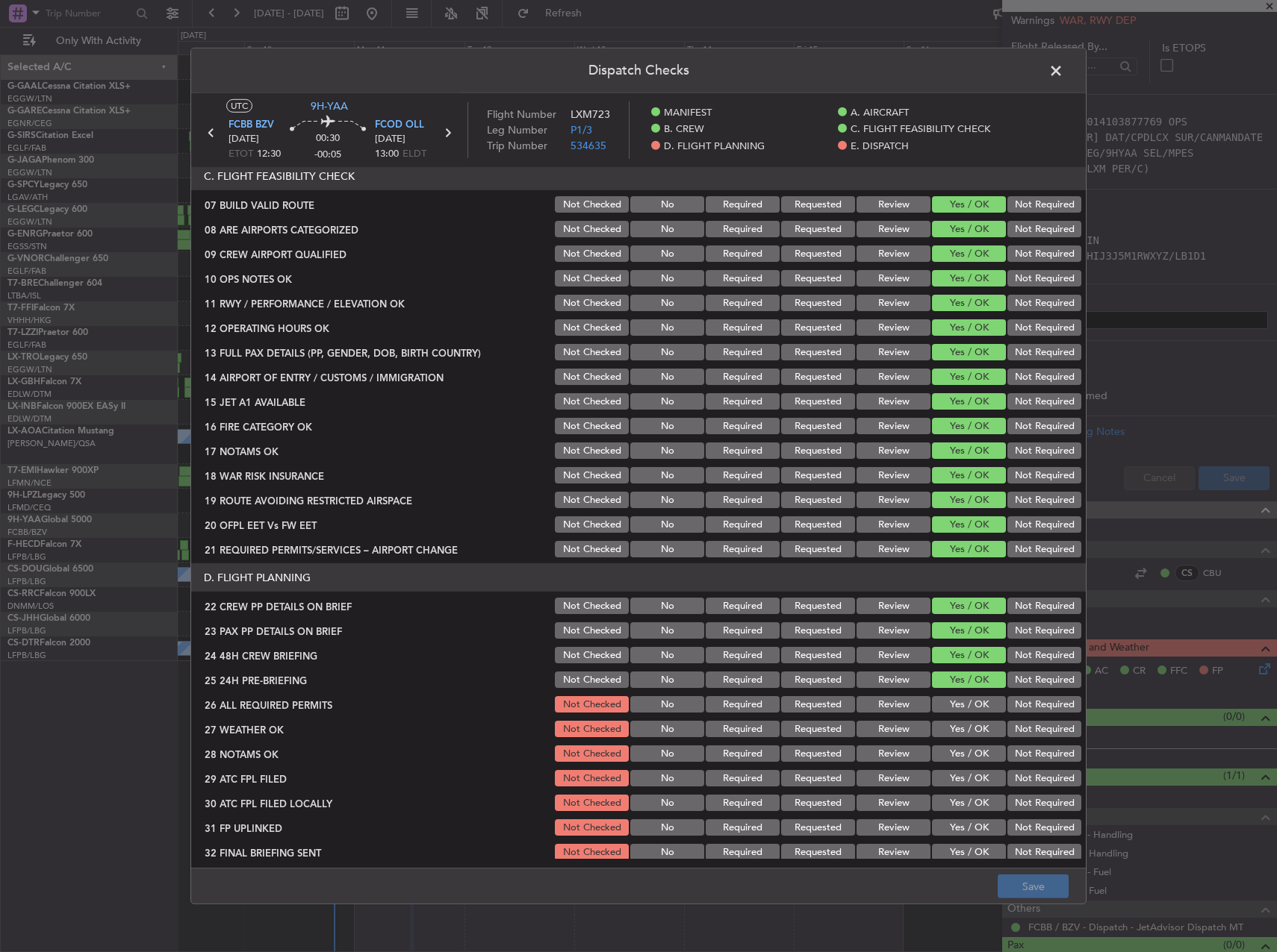
scroll to position [597, 0]
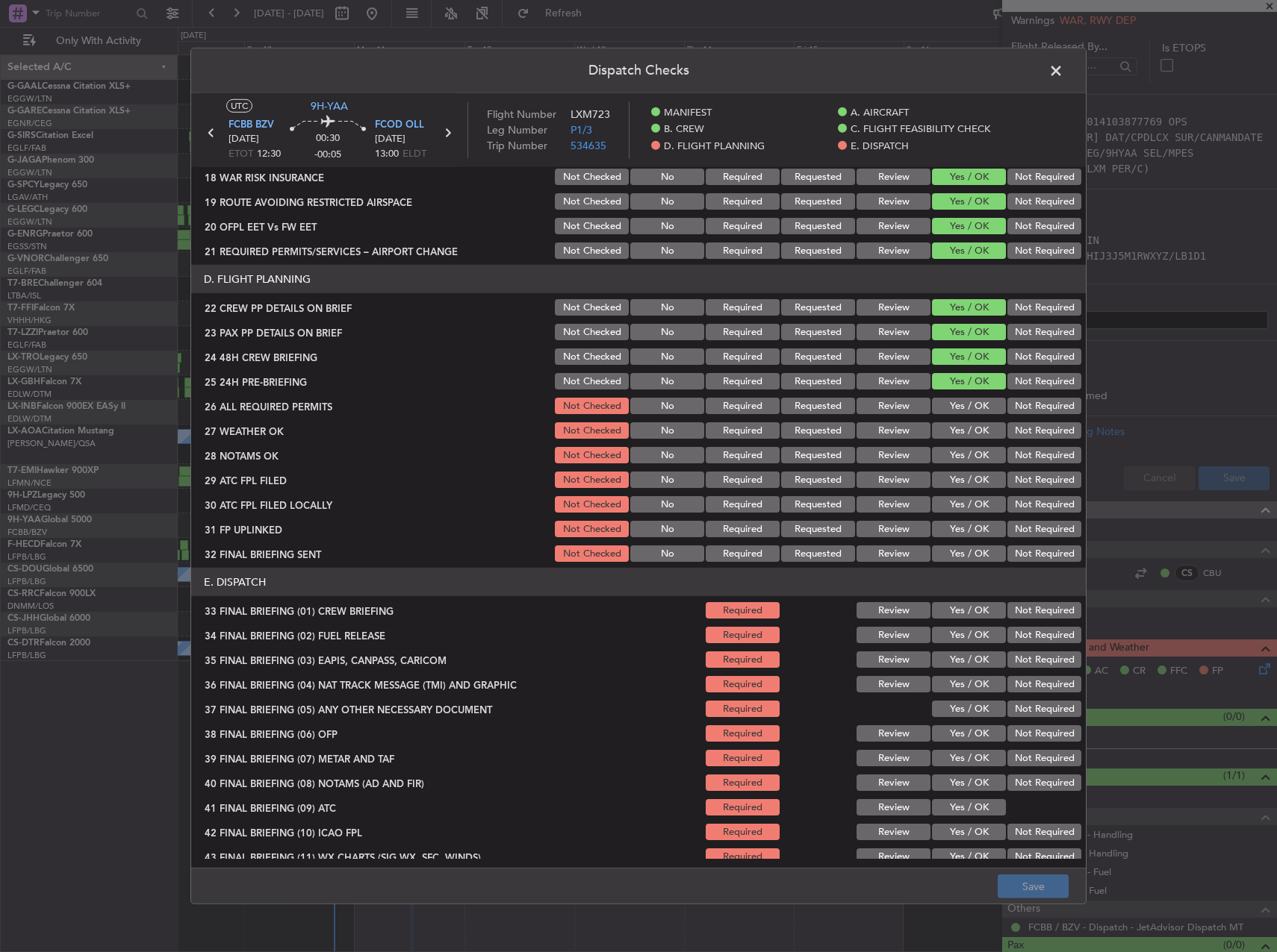
click at [961, 403] on button "Yes / OK" at bounding box center [968, 406] width 74 height 16
click at [957, 422] on div "Yes / OK" at bounding box center [967, 431] width 75 height 21
click at [955, 432] on button "Yes / OK" at bounding box center [968, 430] width 74 height 16
drag, startPoint x: 953, startPoint y: 446, endPoint x: 949, endPoint y: 457, distance: 11.7
click at [951, 447] on div "Yes / OK" at bounding box center [967, 455] width 75 height 21
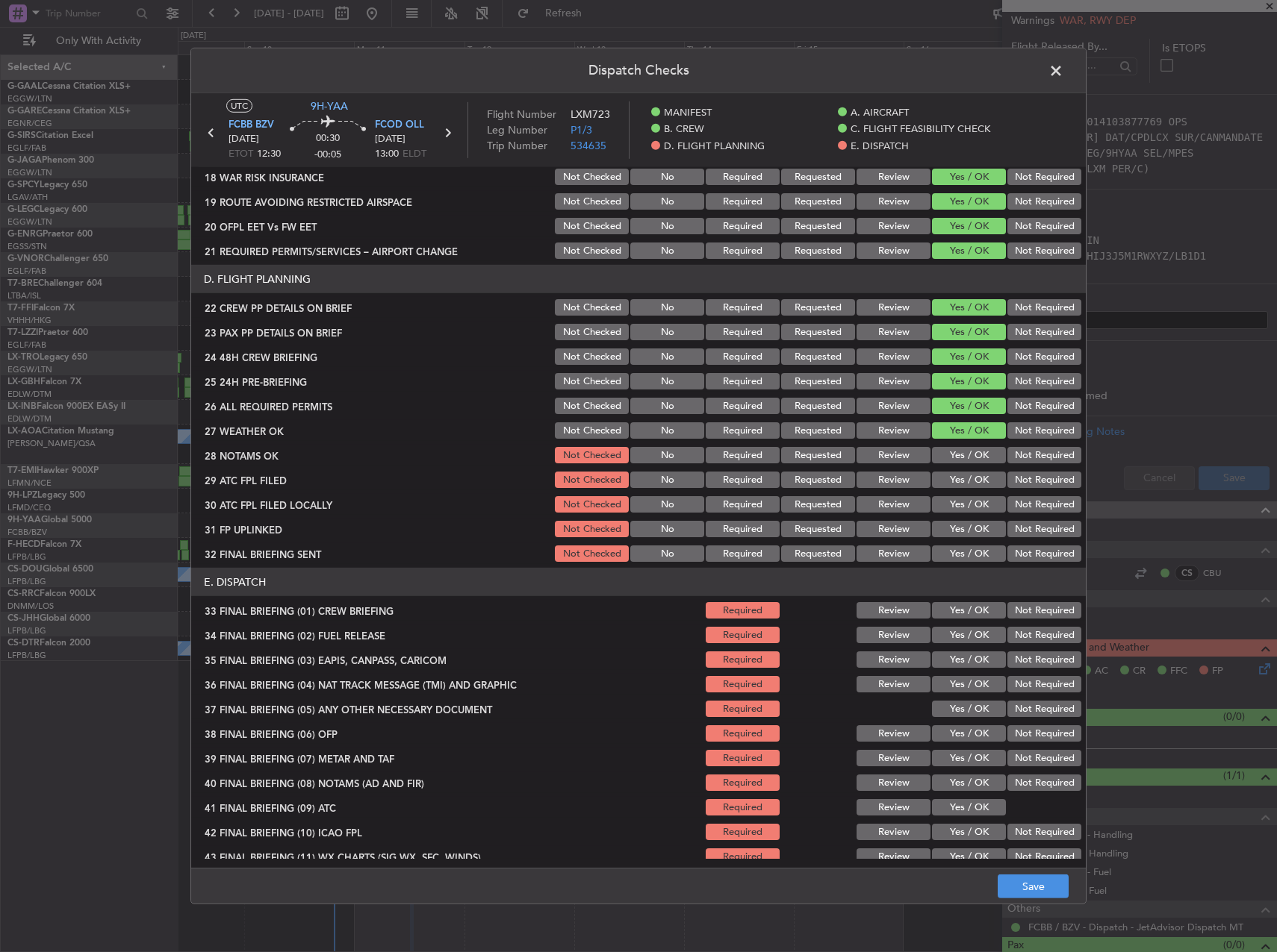
click at [949, 470] on div "Yes / OK" at bounding box center [967, 480] width 75 height 21
click at [966, 456] on button "Yes / OK" at bounding box center [968, 455] width 74 height 16
drag, startPoint x: 958, startPoint y: 472, endPoint x: 957, endPoint y: 479, distance: 7.1
click at [957, 477] on button "Yes / OK" at bounding box center [968, 479] width 74 height 16
drag, startPoint x: 1036, startPoint y: 504, endPoint x: 1019, endPoint y: 508, distance: 17.5
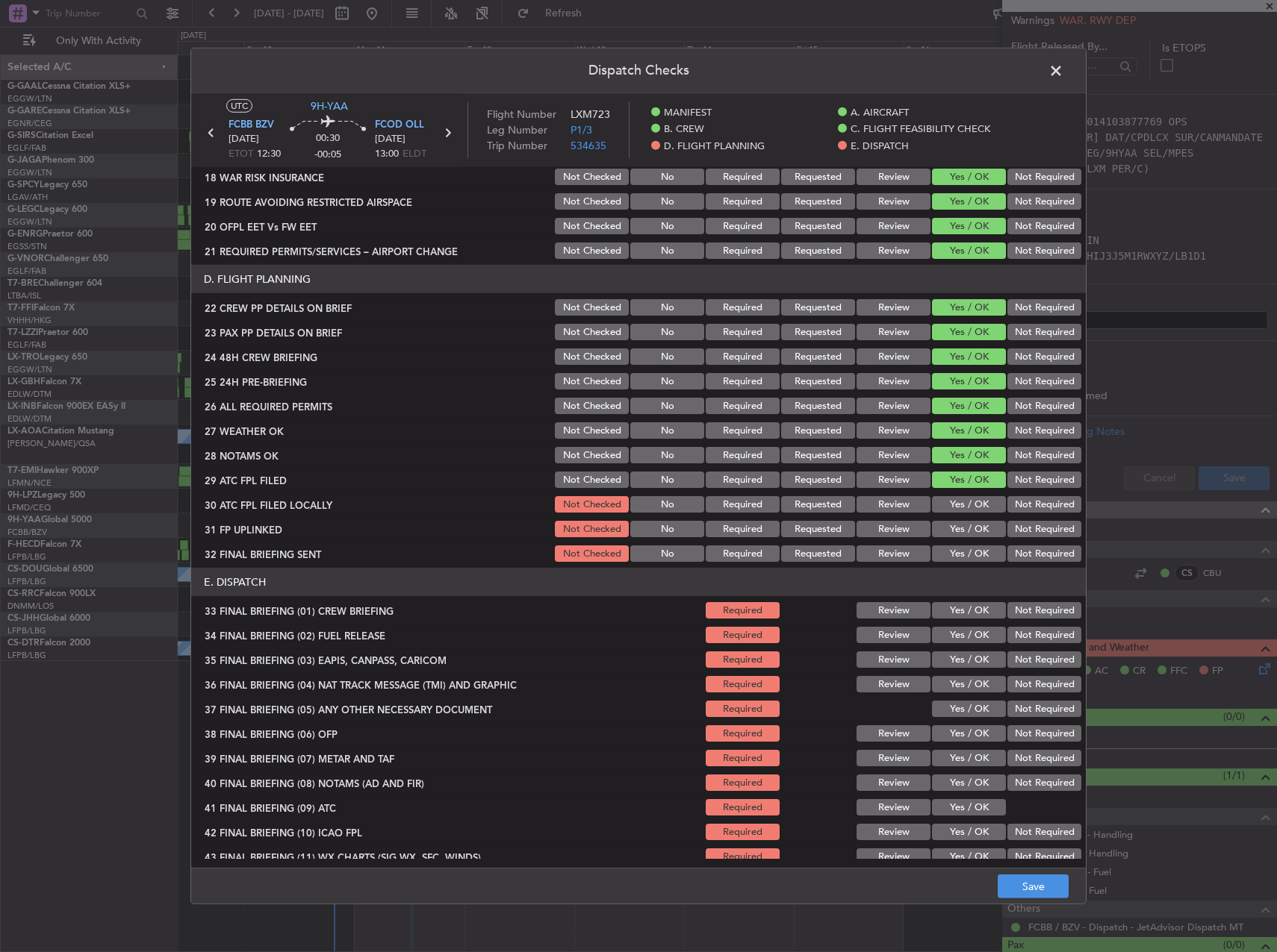
click at [1031, 505] on button "Not Required" at bounding box center [1043, 504] width 74 height 16
click at [955, 523] on section "D. FLIGHT PLANNING 22 CREW PP DETAILS ON BRIEF Not Checked No Required Requeste…" at bounding box center [638, 413] width 894 height 299
click at [949, 539] on div "Yes / OK" at bounding box center [967, 529] width 75 height 21
drag, startPoint x: 949, startPoint y: 526, endPoint x: 998, endPoint y: 535, distance: 49.8
click at [951, 526] on button "Yes / OK" at bounding box center [968, 529] width 74 height 16
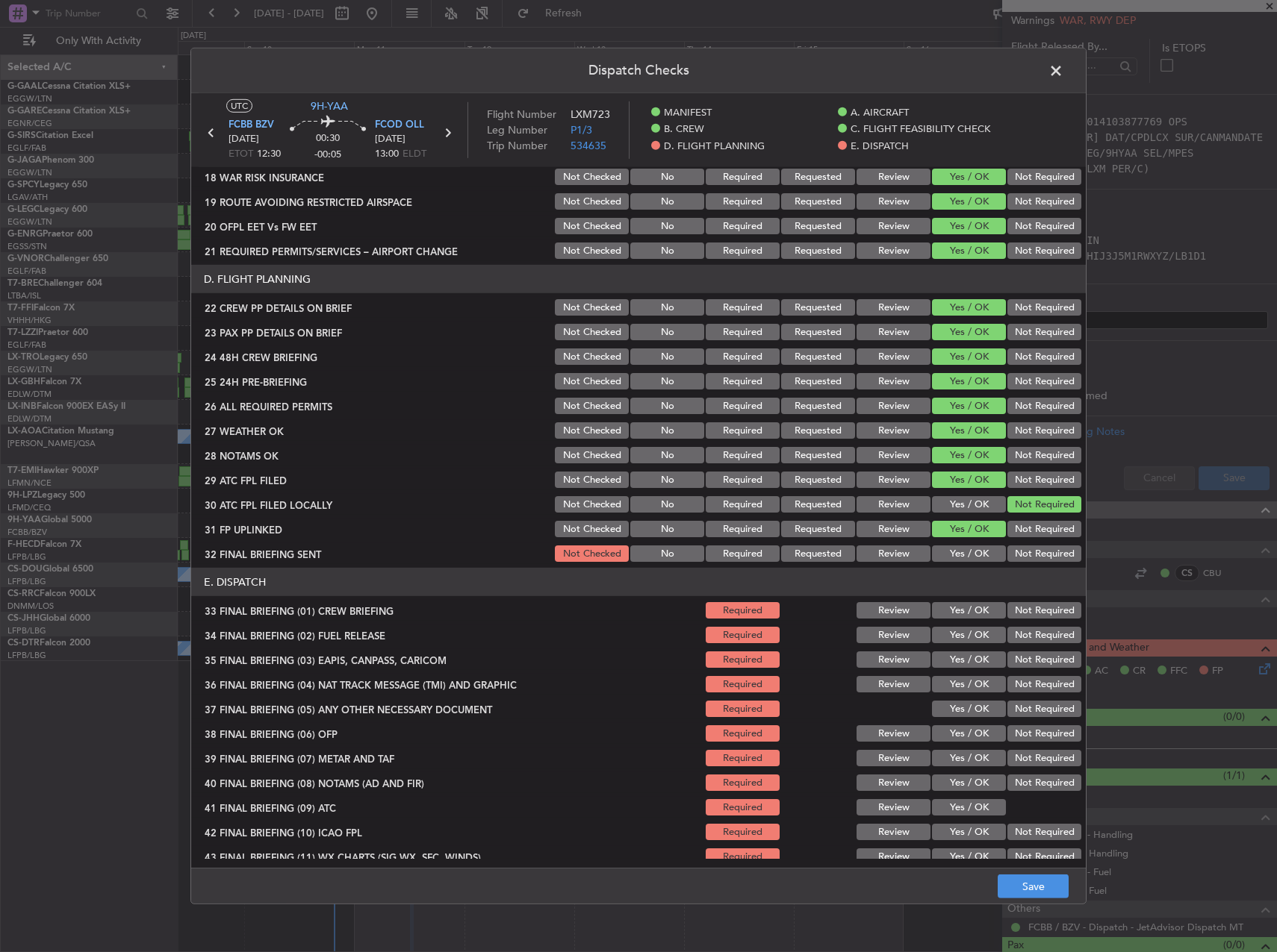
click at [1048, 553] on button "Not Required" at bounding box center [1043, 553] width 74 height 16
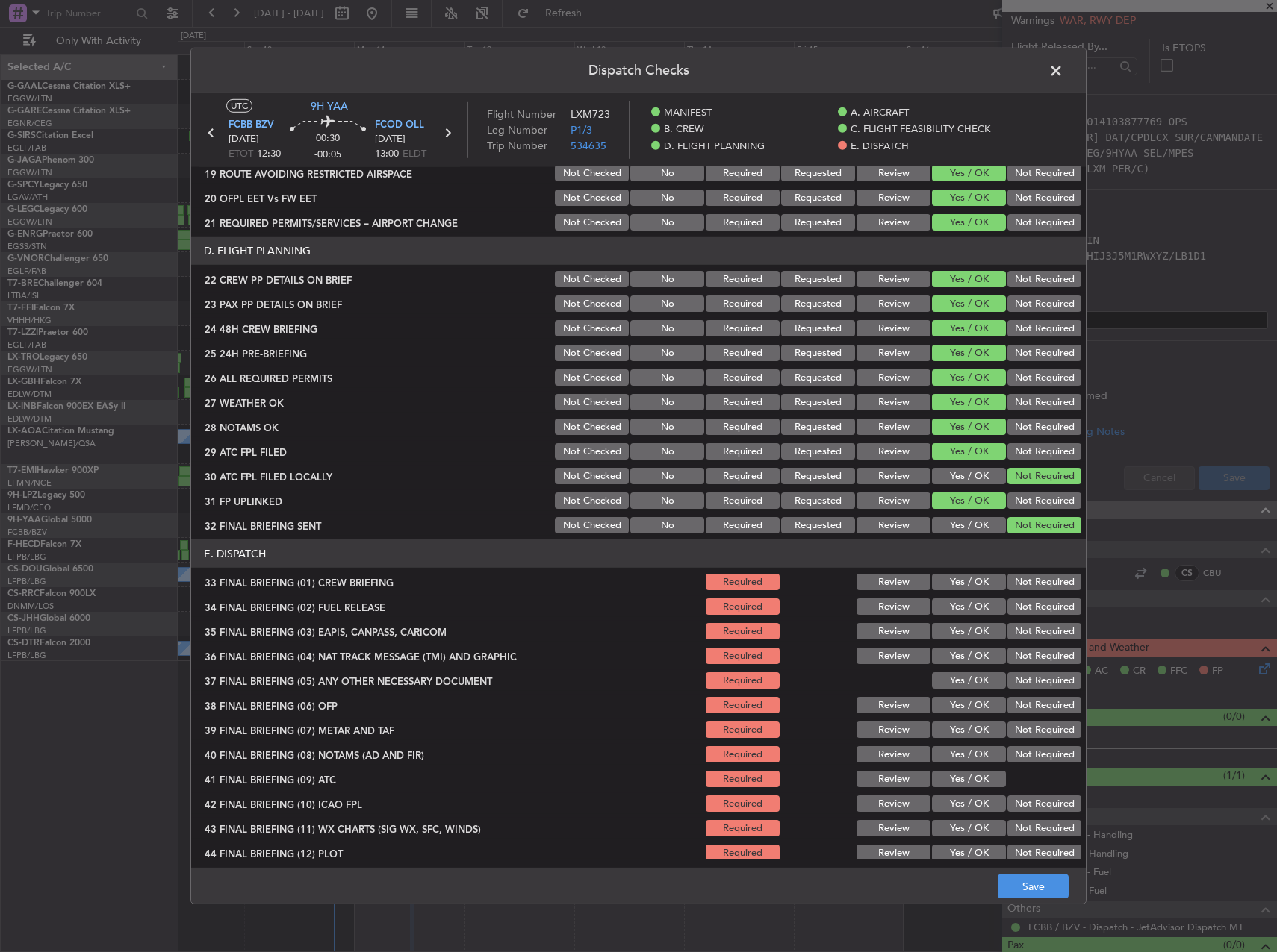
scroll to position [634, 0]
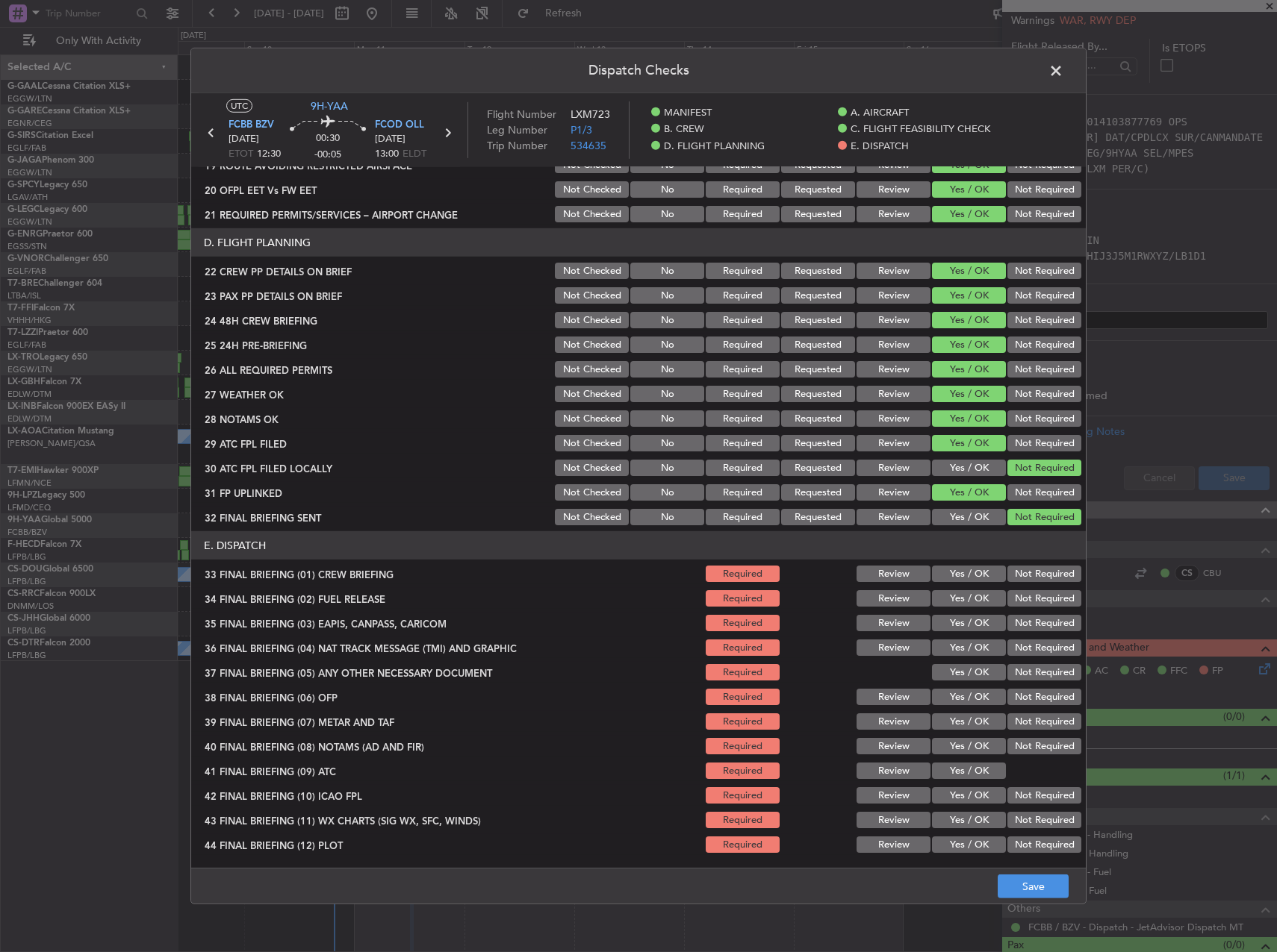
click at [968, 572] on button "Yes / OK" at bounding box center [968, 573] width 74 height 16
click at [950, 593] on button "Yes / OK" at bounding box center [968, 598] width 74 height 16
click at [1038, 613] on div "Not Required" at bounding box center [1042, 624] width 75 height 21
drag, startPoint x: 1037, startPoint y: 621, endPoint x: 1036, endPoint y: 635, distance: 14.0
click at [1037, 621] on button "Not Required" at bounding box center [1043, 623] width 74 height 16
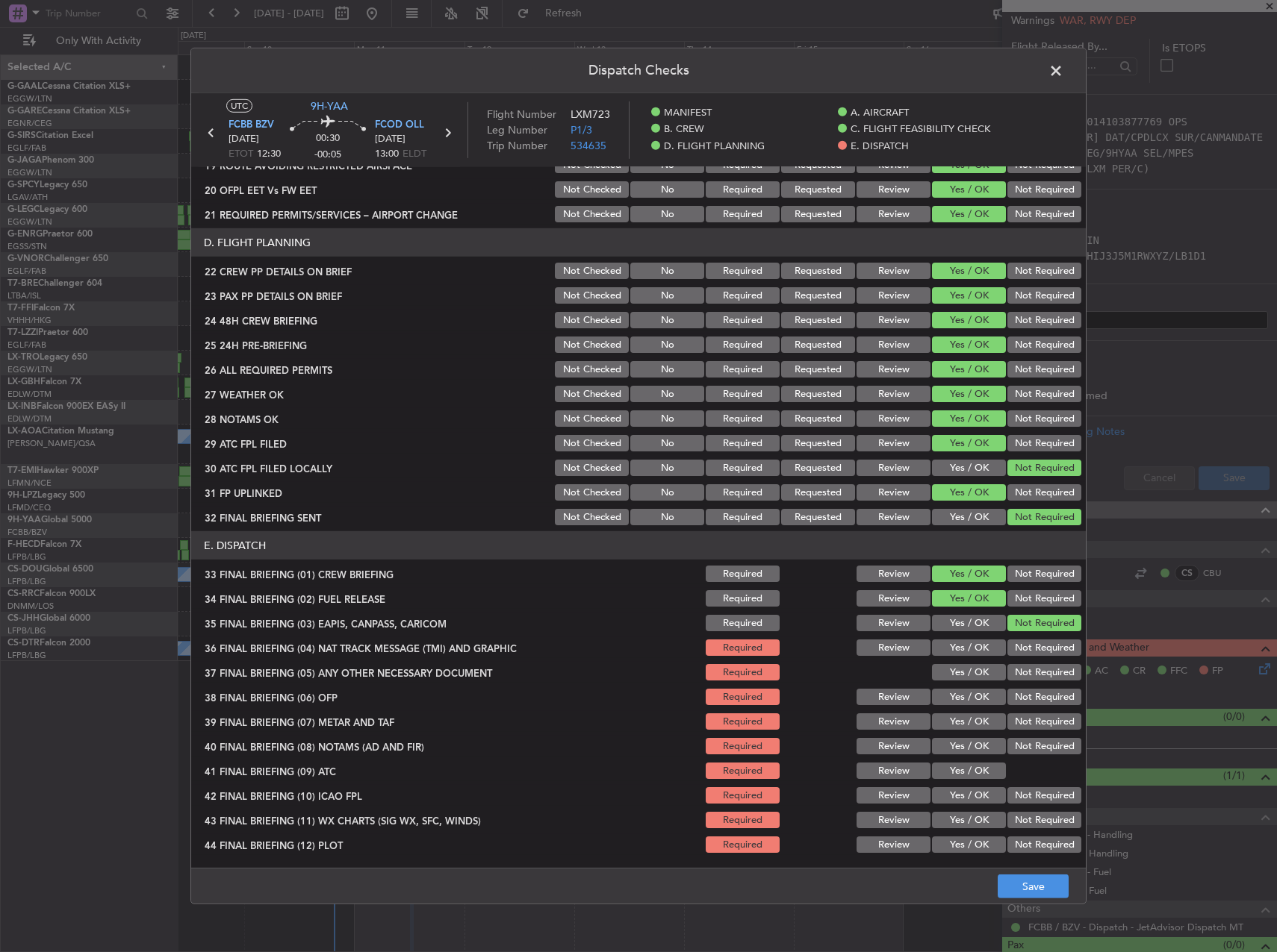
drag, startPoint x: 1035, startPoint y: 642, endPoint x: 1032, endPoint y: 659, distance: 17.3
click at [1034, 649] on button "Not Required" at bounding box center [1043, 647] width 74 height 16
click at [1032, 659] on section "E. DISPATCH 33 FINAL BRIEFING (01) CREW BRIEFING Required Review Yes / OK Not R…" at bounding box center [638, 693] width 894 height 324
click at [1031, 671] on button "Not Required" at bounding box center [1043, 672] width 74 height 16
click at [978, 697] on button "Yes / OK" at bounding box center [968, 696] width 74 height 16
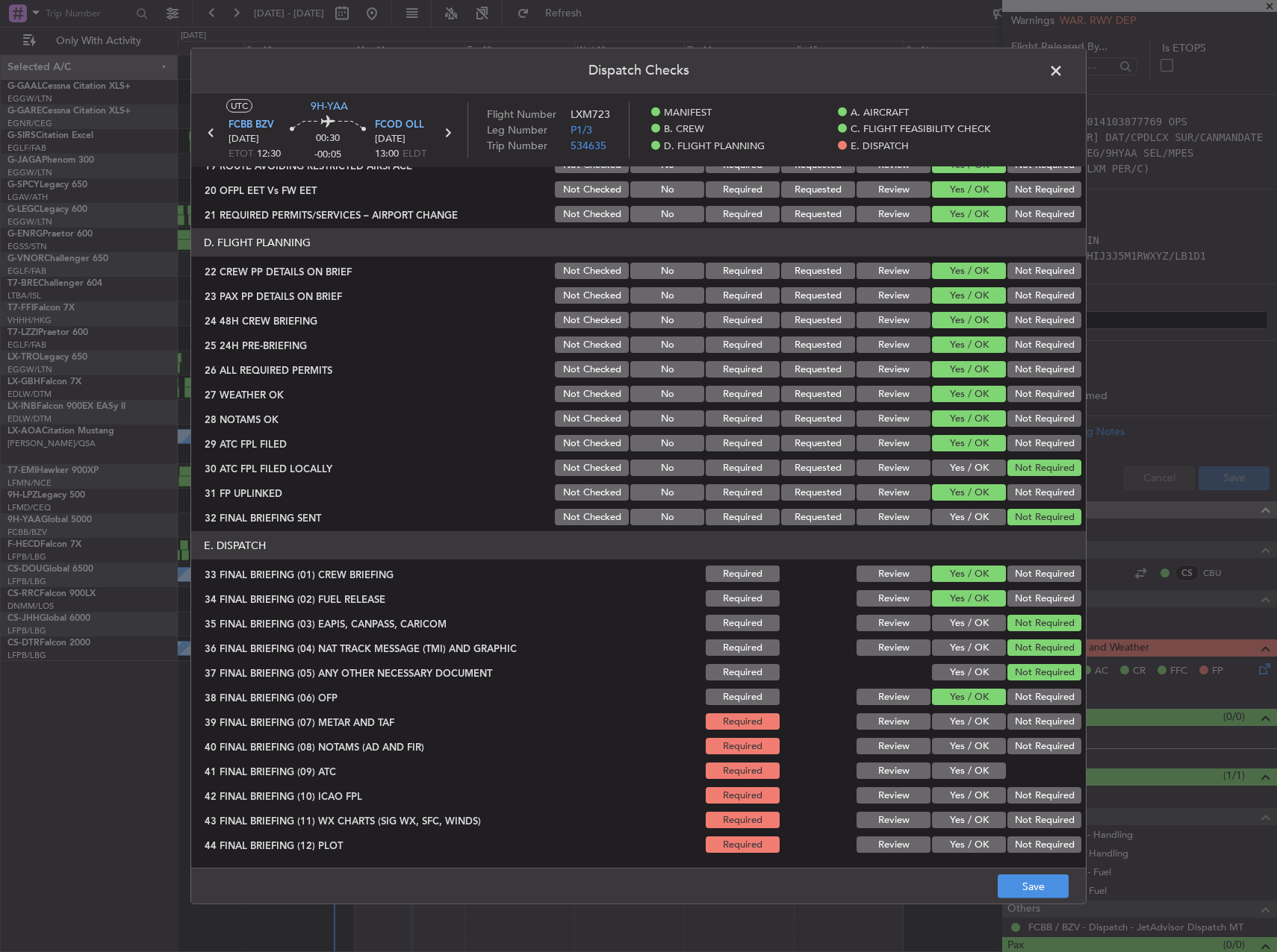
click at [975, 712] on div "Yes / OK" at bounding box center [967, 722] width 75 height 21
click at [973, 726] on button "Yes / OK" at bounding box center [968, 721] width 74 height 16
click at [976, 743] on button "Yes / OK" at bounding box center [968, 746] width 74 height 16
drag, startPoint x: 968, startPoint y: 778, endPoint x: 968, endPoint y: 786, distance: 8.0
click at [969, 778] on button "Yes / OK" at bounding box center [968, 771] width 74 height 16
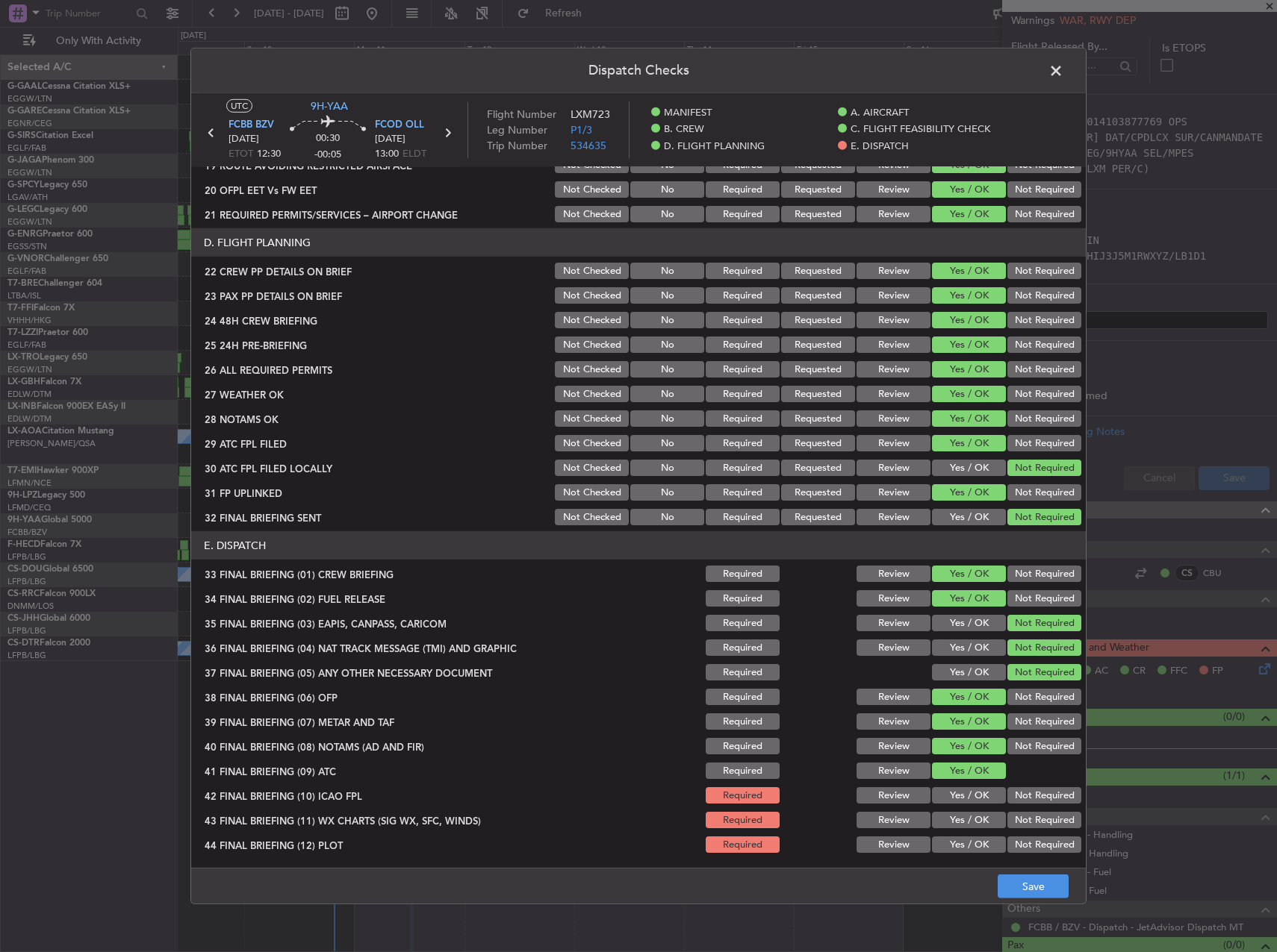
drag, startPoint x: 968, startPoint y: 795, endPoint x: 968, endPoint y: 812, distance: 17.0
click at [968, 796] on button "Yes / OK" at bounding box center [968, 795] width 74 height 16
drag, startPoint x: 968, startPoint y: 813, endPoint x: 966, endPoint y: 833, distance: 20.1
click at [968, 822] on button "Yes / OK" at bounding box center [968, 819] width 74 height 16
click at [966, 846] on button "Yes / OK" at bounding box center [968, 844] width 74 height 16
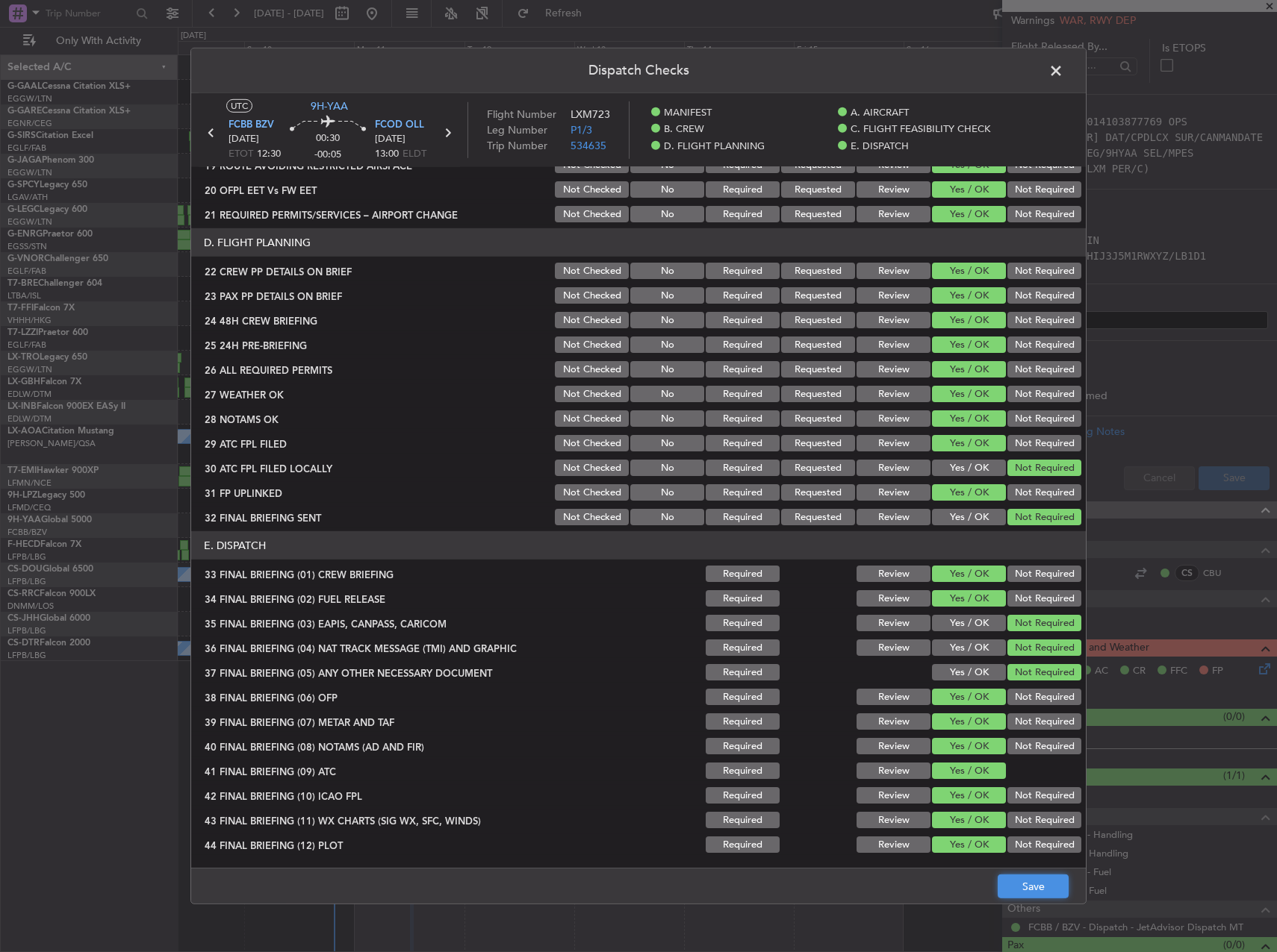
click at [1016, 887] on button "Save" at bounding box center [1032, 886] width 71 height 24
drag, startPoint x: 1068, startPoint y: 79, endPoint x: 1056, endPoint y: 82, distance: 12.4
click at [1062, 82] on header "Dispatch Checks" at bounding box center [638, 71] width 894 height 45
click at [1063, 81] on span at bounding box center [1063, 74] width 0 height 30
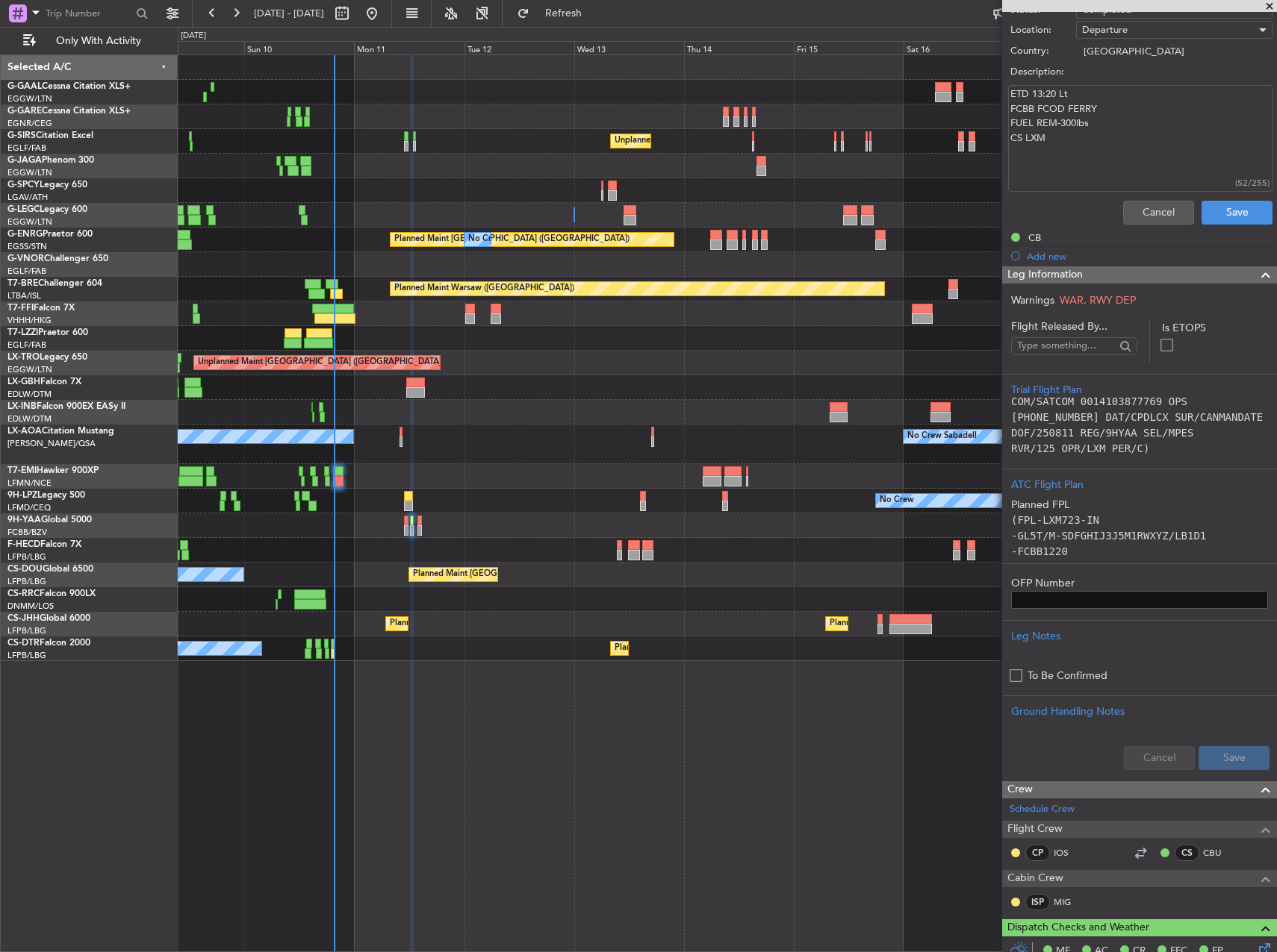
scroll to position [0, 0]
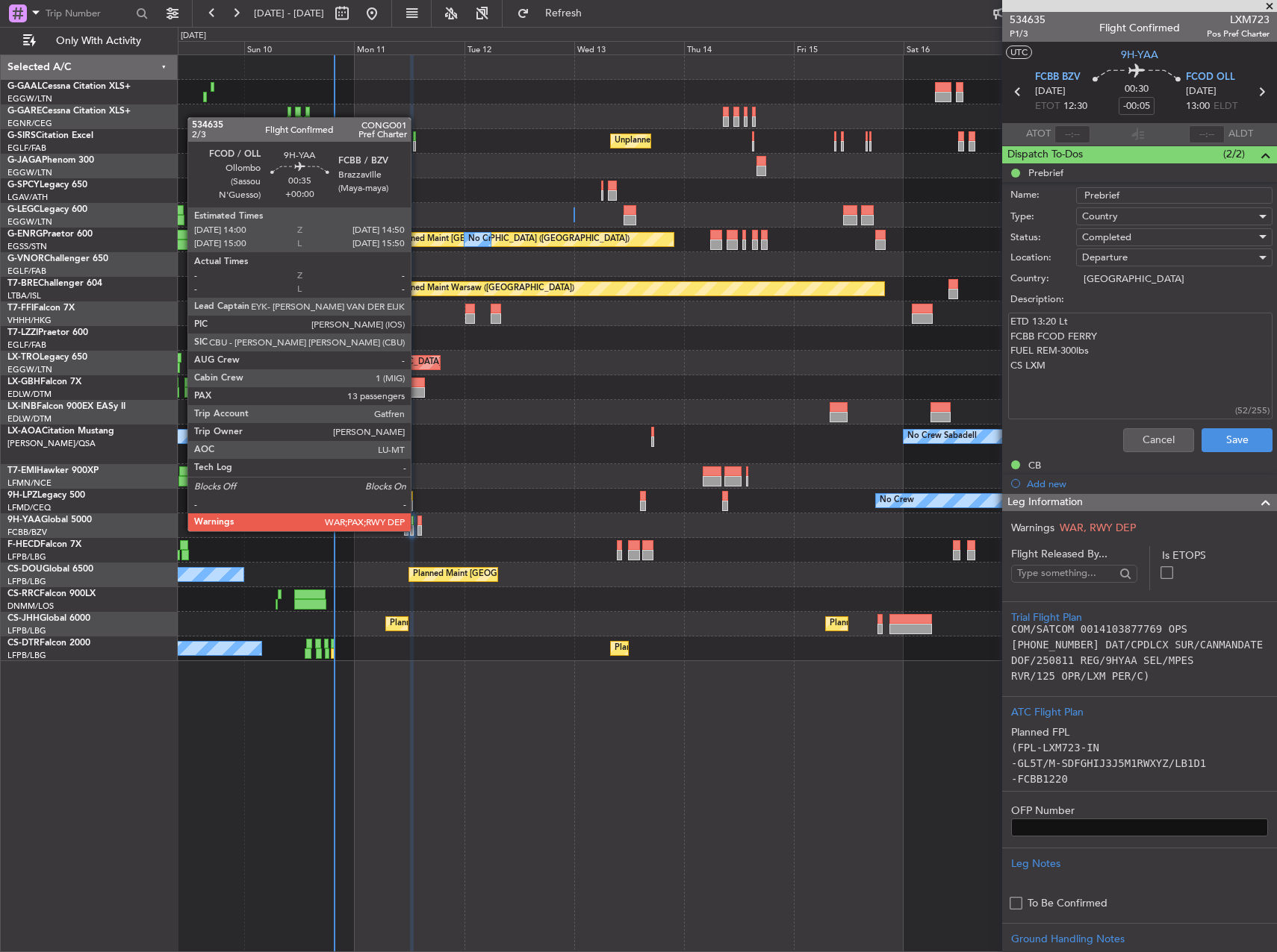
click at [418, 530] on div at bounding box center [419, 530] width 5 height 11
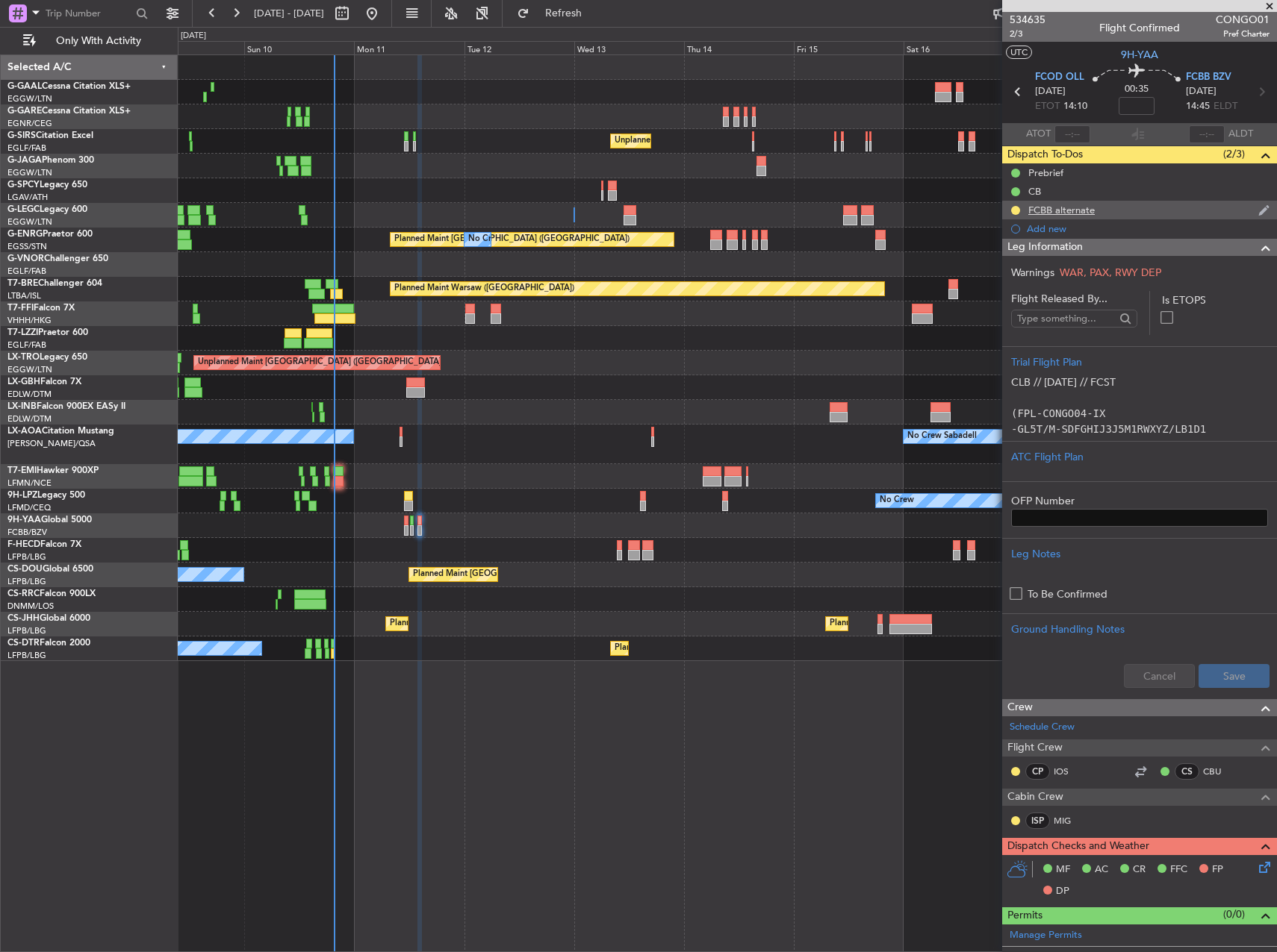
click at [1114, 207] on div "FCBB alternate" at bounding box center [1139, 210] width 275 height 19
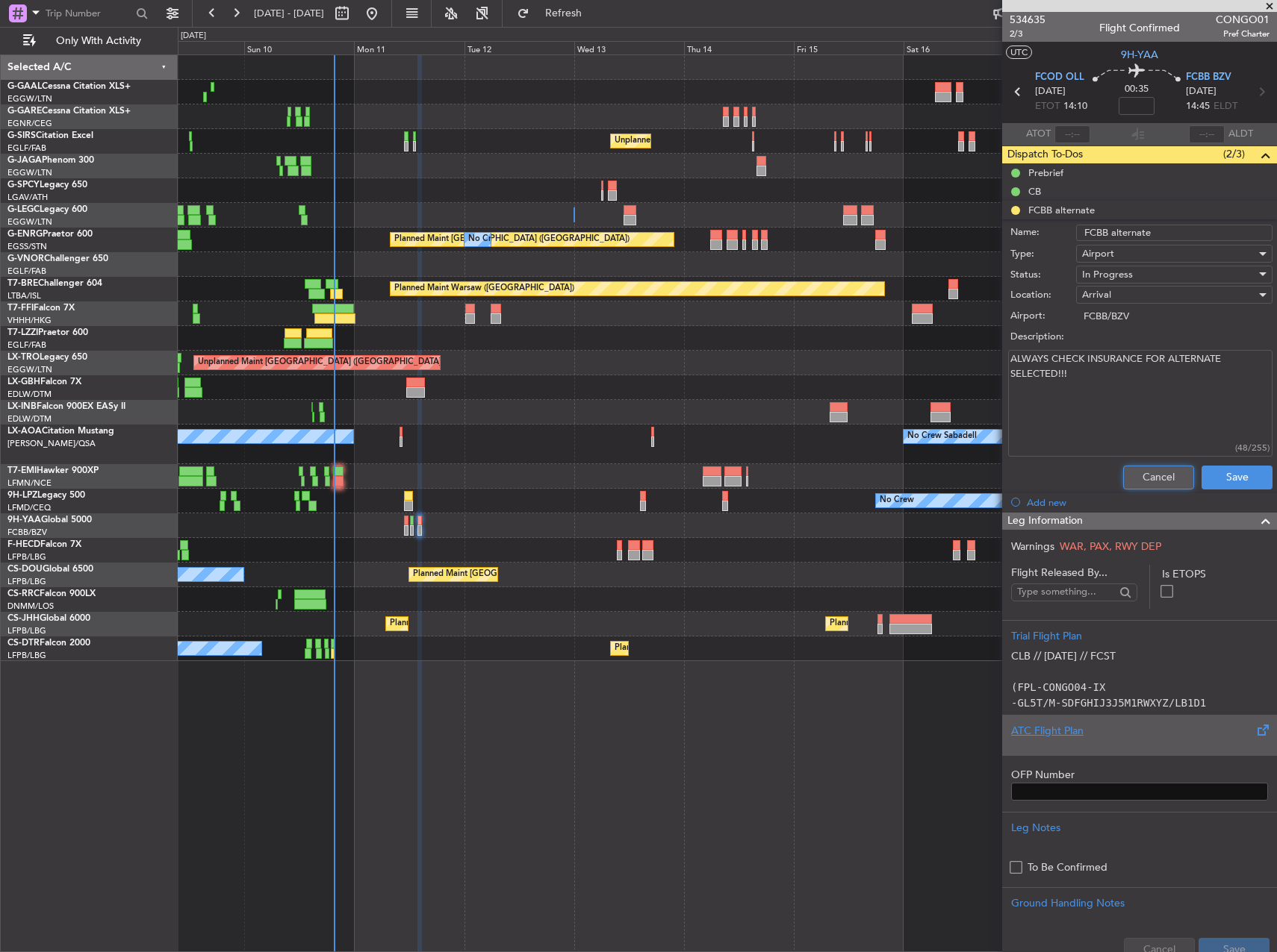
drag, startPoint x: 1149, startPoint y: 474, endPoint x: 1124, endPoint y: 443, distance: 39.8
click at [1148, 474] on button "Cancel" at bounding box center [1159, 477] width 71 height 24
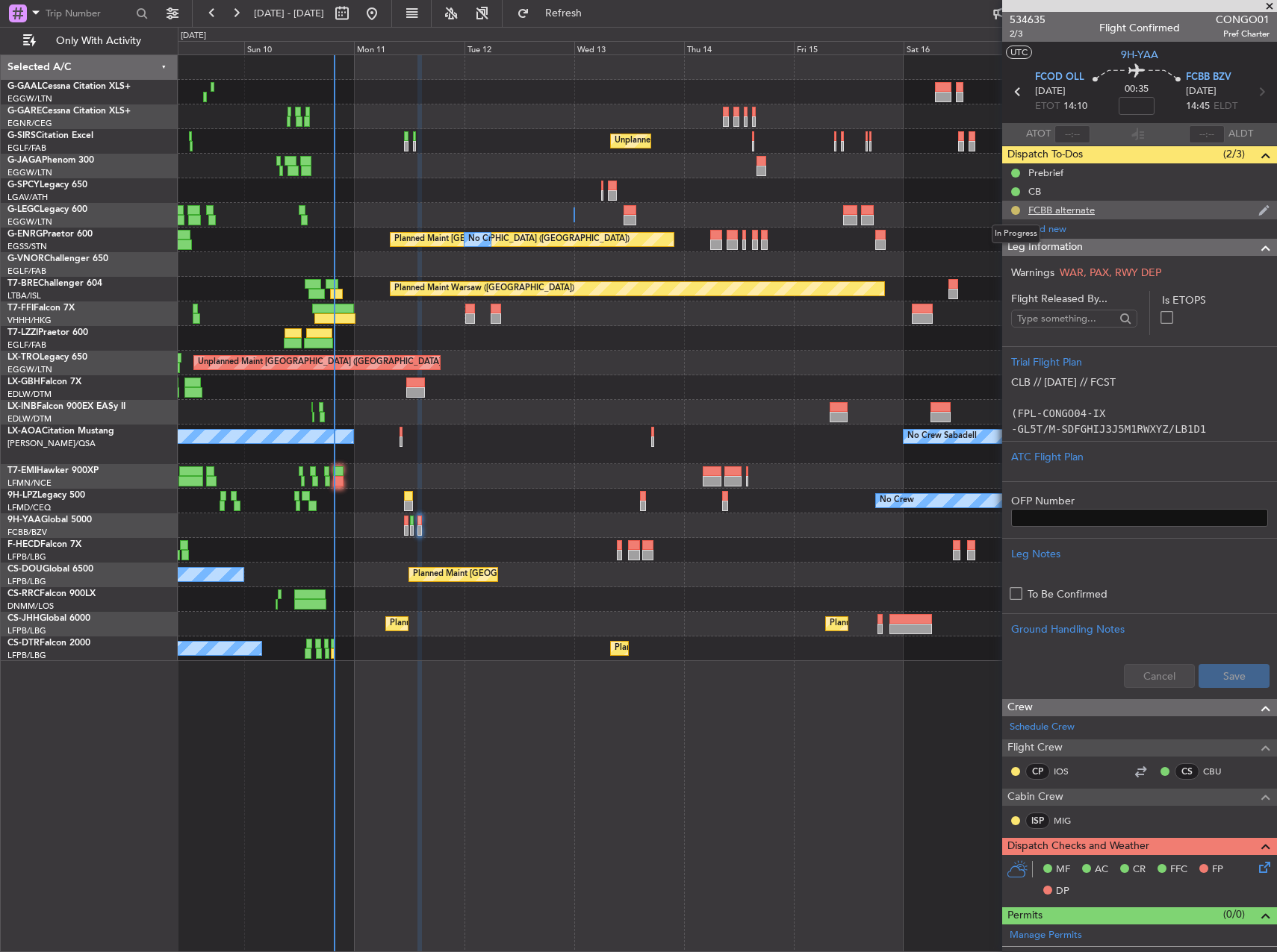
click at [1017, 206] on button at bounding box center [1014, 210] width 9 height 9
click at [1007, 271] on span "Completed" at bounding box center [1021, 276] width 50 height 15
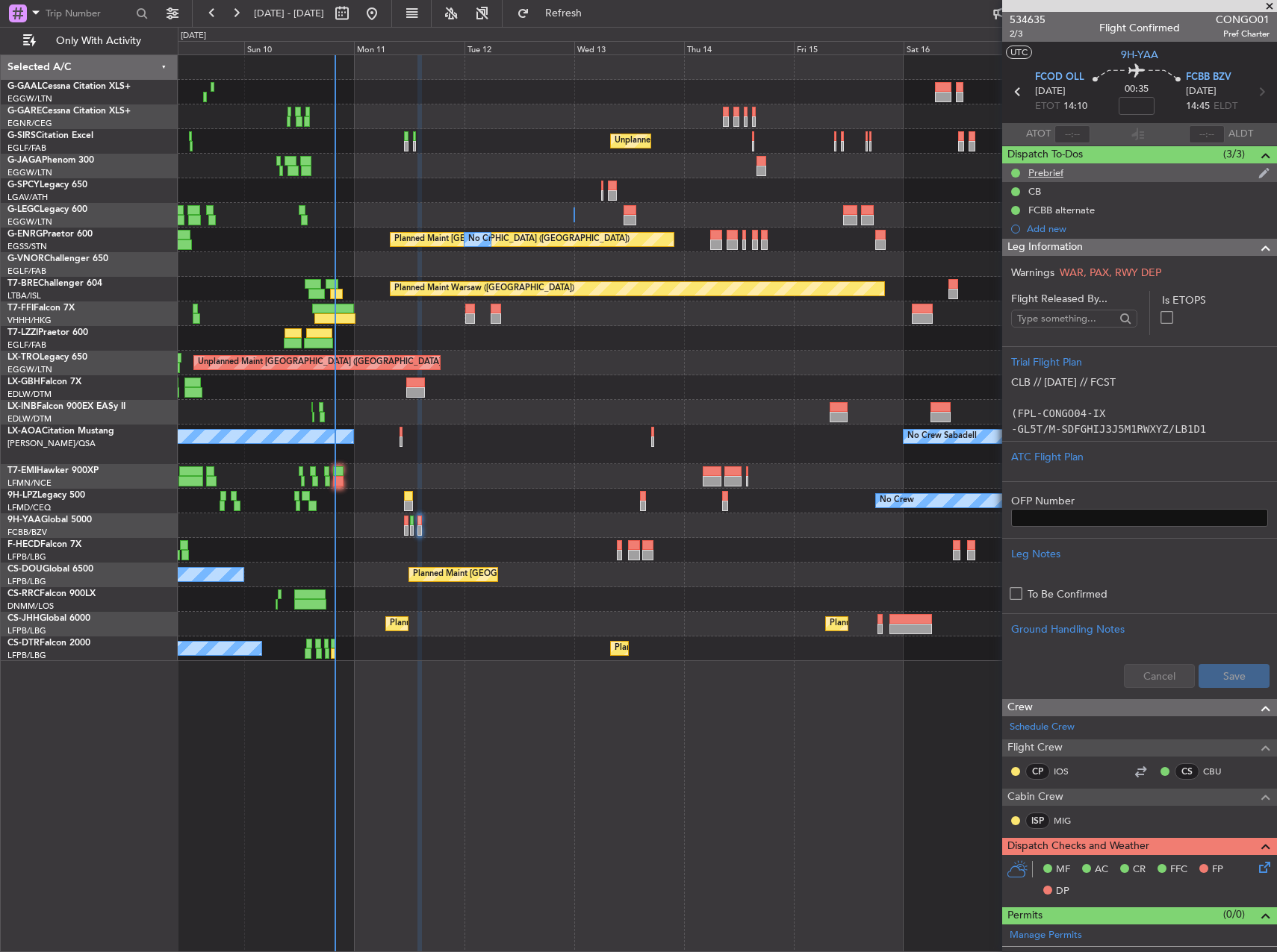
click at [1072, 170] on div "Prebrief" at bounding box center [1139, 173] width 275 height 19
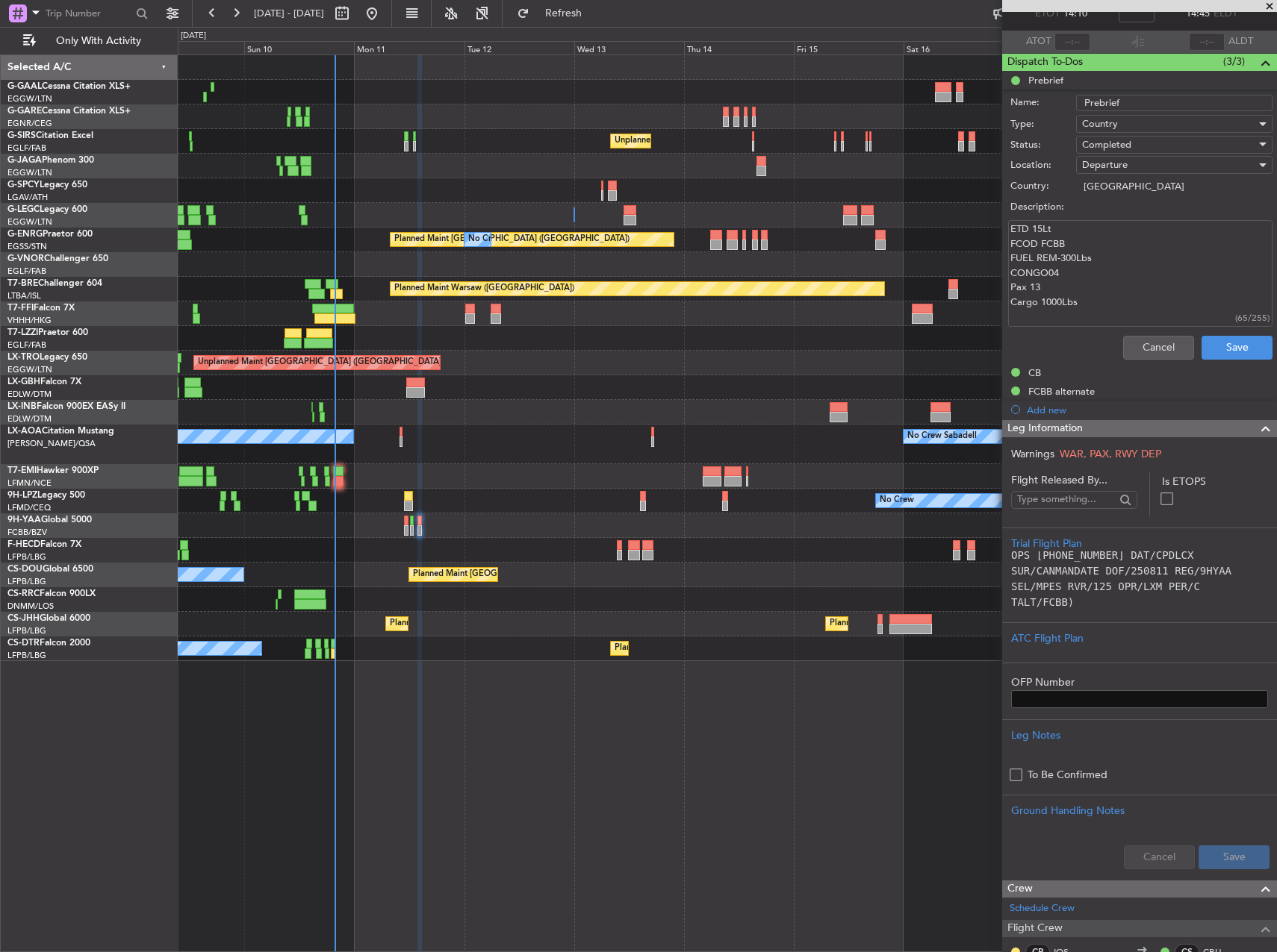
scroll to position [373, 0]
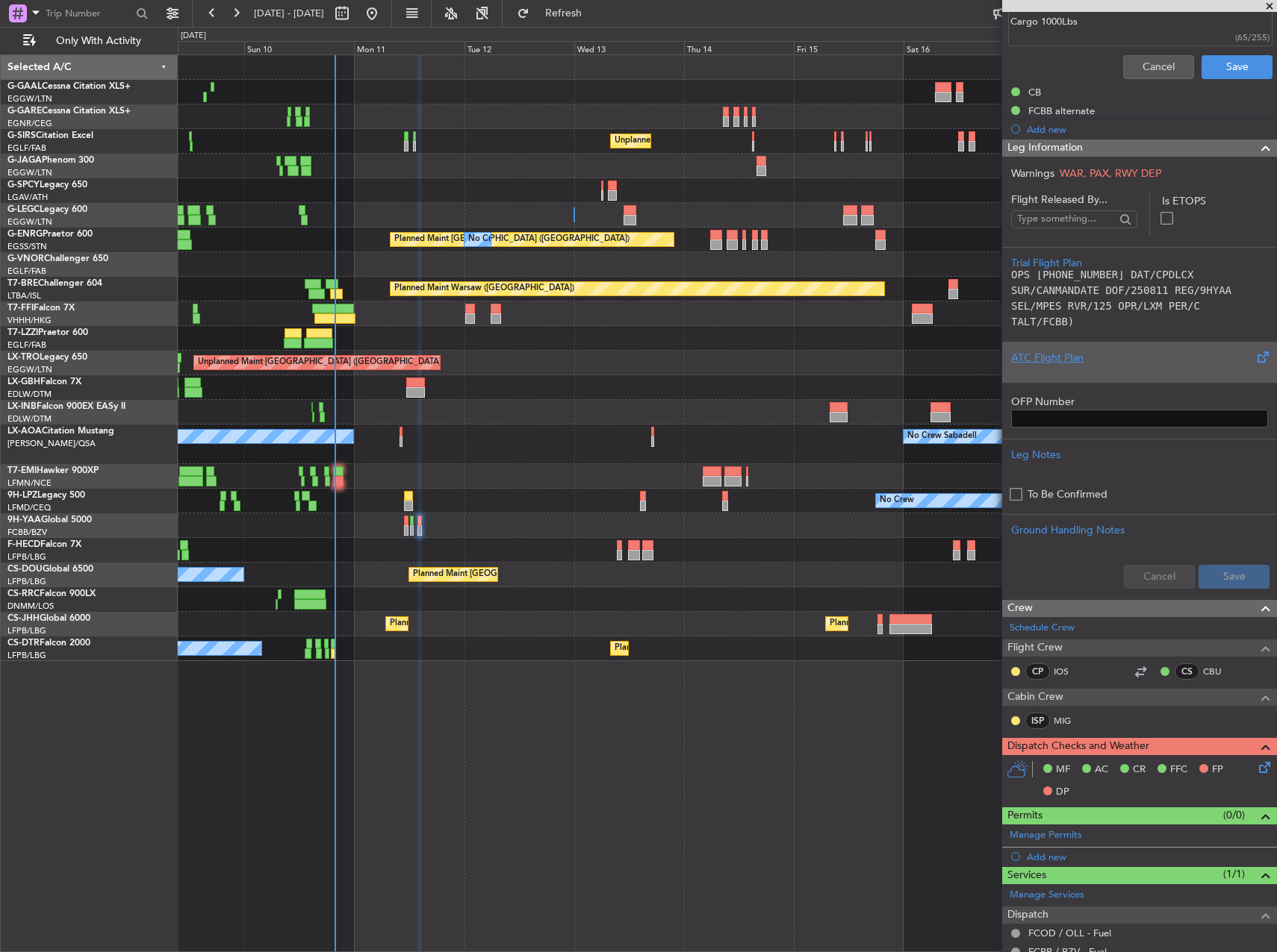
click at [1126, 373] on div at bounding box center [1139, 370] width 257 height 9
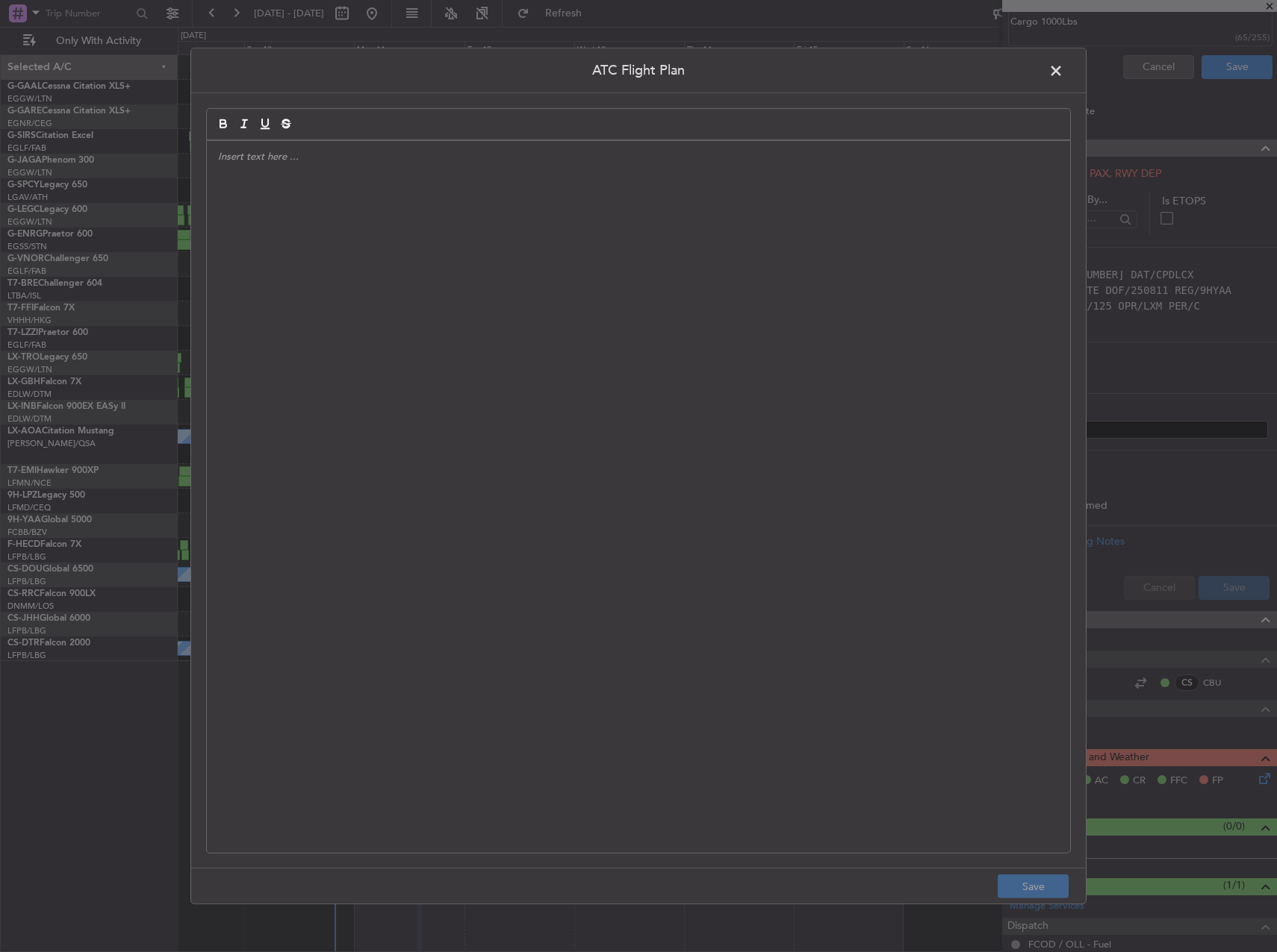
click at [736, 394] on div at bounding box center [639, 497] width 863 height 712
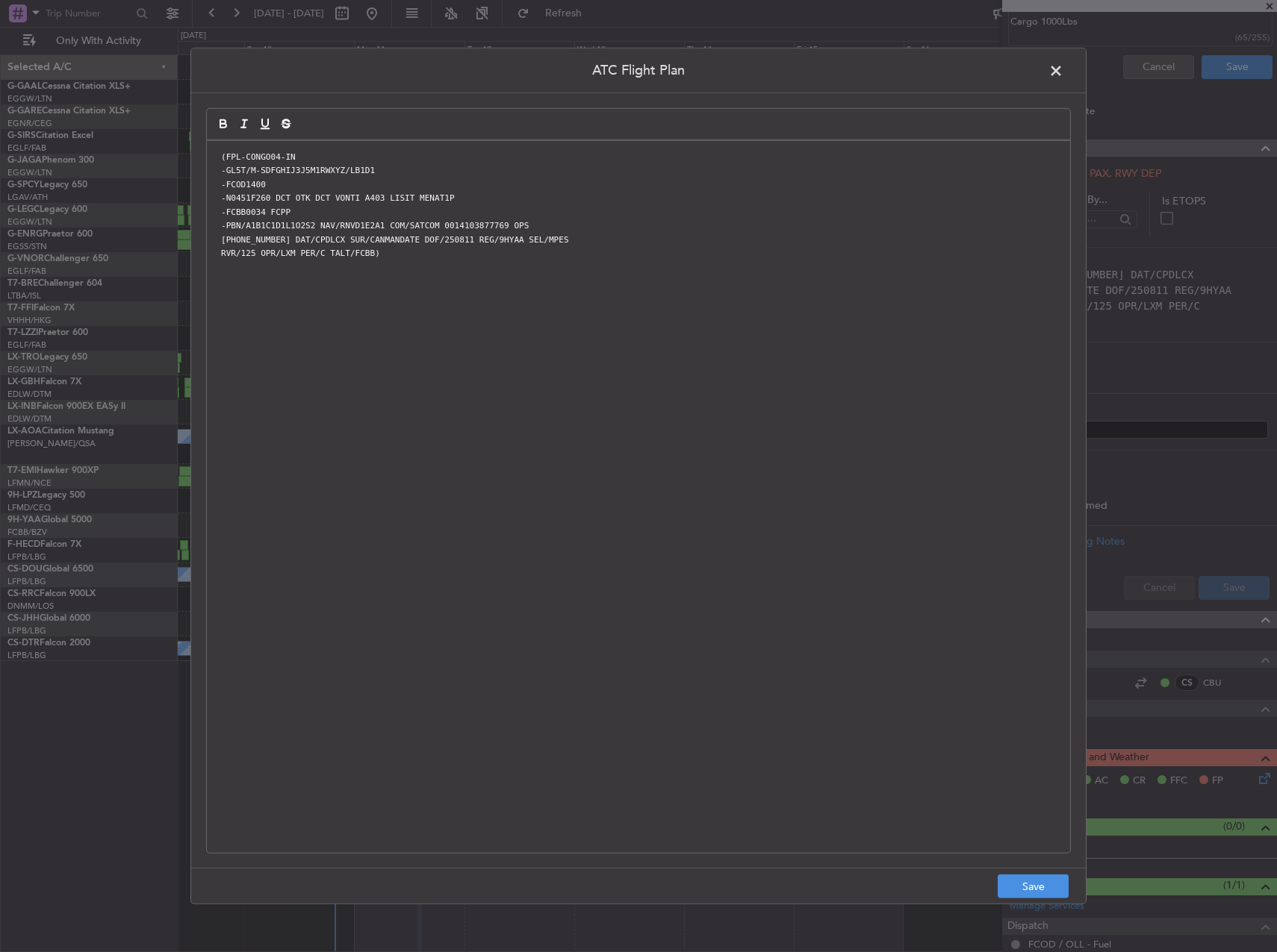
scroll to position [0, 0]
click at [1033, 886] on button "Save" at bounding box center [1032, 886] width 71 height 24
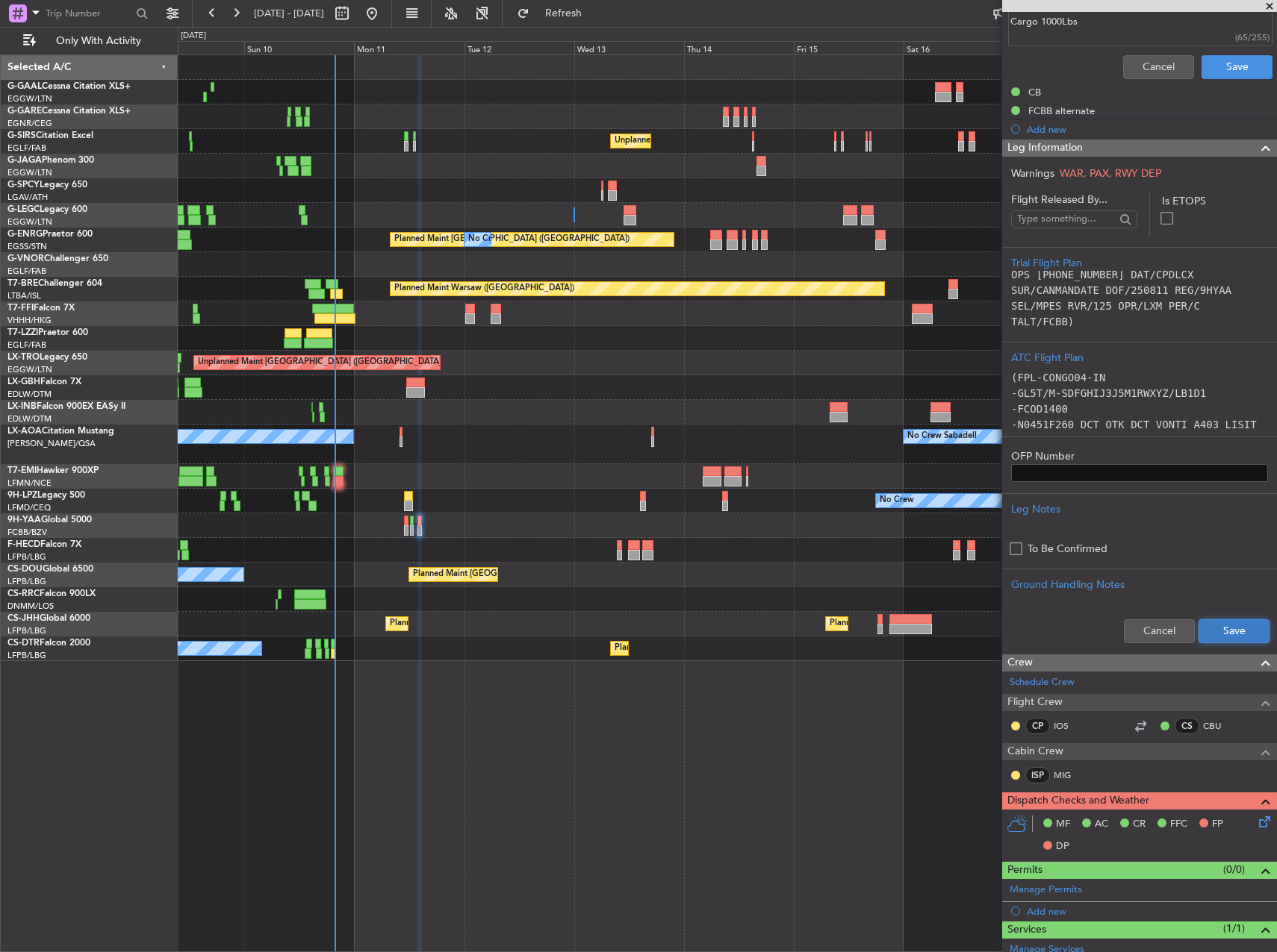
click at [1229, 636] on button "Save" at bounding box center [1234, 631] width 71 height 24
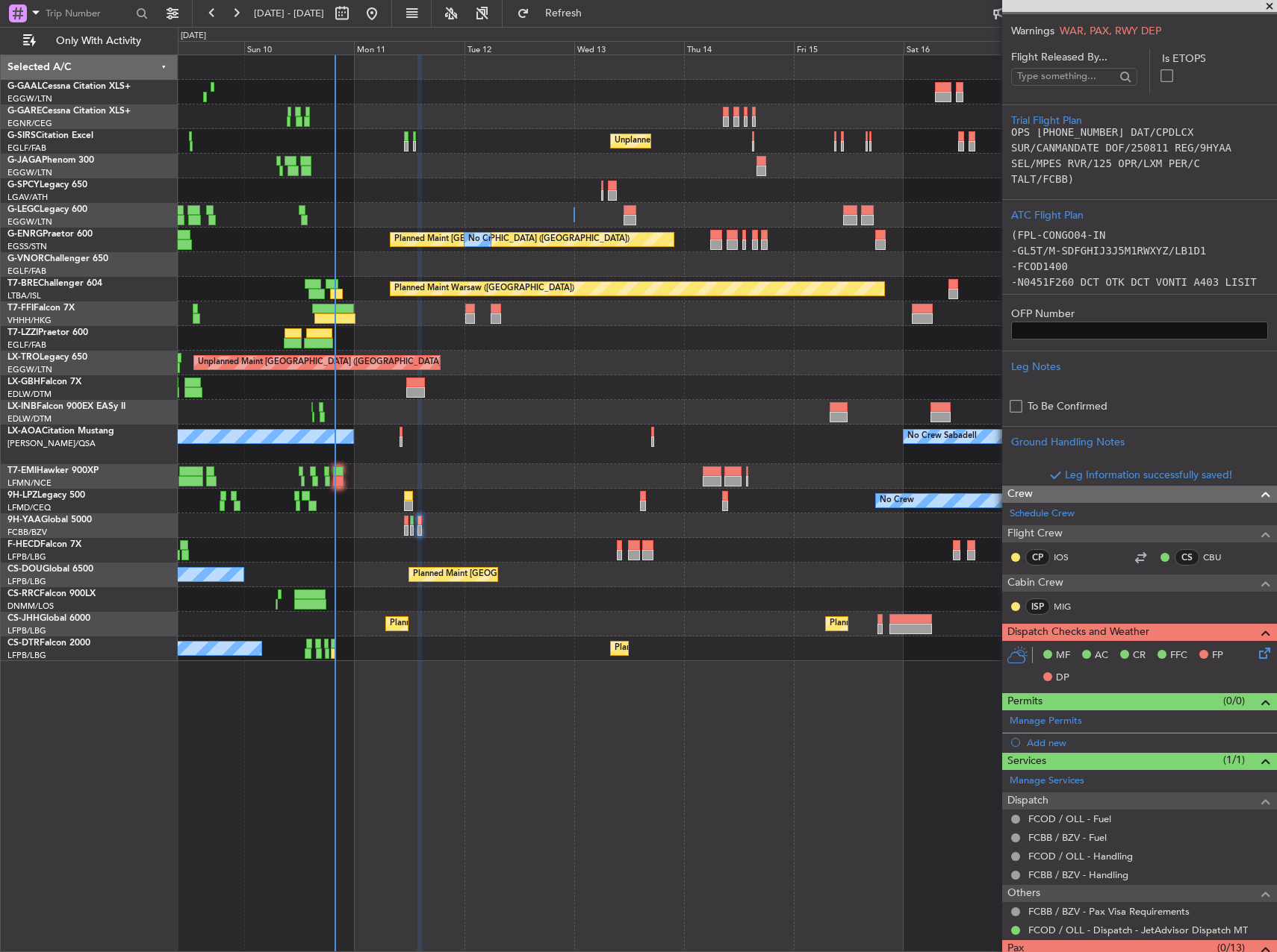
scroll to position [564, 0]
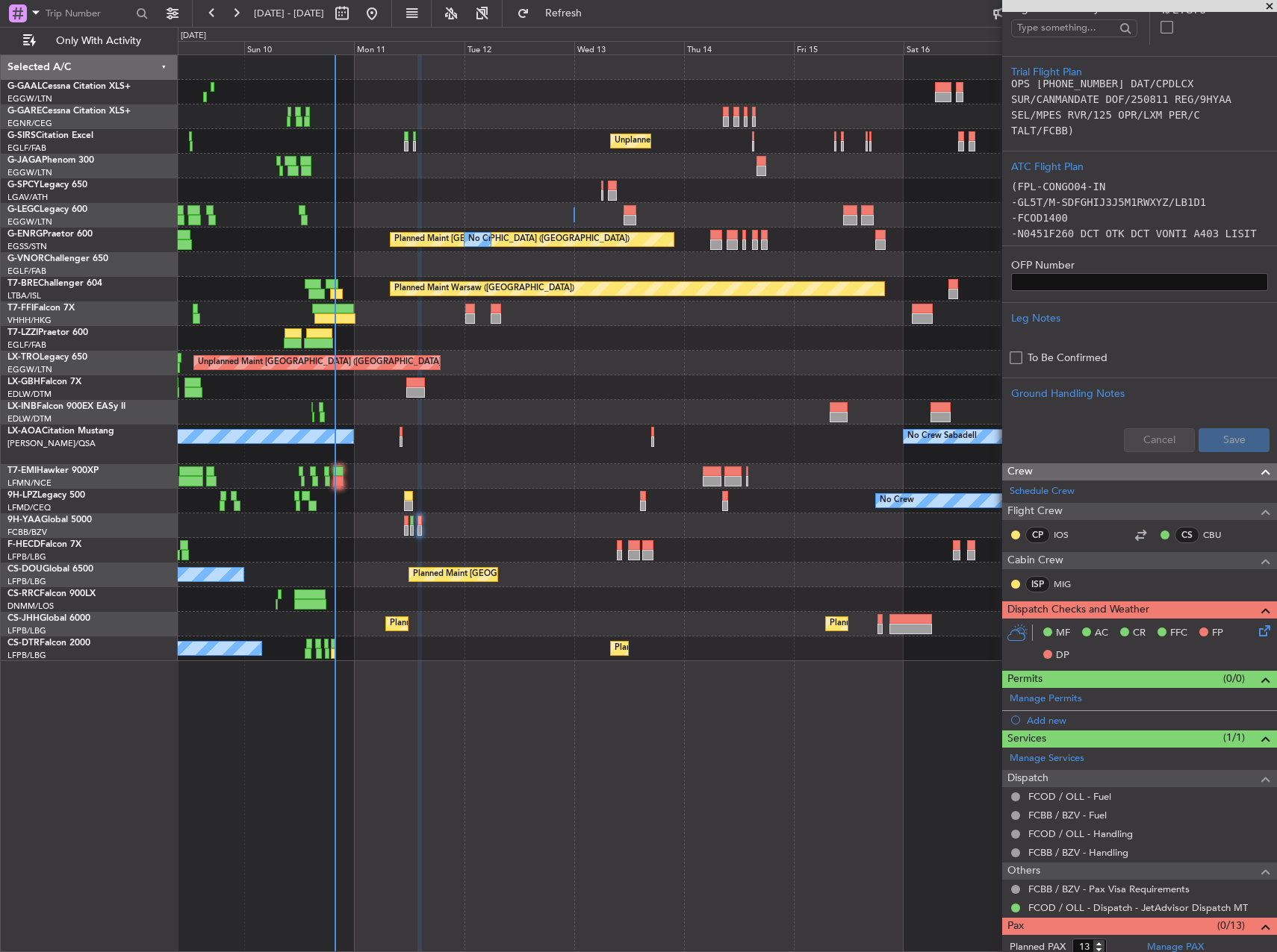
click at [1256, 607] on span at bounding box center [1265, 610] width 18 height 18
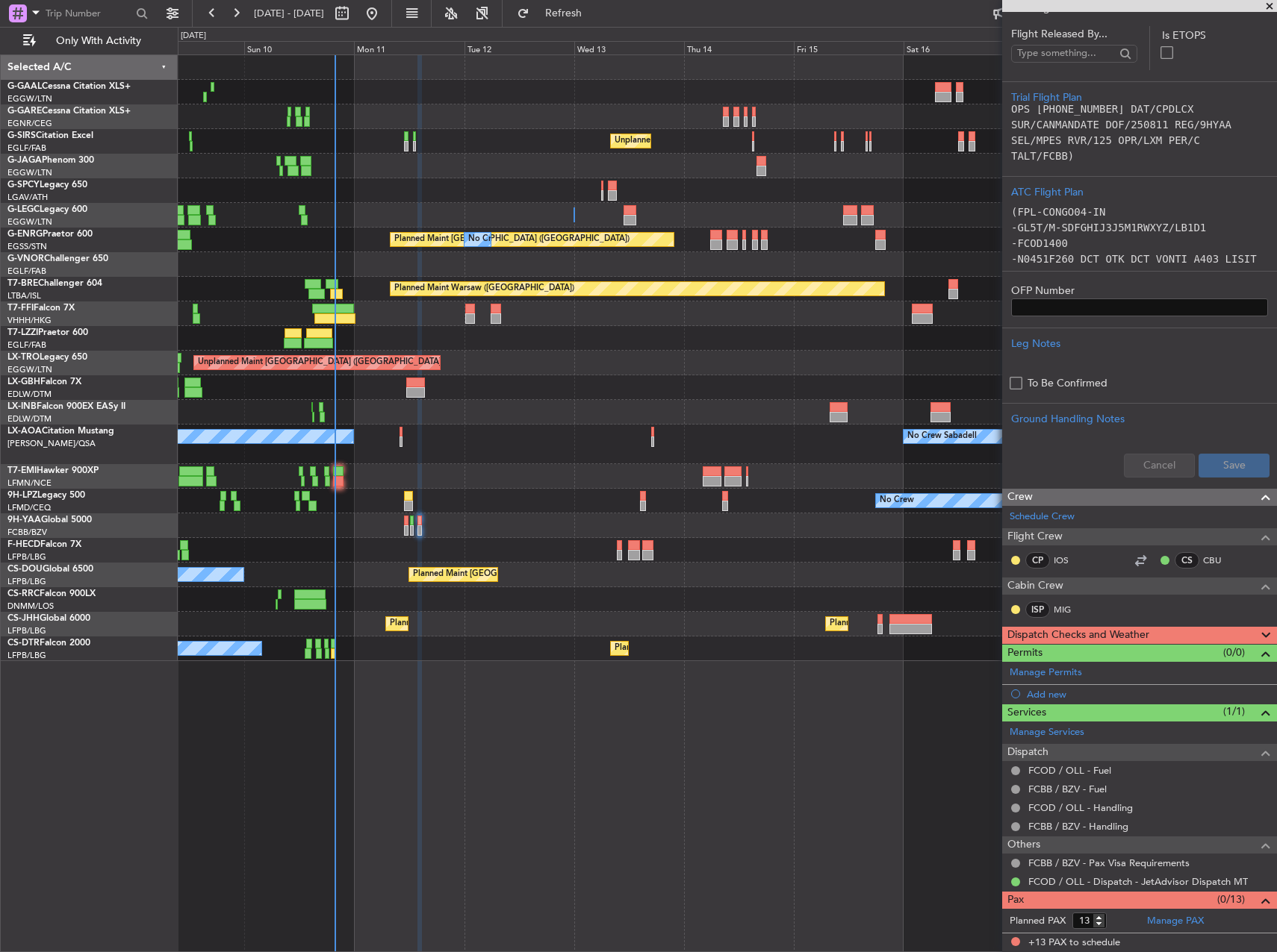
click at [1256, 627] on span at bounding box center [1265, 636] width 18 height 18
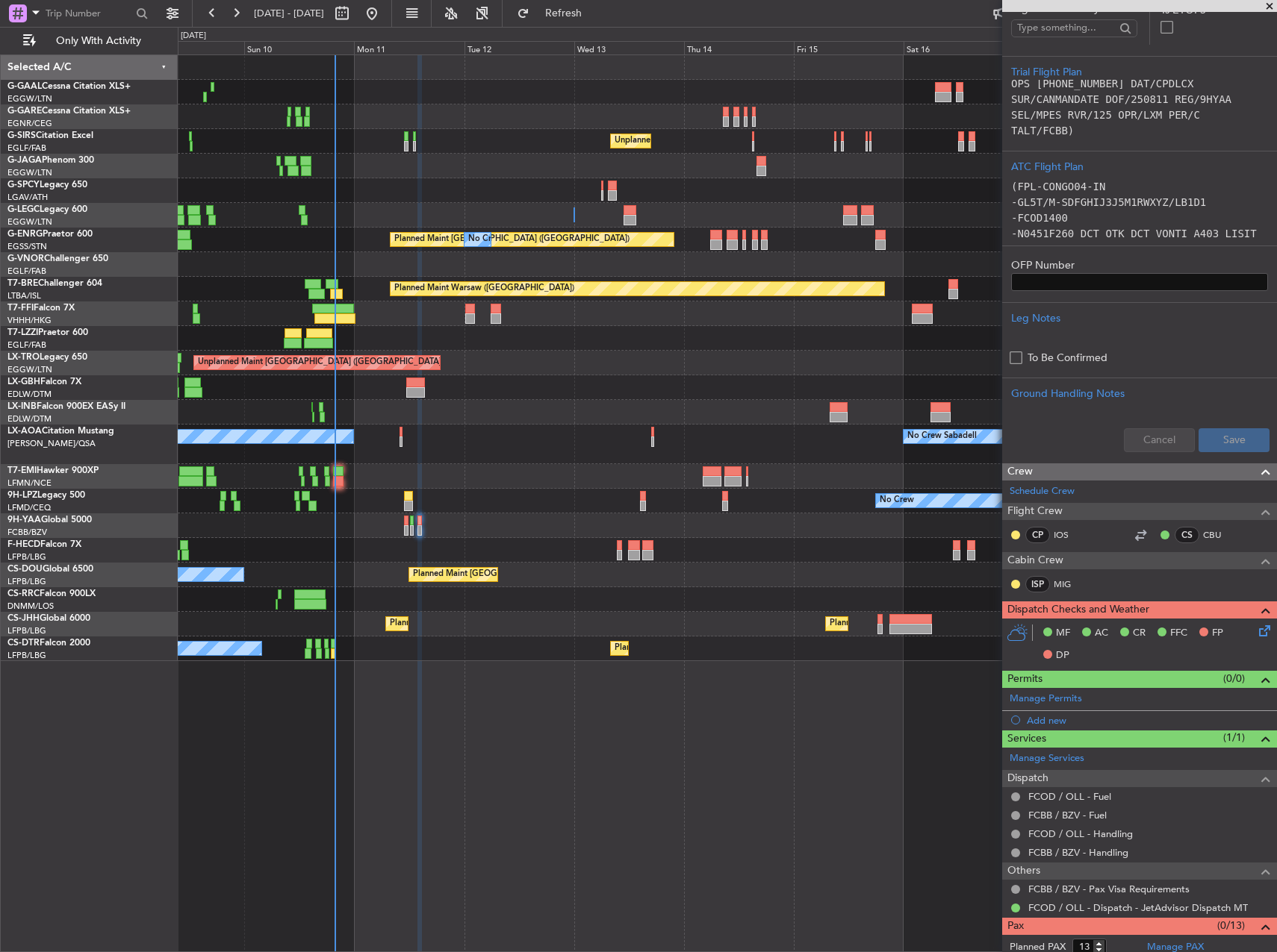
click at [1259, 631] on icon at bounding box center [1262, 628] width 12 height 12
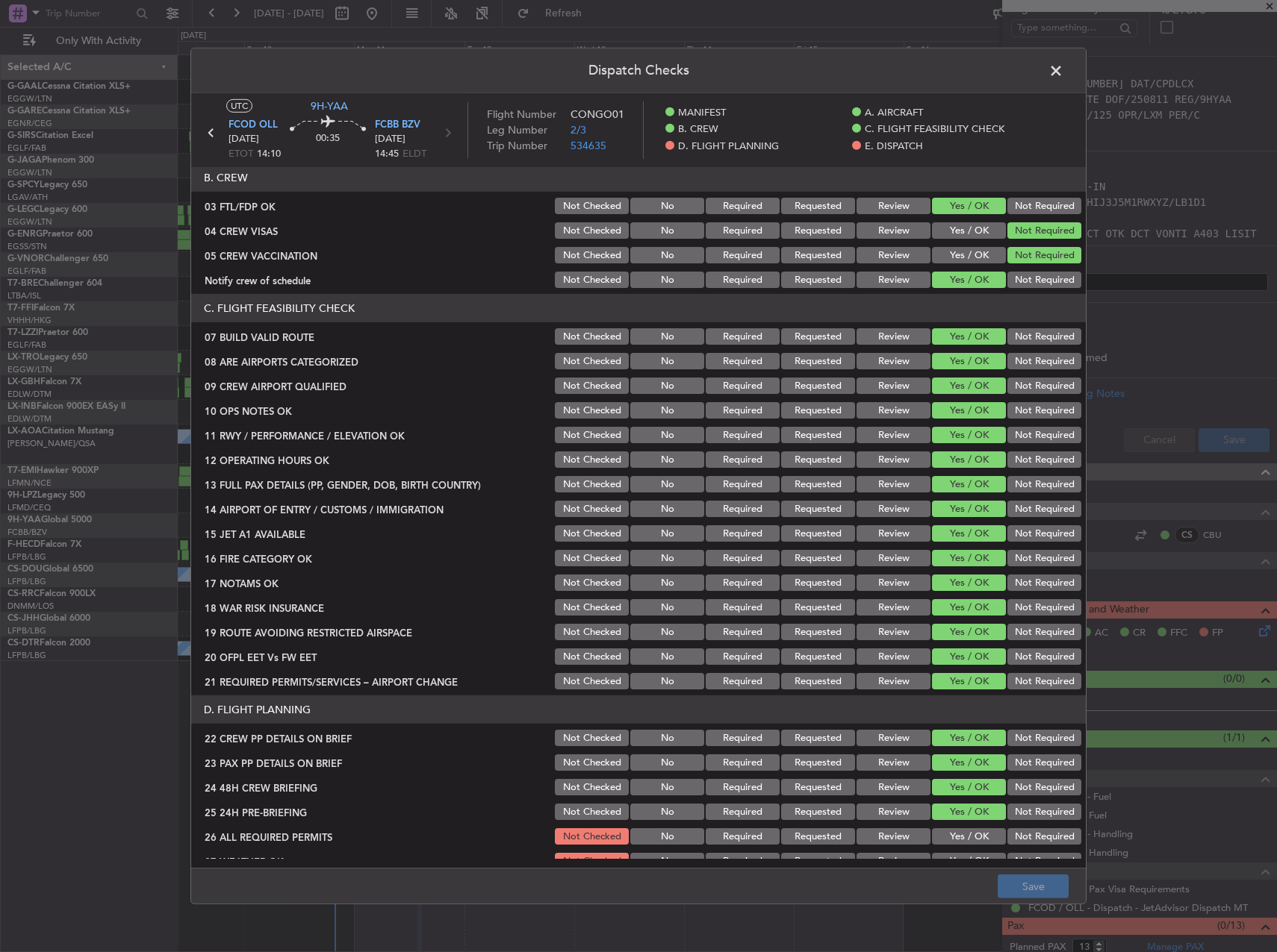
scroll to position [522, 0]
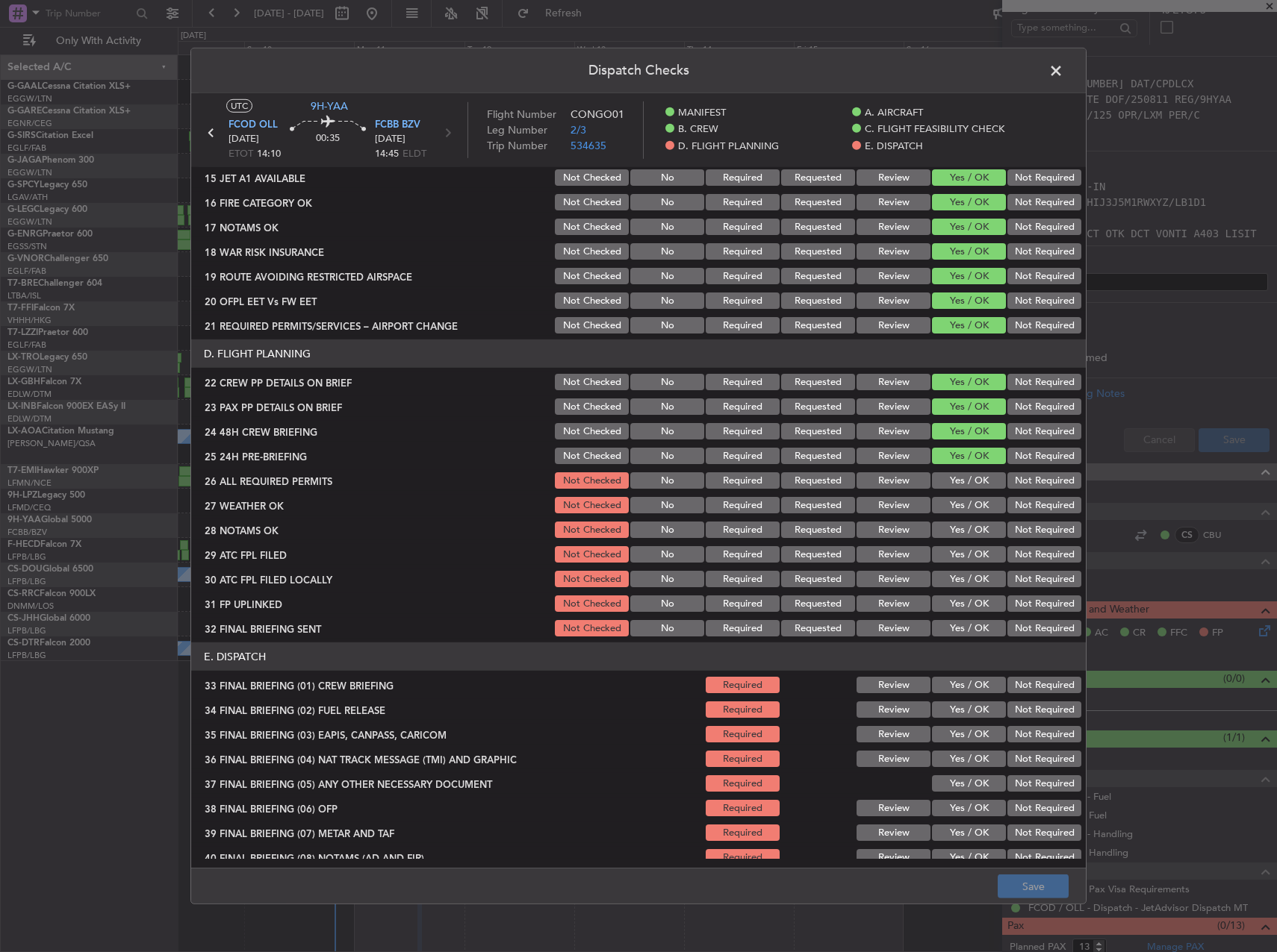
click at [991, 483] on button "Yes / OK" at bounding box center [968, 480] width 74 height 16
click at [979, 497] on div "Yes / OK" at bounding box center [967, 505] width 75 height 21
click at [978, 504] on button "Yes / OK" at bounding box center [968, 505] width 74 height 16
click at [969, 525] on button "Yes / OK" at bounding box center [968, 529] width 74 height 16
click at [954, 542] on section "D. FLIGHT PLANNING 22 CREW PP DETAILS ON BRIEF Not Checked No Required Requeste…" at bounding box center [638, 489] width 894 height 299
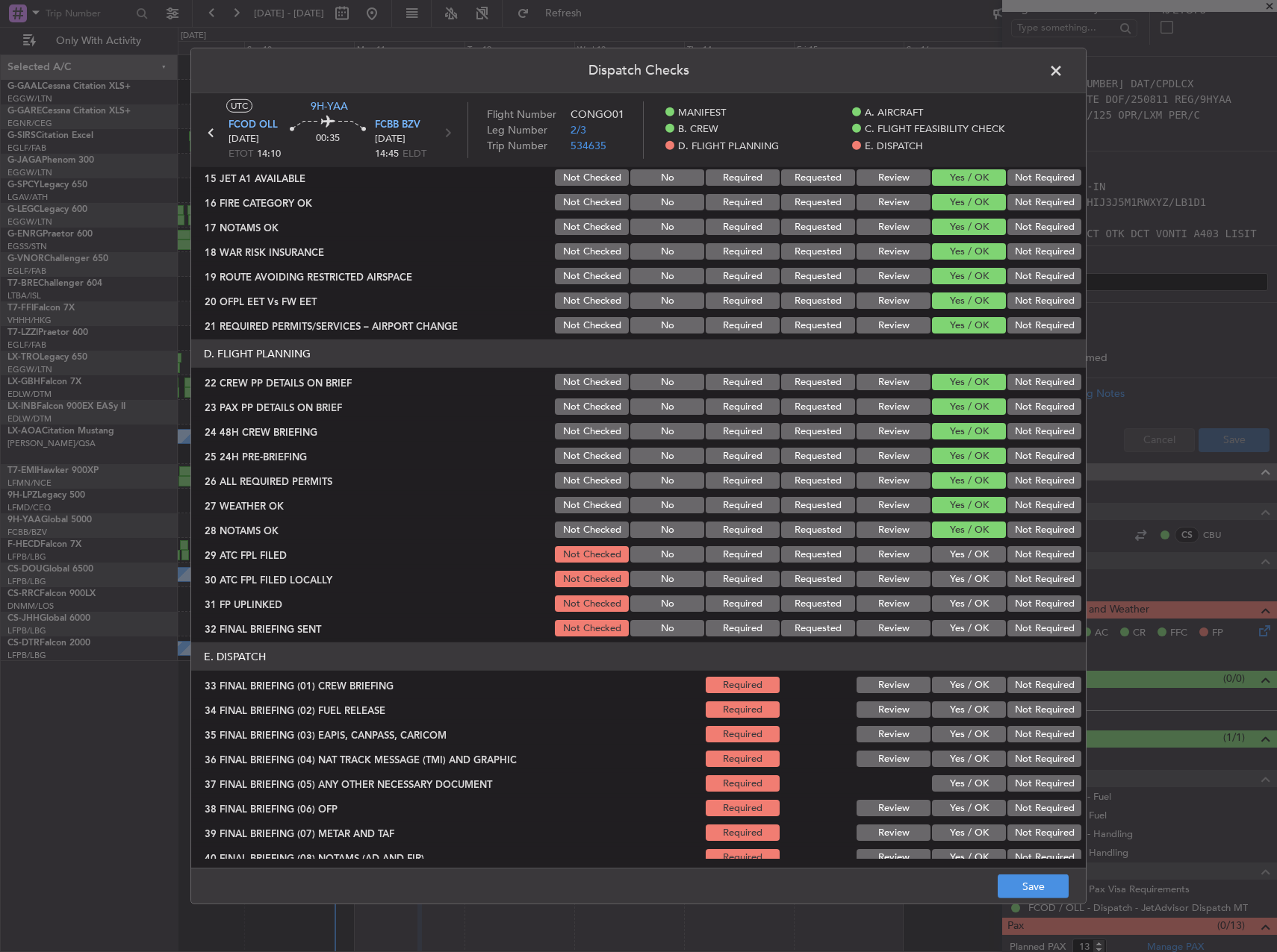
click at [961, 547] on button "Yes / OK" at bounding box center [968, 554] width 74 height 16
click at [1011, 575] on button "Not Required" at bounding box center [1043, 579] width 74 height 16
click at [970, 603] on button "Yes / OK" at bounding box center [968, 603] width 74 height 16
click at [1030, 622] on button "Not Required" at bounding box center [1043, 628] width 74 height 16
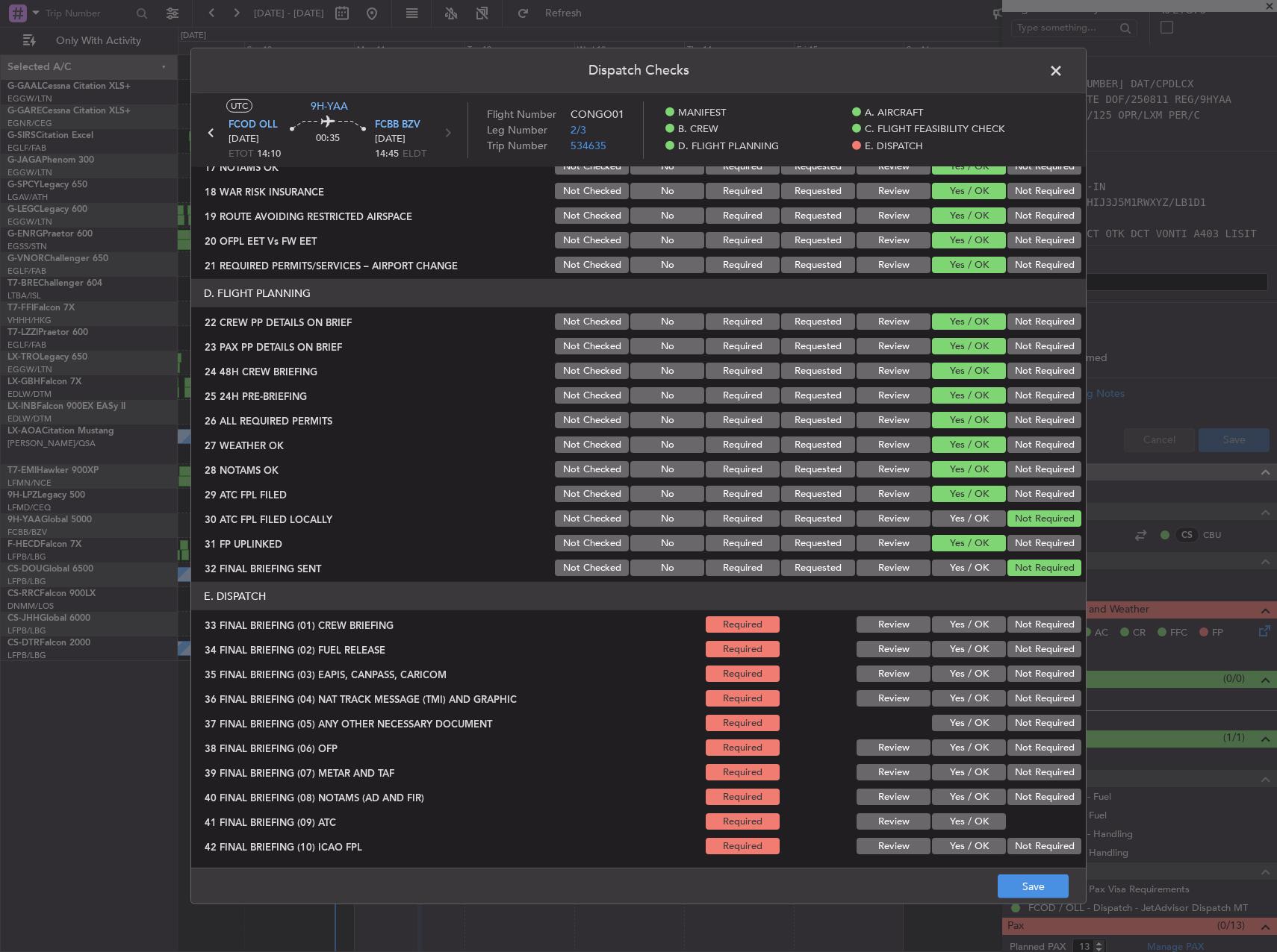
scroll to position [634, 0]
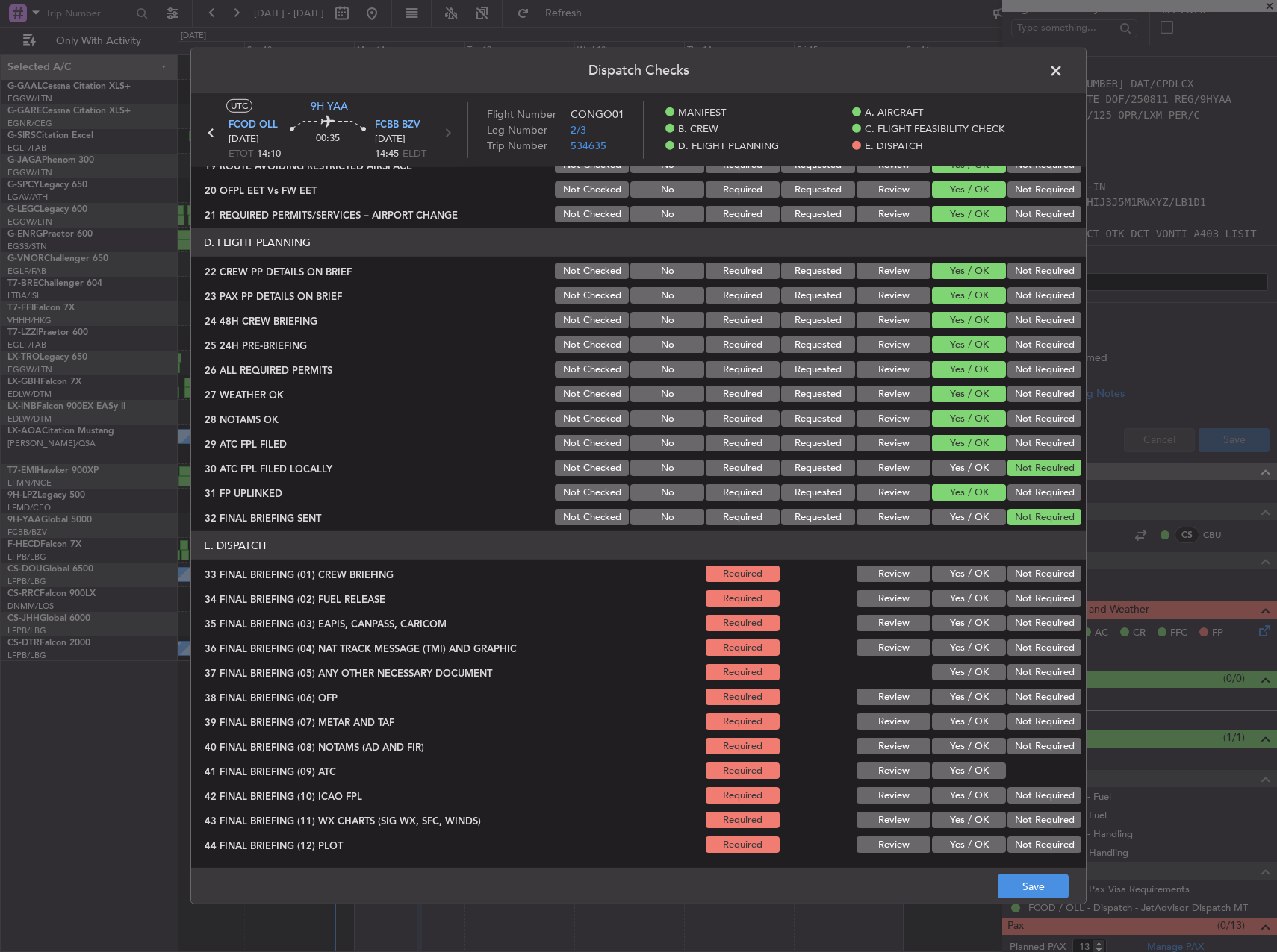
drag, startPoint x: 966, startPoint y: 569, endPoint x: 955, endPoint y: 590, distance: 23.7
click at [966, 570] on button "Yes / OK" at bounding box center [968, 573] width 74 height 16
click at [955, 592] on button "Yes / OK" at bounding box center [968, 598] width 74 height 16
click at [1033, 610] on section "E. DISPATCH 33 FINAL BRIEFING (01) CREW BRIEFING Required Review Yes / OK Not R…" at bounding box center [638, 693] width 894 height 324
click at [1035, 622] on button "Not Required" at bounding box center [1043, 623] width 74 height 16
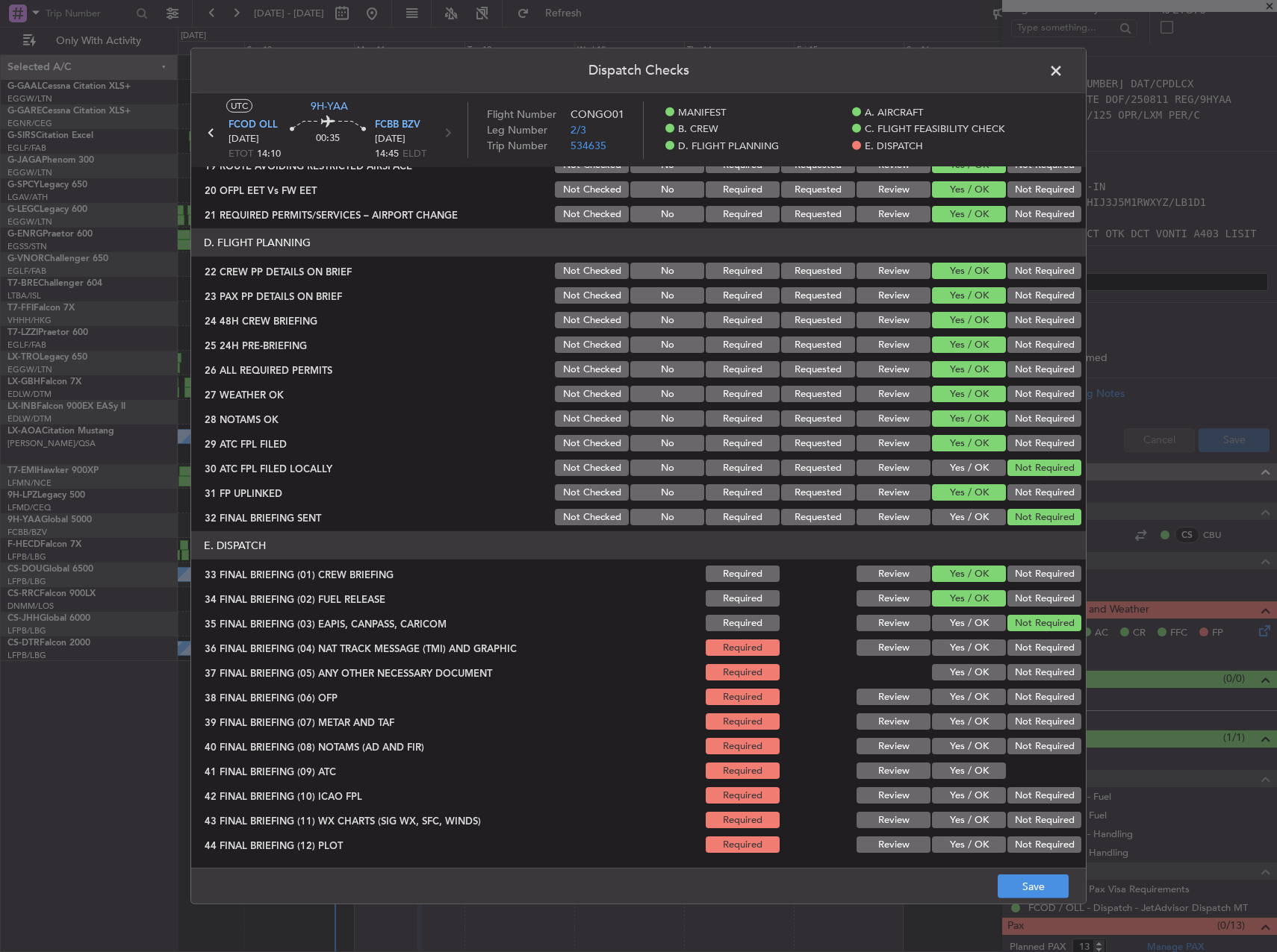
drag, startPoint x: 1030, startPoint y: 642, endPoint x: 1028, endPoint y: 652, distance: 10.2
click at [1029, 650] on button "Not Required" at bounding box center [1043, 647] width 74 height 16
click at [1023, 666] on section "E. DISPATCH 33 FINAL BRIEFING (01) CREW BRIEFING Required Review Yes / OK Not R…" at bounding box center [638, 693] width 894 height 324
click at [1020, 668] on button "Not Required" at bounding box center [1043, 672] width 74 height 16
click at [959, 697] on button "Yes / OK" at bounding box center [968, 696] width 74 height 16
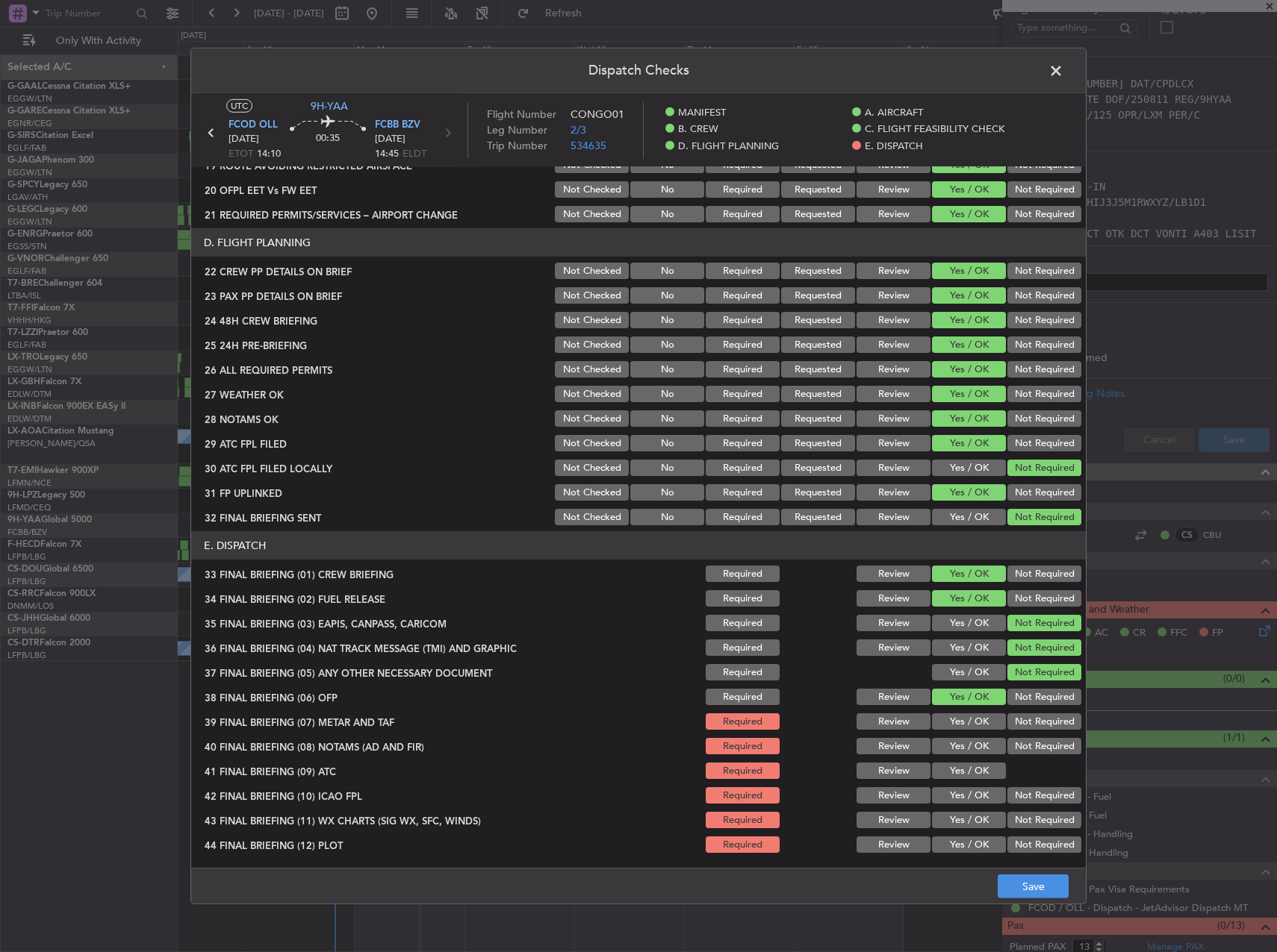
drag, startPoint x: 952, startPoint y: 715, endPoint x: 952, endPoint y: 740, distance: 25.0
click at [952, 720] on button "Yes / OK" at bounding box center [968, 721] width 74 height 16
drag, startPoint x: 952, startPoint y: 743, endPoint x: 948, endPoint y: 763, distance: 20.4
click at [952, 747] on button "Yes / OK" at bounding box center [968, 746] width 74 height 16
click at [948, 767] on button "Yes / OK" at bounding box center [968, 771] width 74 height 16
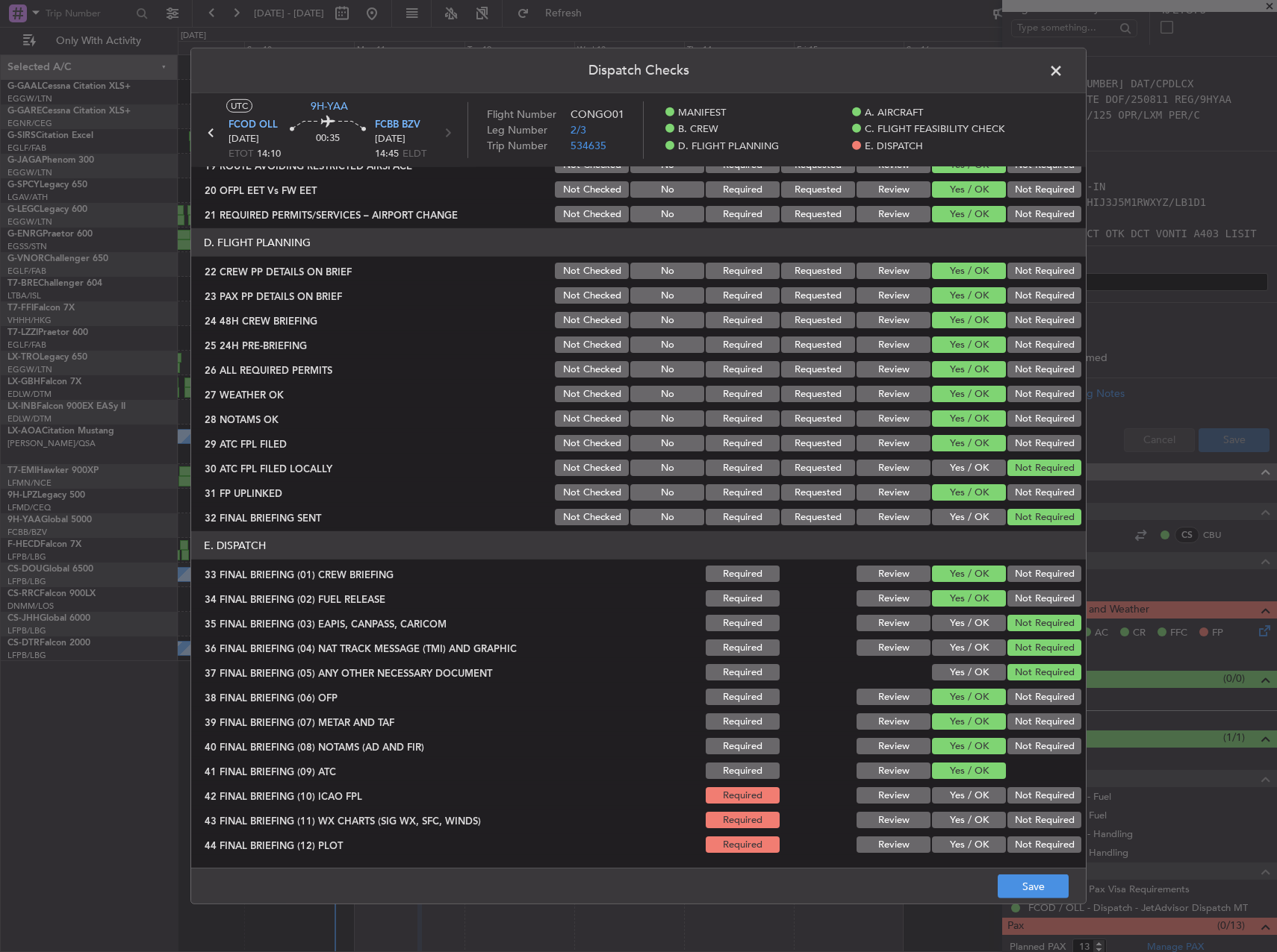
click at [946, 788] on button "Yes / OK" at bounding box center [968, 795] width 74 height 16
click at [954, 831] on div "Yes / OK" at bounding box center [967, 820] width 75 height 21
click at [950, 812] on button "Yes / OK" at bounding box center [968, 819] width 74 height 16
drag, startPoint x: 952, startPoint y: 846, endPoint x: 1051, endPoint y: 883, distance: 105.7
click at [953, 846] on button "Yes / OK" at bounding box center [968, 844] width 74 height 16
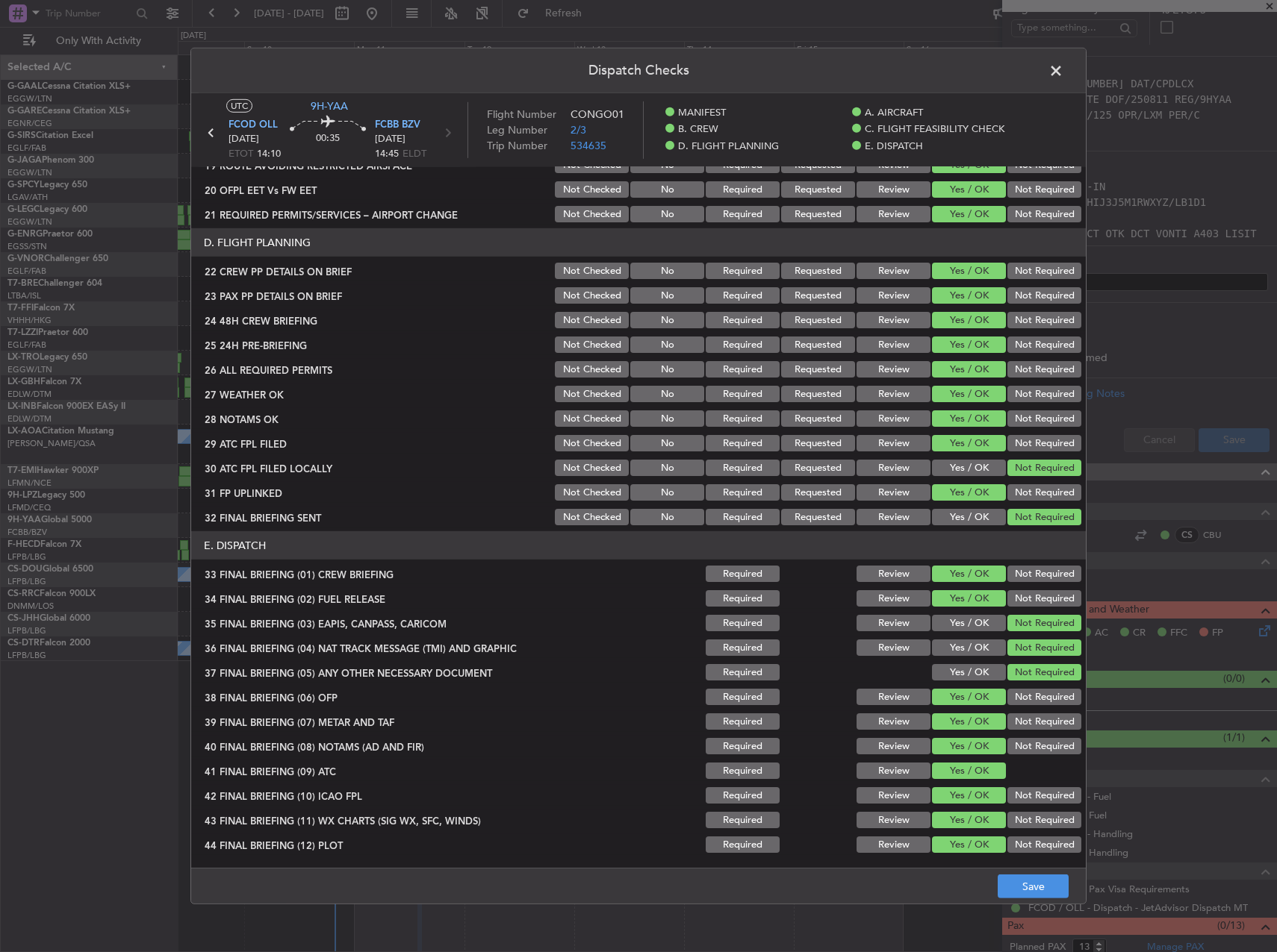
drag, startPoint x: 1117, startPoint y: 911, endPoint x: 1096, endPoint y: 907, distance: 21.4
click at [1102, 910] on div "Dispatch Checks UTC 9H-YAA FCOD OLL 11/08/2025 ETOT 14:10 00:35 FCBB BZV 11/08/…" at bounding box center [638, 476] width 1277 height 952
click at [1011, 892] on button "Save" at bounding box center [1032, 886] width 71 height 24
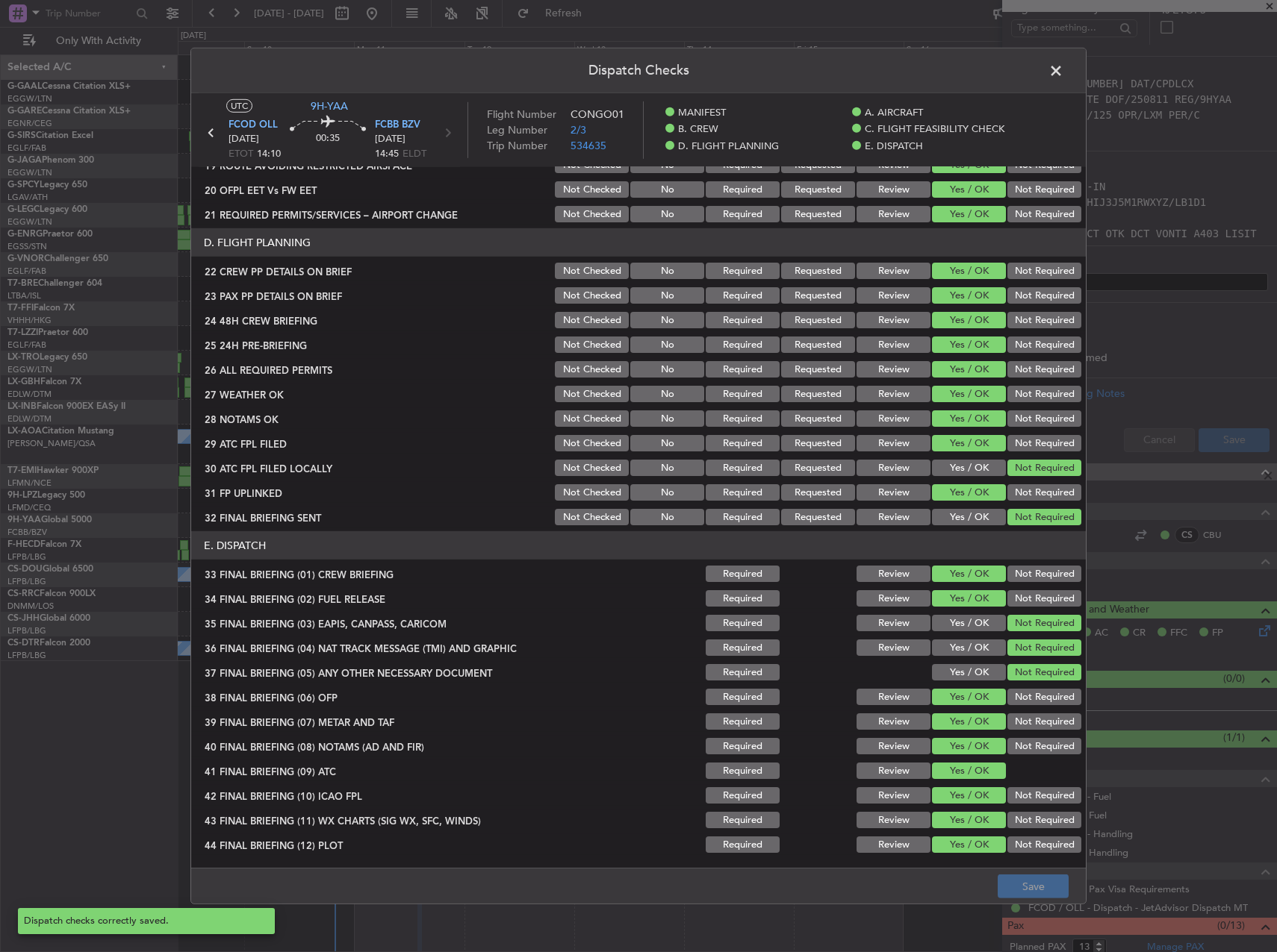
scroll to position [0, 0]
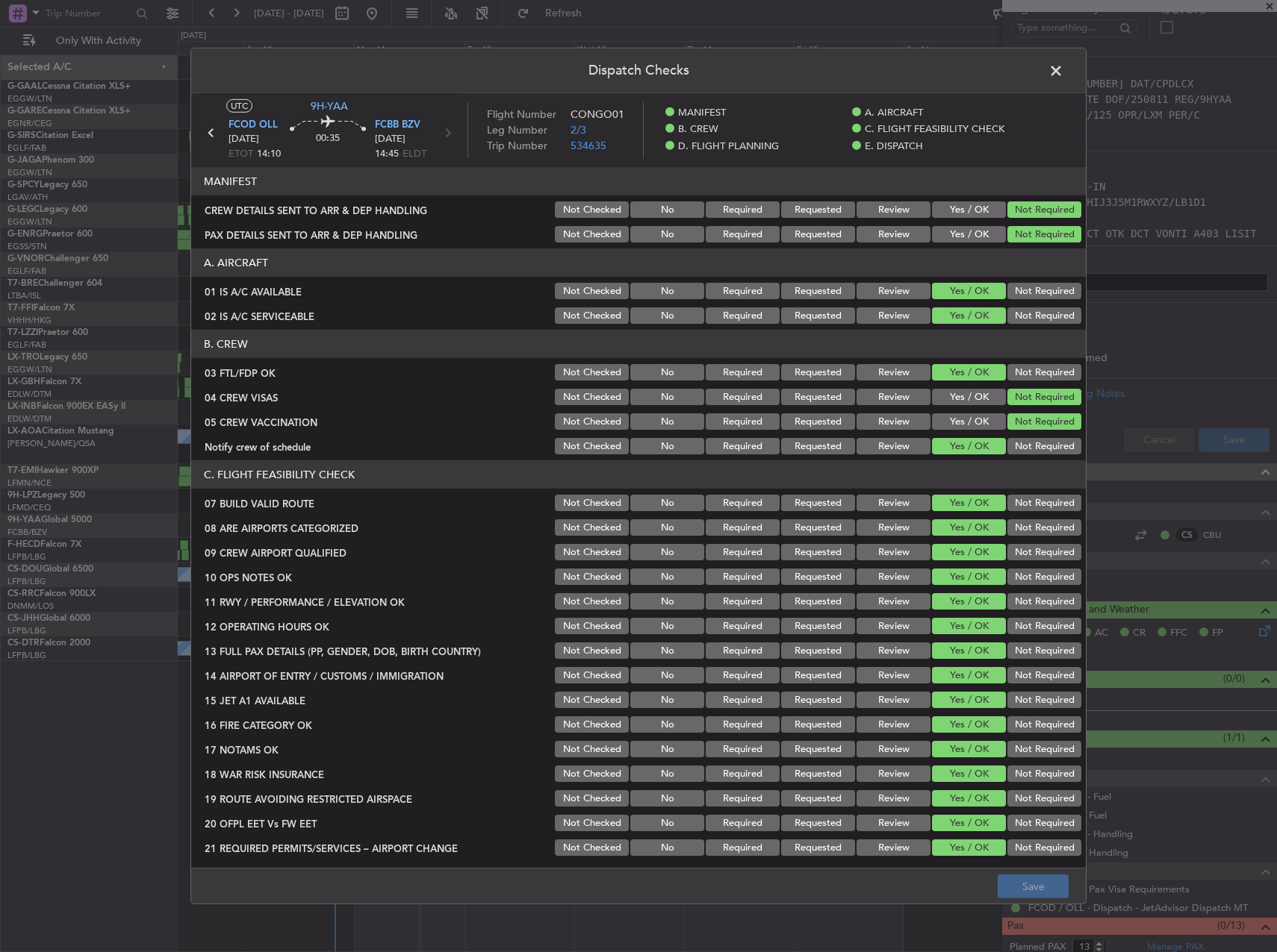
click at [1063, 66] on span at bounding box center [1063, 74] width 0 height 30
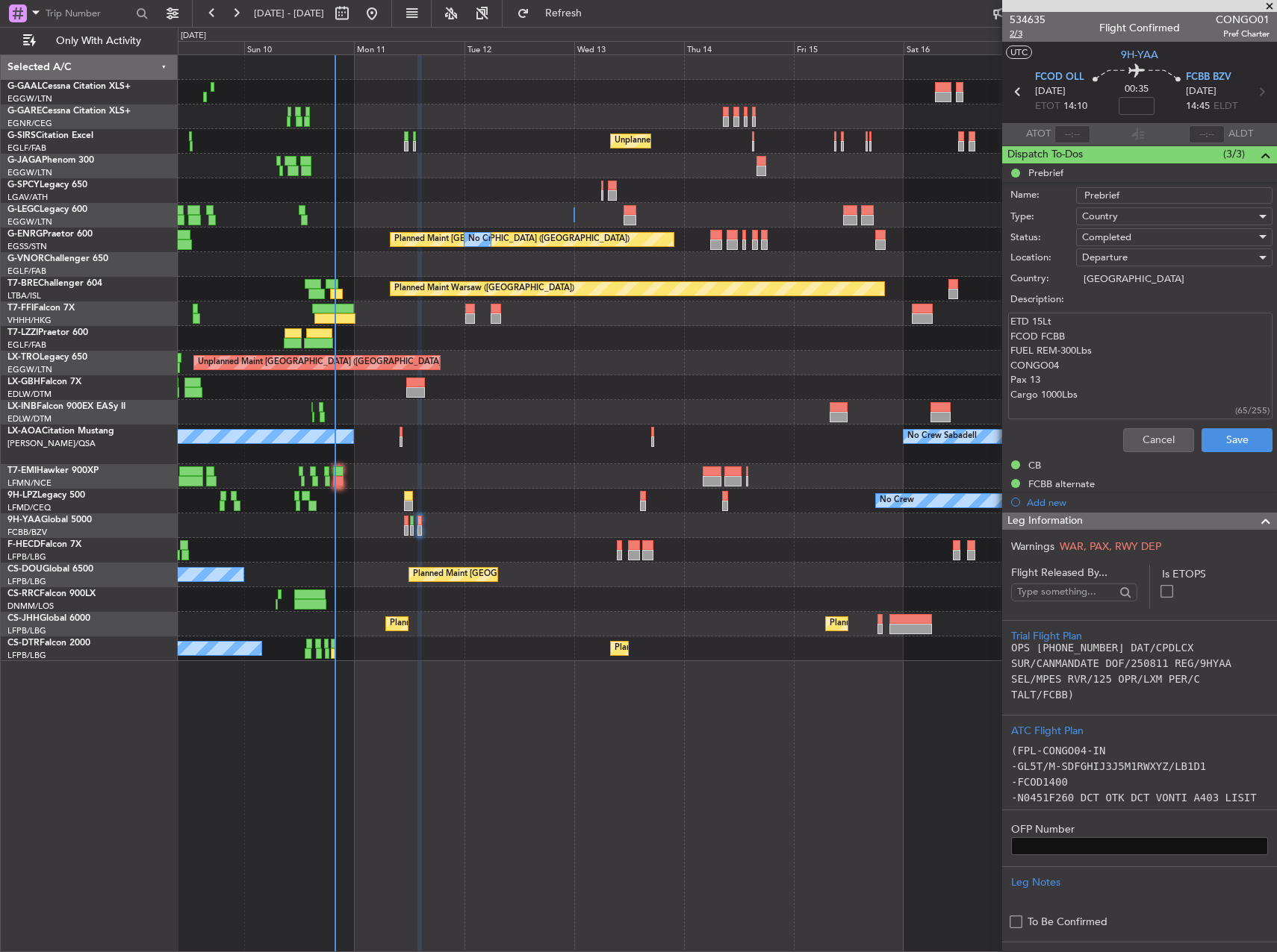
click at [1016, 36] on span "2/3" at bounding box center [1028, 33] width 36 height 12
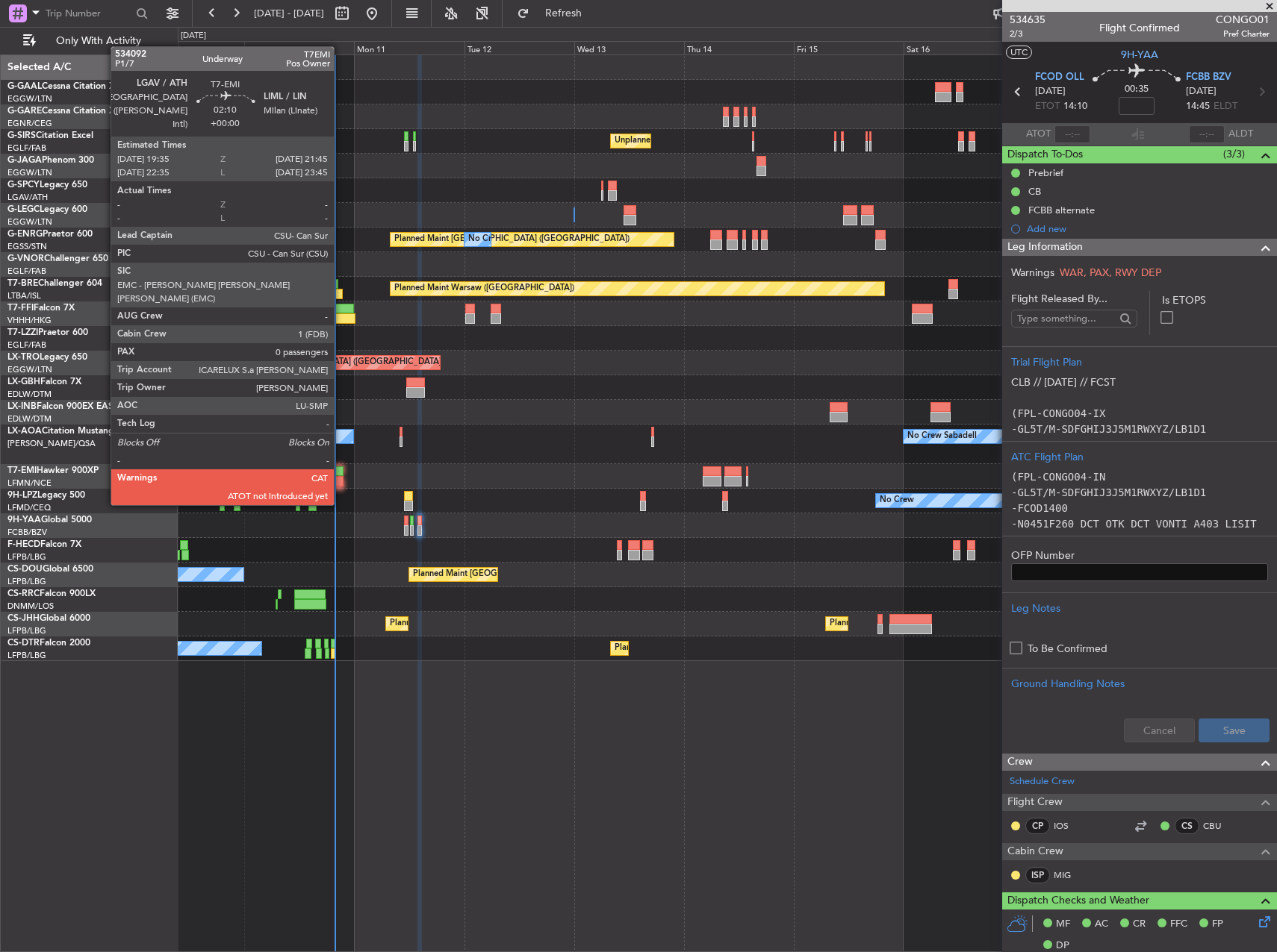
click at [340, 476] on div at bounding box center [338, 481] width 11 height 11
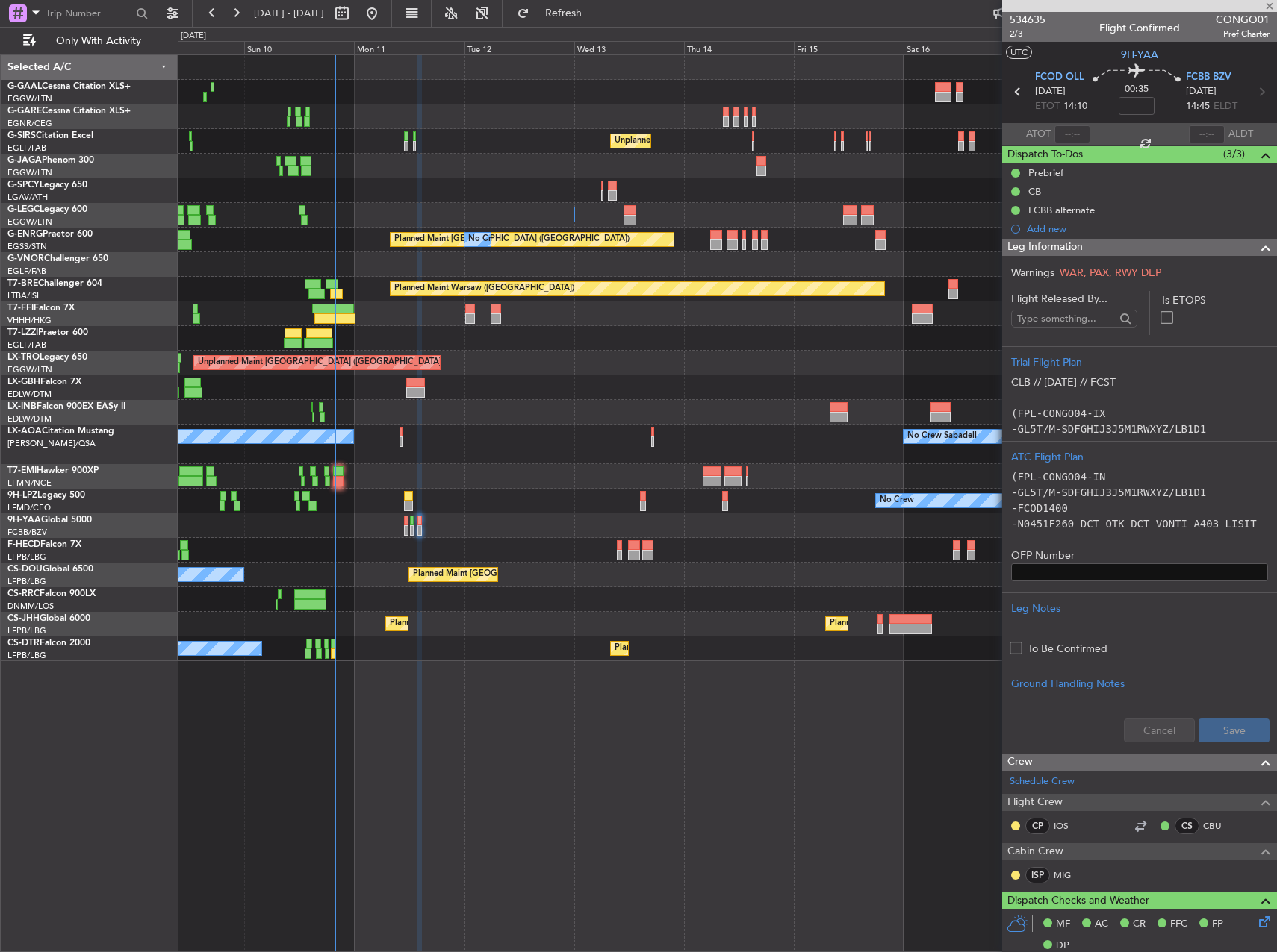
type input "0"
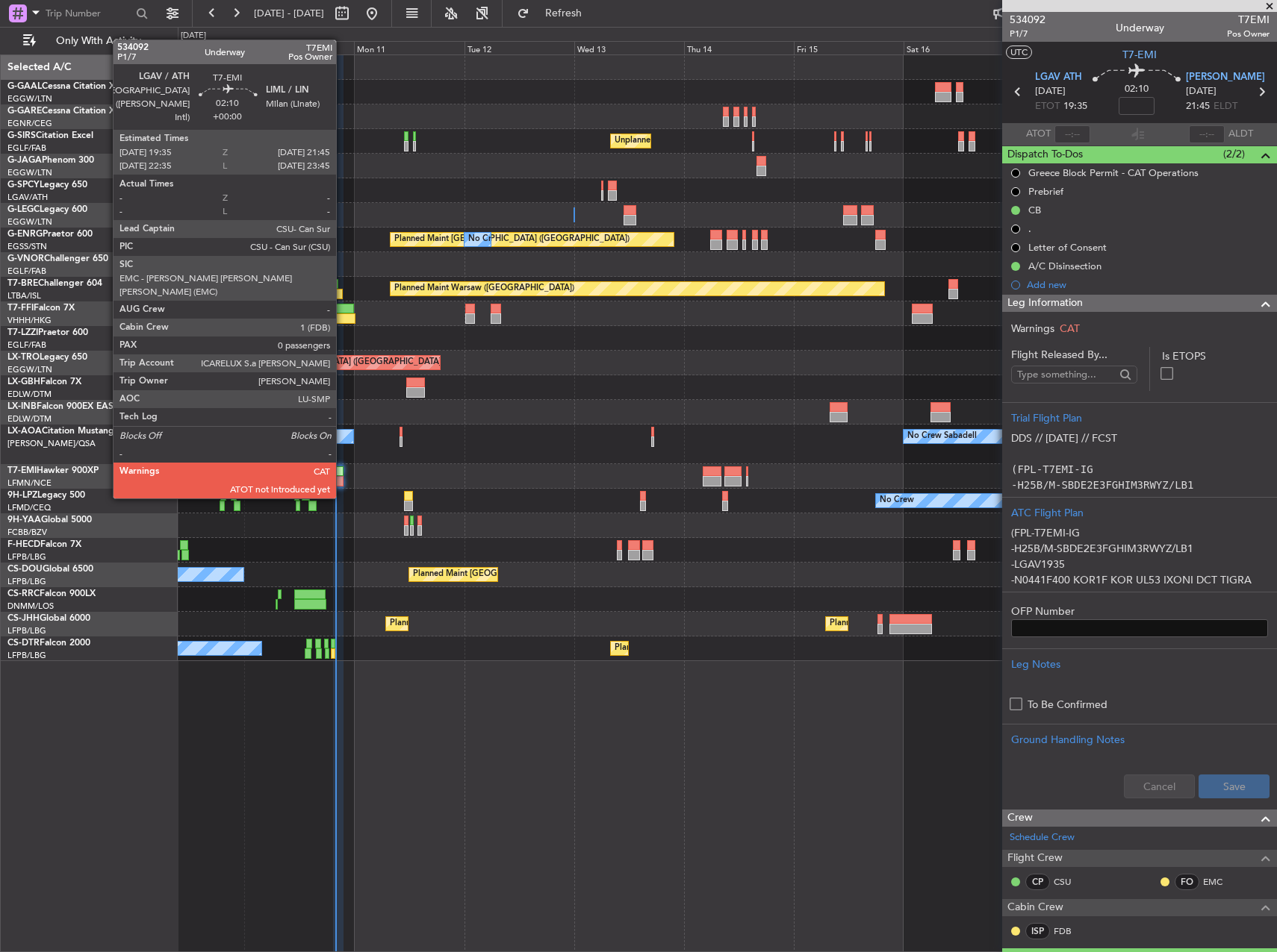
click at [343, 470] on div at bounding box center [338, 472] width 11 height 11
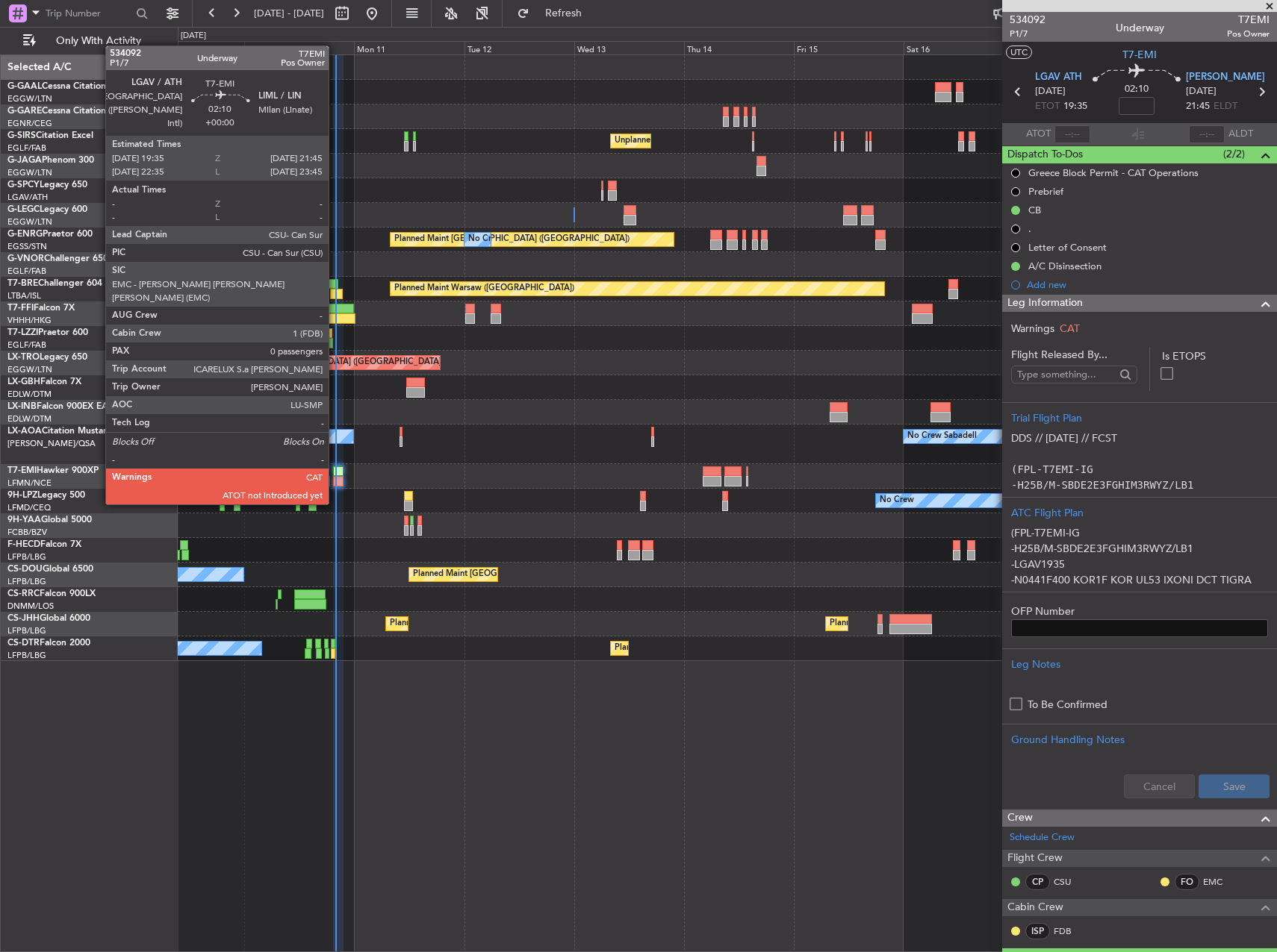
click at [335, 476] on div at bounding box center [338, 481] width 11 height 11
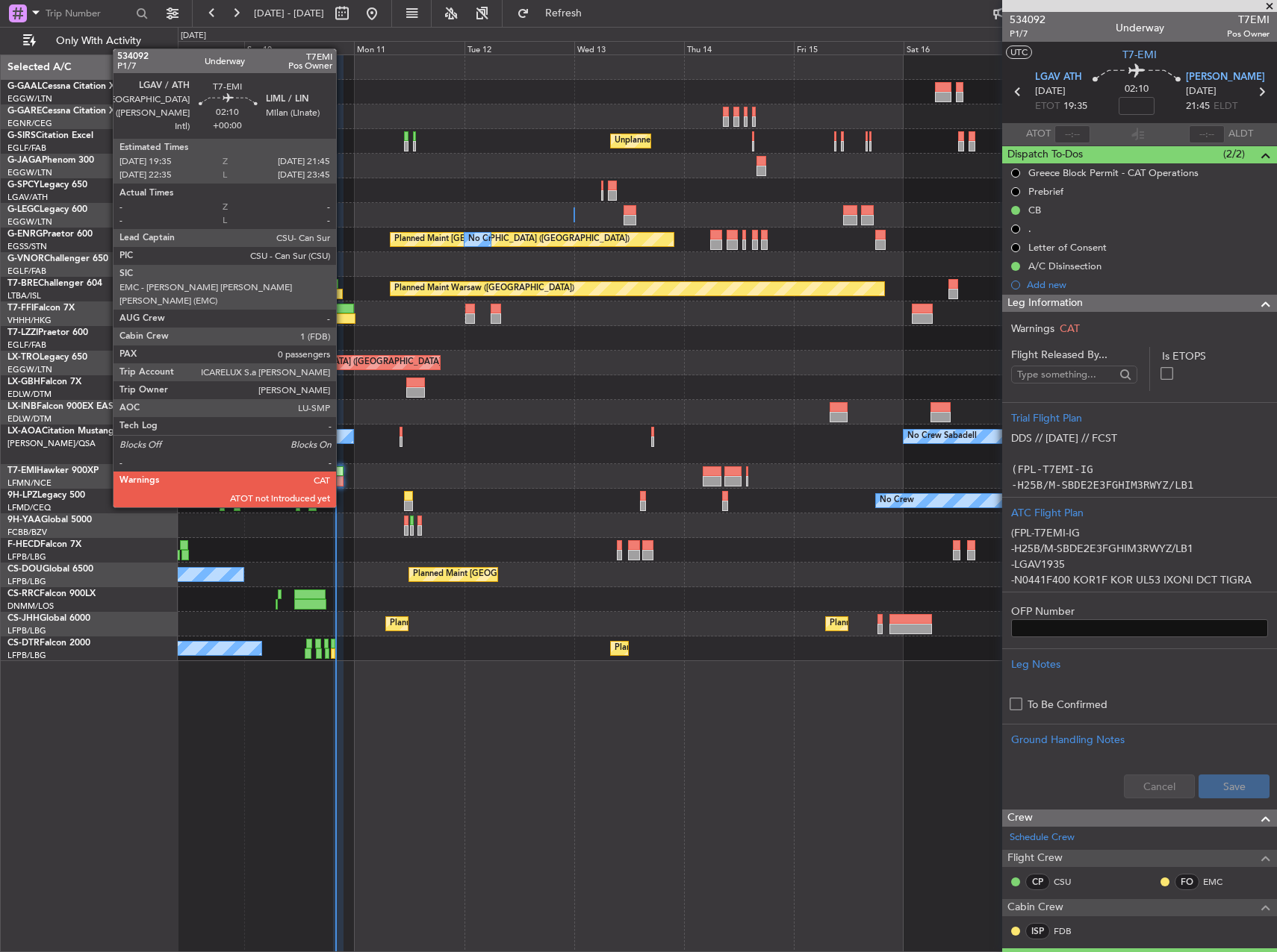
click at [343, 479] on div at bounding box center [338, 481] width 11 height 11
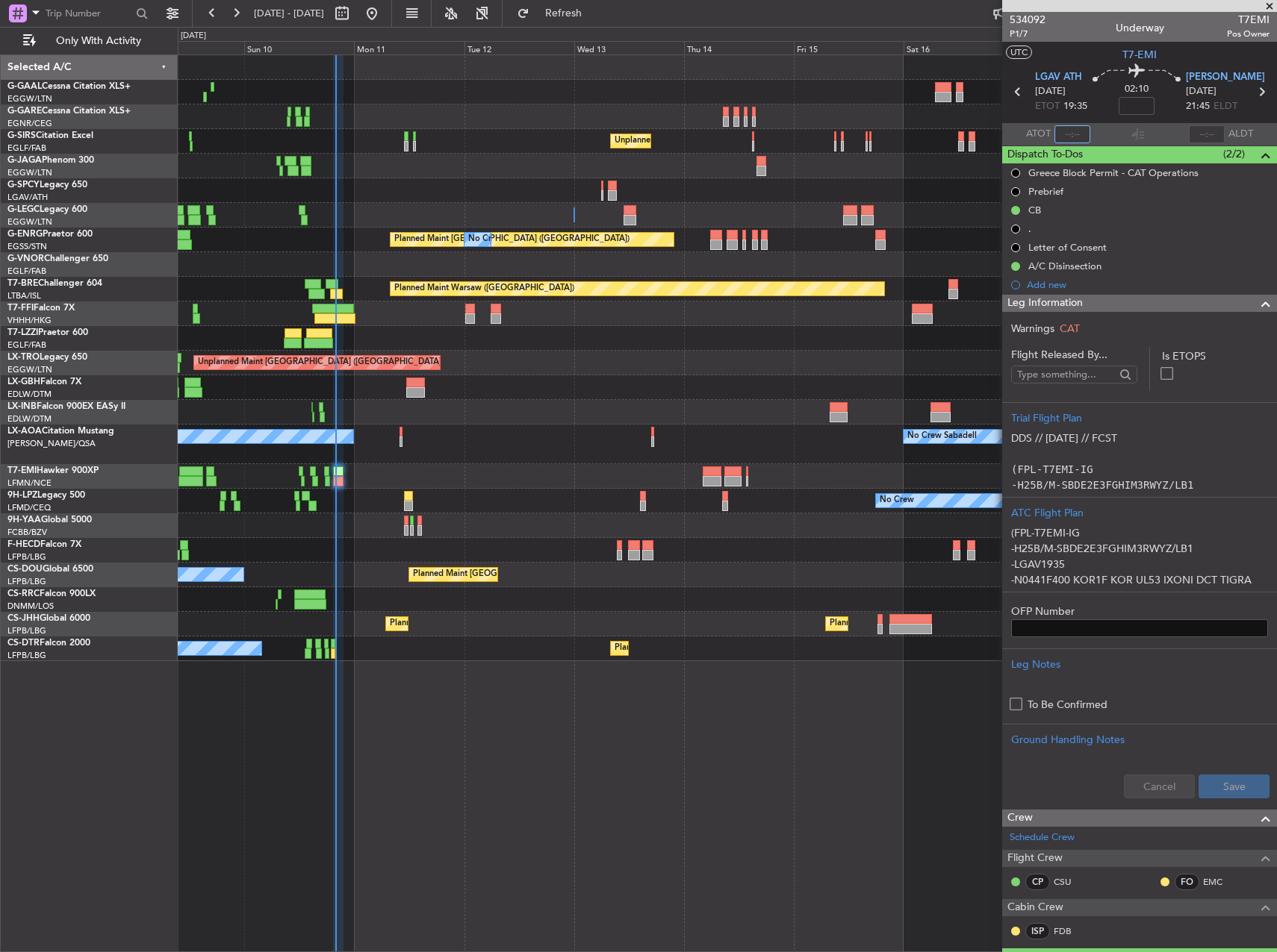
click at [1075, 130] on input "text" at bounding box center [1073, 134] width 36 height 18
type input "1"
type input "19:51"
click at [336, 647] on div "Planned Maint Sofia No Crew No Crew Planned Maint Sofia" at bounding box center [727, 649] width 1098 height 25
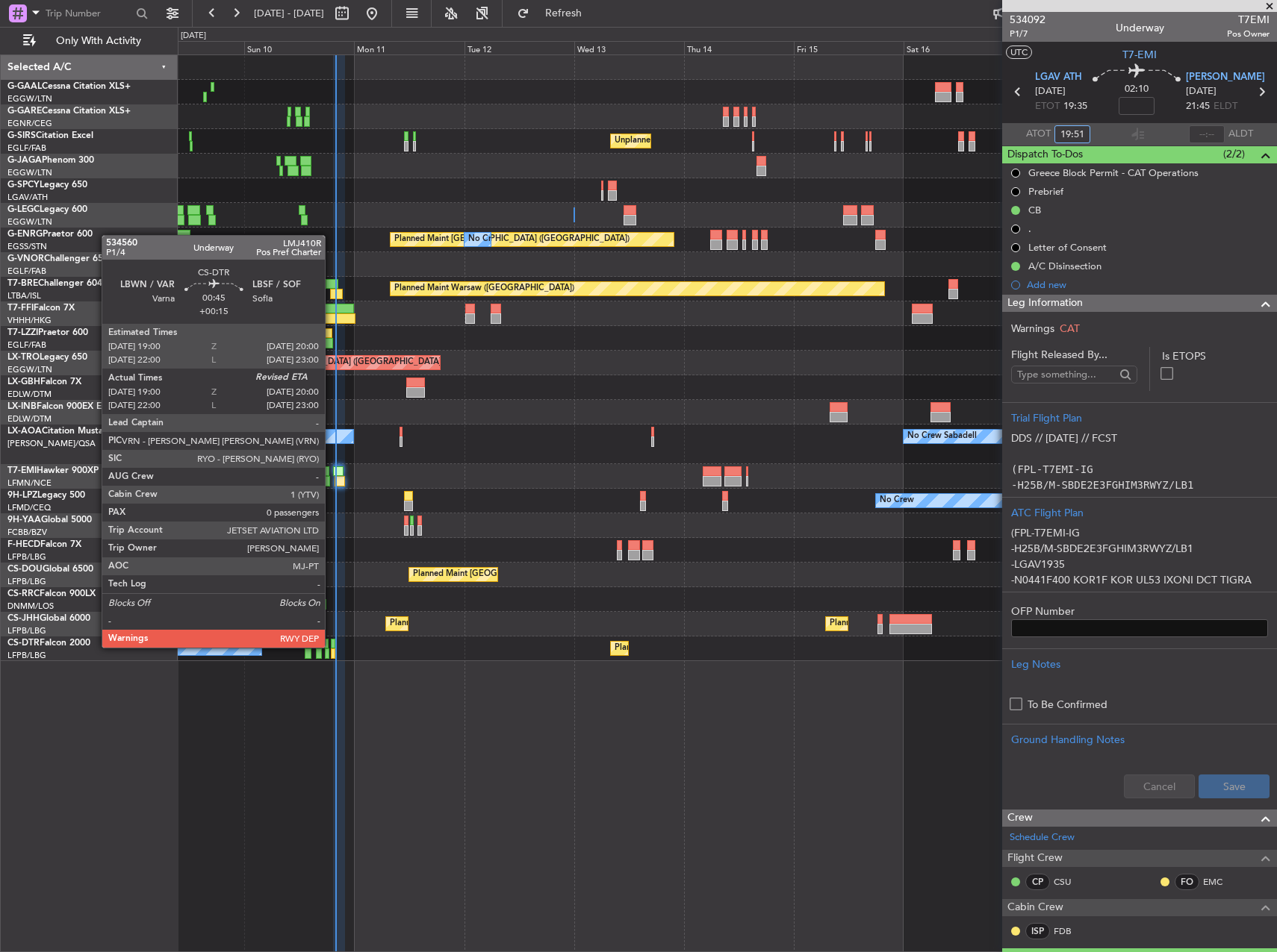
click at [331, 646] on div at bounding box center [332, 644] width 5 height 11
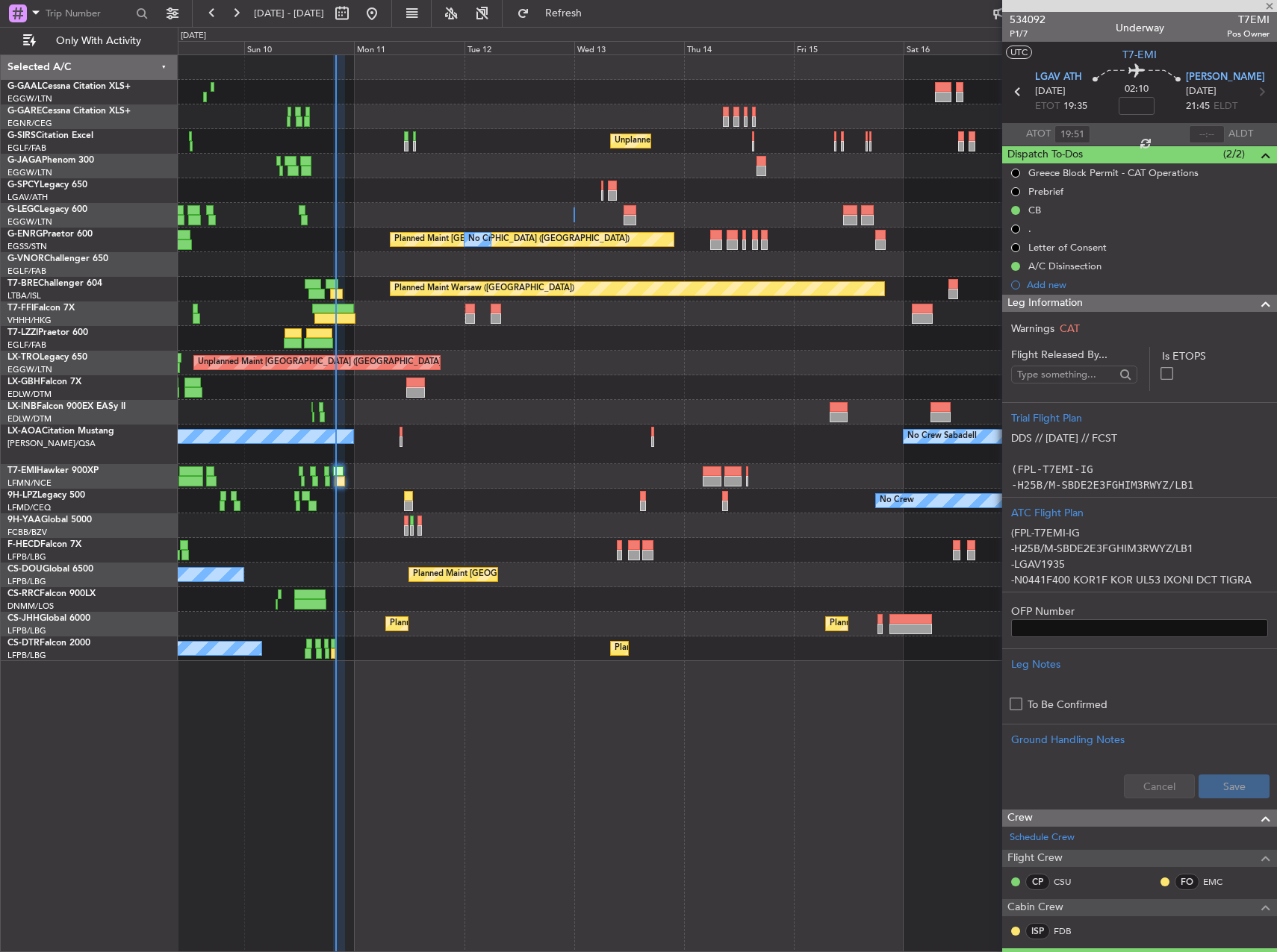
type input "+00:15"
type input "19:10"
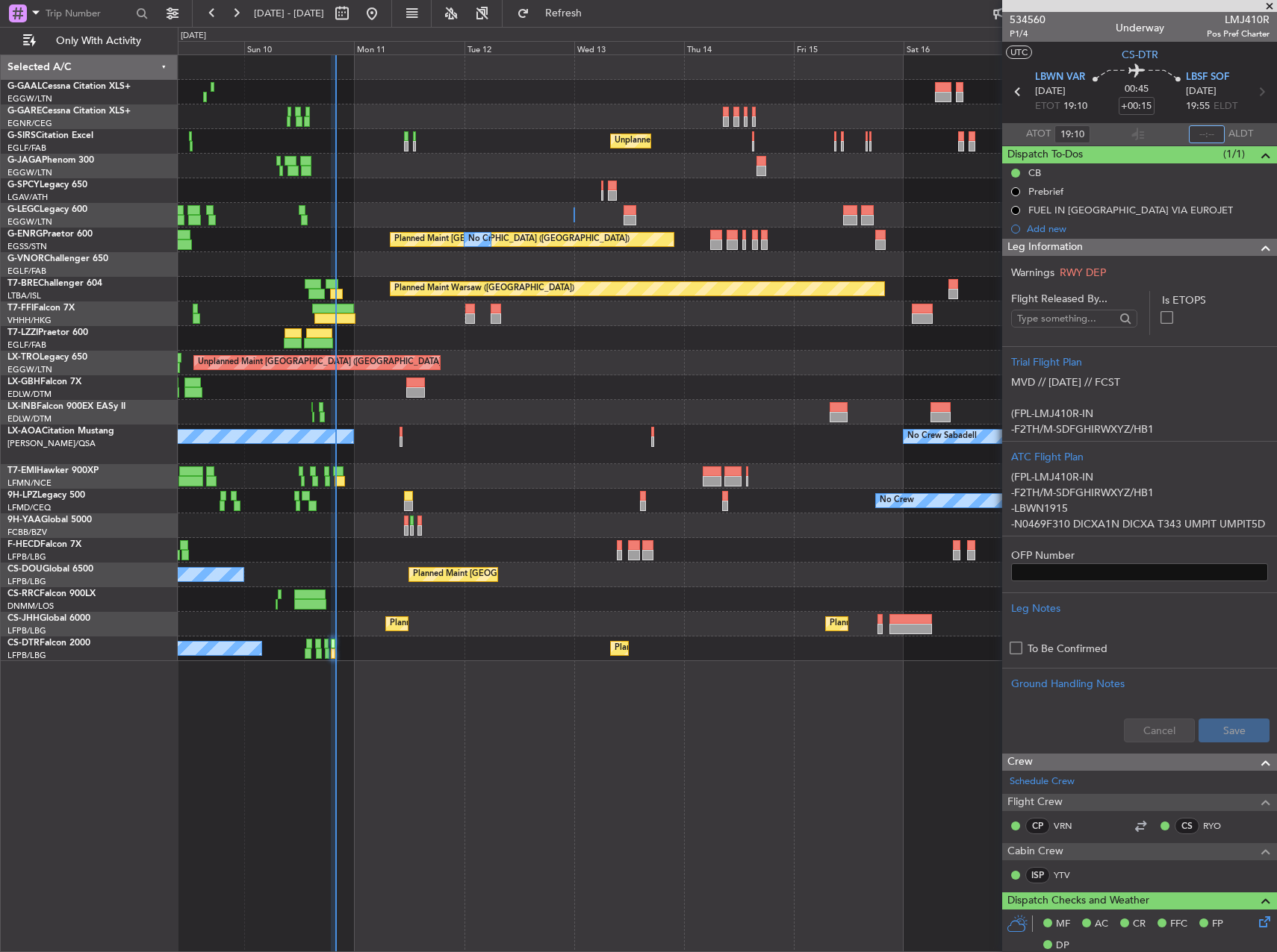
click at [1208, 131] on input "text" at bounding box center [1206, 134] width 36 height 18
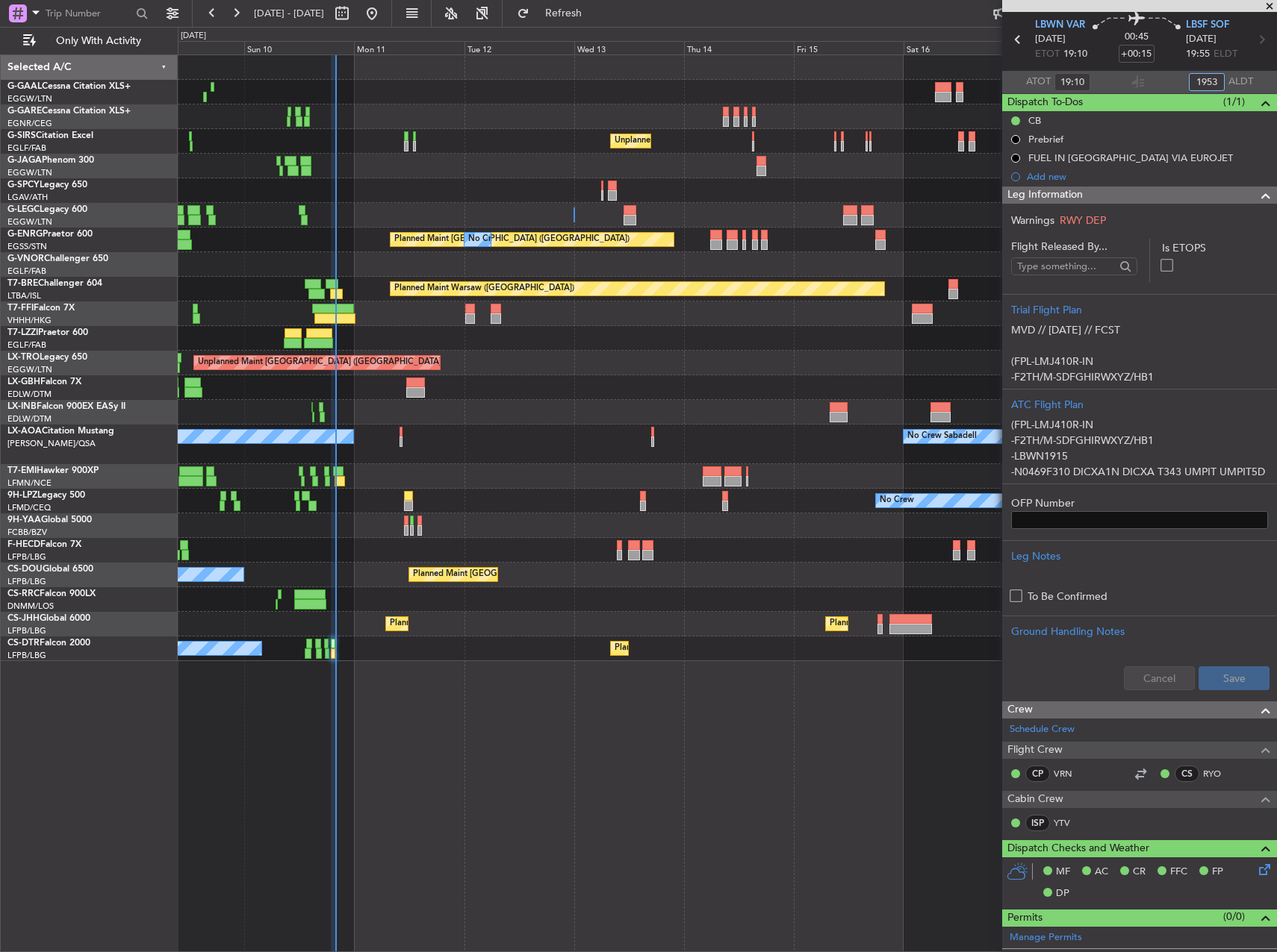
scroll to position [74, 0]
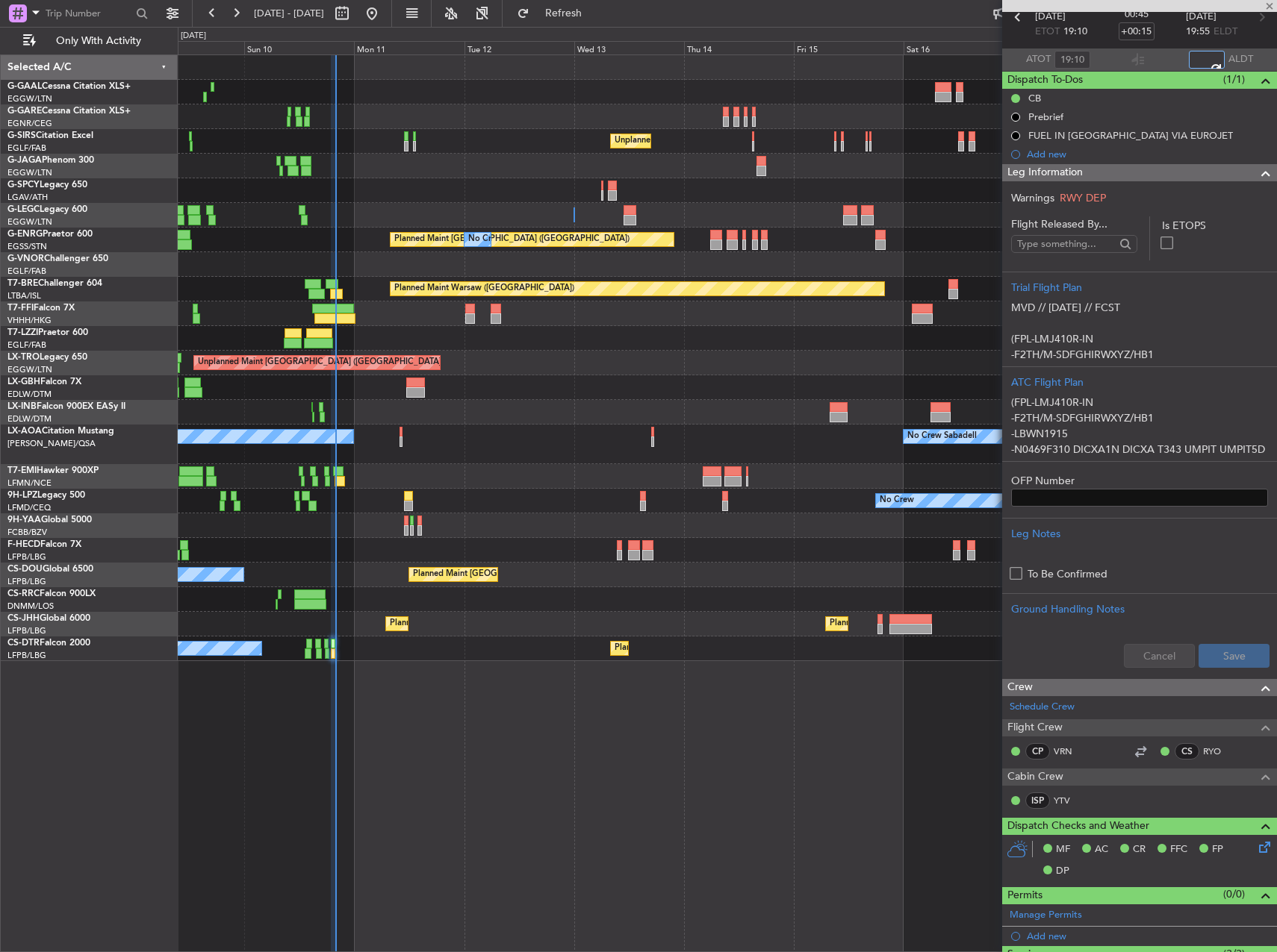
type input "19:53"
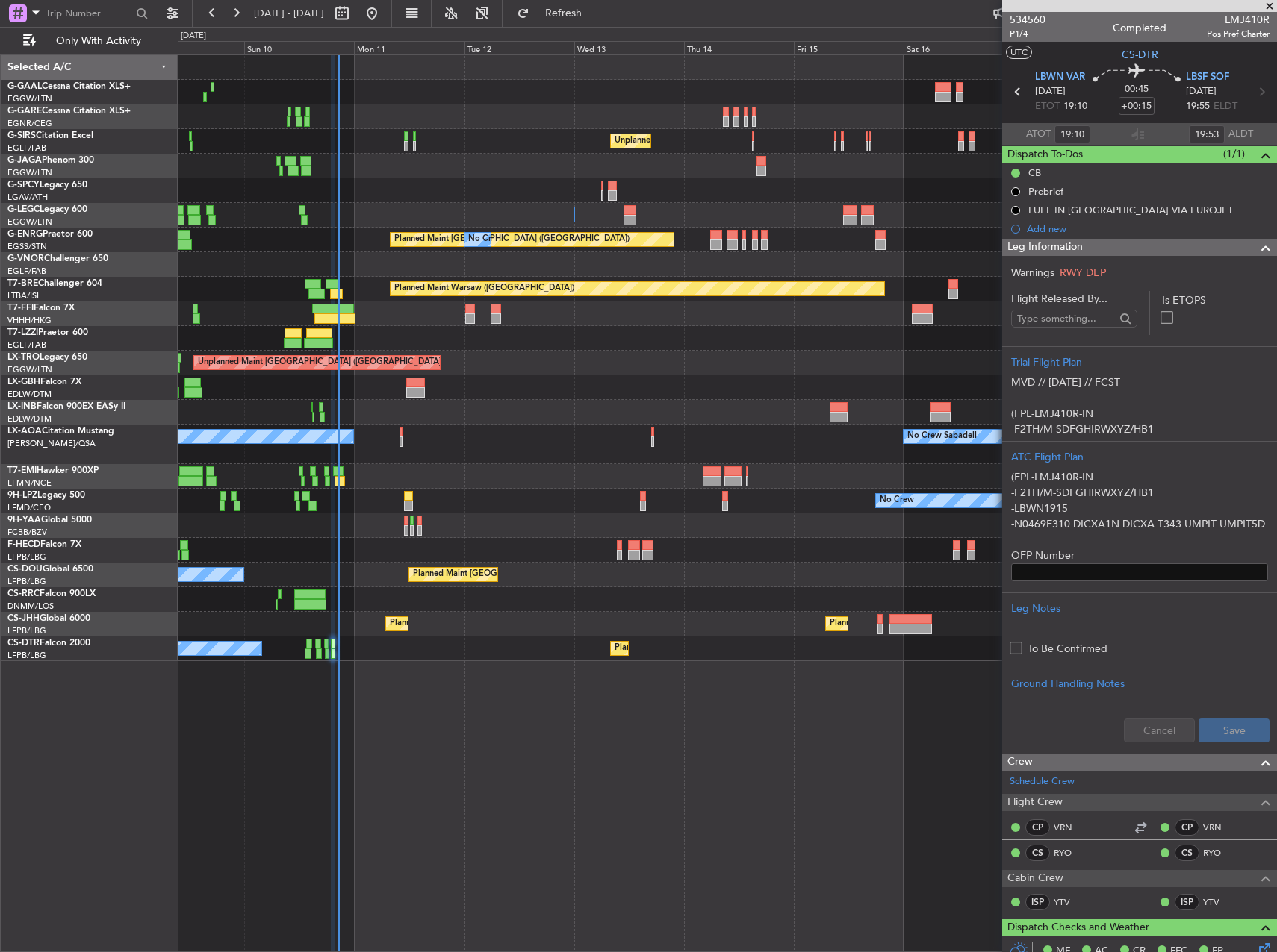
scroll to position [74, 0]
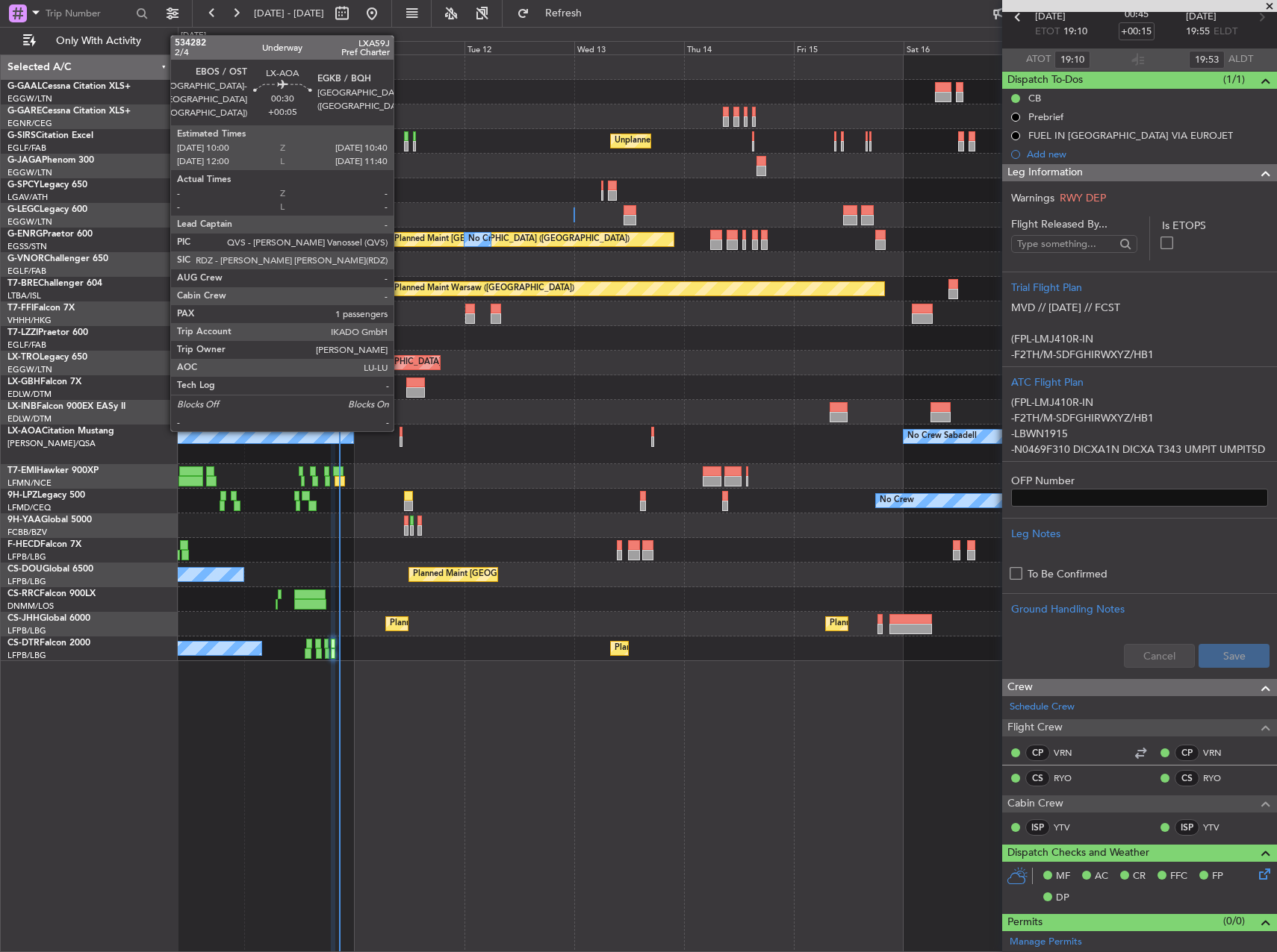
click at [401, 429] on div at bounding box center [401, 432] width 4 height 11
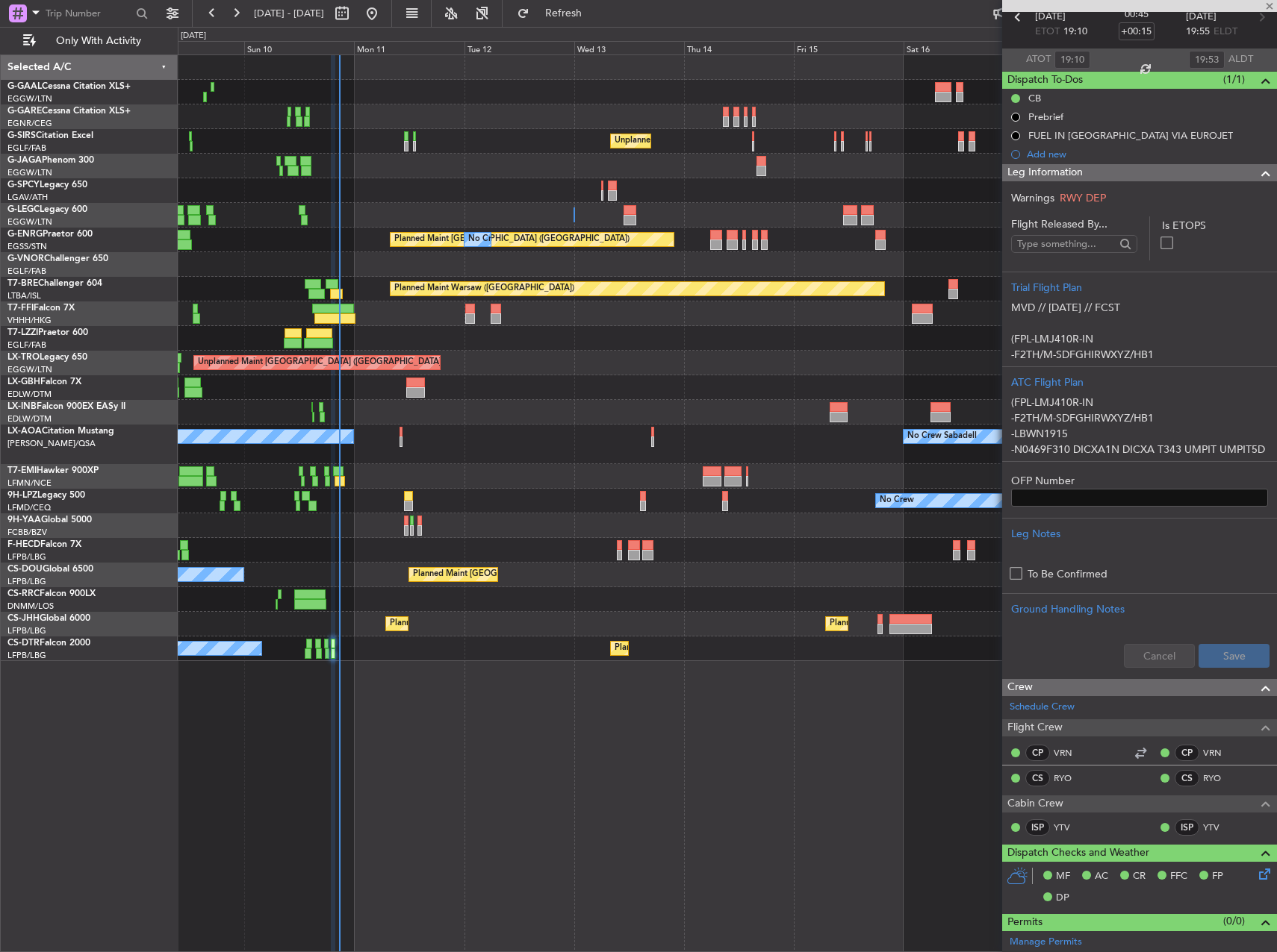
type input "+00:05"
type input "1"
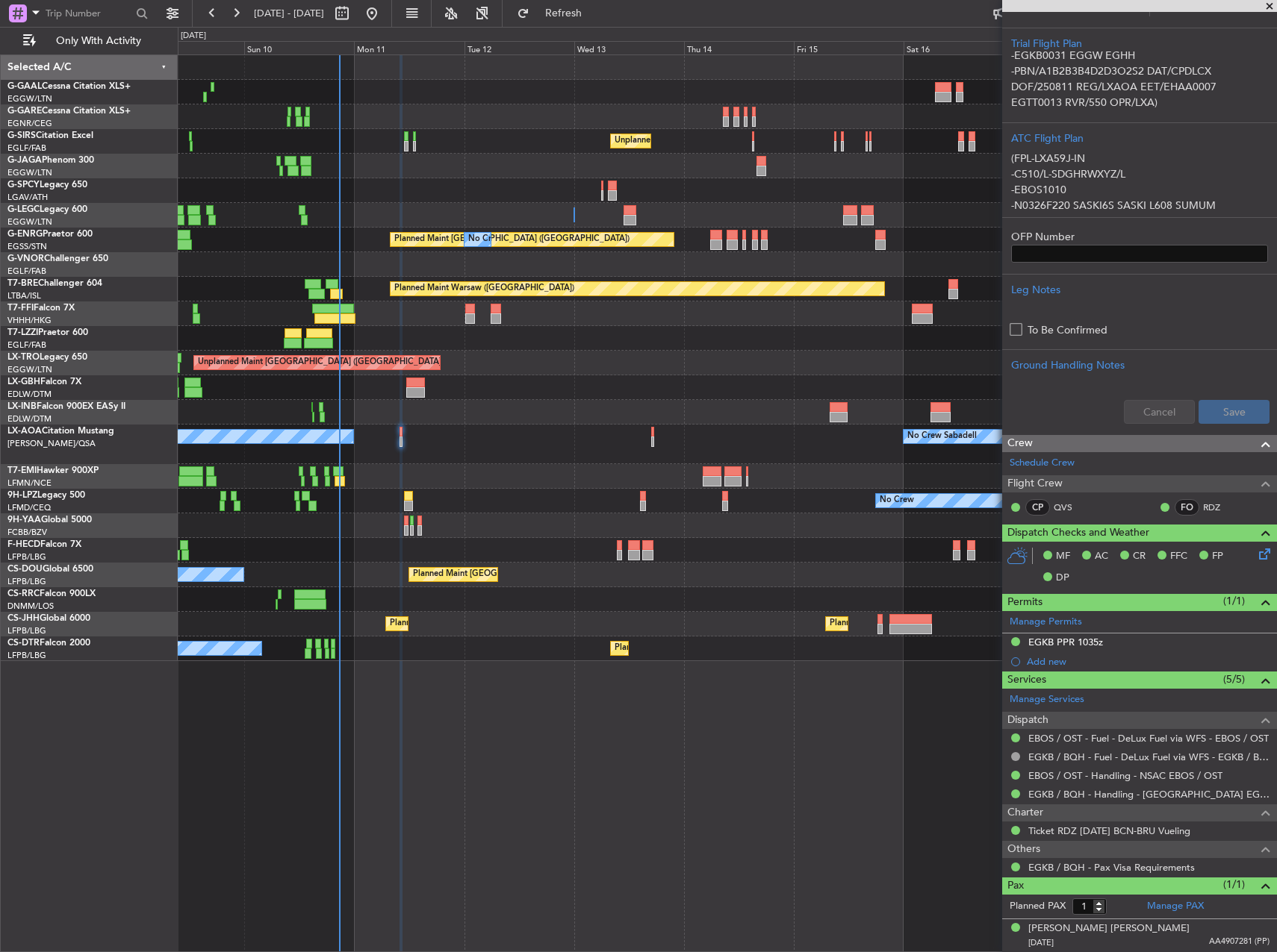
scroll to position [0, 0]
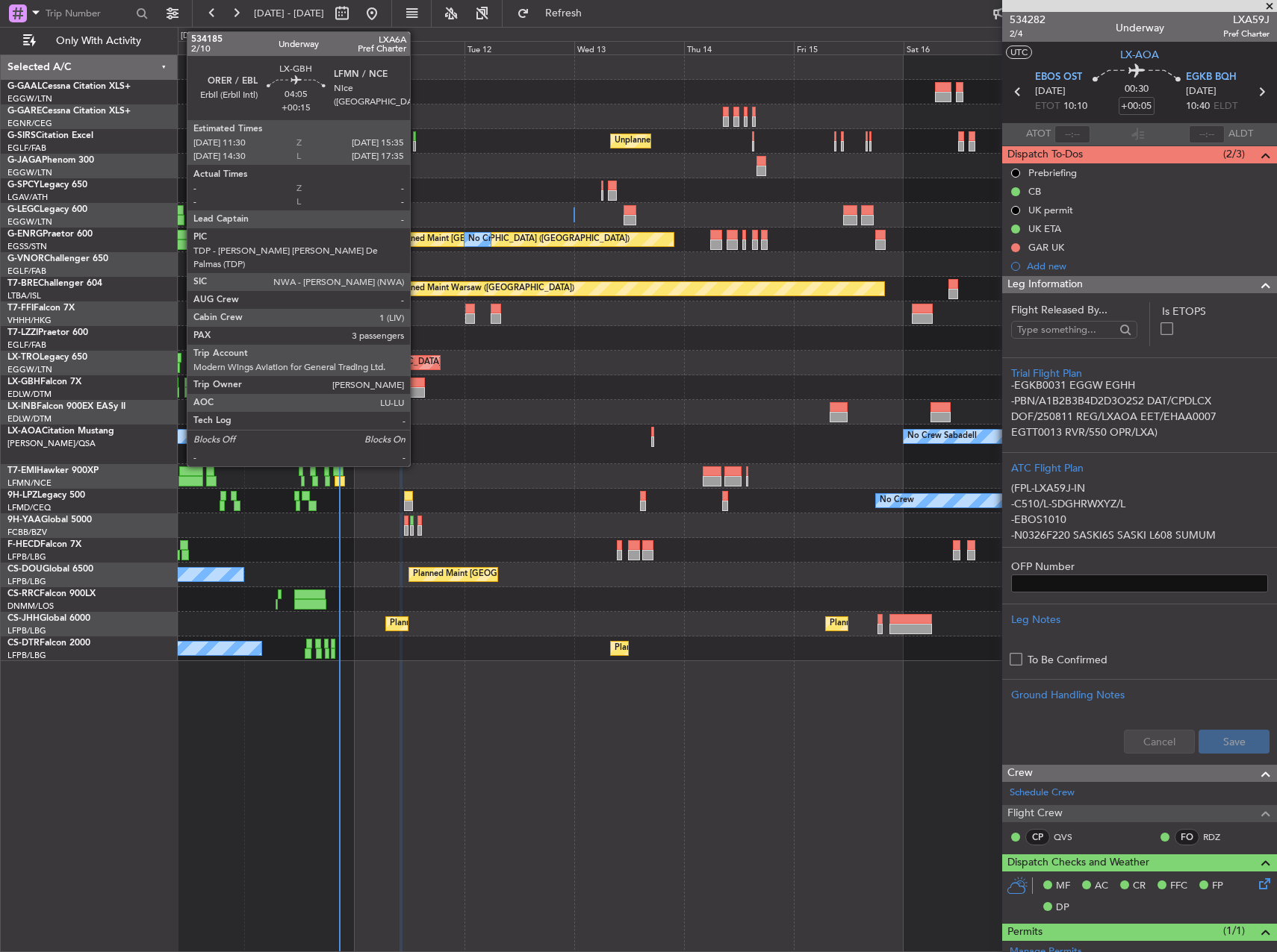
click at [417, 385] on div at bounding box center [415, 382] width 19 height 11
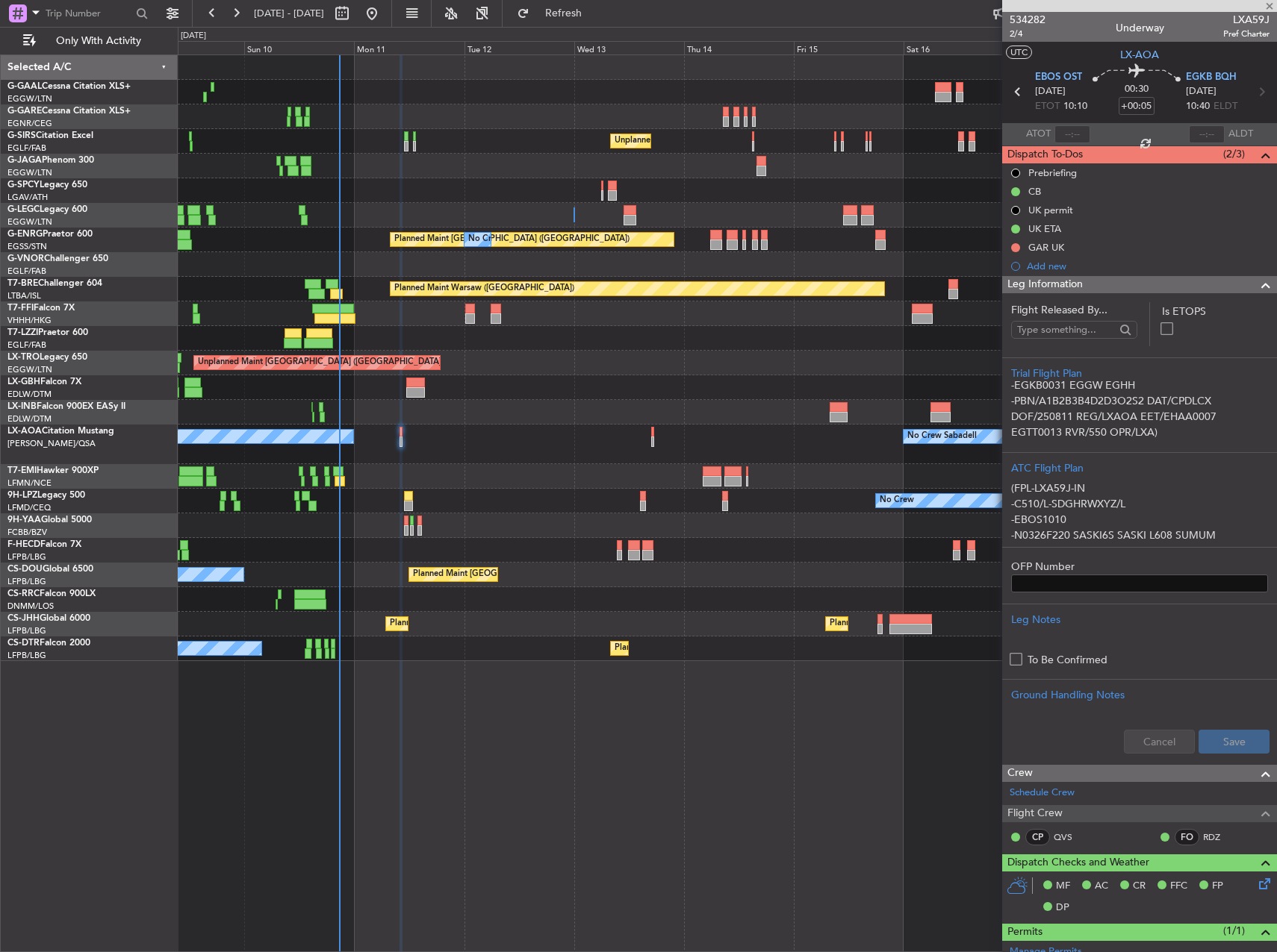
type input "+00:15"
type input "3"
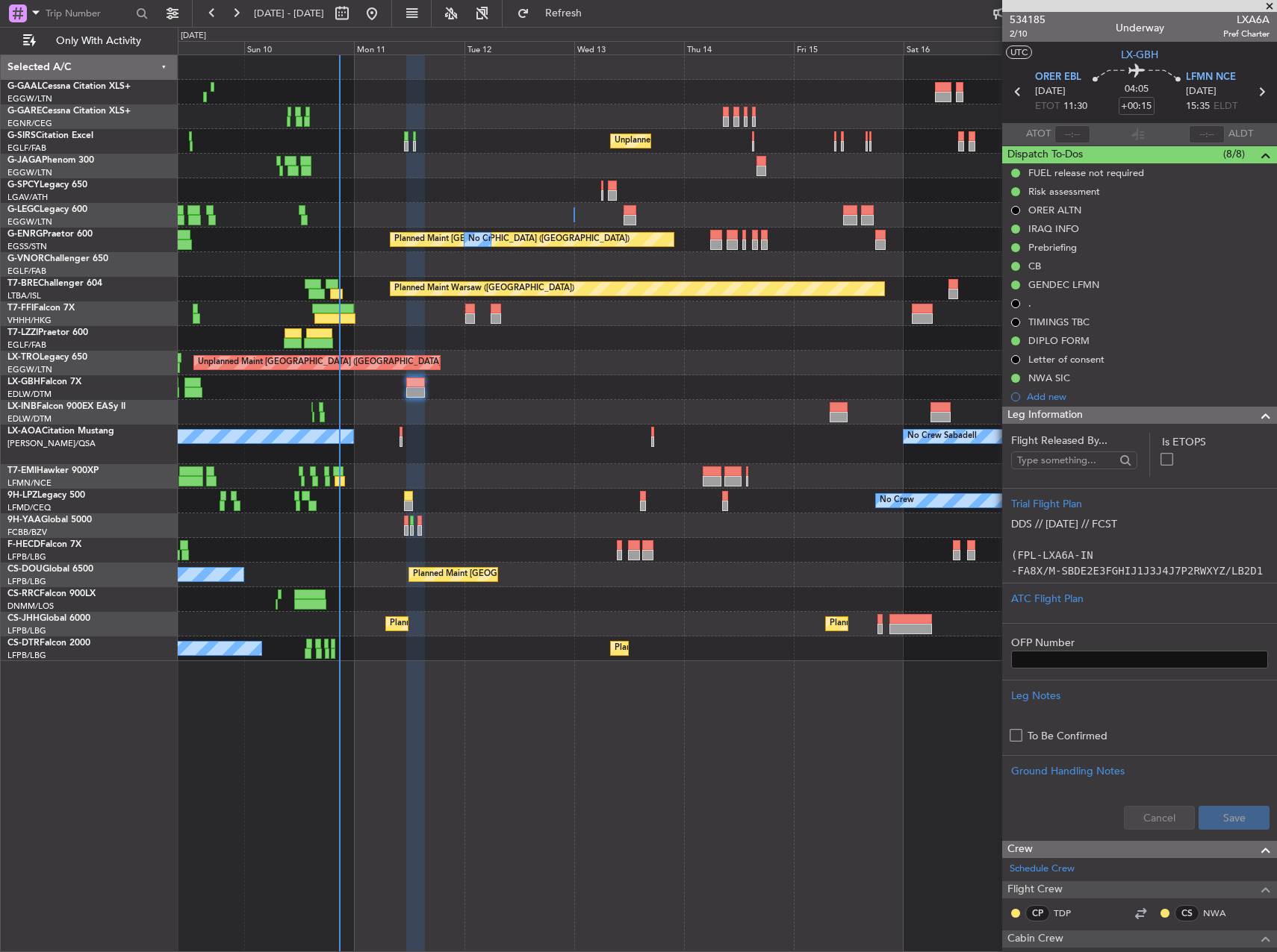
click at [1106, 244] on div "Prebriefing" at bounding box center [1139, 247] width 275 height 19
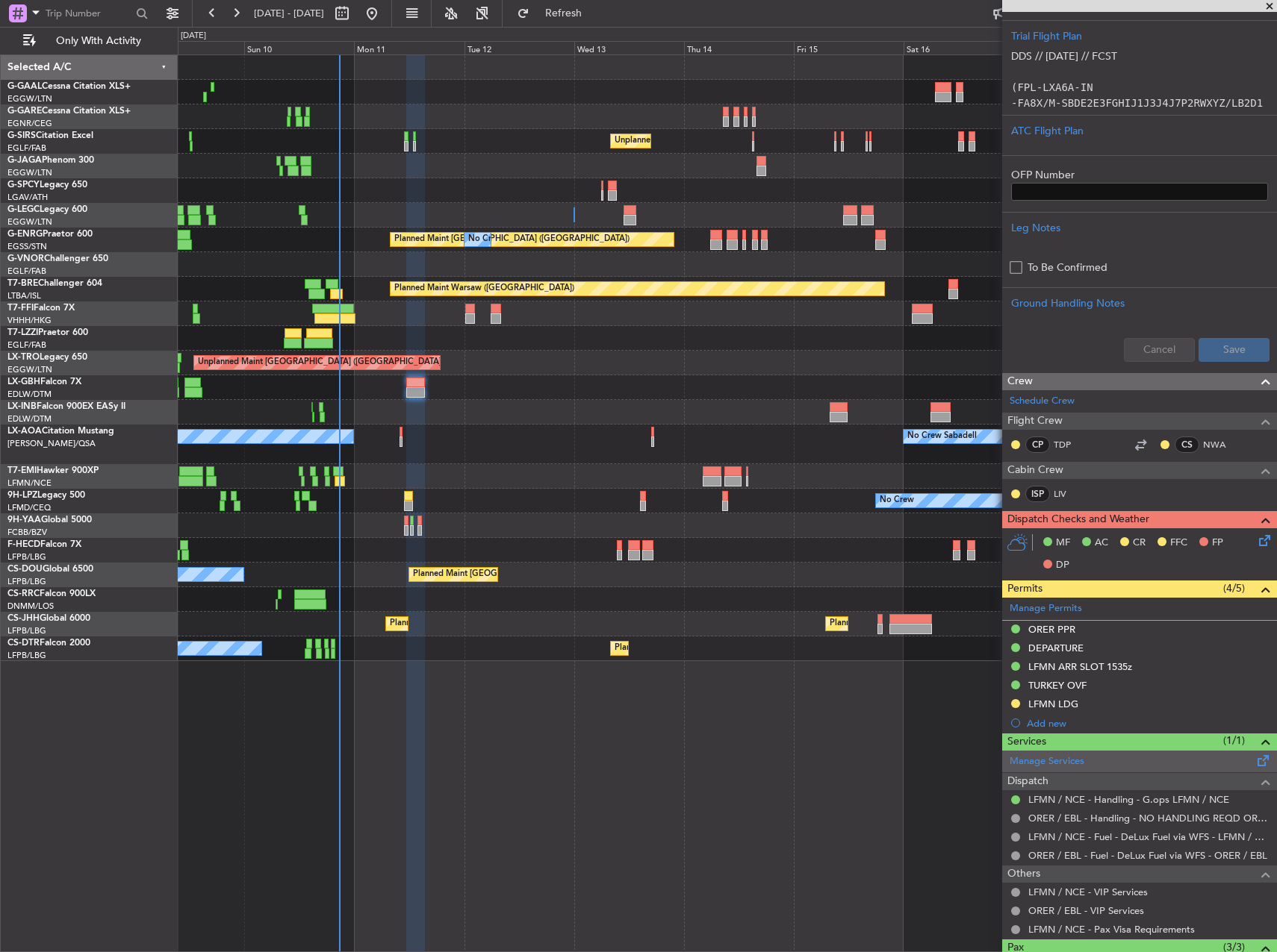
scroll to position [747, 0]
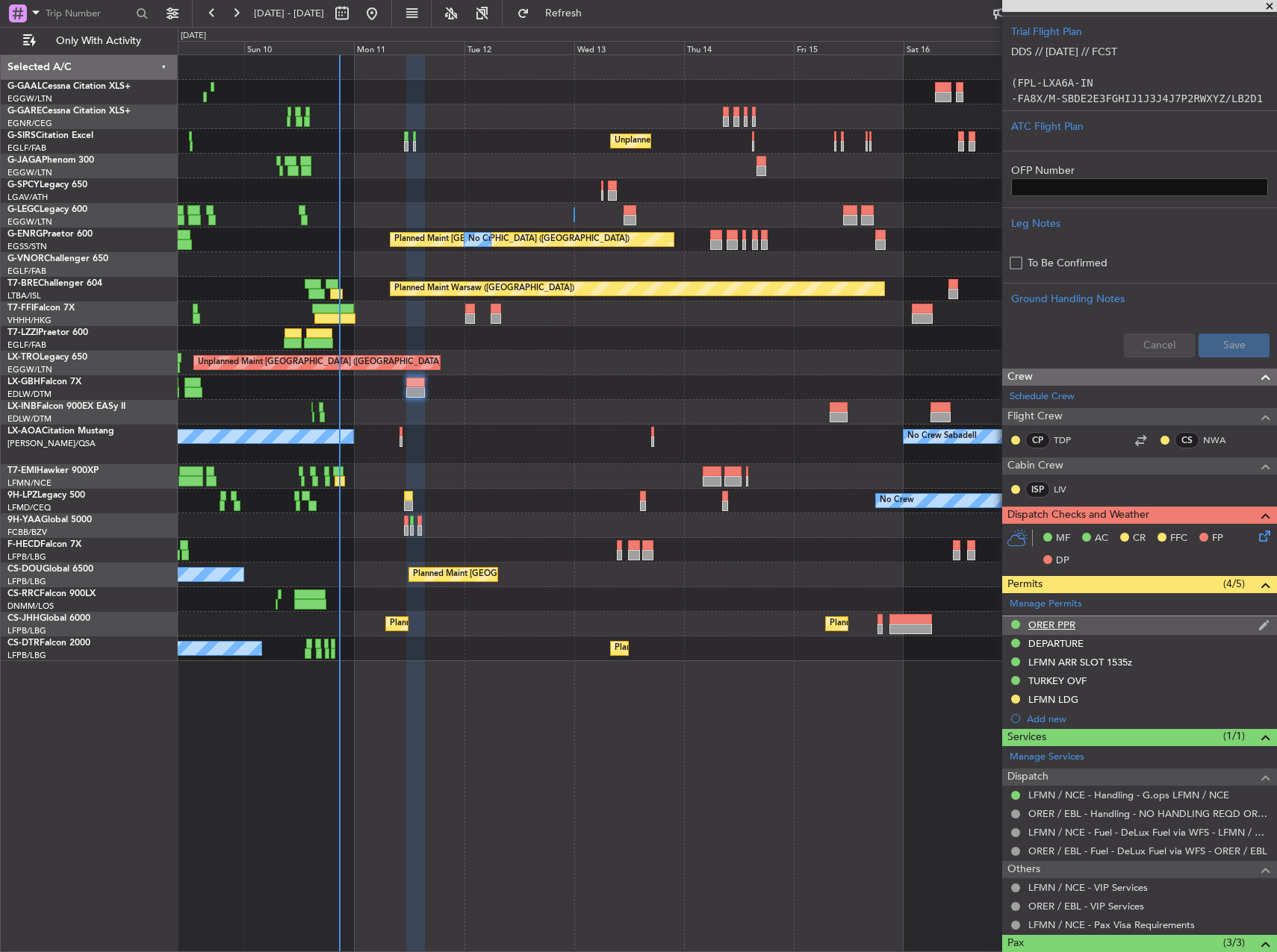
click at [1084, 617] on div "ORER PPR" at bounding box center [1139, 626] width 275 height 19
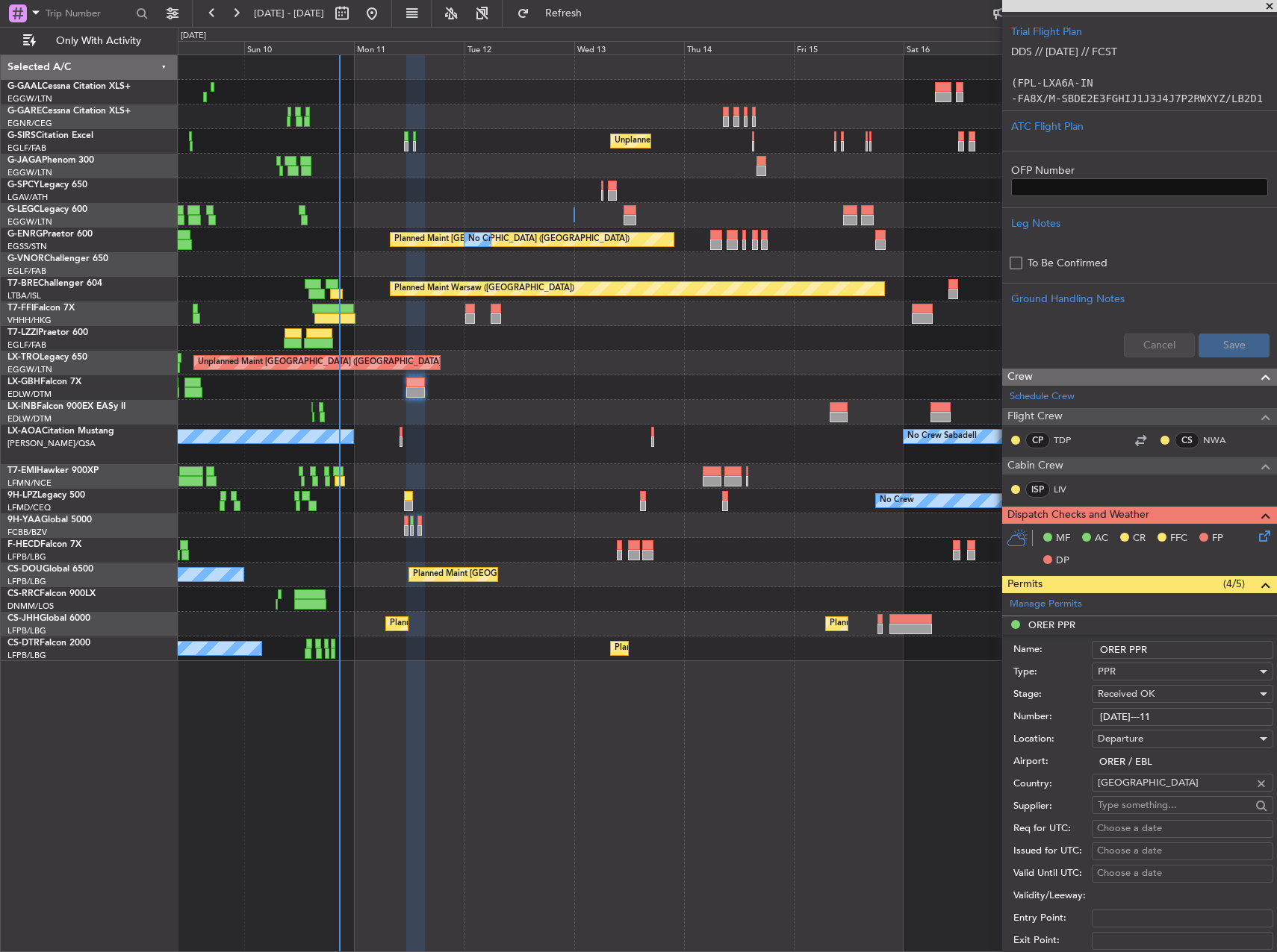
click at [1202, 710] on input "3202/08/09---11" at bounding box center [1182, 717] width 181 height 18
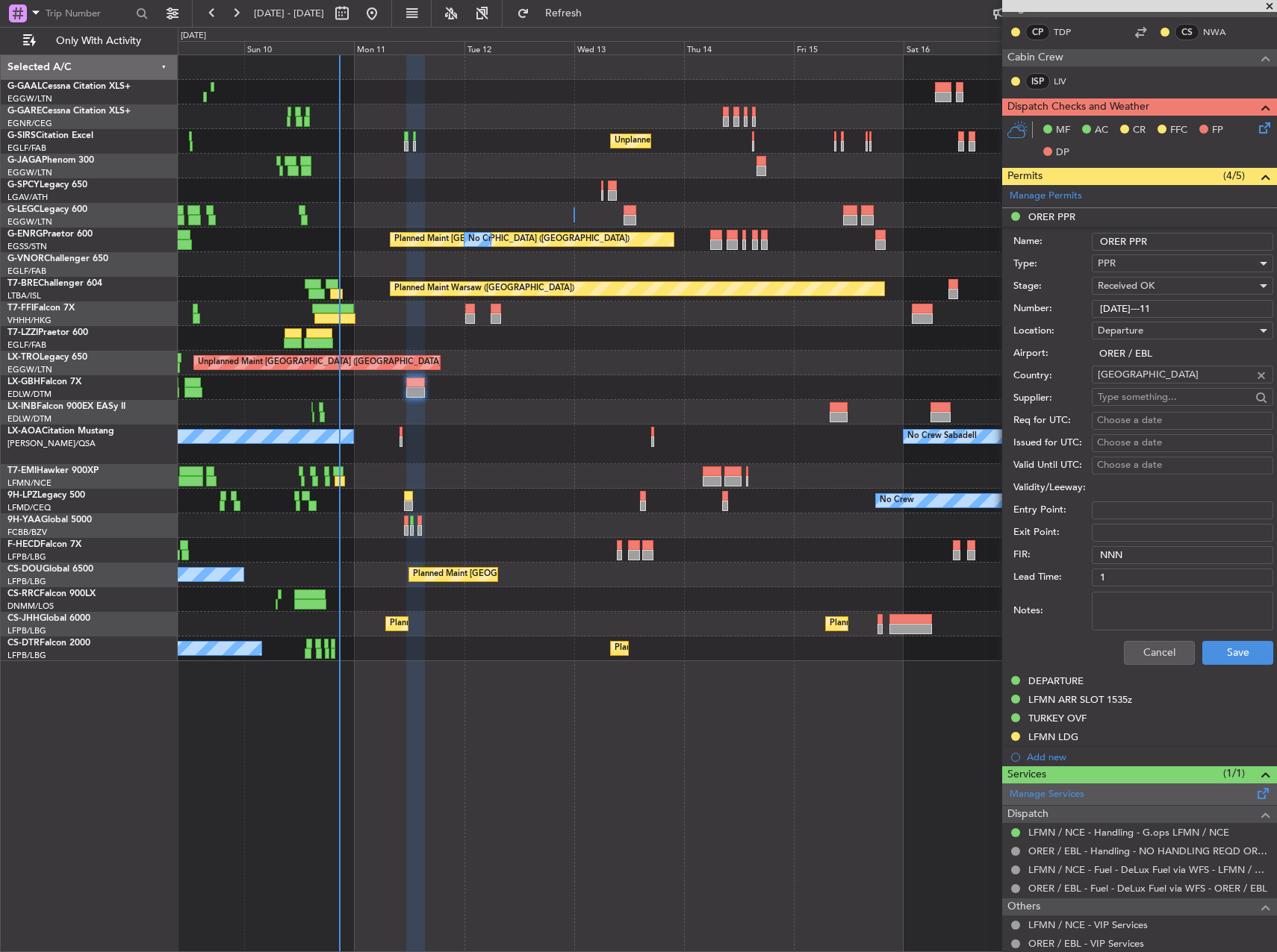
scroll to position [1195, 0]
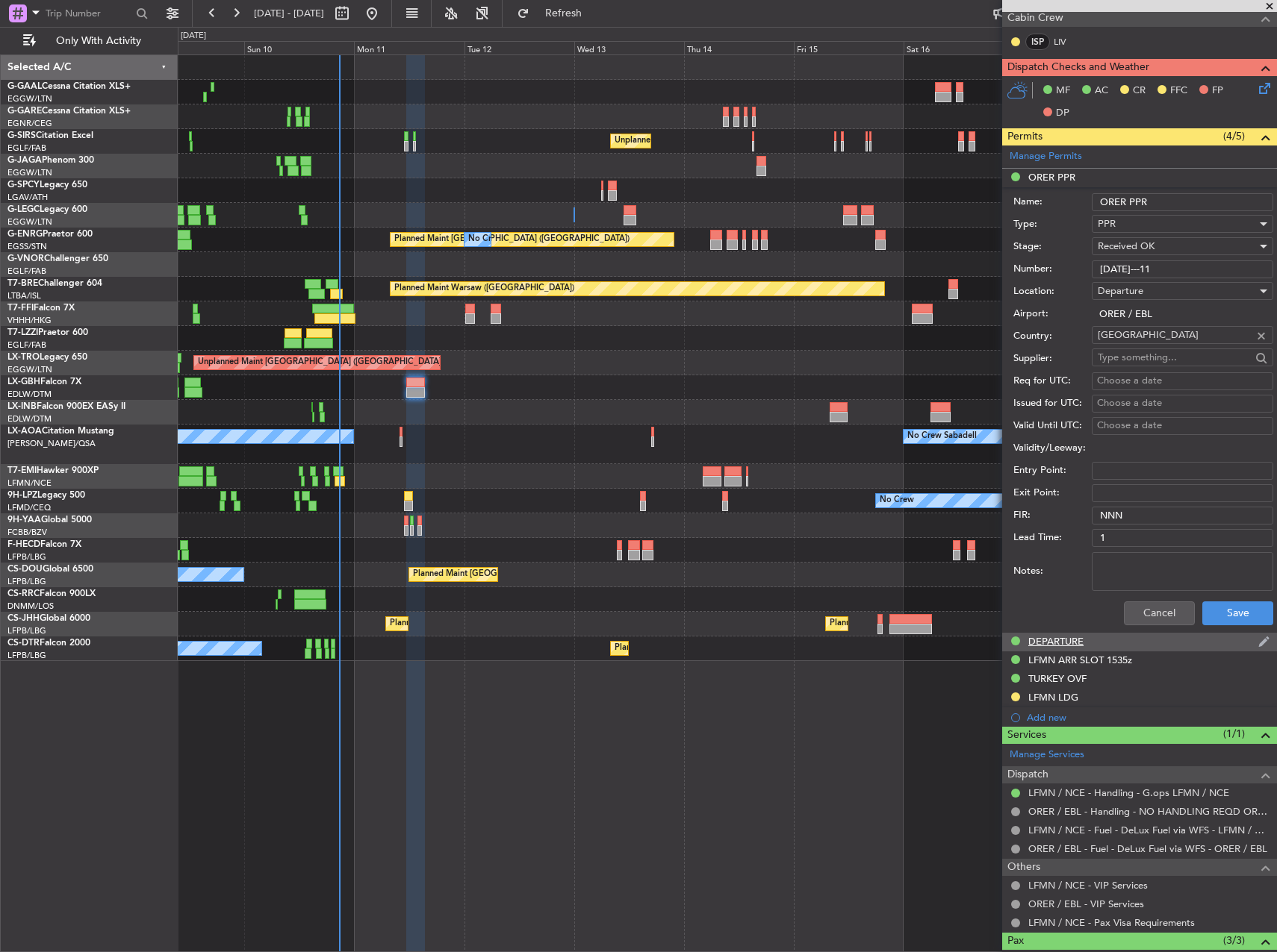
click at [1085, 643] on div "DEPARTURE" at bounding box center [1139, 643] width 275 height 19
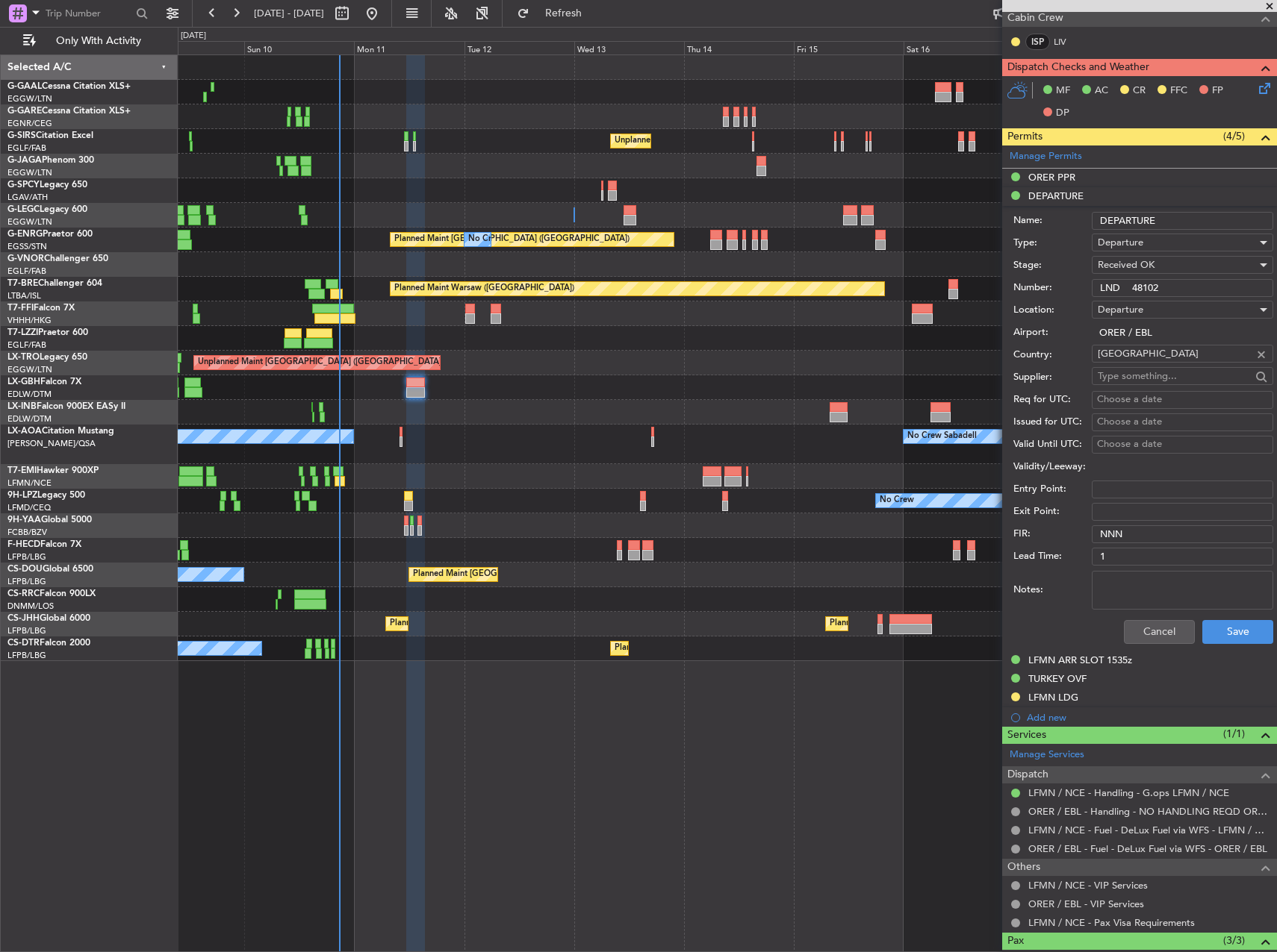
click at [1147, 289] on input "LND 48102" at bounding box center [1182, 287] width 181 height 18
click at [1105, 658] on div "LFMN ARR SLOT 1535z" at bounding box center [1079, 660] width 104 height 12
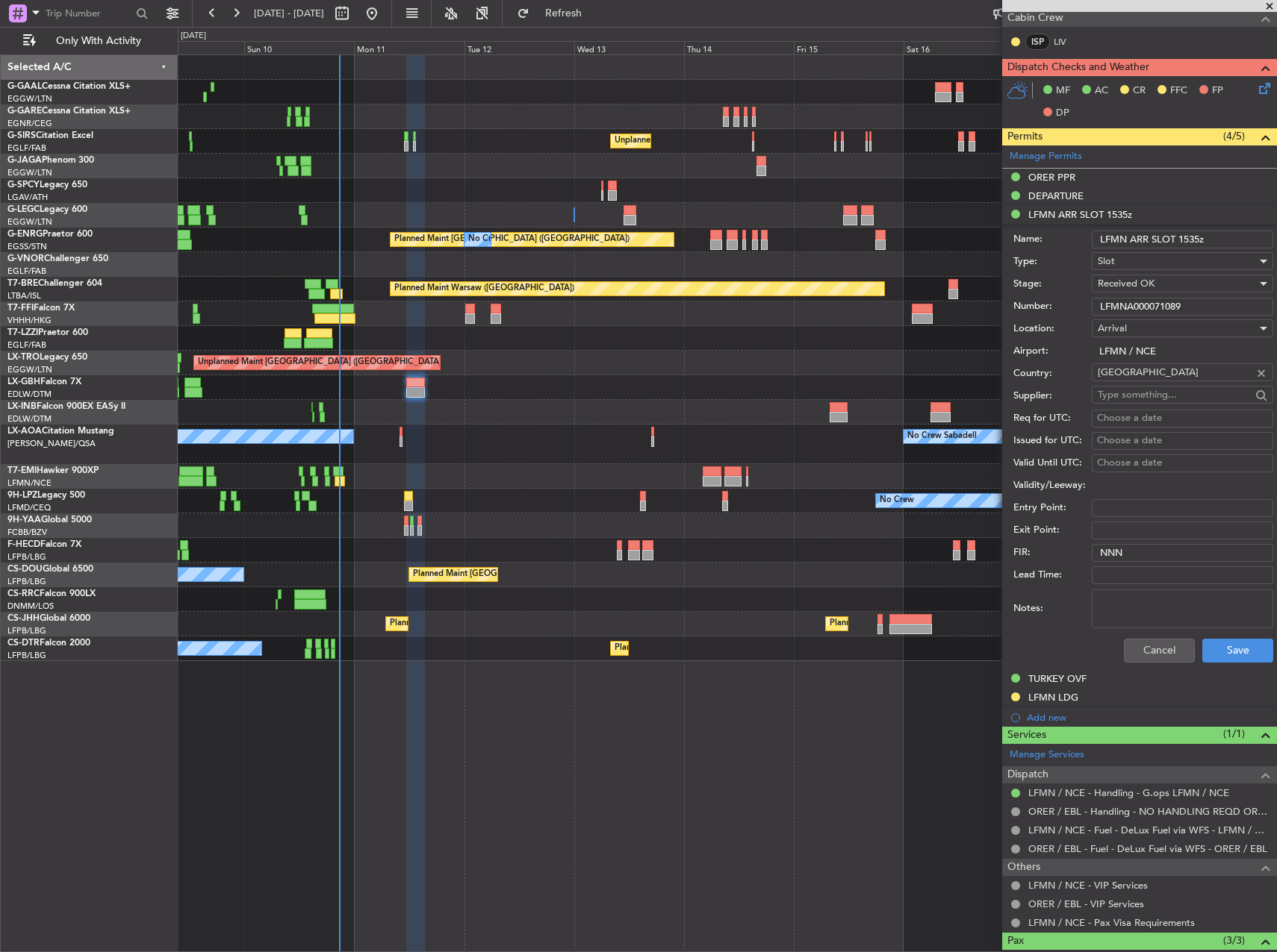
click at [1154, 307] on input "LFMNA000071089" at bounding box center [1182, 307] width 181 height 18
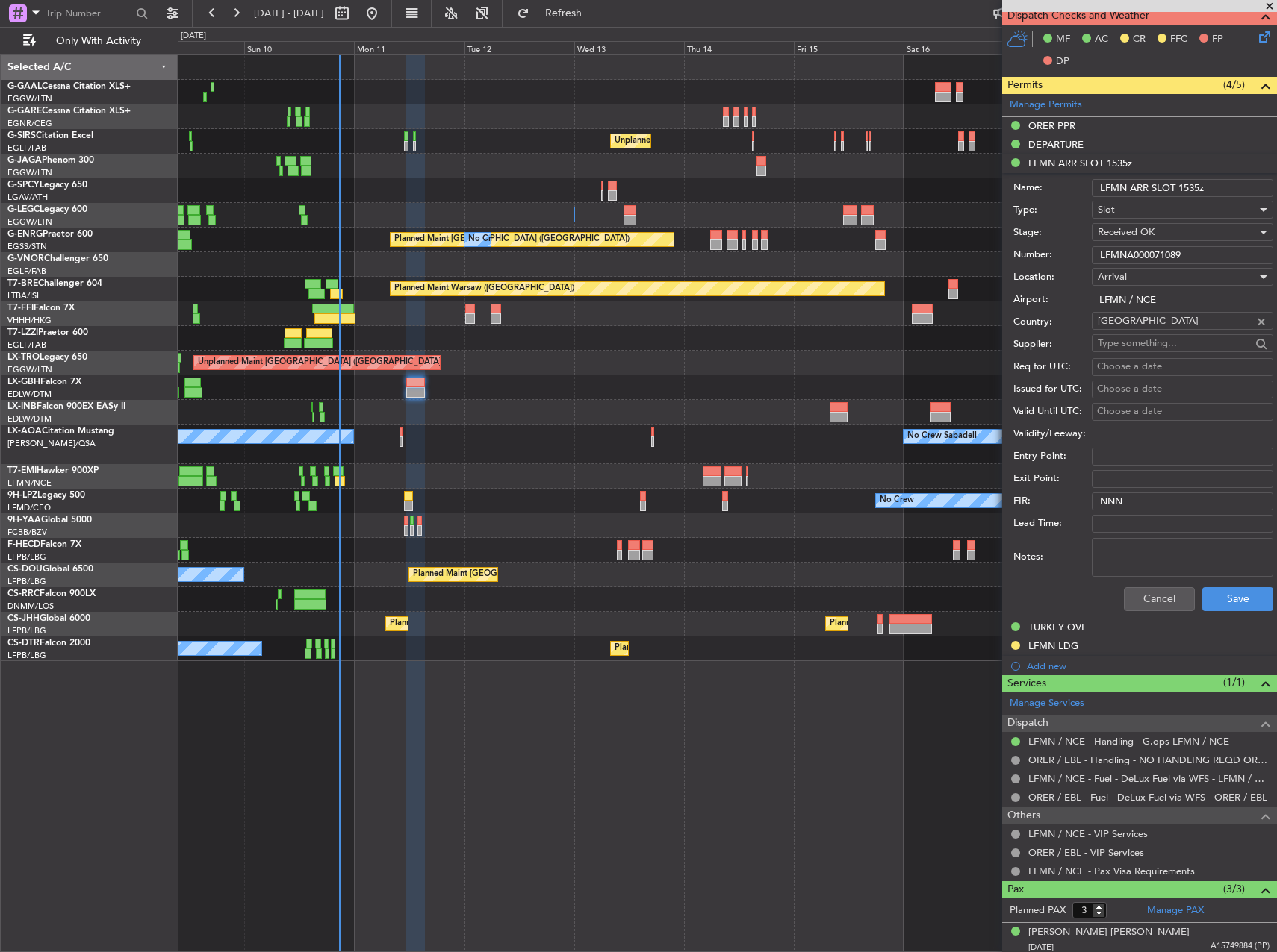
scroll to position [1269, 0]
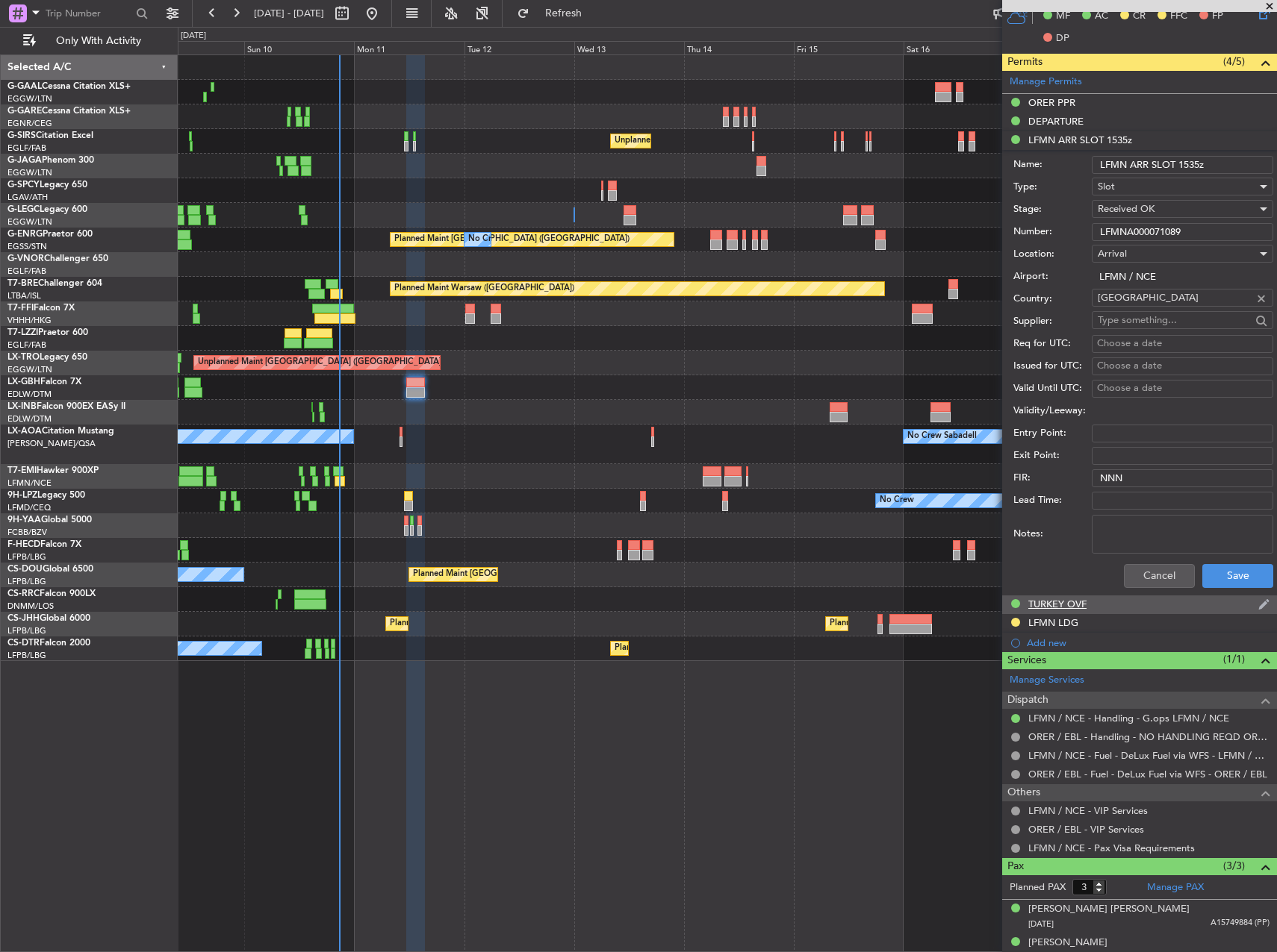
click at [1066, 608] on div "TURKEY OVF" at bounding box center [1056, 603] width 58 height 12
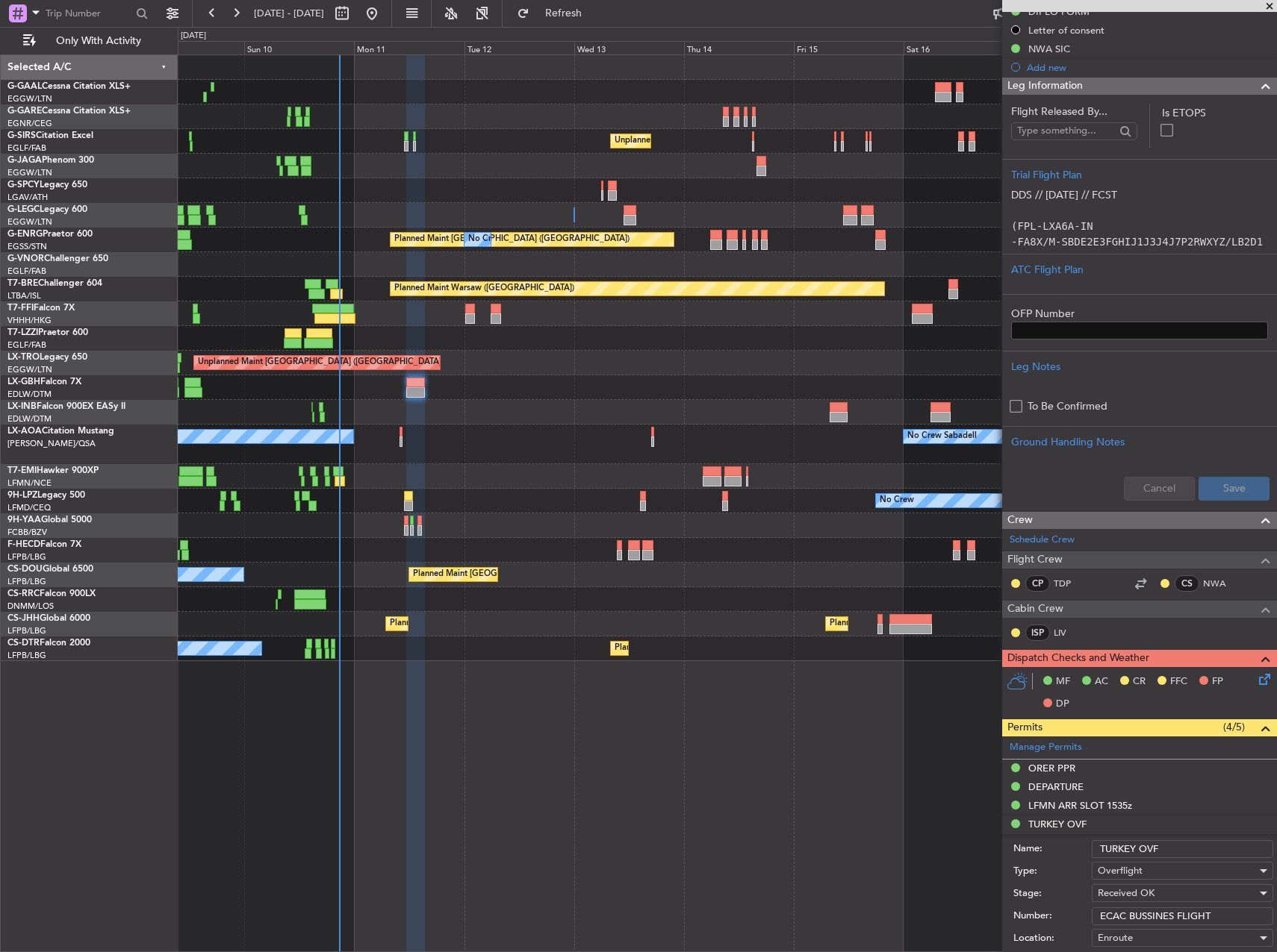
scroll to position [747, 0]
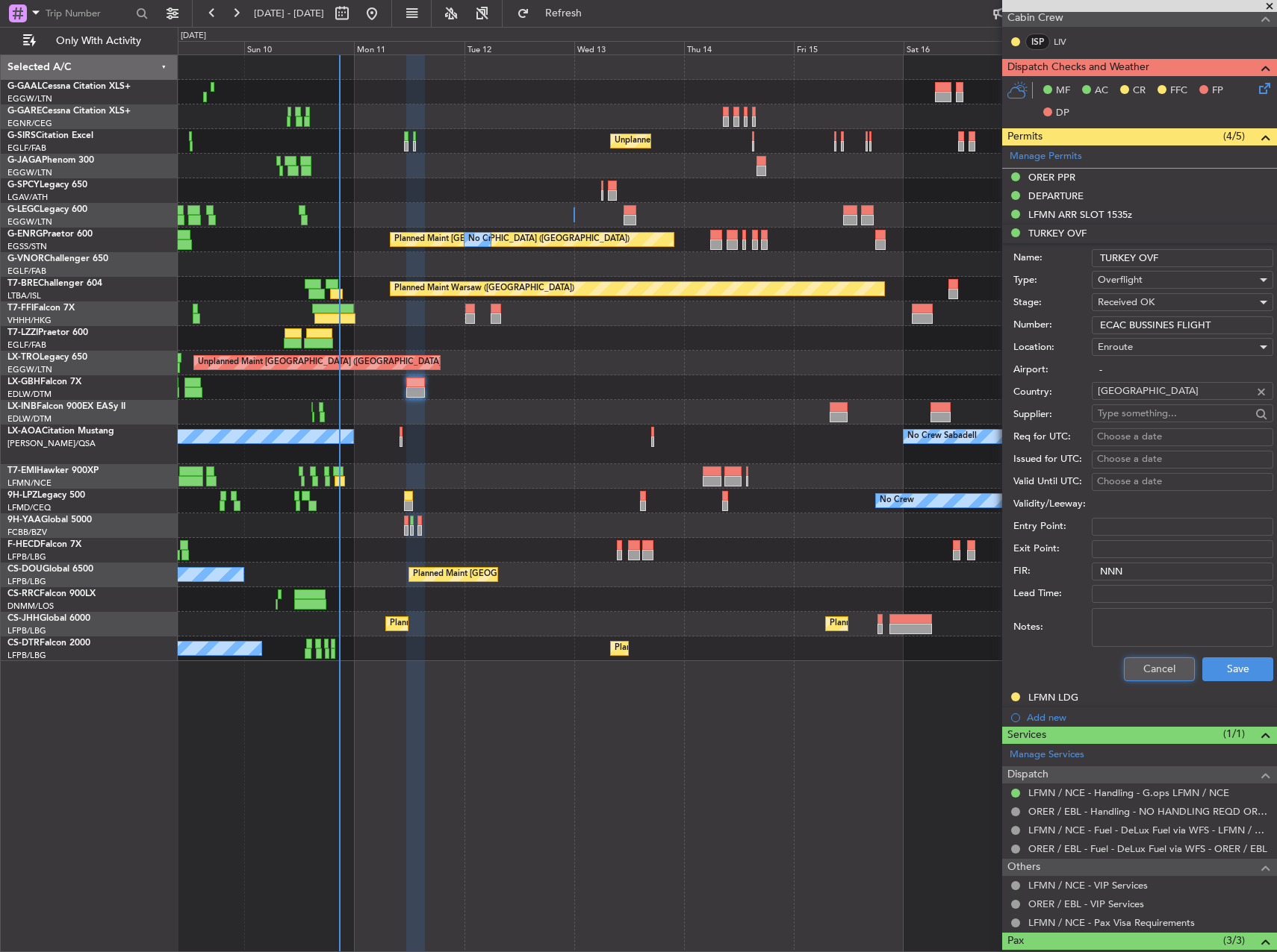
click at [1167, 661] on button "Cancel" at bounding box center [1159, 669] width 71 height 24
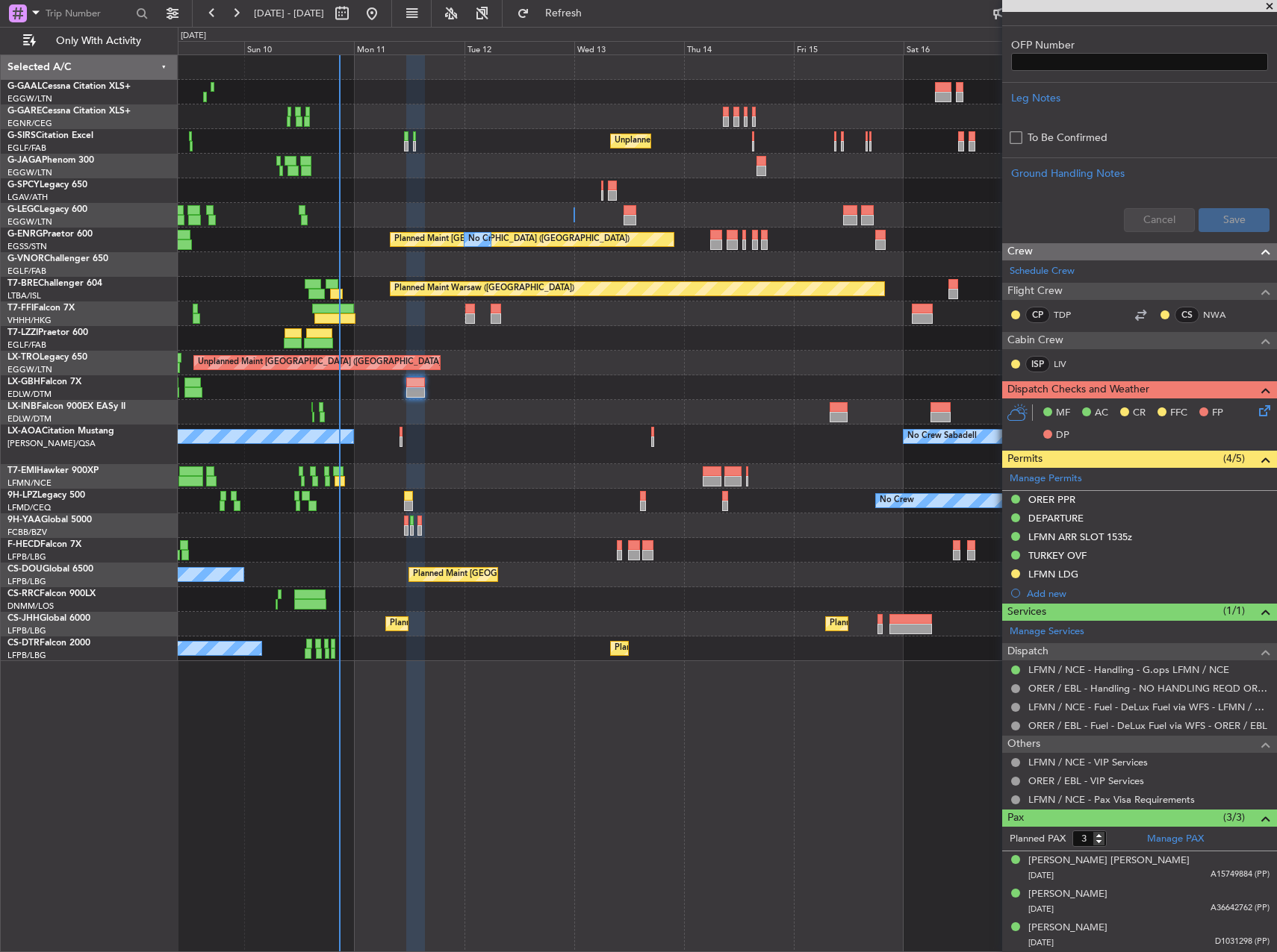
scroll to position [871, 0]
click at [1256, 405] on icon at bounding box center [1262, 409] width 12 height 12
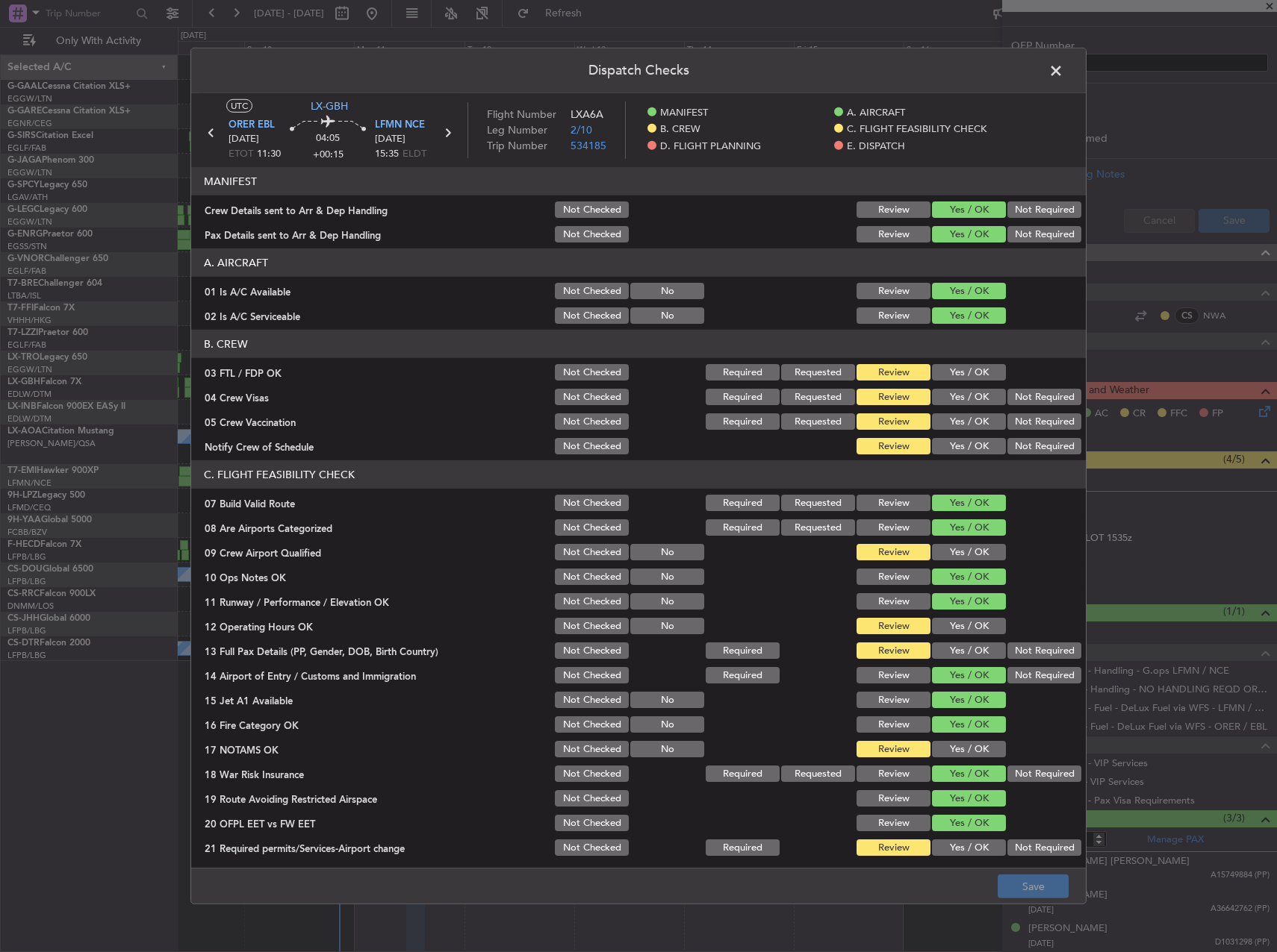
click at [932, 381] on div "Yes / OK" at bounding box center [967, 372] width 75 height 21
click at [944, 361] on section "B. CREW 03 FTL / FDP OK Not Checked Required Requested Review Yes / OK 04 Crew …" at bounding box center [638, 392] width 894 height 127
click at [937, 365] on button "Yes / OK" at bounding box center [968, 371] width 74 height 16
click at [1031, 394] on button "Not Required" at bounding box center [1043, 396] width 74 height 16
drag, startPoint x: 1018, startPoint y: 412, endPoint x: 997, endPoint y: 435, distance: 31.1
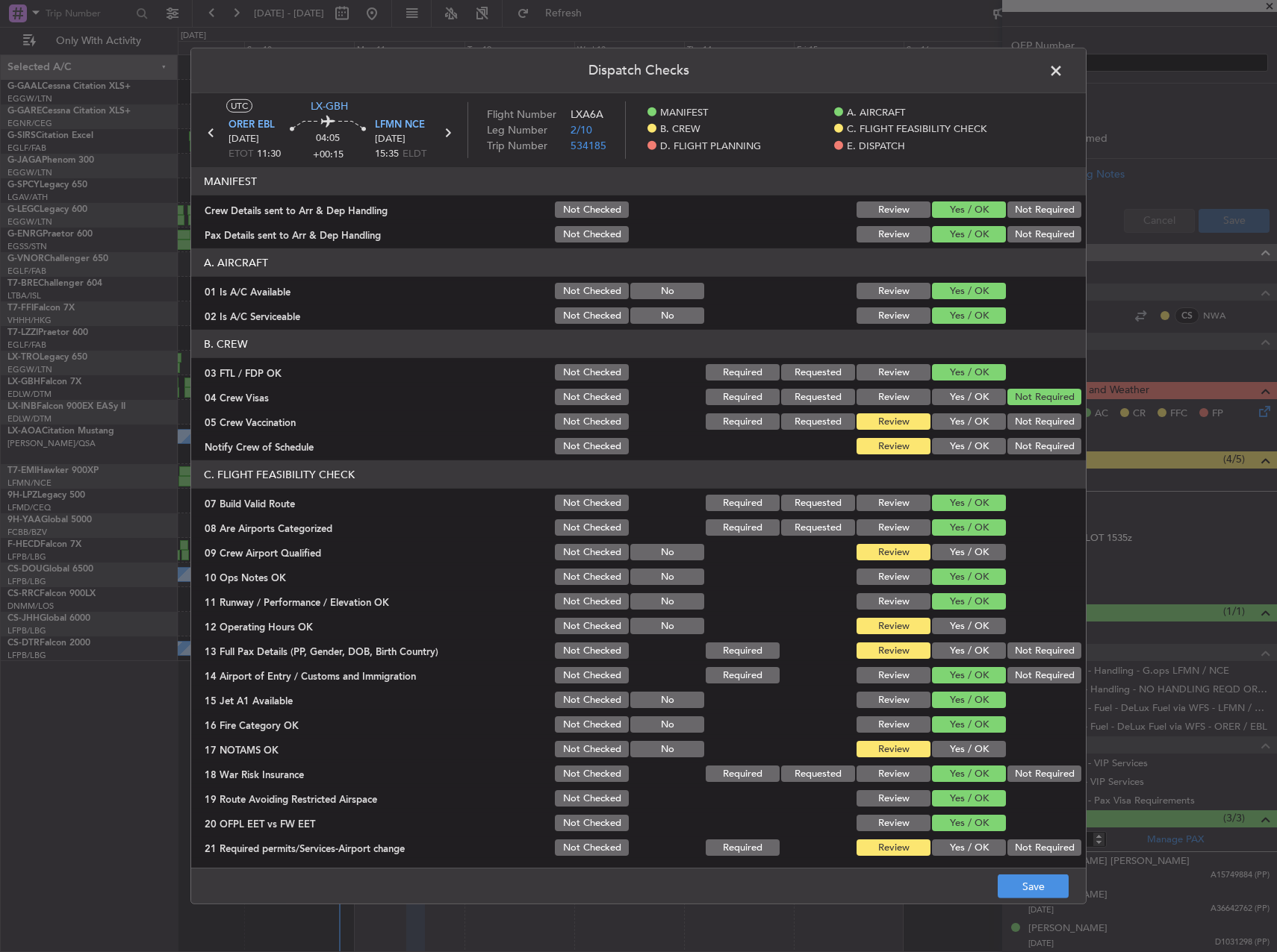
click at [1013, 418] on div "Not Required" at bounding box center [1042, 422] width 75 height 21
drag, startPoint x: 1017, startPoint y: 423, endPoint x: 978, endPoint y: 437, distance: 41.4
click at [1016, 423] on button "Not Required" at bounding box center [1043, 421] width 74 height 16
click at [971, 446] on button "Yes / OK" at bounding box center [968, 446] width 74 height 16
click at [931, 545] on button "Yes / OK" at bounding box center [968, 552] width 74 height 16
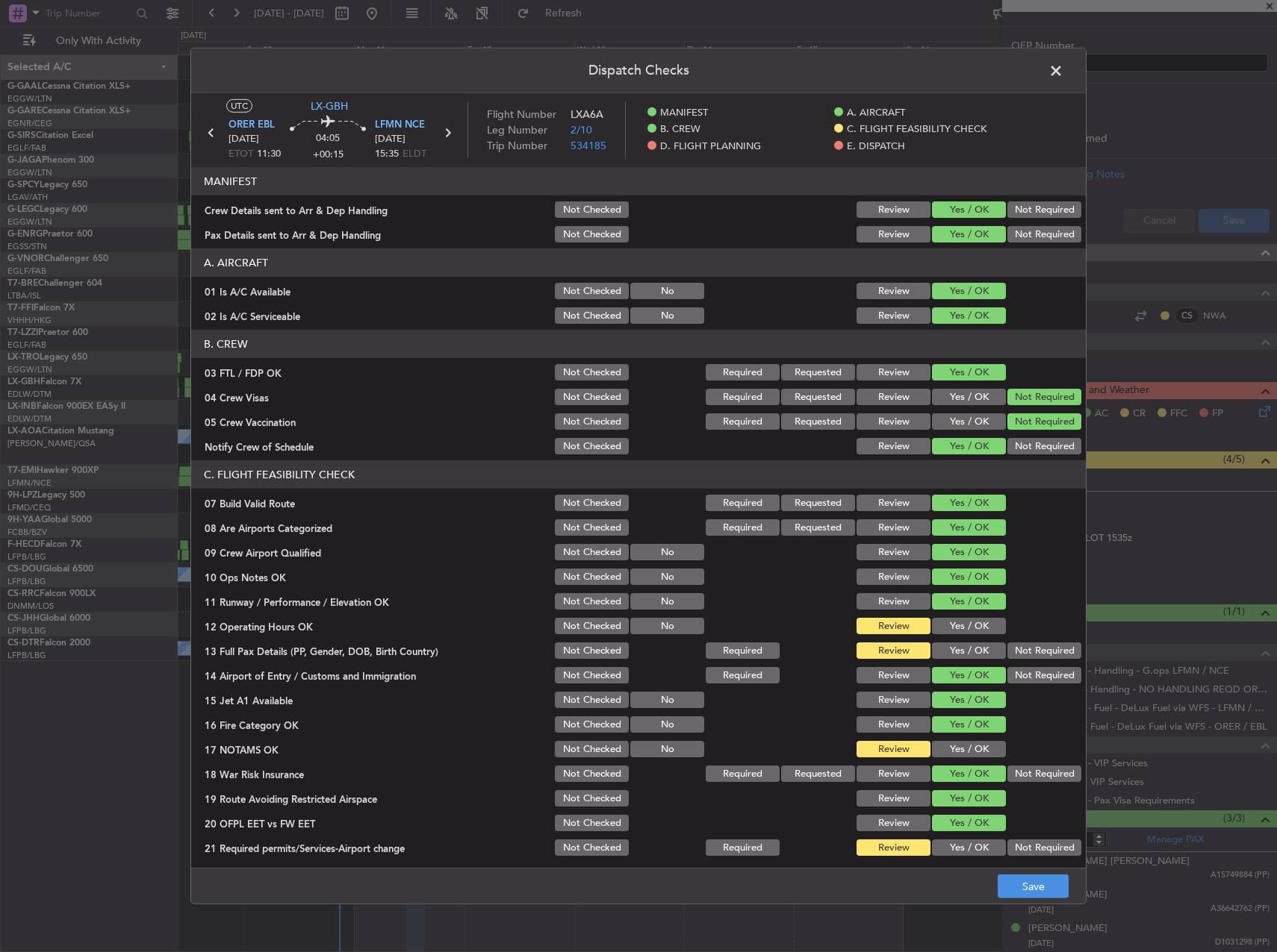
click at [959, 627] on button "Yes / OK" at bounding box center [968, 625] width 74 height 16
click at [953, 650] on button "Yes / OK" at bounding box center [968, 650] width 74 height 16
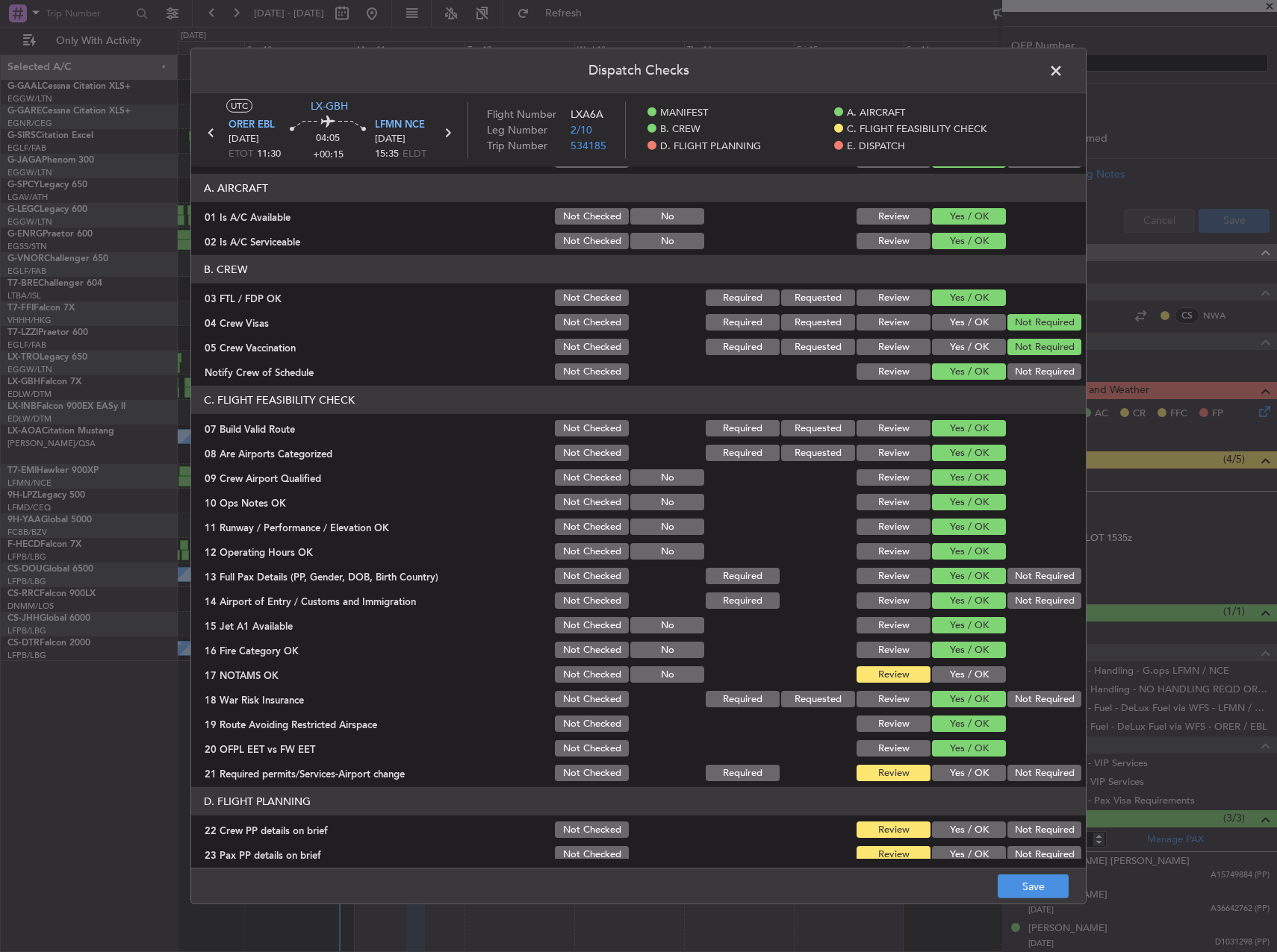
drag, startPoint x: 946, startPoint y: 665, endPoint x: 946, endPoint y: 691, distance: 26.0
click at [946, 668] on div "Yes / OK" at bounding box center [967, 675] width 75 height 21
click at [952, 688] on div "Yes / OK" at bounding box center [967, 699] width 75 height 21
click at [948, 678] on button "Yes / OK" at bounding box center [968, 674] width 74 height 16
click at [956, 761] on section "C. FLIGHT FEASIBILITY CHECK 07 Build Valid Route Not Checked Required Requested…" at bounding box center [638, 584] width 894 height 398
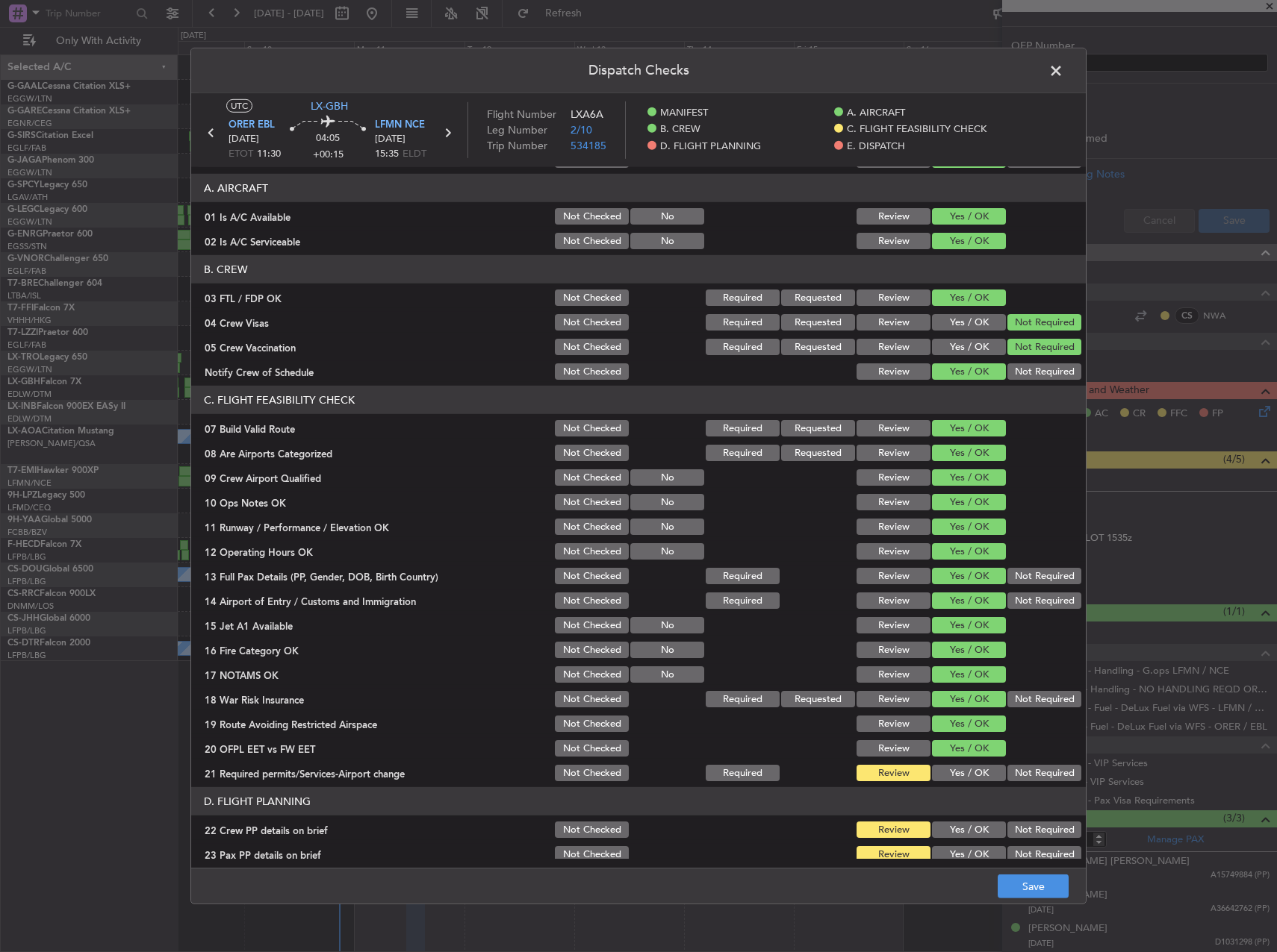
click at [959, 770] on button "Yes / OK" at bounding box center [968, 772] width 74 height 16
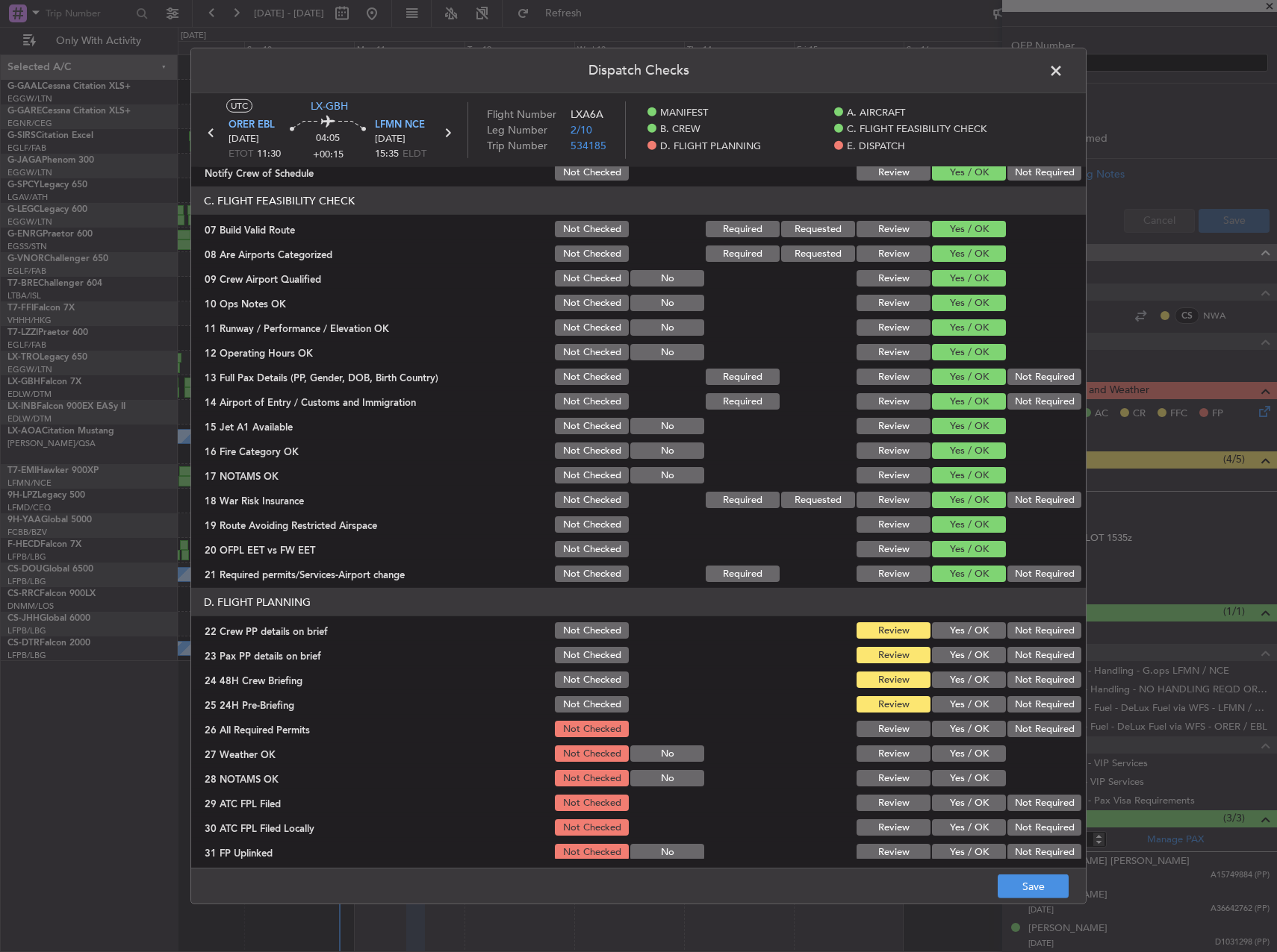
scroll to position [522, 0]
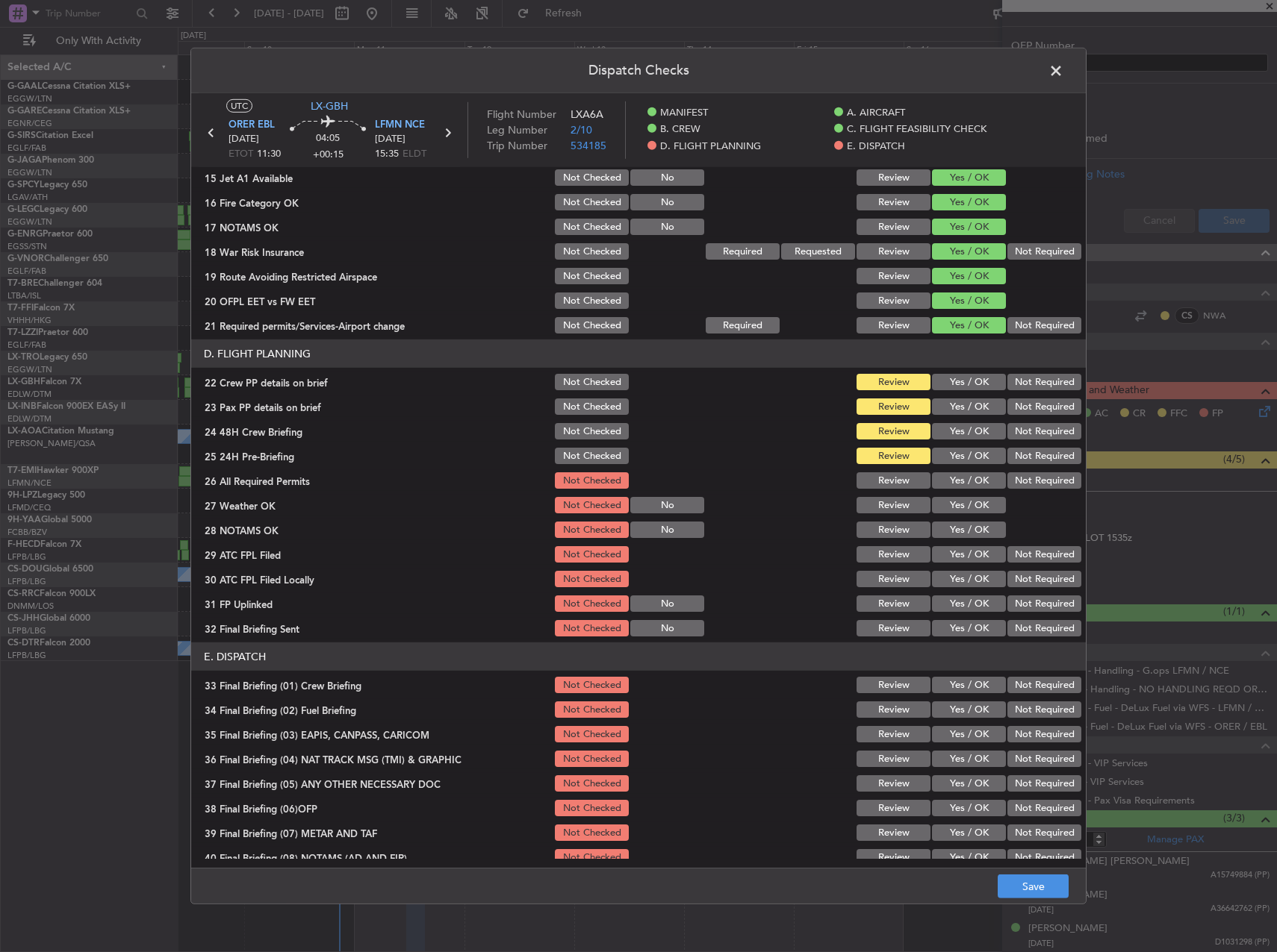
drag, startPoint x: 969, startPoint y: 388, endPoint x: 960, endPoint y: 398, distance: 13.5
click at [968, 388] on button "Yes / OK" at bounding box center [968, 382] width 74 height 16
click at [956, 413] on button "Yes / OK" at bounding box center [968, 406] width 74 height 16
drag, startPoint x: 956, startPoint y: 427, endPoint x: 955, endPoint y: 449, distance: 22.0
click at [956, 432] on button "Yes / OK" at bounding box center [968, 431] width 74 height 16
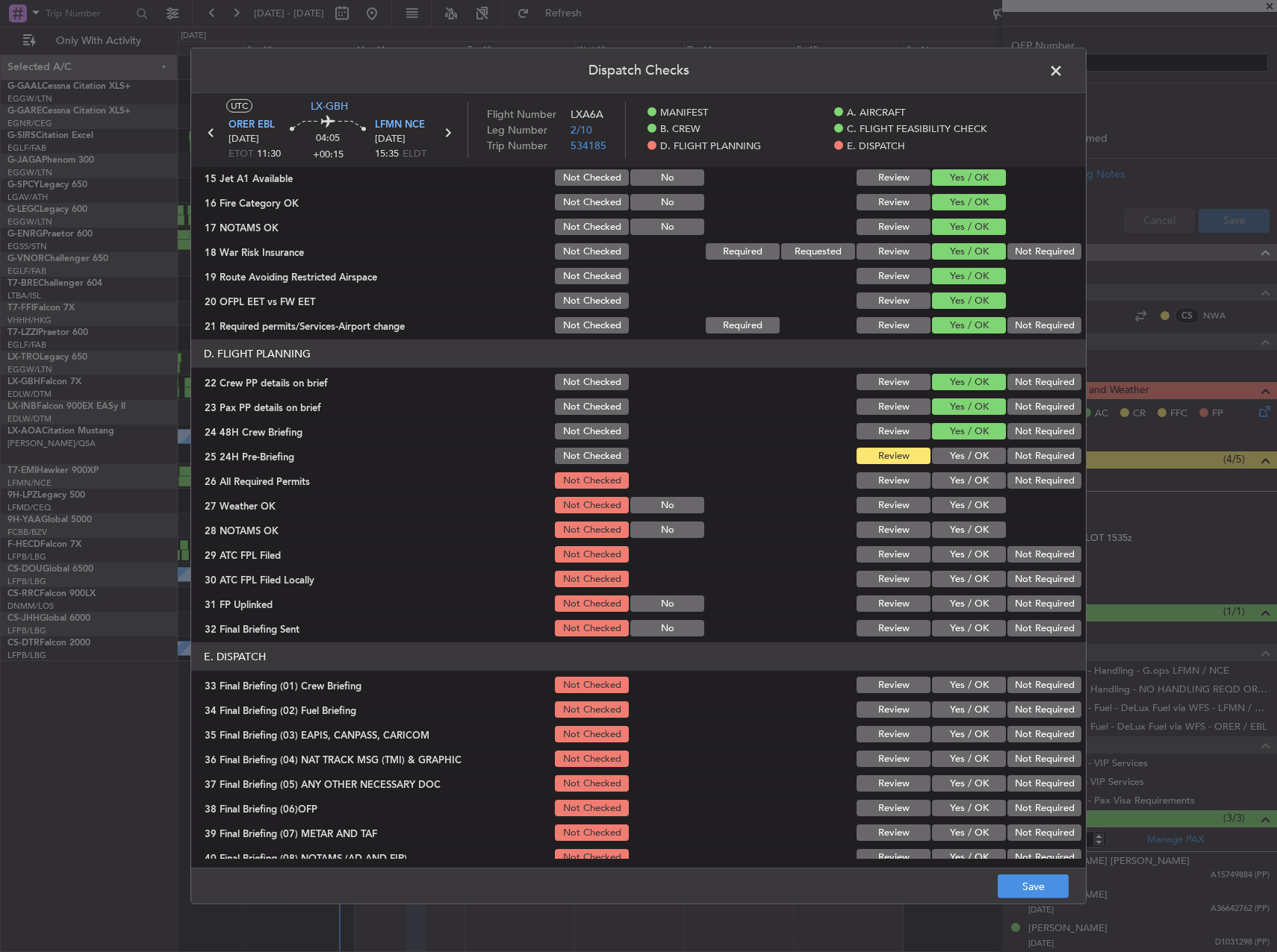
click at [955, 449] on button "Yes / OK" at bounding box center [968, 455] width 74 height 16
drag, startPoint x: 953, startPoint y: 478, endPoint x: 949, endPoint y: 519, distance: 41.2
click at [952, 480] on button "Yes / OK" at bounding box center [968, 480] width 74 height 16
click at [952, 500] on button "Yes / OK" at bounding box center [968, 505] width 74 height 16
click at [952, 523] on button "Yes / OK" at bounding box center [968, 529] width 74 height 16
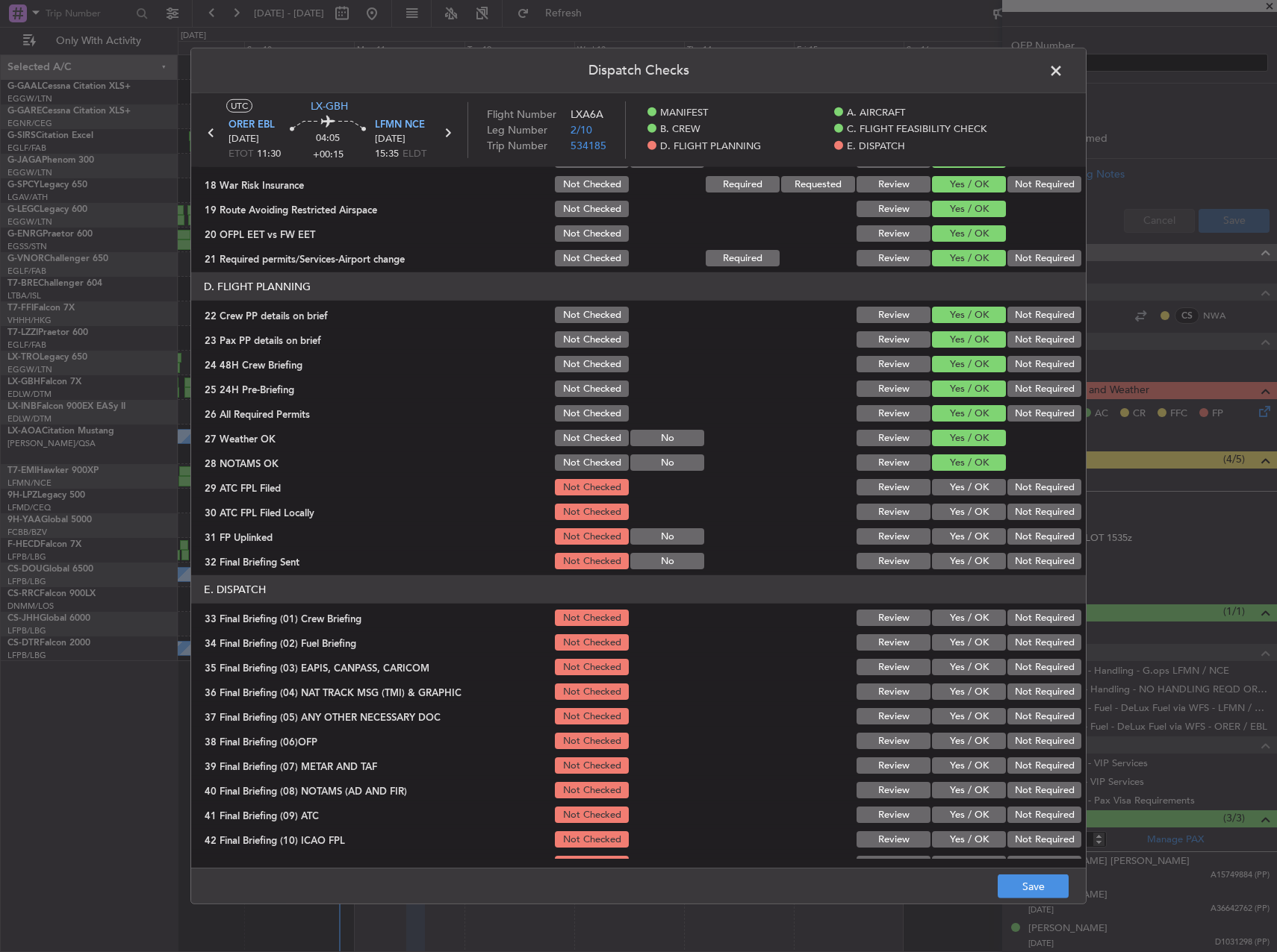
scroll to position [634, 0]
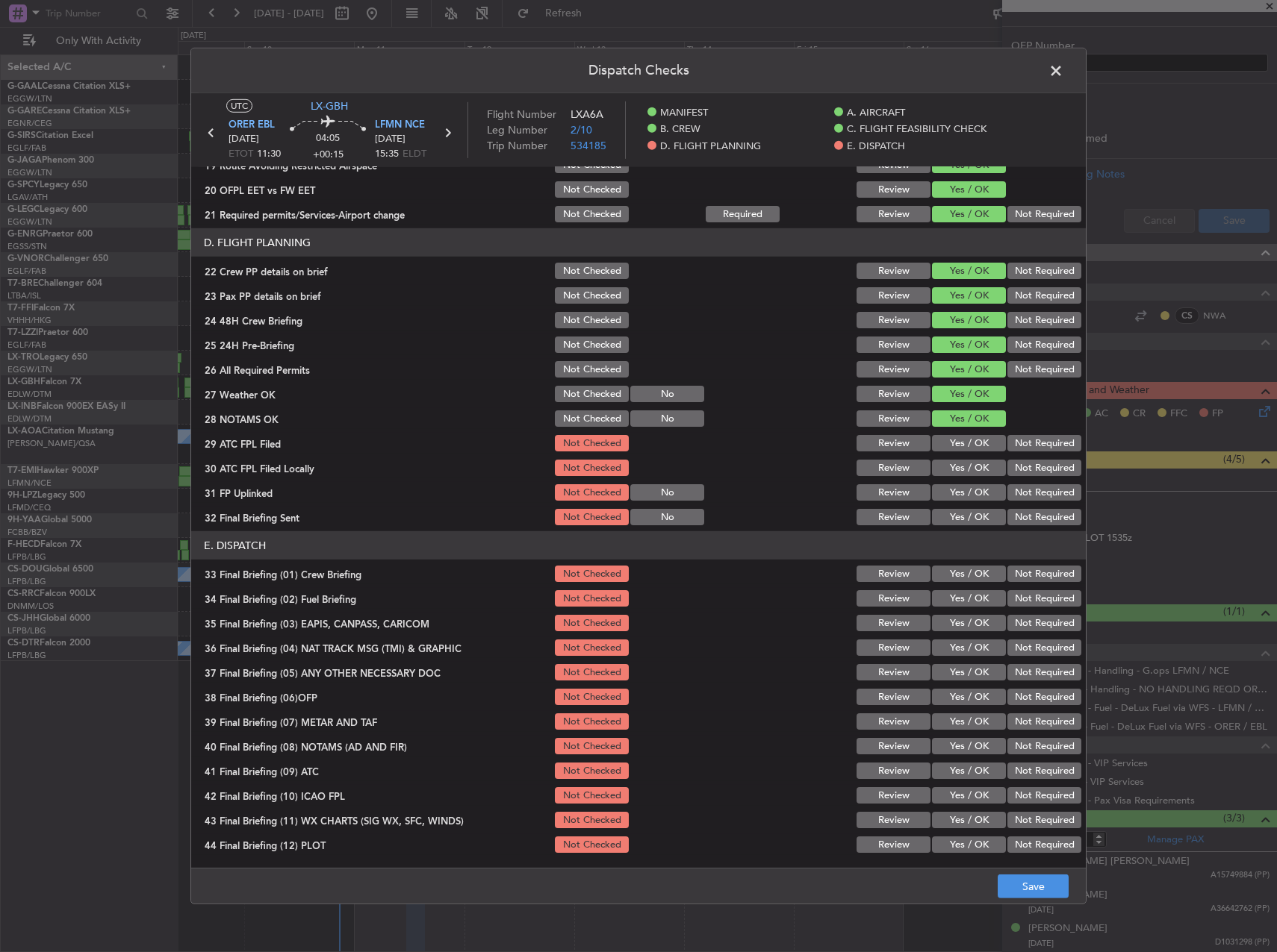
click at [1026, 602] on button "Not Required" at bounding box center [1043, 598] width 74 height 16
click at [1017, 620] on button "Not Required" at bounding box center [1043, 623] width 74 height 16
click at [1023, 640] on button "Not Required" at bounding box center [1043, 647] width 74 height 16
click at [954, 570] on button "Yes / OK" at bounding box center [968, 573] width 74 height 16
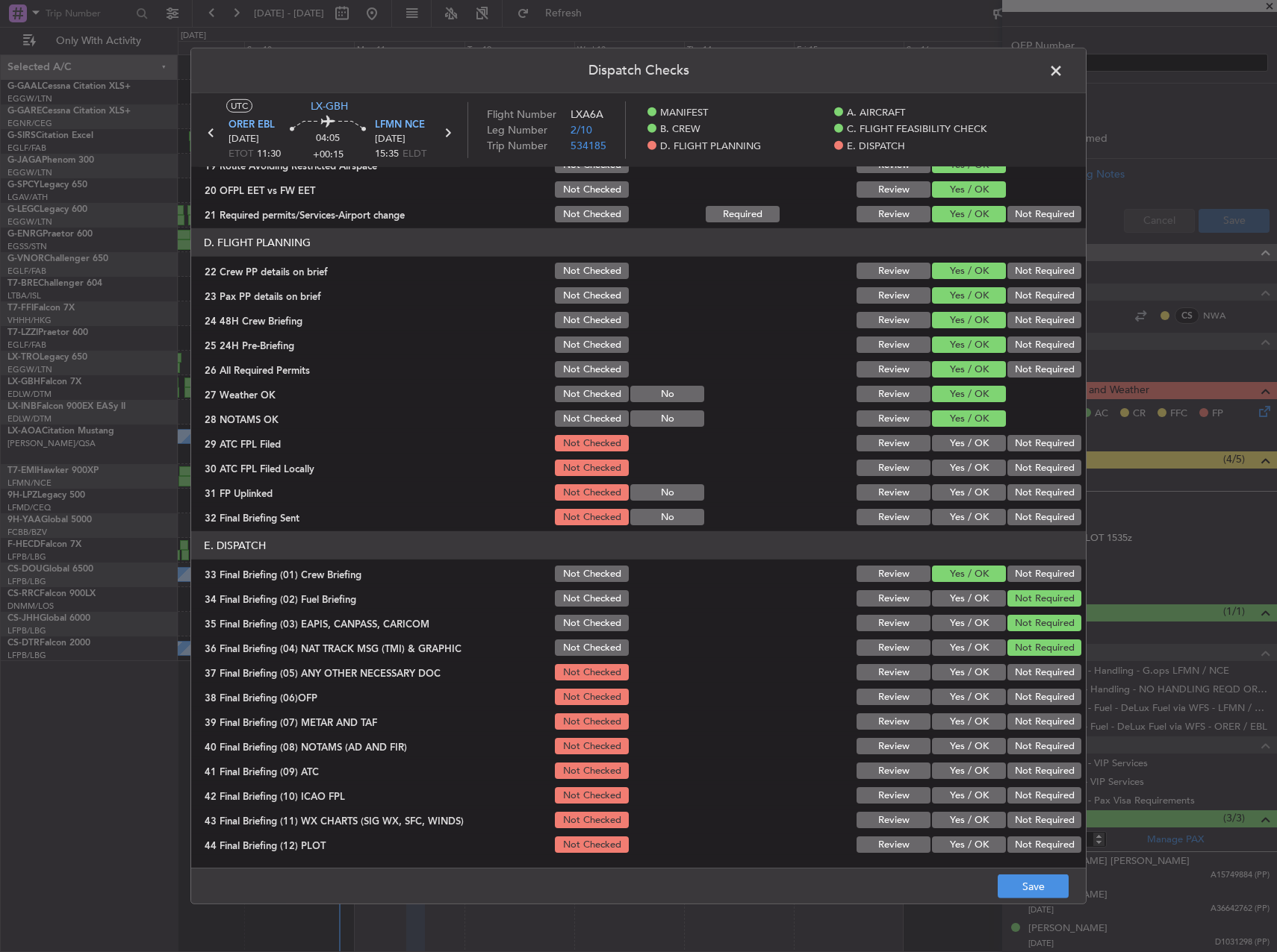
click at [955, 676] on button "Yes / OK" at bounding box center [968, 672] width 74 height 16
click at [956, 703] on button "Yes / OK" at bounding box center [968, 696] width 74 height 16
click at [959, 723] on button "Yes / OK" at bounding box center [968, 721] width 74 height 16
click at [961, 750] on button "Yes / OK" at bounding box center [968, 746] width 74 height 16
click at [959, 776] on button "Yes / OK" at bounding box center [968, 771] width 74 height 16
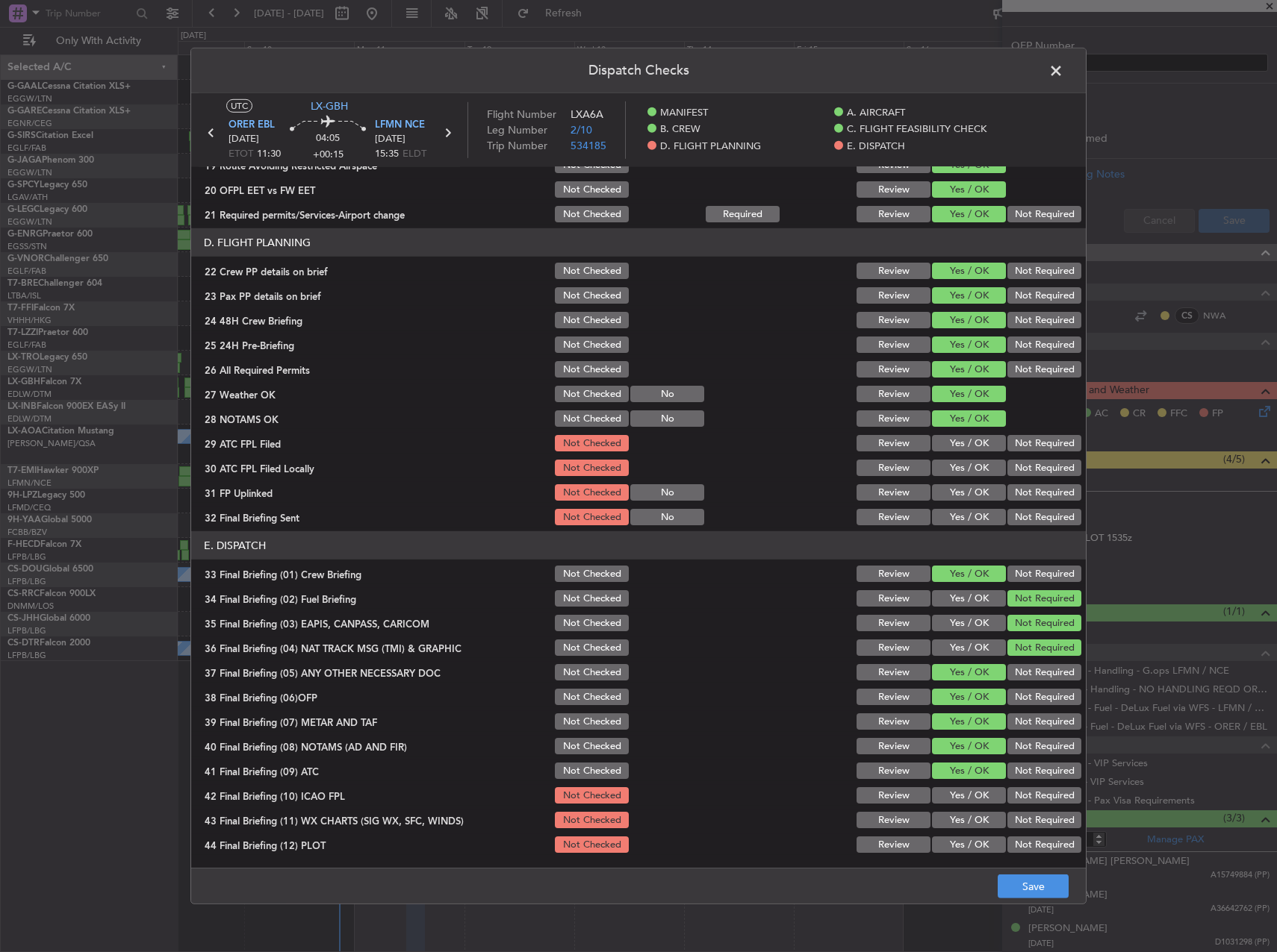
click at [959, 795] on button "Yes / OK" at bounding box center [968, 795] width 74 height 16
click at [959, 823] on button "Yes / OK" at bounding box center [968, 819] width 74 height 16
click at [959, 839] on button "Yes / OK" at bounding box center [968, 844] width 74 height 16
click at [1028, 887] on button "Save" at bounding box center [1032, 886] width 71 height 24
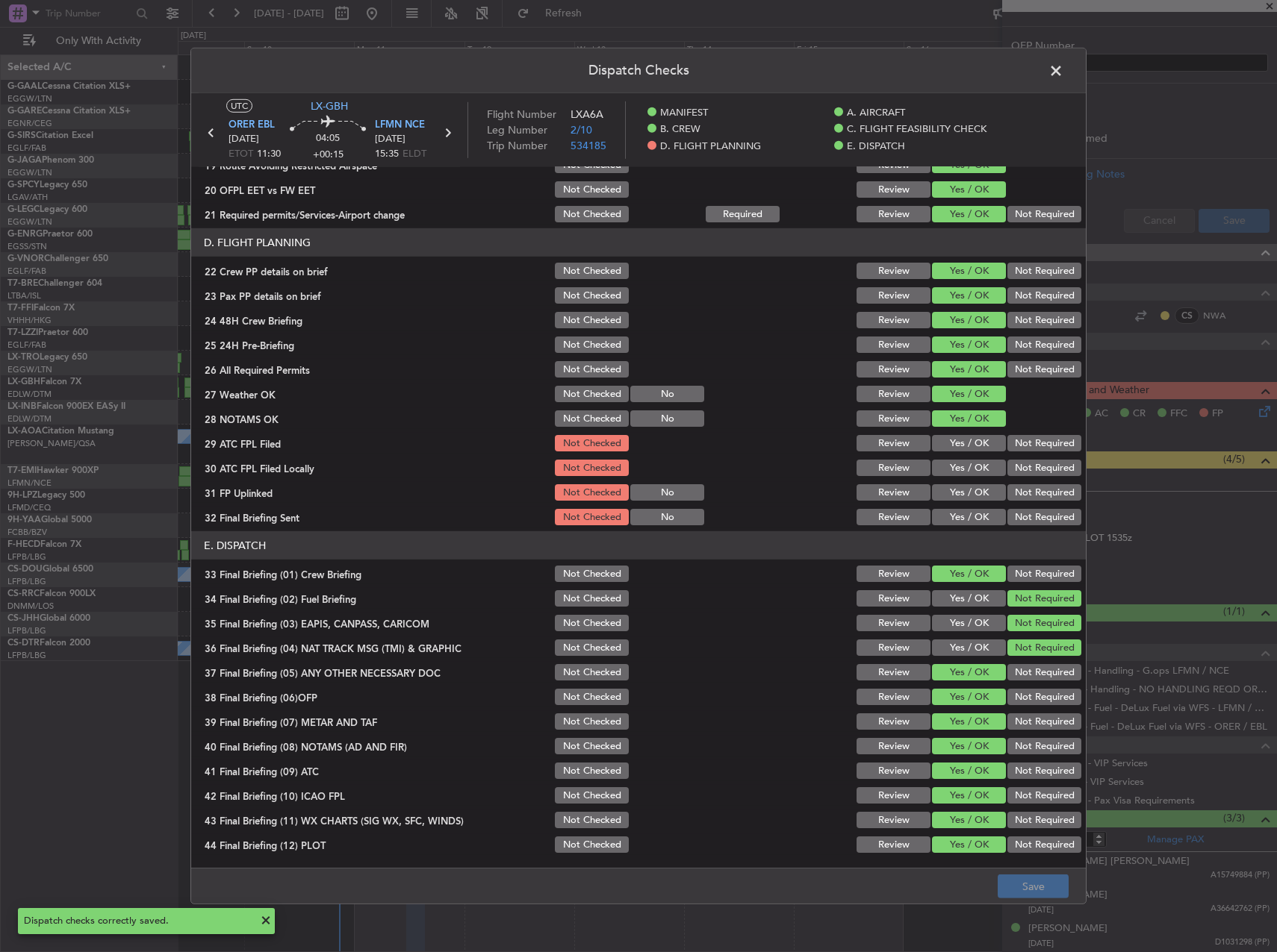
click at [1063, 70] on span at bounding box center [1063, 74] width 0 height 30
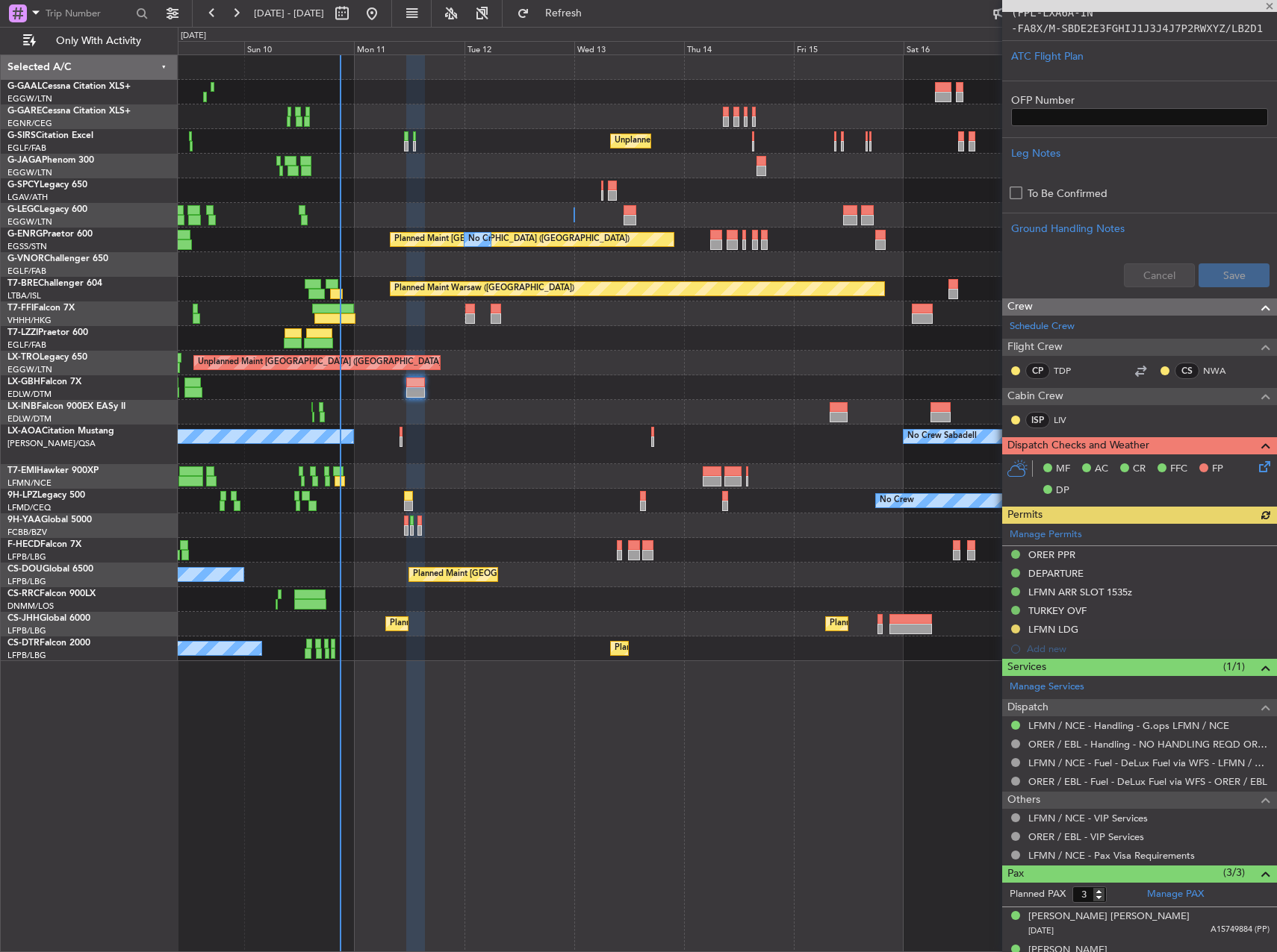
scroll to position [597, 0]
